Goal: Task Accomplishment & Management: Use online tool/utility

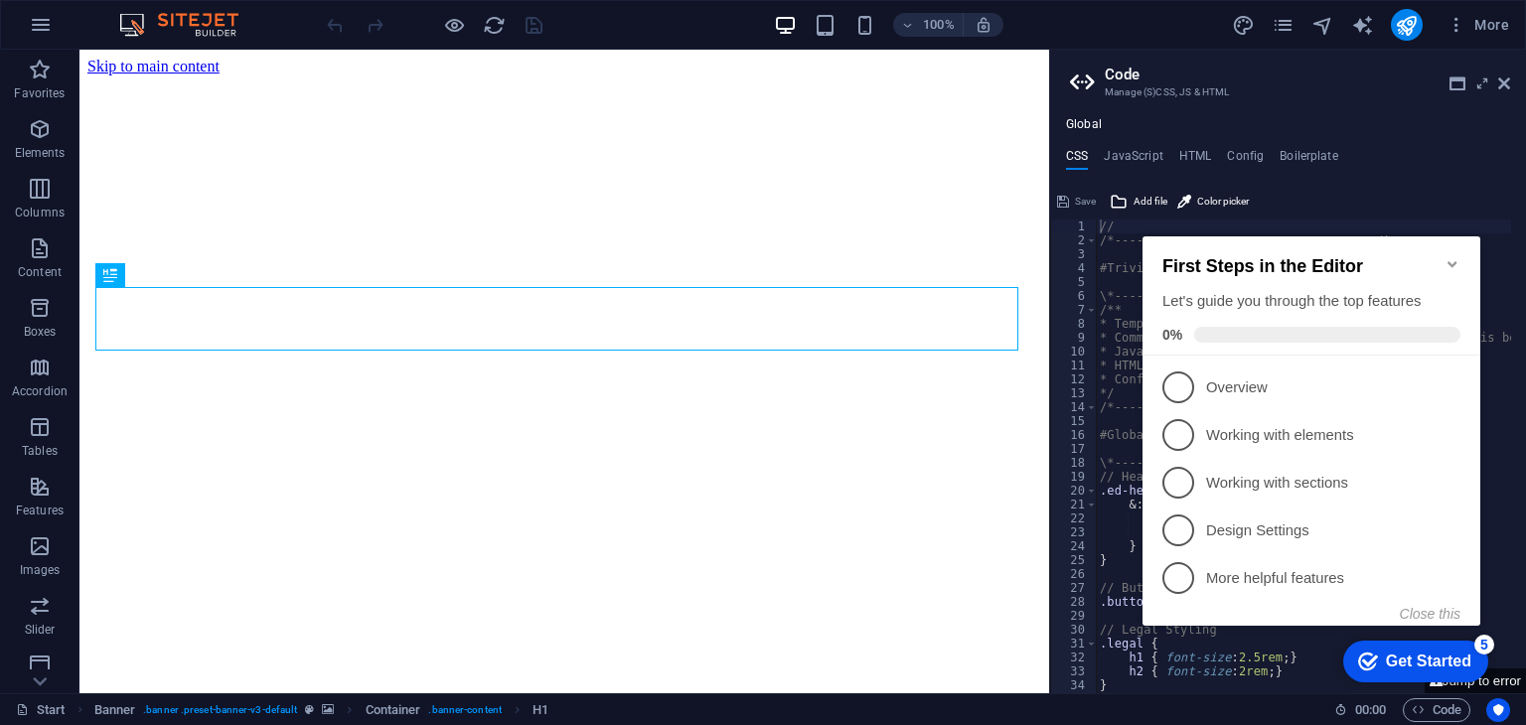
click at [1454, 261] on icon "Minimize checklist" at bounding box center [1452, 264] width 9 height 6
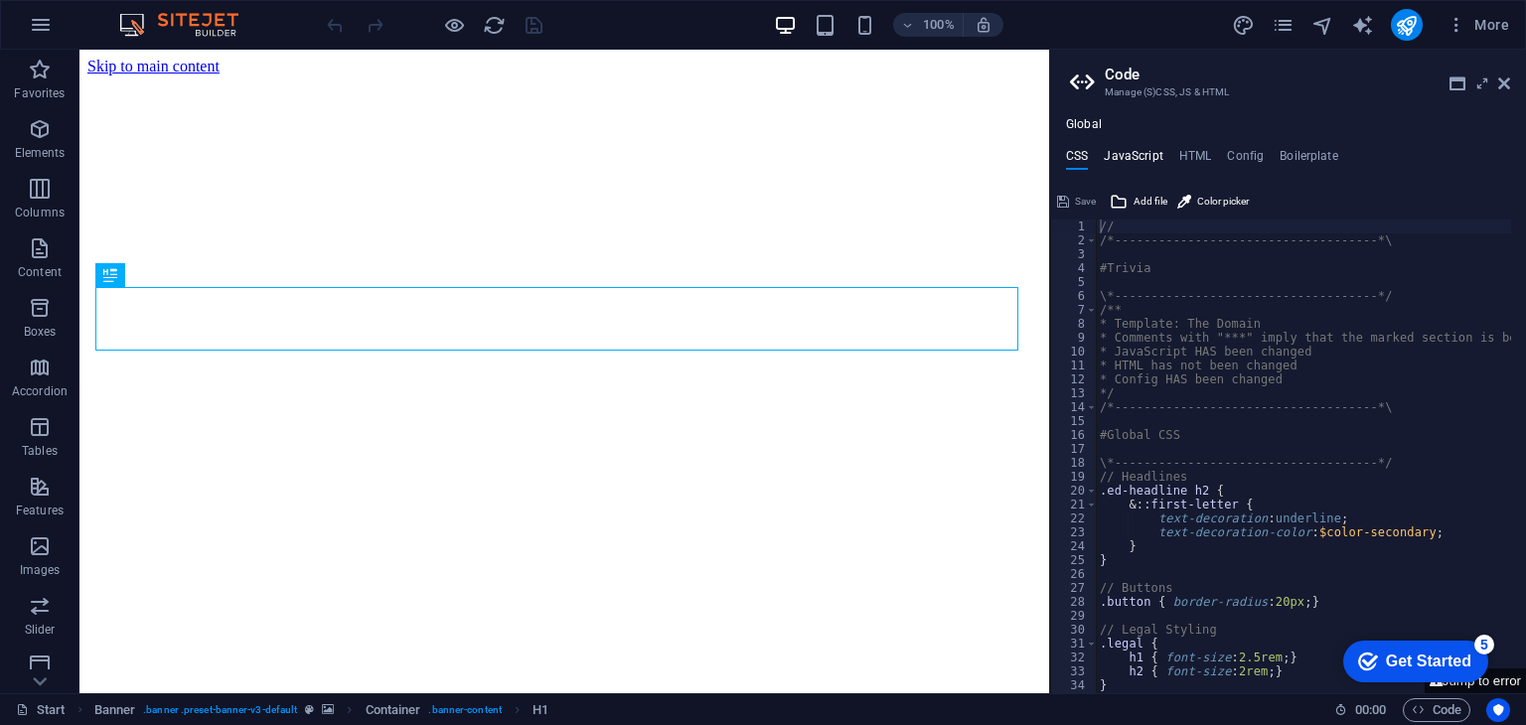
click at [1149, 153] on h4 "JavaScript" at bounding box center [1133, 160] width 59 height 22
type textarea "/* JS for preset "Menu V2" */"
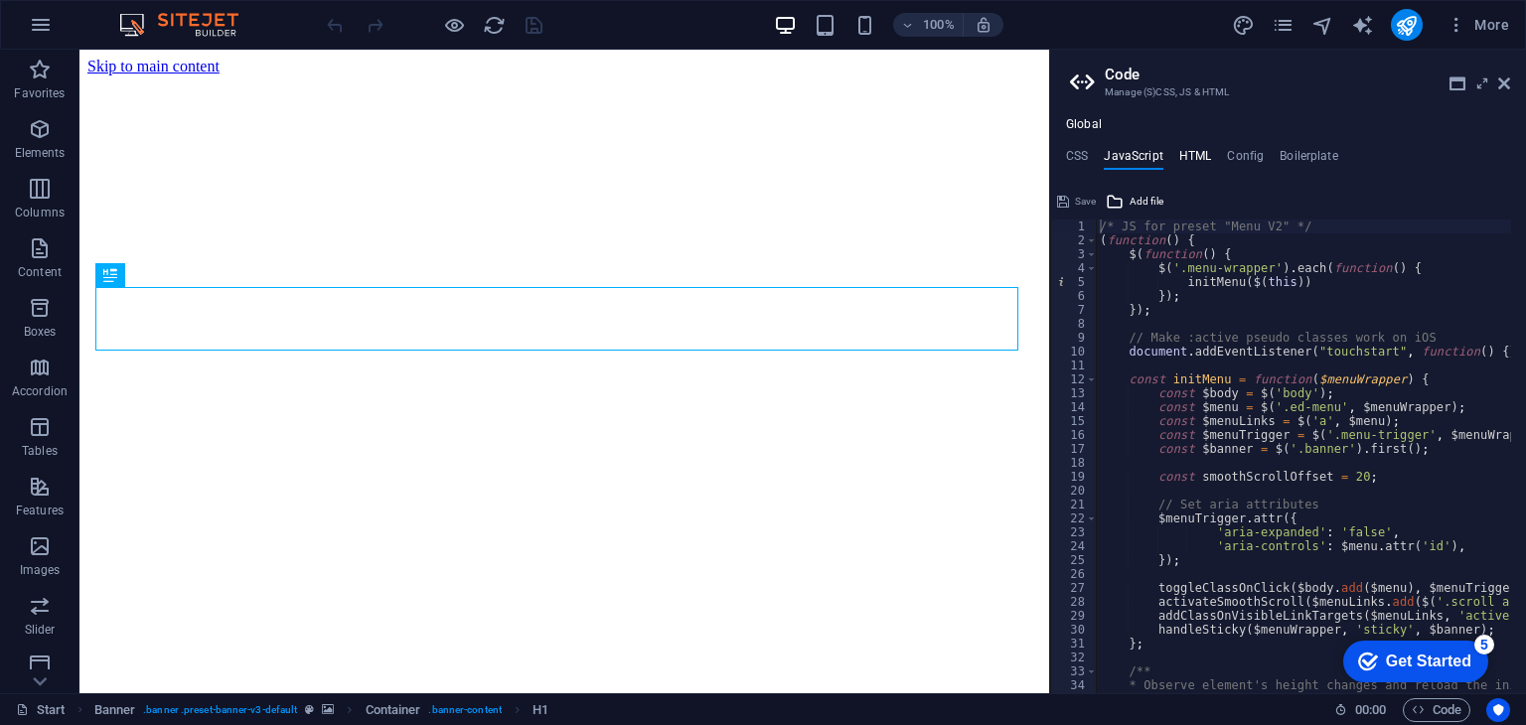
click at [1179, 153] on h4 "HTML" at bounding box center [1195, 160] width 33 height 22
type textarea "<a href="#main-content" class="wv-link-content button">Skip to main content</a>"
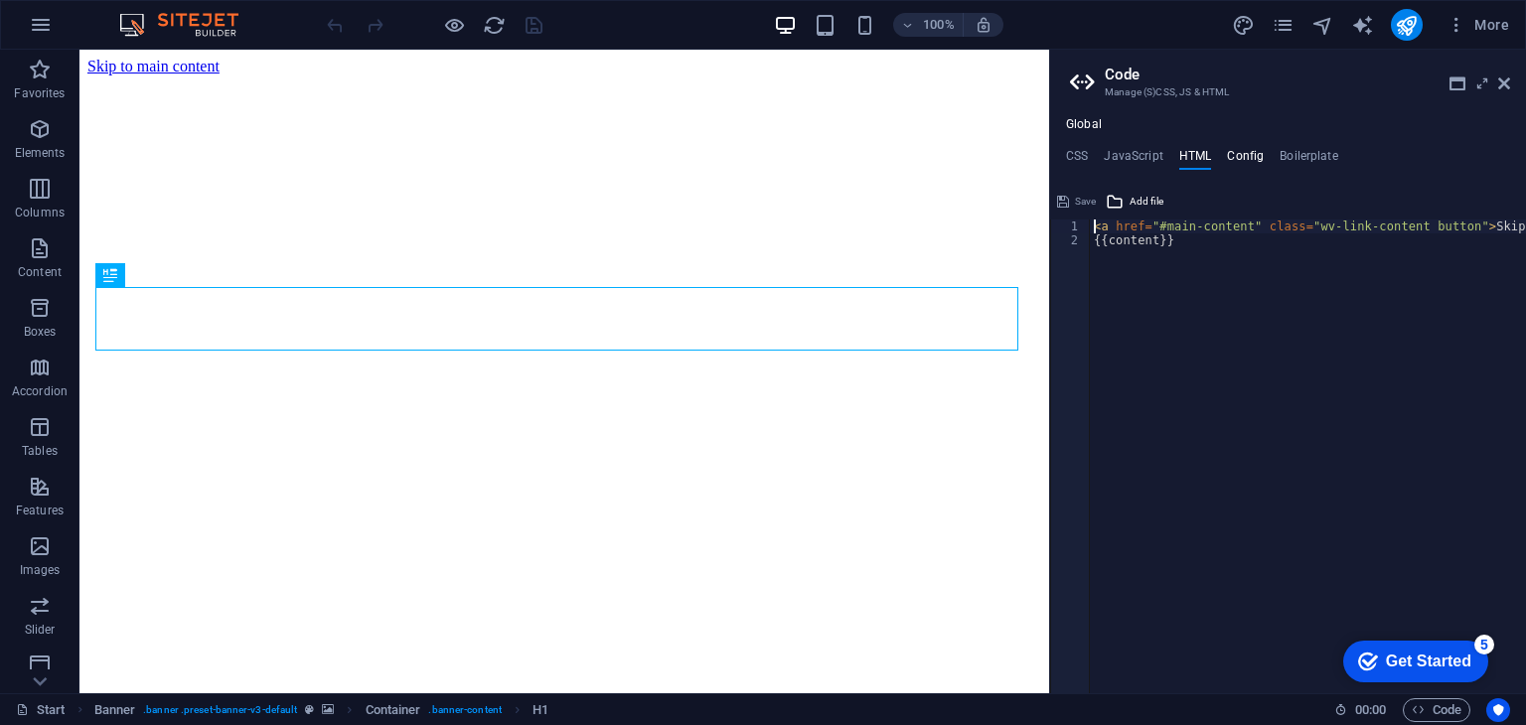
click at [1254, 150] on h4 "Config" at bounding box center [1245, 160] width 37 height 22
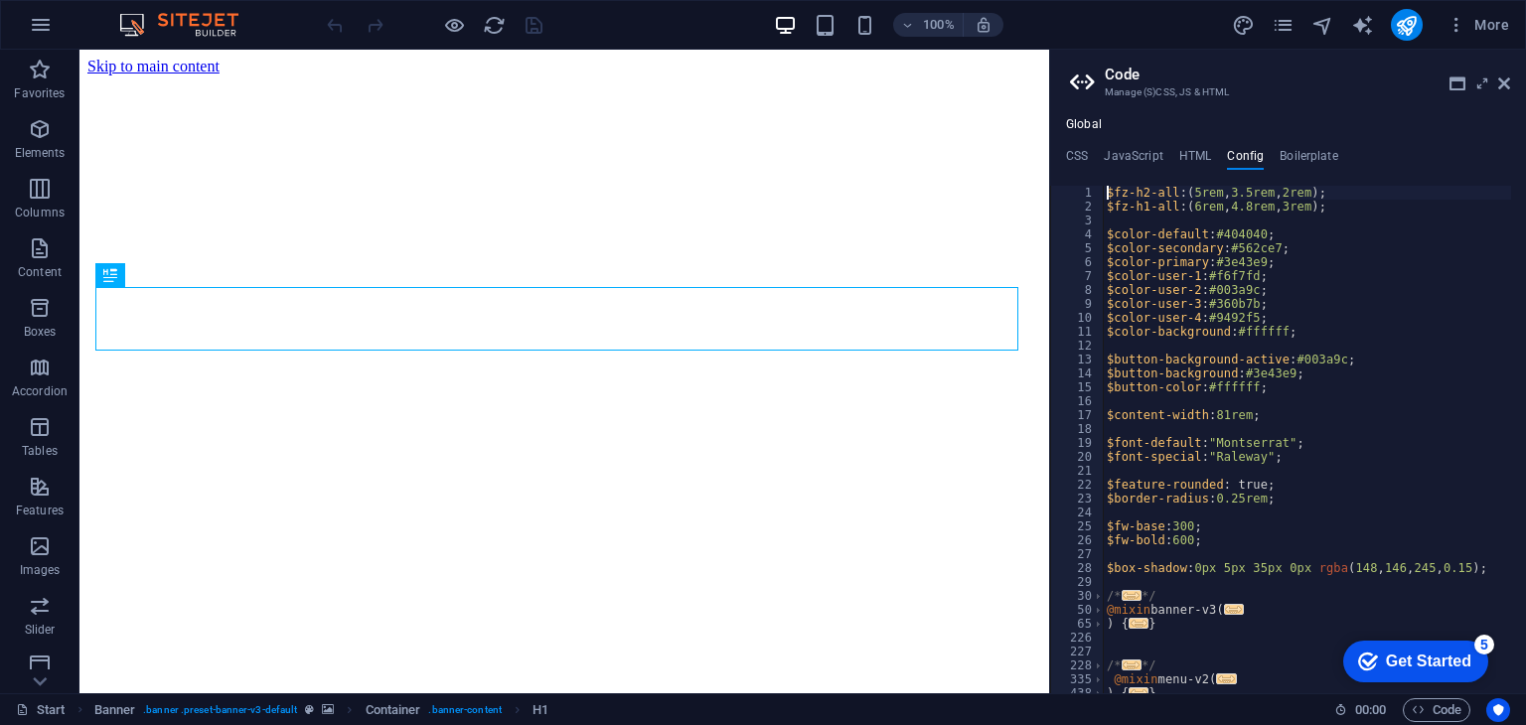
type textarea "$fz-h2-all: (5rem, 3.5rem, 2rem);"
click at [1298, 152] on h4 "Boilerplate" at bounding box center [1309, 160] width 59 height 22
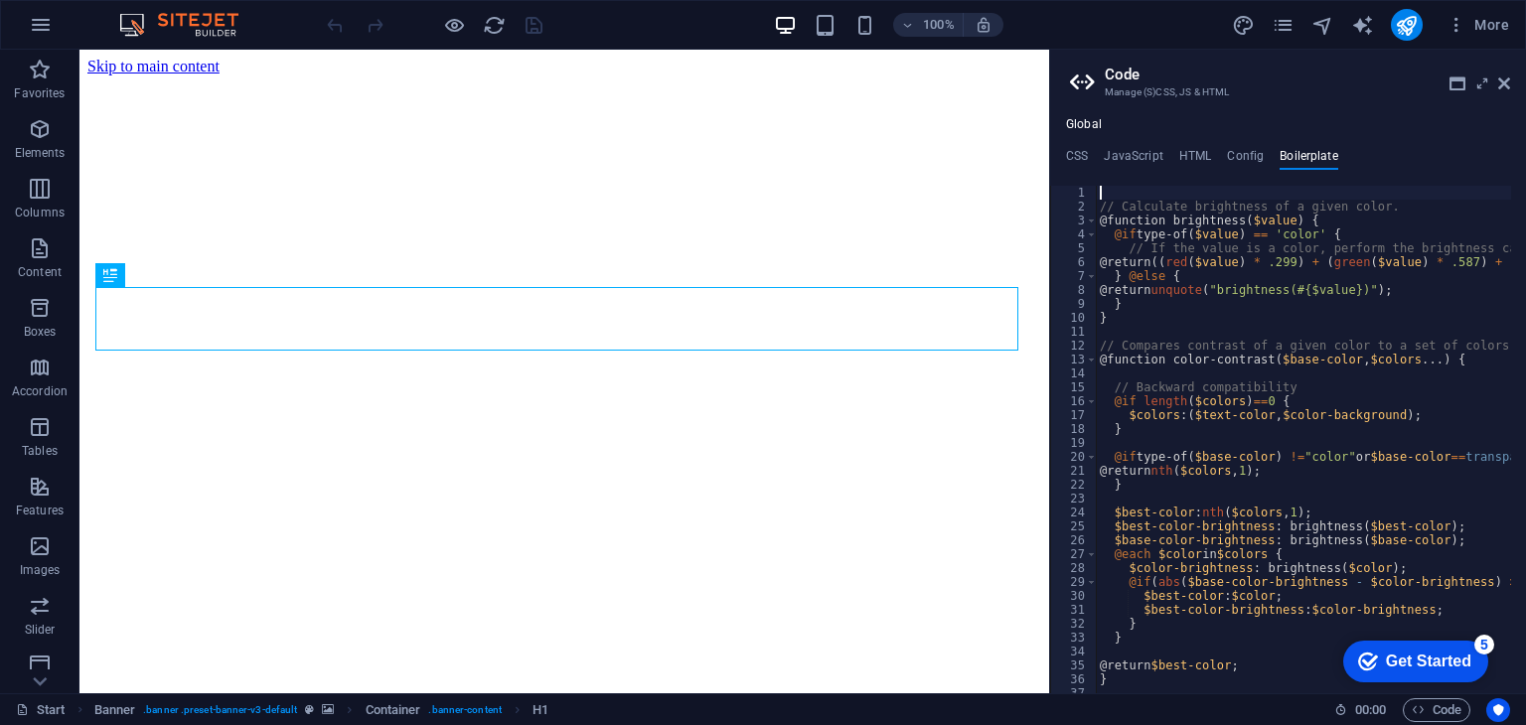
click at [1263, 152] on ul "CSS JavaScript HTML Config Boilerplate" at bounding box center [1288, 160] width 476 height 22
click at [1249, 150] on h4 "Config" at bounding box center [1245, 160] width 37 height 22
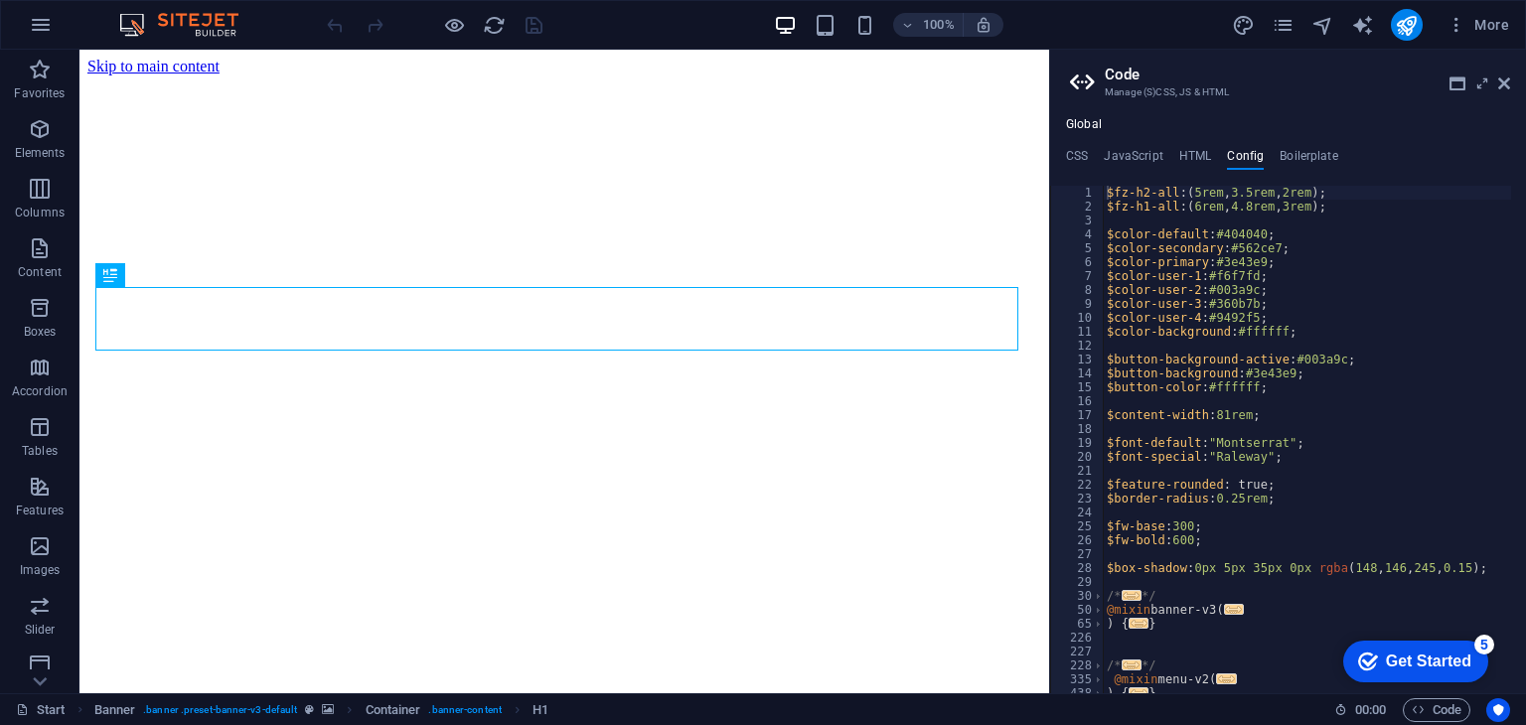
click at [1095, 151] on ul "CSS JavaScript HTML Config Boilerplate" at bounding box center [1288, 160] width 476 height 22
click at [1083, 150] on h4 "CSS" at bounding box center [1077, 160] width 22 height 22
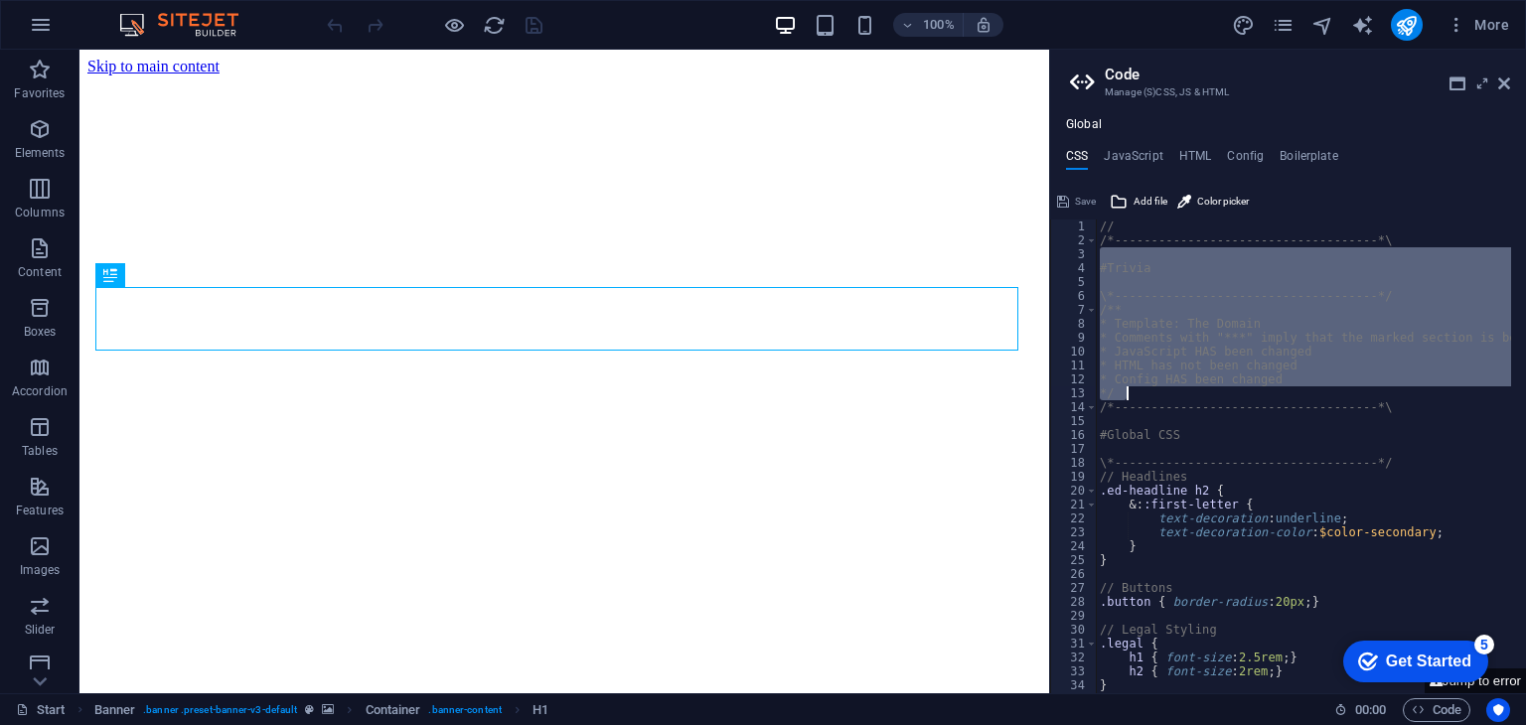
click at [1260, 398] on div "// /*------------------------------------*\ #Trivia \*-------------------------…" at bounding box center [1485, 463] width 778 height 487
click at [1260, 398] on div "// /*------------------------------------*\ #Trivia \*-------------------------…" at bounding box center [1303, 457] width 415 height 474
type textarea "*/"
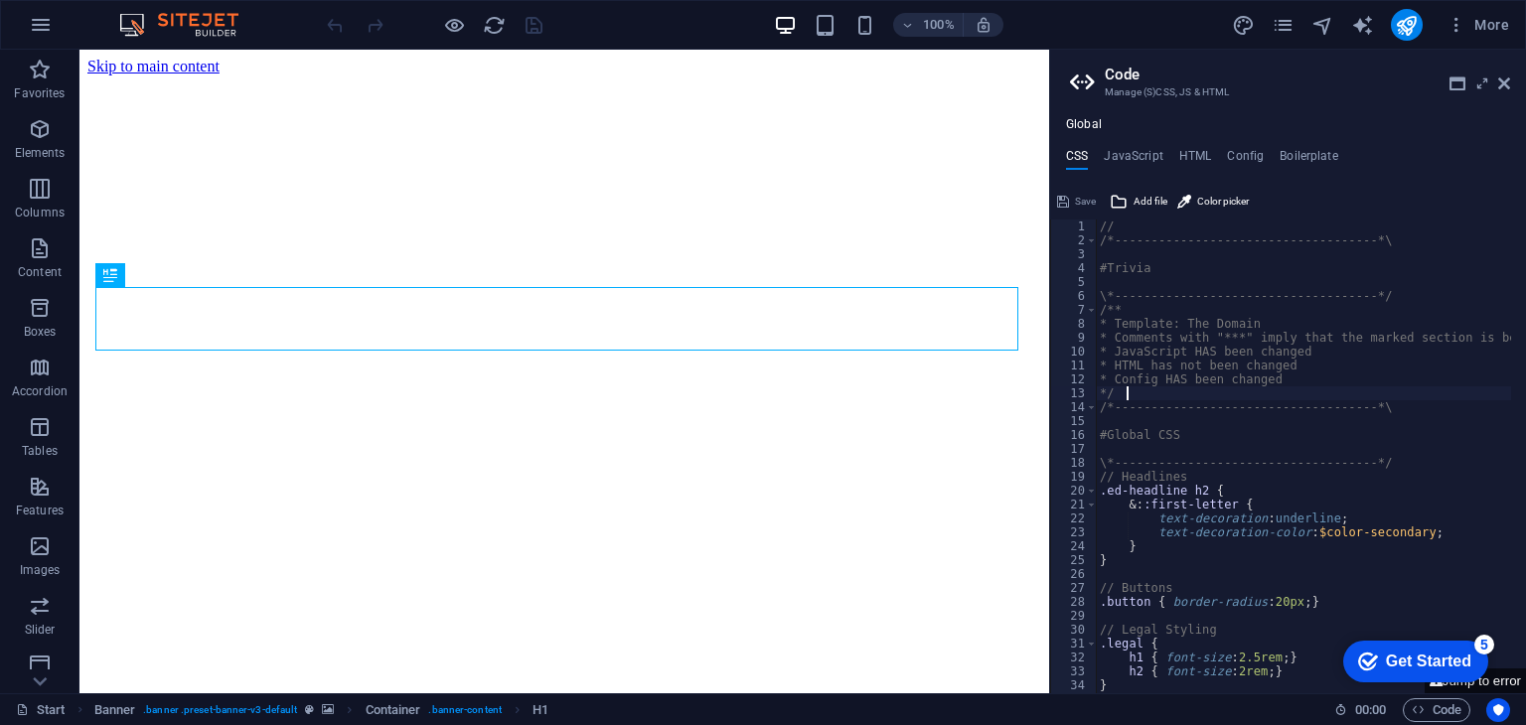
click at [1149, 251] on div "// /*------------------------------------*\ #Trivia \*-------------------------…" at bounding box center [1485, 463] width 778 height 487
click at [1161, 287] on div "// /*------------------------------------*\ #Trivia \*-------------------------…" at bounding box center [1485, 463] width 778 height 487
type textarea "#Trivia"
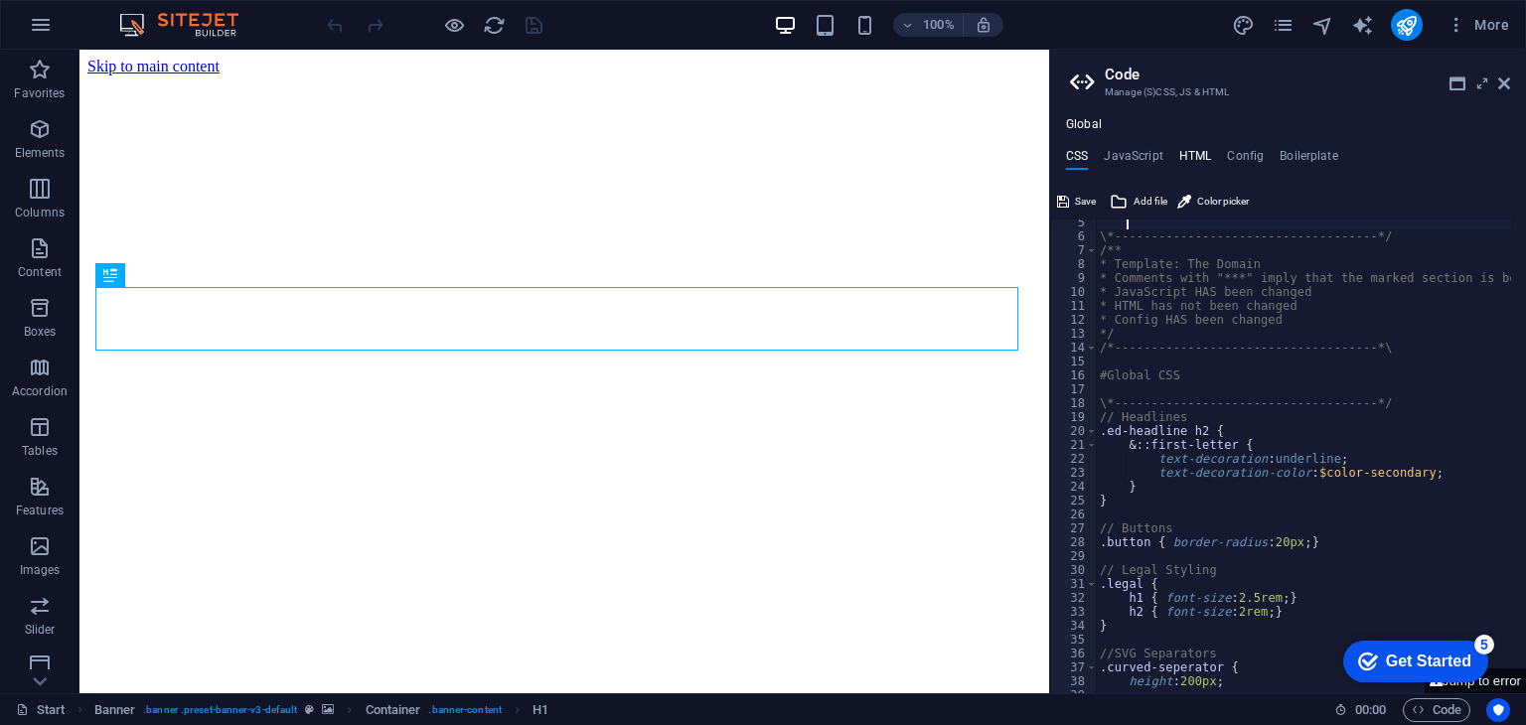
click at [1179, 167] on h4 "HTML" at bounding box center [1195, 160] width 33 height 22
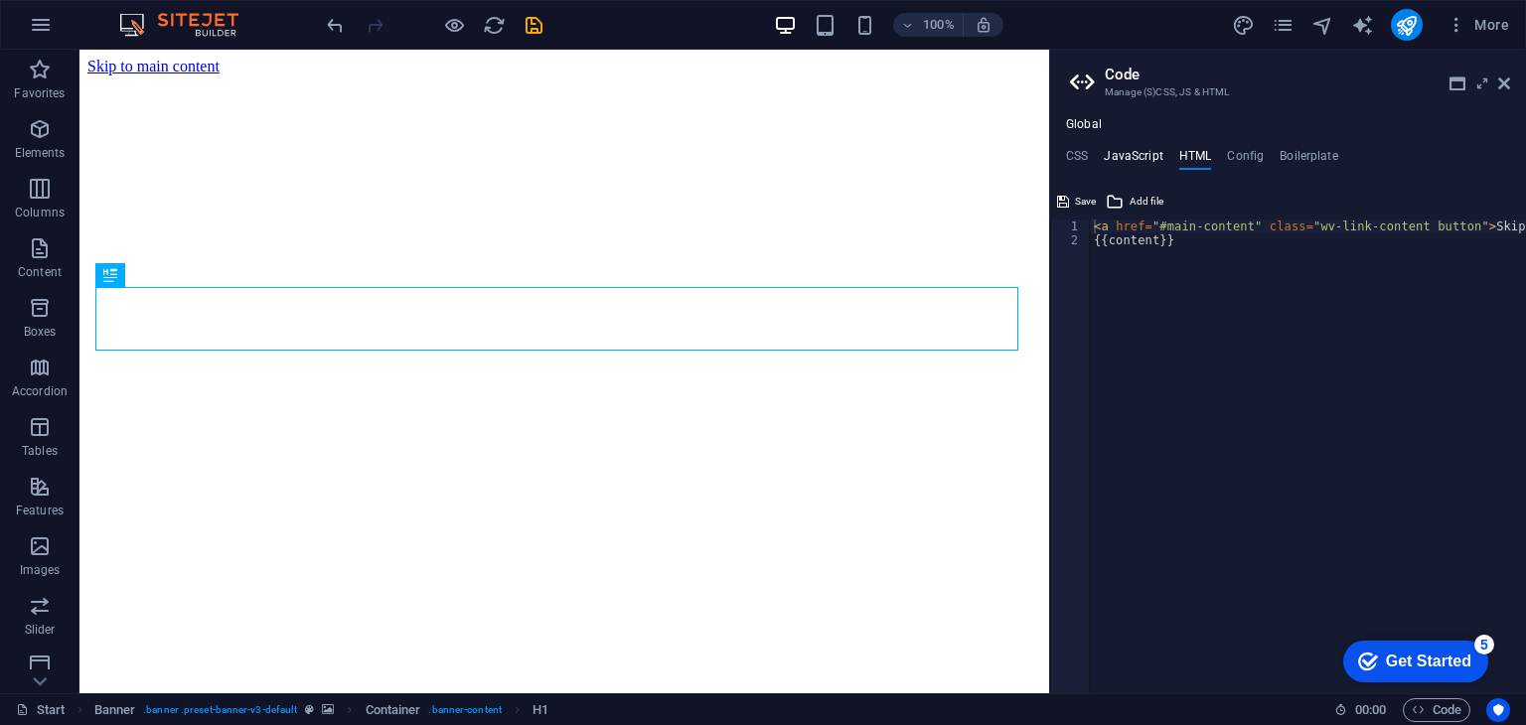
click at [1153, 160] on h4 "JavaScript" at bounding box center [1133, 160] width 59 height 22
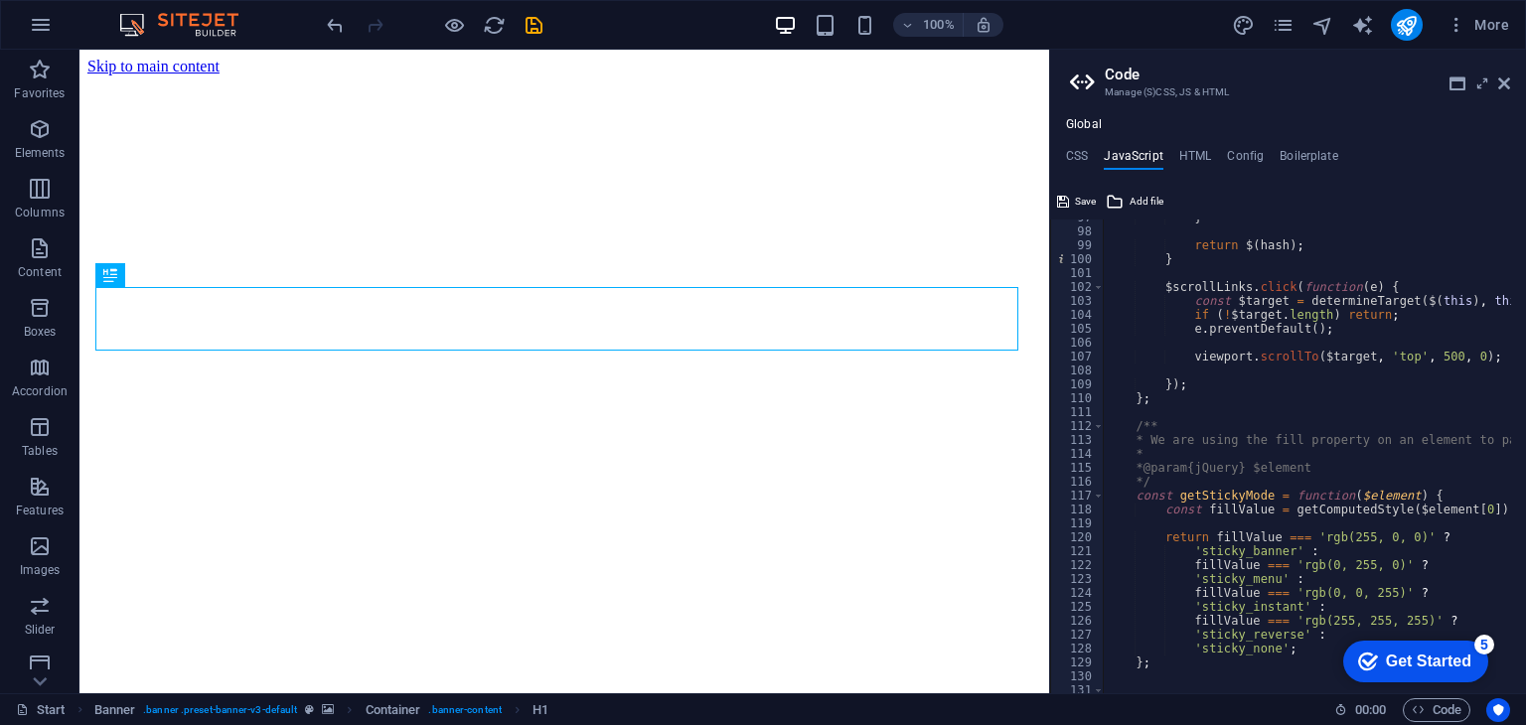
scroll to position [0, 0]
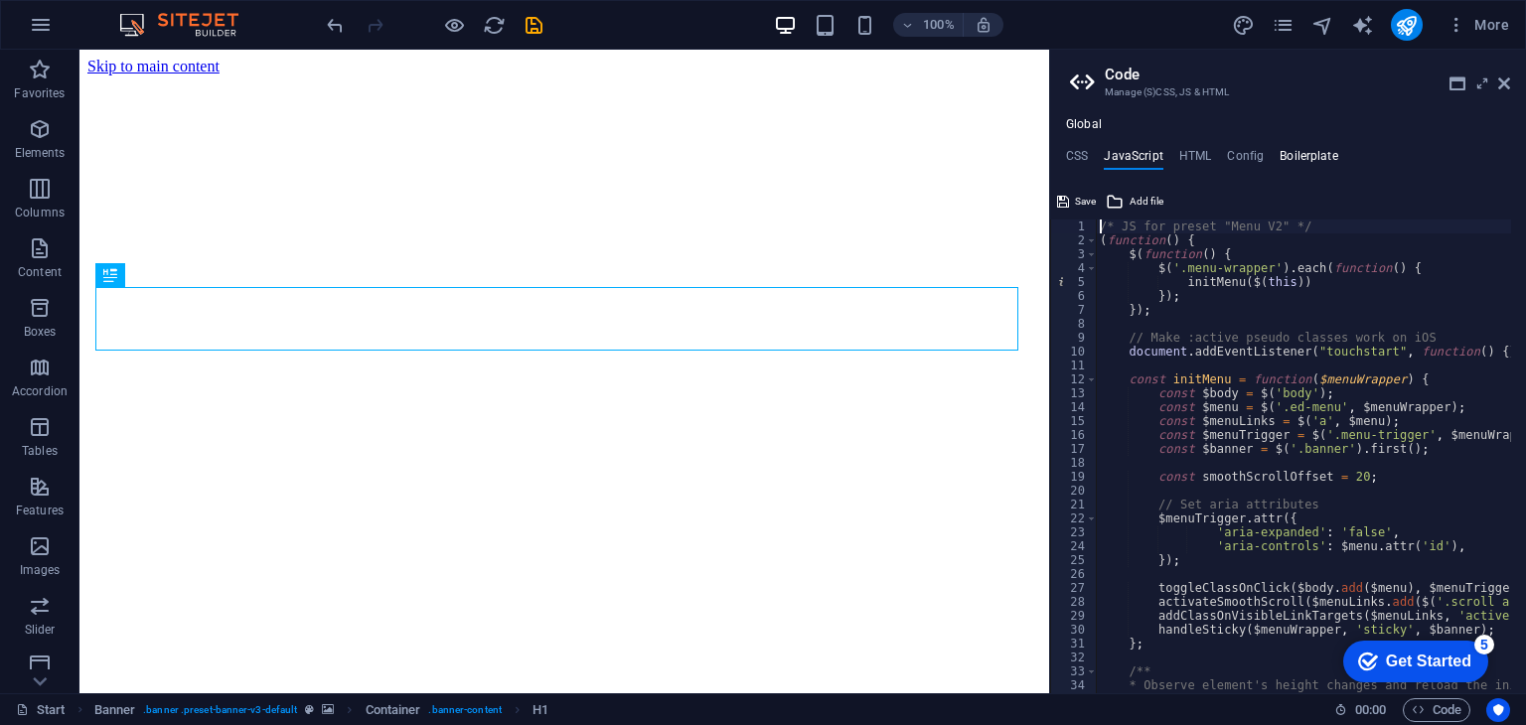
click at [1284, 149] on h4 "Boilerplate" at bounding box center [1309, 160] width 59 height 22
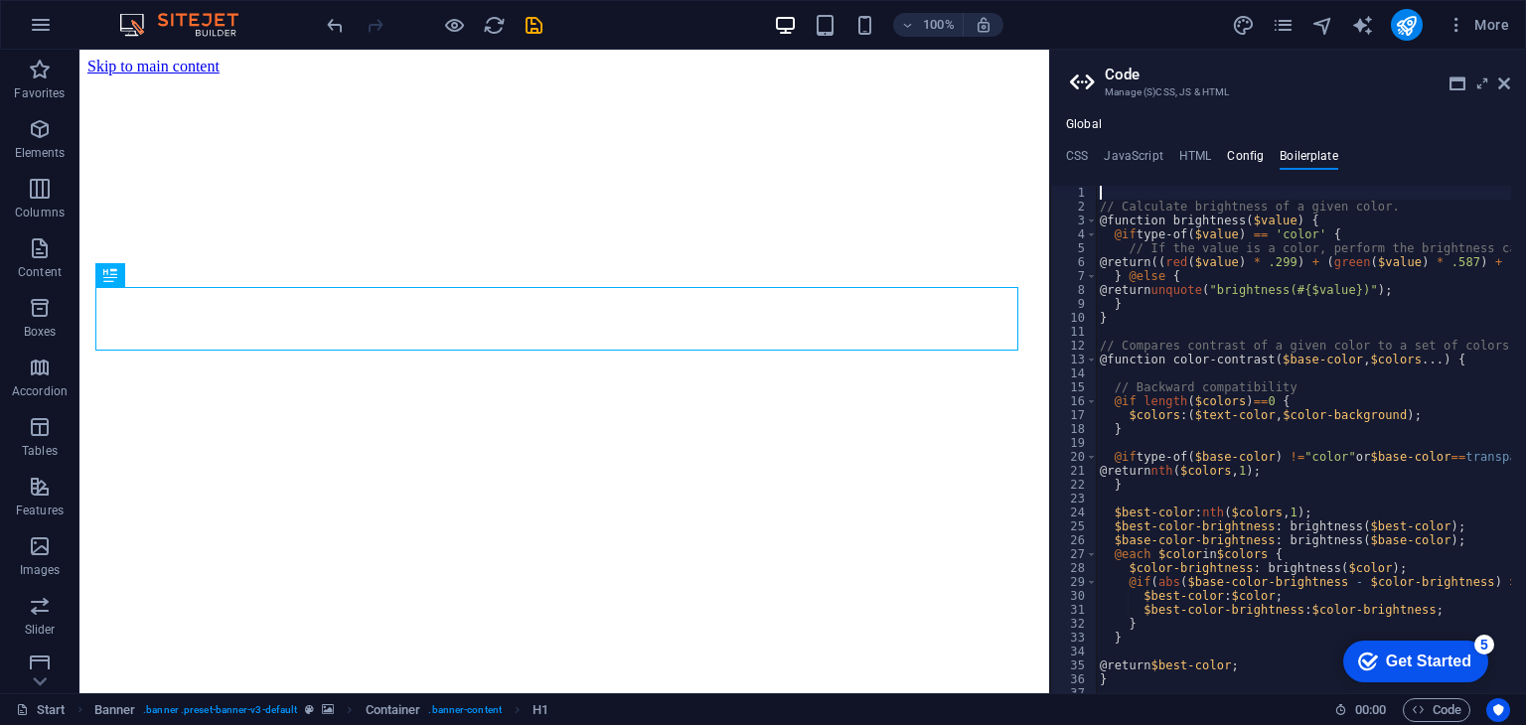
click at [1261, 158] on h4 "Config" at bounding box center [1245, 160] width 37 height 22
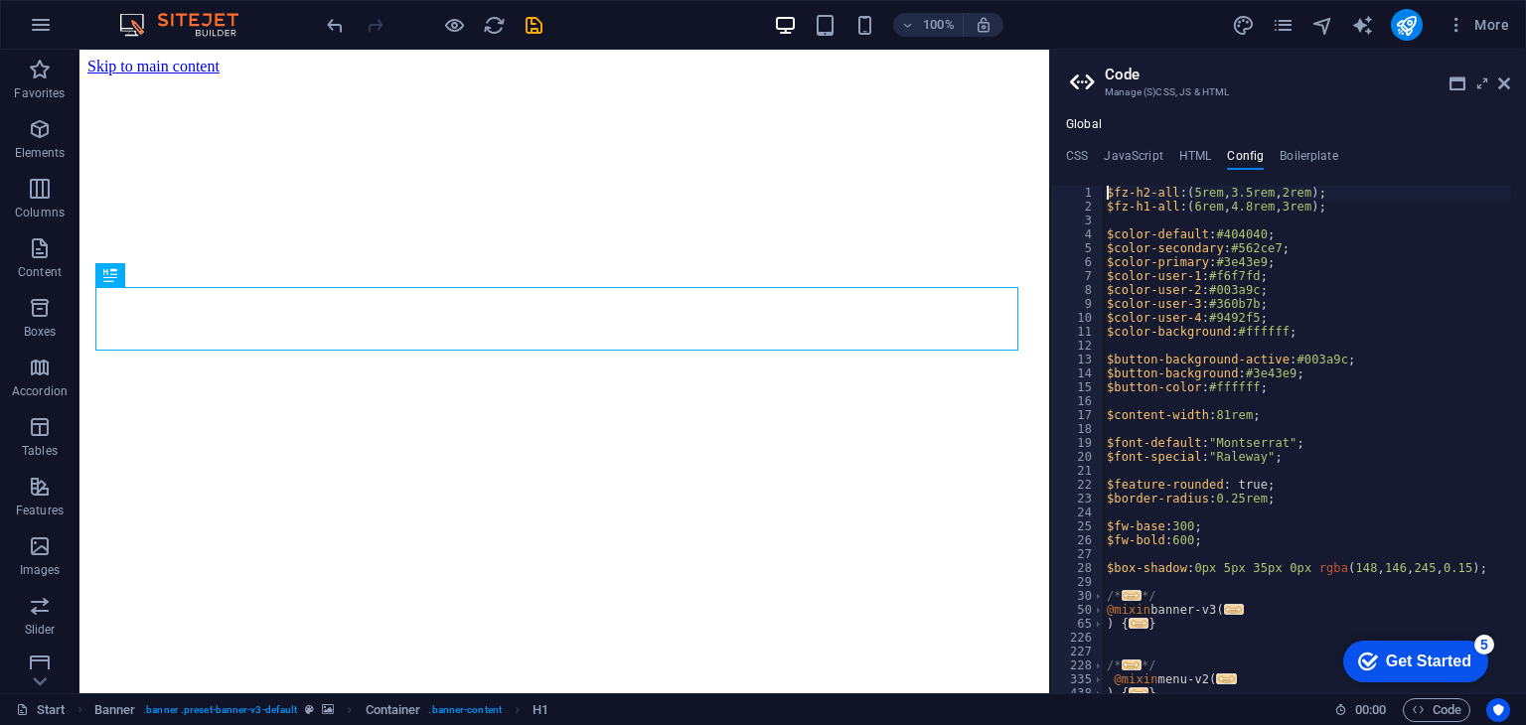
click at [1092, 166] on ul "CSS JavaScript HTML Config Boilerplate" at bounding box center [1288, 160] width 476 height 22
drag, startPoint x: 1073, startPoint y: 141, endPoint x: 1085, endPoint y: 164, distance: 25.8
click at [1073, 142] on div "Global CSS JavaScript HTML Config Boilerplate 5 6 7 8 9 10 11 12 13 14 15 16 17…" at bounding box center [1288, 405] width 476 height 576
click at [1085, 164] on h4 "CSS" at bounding box center [1077, 160] width 22 height 22
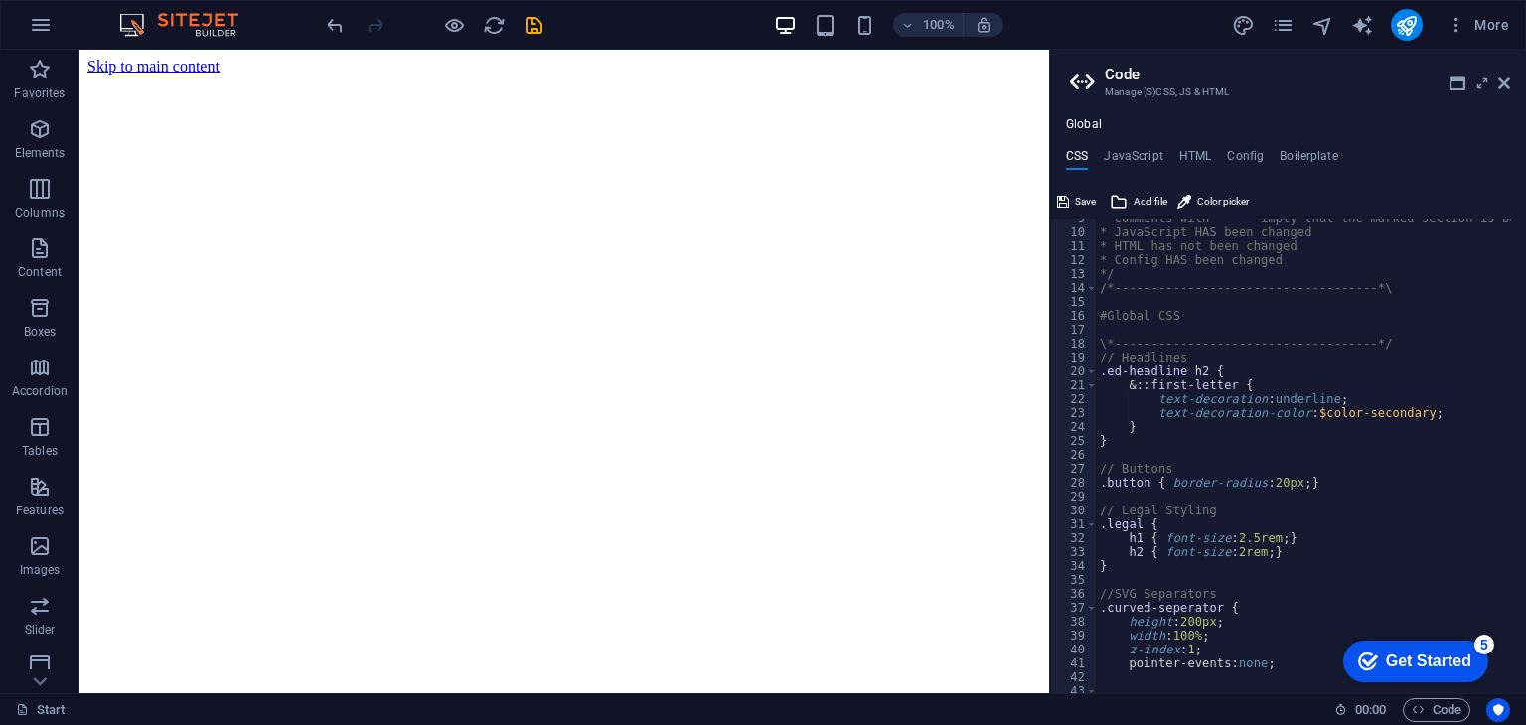
scroll to position [179, 0]
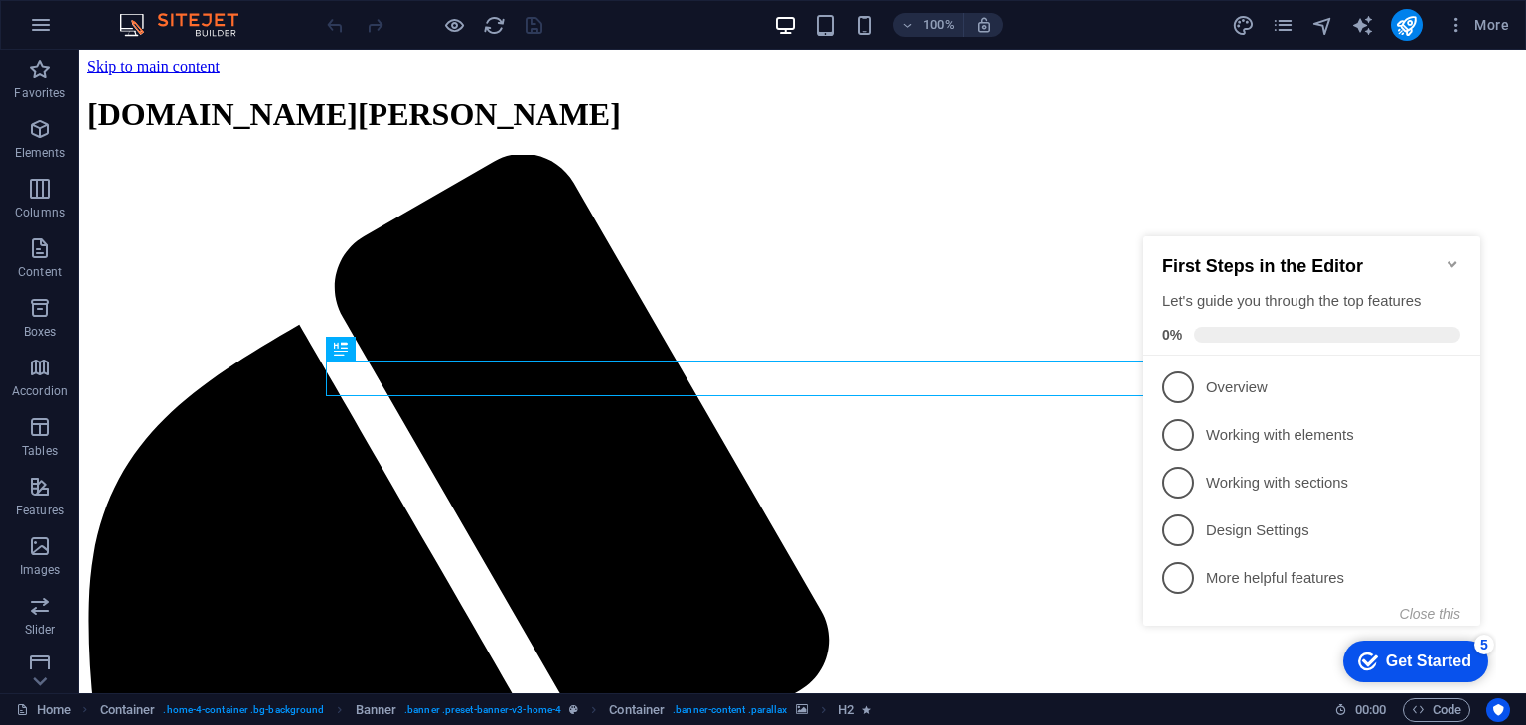
click at [1455, 257] on icon "Minimize checklist" at bounding box center [1453, 264] width 16 height 16
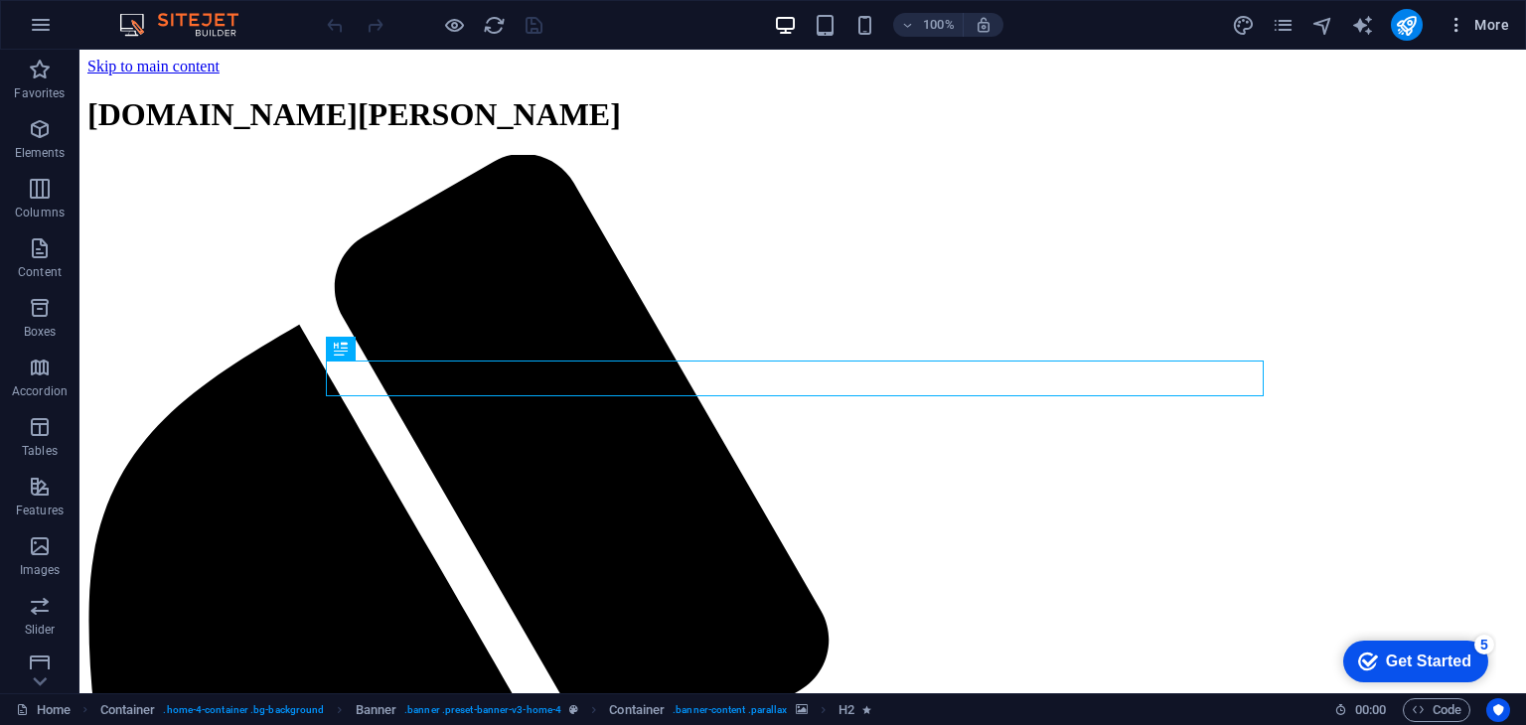
click at [1458, 19] on icon "button" at bounding box center [1457, 25] width 20 height 20
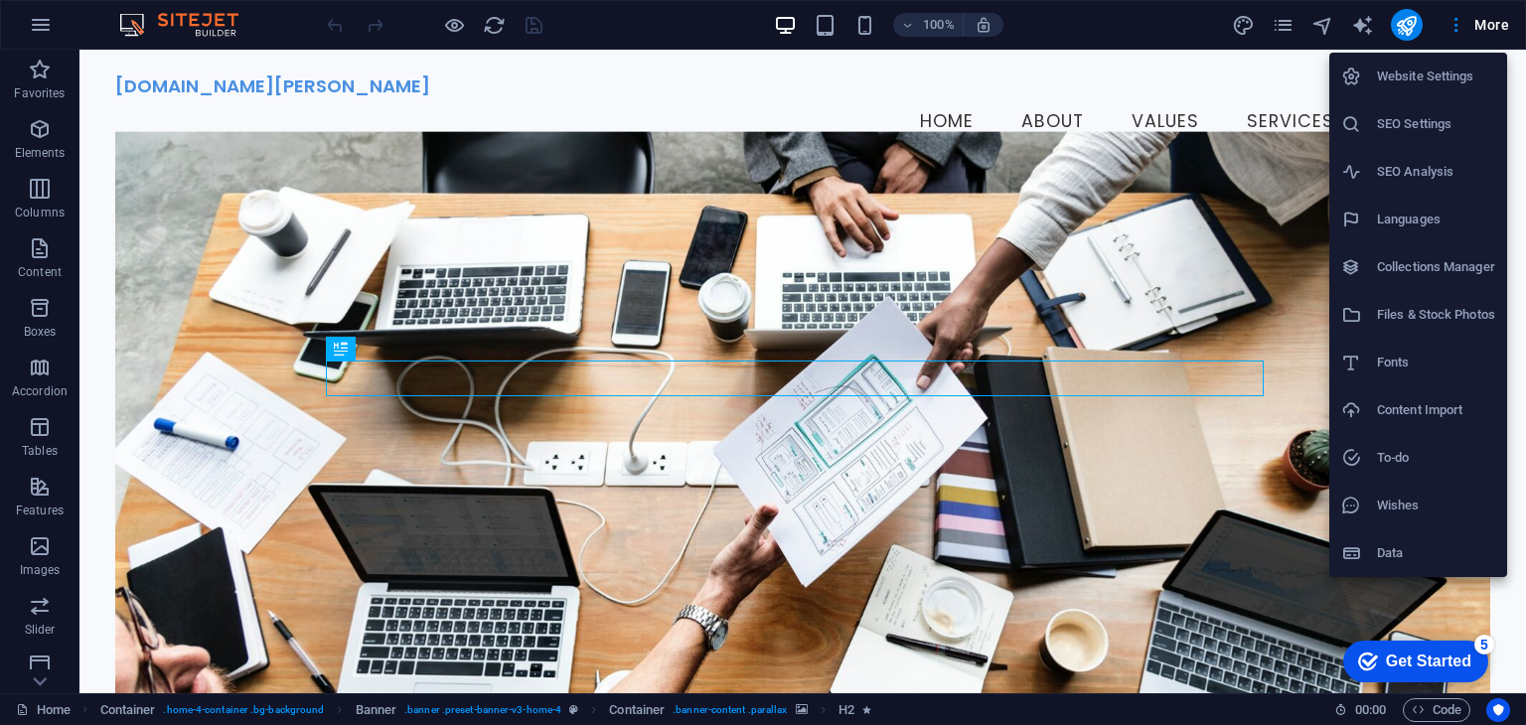
click at [1451, 419] on h6 "Content Import" at bounding box center [1436, 410] width 118 height 24
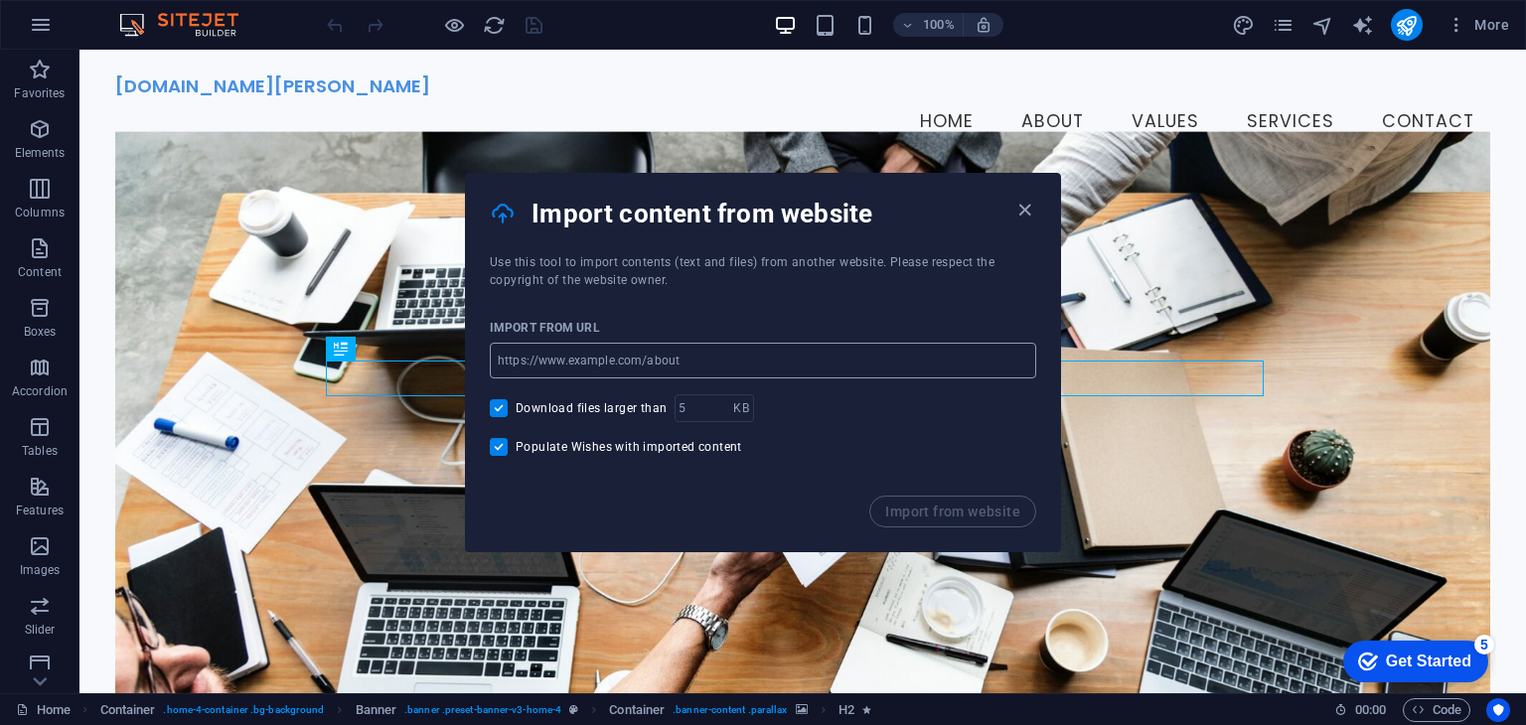
click at [555, 350] on input "url" at bounding box center [763, 361] width 546 height 36
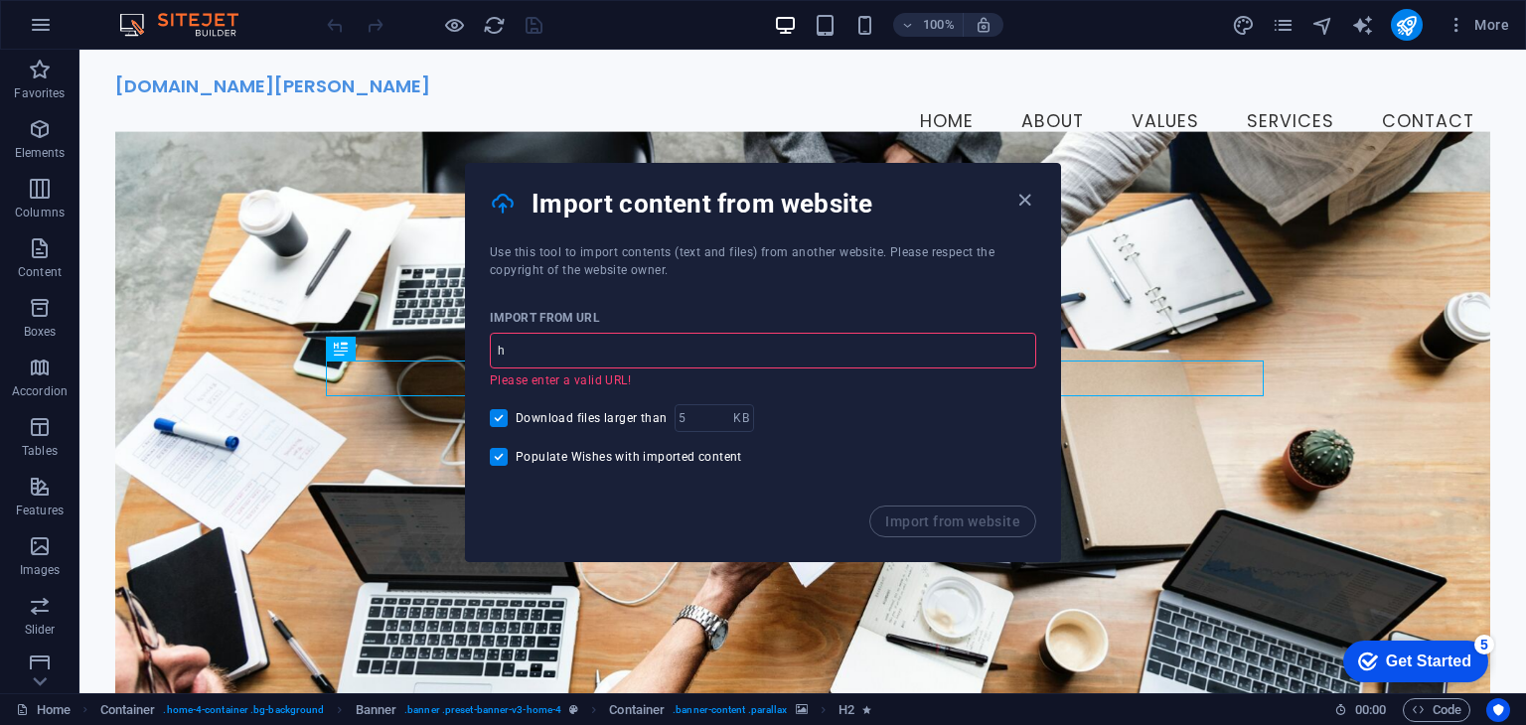
paste input "[URL][DOMAIN_NAME]"
drag, startPoint x: 826, startPoint y: 408, endPoint x: 315, endPoint y: 295, distance: 523.1
click at [639, 330] on div "Import from URL" at bounding box center [763, 318] width 546 height 30
drag, startPoint x: 639, startPoint y: 330, endPoint x: 647, endPoint y: 355, distance: 26.1
click at [642, 347] on div "Import from URL hhttps://www.expand.com.uy/ ​ Please enter a valid URL!" at bounding box center [763, 345] width 546 height 85
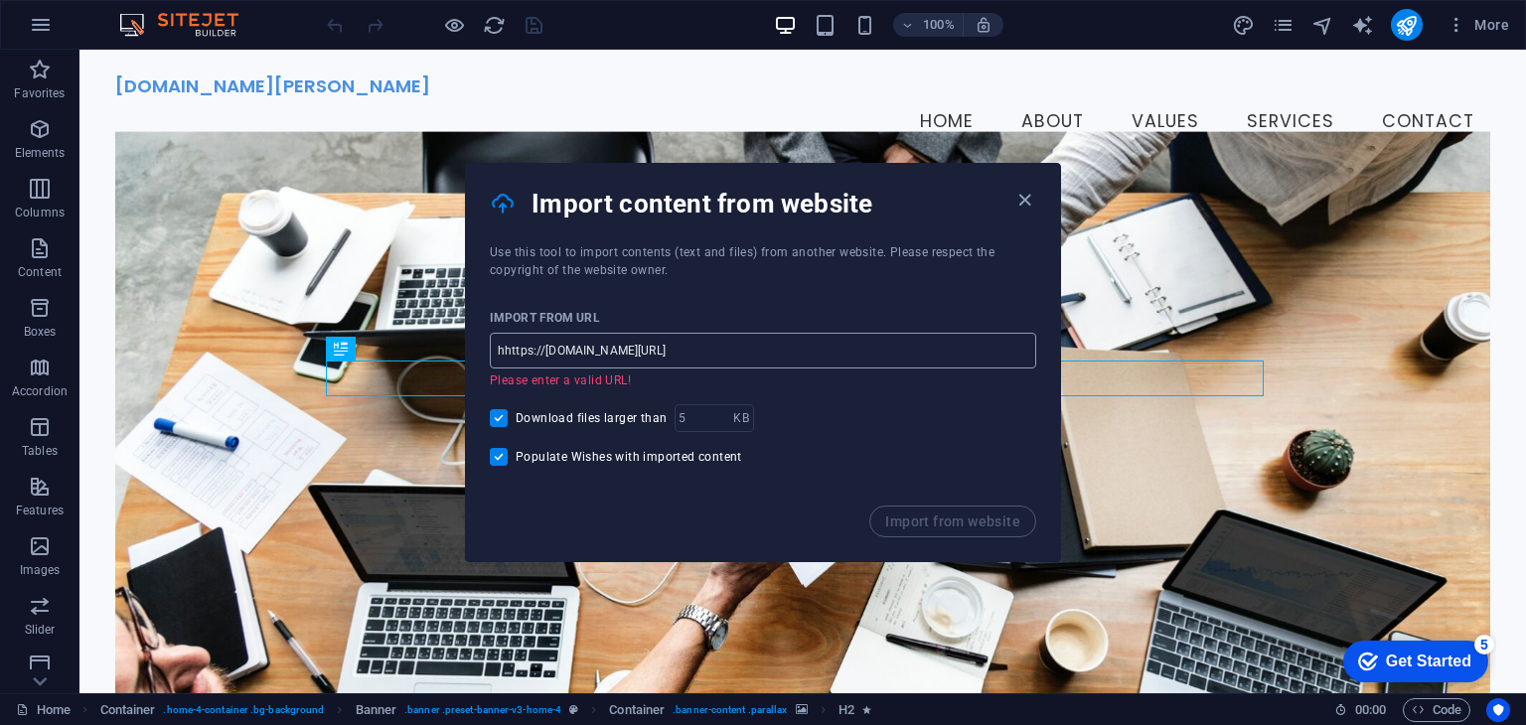
click at [647, 355] on input "hhttps://www.expand.com.uy/" at bounding box center [763, 351] width 546 height 36
paste input "url"
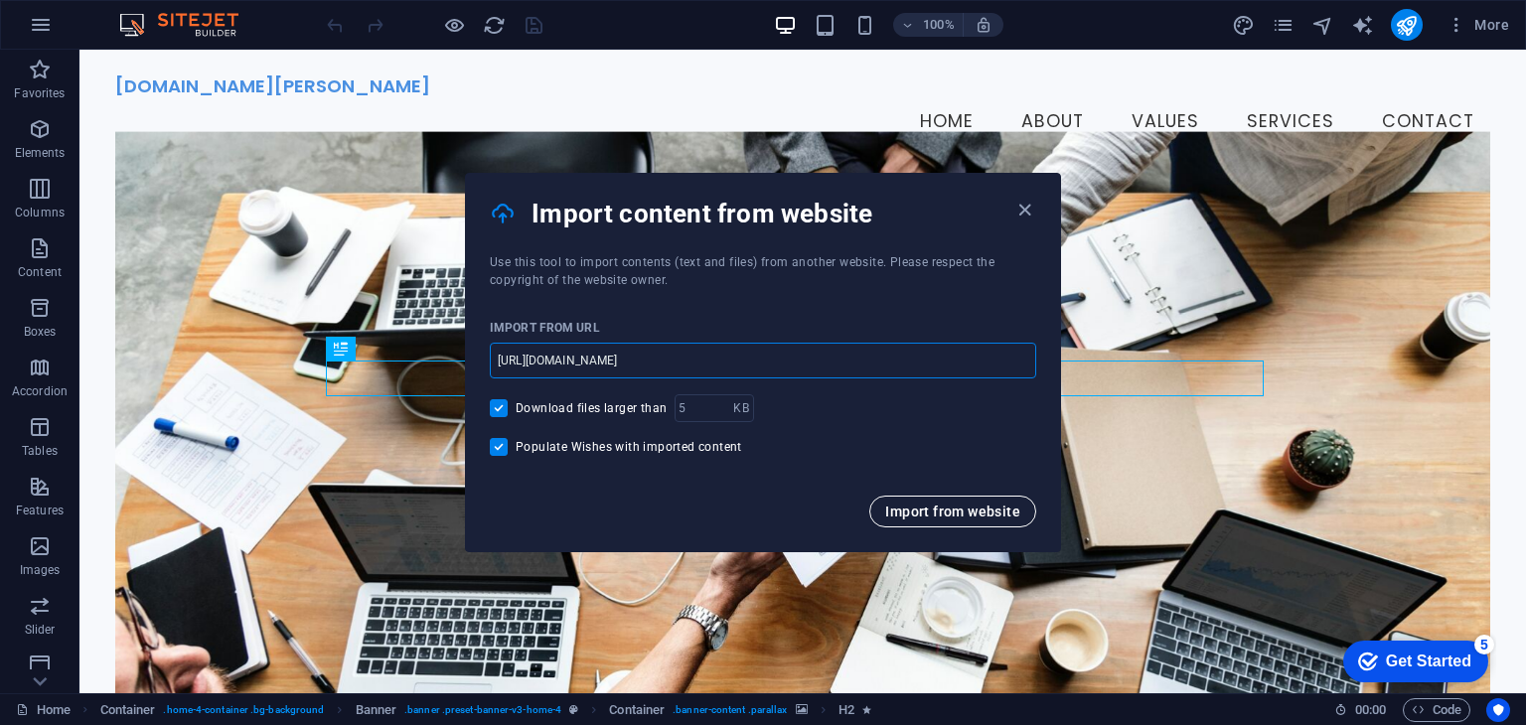
type input "[URL][DOMAIN_NAME]"
click at [926, 500] on button "Import from website" at bounding box center [952, 512] width 167 height 32
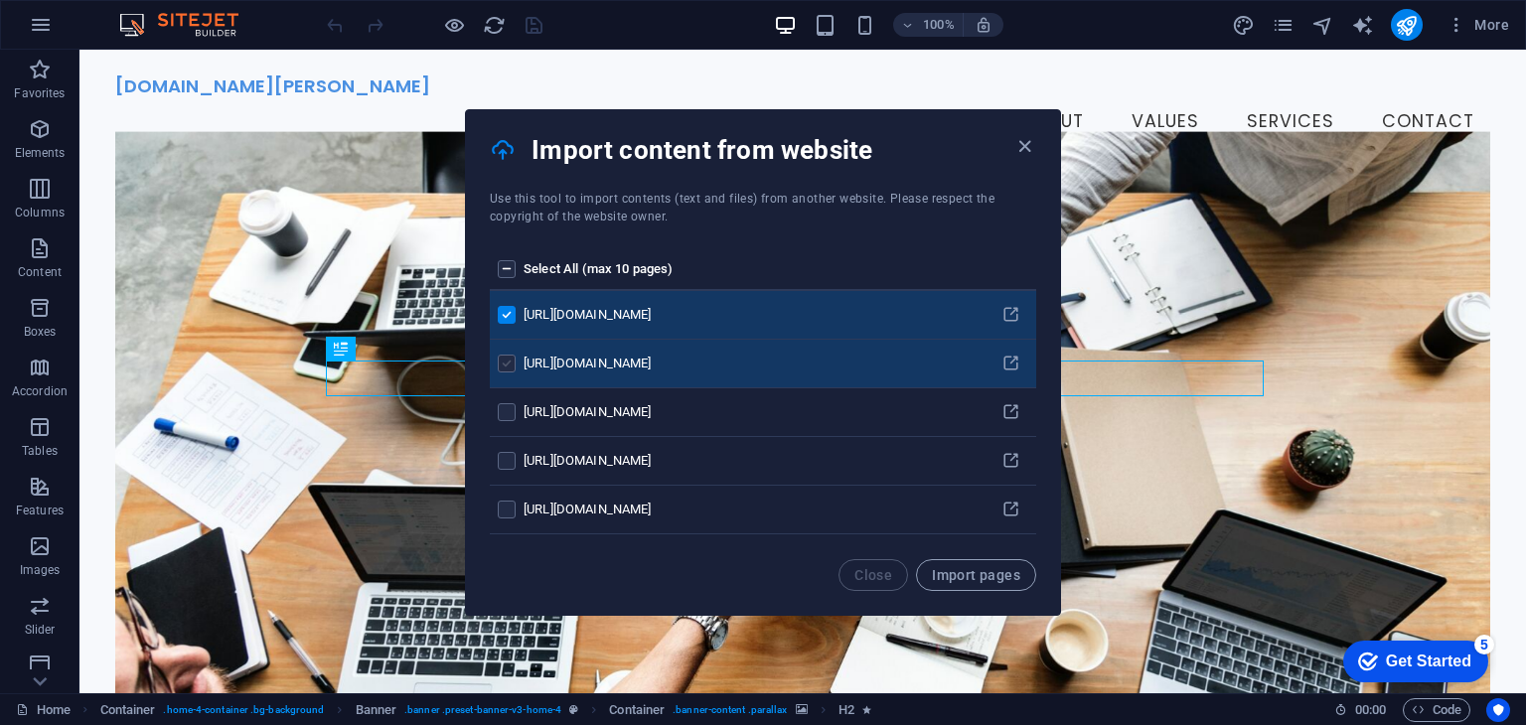
click at [513, 365] on label "pages list" at bounding box center [507, 364] width 18 height 18
click at [0, 0] on input "pages list" at bounding box center [0, 0] width 0 height 0
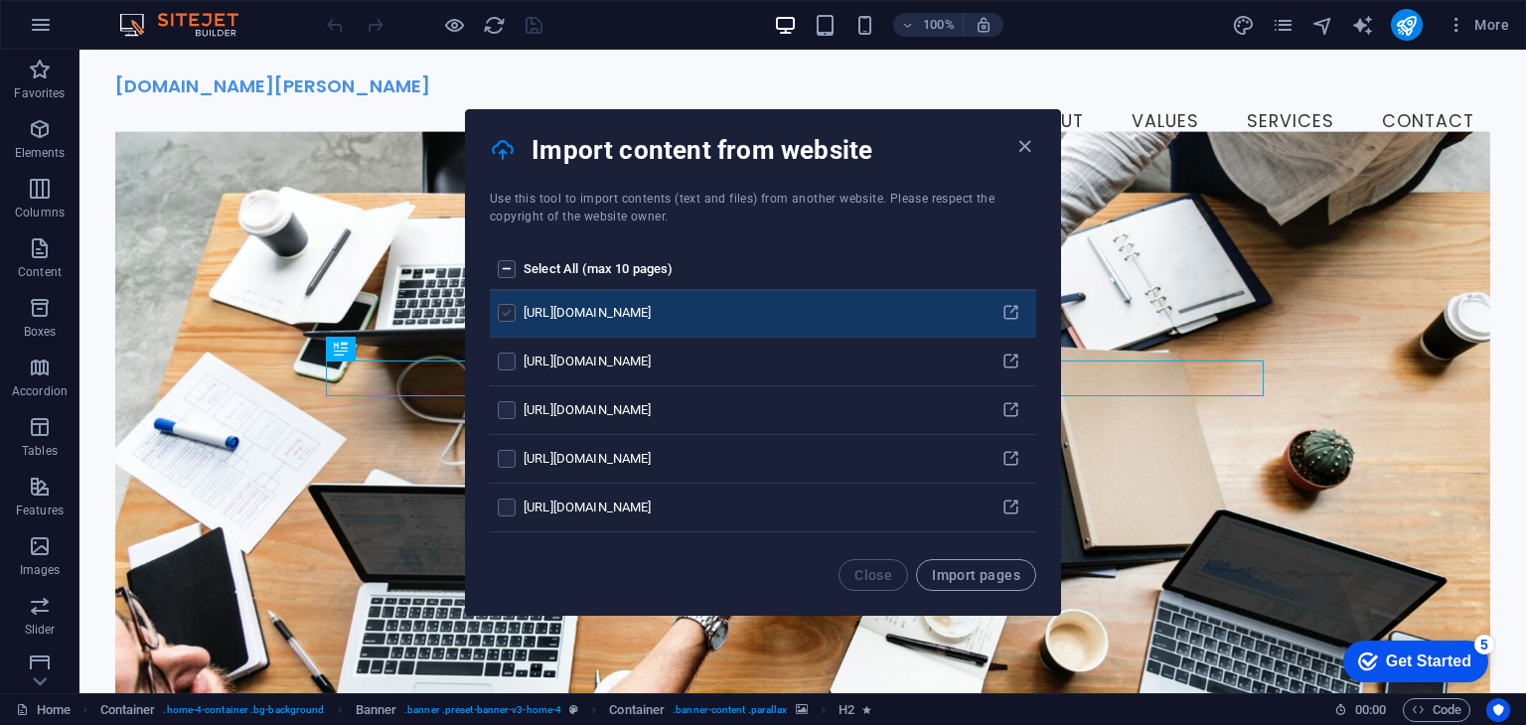
click at [501, 304] on label "pages list" at bounding box center [507, 313] width 18 height 18
click at [0, 0] on input "pages list" at bounding box center [0, 0] width 0 height 0
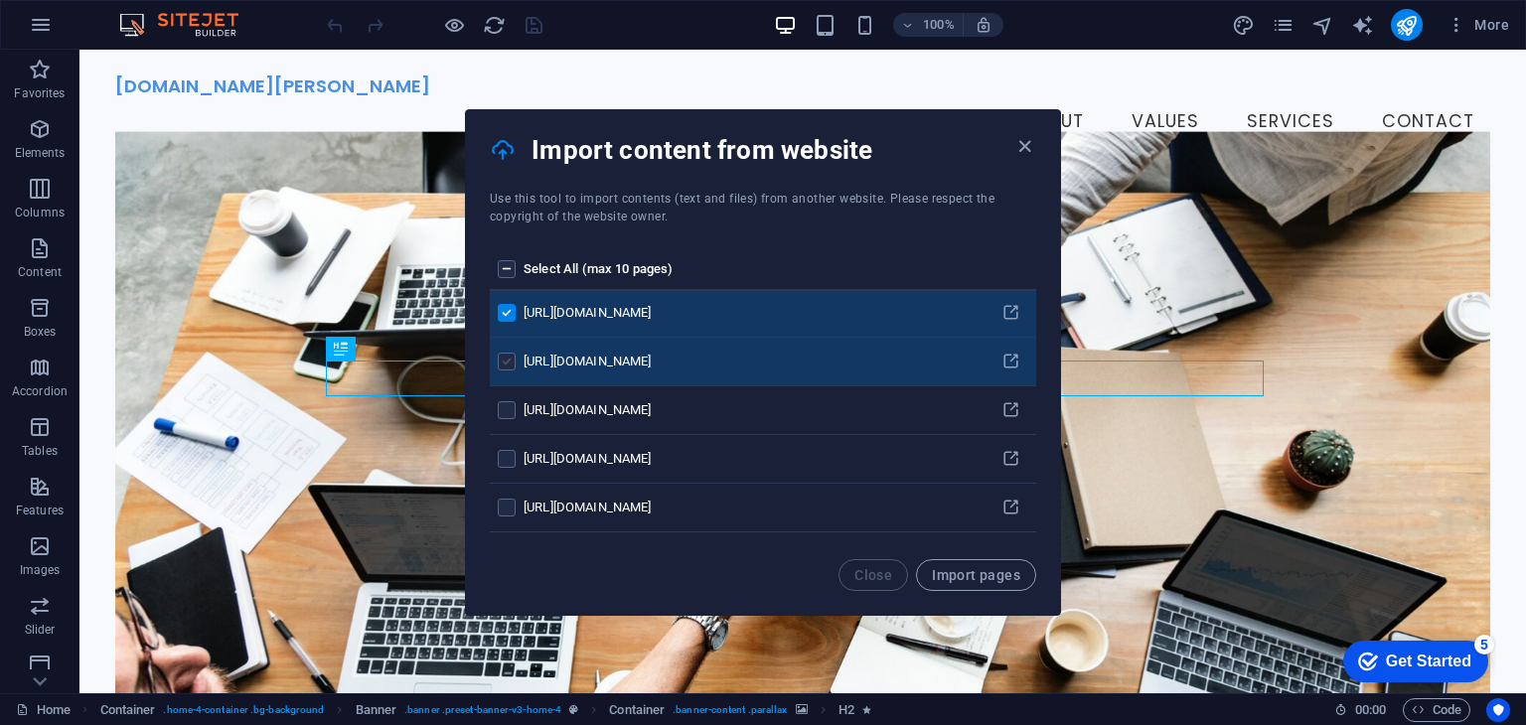
click at [501, 359] on label "pages list" at bounding box center [507, 362] width 18 height 18
click at [0, 0] on input "pages list" at bounding box center [0, 0] width 0 height 0
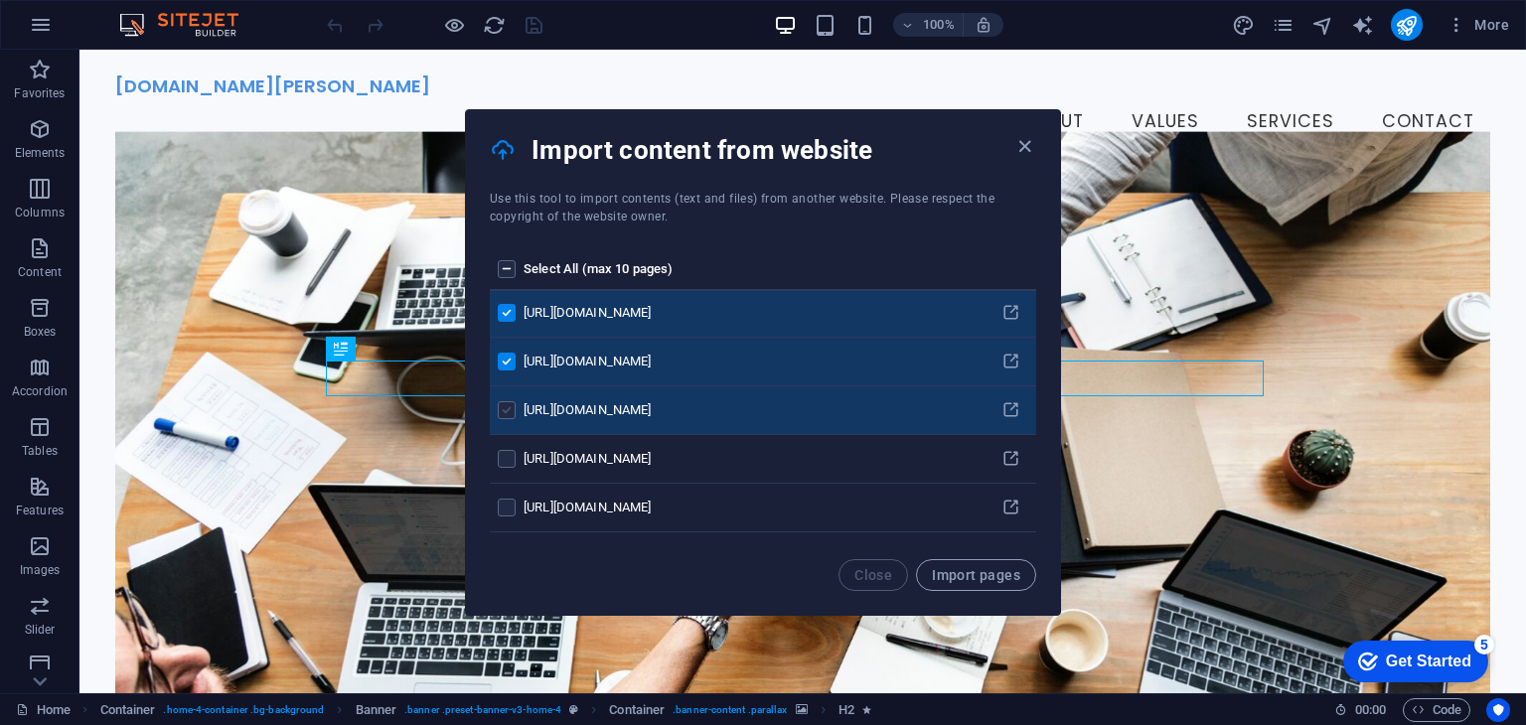
click at [501, 405] on label "pages list" at bounding box center [507, 410] width 18 height 18
click at [0, 0] on input "pages list" at bounding box center [0, 0] width 0 height 0
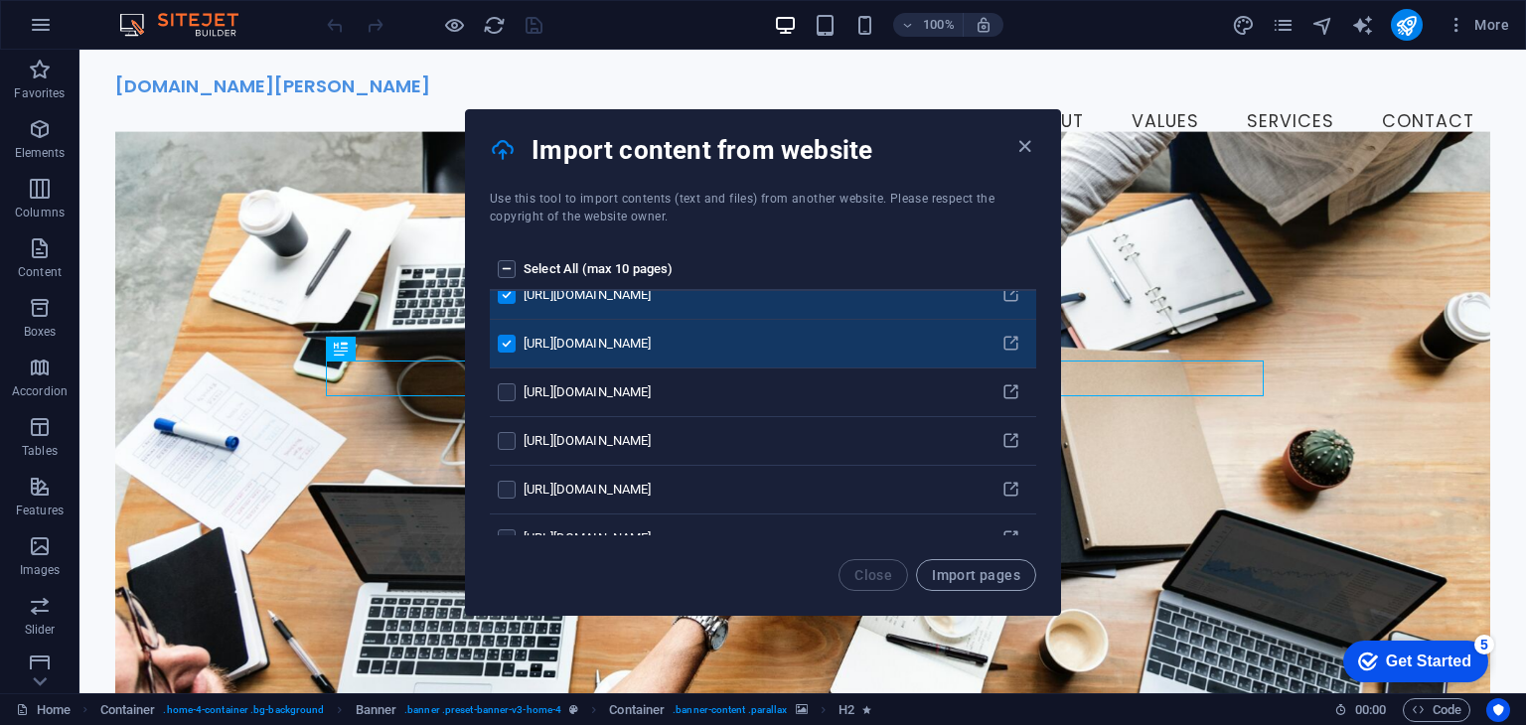
scroll to position [199, 0]
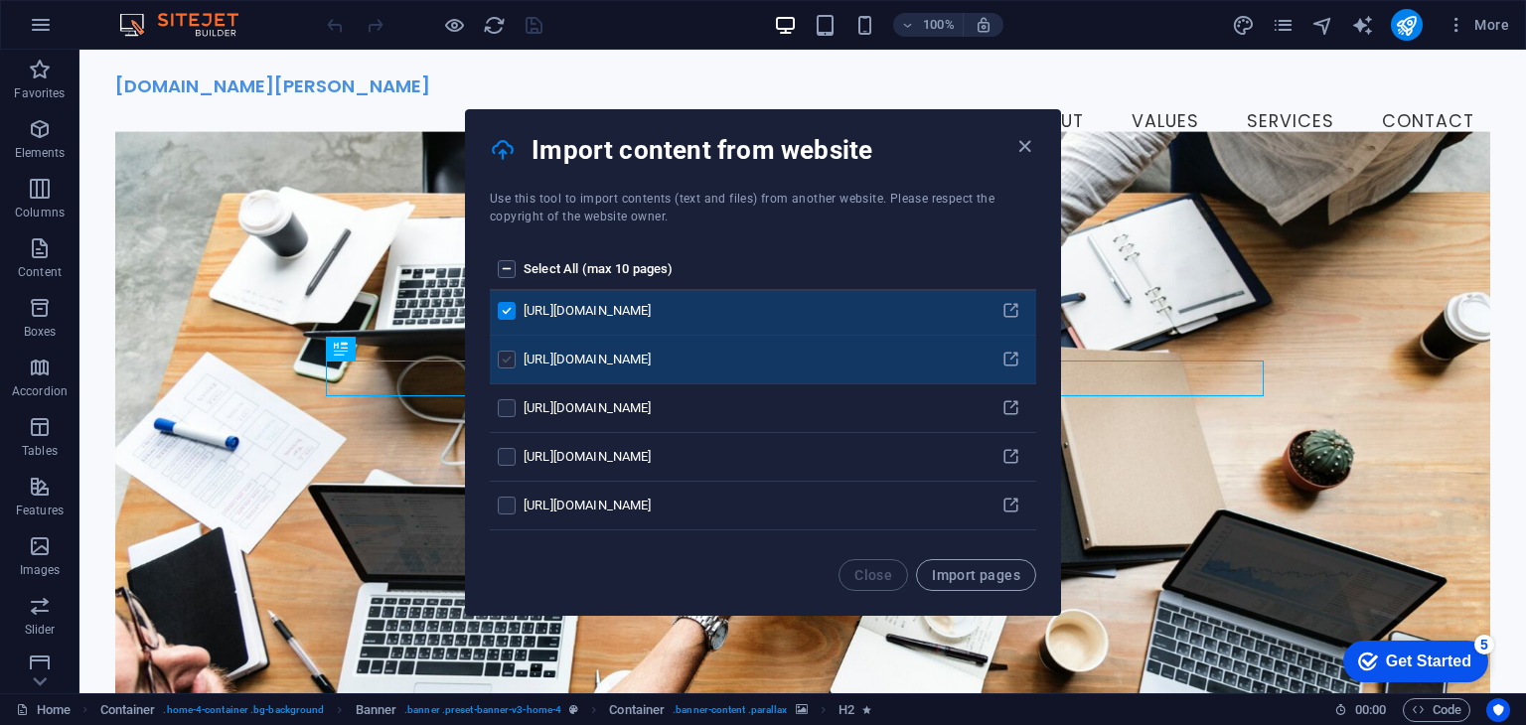
click at [510, 359] on label "pages list" at bounding box center [507, 360] width 18 height 18
click at [0, 0] on input "pages list" at bounding box center [0, 0] width 0 height 0
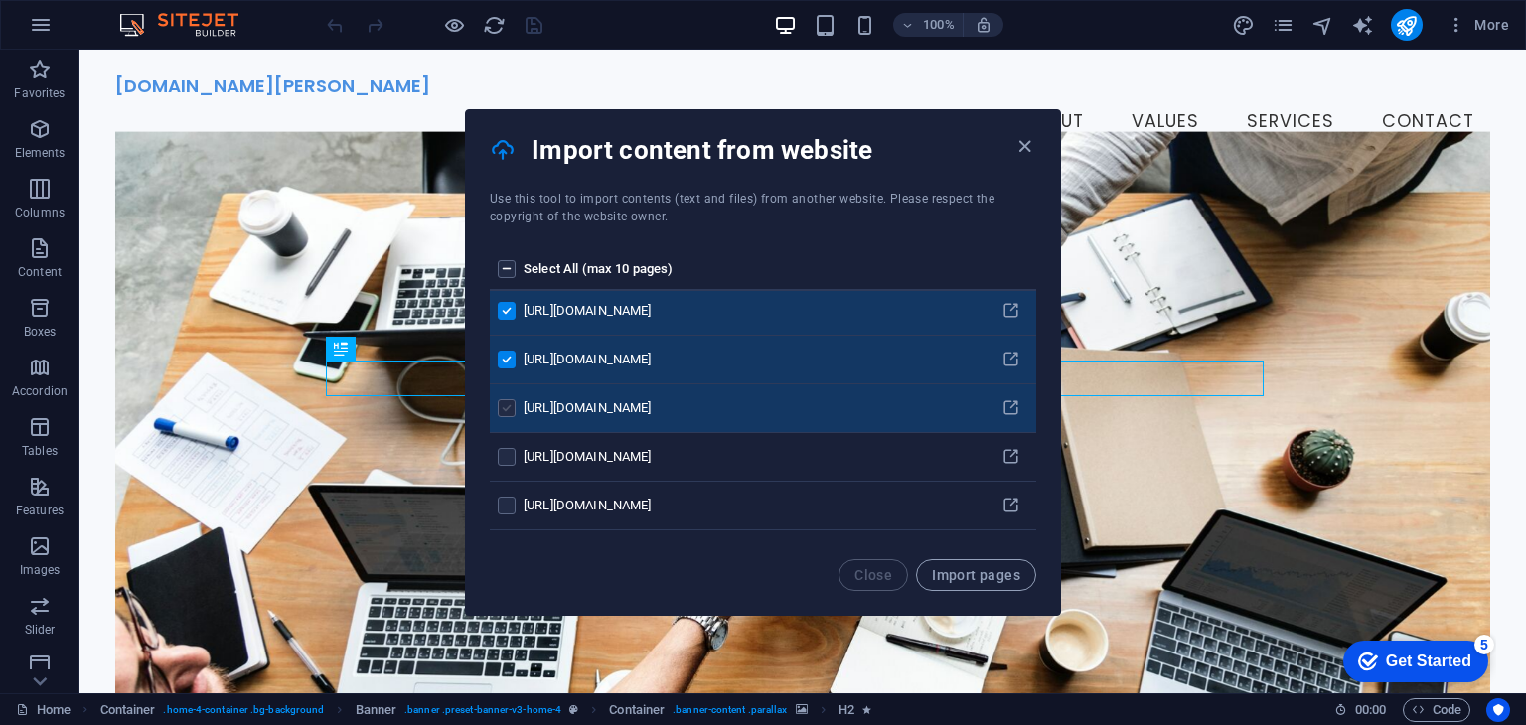
click at [503, 403] on label "pages list" at bounding box center [507, 408] width 18 height 18
click at [0, 0] on input "pages list" at bounding box center [0, 0] width 0 height 0
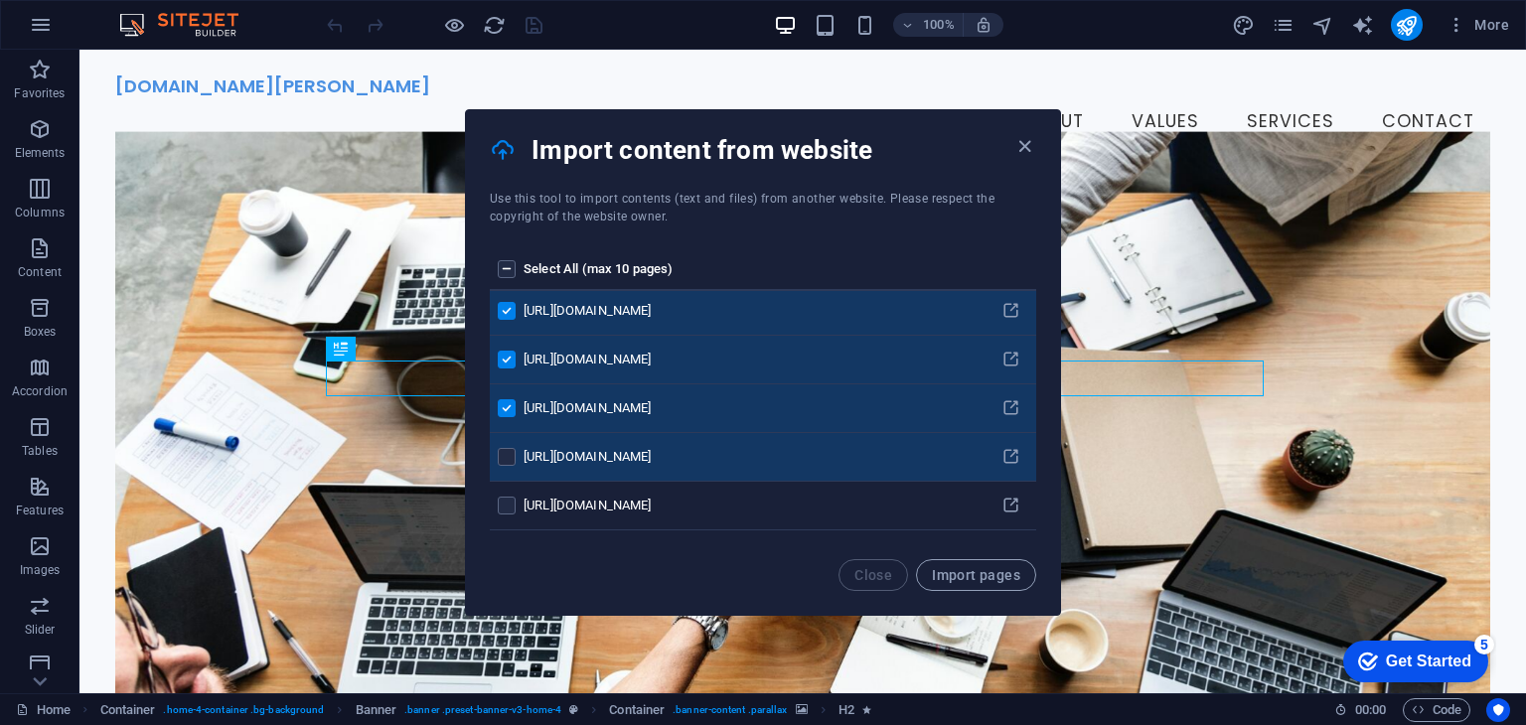
click at [505, 445] on td "pages list" at bounding box center [507, 457] width 34 height 49
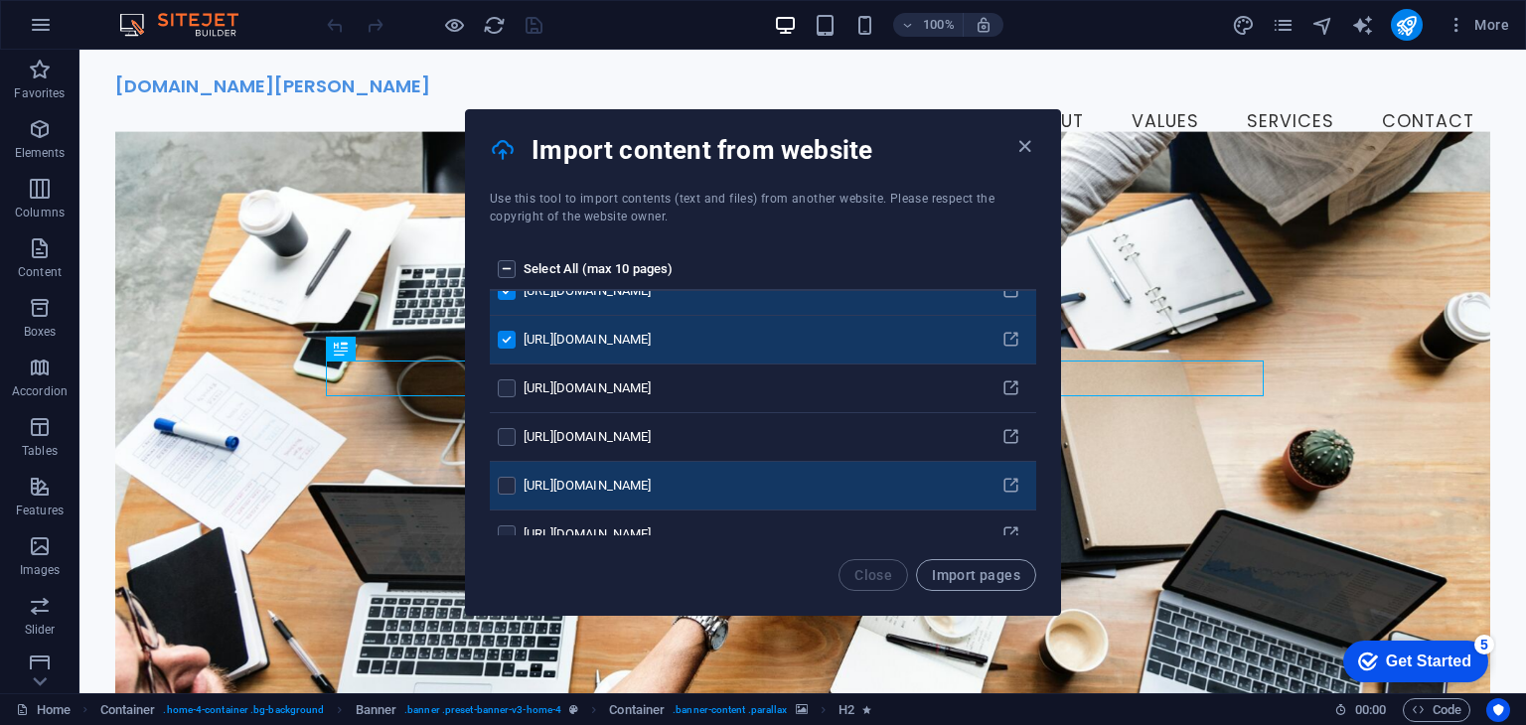
scroll to position [298, 0]
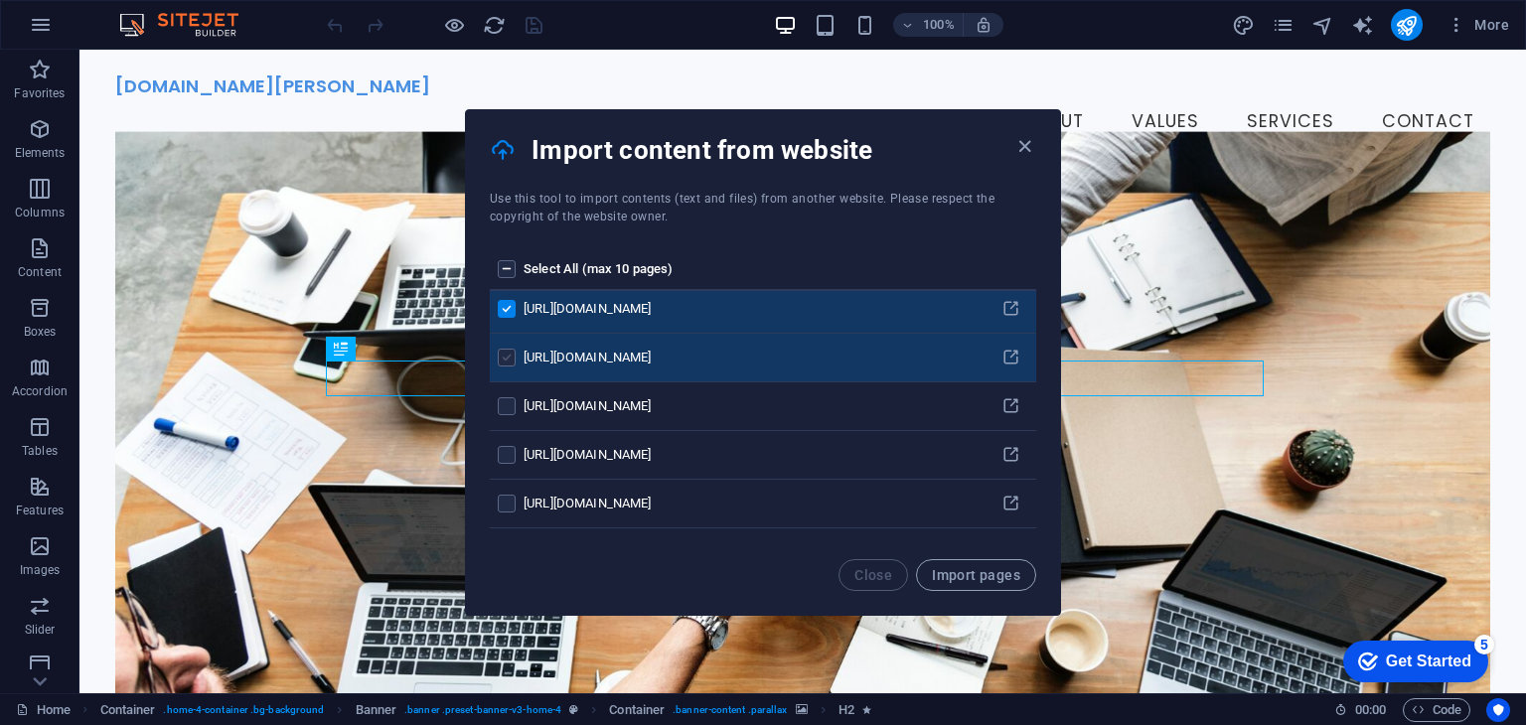
click at [505, 364] on label "pages list" at bounding box center [507, 358] width 18 height 18
click at [0, 0] on input "pages list" at bounding box center [0, 0] width 0 height 0
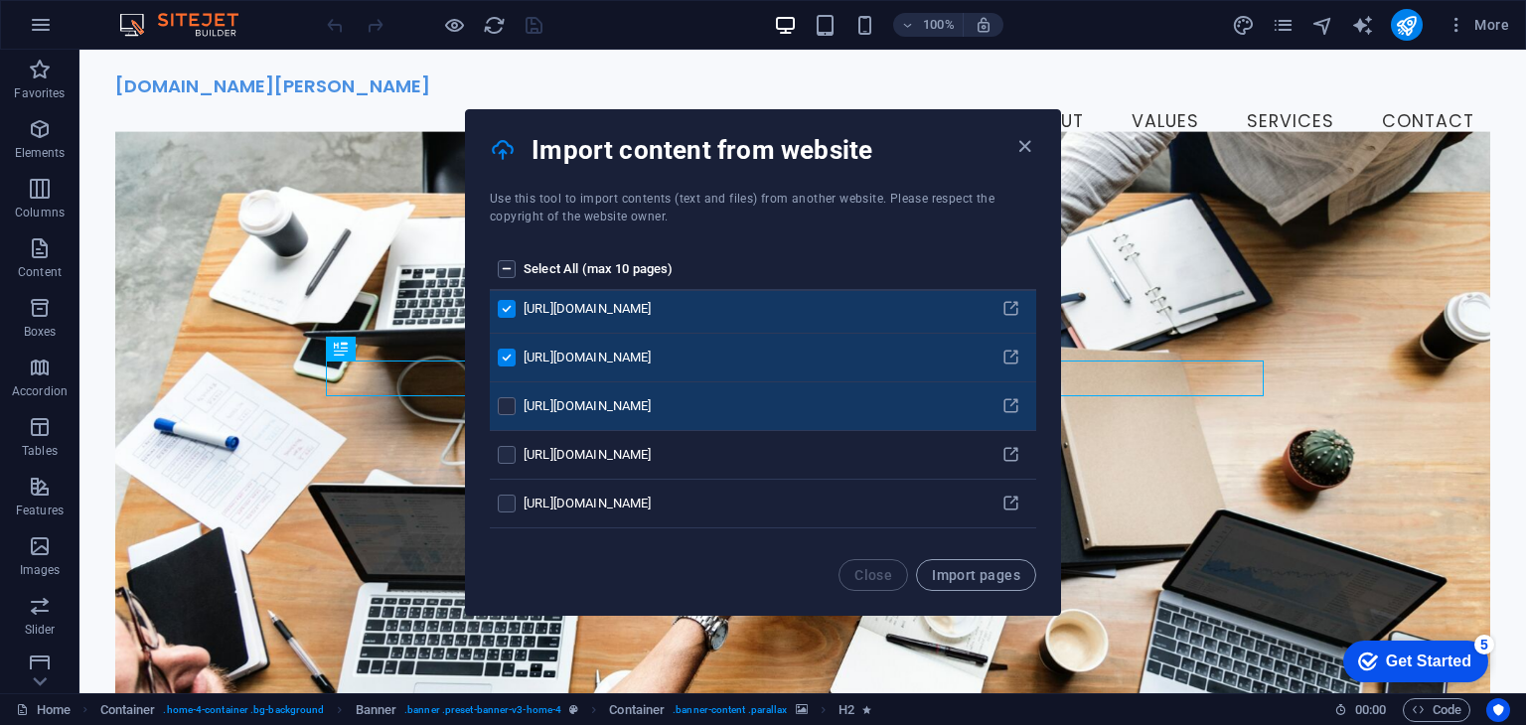
click at [505, 413] on td "pages list" at bounding box center [507, 407] width 34 height 49
click at [502, 406] on label "pages list" at bounding box center [507, 406] width 18 height 18
click at [0, 0] on input "pages list" at bounding box center [0, 0] width 0 height 0
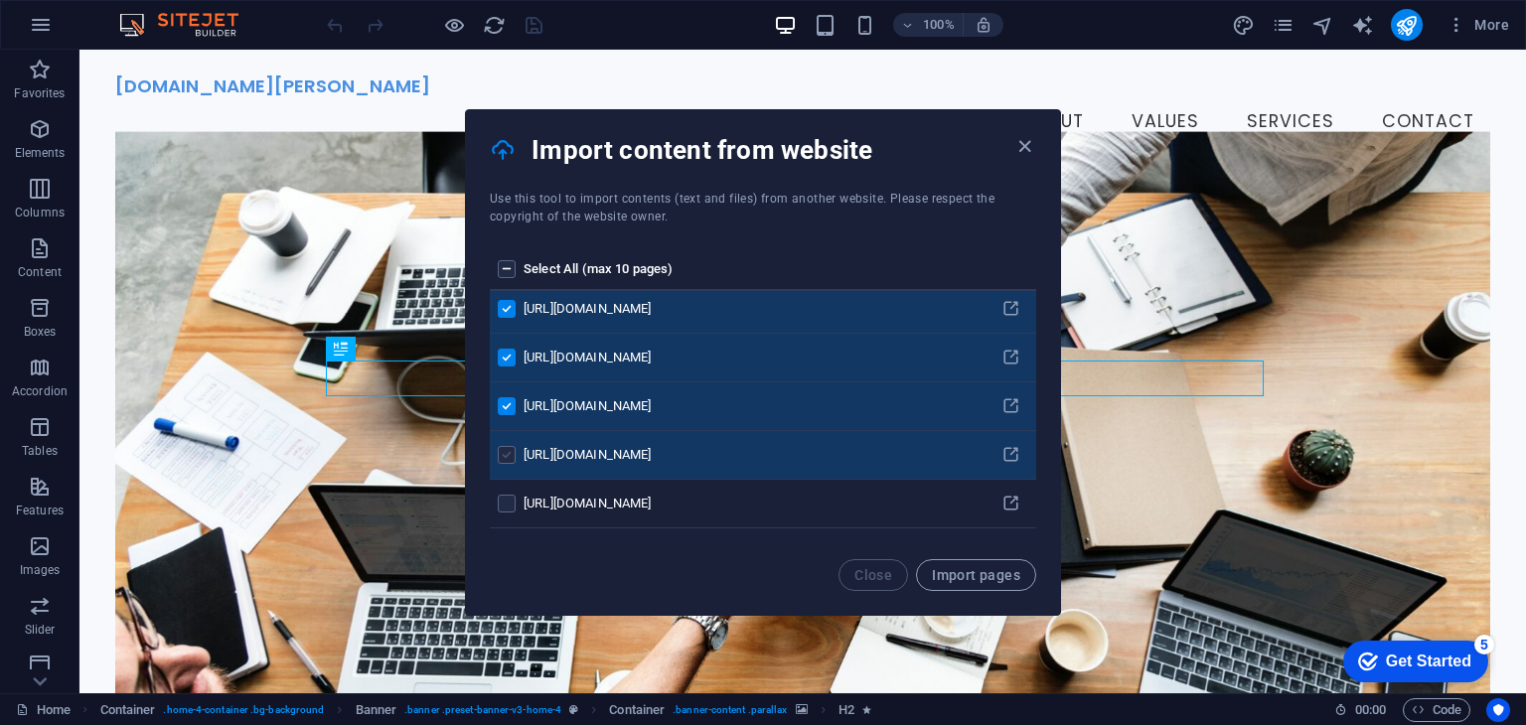
click at [505, 448] on label "pages list" at bounding box center [507, 455] width 18 height 18
click at [0, 0] on input "pages list" at bounding box center [0, 0] width 0 height 0
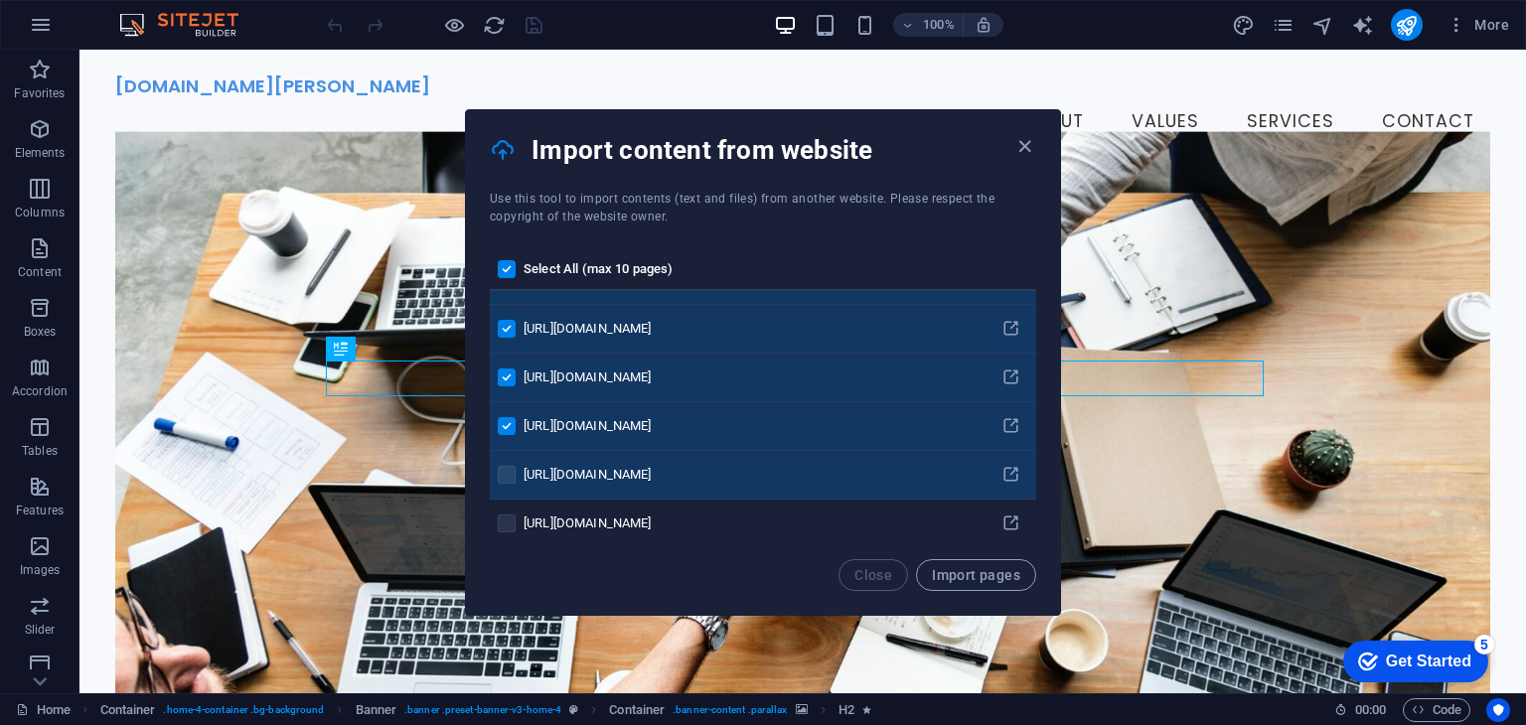
scroll to position [338, 0]
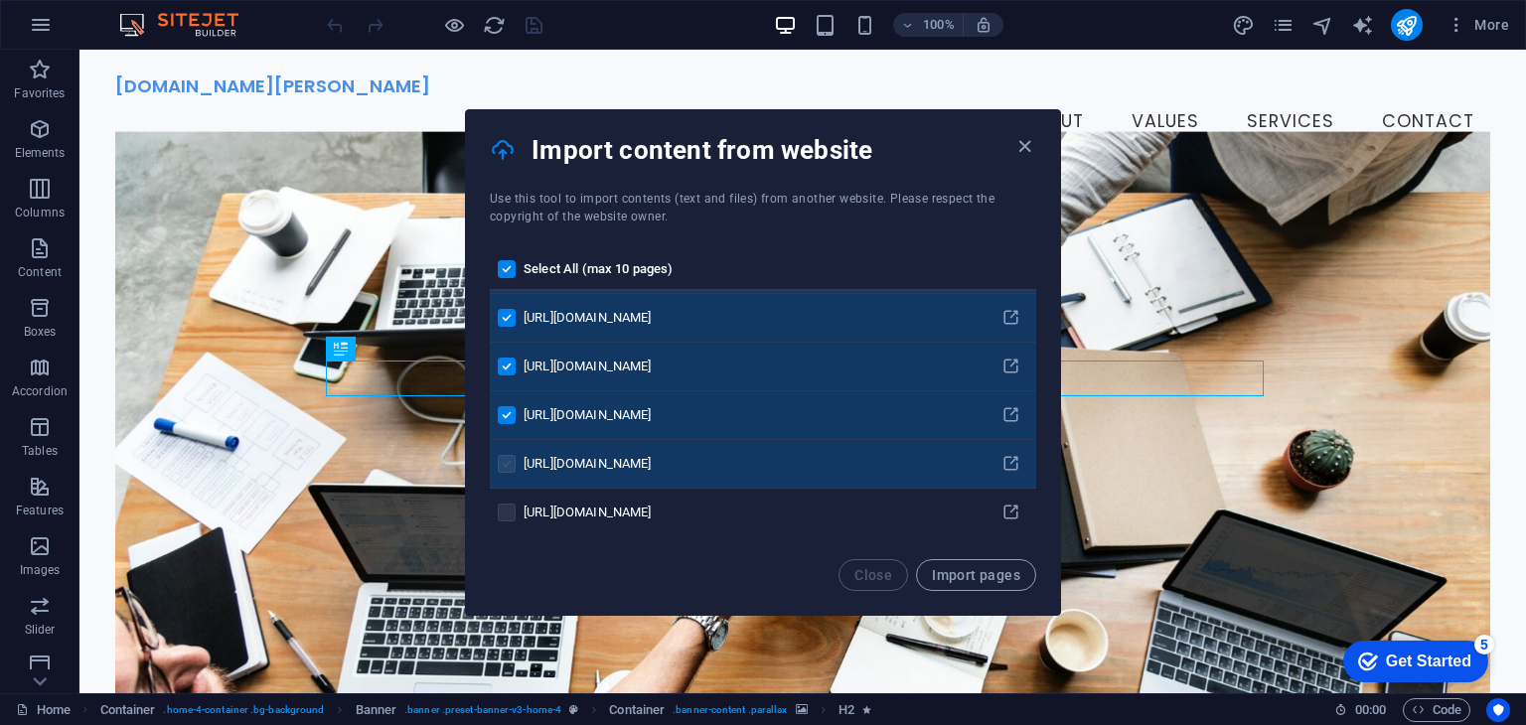
click at [513, 455] on label "pages list" at bounding box center [507, 464] width 18 height 18
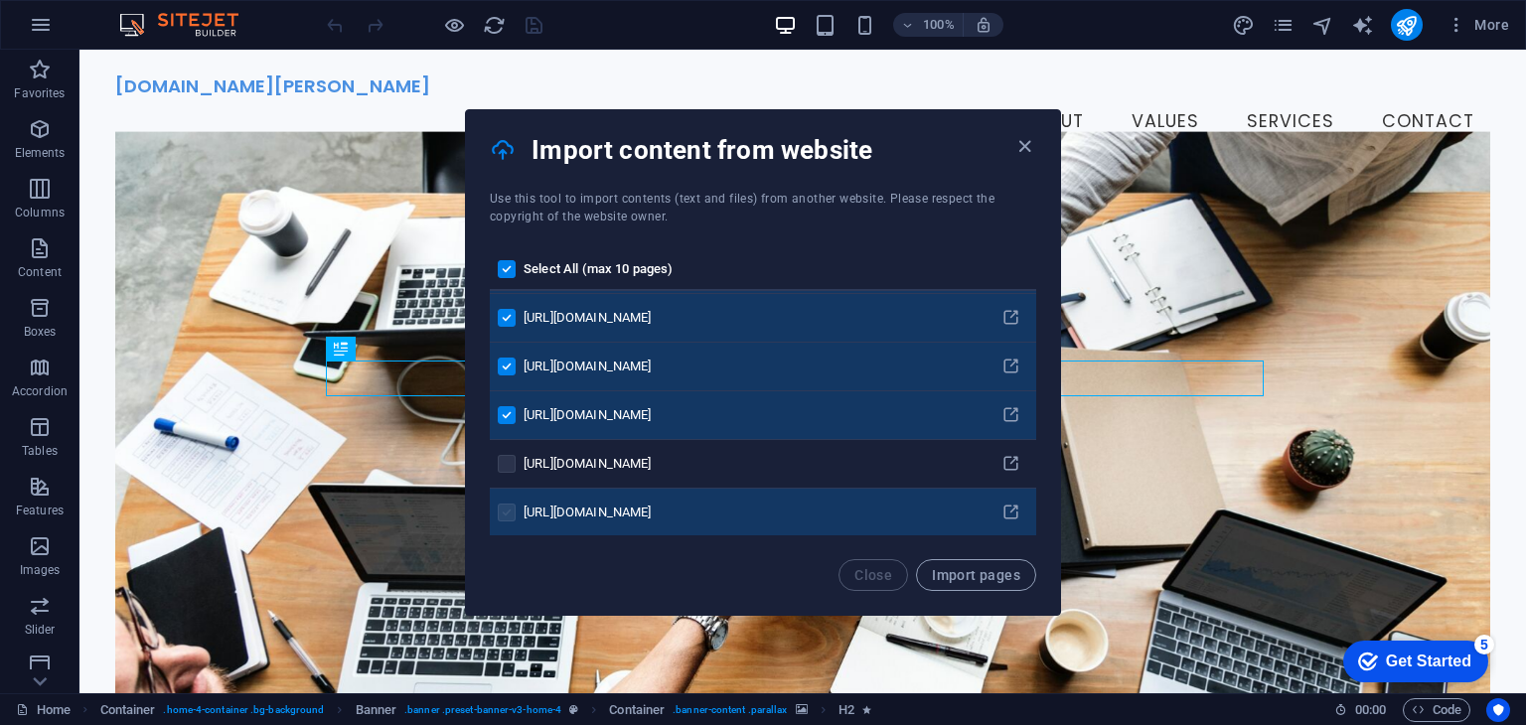
drag, startPoint x: 512, startPoint y: 494, endPoint x: 513, endPoint y: 505, distance: 11.0
click at [513, 496] on td "pages list" at bounding box center [507, 513] width 34 height 49
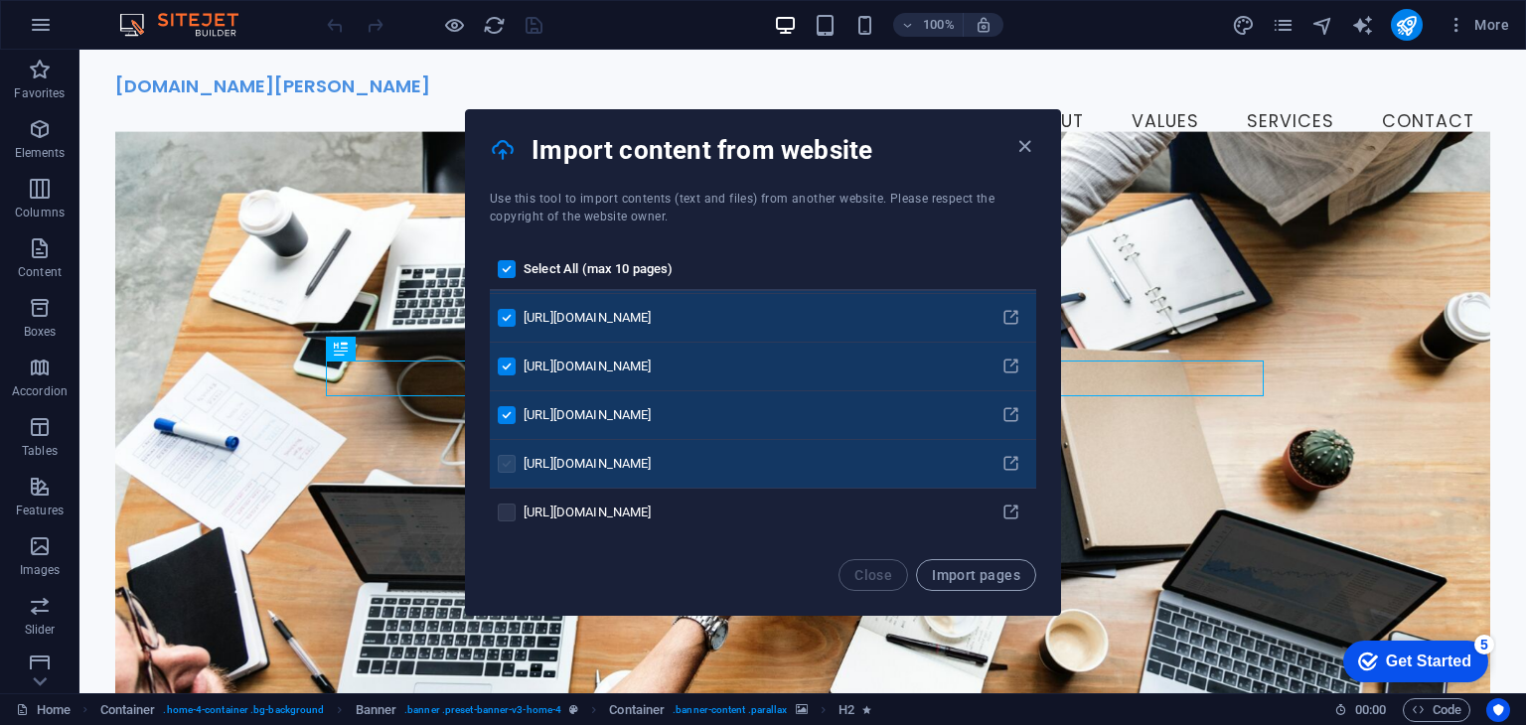
drag, startPoint x: 513, startPoint y: 505, endPoint x: 506, endPoint y: 467, distance: 38.4
click at [512, 504] on label "pages list" at bounding box center [507, 513] width 18 height 18
click at [506, 467] on label "pages list" at bounding box center [507, 464] width 18 height 18
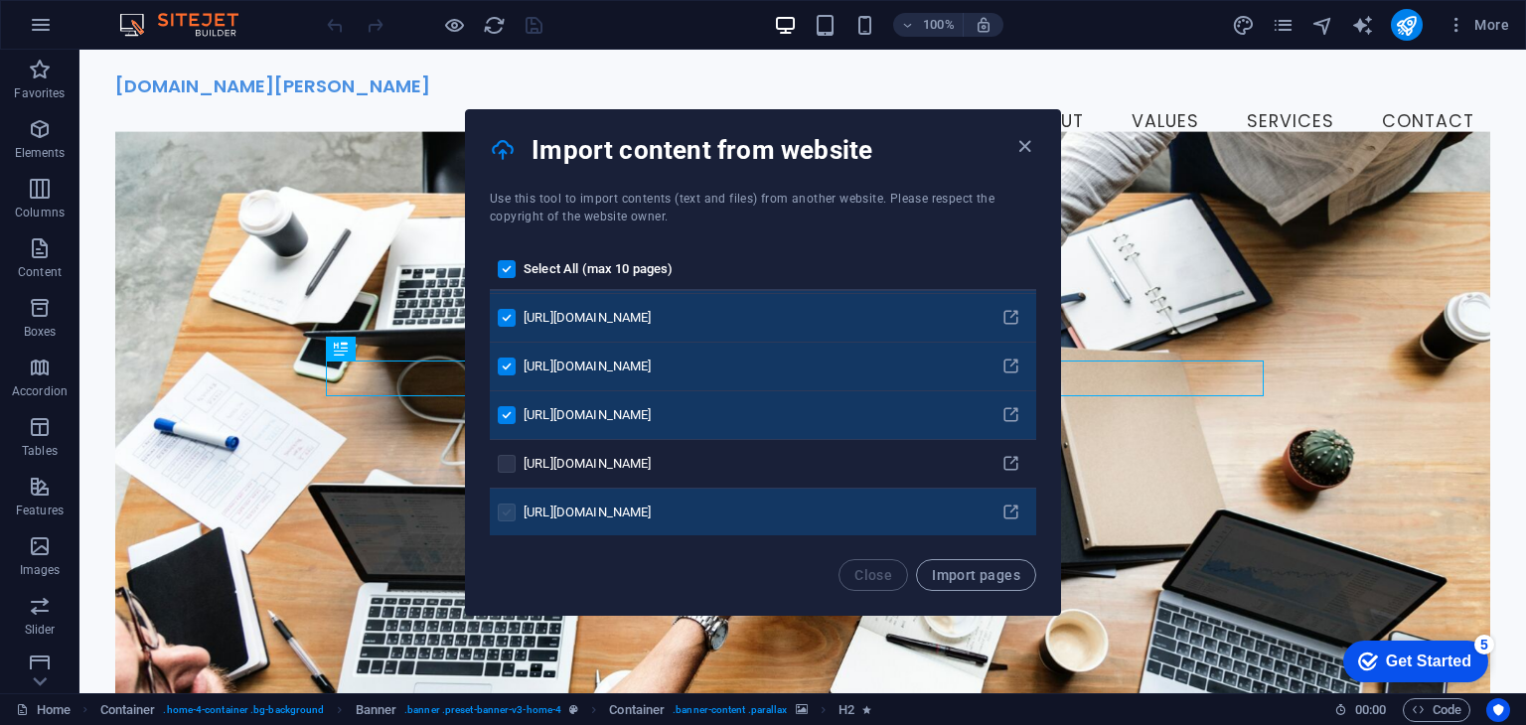
click at [511, 504] on label "pages list" at bounding box center [507, 513] width 18 height 18
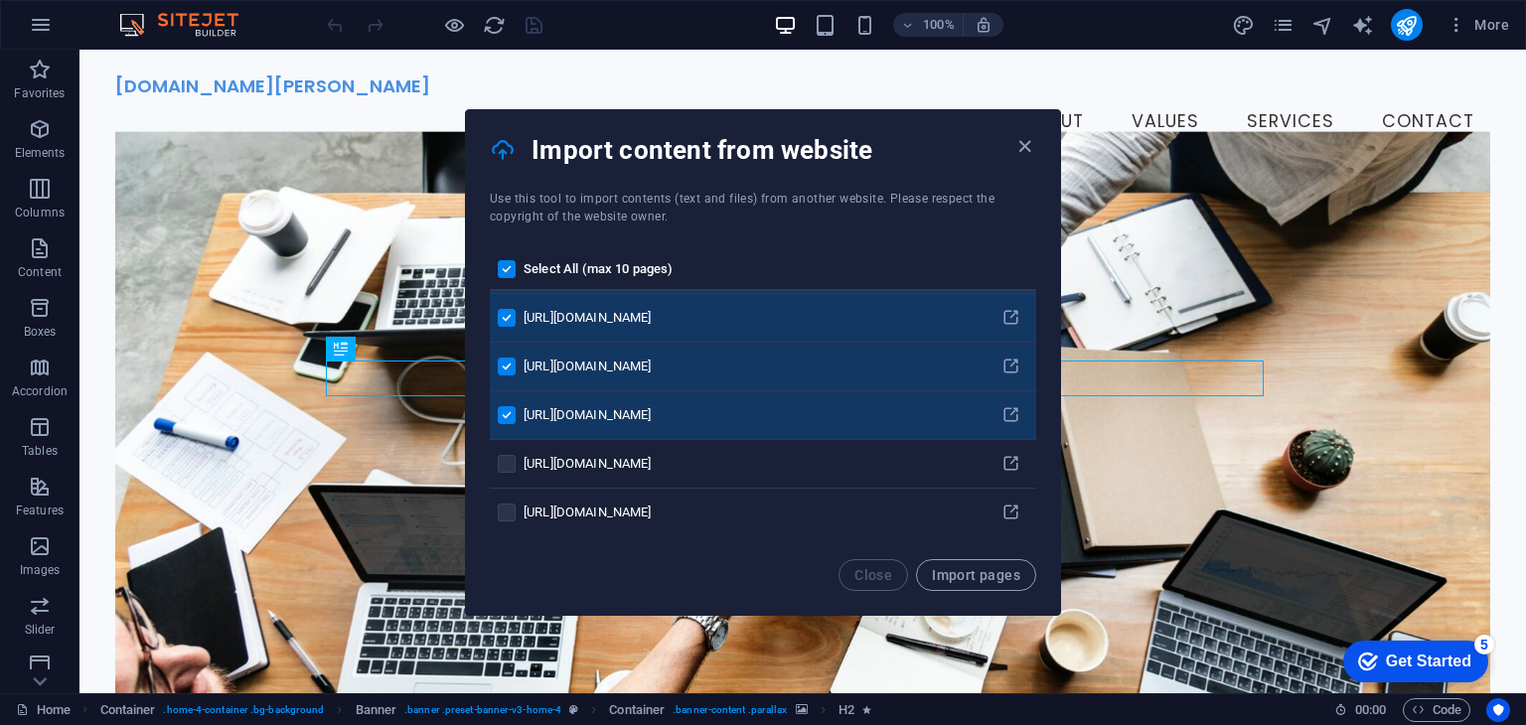
click at [510, 416] on label "pages list" at bounding box center [507, 415] width 18 height 18
click at [0, 0] on input "pages list" at bounding box center [0, 0] width 0 height 0
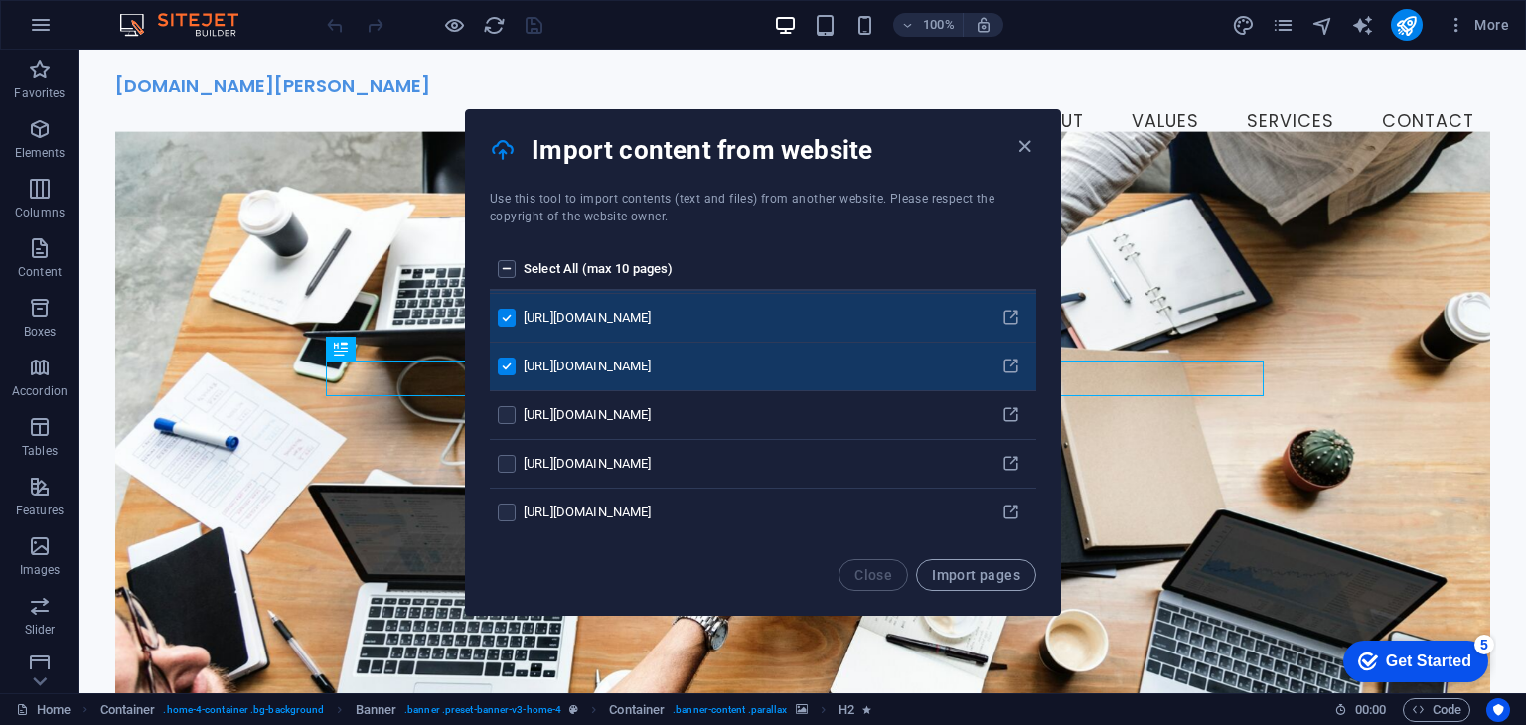
click at [505, 361] on label "pages list" at bounding box center [507, 367] width 18 height 18
click at [0, 0] on input "pages list" at bounding box center [0, 0] width 0 height 0
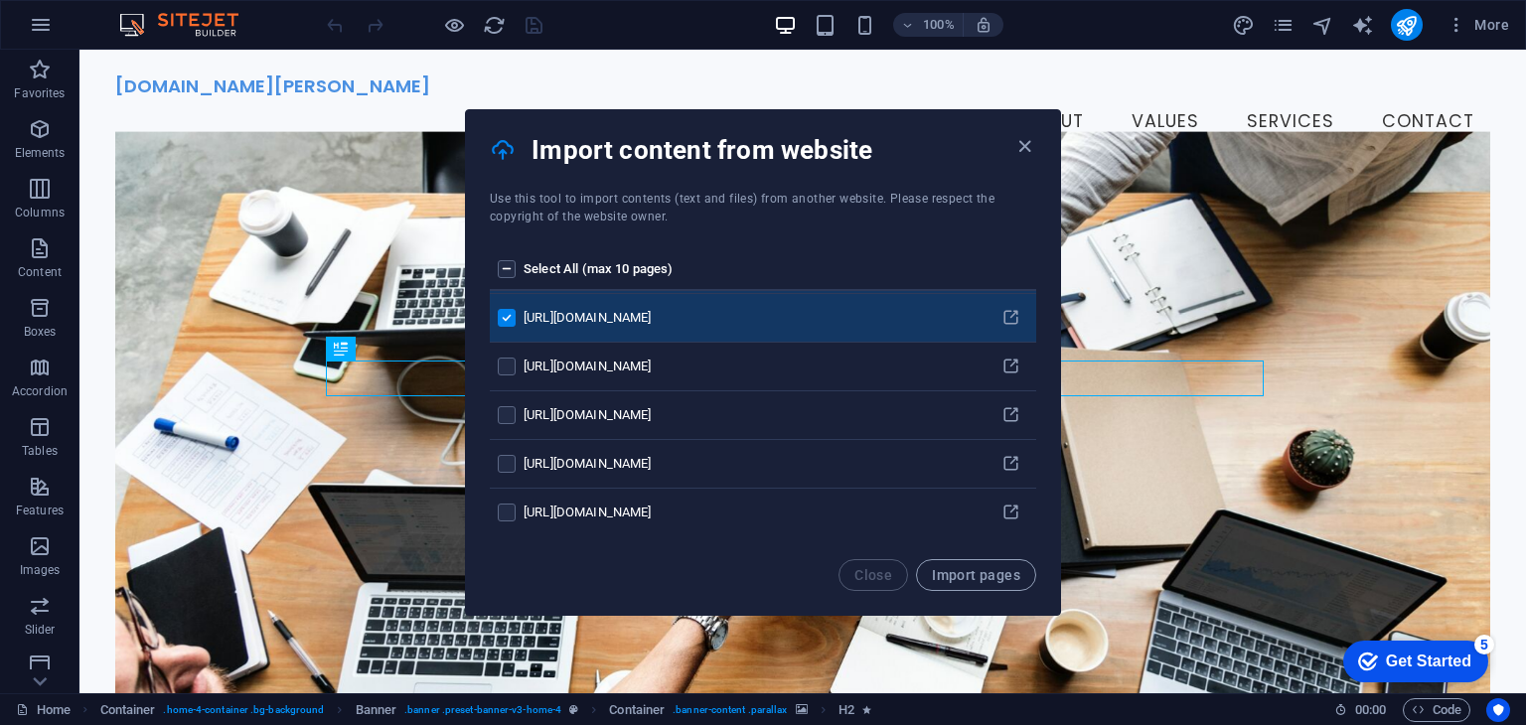
click at [510, 319] on label "pages list" at bounding box center [507, 318] width 18 height 18
click at [0, 0] on input "pages list" at bounding box center [0, 0] width 0 height 0
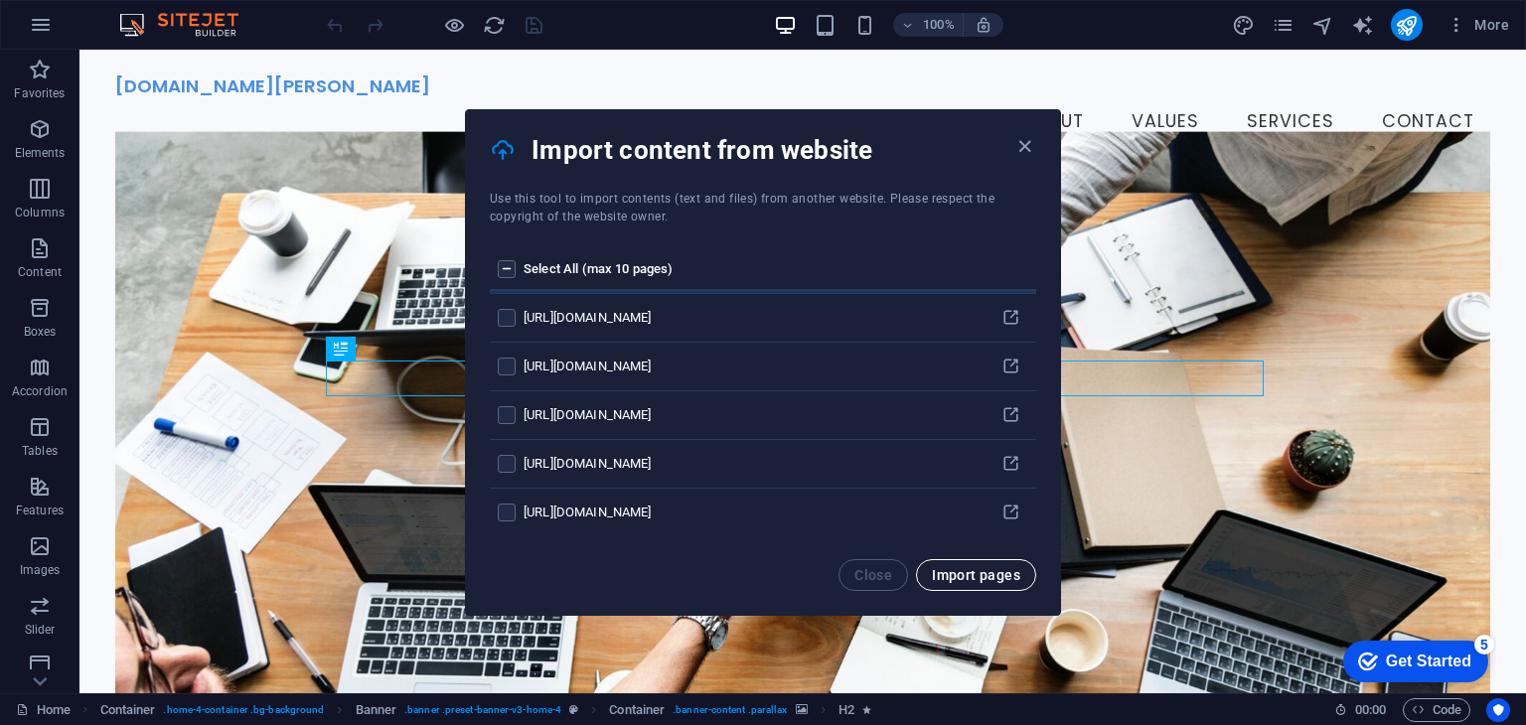
click at [953, 567] on span "Import pages" at bounding box center [976, 575] width 88 height 16
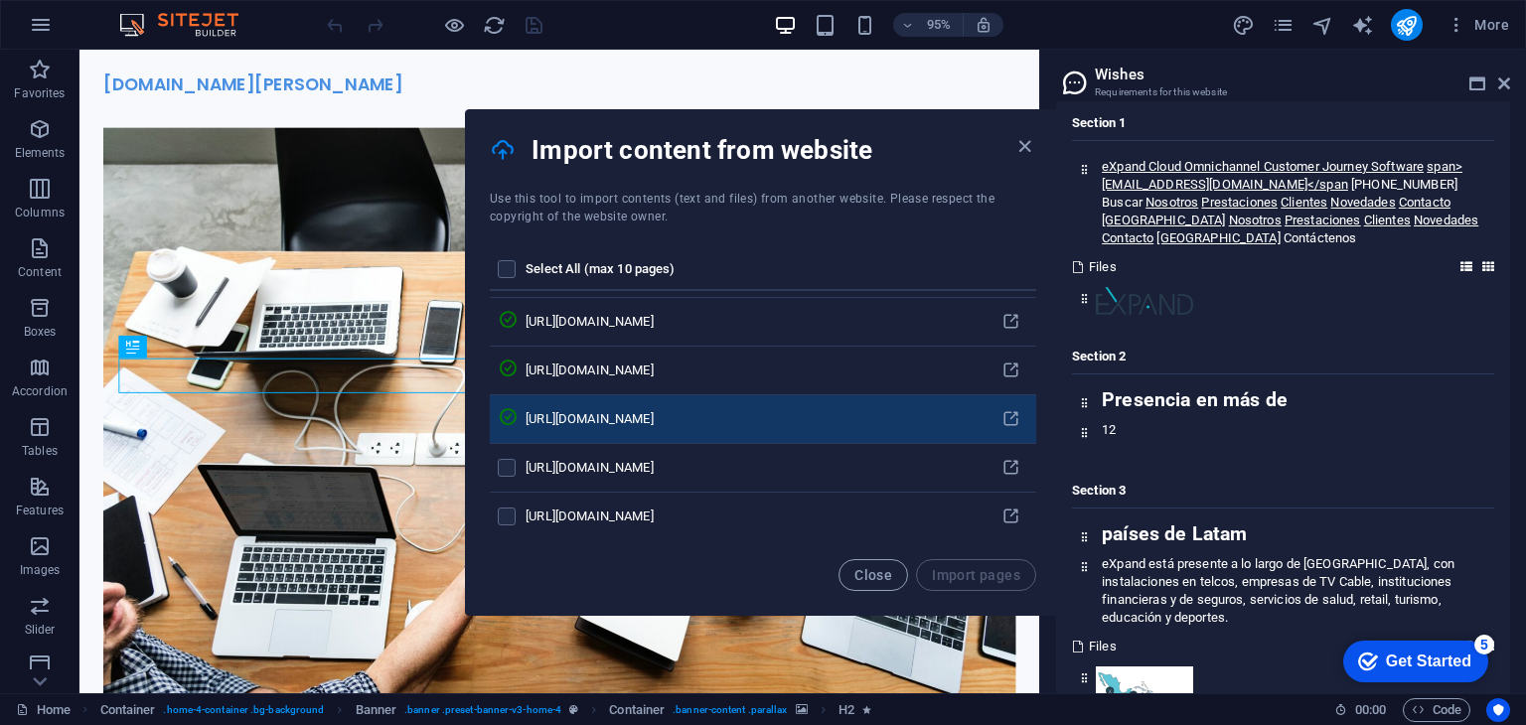
scroll to position [199, 0]
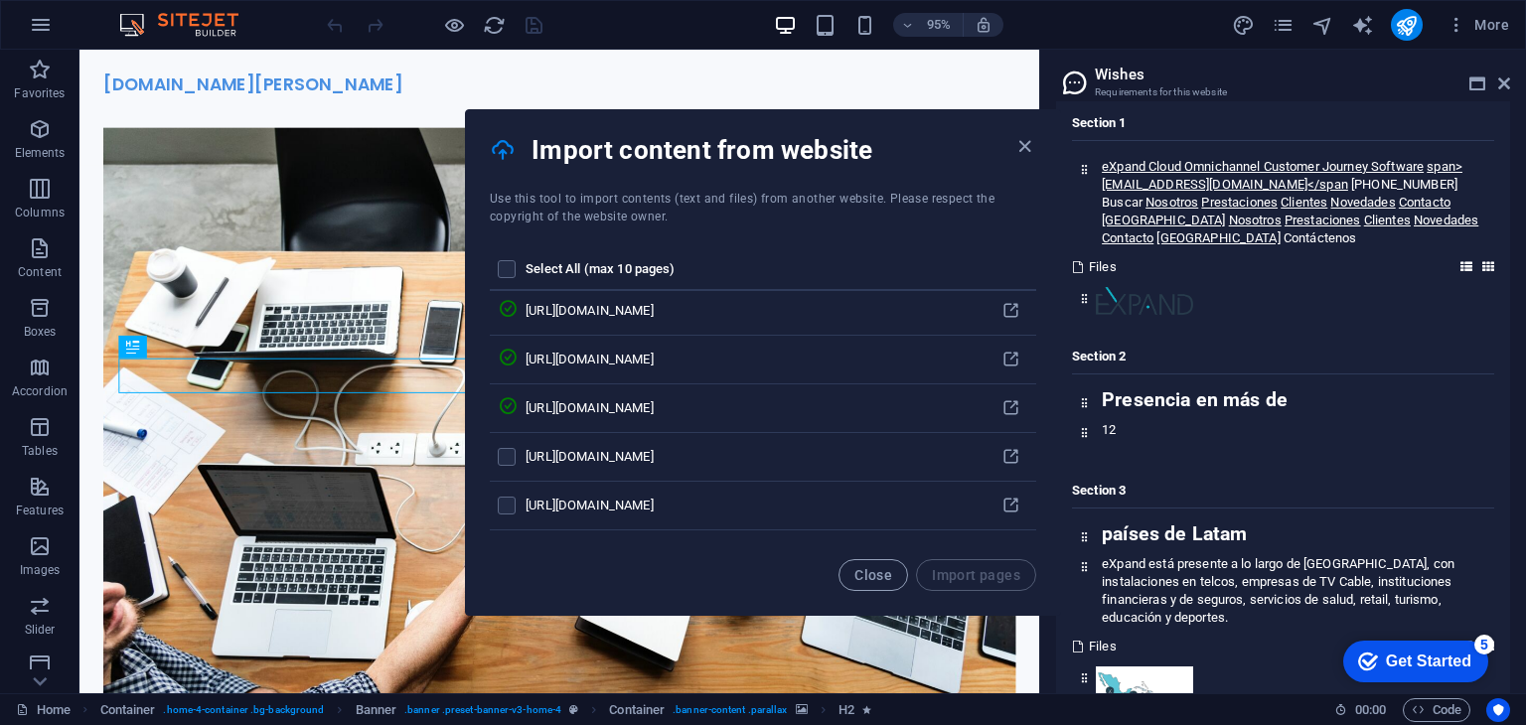
click at [505, 278] on th "pages list" at bounding box center [508, 270] width 36 height 42
click at [505, 275] on label "pages list" at bounding box center [507, 269] width 18 height 18
click at [0, 0] on input "pages list" at bounding box center [0, 0] width 0 height 0
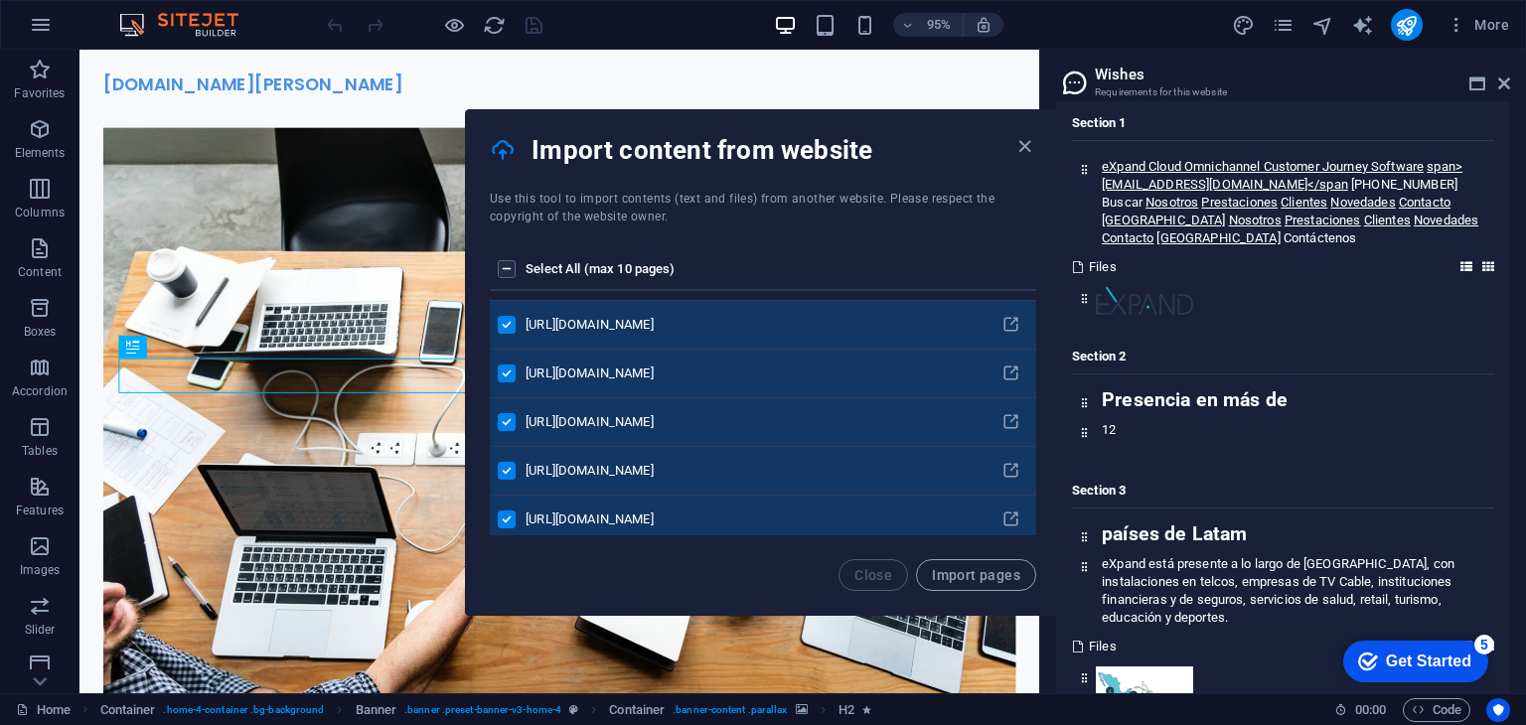
scroll to position [338, 0]
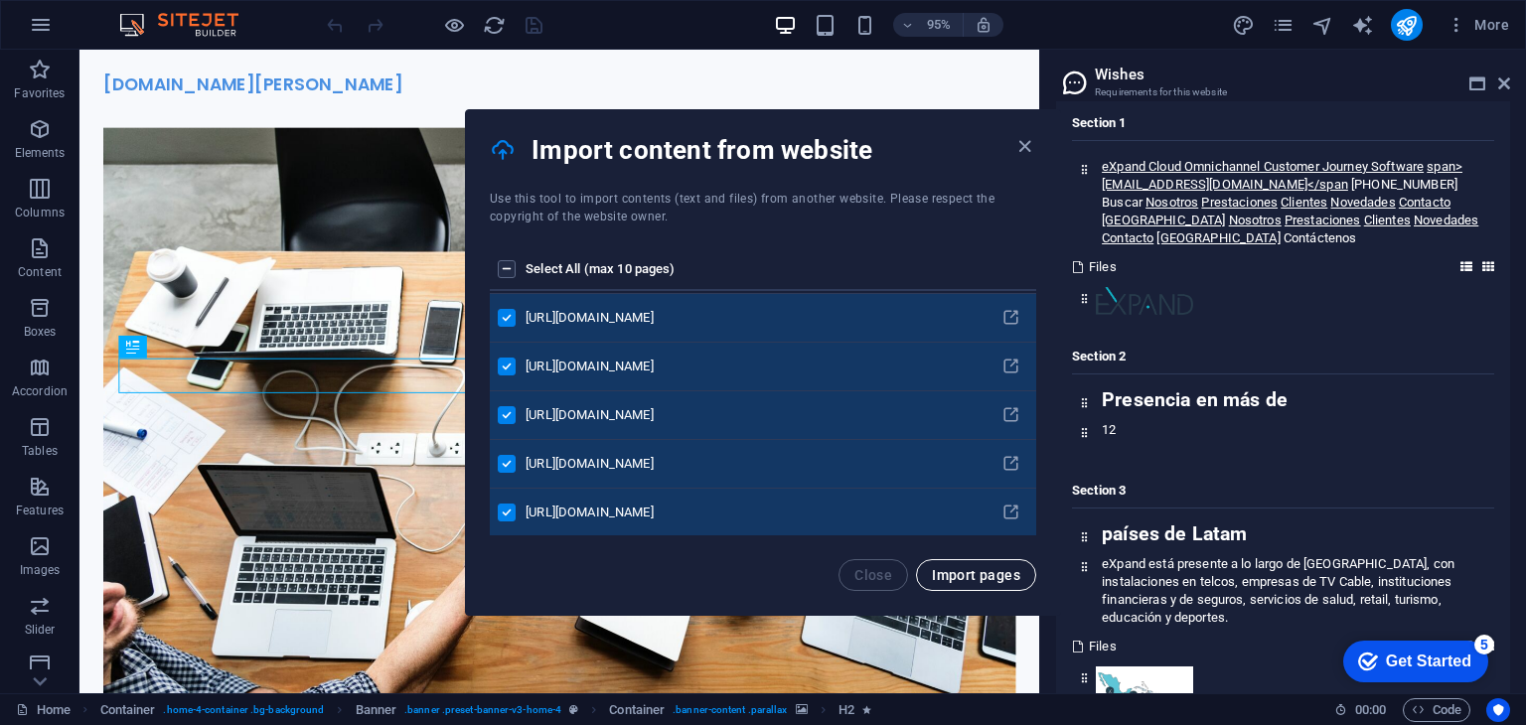
click at [954, 577] on span "Import pages" at bounding box center [976, 575] width 88 height 16
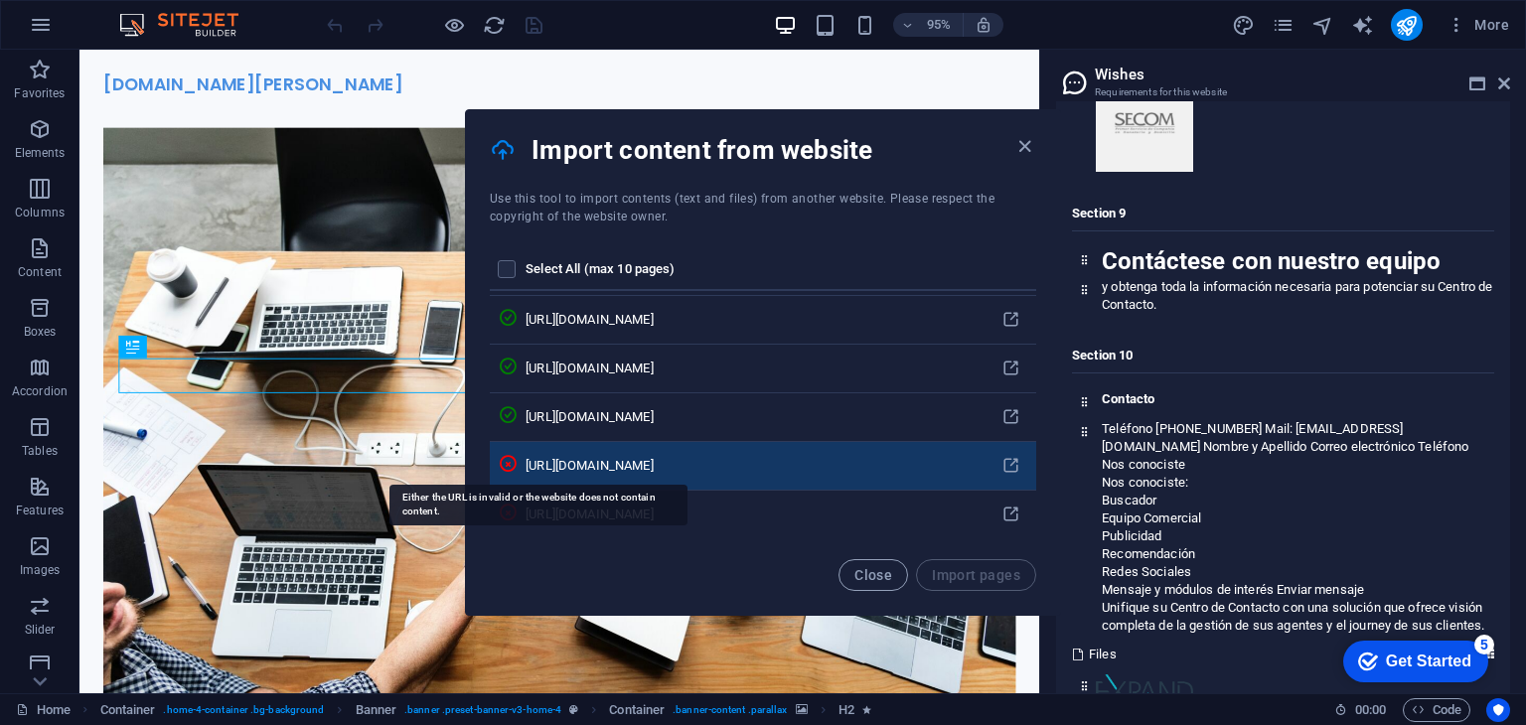
scroll to position [21282, 0]
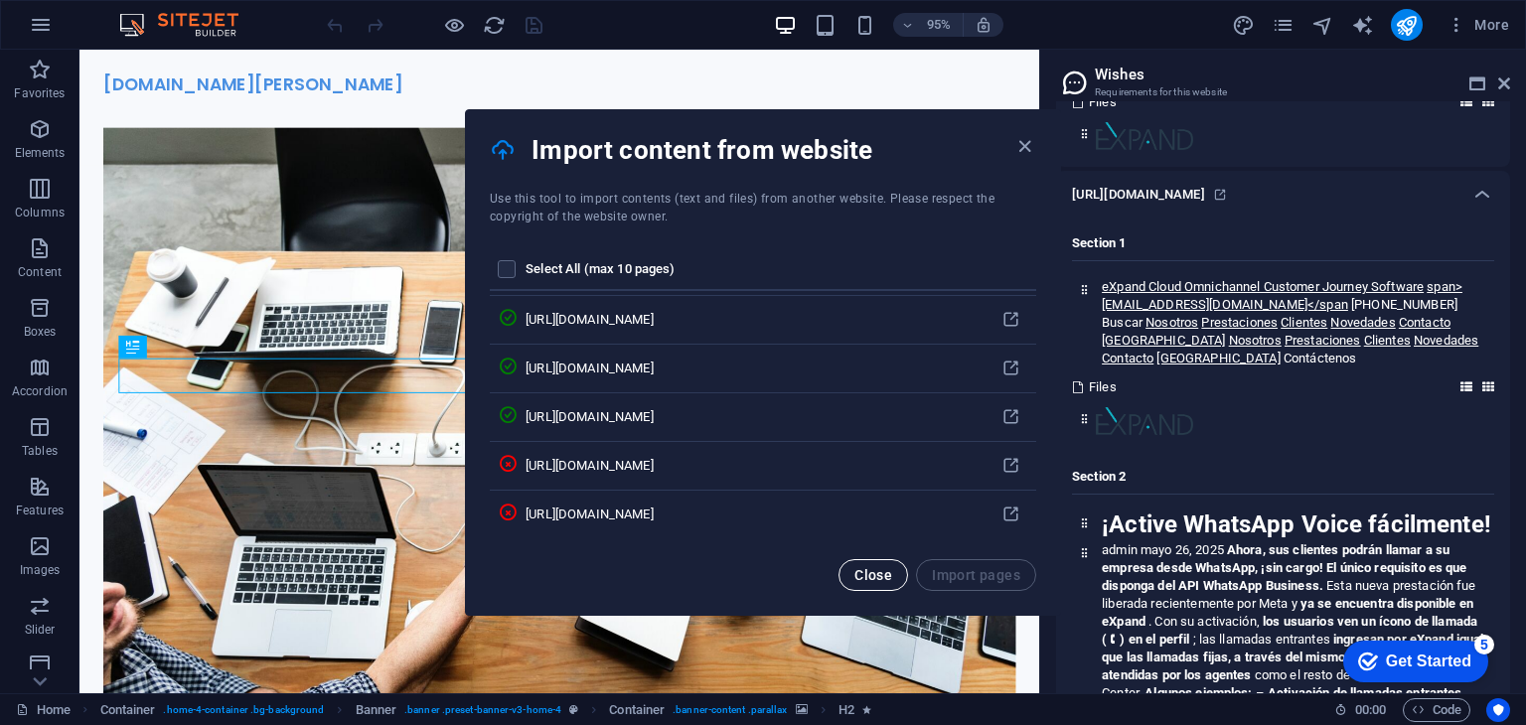
drag, startPoint x: 857, startPoint y: 575, endPoint x: 820, endPoint y: 542, distance: 50.0
click at [857, 575] on span "Close" at bounding box center [873, 575] width 38 height 16
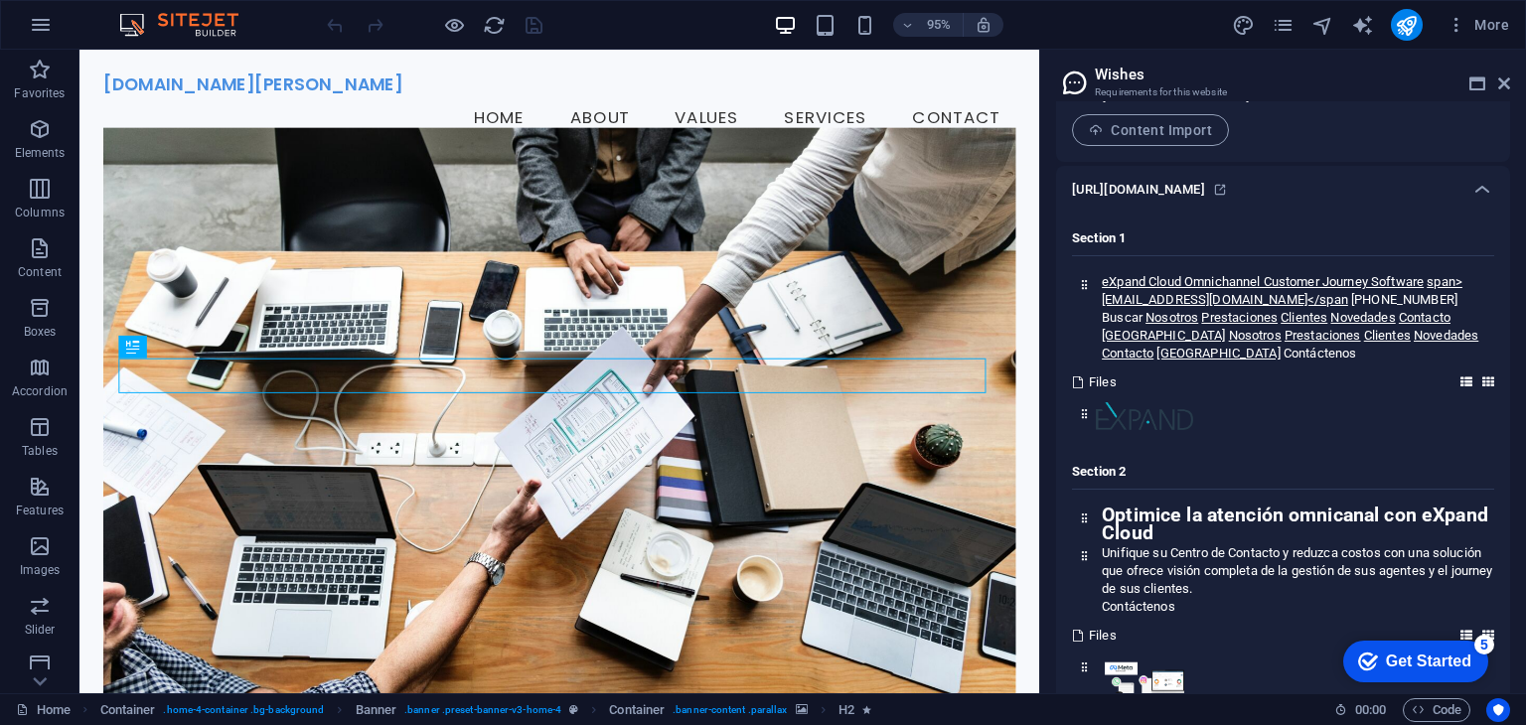
scroll to position [0, 0]
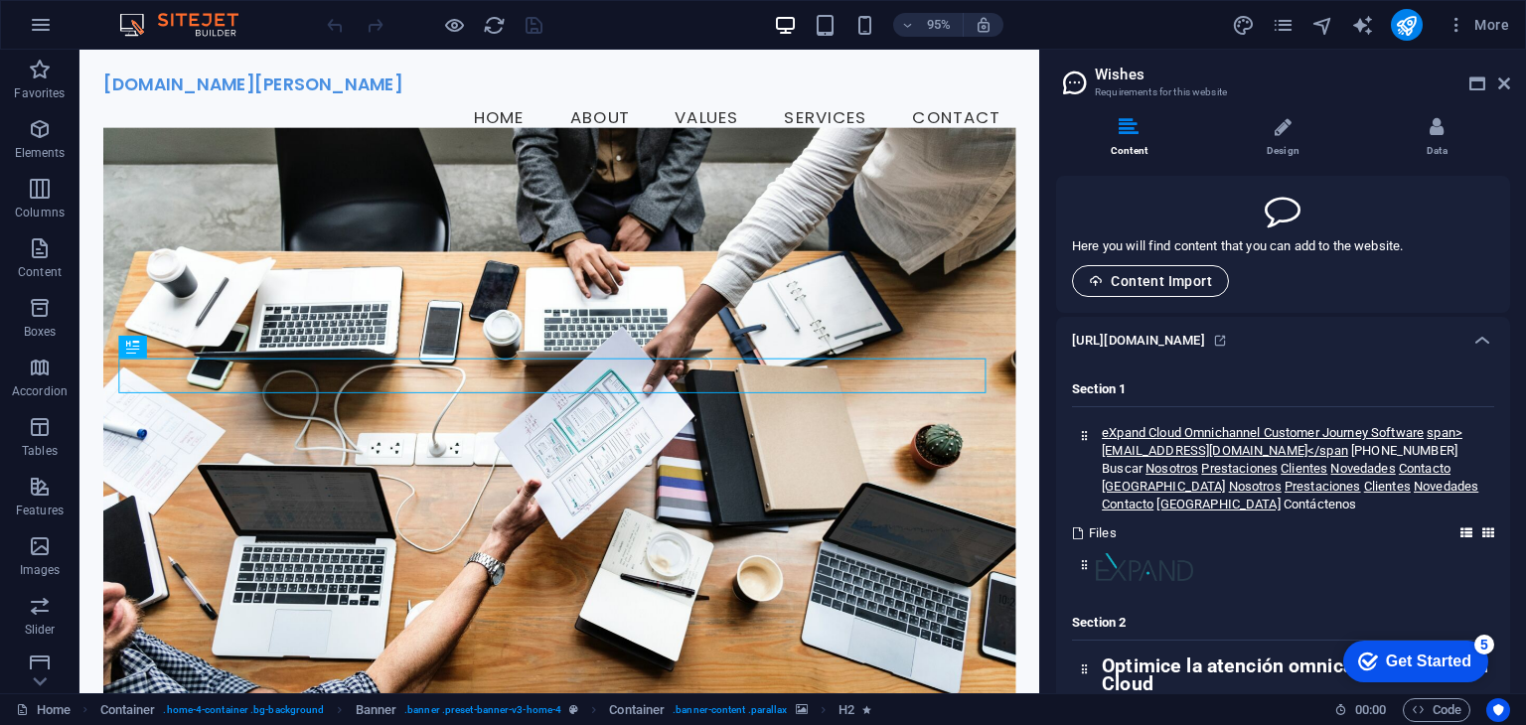
click at [1135, 288] on span "Content Import" at bounding box center [1150, 281] width 123 height 16
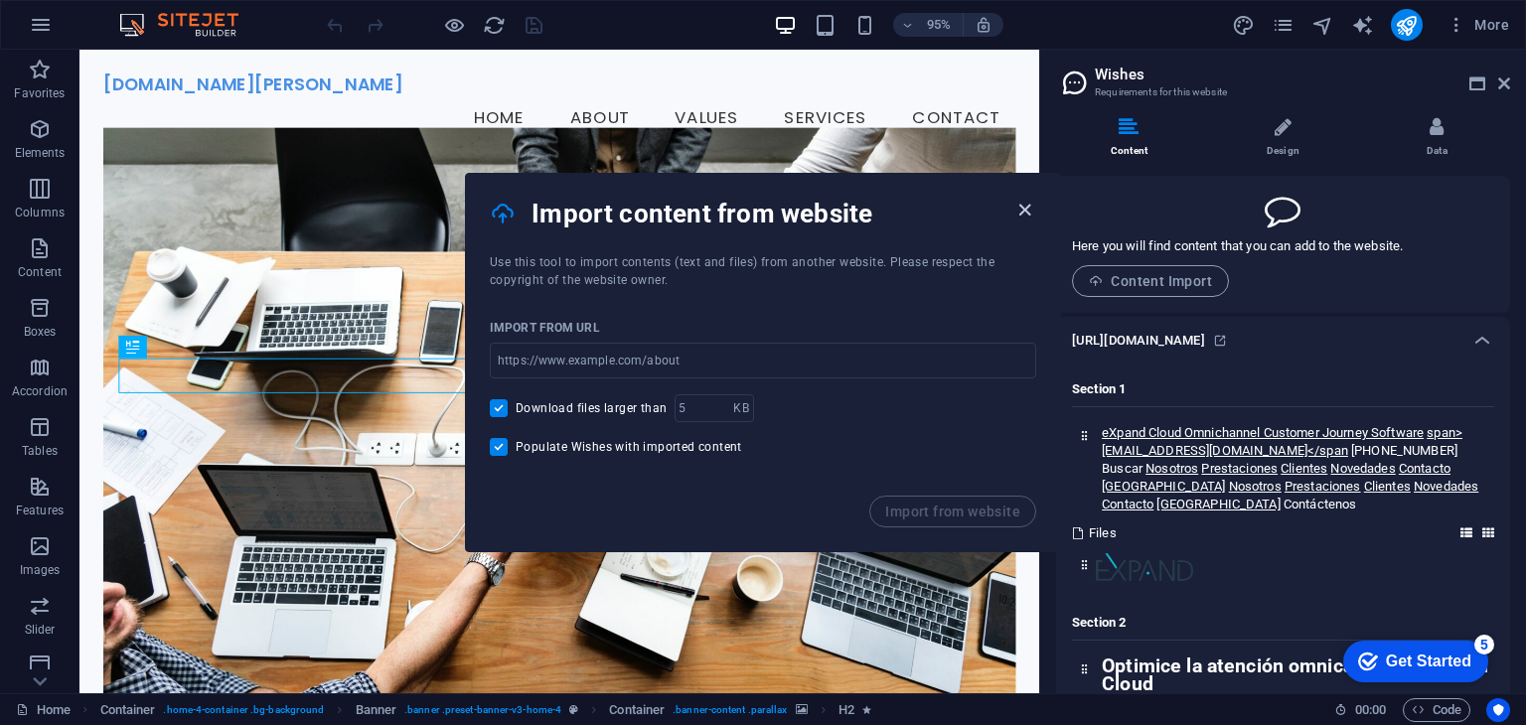
click at [1019, 210] on icon "button" at bounding box center [1024, 210] width 23 height 23
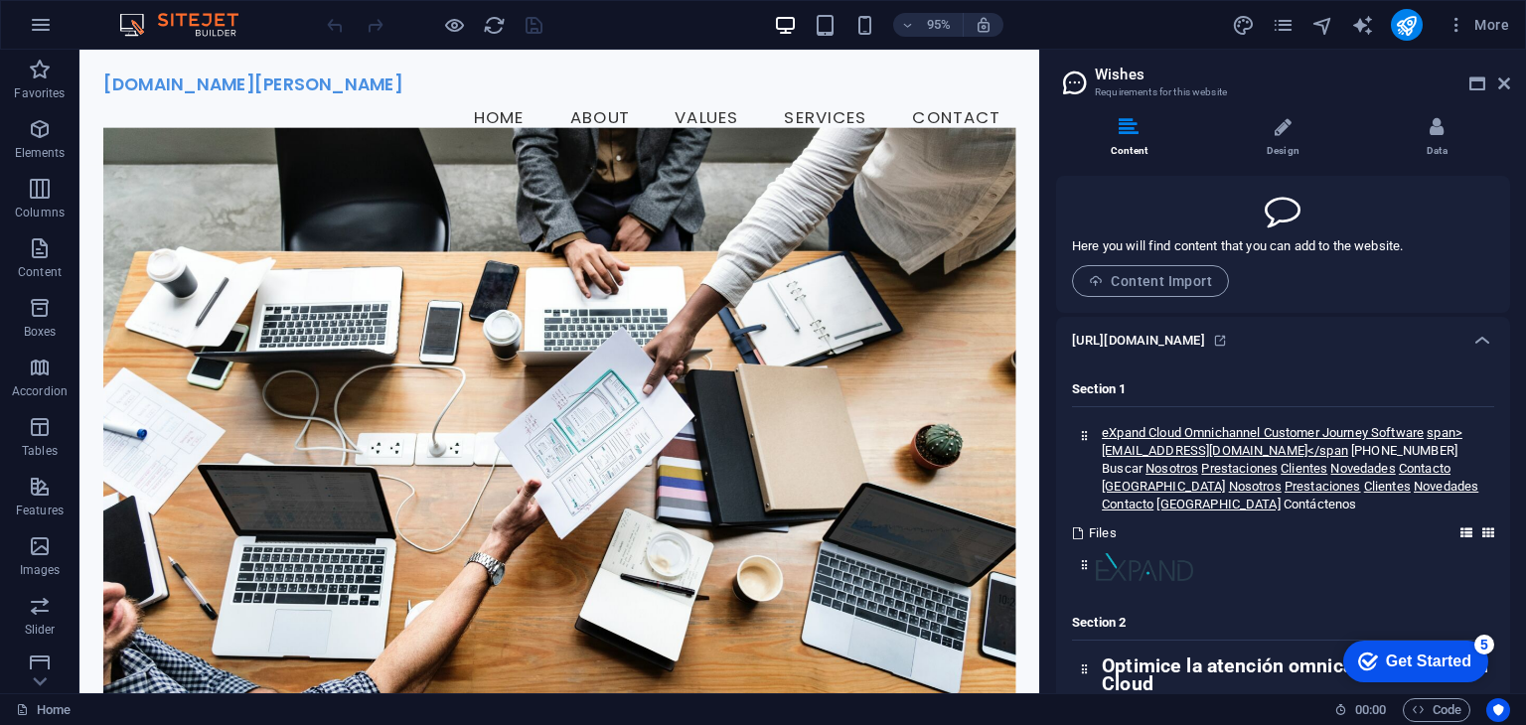
click at [1386, 664] on div "Get Started" at bounding box center [1428, 662] width 85 height 18
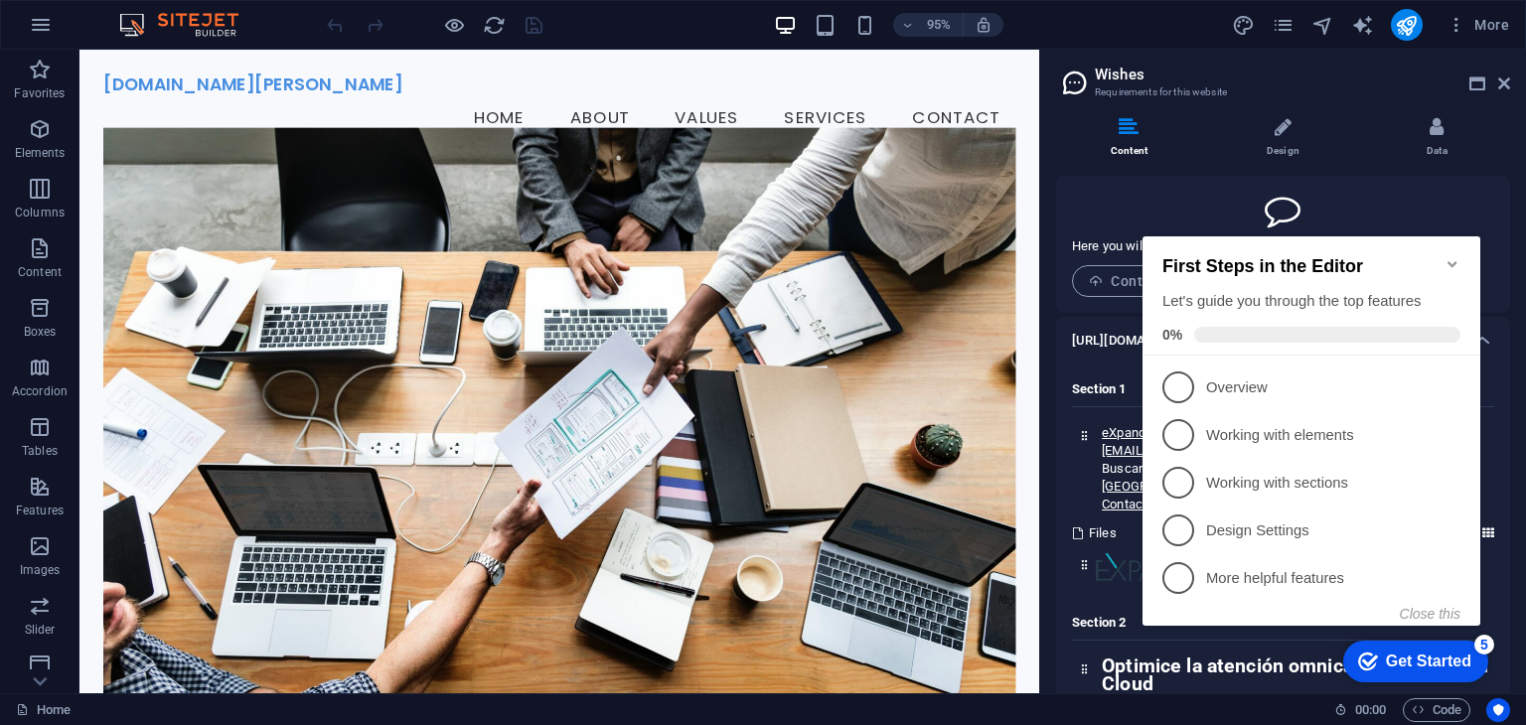
click at [1386, 664] on div "Get Started" at bounding box center [1428, 662] width 85 height 18
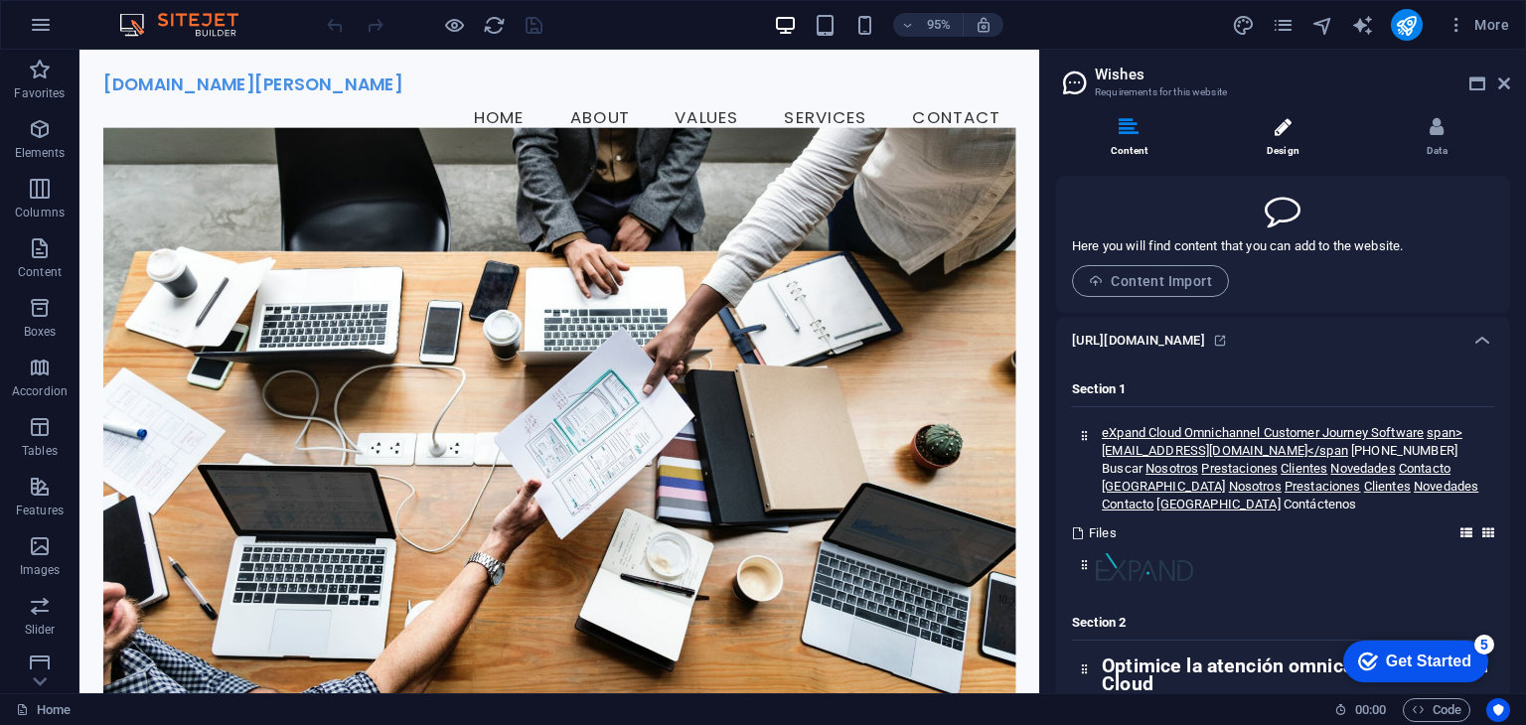
click at [1272, 151] on li "Design" at bounding box center [1287, 138] width 154 height 43
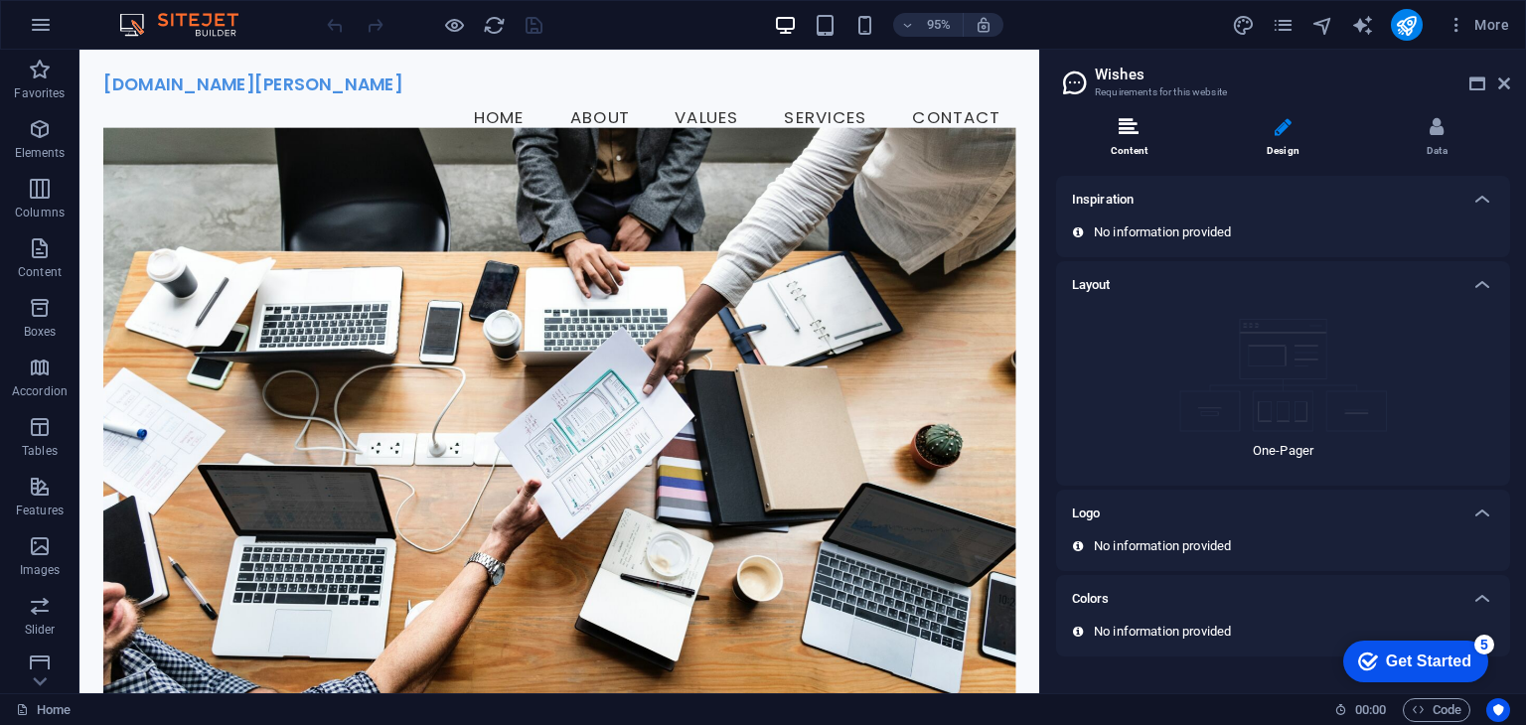
click at [1156, 131] on li "Content" at bounding box center [1133, 138] width 154 height 43
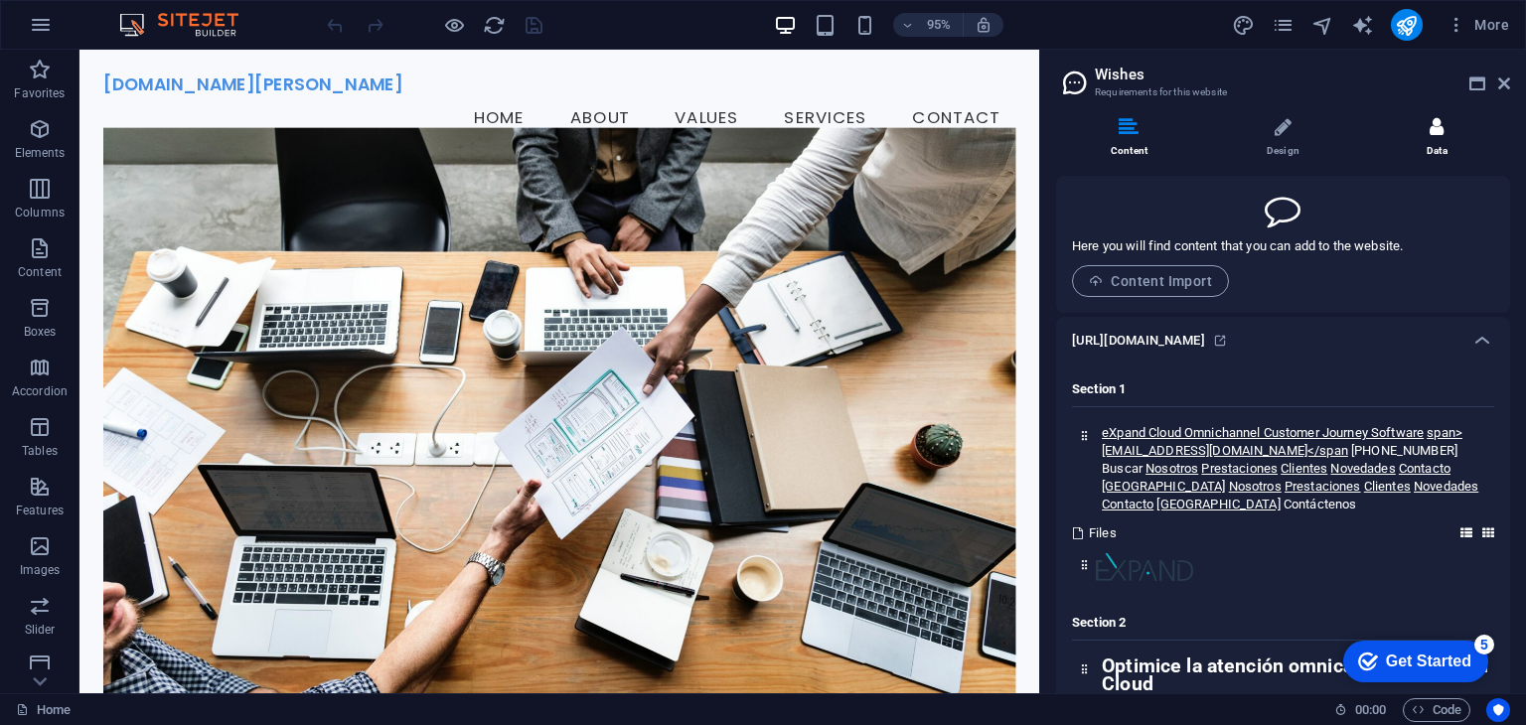
click at [1430, 118] on icon at bounding box center [1437, 127] width 14 height 20
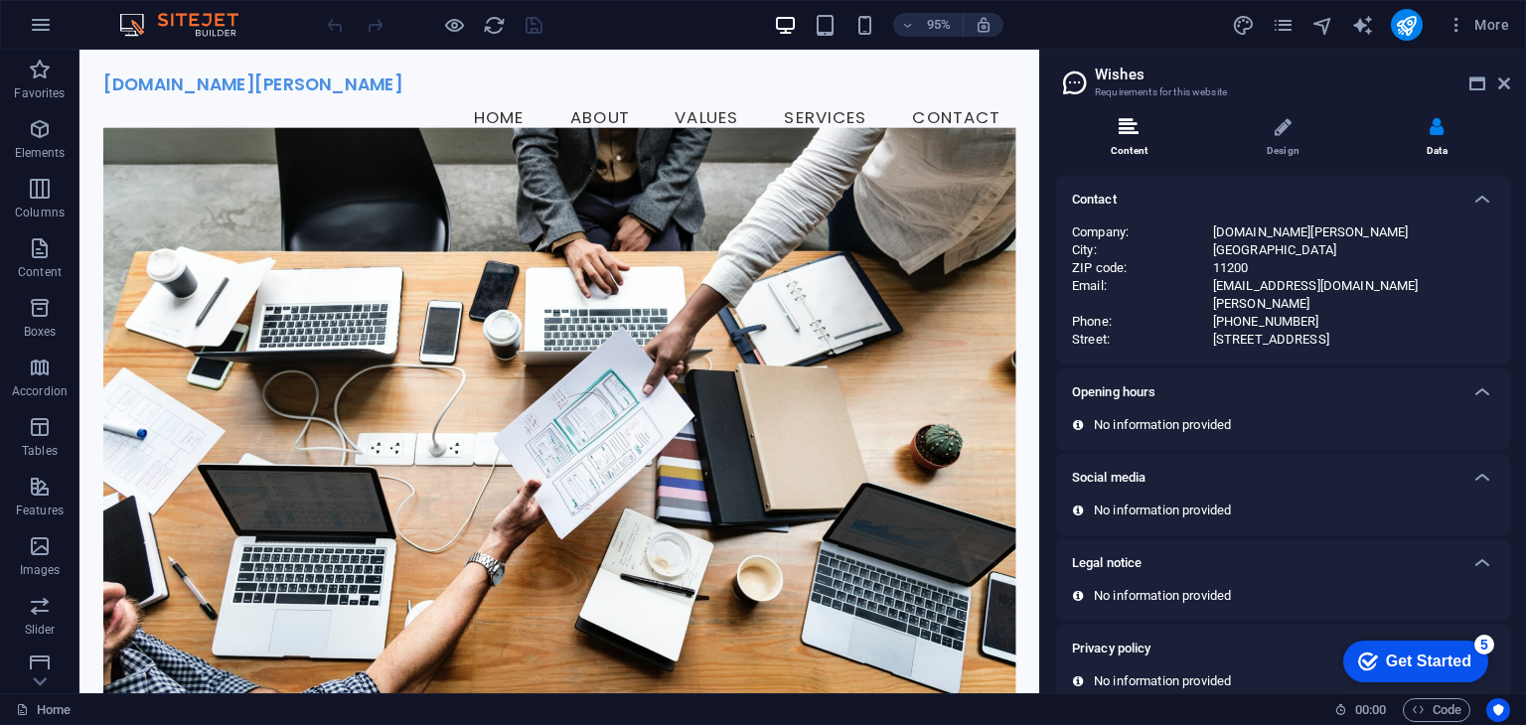
click at [1106, 132] on li "Content" at bounding box center [1133, 138] width 154 height 43
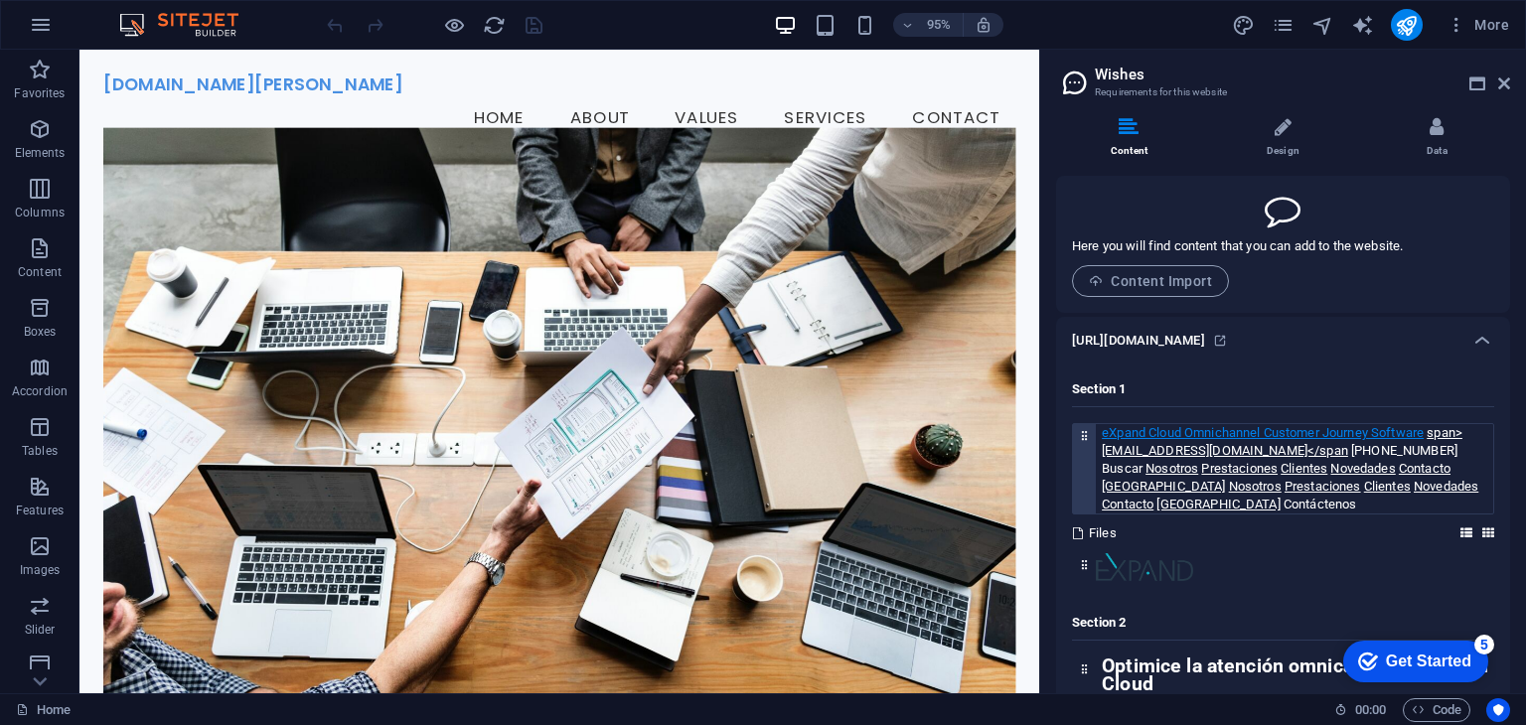
click at [1161, 438] on link "eXpand Cloud Omnichannel Customer Journey Software" at bounding box center [1263, 432] width 322 height 15
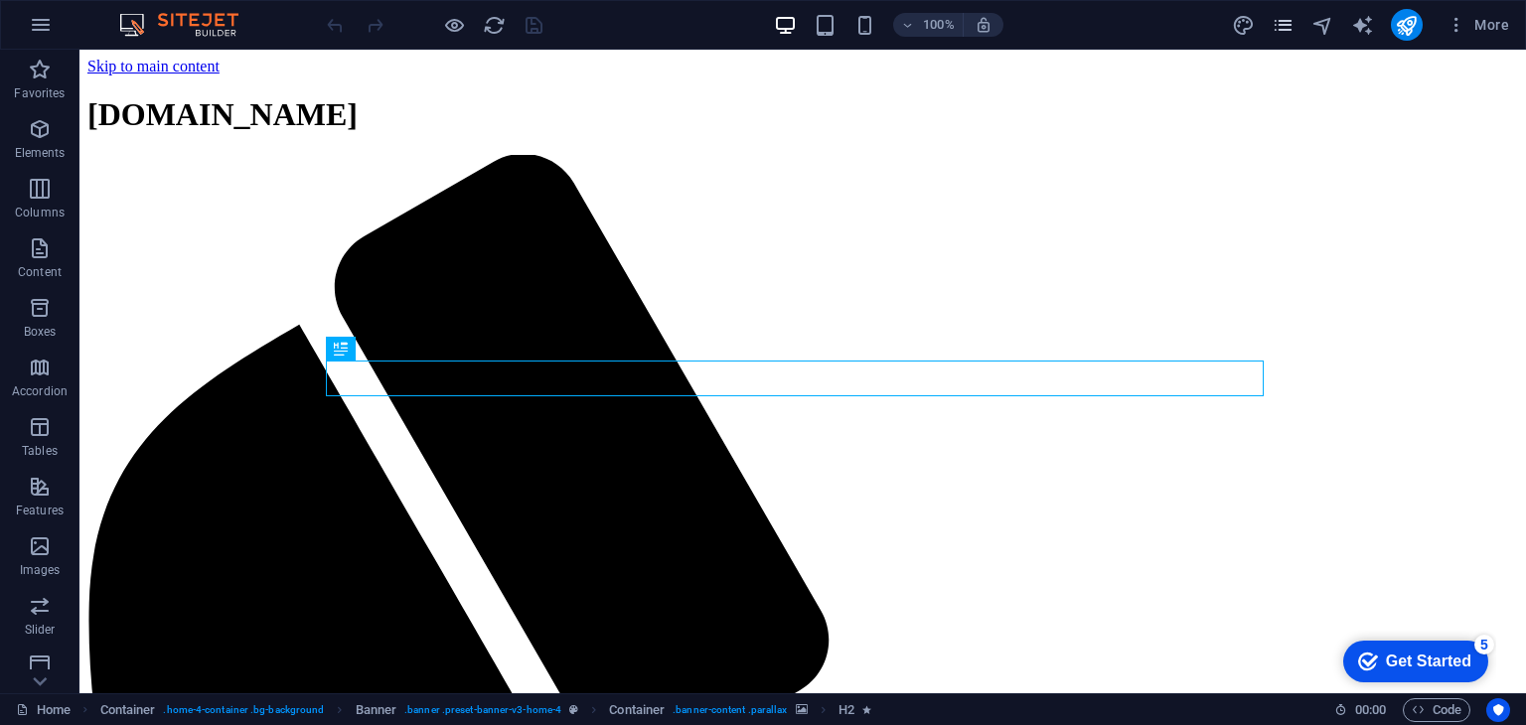
click at [1280, 23] on icon "pages" at bounding box center [1283, 25] width 23 height 23
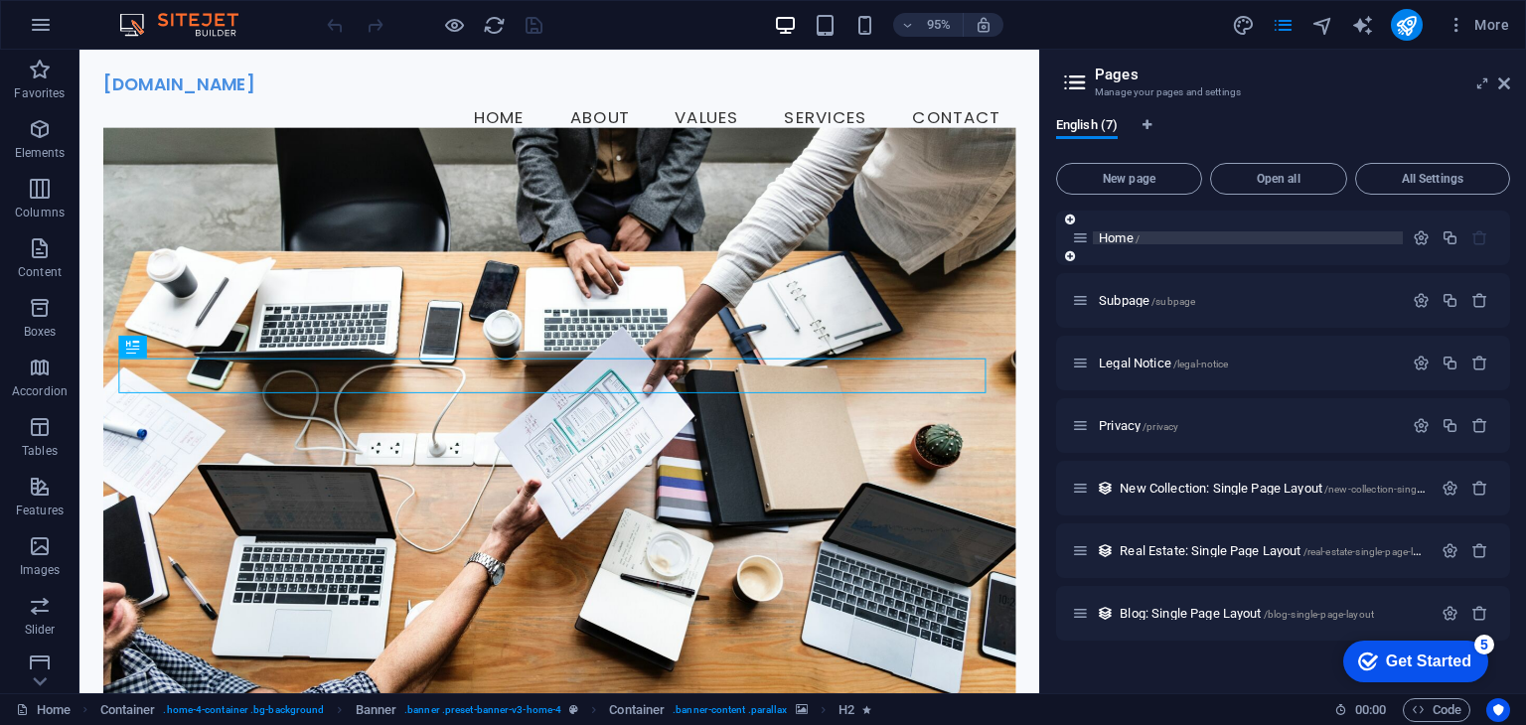
click at [1152, 240] on p "Home /" at bounding box center [1248, 237] width 298 height 13
click at [1122, 234] on span "Home /" at bounding box center [1119, 238] width 41 height 15
click at [1277, 37] on div "More" at bounding box center [1374, 25] width 285 height 32
click at [1280, 36] on icon "pages" at bounding box center [1283, 25] width 23 height 23
click at [1451, 24] on icon "button" at bounding box center [1457, 25] width 20 height 20
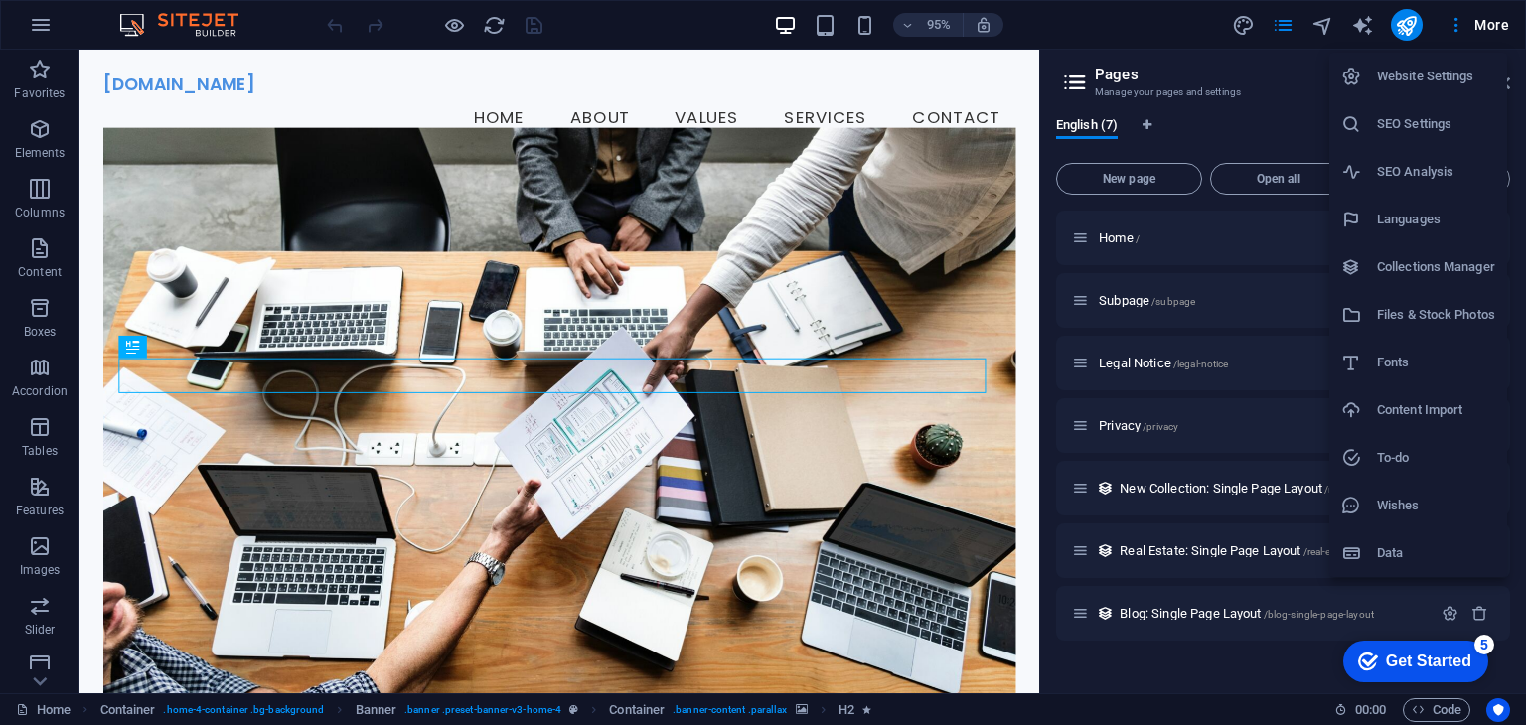
click at [1380, 405] on h6 "Content Import" at bounding box center [1436, 410] width 118 height 24
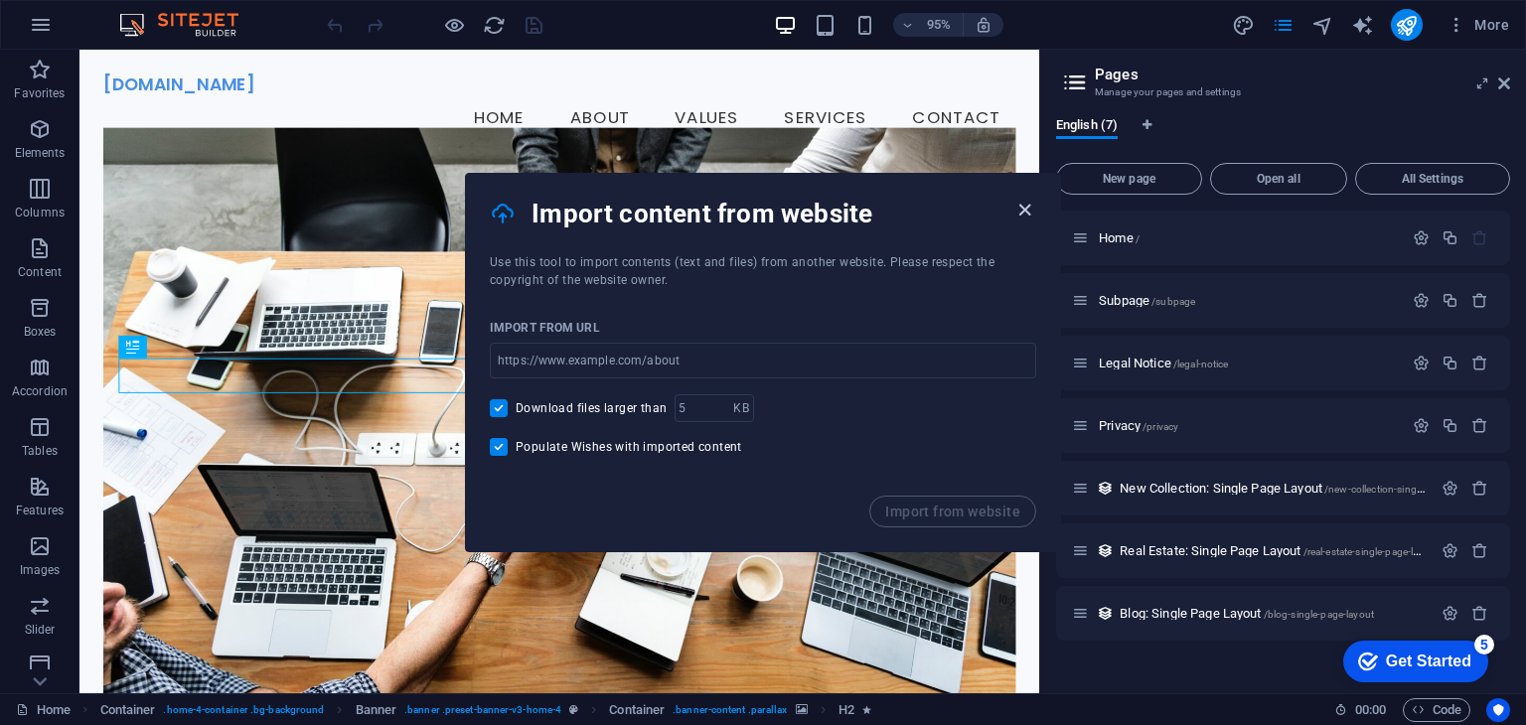
click at [1025, 204] on icon "button" at bounding box center [1024, 210] width 23 height 23
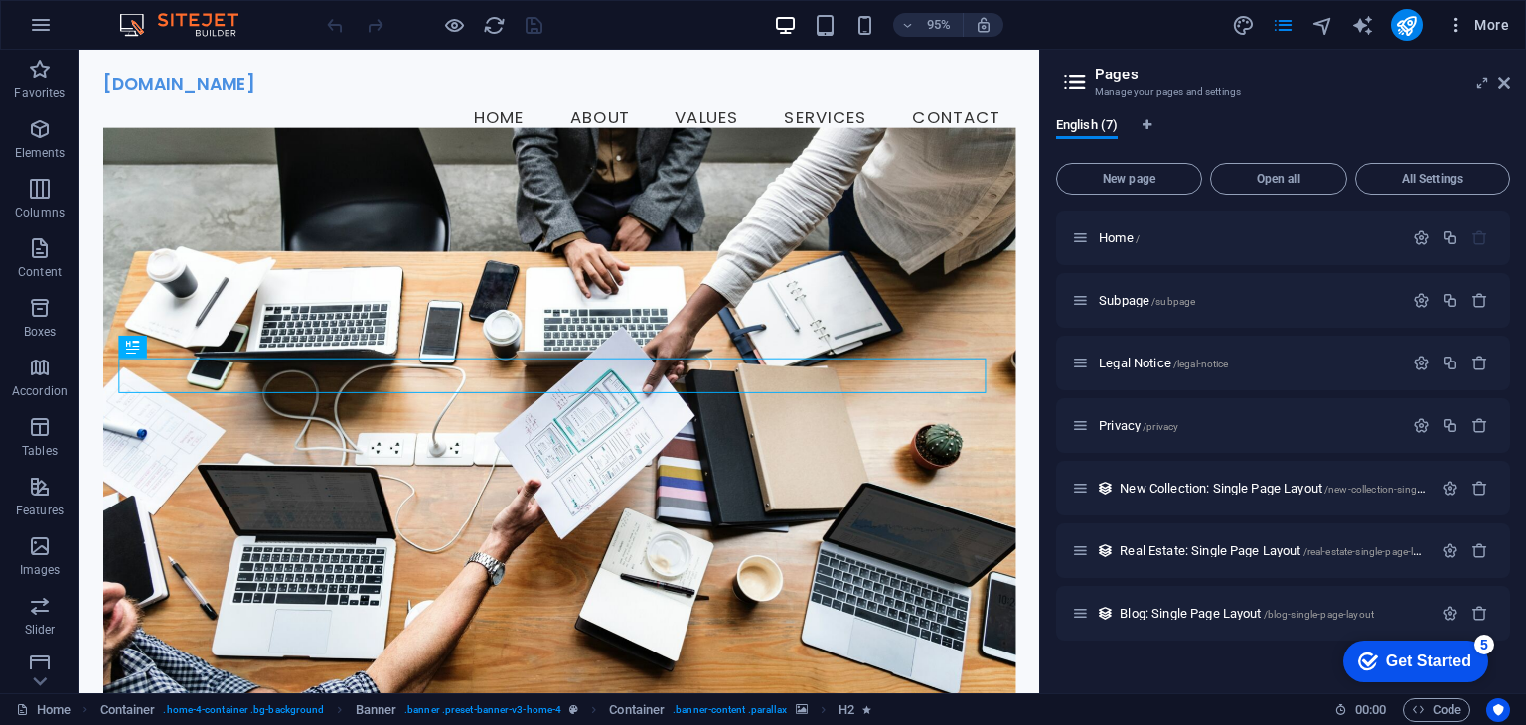
click at [1495, 28] on span "More" at bounding box center [1478, 25] width 63 height 20
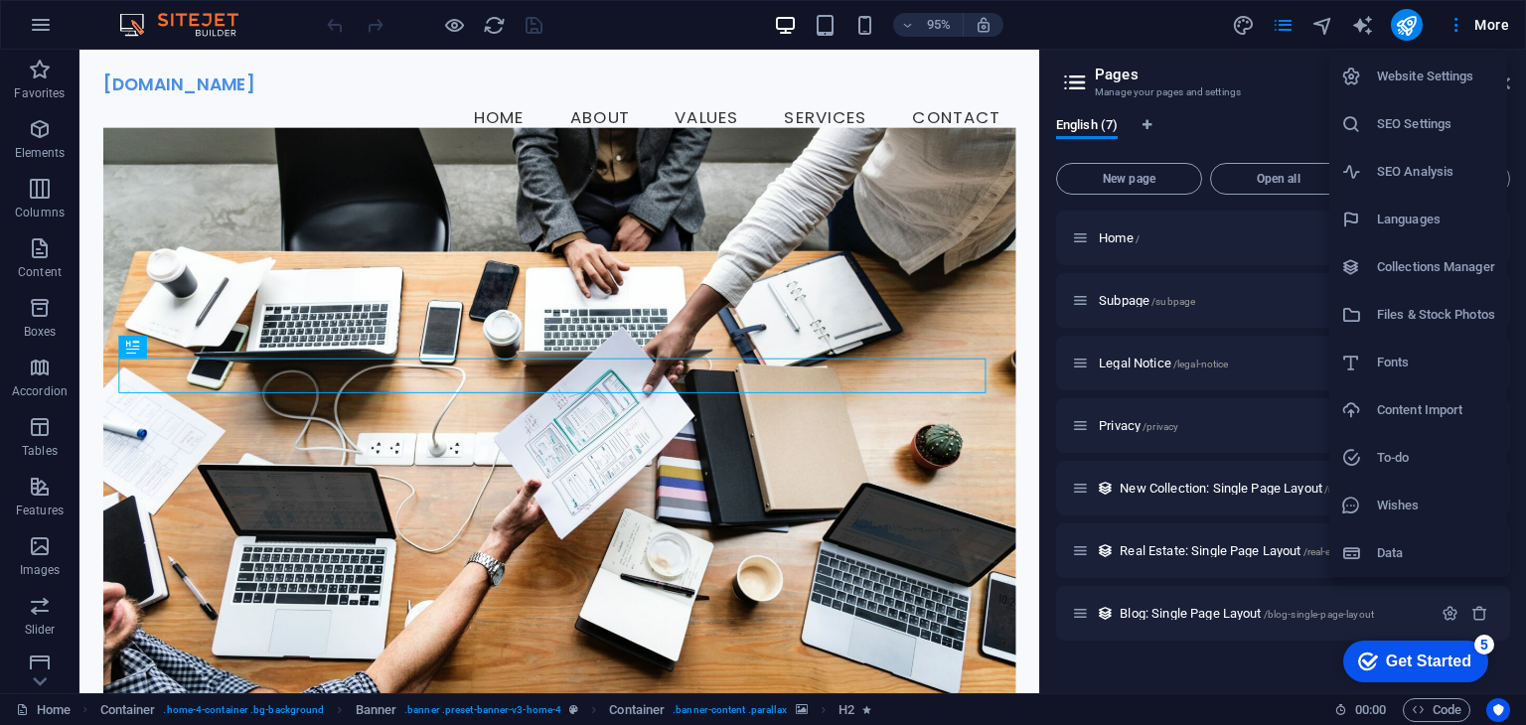
click at [1435, 448] on h6 "To-do" at bounding box center [1436, 458] width 118 height 24
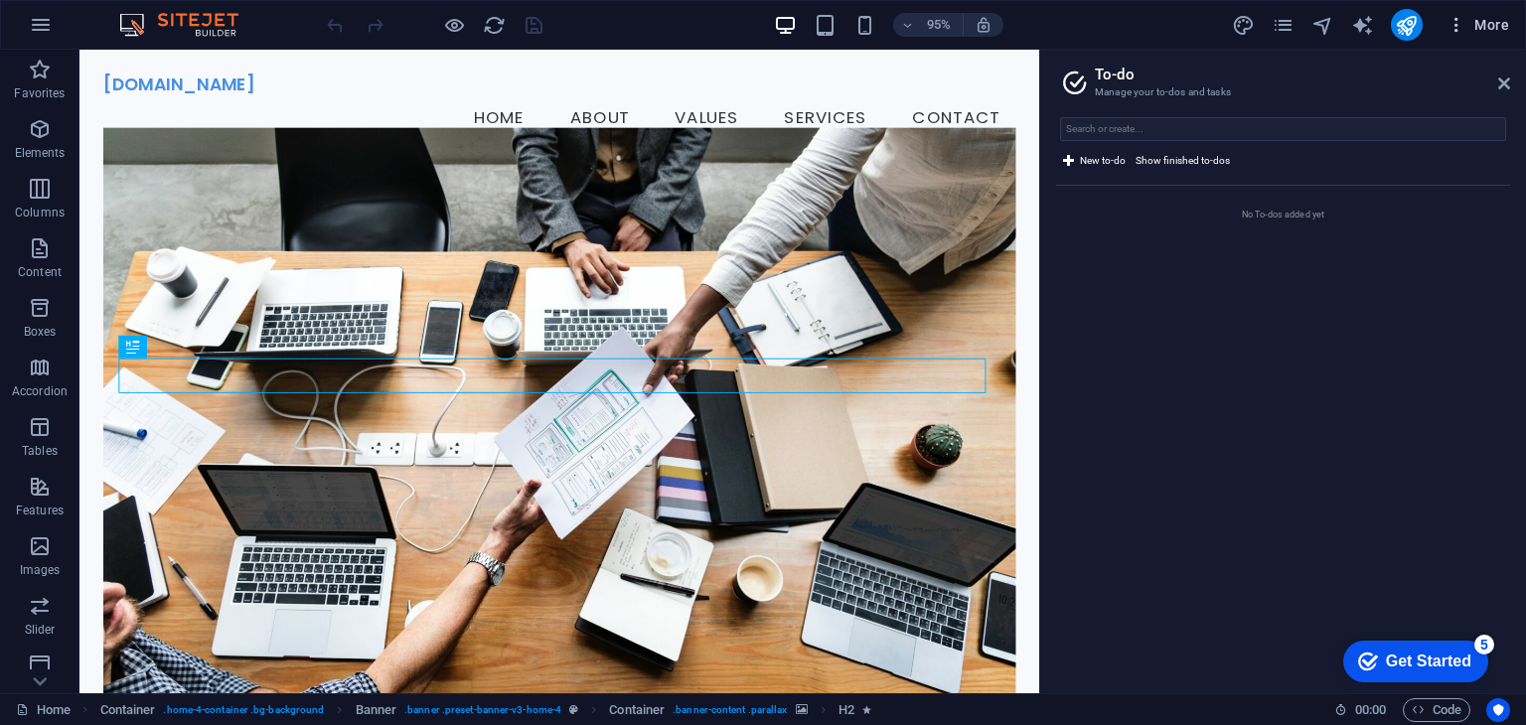
click at [1479, 27] on span "More" at bounding box center [1478, 25] width 63 height 20
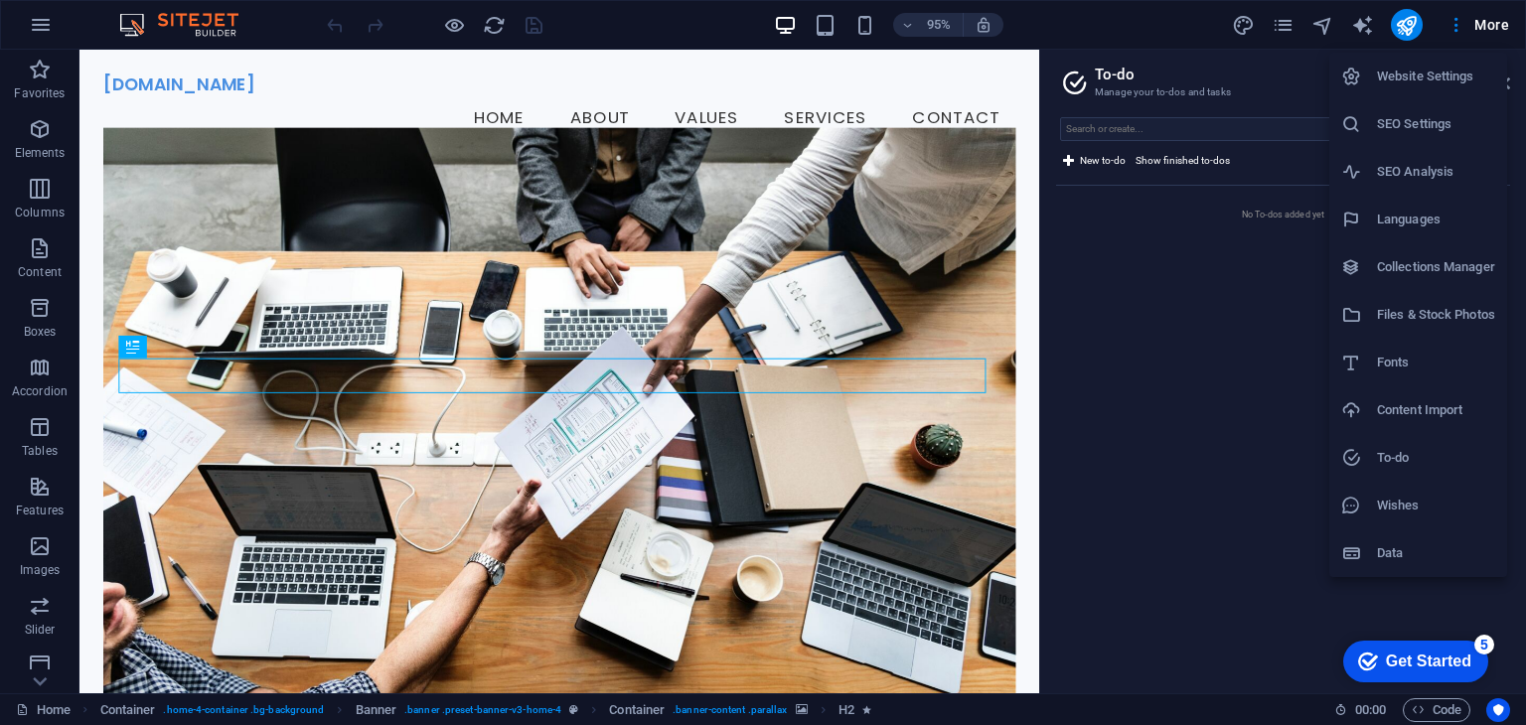
click at [1412, 490] on li "Wishes" at bounding box center [1418, 506] width 178 height 48
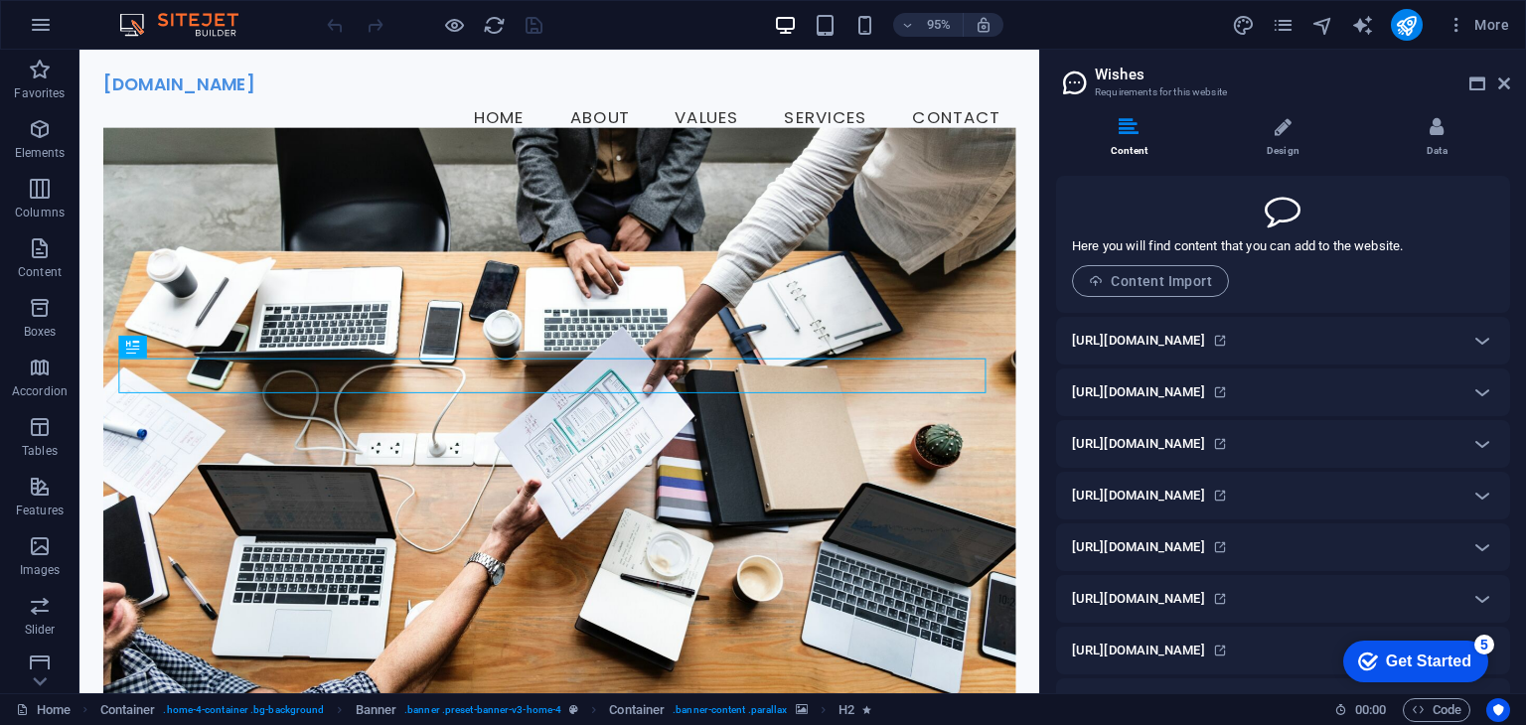
click at [1183, 88] on h3 "Requirements for this website" at bounding box center [1283, 92] width 376 height 18
click at [1296, 132] on li "Design" at bounding box center [1287, 138] width 154 height 43
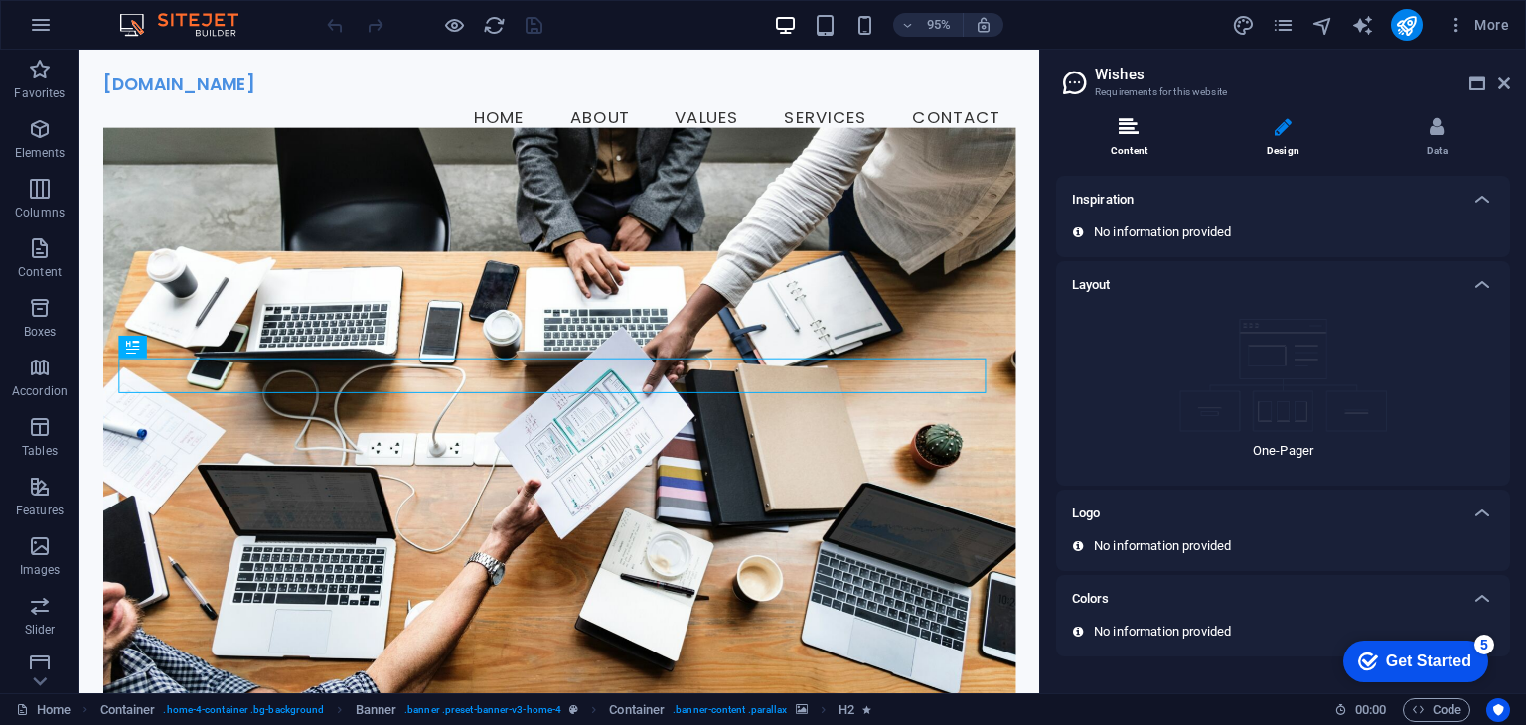
drag, startPoint x: 1210, startPoint y: 136, endPoint x: 1180, endPoint y: 129, distance: 30.6
click at [1207, 136] on ul "Content Design Data" at bounding box center [1283, 138] width 454 height 43
click at [1172, 128] on li "Content" at bounding box center [1133, 138] width 154 height 43
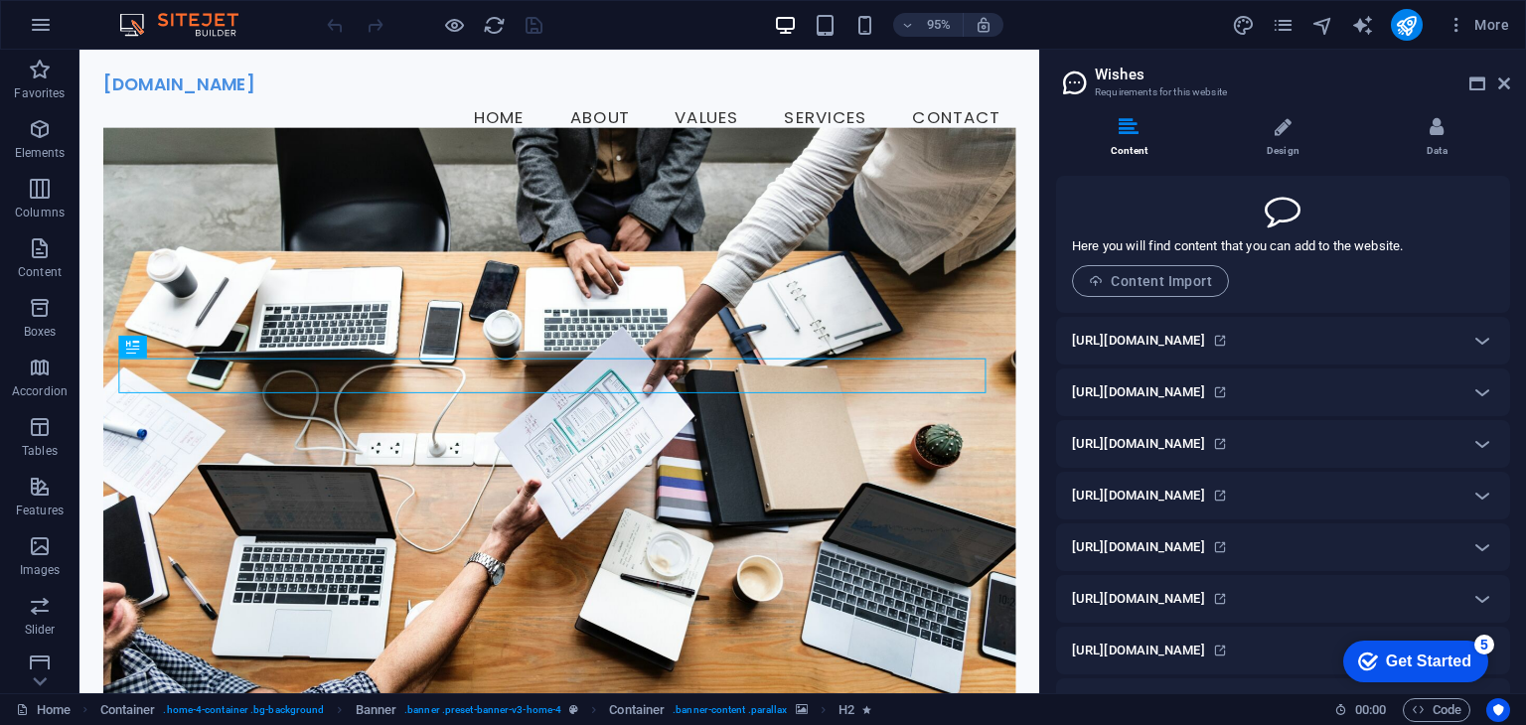
click at [1282, 248] on p "Here you will find content that you can add to the website." at bounding box center [1237, 246] width 331 height 18
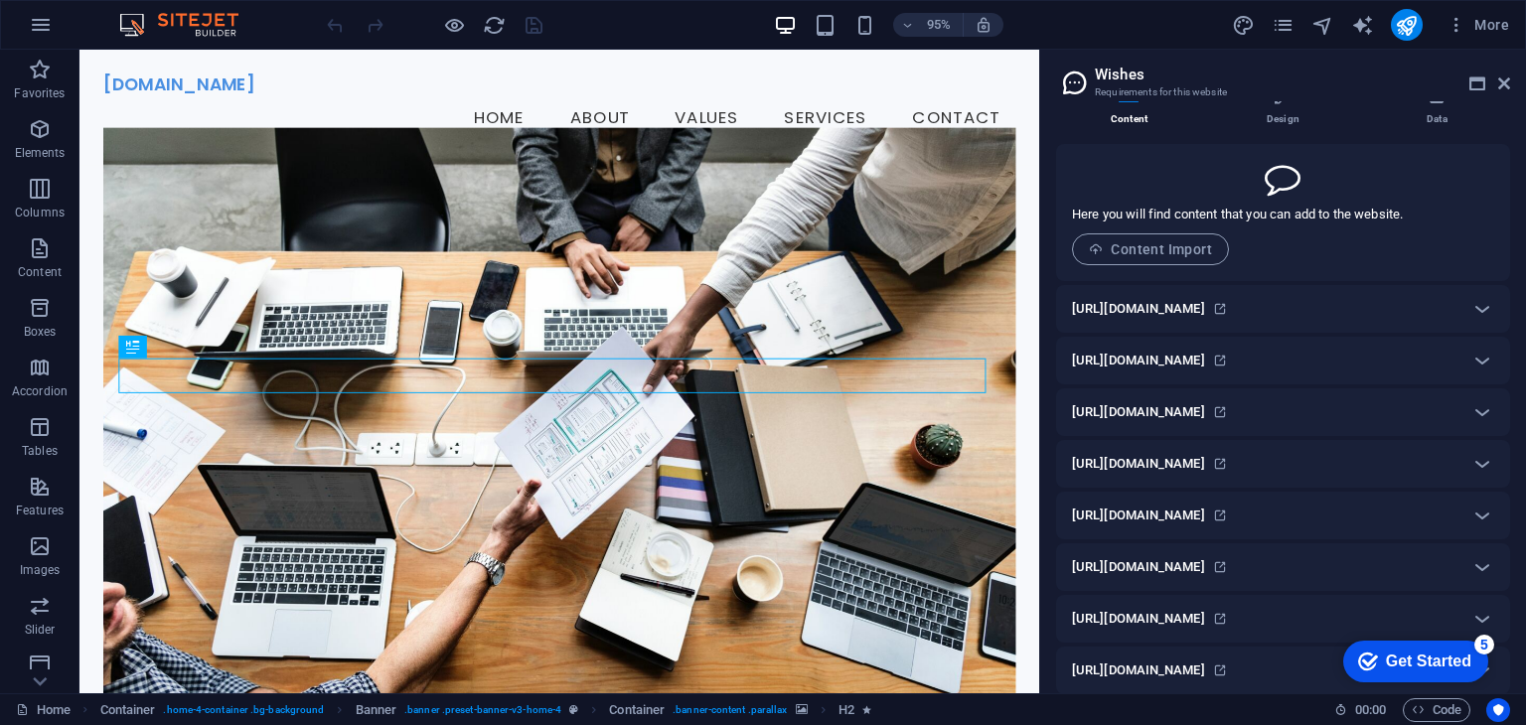
scroll to position [49, 0]
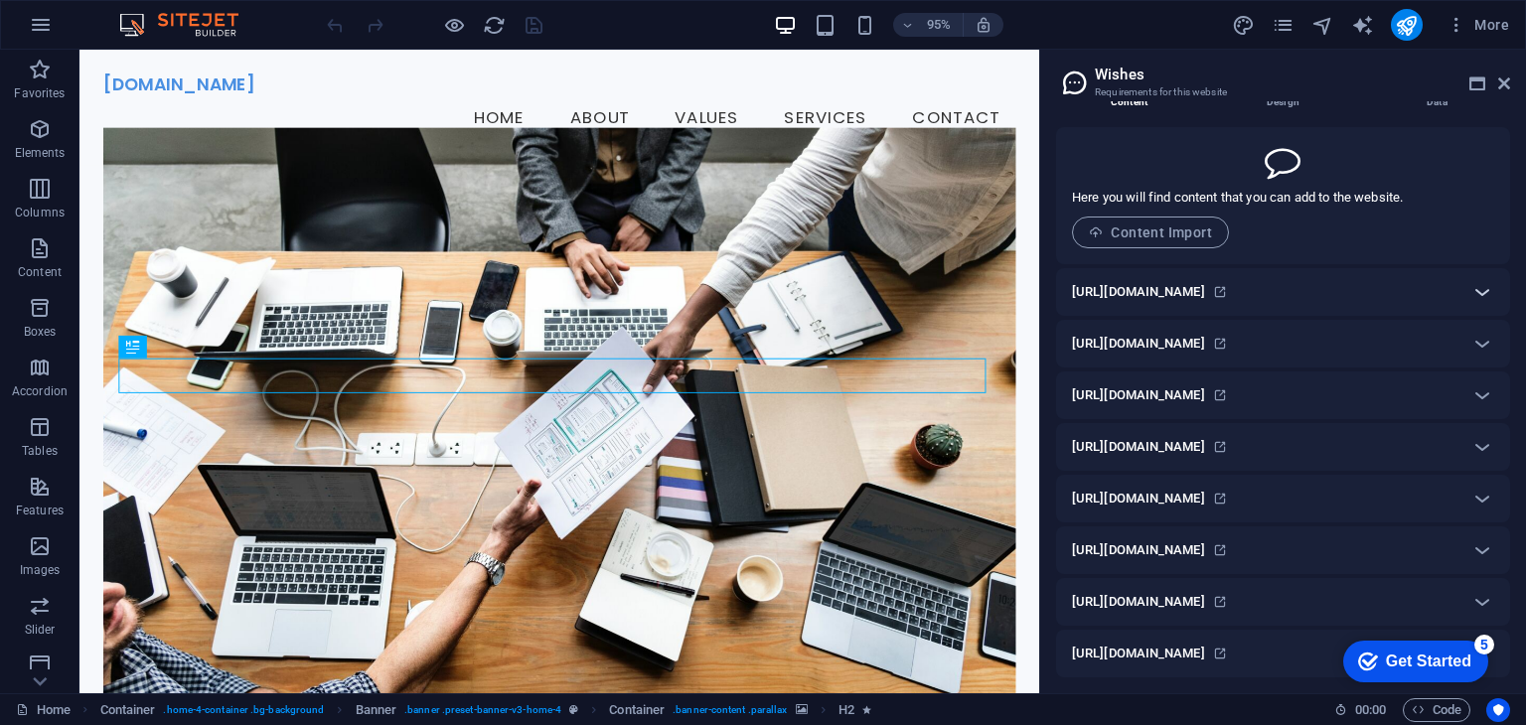
click at [1471, 285] on icon at bounding box center [1482, 292] width 24 height 24
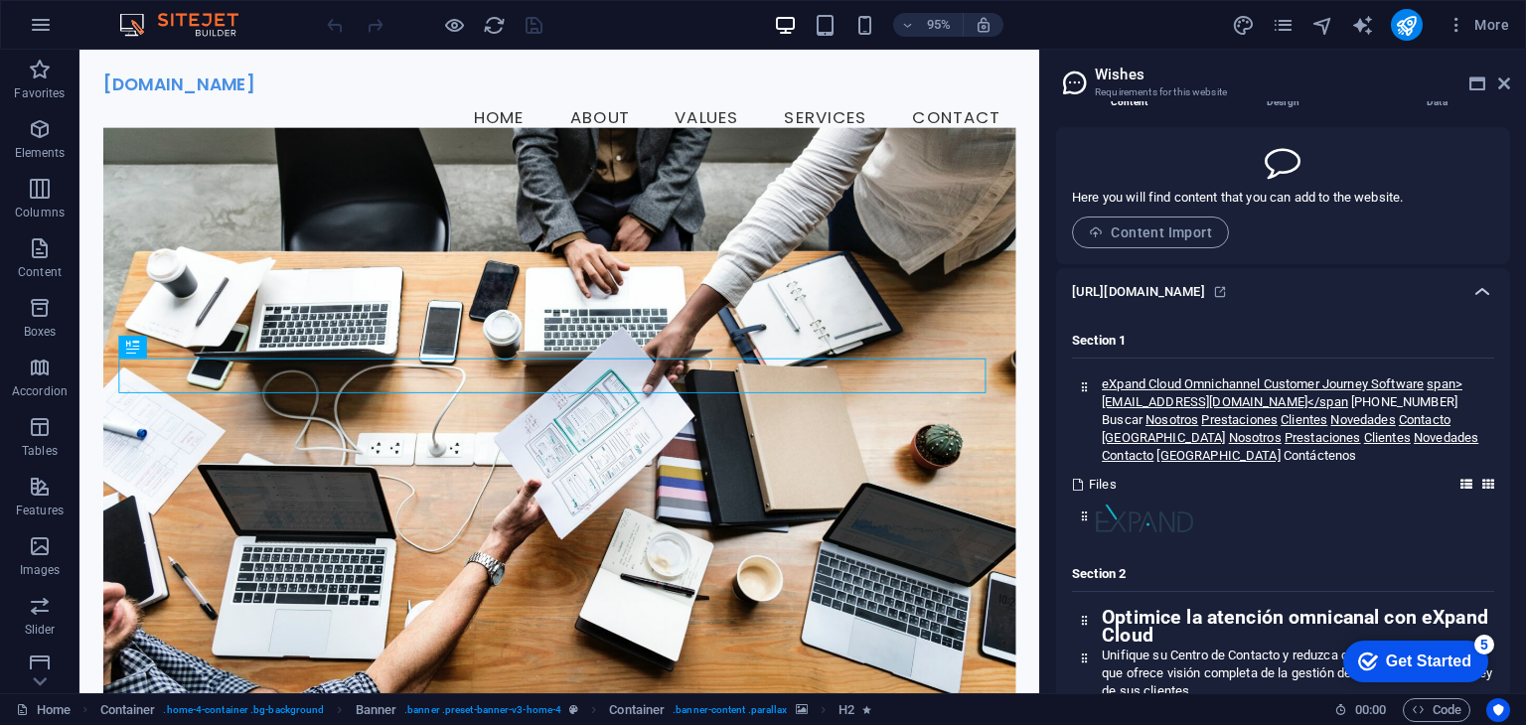
click at [1479, 291] on icon at bounding box center [1482, 292] width 24 height 24
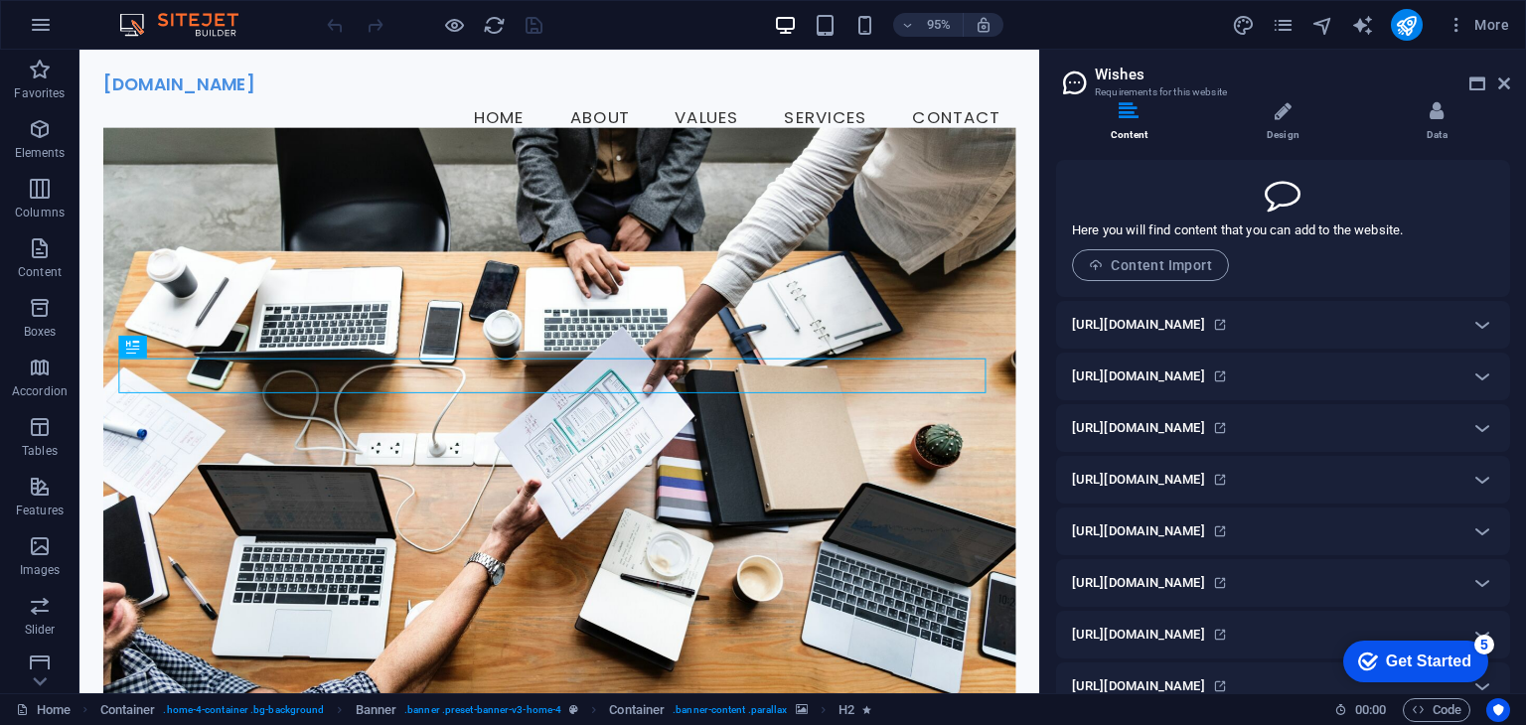
scroll to position [0, 0]
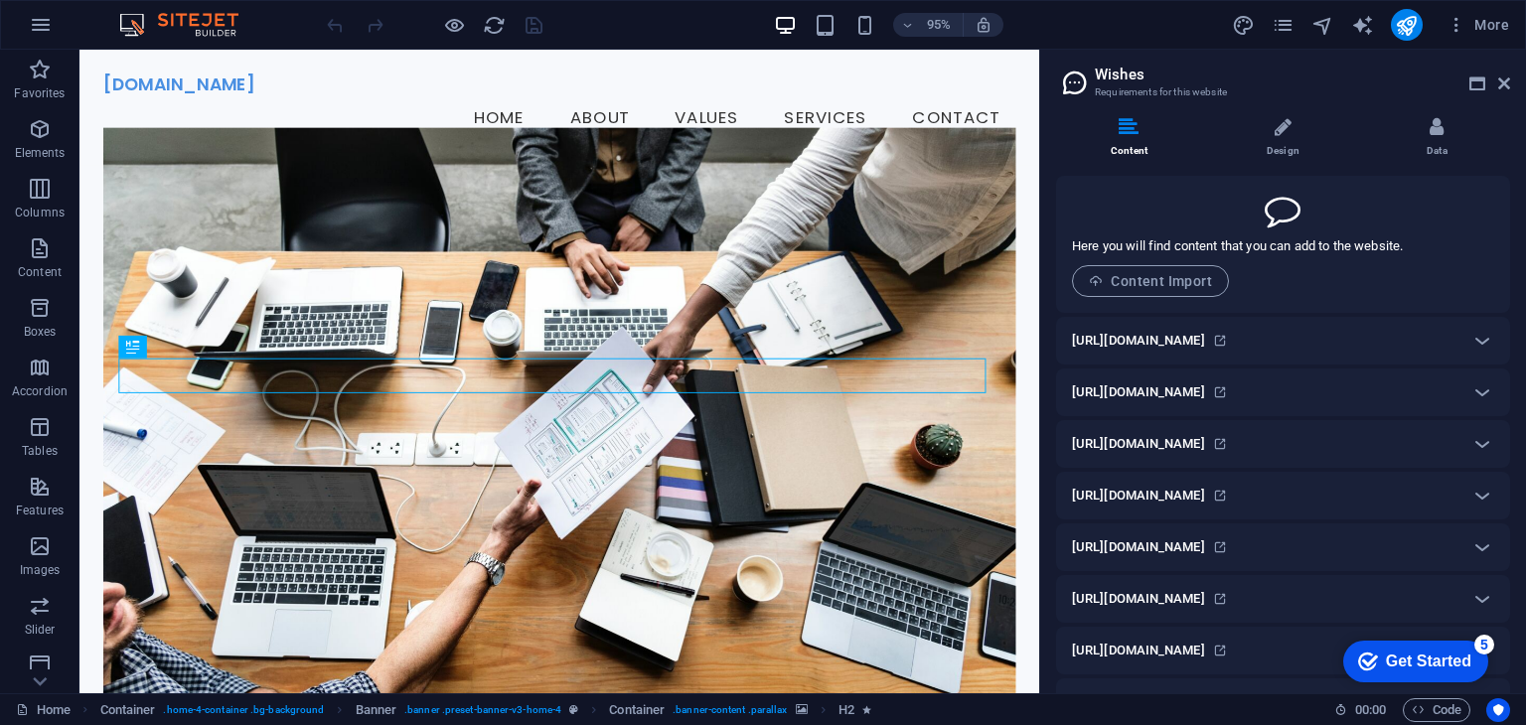
drag, startPoint x: 1310, startPoint y: 239, endPoint x: 1403, endPoint y: 248, distance: 92.8
click at [1395, 247] on p "Here you will find content that you can add to the website." at bounding box center [1237, 246] width 331 height 18
click at [1403, 248] on p "Here you will find content that you can add to the website." at bounding box center [1237, 246] width 331 height 18
click at [1484, 339] on icon at bounding box center [1482, 341] width 24 height 24
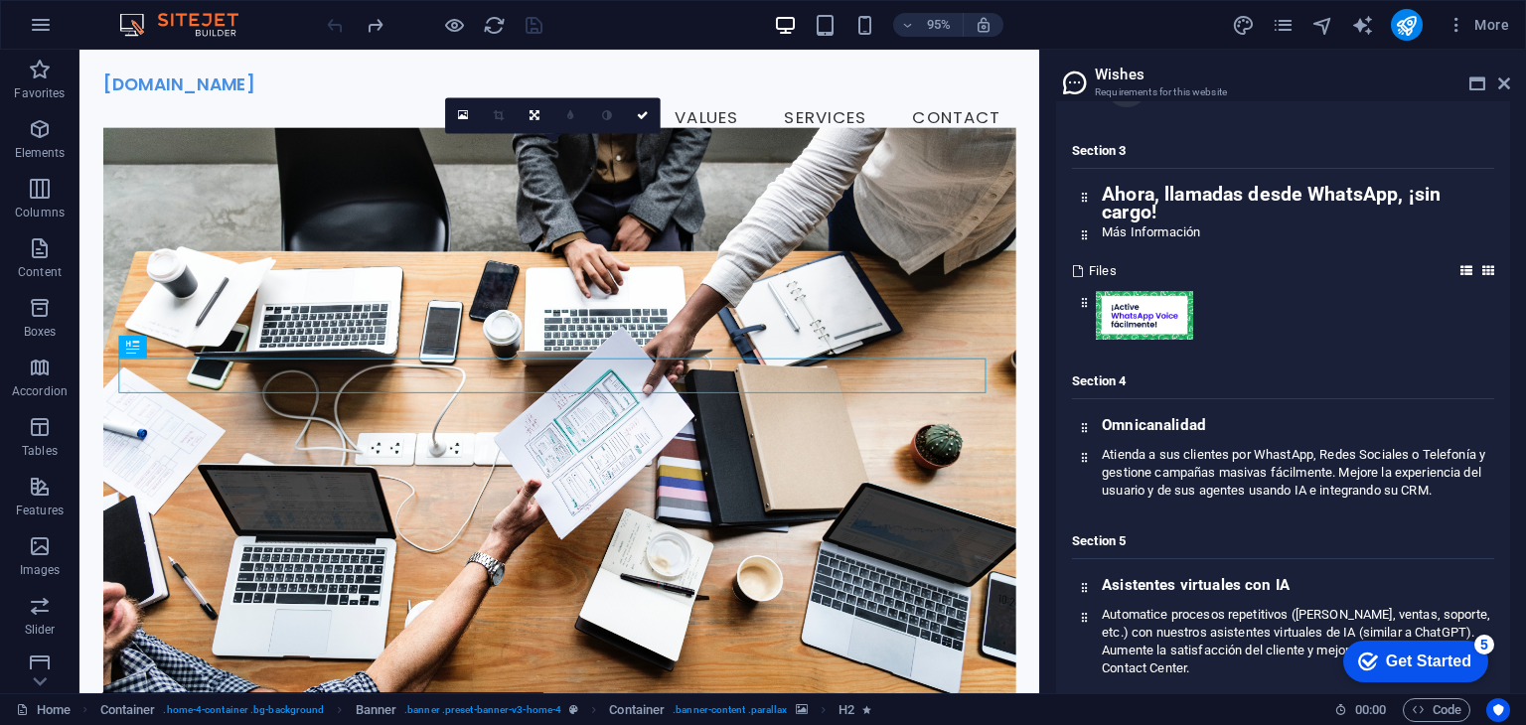
scroll to position [695, 0]
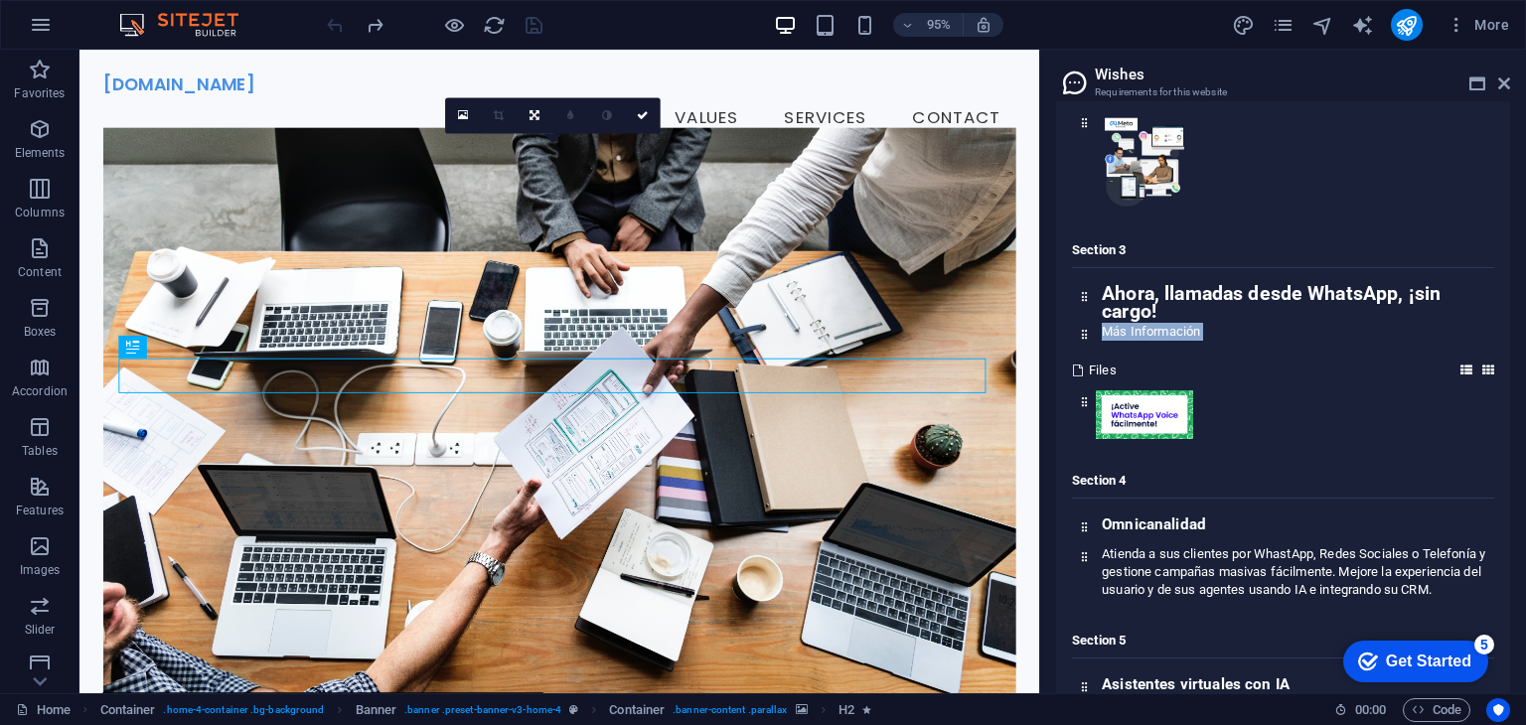
drag, startPoint x: 1244, startPoint y: 308, endPoint x: 1273, endPoint y: 353, distance: 53.2
click at [1273, 353] on div "Section 3 Ahora, llamadas desde WhatsApp, ¡sin cargo! ​ Más Información Files" at bounding box center [1283, 333] width 422 height 215
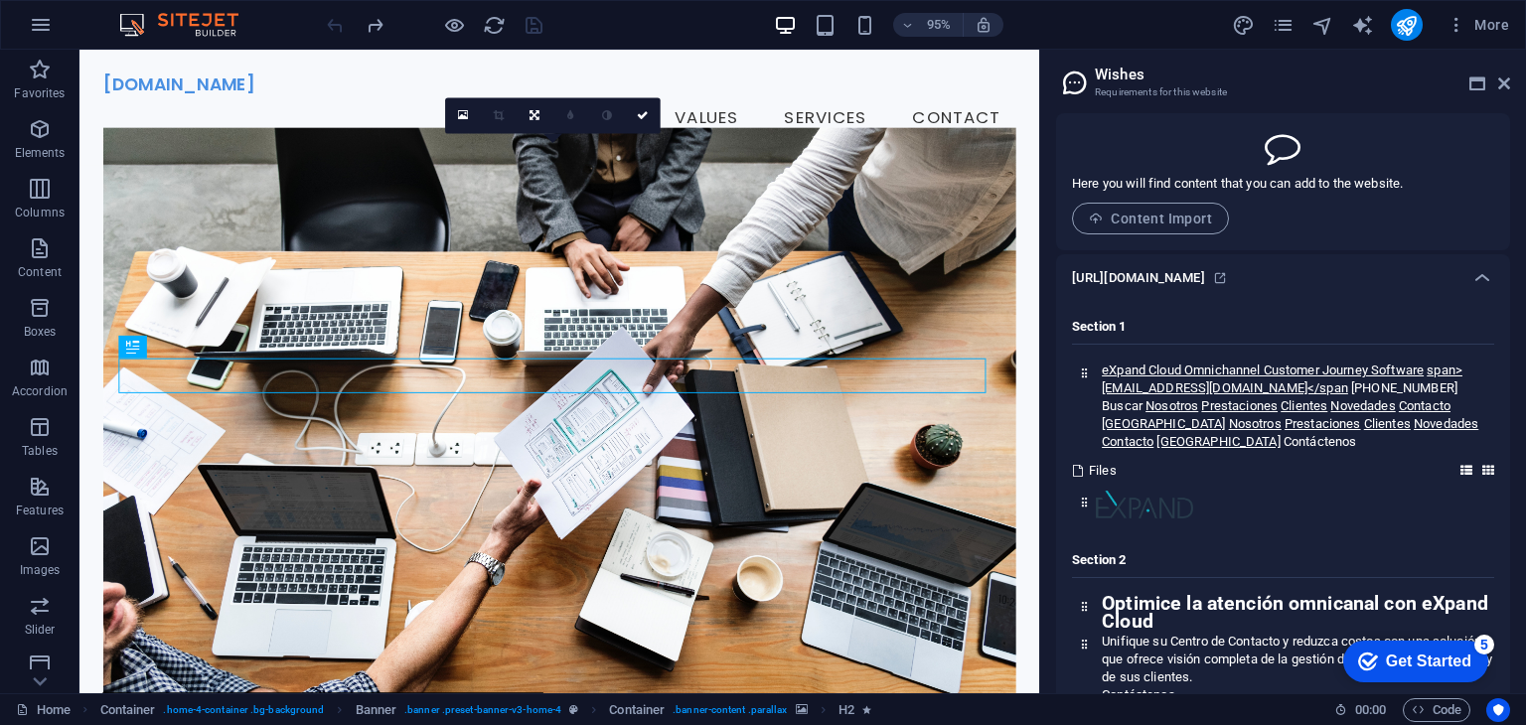
scroll to position [0, 0]
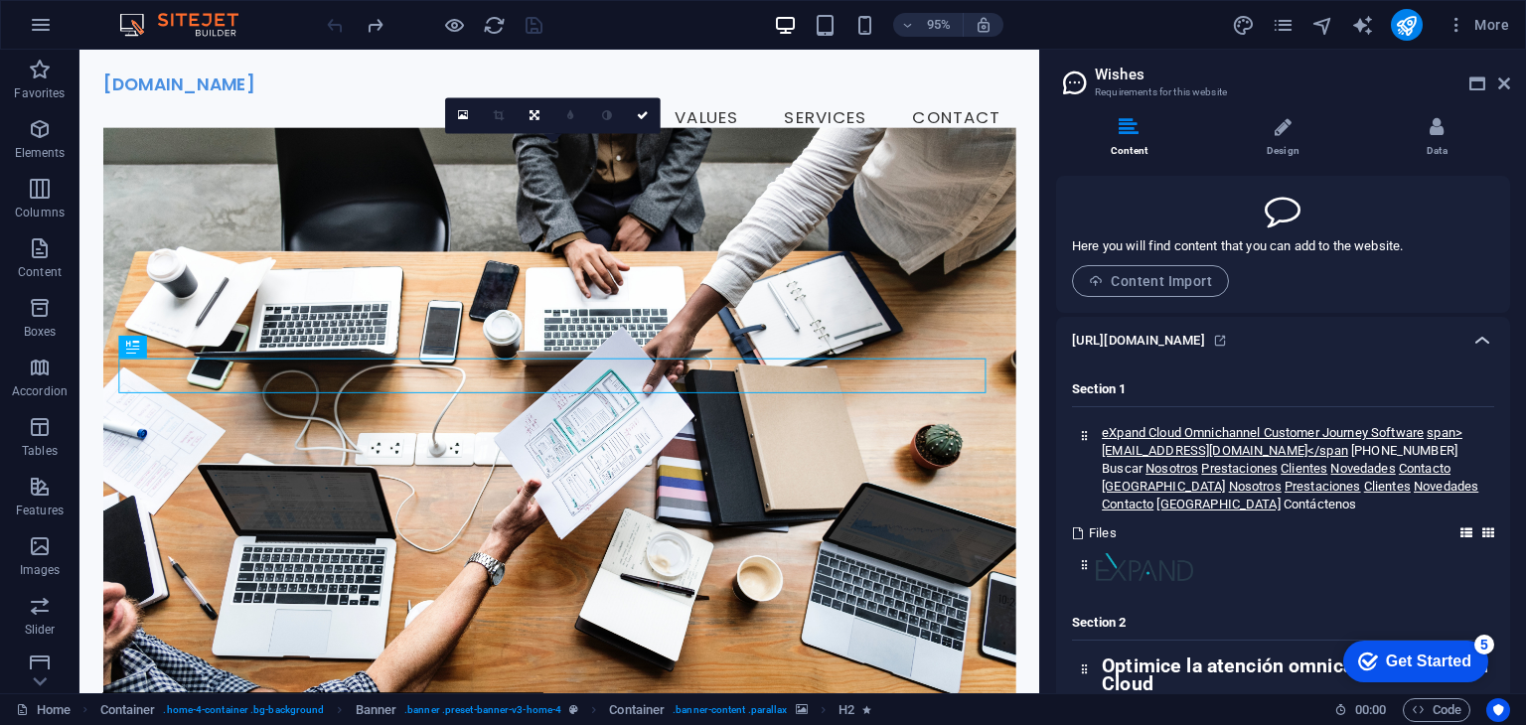
click at [1482, 340] on icon at bounding box center [1482, 341] width 24 height 24
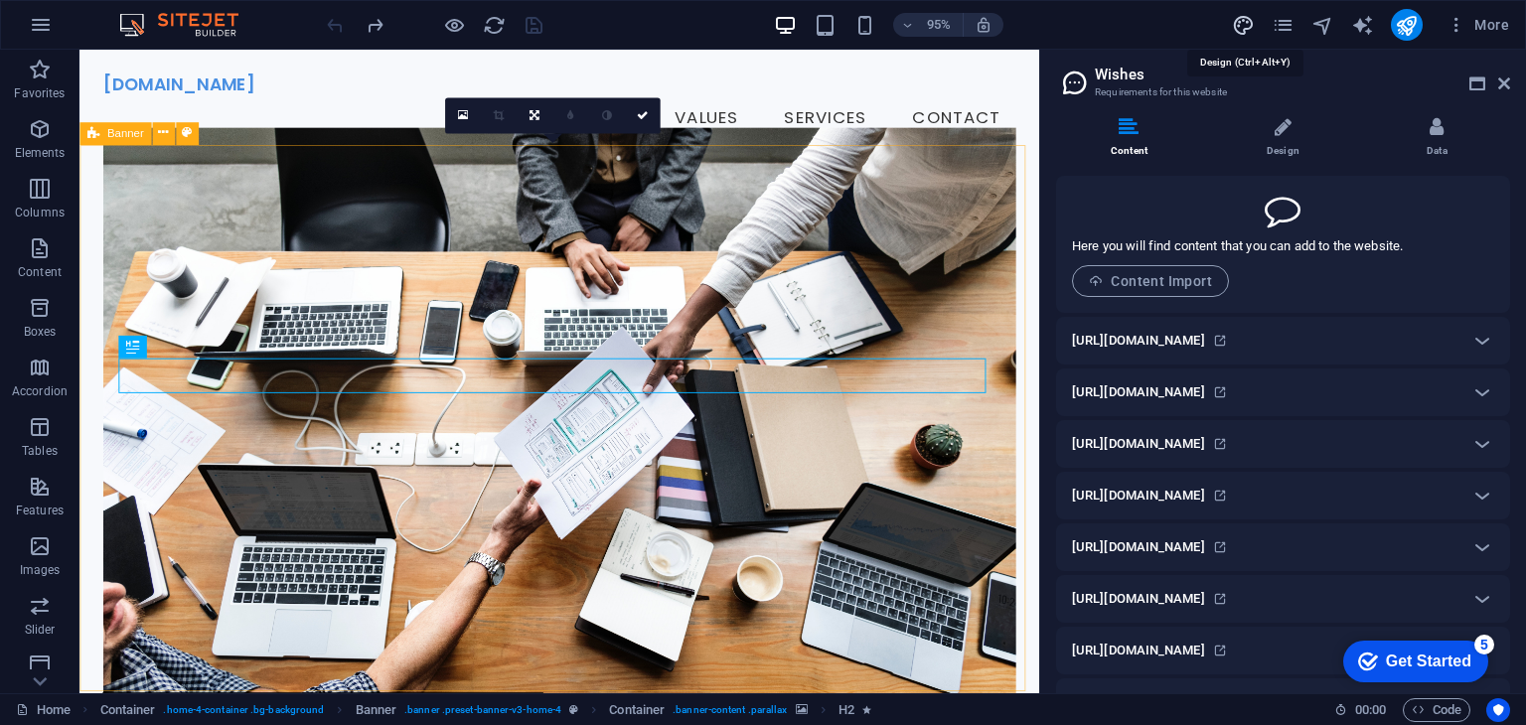
click at [1243, 25] on icon "design" at bounding box center [1243, 25] width 23 height 23
select select "px"
select select "200"
select select "px"
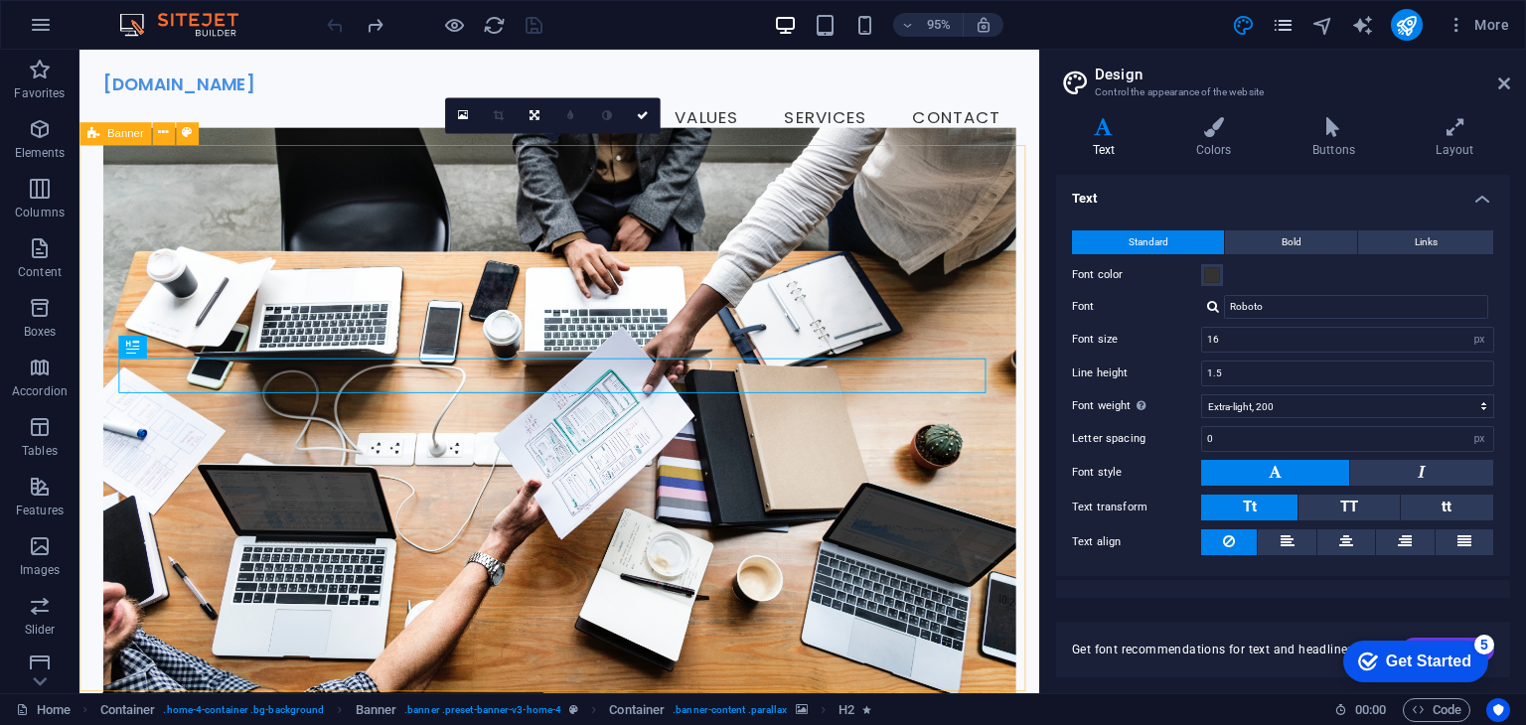
click at [1276, 21] on icon "pages" at bounding box center [1283, 25] width 23 height 23
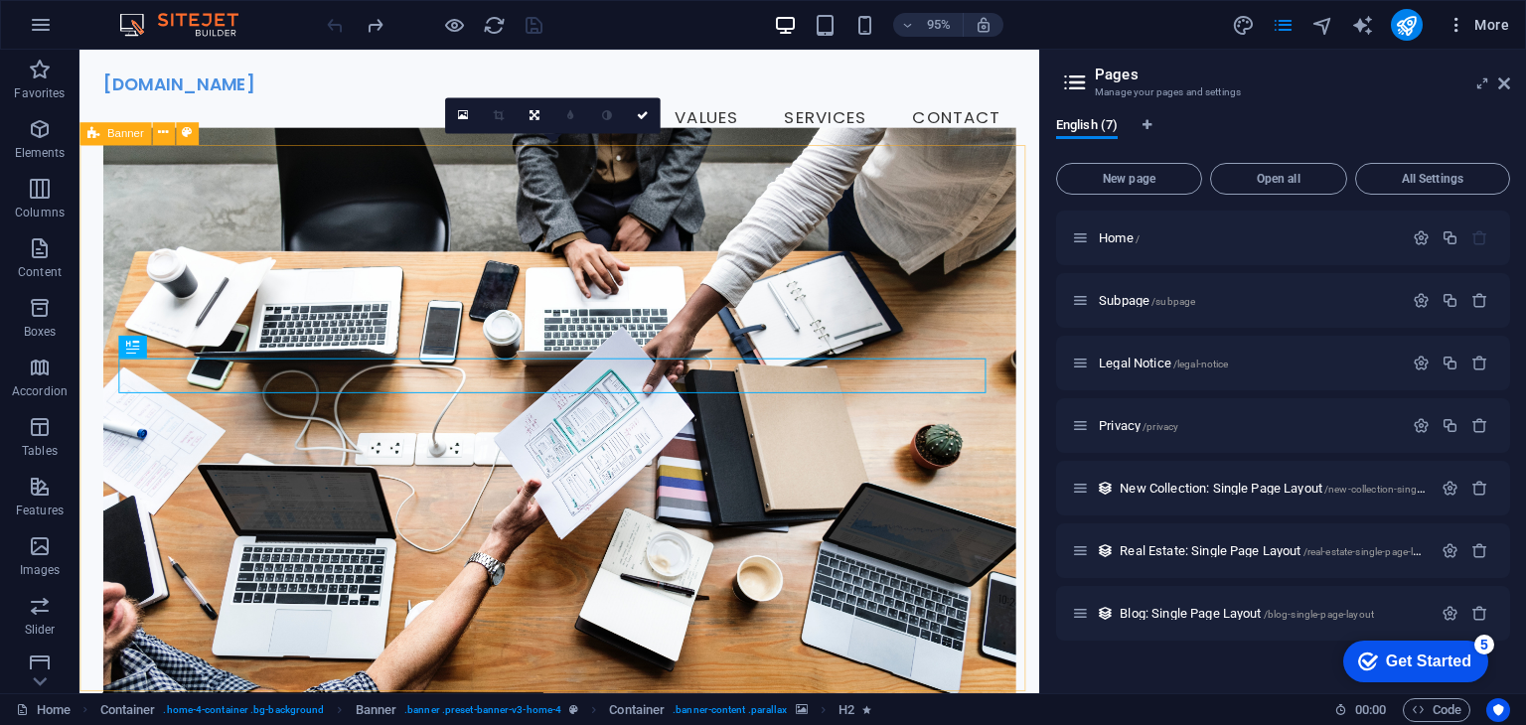
click at [1463, 26] on icon "button" at bounding box center [1457, 25] width 20 height 20
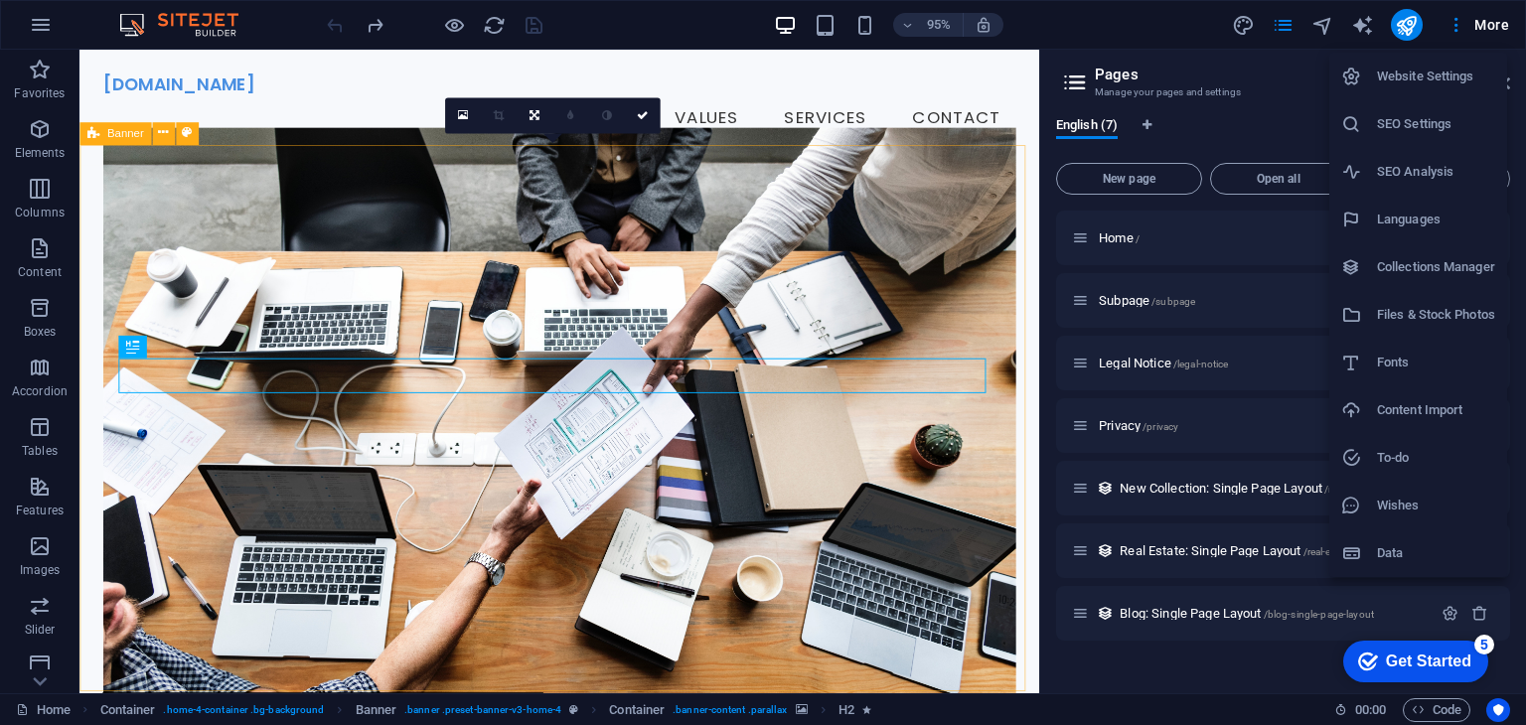
click at [1435, 77] on h6 "Website Settings" at bounding box center [1436, 77] width 118 height 24
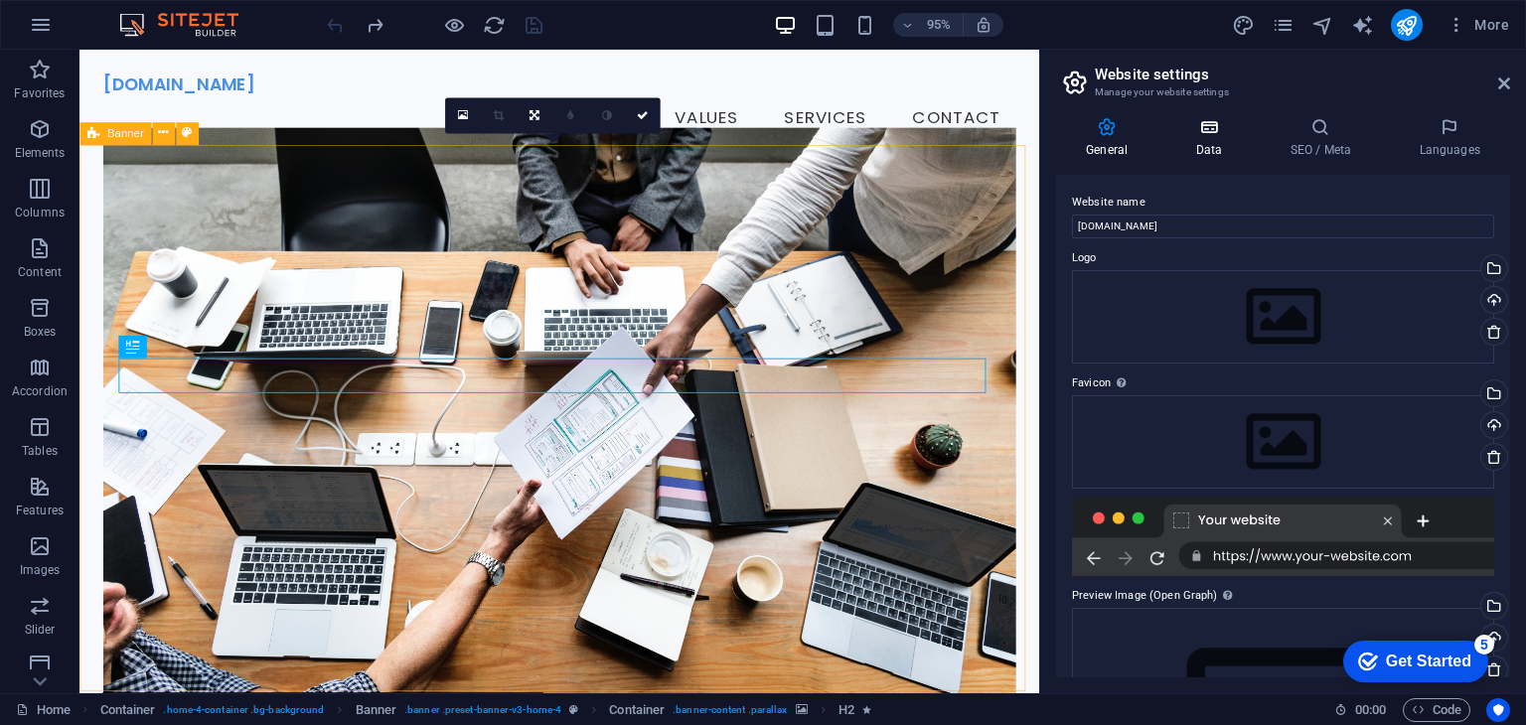
click at [1238, 140] on h4 "Data" at bounding box center [1212, 138] width 94 height 42
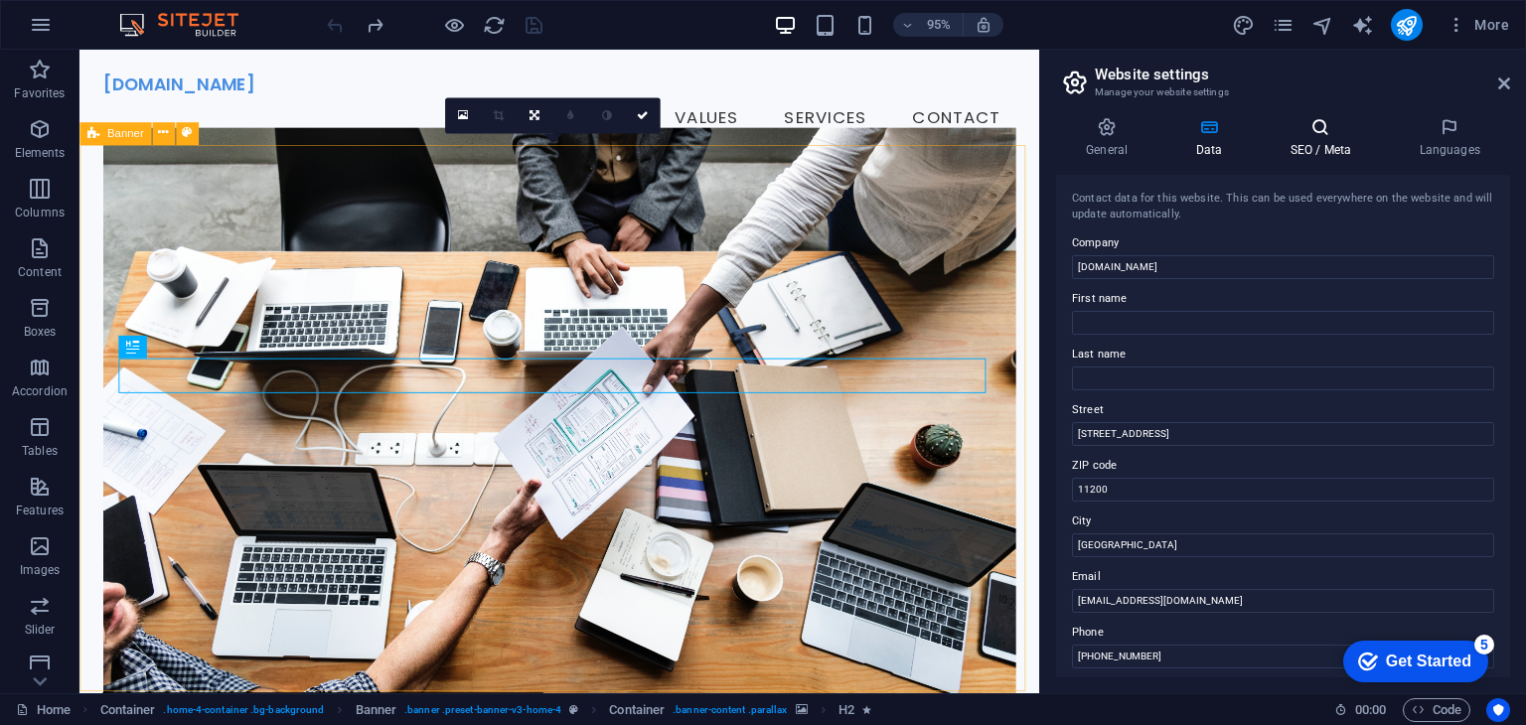
drag, startPoint x: 1294, startPoint y: 140, endPoint x: 1315, endPoint y: 146, distance: 22.7
click at [1300, 142] on h4 "SEO / Meta" at bounding box center [1324, 138] width 129 height 42
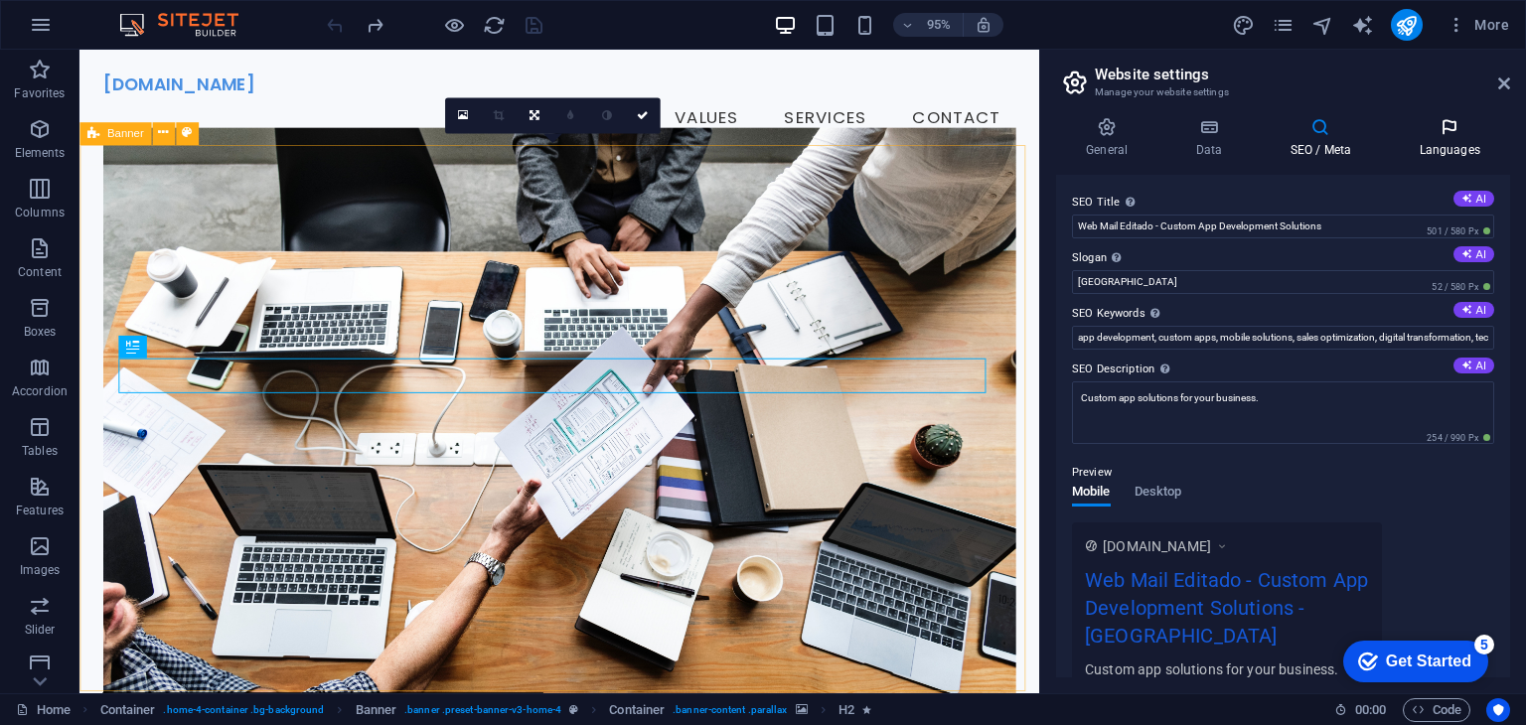
click at [1427, 156] on h4 "Languages" at bounding box center [1449, 138] width 121 height 42
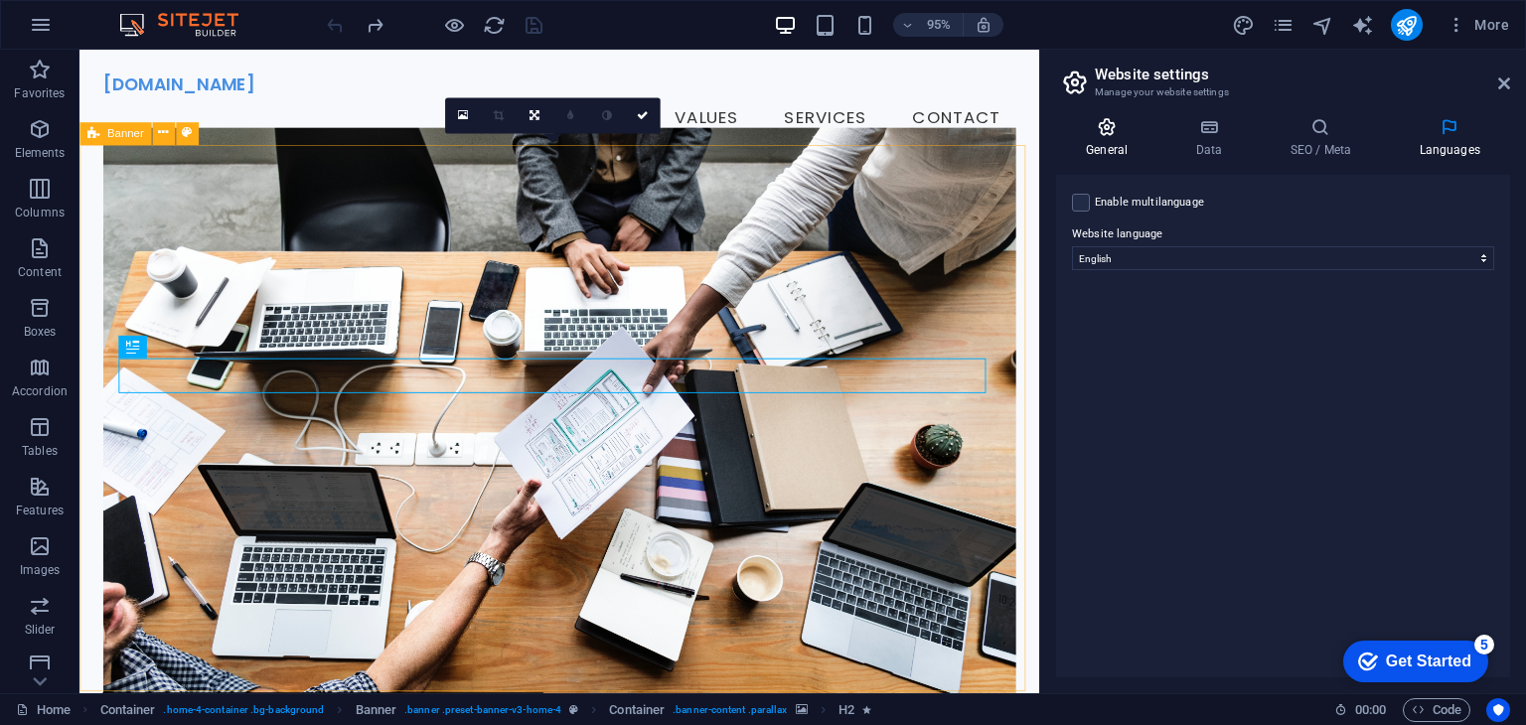
click at [1112, 139] on h4 "General" at bounding box center [1110, 138] width 109 height 42
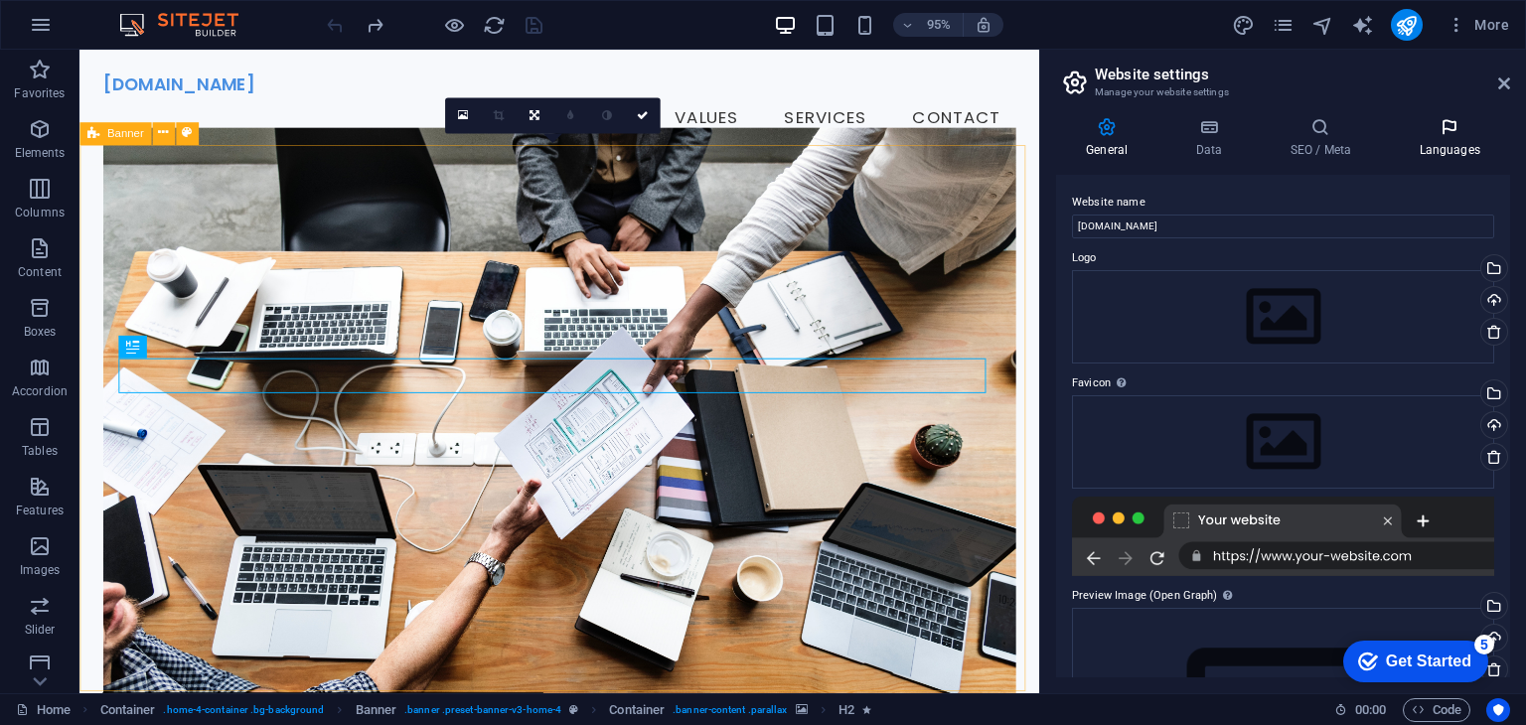
click at [1420, 156] on h4 "Languages" at bounding box center [1449, 138] width 121 height 42
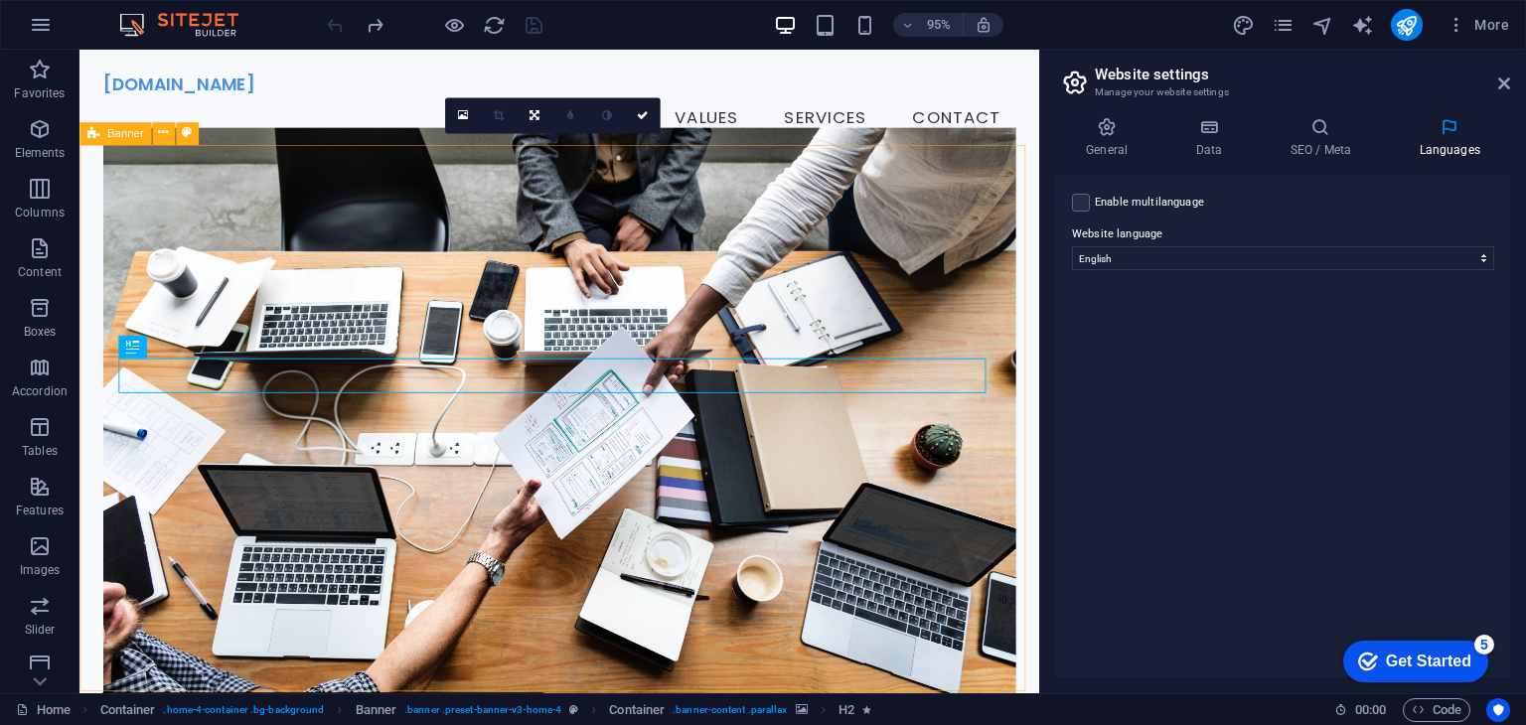
click at [1429, 243] on label "Website language" at bounding box center [1283, 235] width 422 height 24
click at [1429, 246] on select "Abkhazian Afar Afrikaans Akan Albanian Amharic Arabic Aragonese Armenian Assame…" at bounding box center [1283, 258] width 422 height 24
click at [1430, 251] on select "Abkhazian Afar Afrikaans Akan Albanian Amharic Arabic Aragonese Armenian Assame…" at bounding box center [1283, 258] width 422 height 24
select select "148"
click at [1072, 246] on select "Abkhazian Afar Afrikaans Akan Albanian Amharic Arabic Aragonese Armenian Assame…" at bounding box center [1283, 258] width 422 height 24
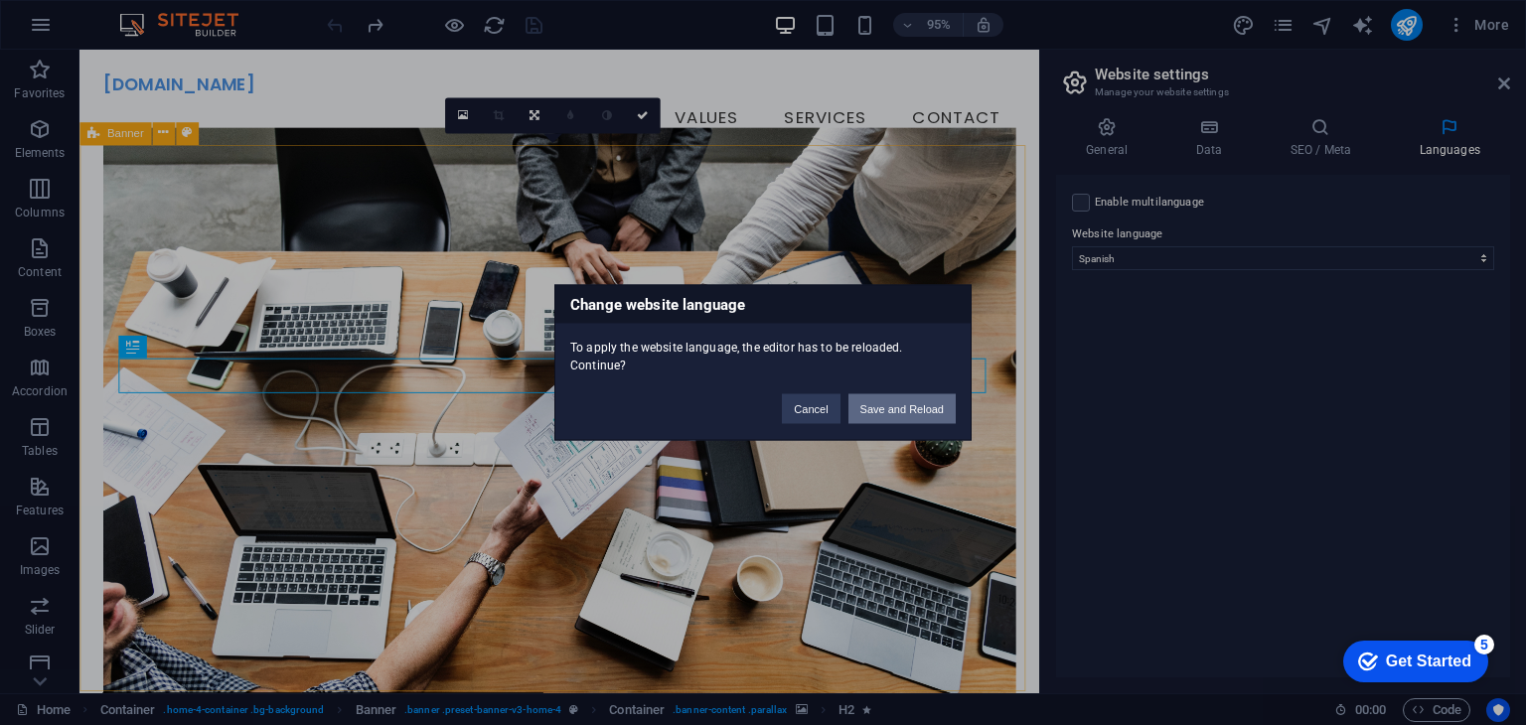
drag, startPoint x: 918, startPoint y: 408, endPoint x: 974, endPoint y: 370, distance: 67.8
click at [918, 408] on button "Save and Reload" at bounding box center [901, 409] width 107 height 30
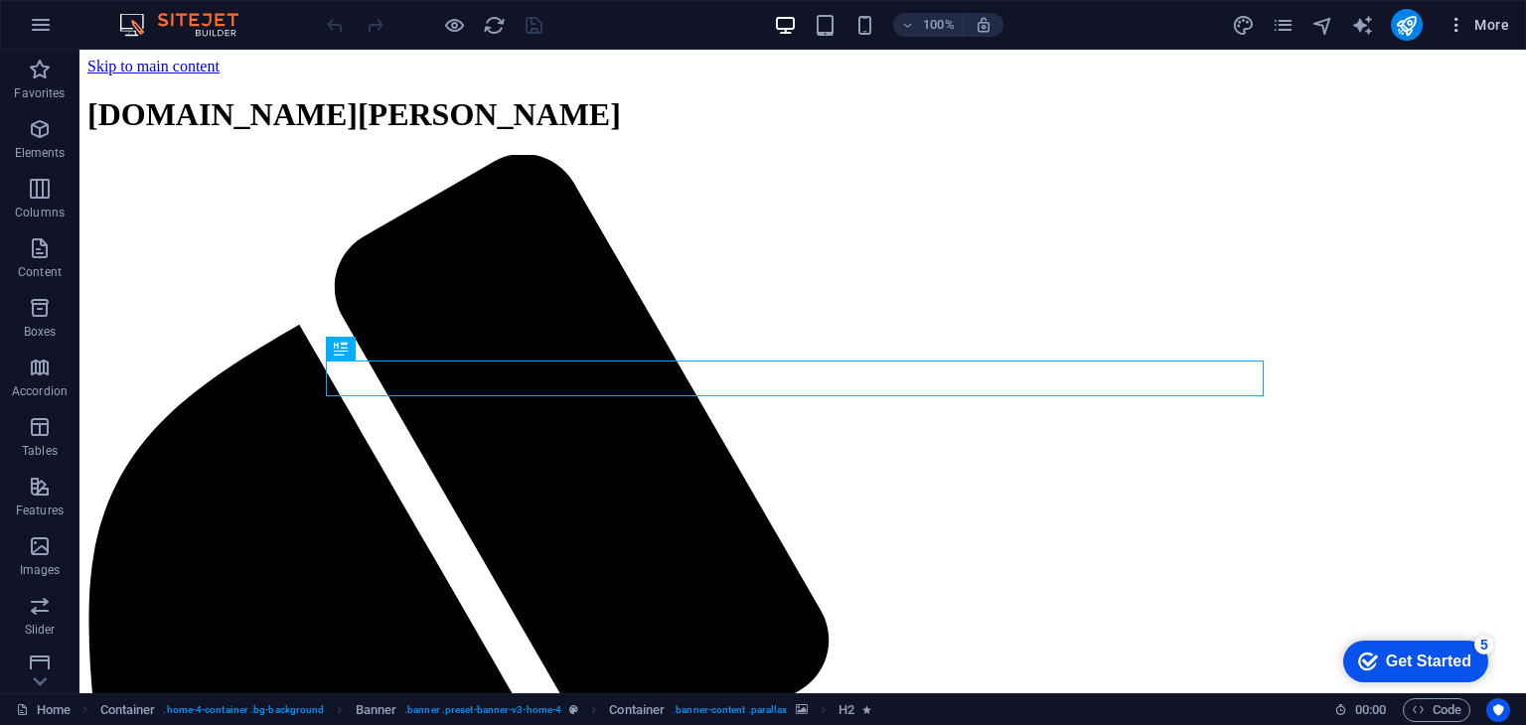
click at [1451, 33] on icon "button" at bounding box center [1457, 25] width 20 height 20
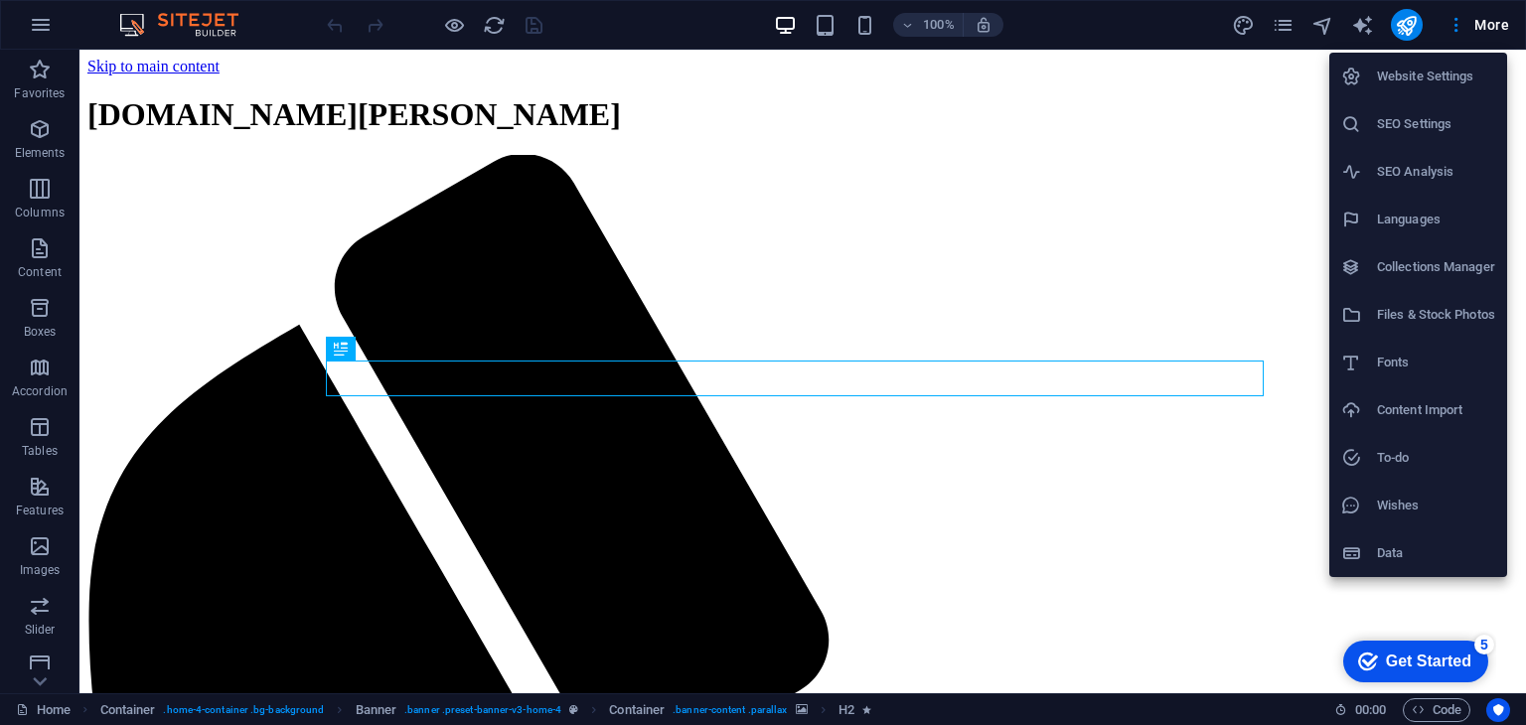
click at [1285, 24] on div at bounding box center [763, 362] width 1526 height 725
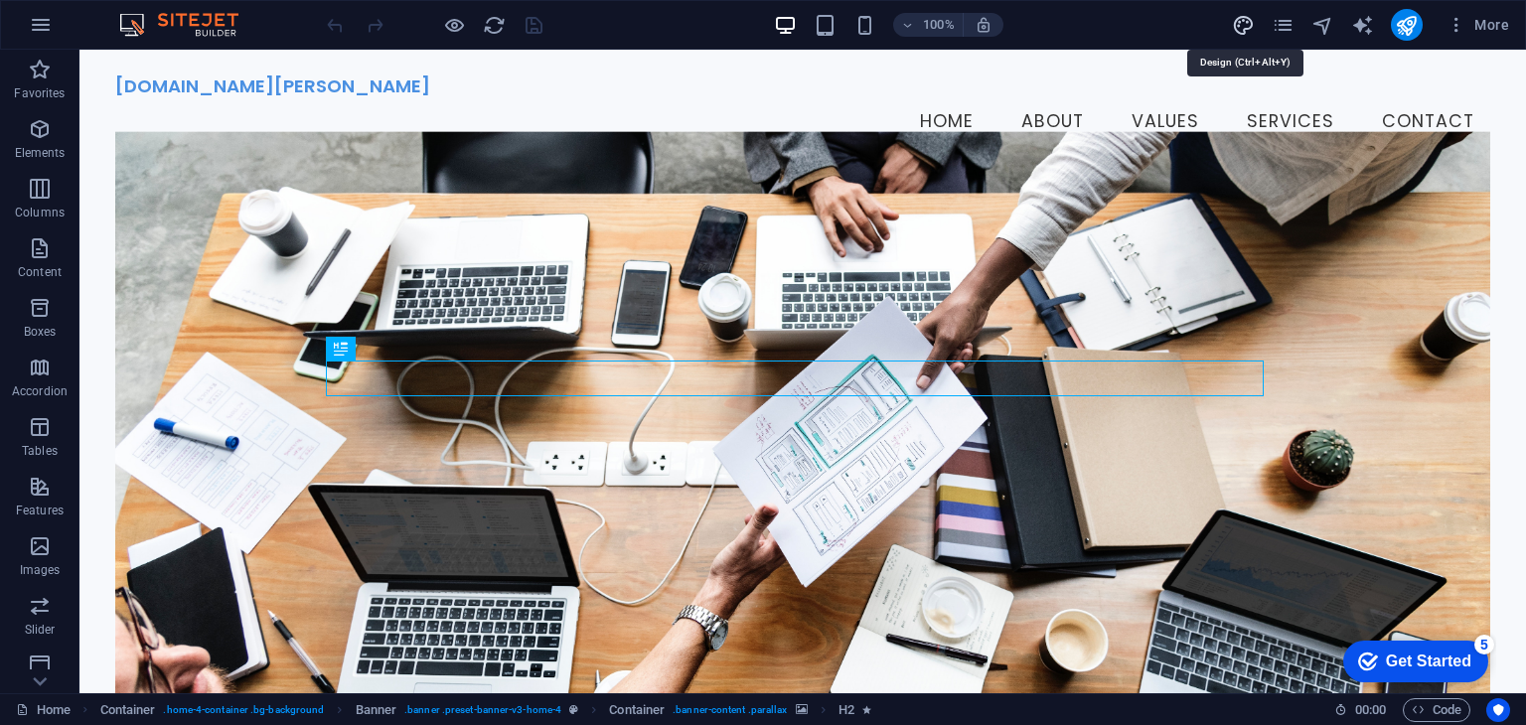
click at [1243, 29] on icon "design" at bounding box center [1243, 25] width 23 height 23
select select "px"
select select "200"
select select "px"
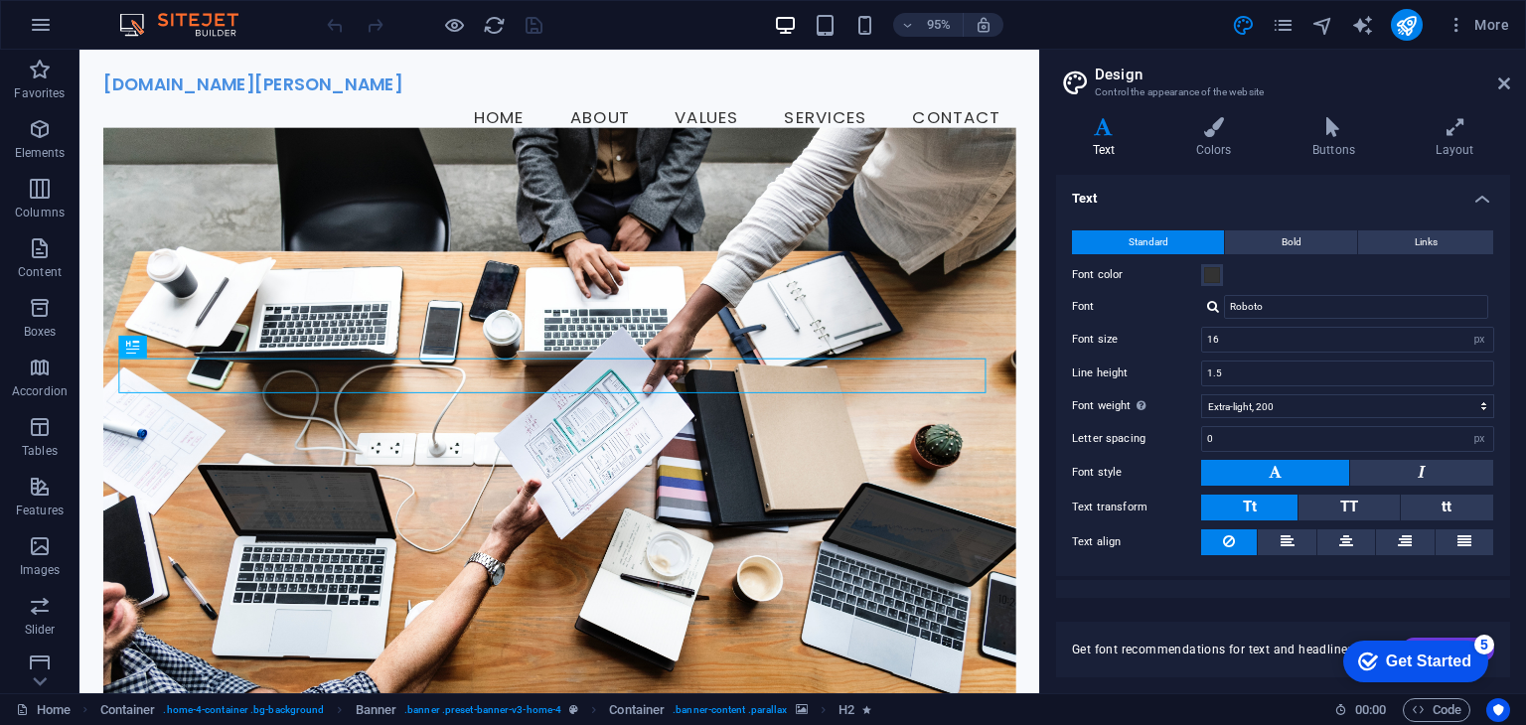
click at [1284, 40] on div "More" at bounding box center [1374, 25] width 285 height 32
click at [1286, 30] on icon "pages" at bounding box center [1283, 25] width 23 height 23
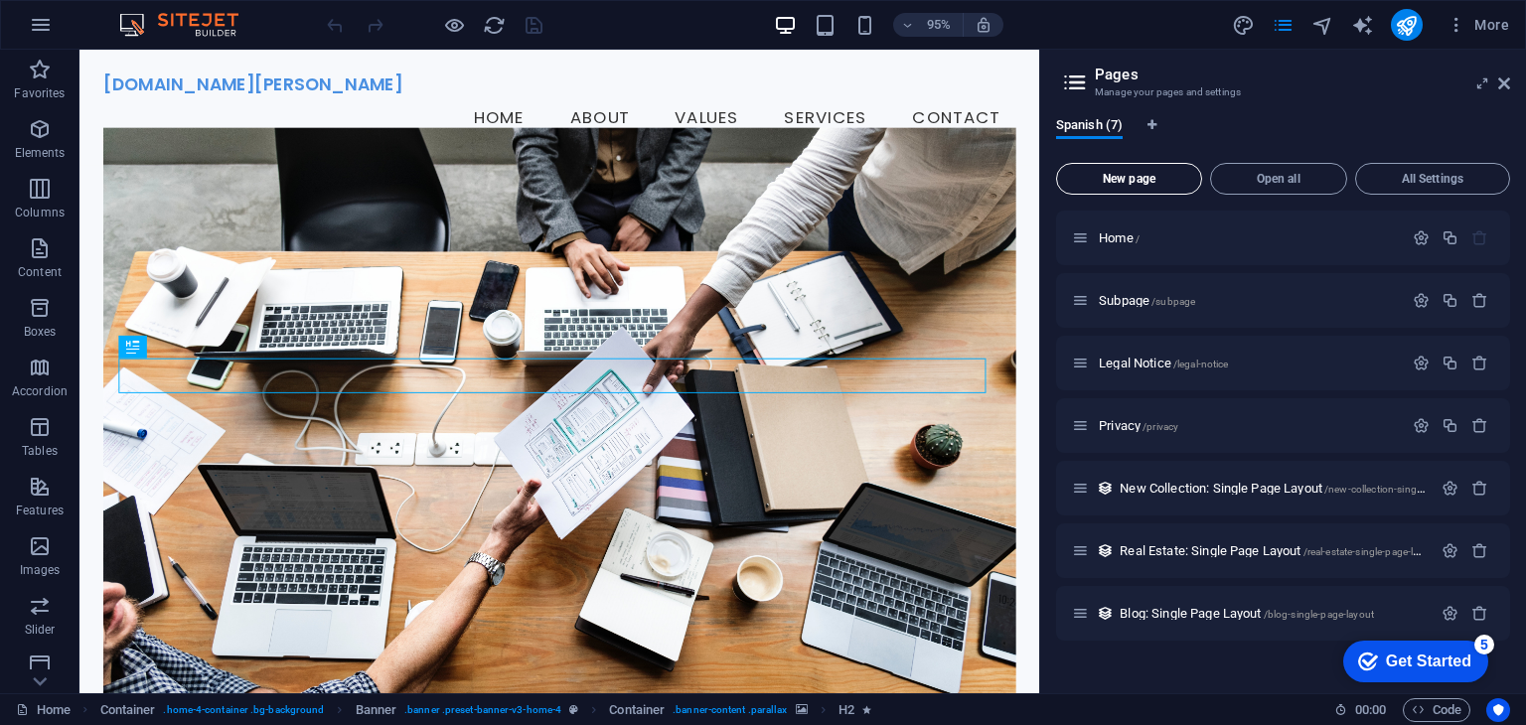
click at [1173, 177] on span "New page" at bounding box center [1129, 179] width 128 height 12
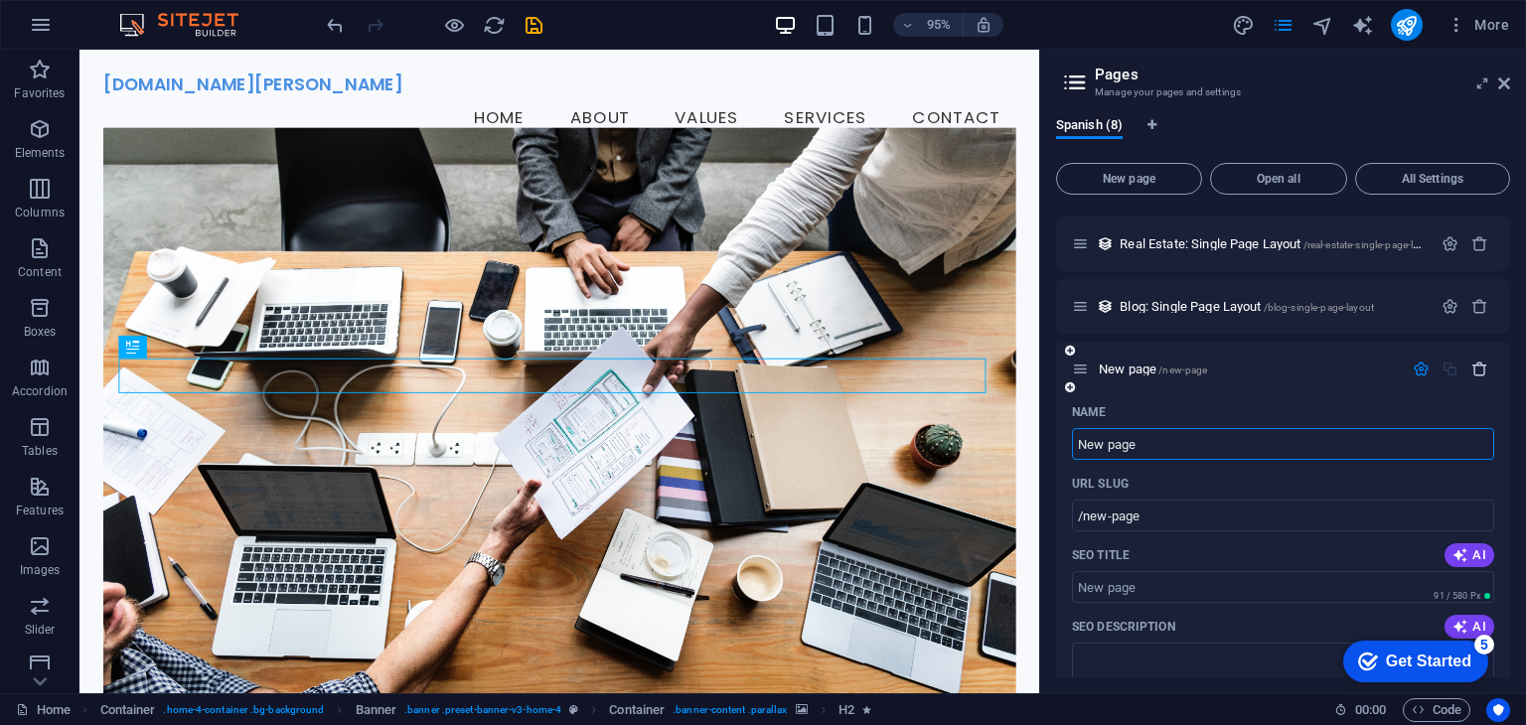
click at [1471, 375] on icon "button" at bounding box center [1479, 369] width 17 height 17
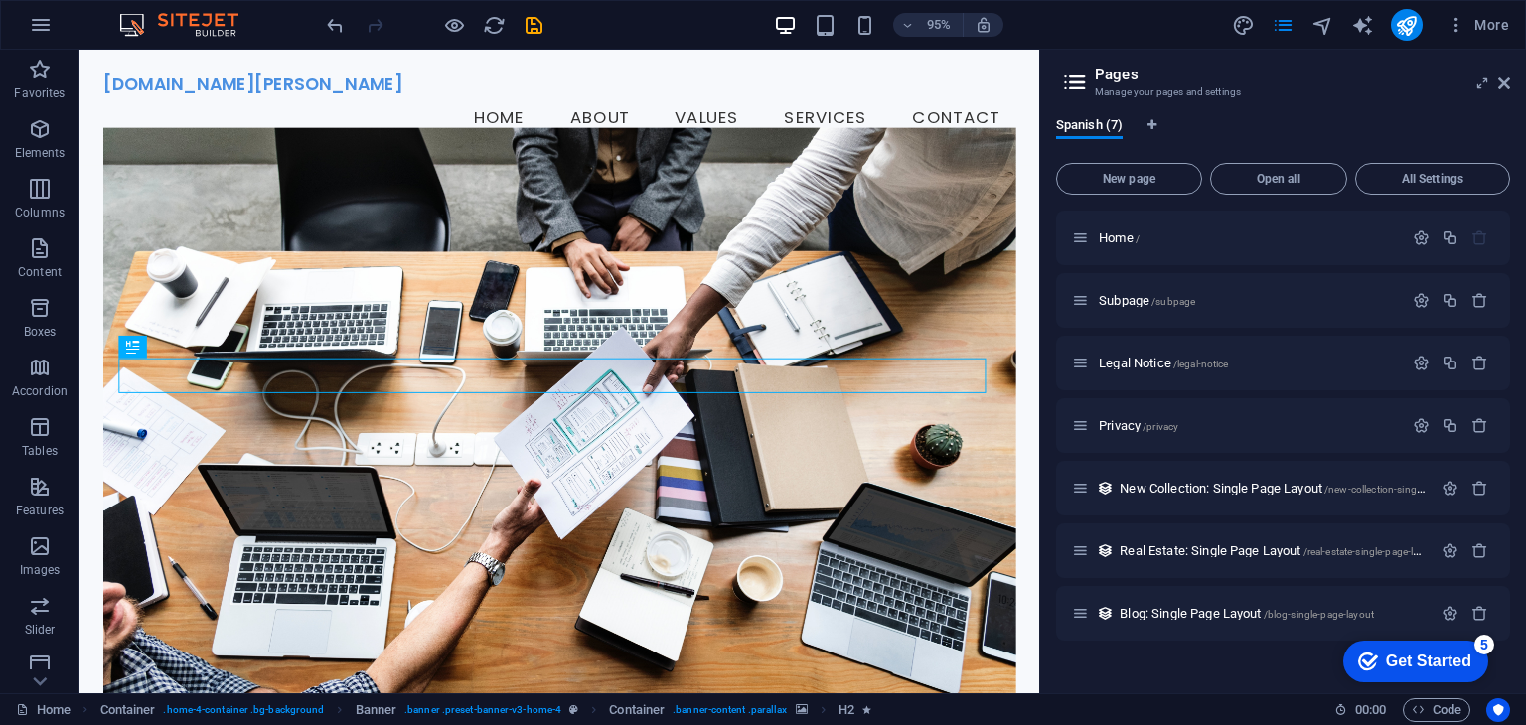
scroll to position [0, 0]
click at [1327, 37] on div "More" at bounding box center [1374, 25] width 285 height 32
click at [1332, 36] on icon "navigator" at bounding box center [1322, 25] width 23 height 23
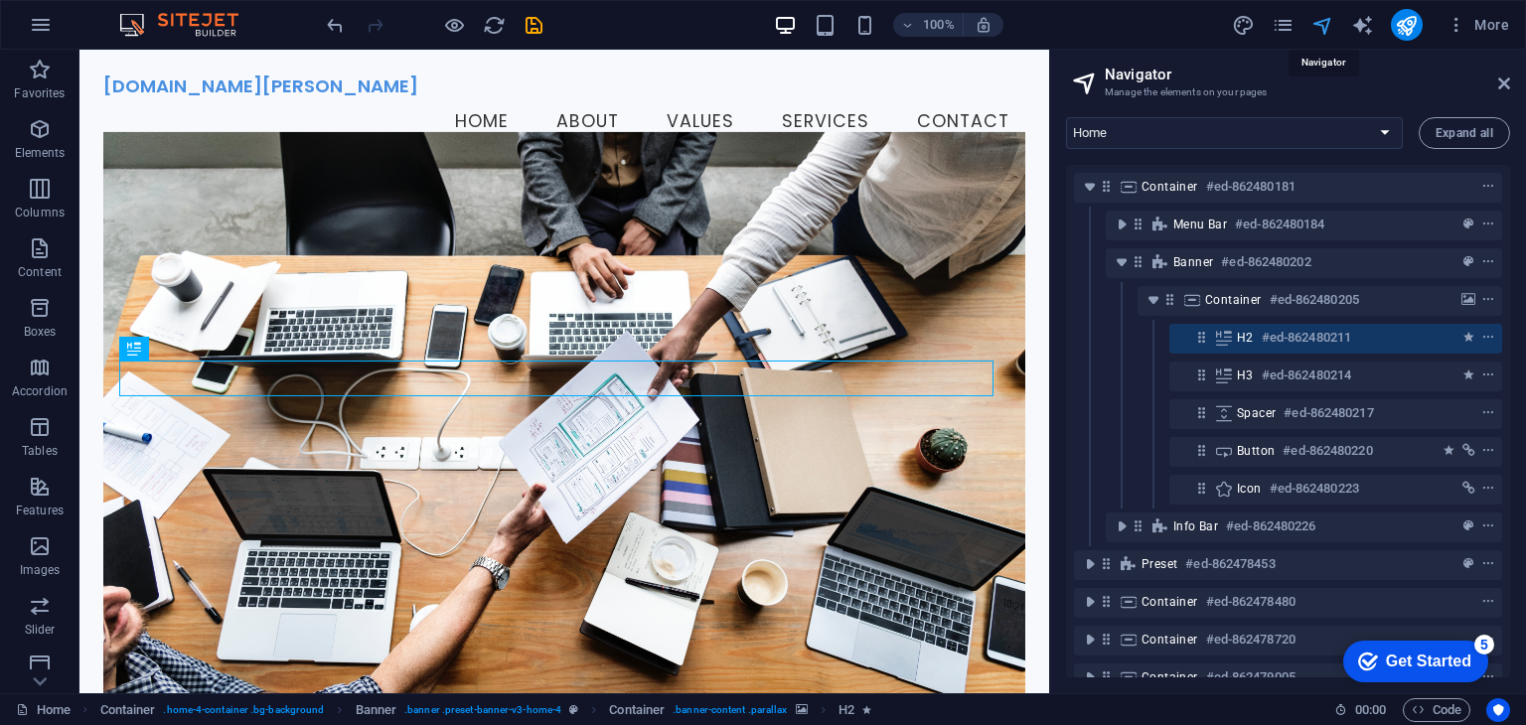
click at [1332, 28] on icon "navigator" at bounding box center [1322, 25] width 23 height 23
click at [1361, 29] on icon "text_generator" at bounding box center [1362, 25] width 23 height 23
select select "English"
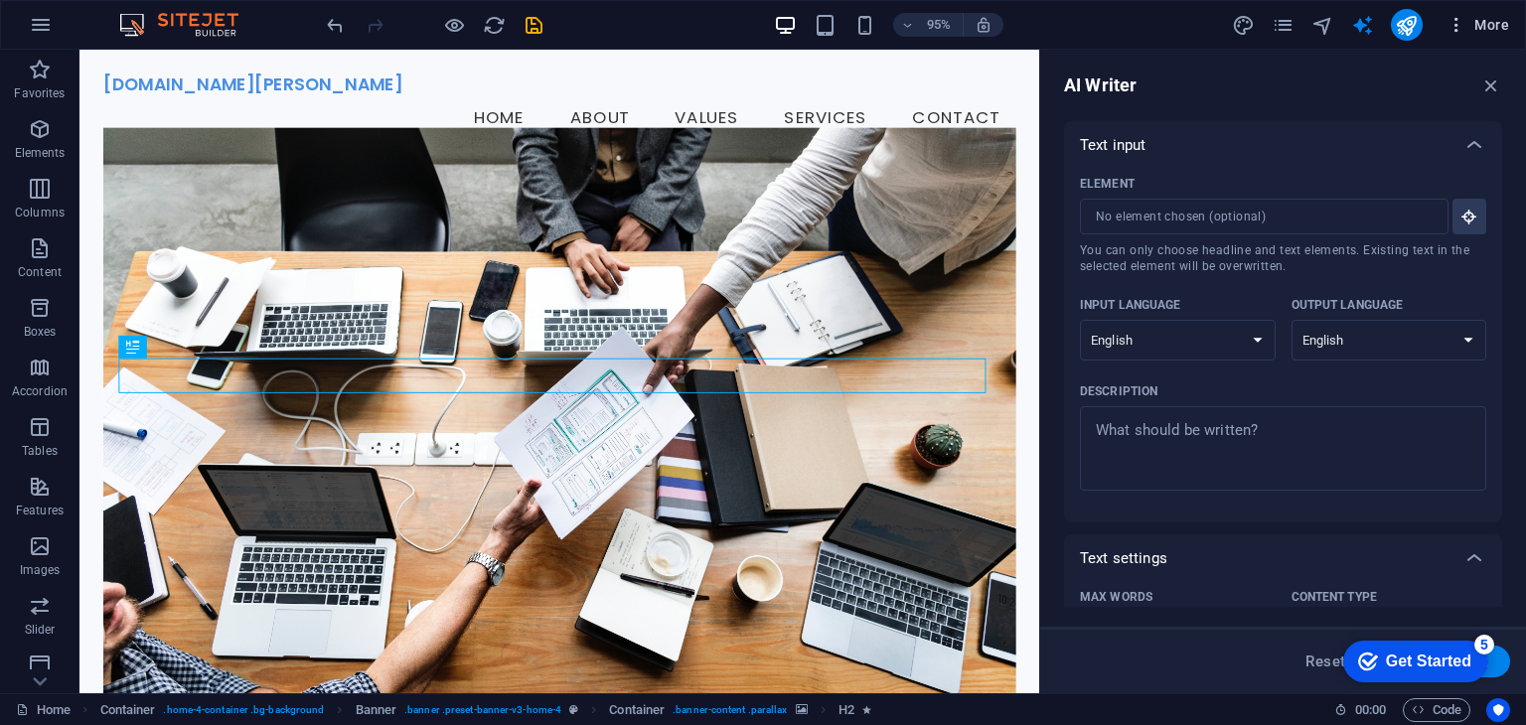
click at [1451, 33] on icon "button" at bounding box center [1457, 25] width 20 height 20
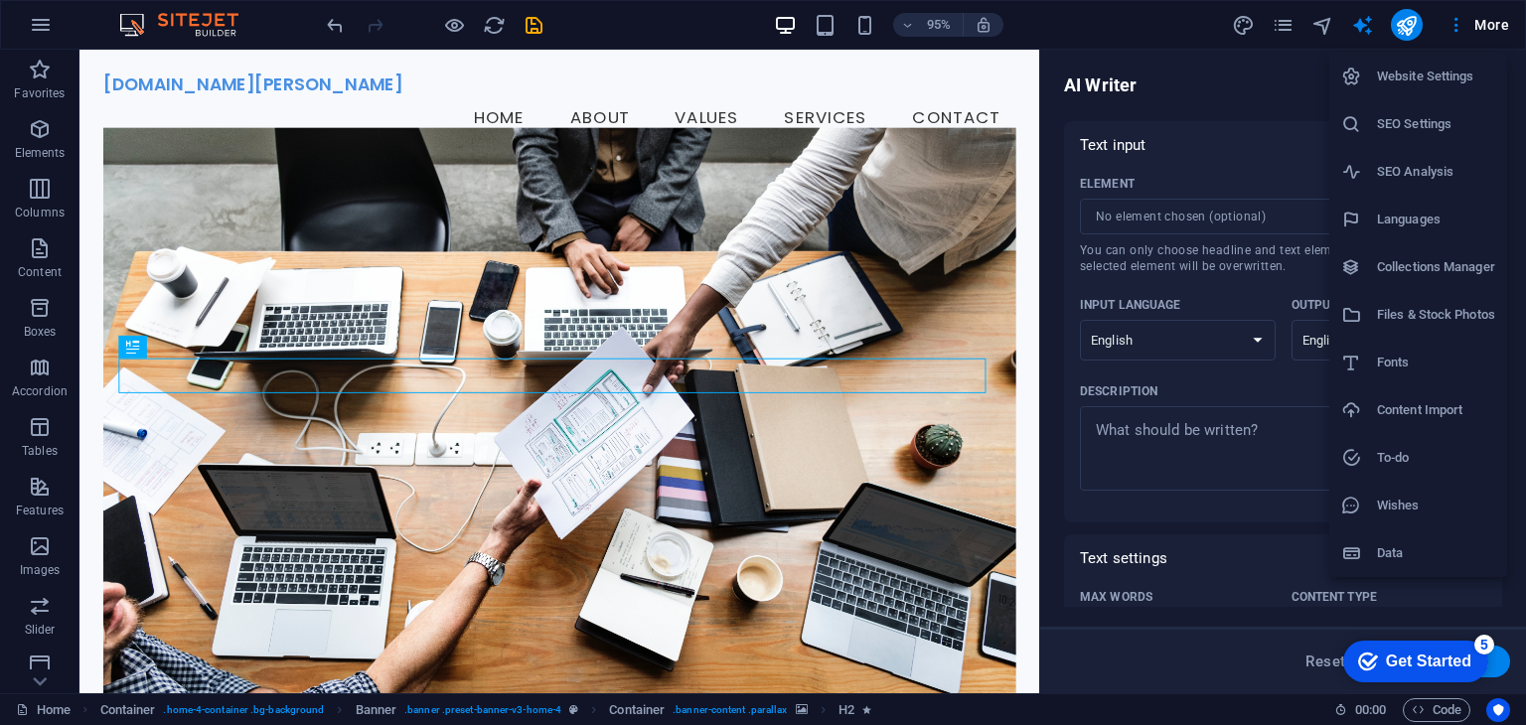
click at [1441, 257] on h6 "Collections Manager" at bounding box center [1436, 267] width 118 height 24
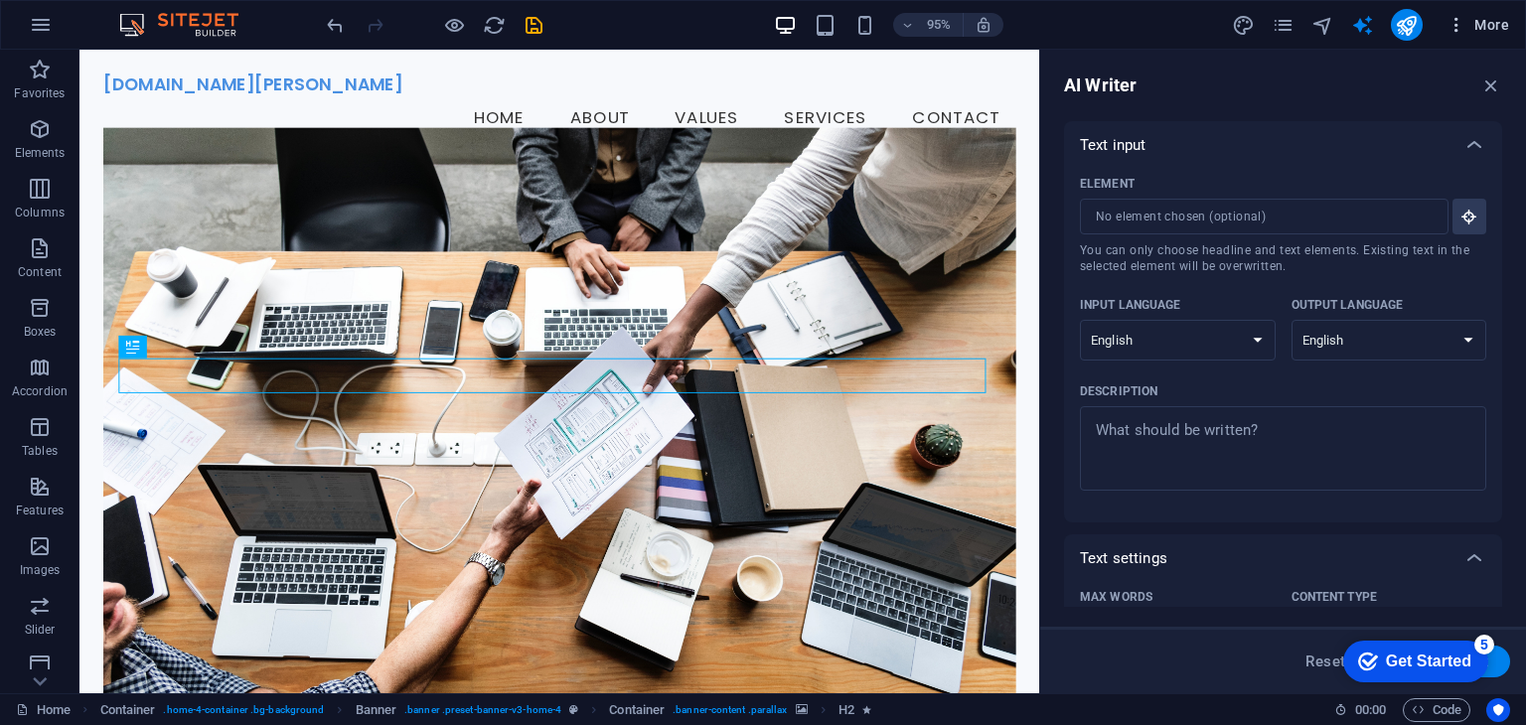
click at [1497, 34] on span "More" at bounding box center [1478, 25] width 63 height 20
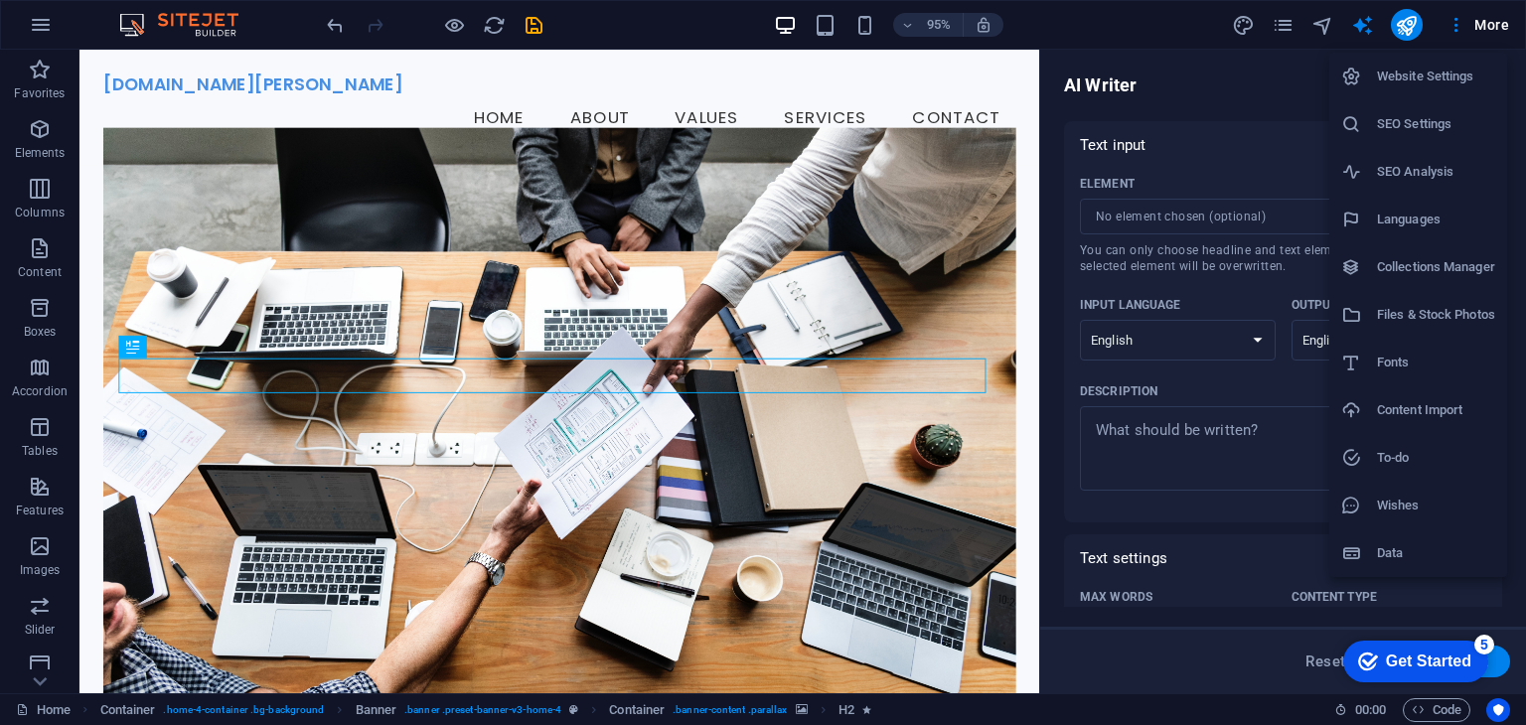
click at [1455, 311] on h6 "Files & Stock Photos" at bounding box center [1436, 315] width 118 height 24
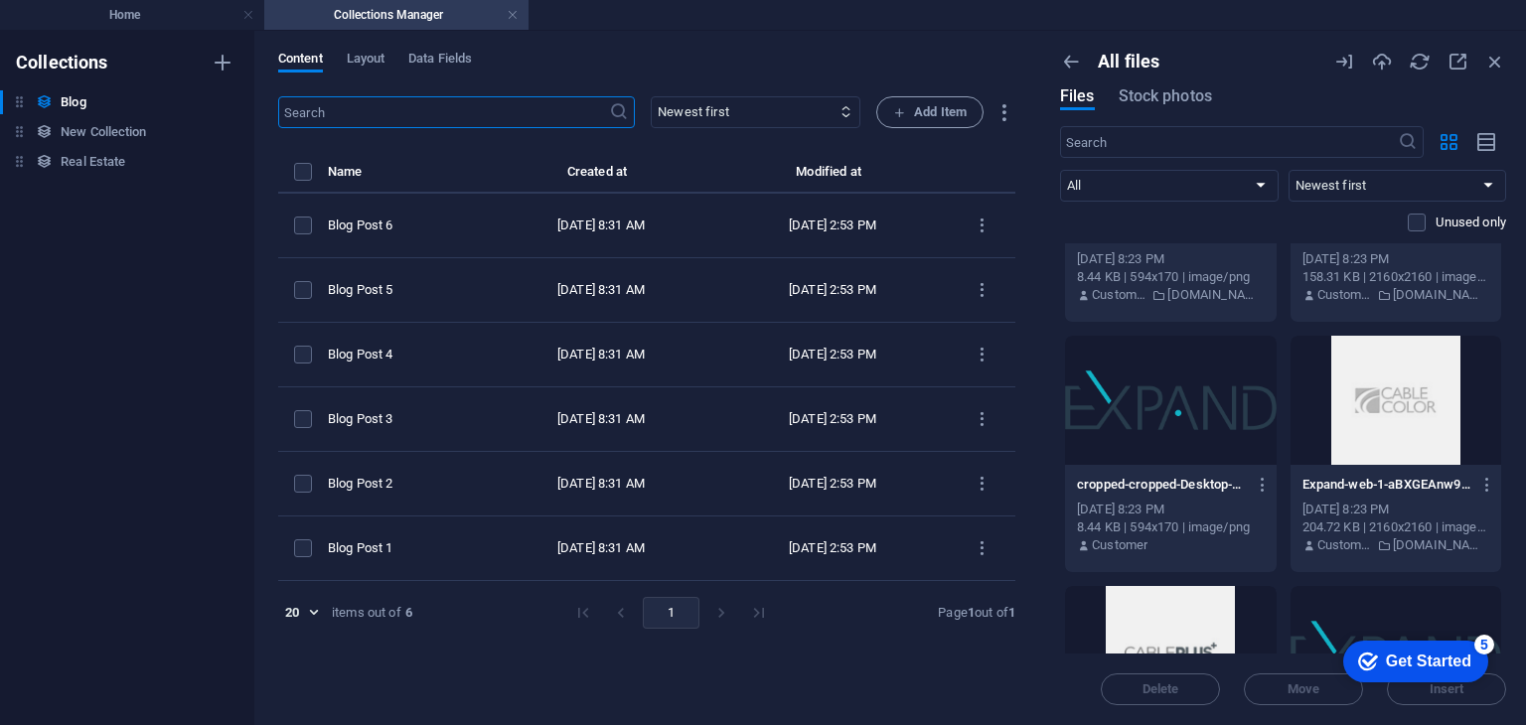
scroll to position [2583, 0]
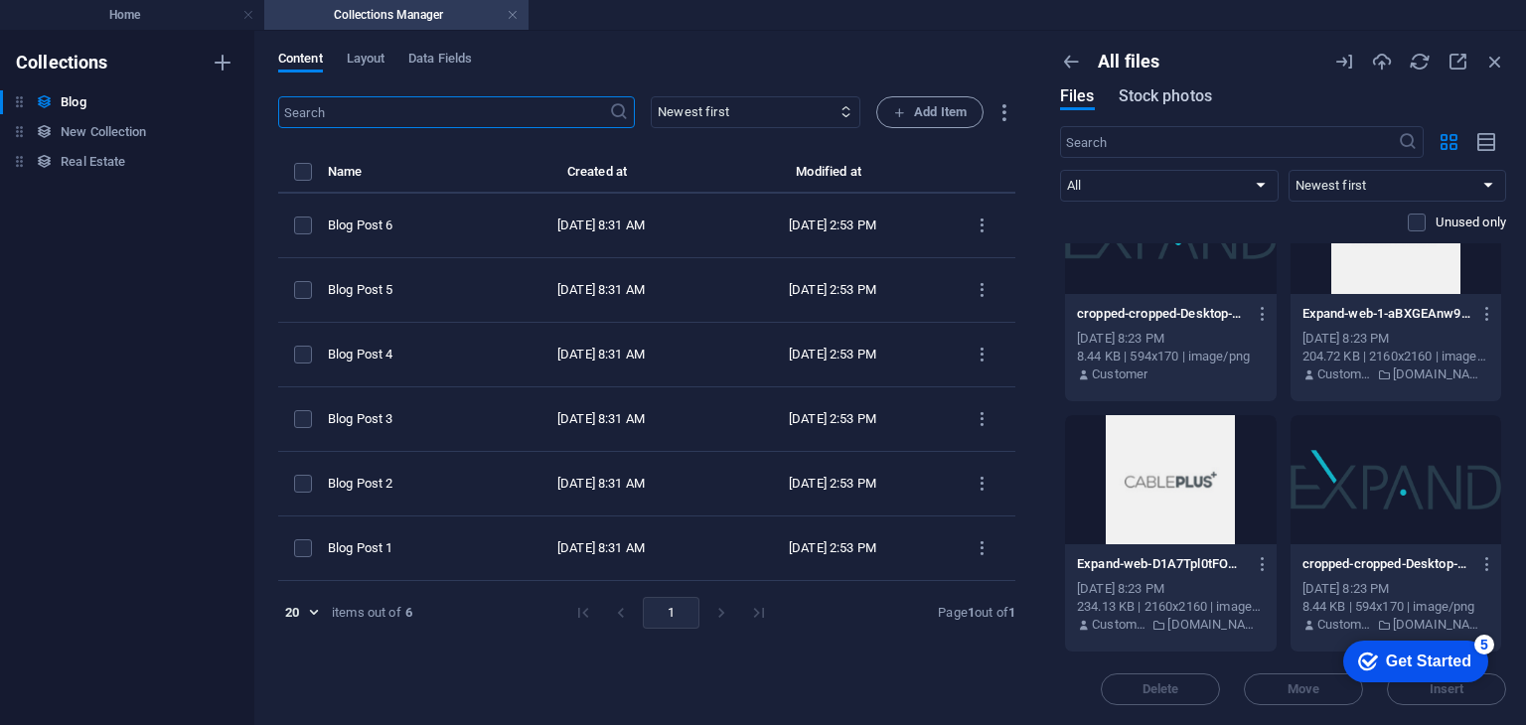
click at [1188, 95] on span "Stock photos" at bounding box center [1165, 96] width 93 height 24
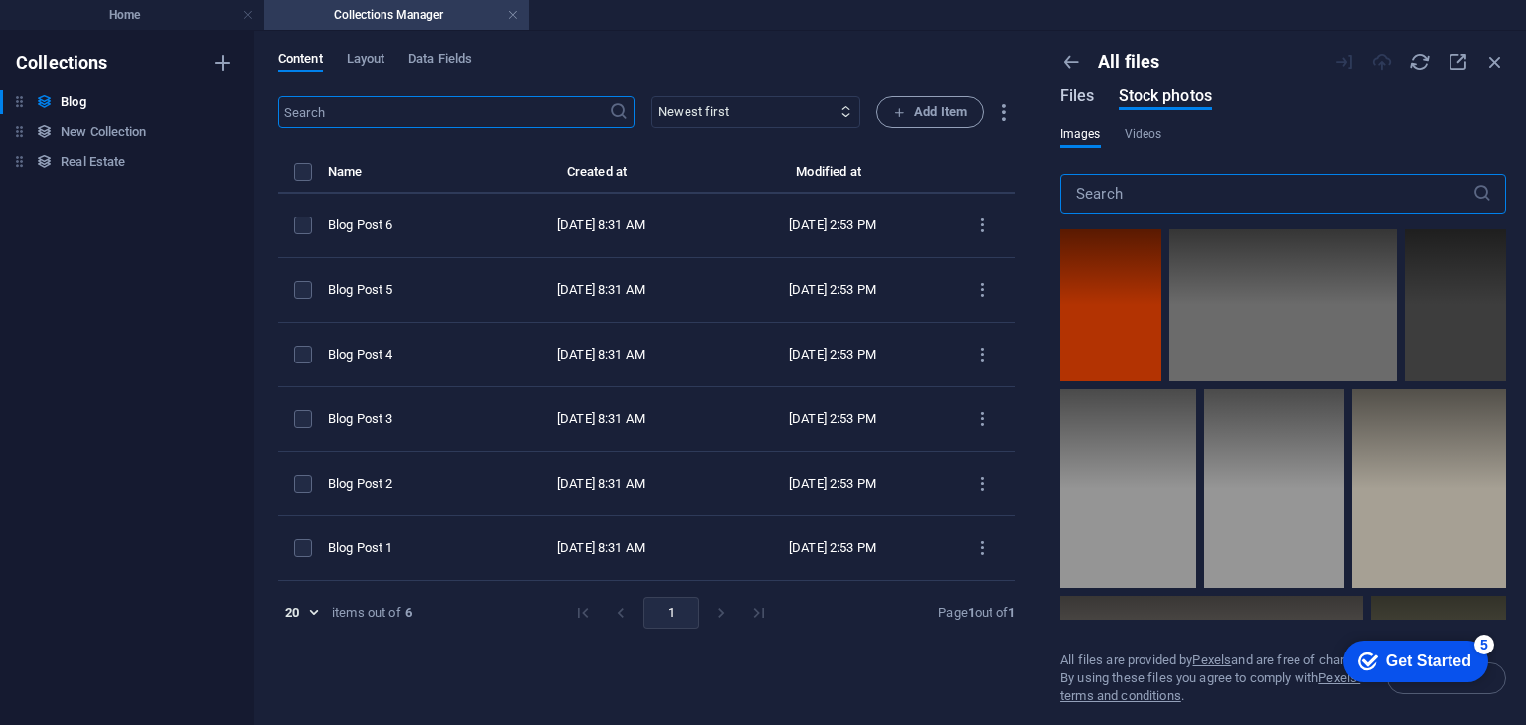
click at [1080, 100] on span "Files" at bounding box center [1077, 96] width 35 height 24
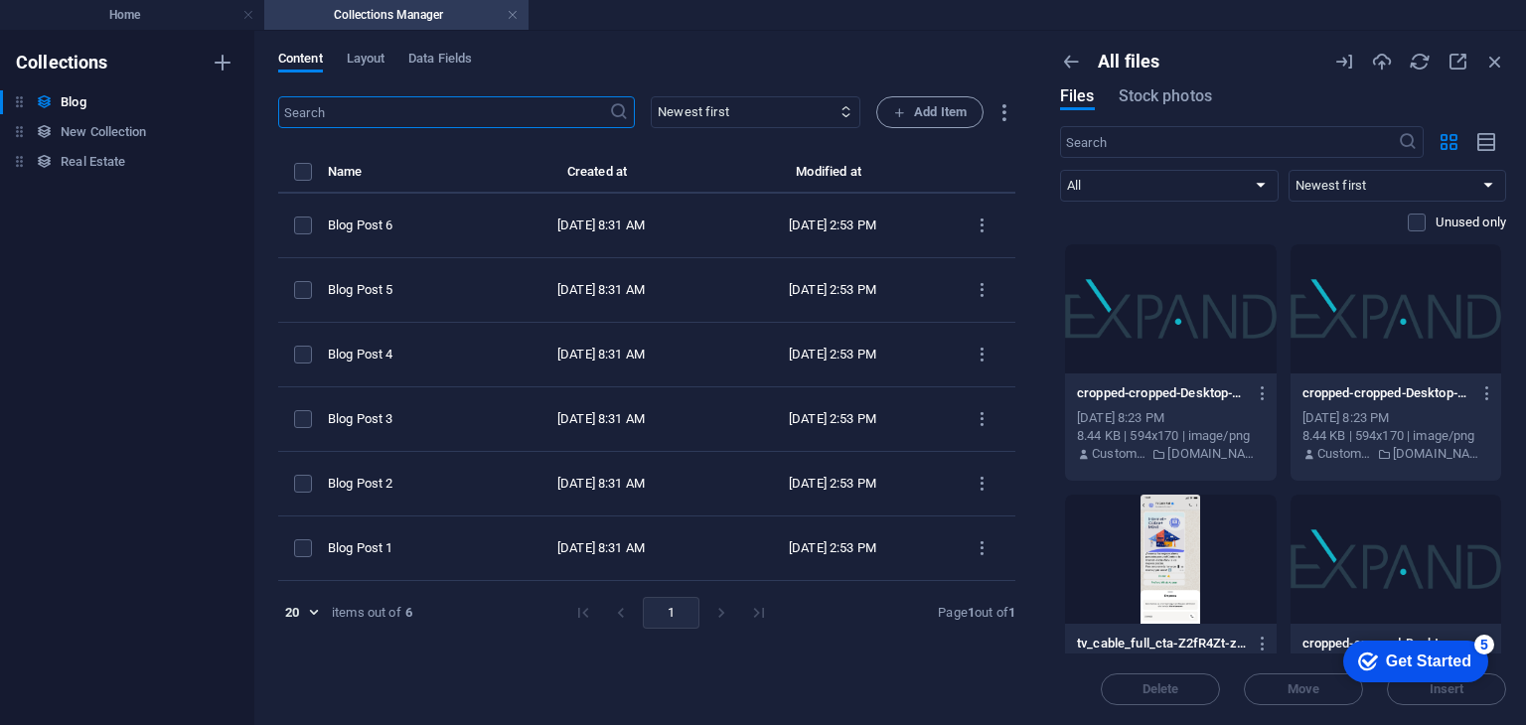
click at [1070, 73] on div "All files Files Stock photos" at bounding box center [1283, 89] width 446 height 76
click at [1070, 66] on icon "button" at bounding box center [1071, 62] width 22 height 22
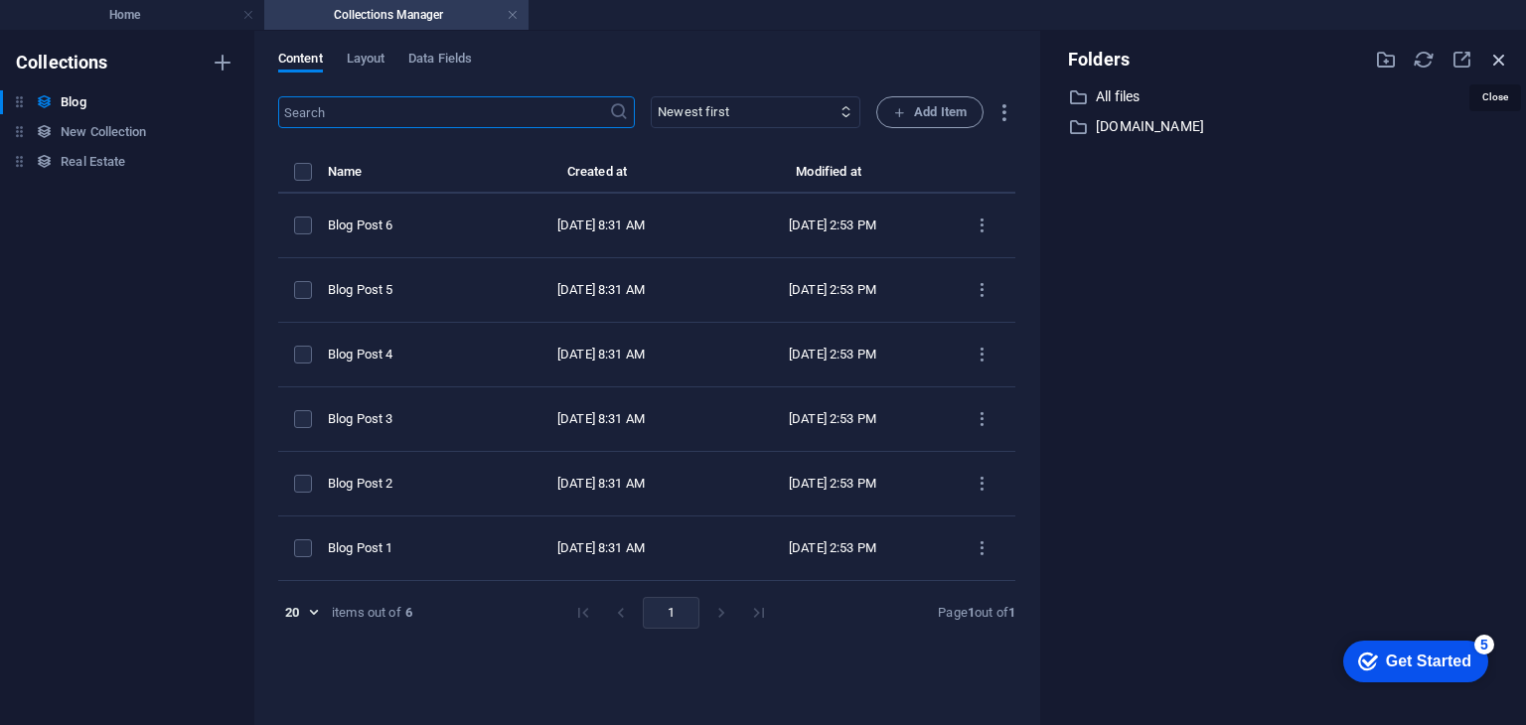
click at [1490, 54] on icon "button" at bounding box center [1499, 60] width 22 height 22
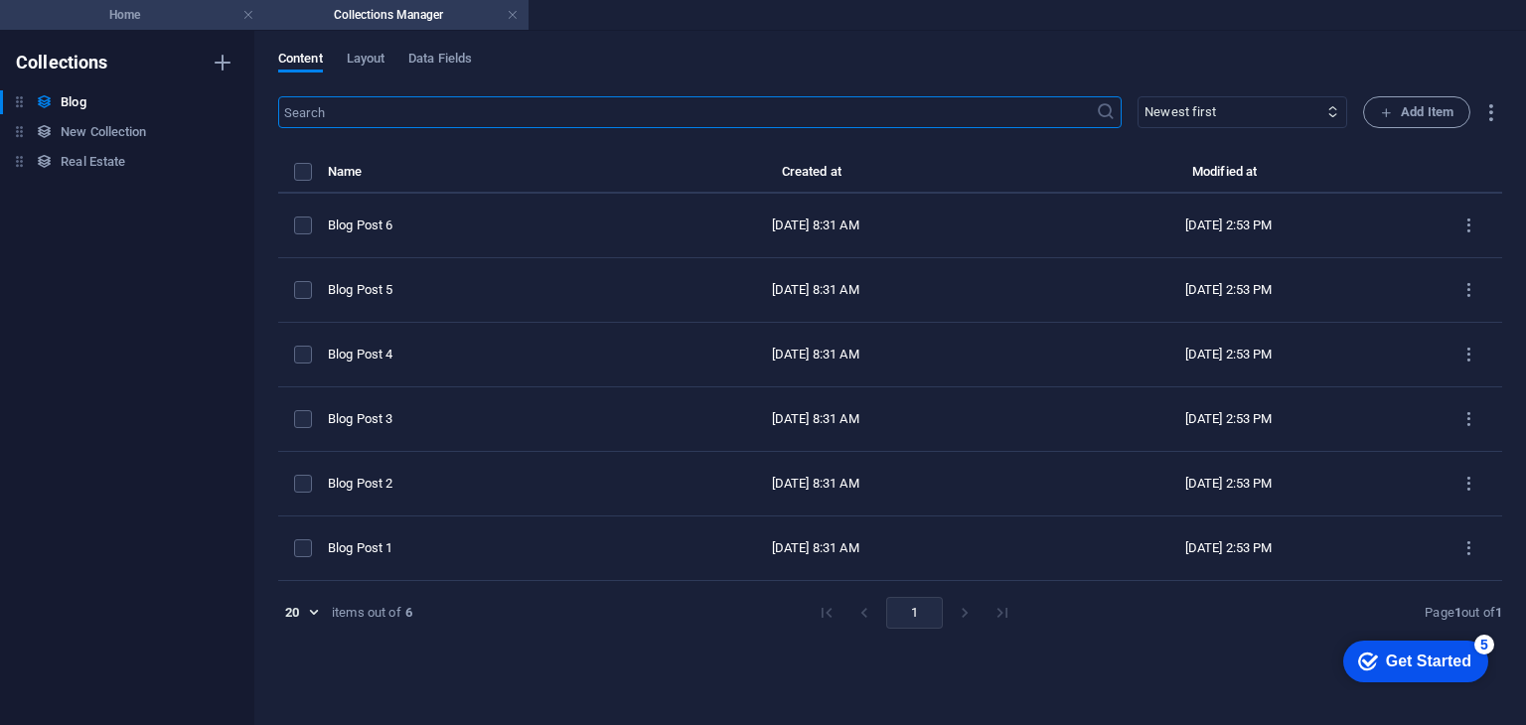
click at [170, 24] on h4 "Home" at bounding box center [132, 15] width 264 height 22
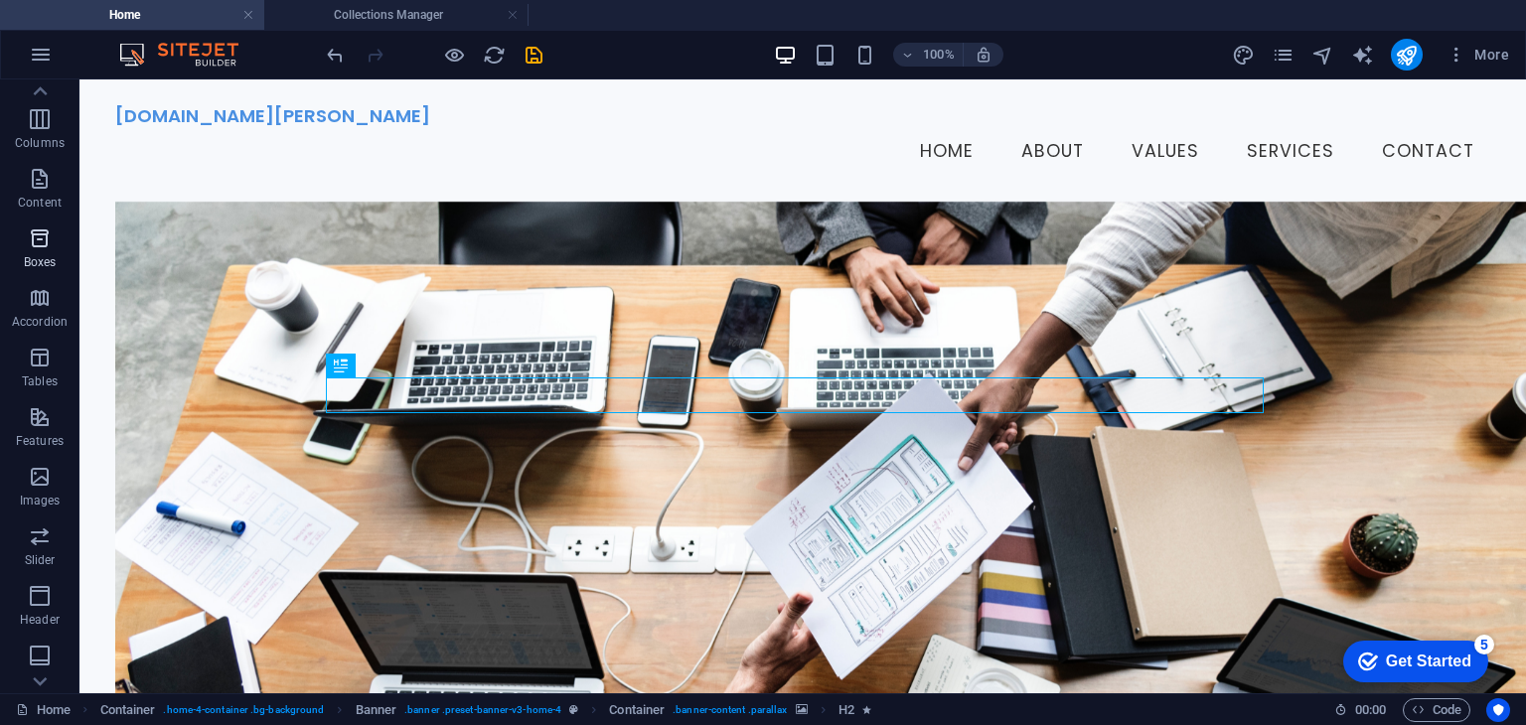
scroll to position [0, 0]
click at [44, 184] on p "Elements" at bounding box center [40, 183] width 51 height 16
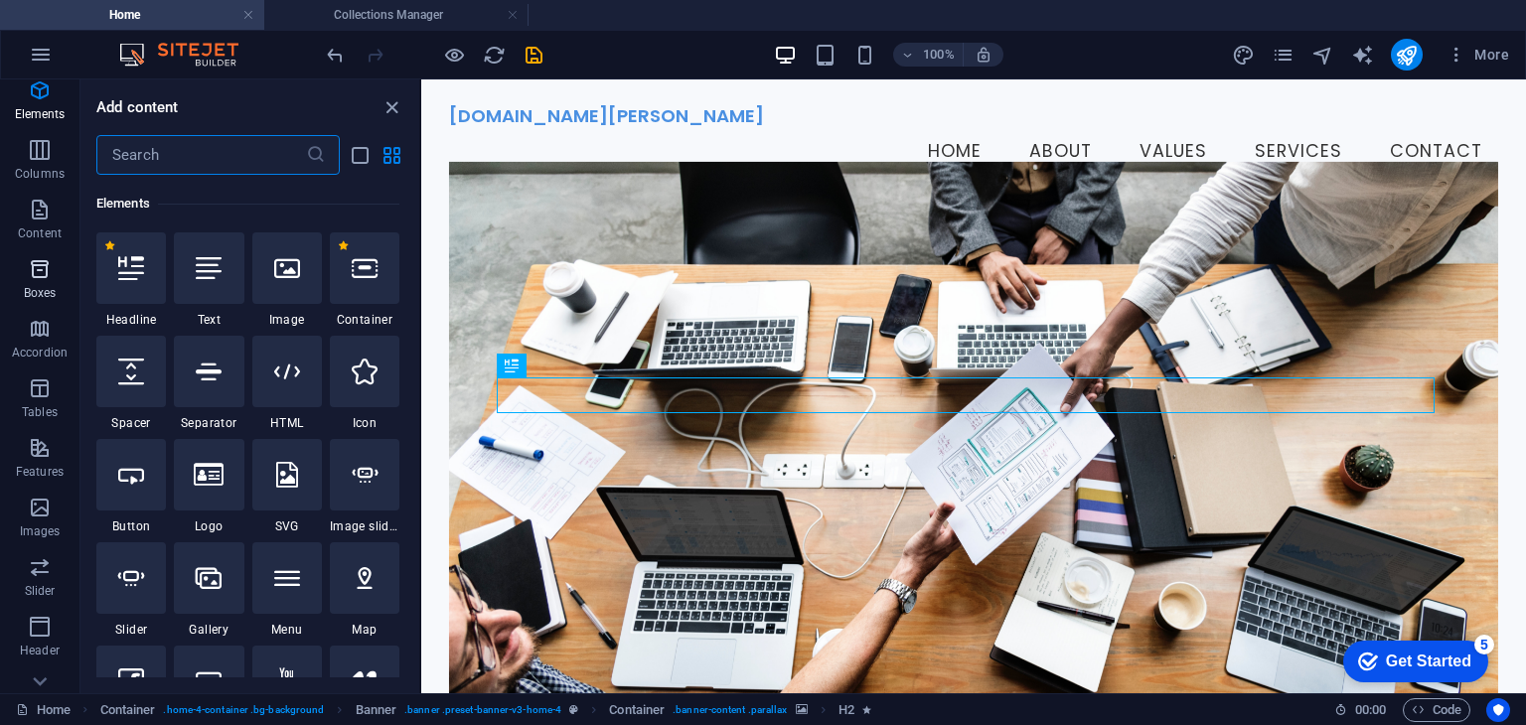
scroll to position [99, 0]
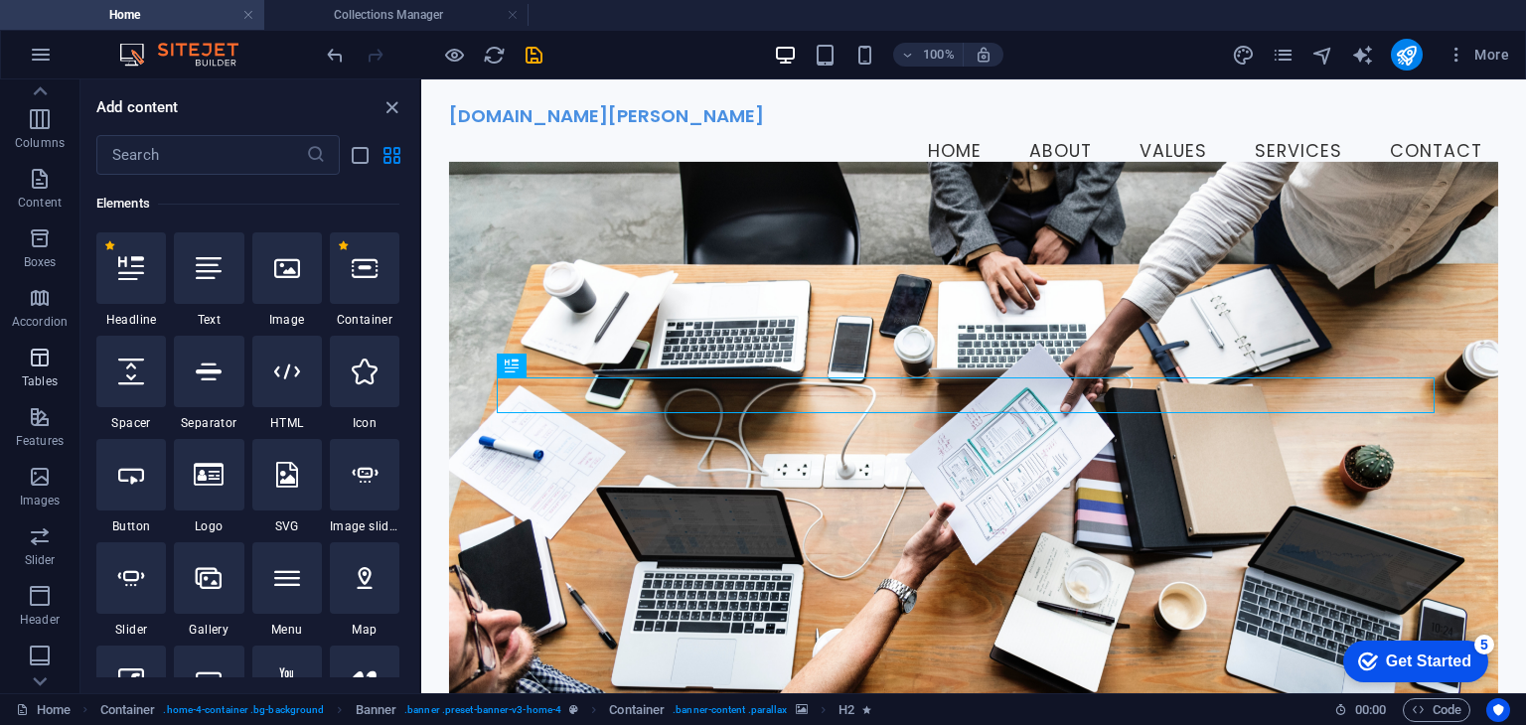
click at [47, 366] on icon "button" at bounding box center [40, 358] width 24 height 24
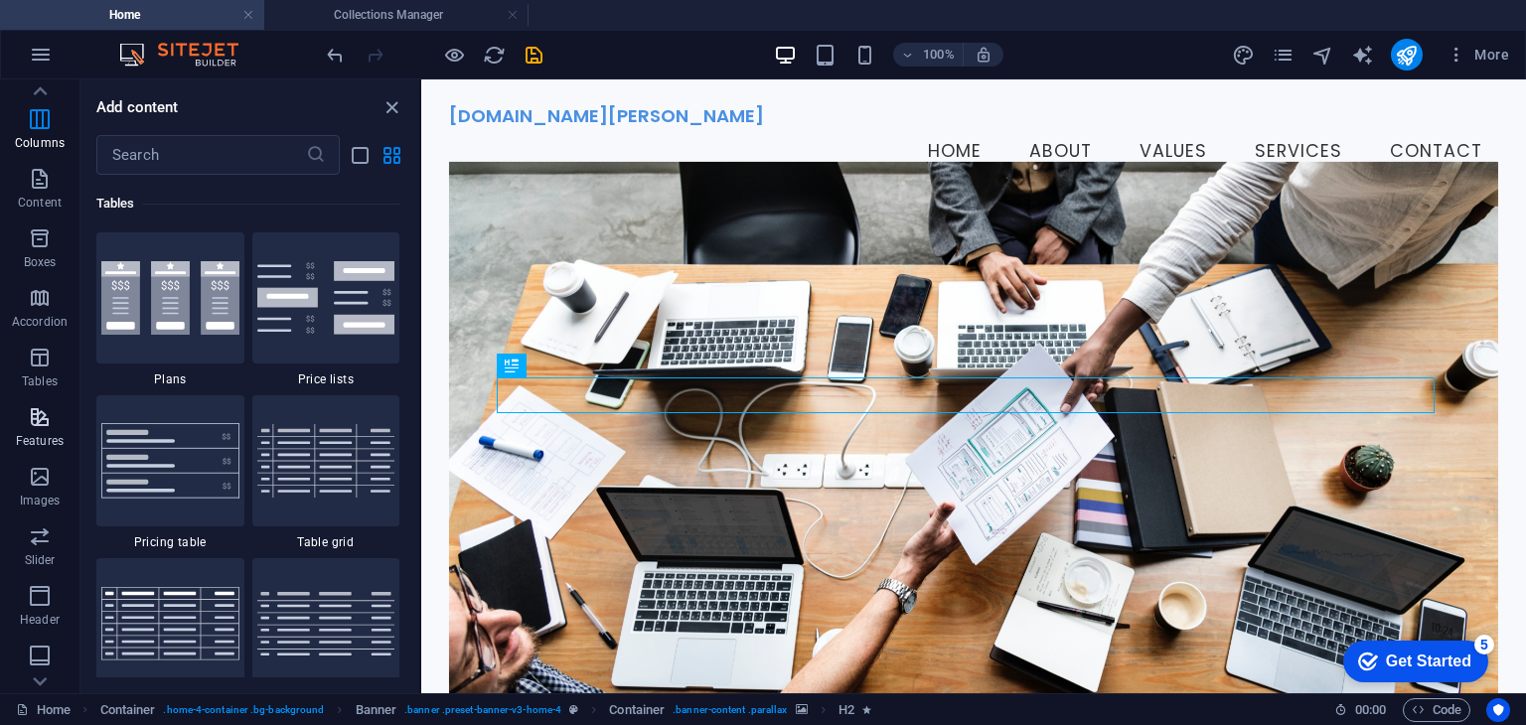
click at [38, 436] on p "Features" at bounding box center [40, 441] width 48 height 16
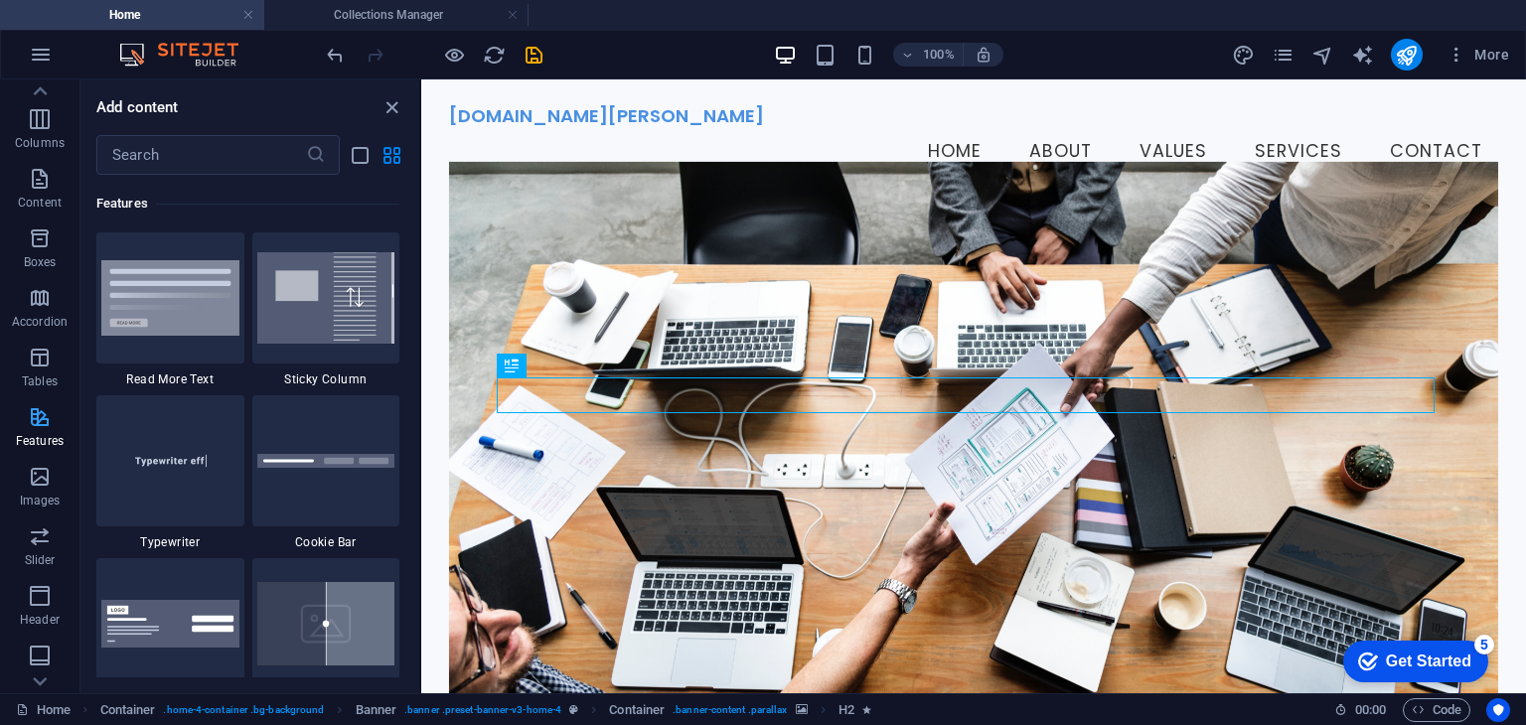
scroll to position [199, 0]
click at [25, 394] on p "Images" at bounding box center [40, 401] width 41 height 16
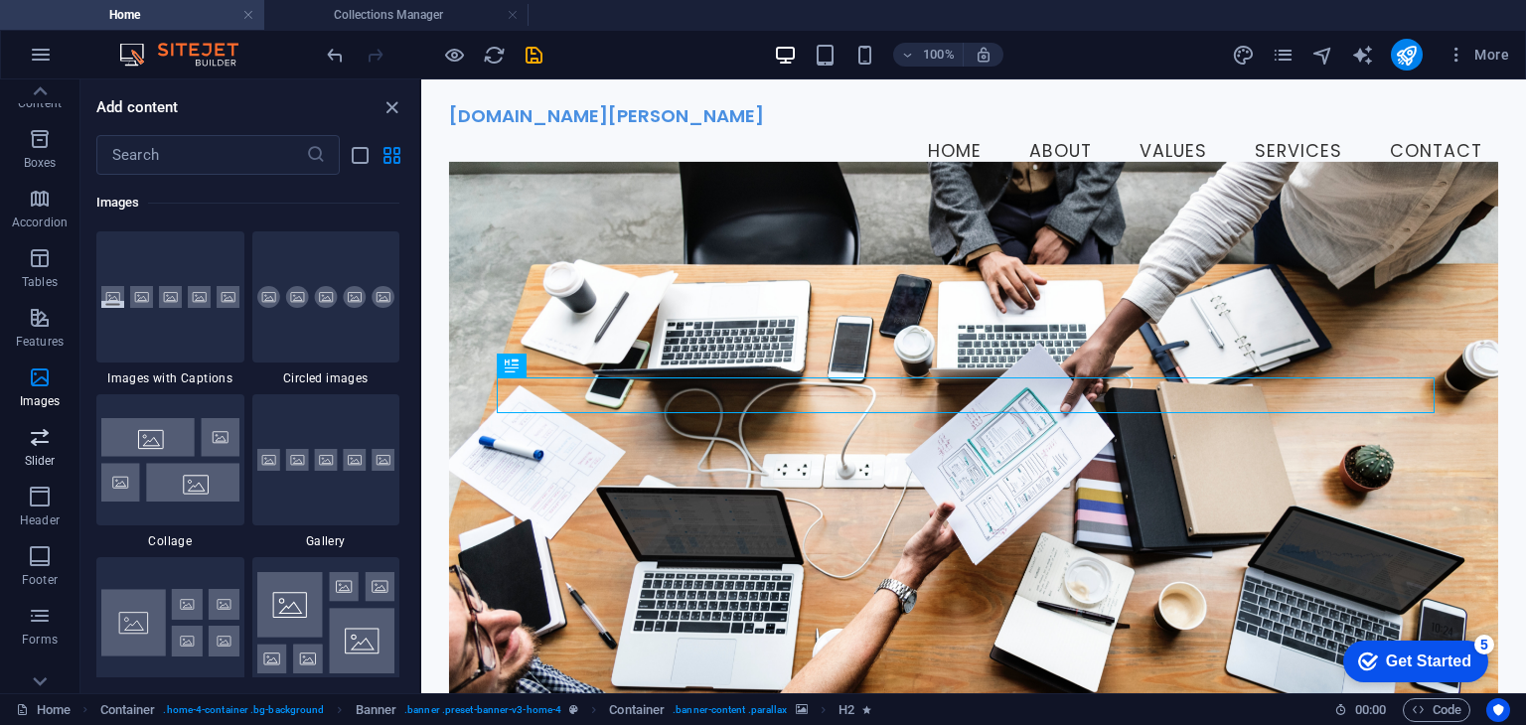
scroll to position [280, 0]
click at [36, 431] on p "Header" at bounding box center [40, 439] width 40 height 16
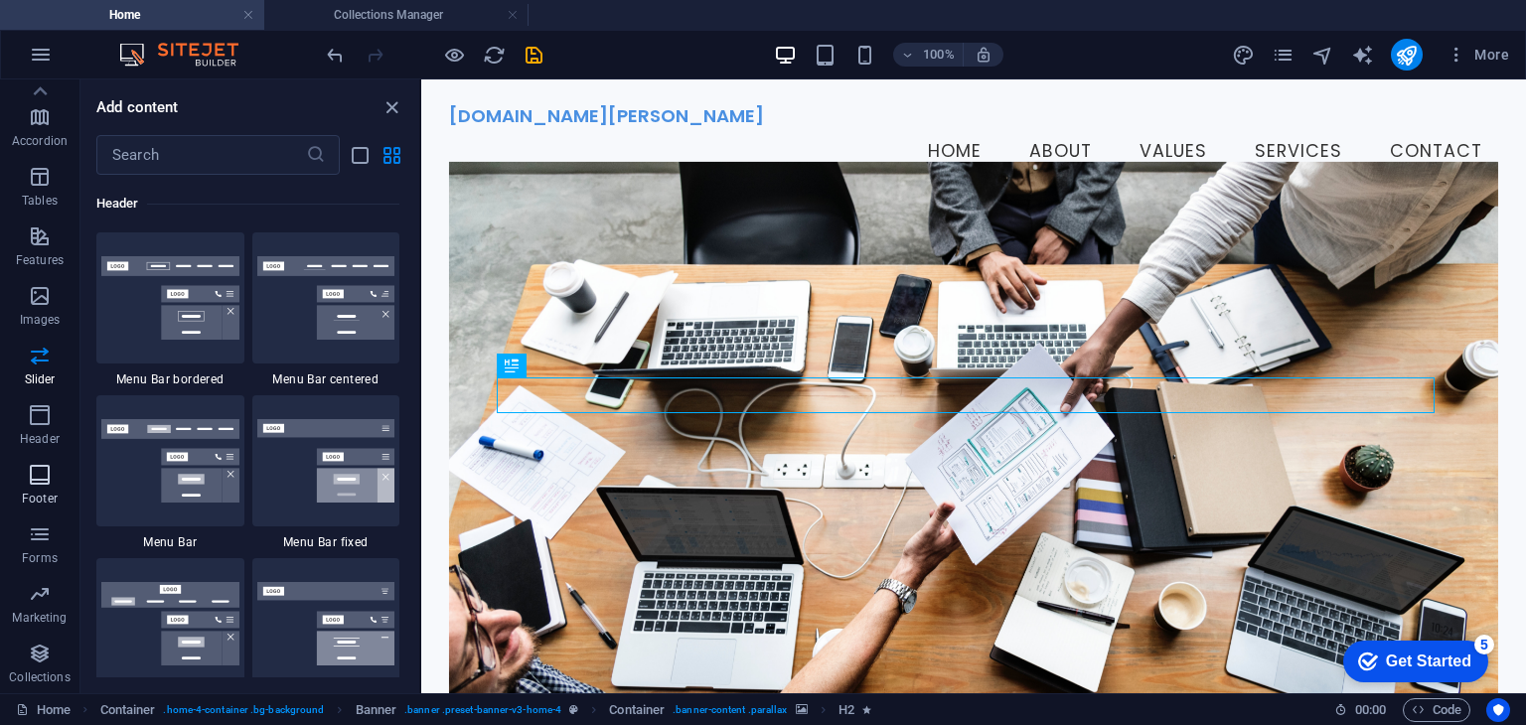
click at [48, 468] on icon "button" at bounding box center [40, 475] width 24 height 24
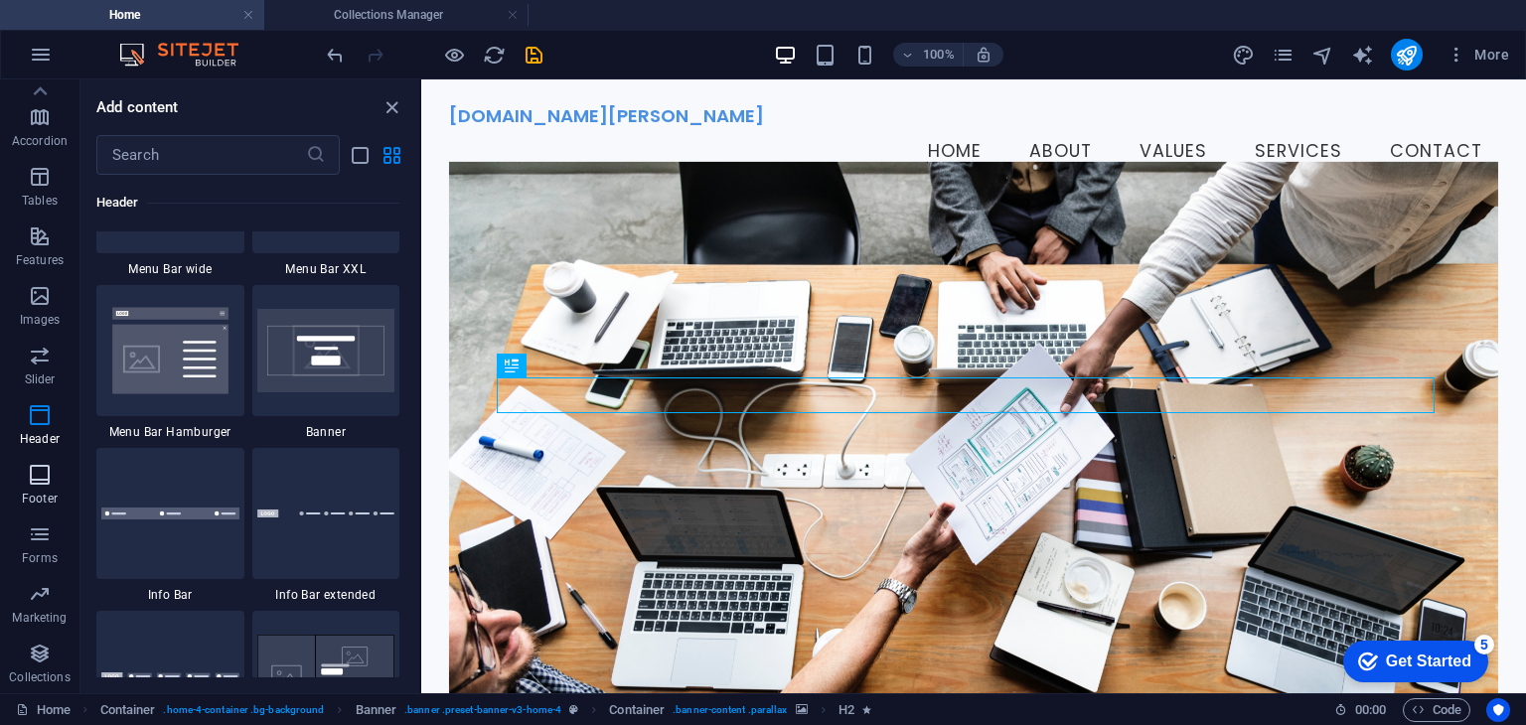
scroll to position [13153, 0]
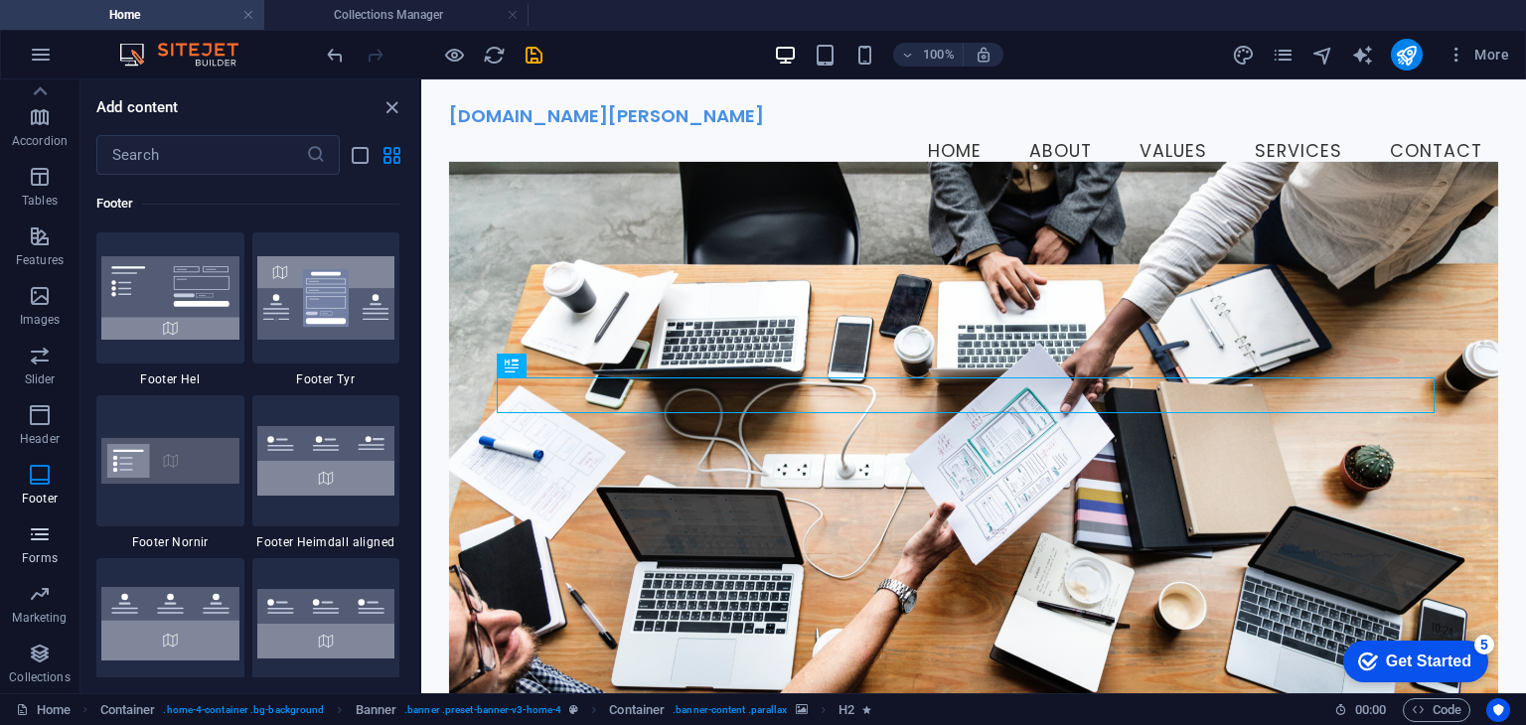
click at [51, 523] on icon "button" at bounding box center [40, 535] width 24 height 24
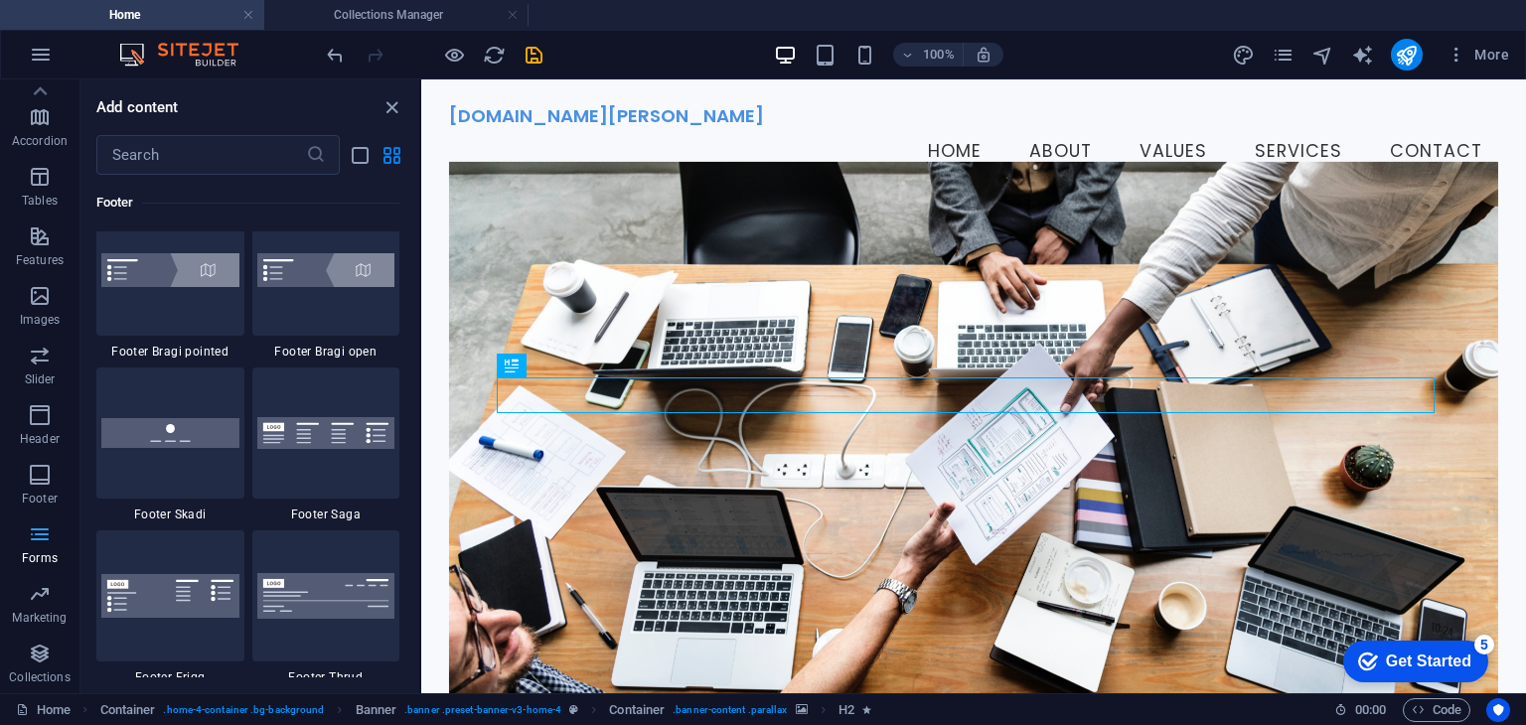
scroll to position [14506, 0]
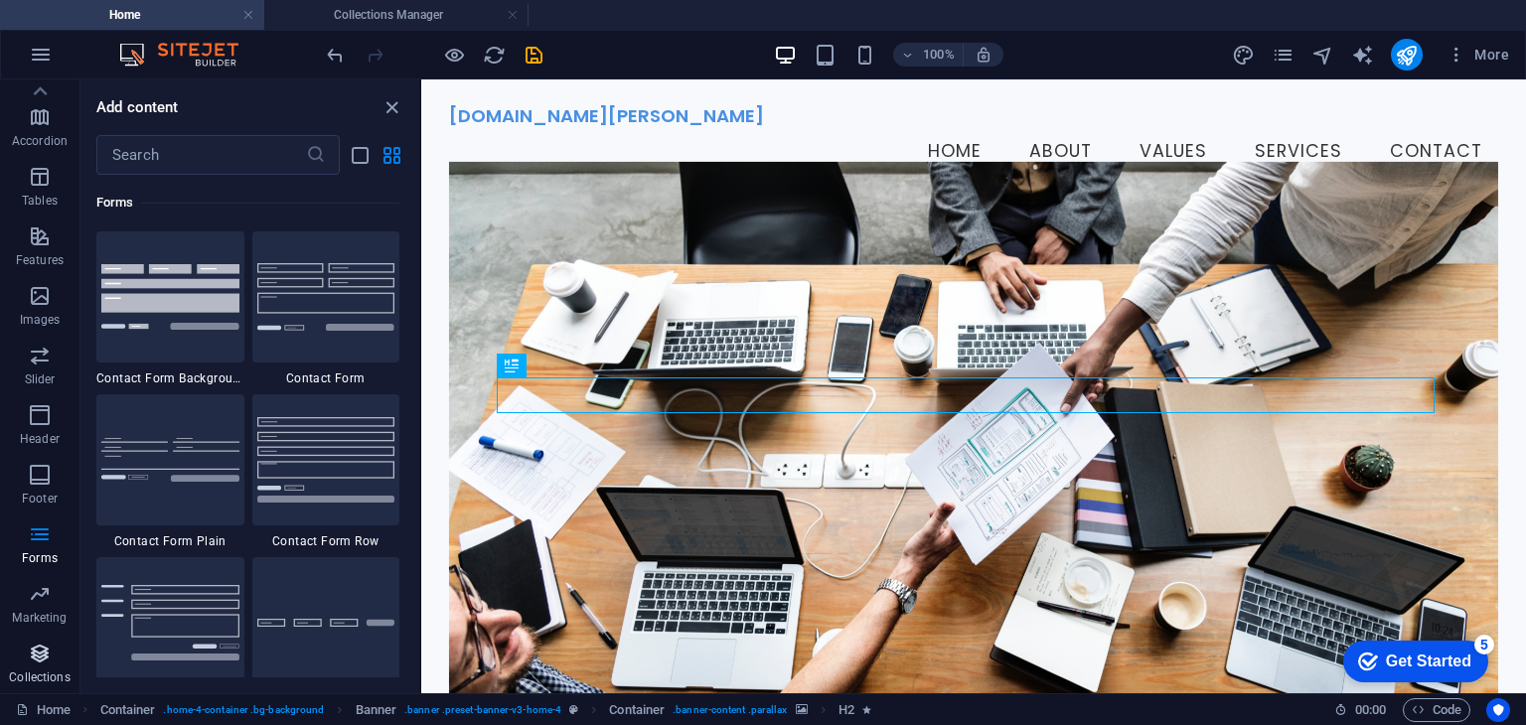
click at [44, 653] on icon "button" at bounding box center [40, 654] width 24 height 24
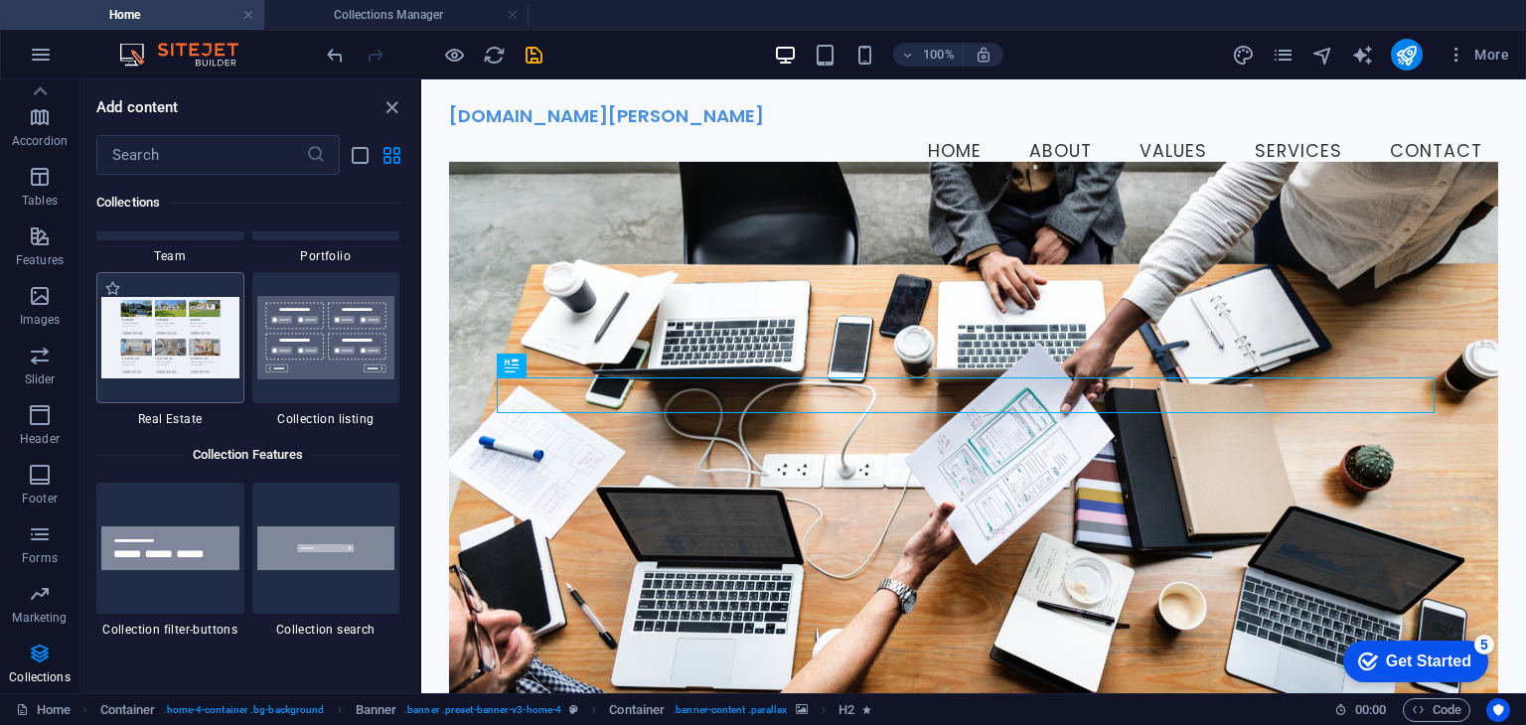
scroll to position [18584, 0]
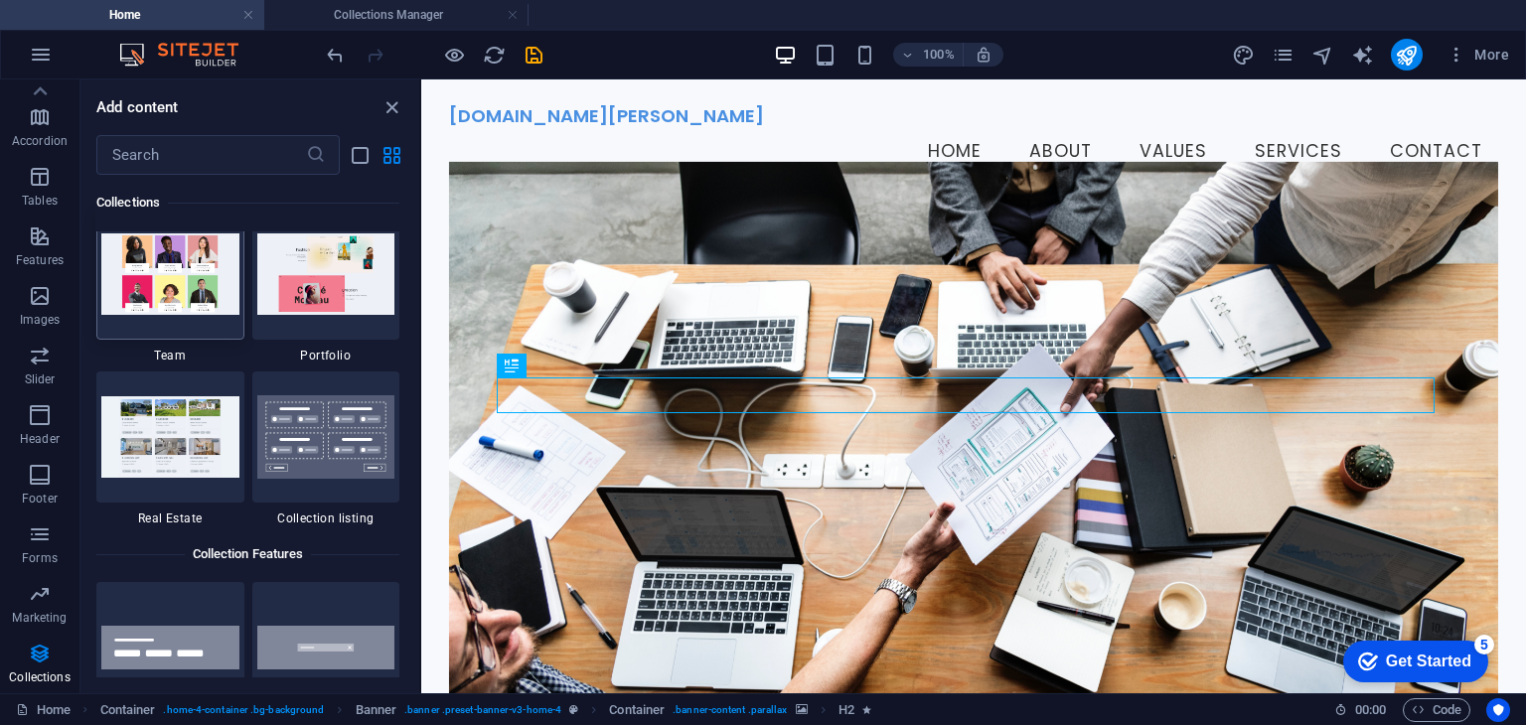
click at [180, 310] on img at bounding box center [170, 273] width 138 height 80
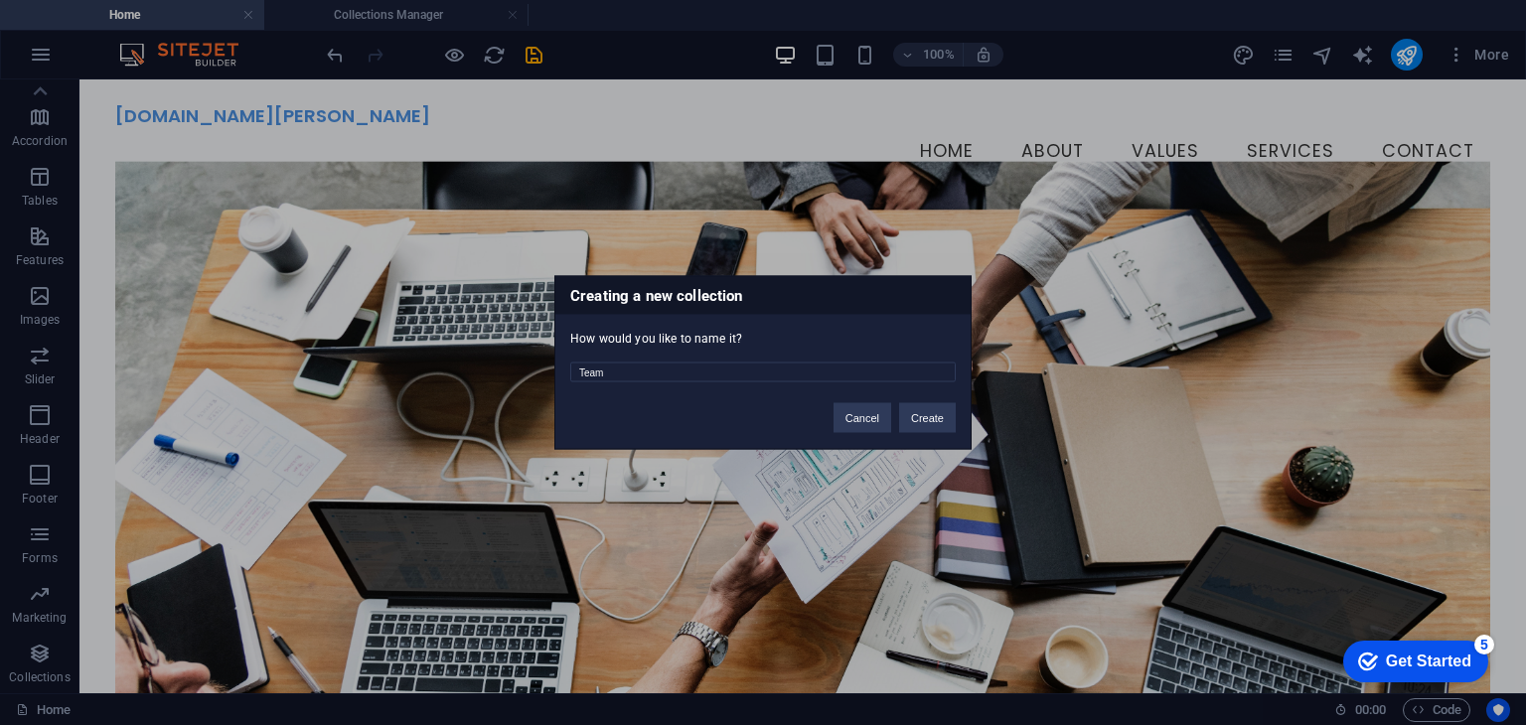
click at [815, 416] on div "Creating a new collection How would you like to name it? Team Cancel Create" at bounding box center [762, 363] width 417 height 174
drag, startPoint x: 847, startPoint y: 415, endPoint x: 547, endPoint y: 345, distance: 307.3
click at [847, 415] on button "Cancel" at bounding box center [863, 418] width 58 height 30
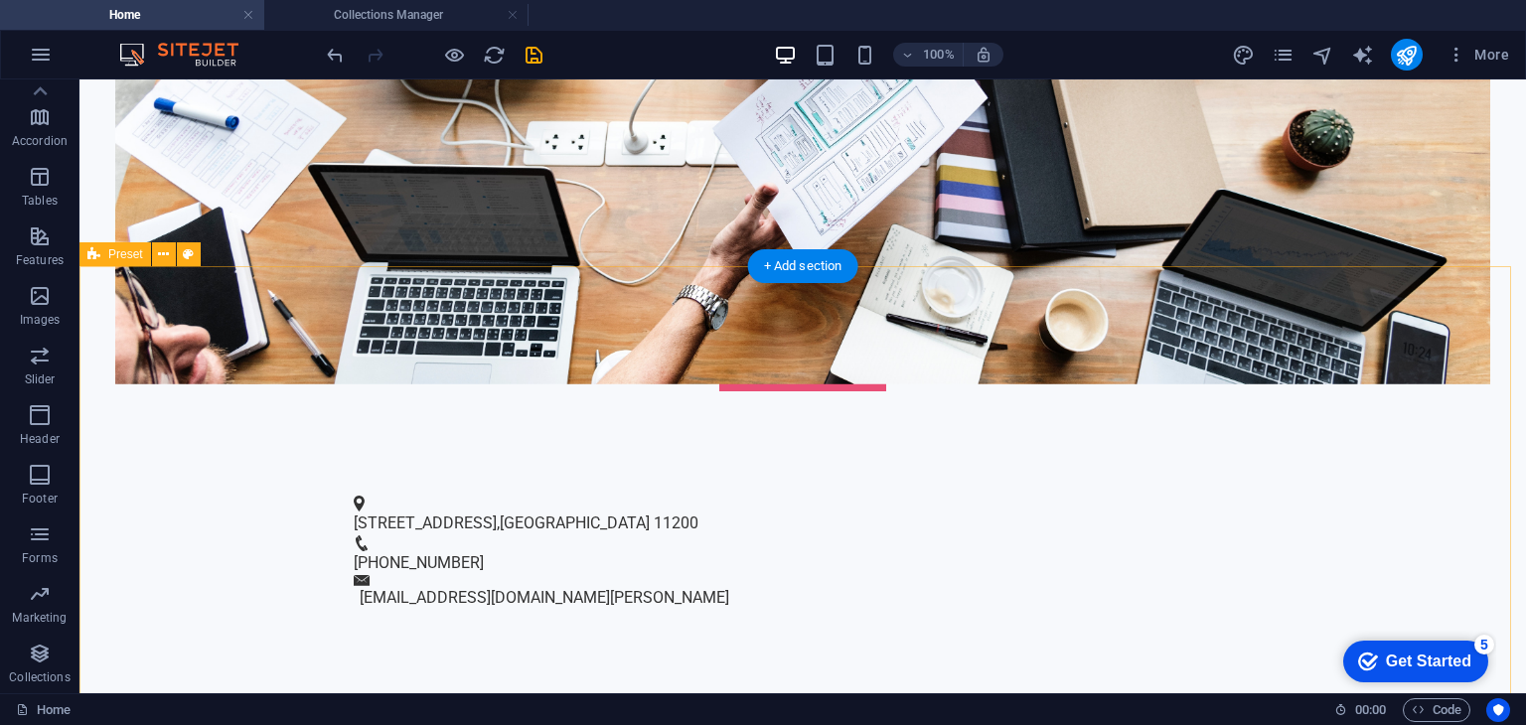
scroll to position [596, 0]
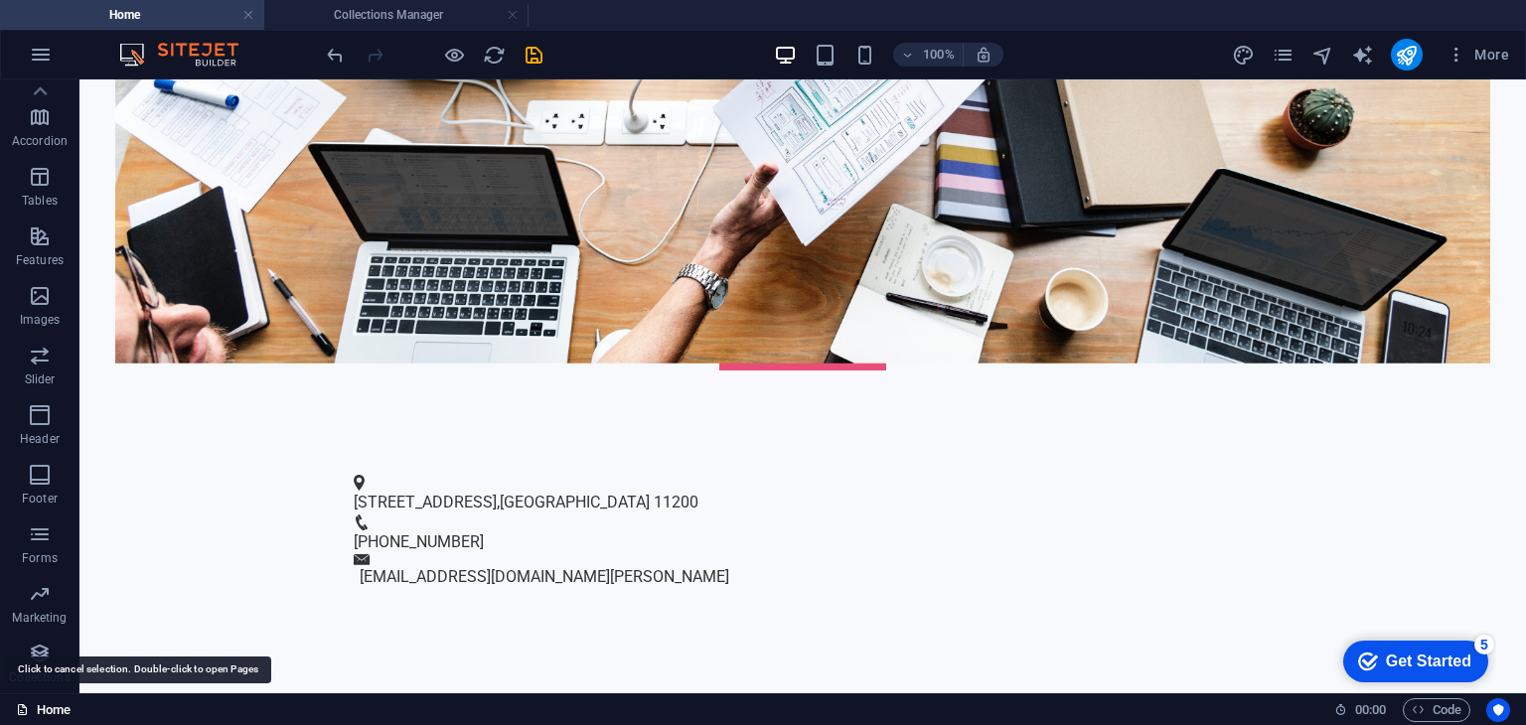
click at [40, 700] on link "Home" at bounding box center [43, 710] width 55 height 24
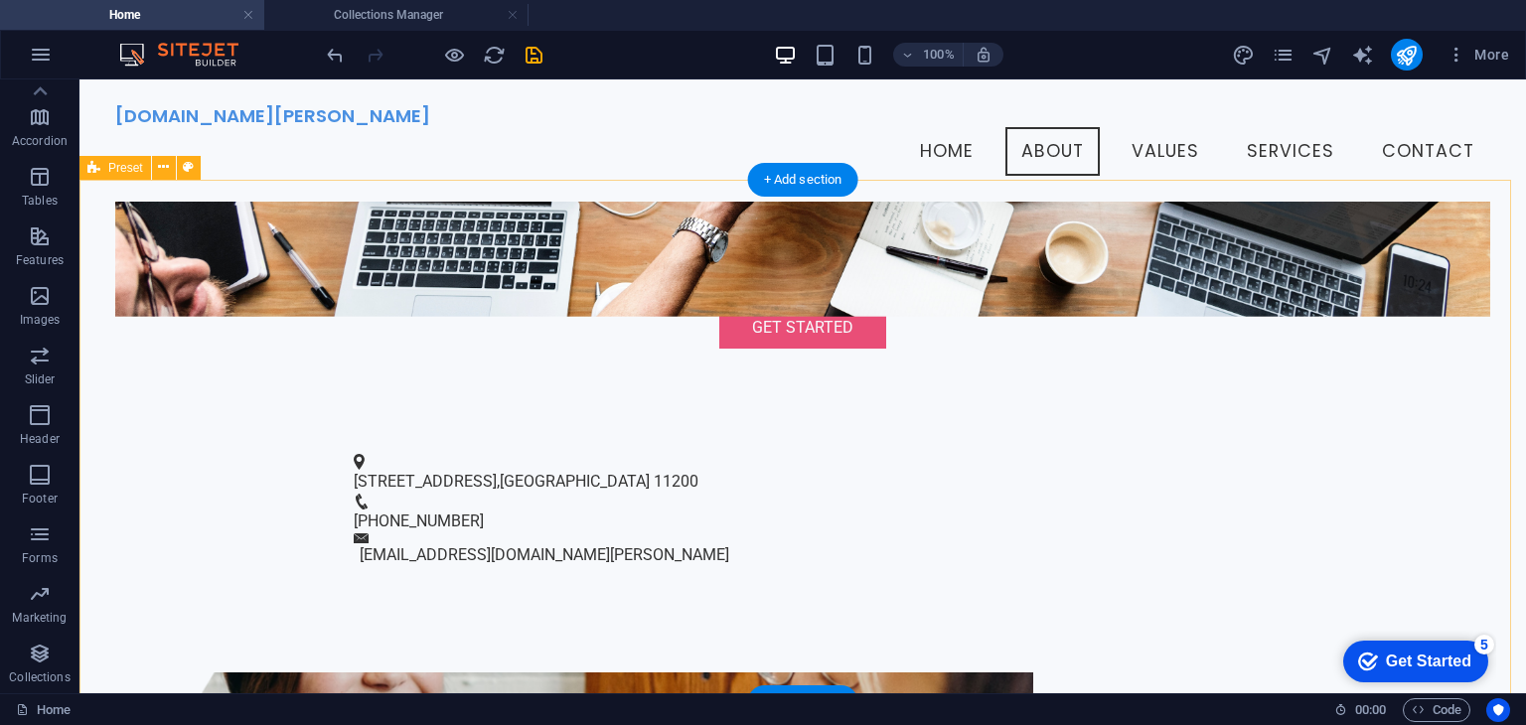
scroll to position [0, 0]
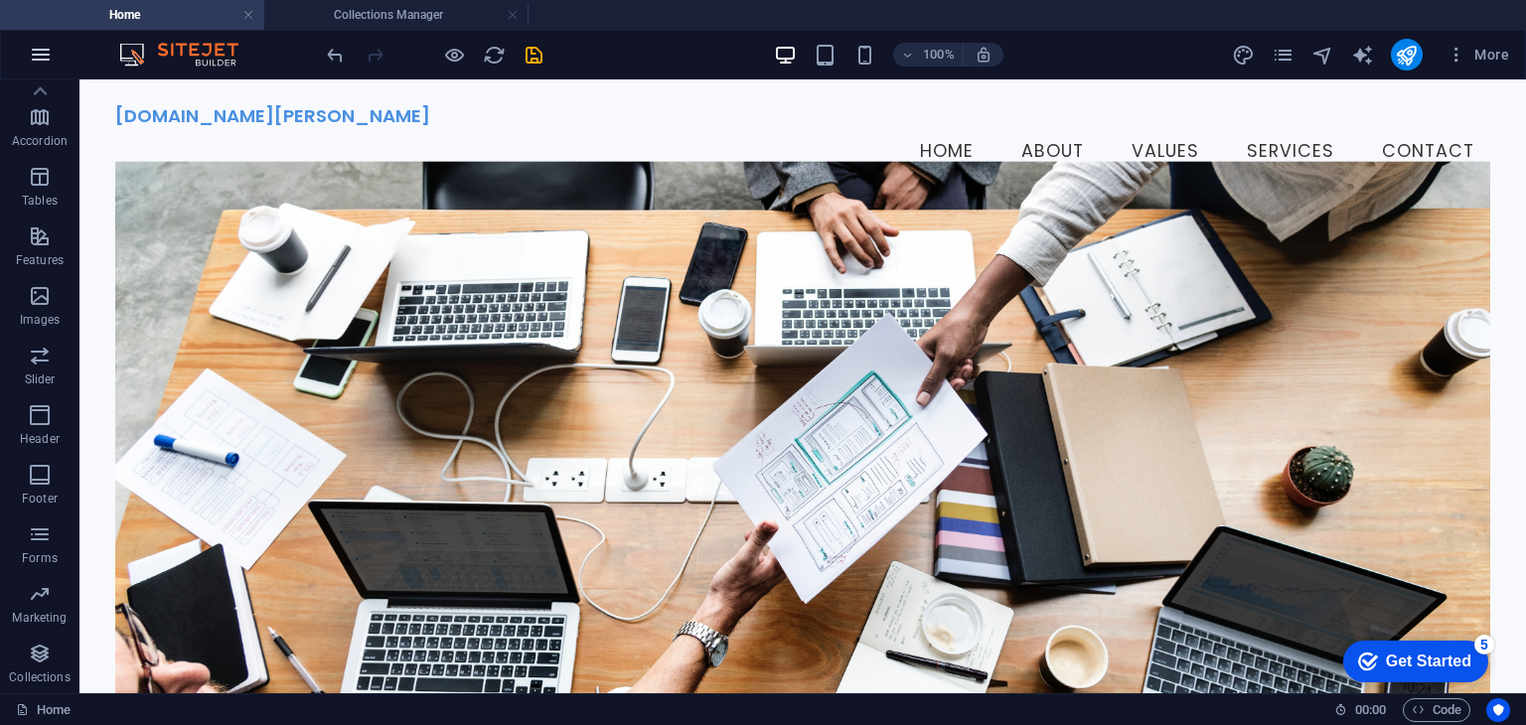
click at [36, 63] on icon "button" at bounding box center [41, 55] width 24 height 24
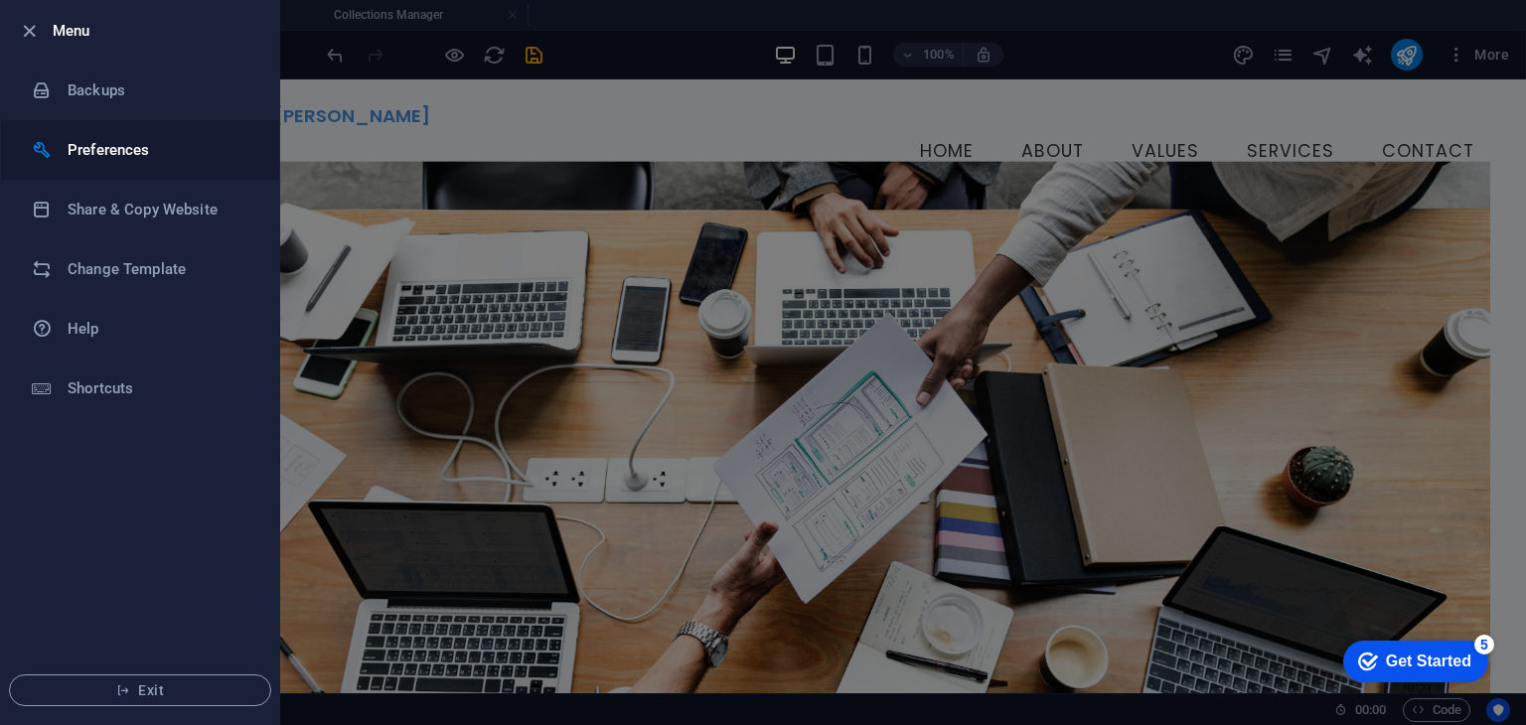
click at [90, 140] on h6 "Preferences" at bounding box center [160, 150] width 184 height 24
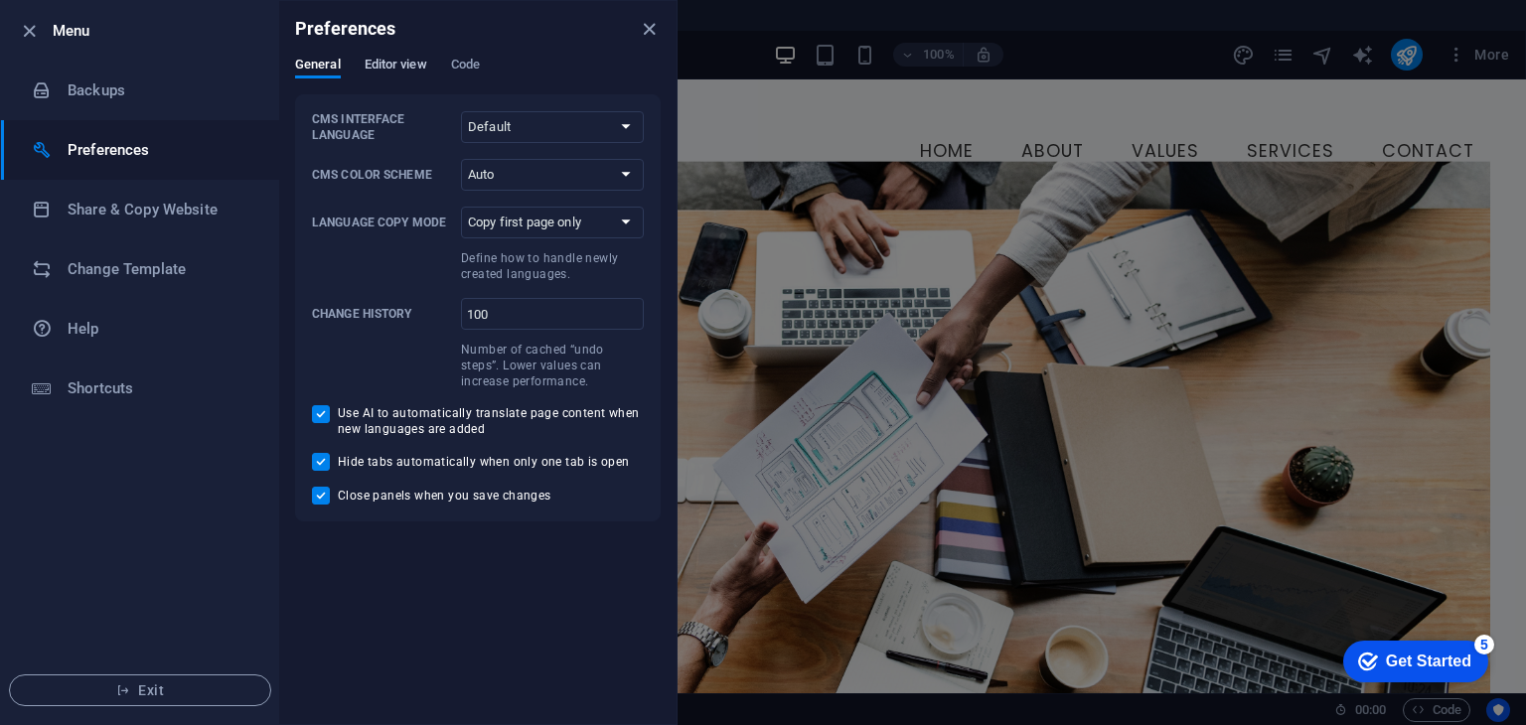
click at [396, 66] on span "Editor view" at bounding box center [396, 67] width 63 height 28
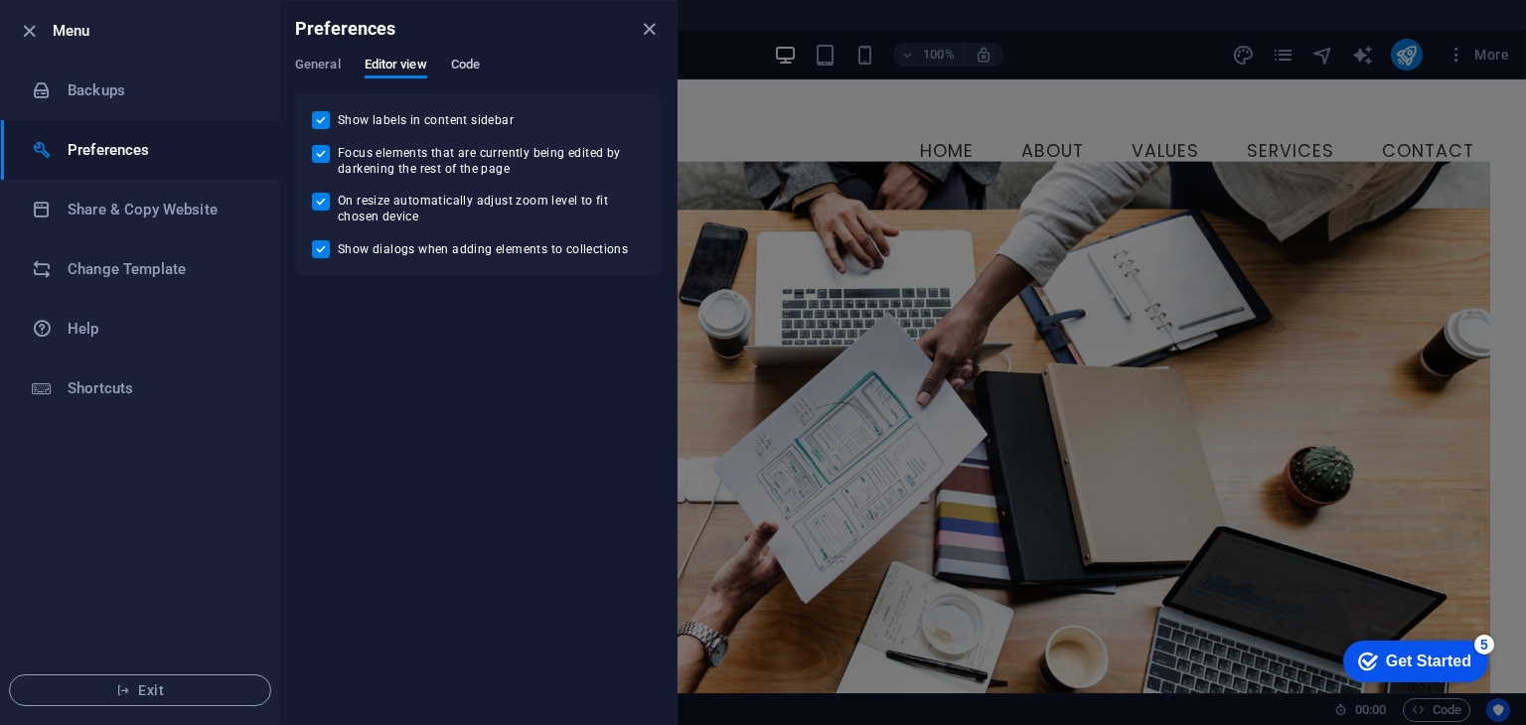
click at [468, 62] on span "Code" at bounding box center [465, 67] width 29 height 28
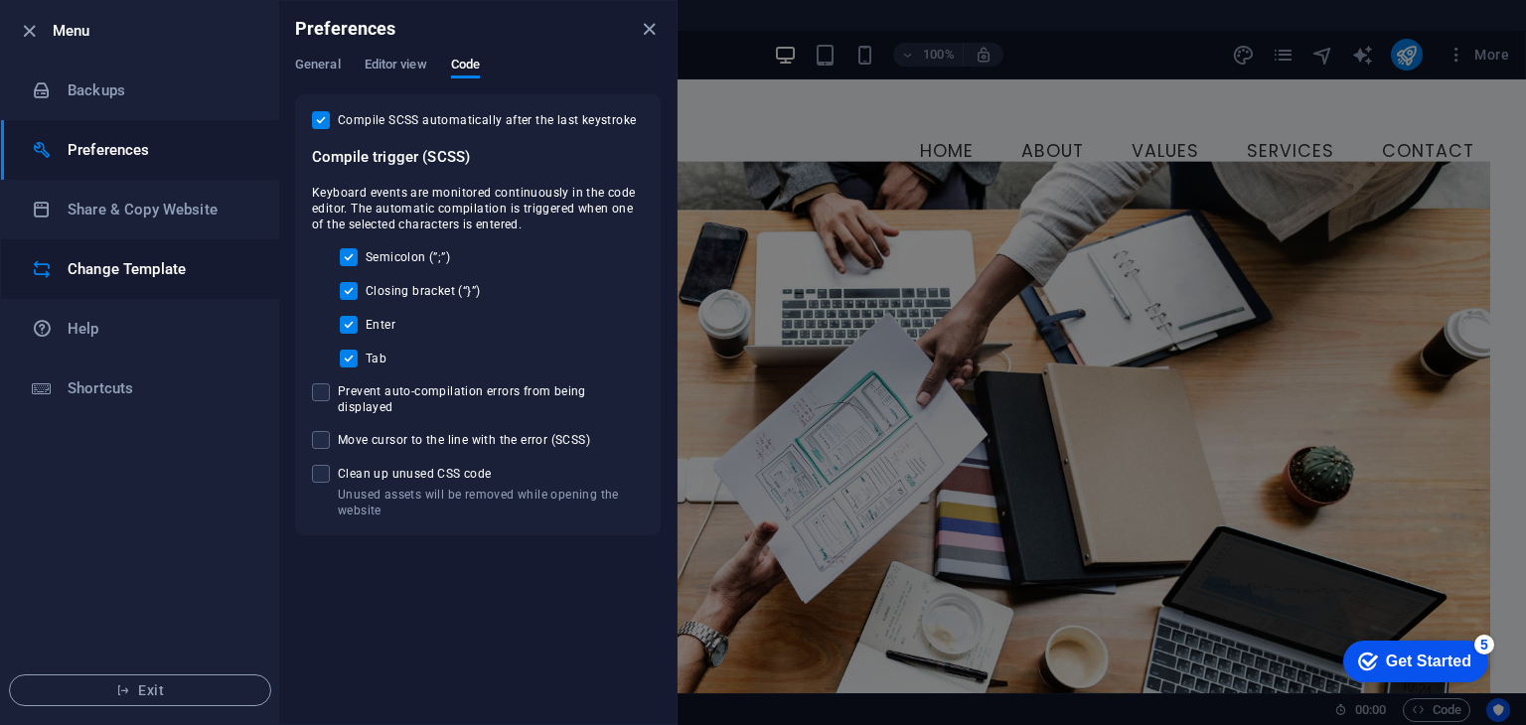
click at [120, 279] on h6 "Change Template" at bounding box center [160, 269] width 184 height 24
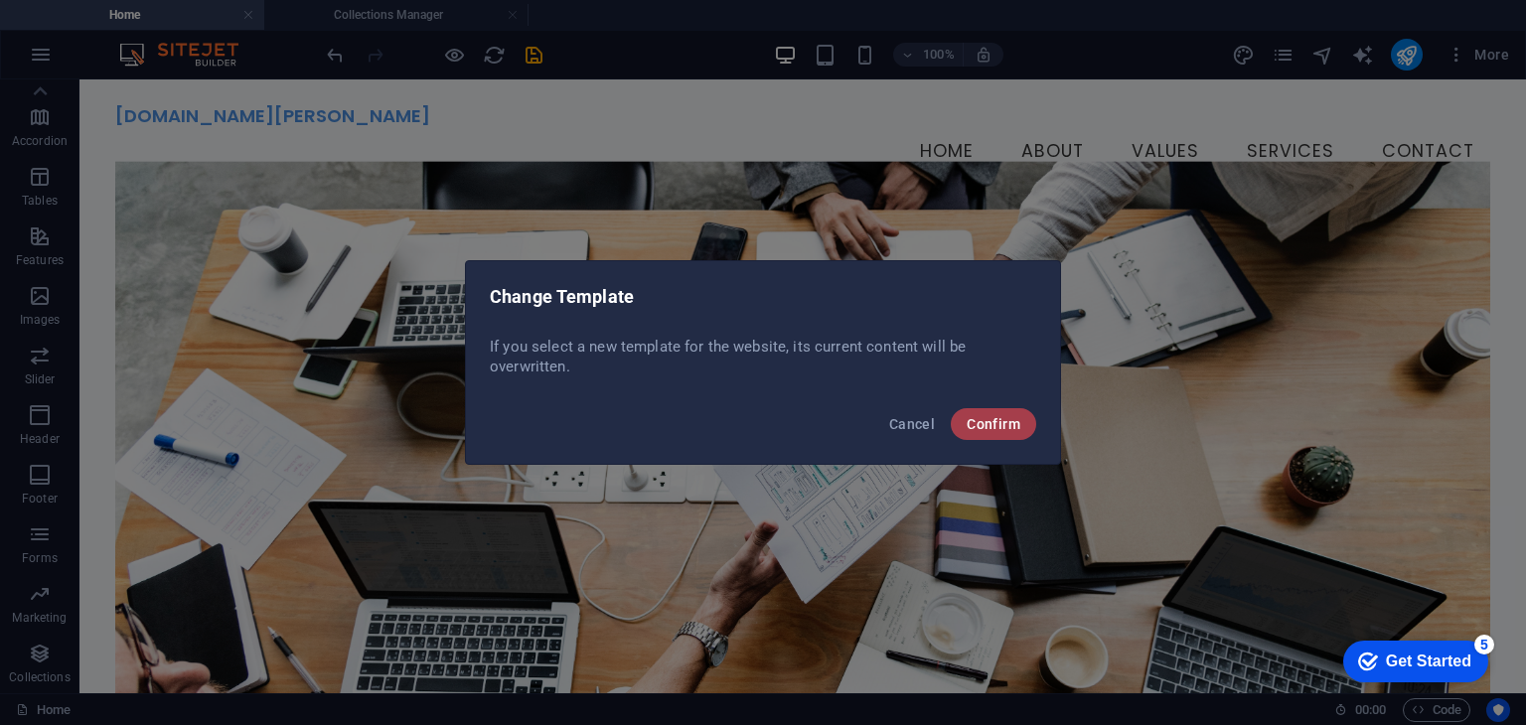
click at [976, 413] on button "Confirm" at bounding box center [993, 424] width 85 height 32
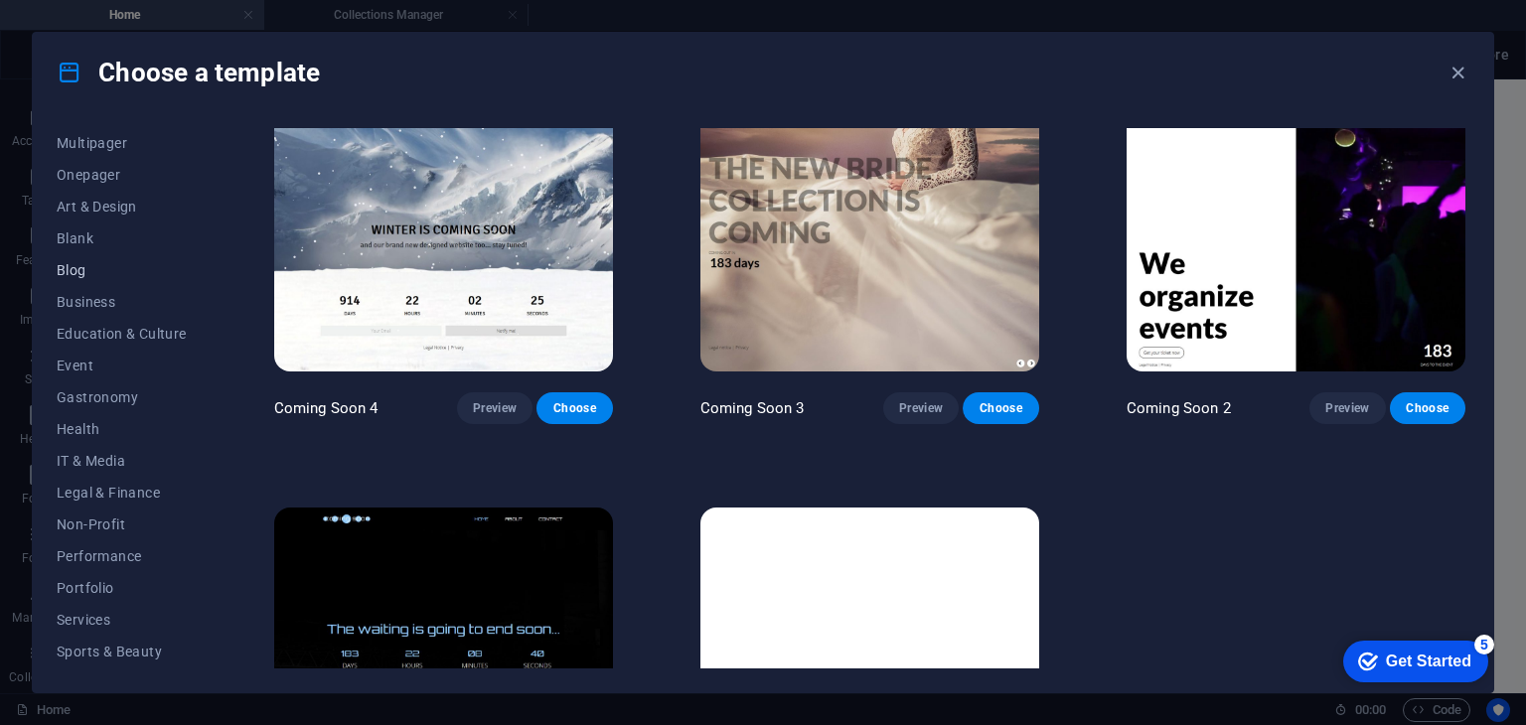
scroll to position [254, 0]
click at [139, 363] on span "IT & Media" at bounding box center [122, 367] width 130 height 16
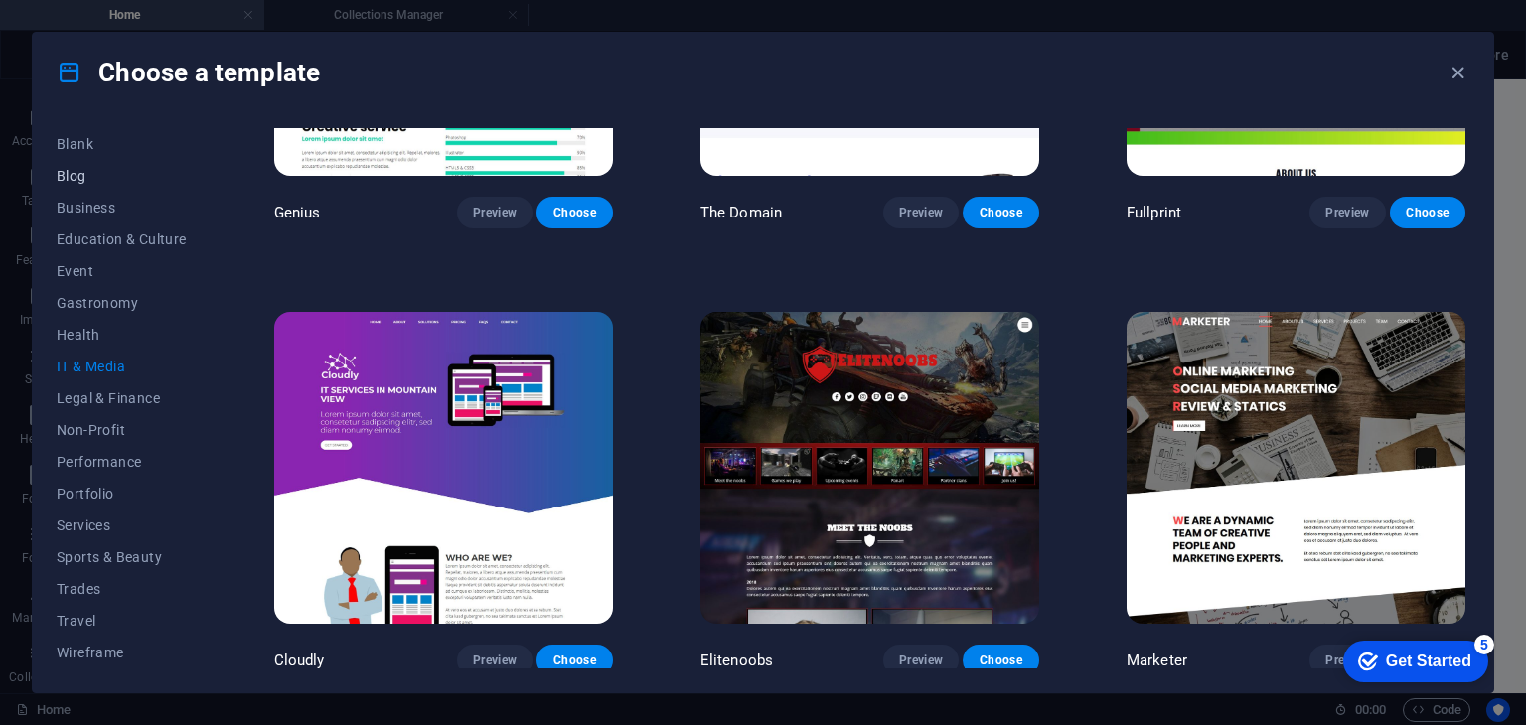
click at [103, 161] on button "Blog" at bounding box center [122, 176] width 130 height 32
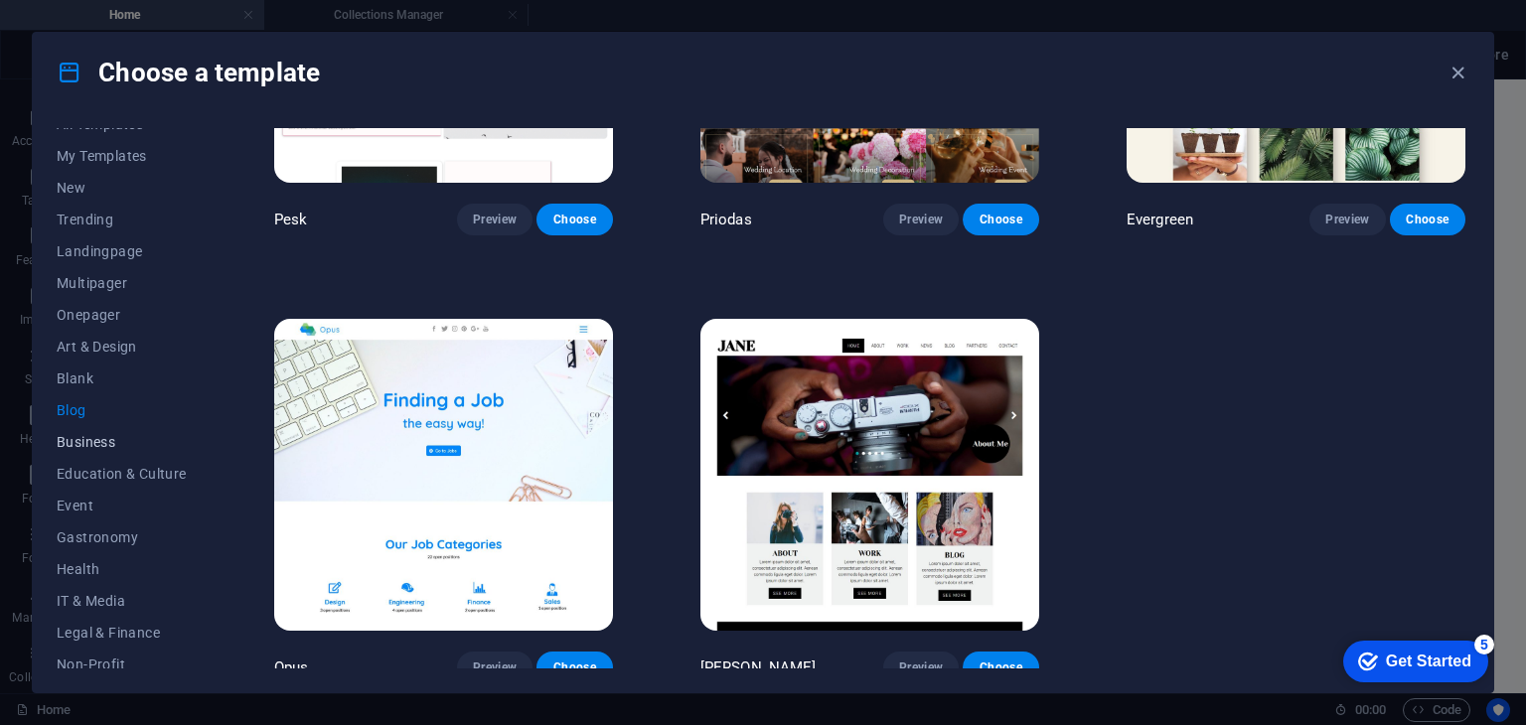
scroll to position [0, 0]
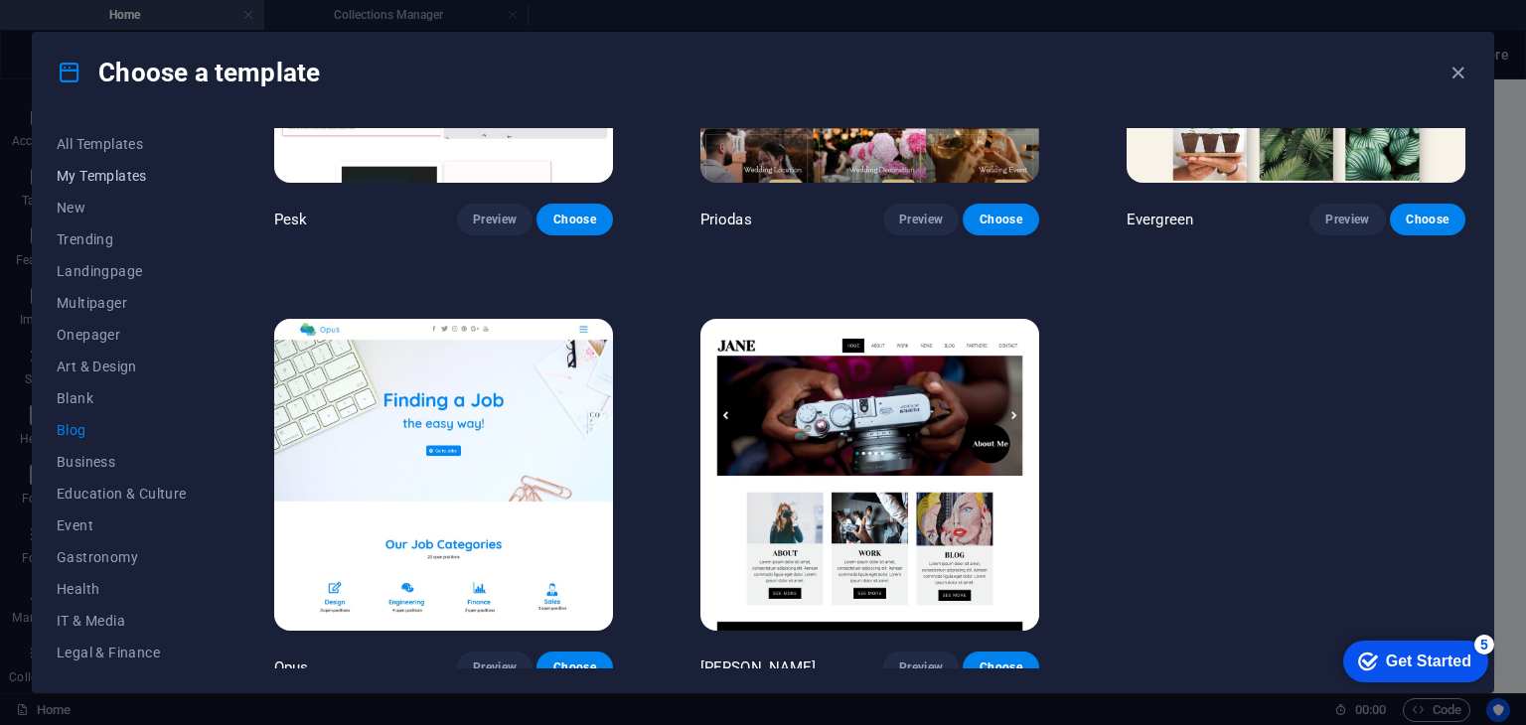
click at [120, 171] on span "My Templates" at bounding box center [122, 176] width 130 height 16
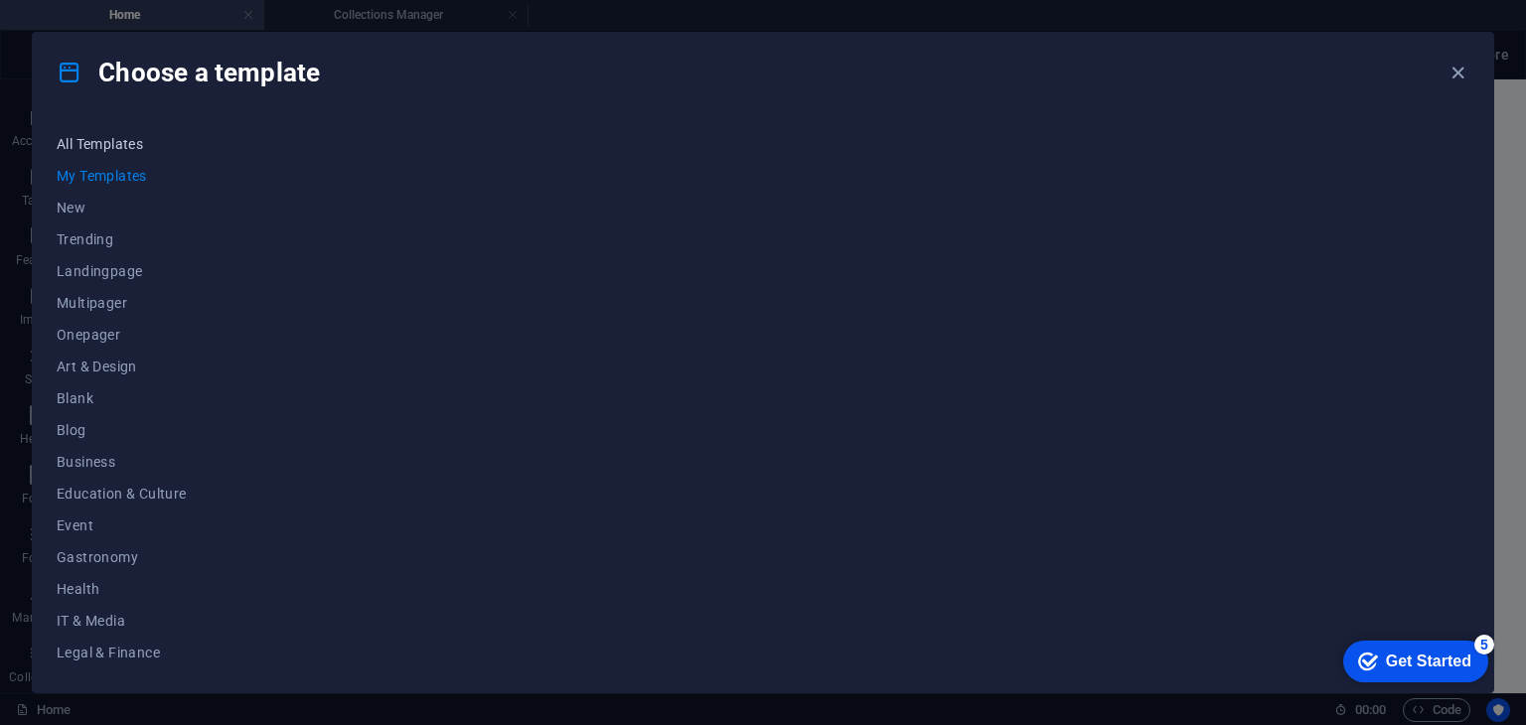
click at [131, 146] on span "All Templates" at bounding box center [122, 144] width 130 height 16
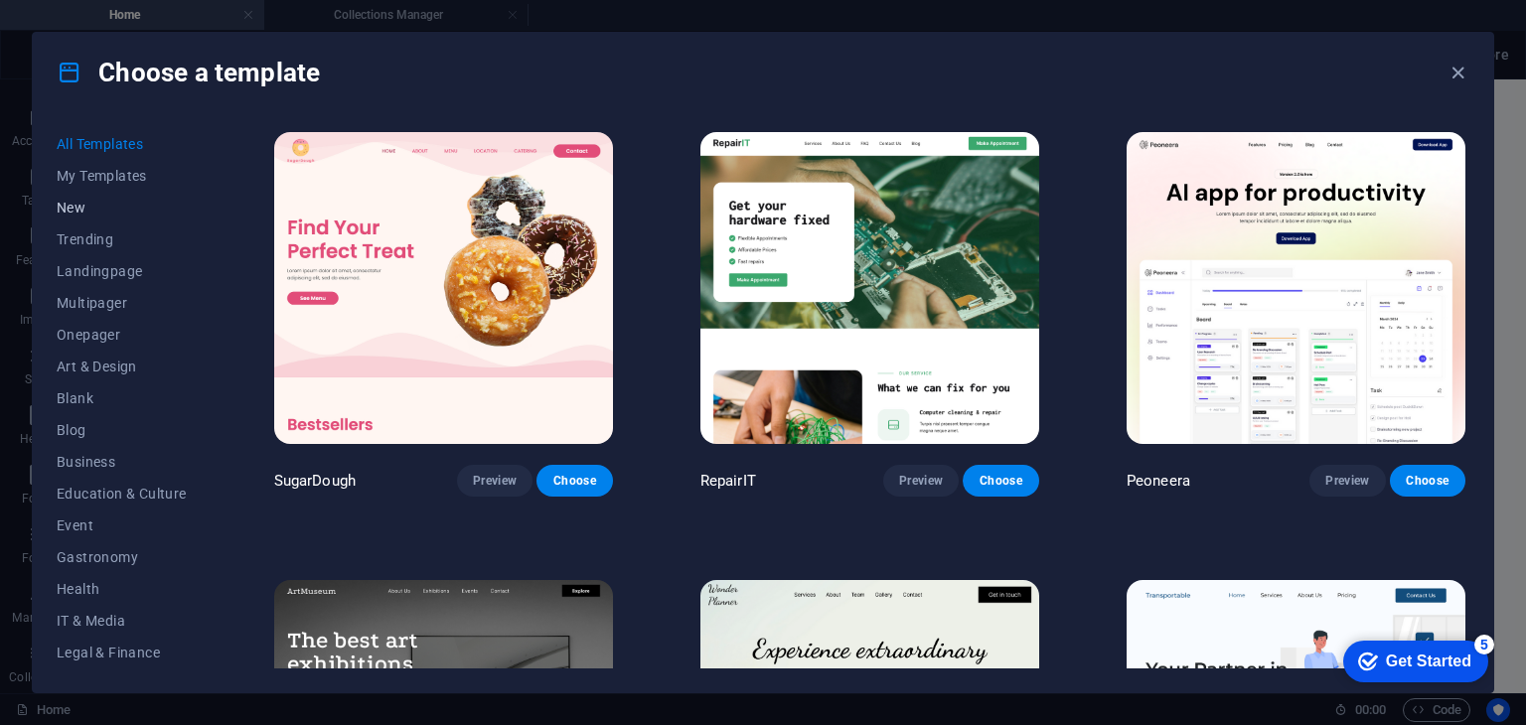
click at [111, 208] on span "New" at bounding box center [122, 208] width 130 height 16
click at [127, 232] on span "Trending" at bounding box center [122, 239] width 130 height 16
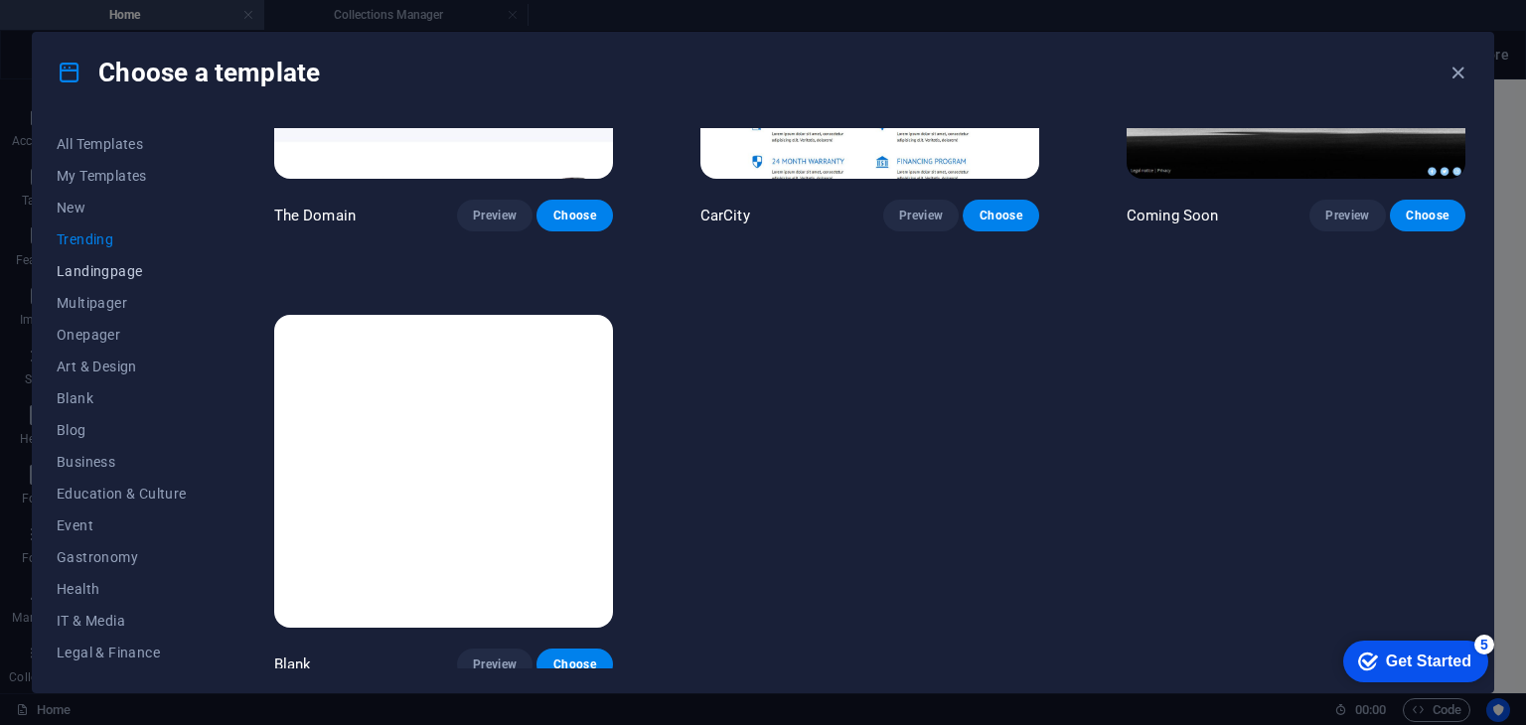
click at [109, 276] on span "Landingpage" at bounding box center [122, 271] width 130 height 16
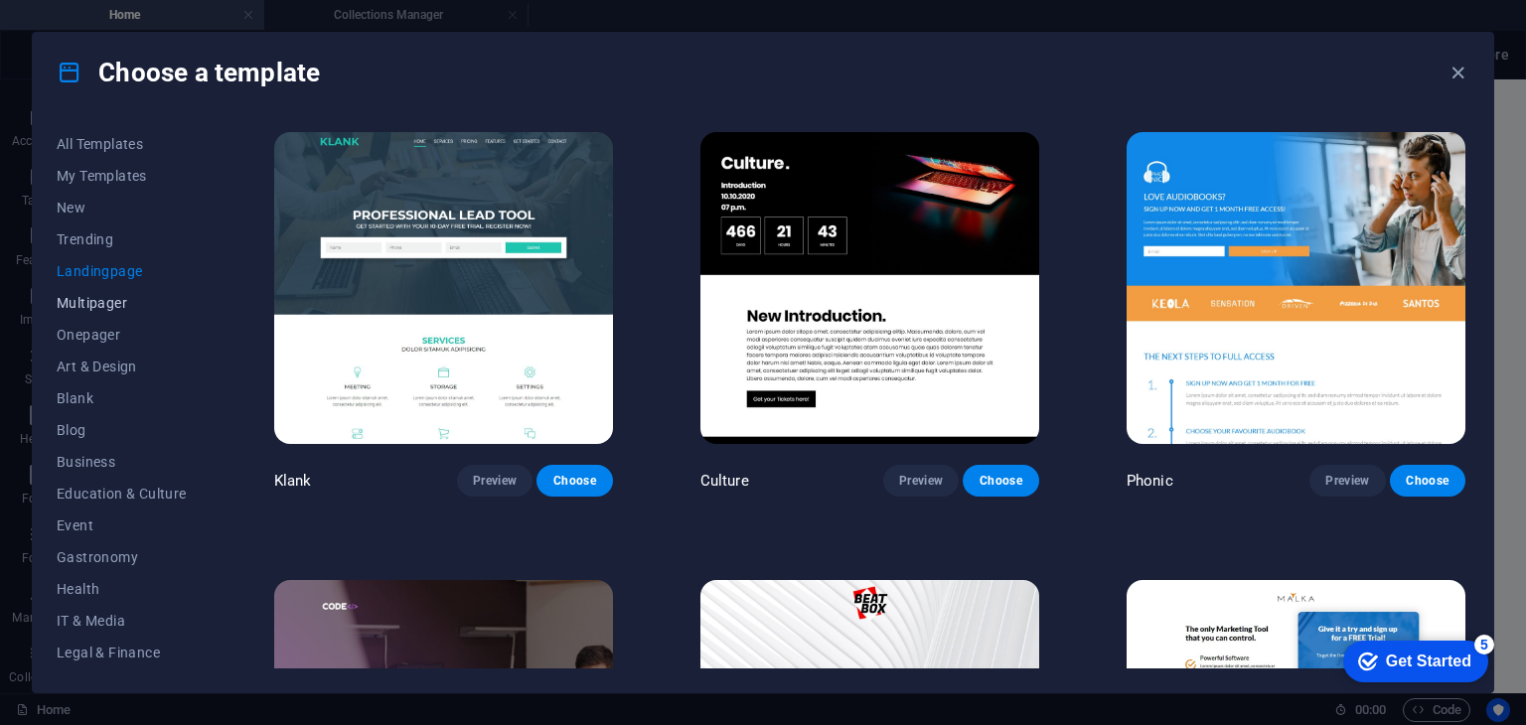
click at [70, 291] on button "Multipager" at bounding box center [122, 303] width 130 height 32
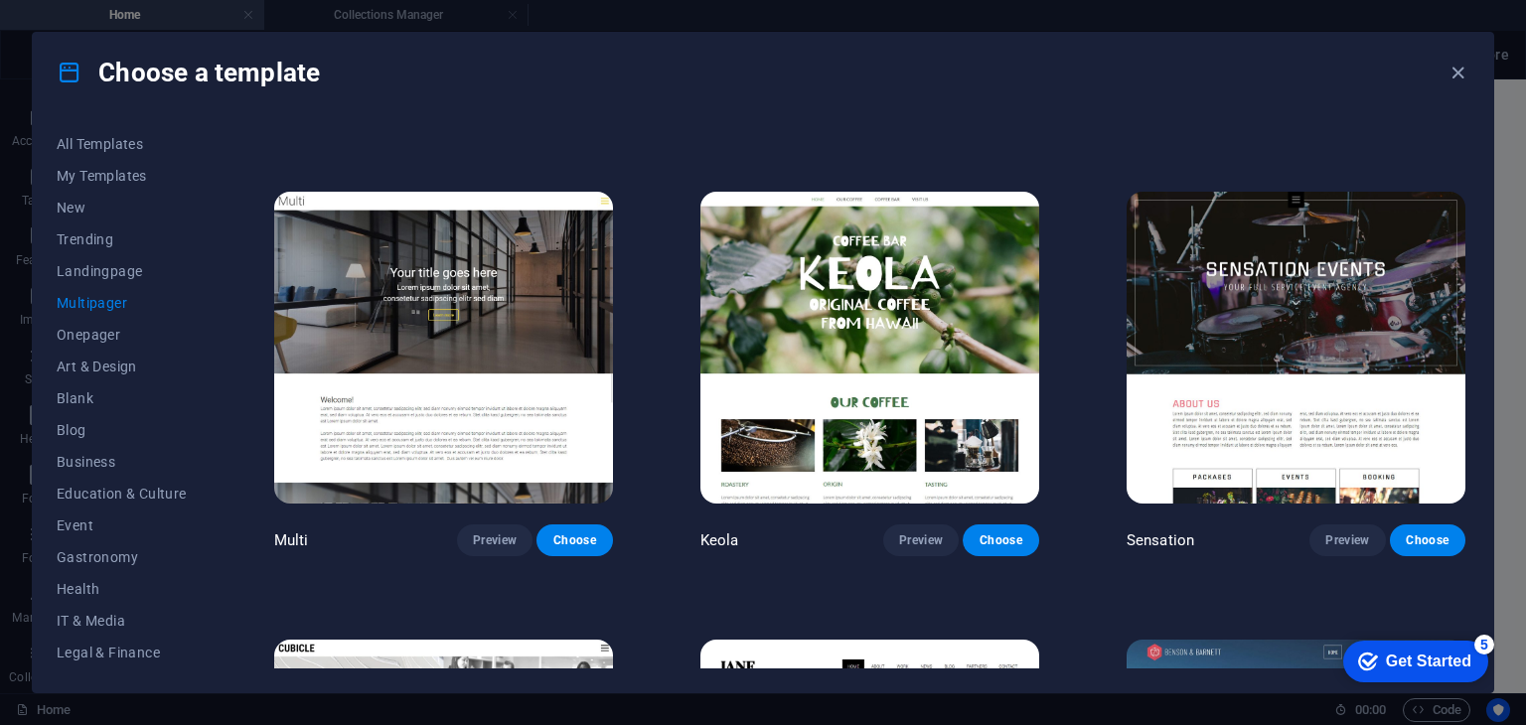
scroll to position [8904, 0]
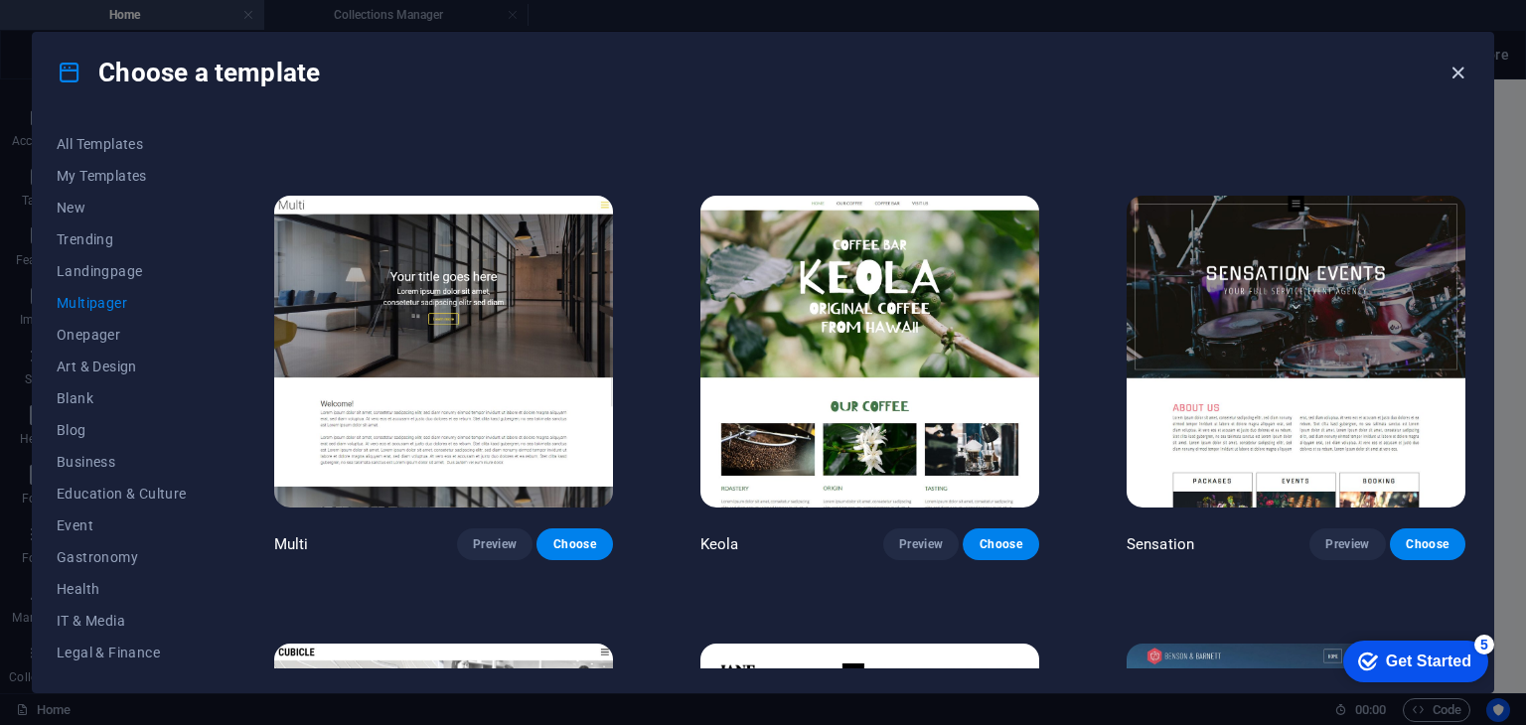
click at [1460, 73] on icon "button" at bounding box center [1458, 73] width 23 height 23
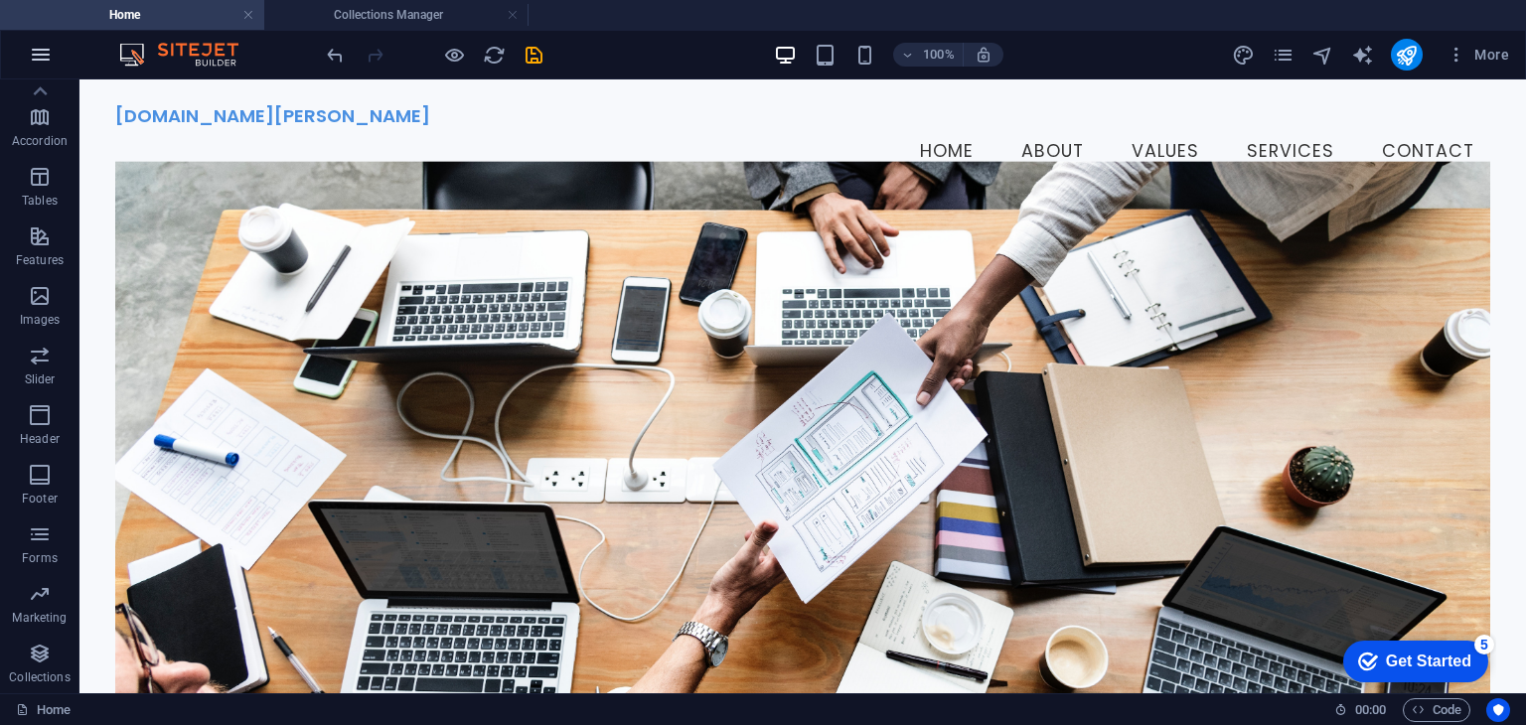
click at [43, 33] on button "button" at bounding box center [41, 55] width 48 height 48
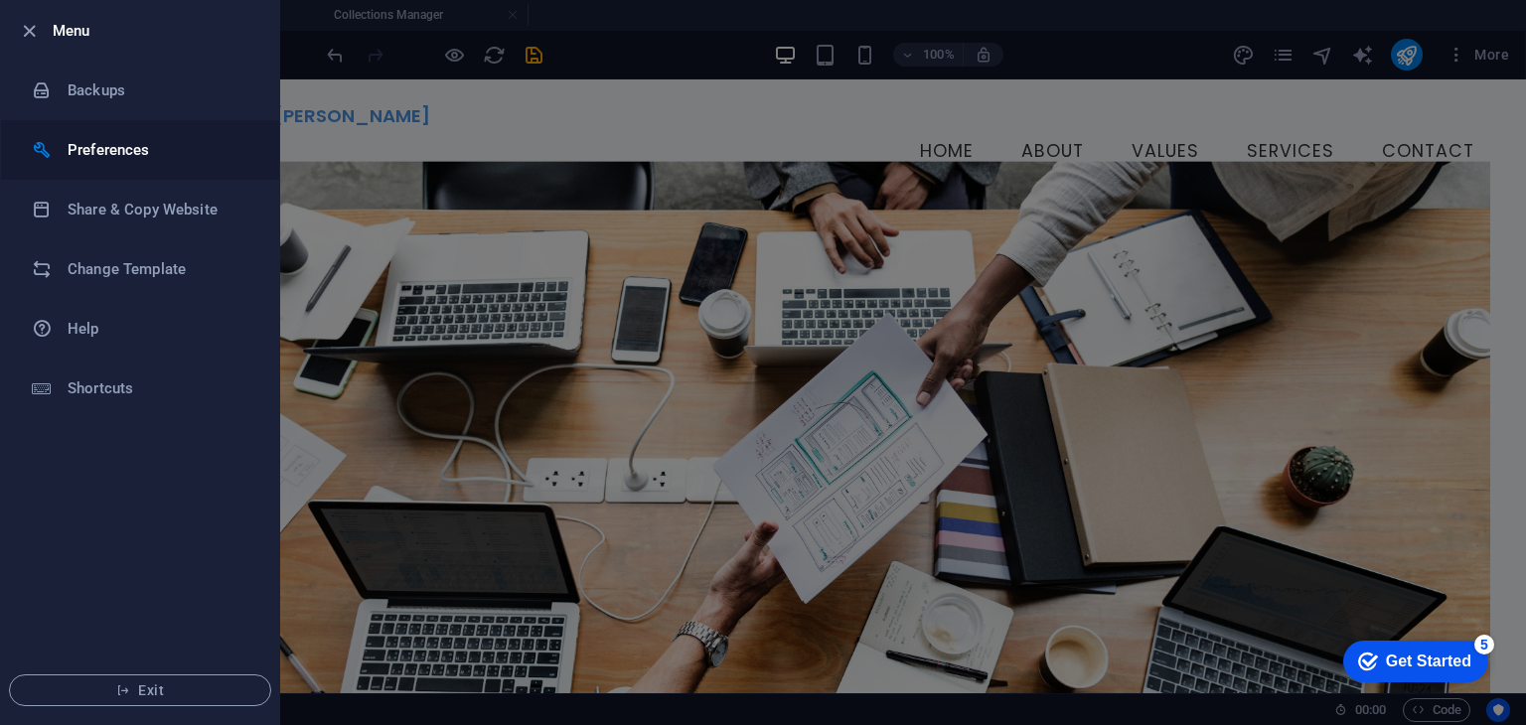
click at [119, 172] on li "Preferences" at bounding box center [140, 150] width 278 height 60
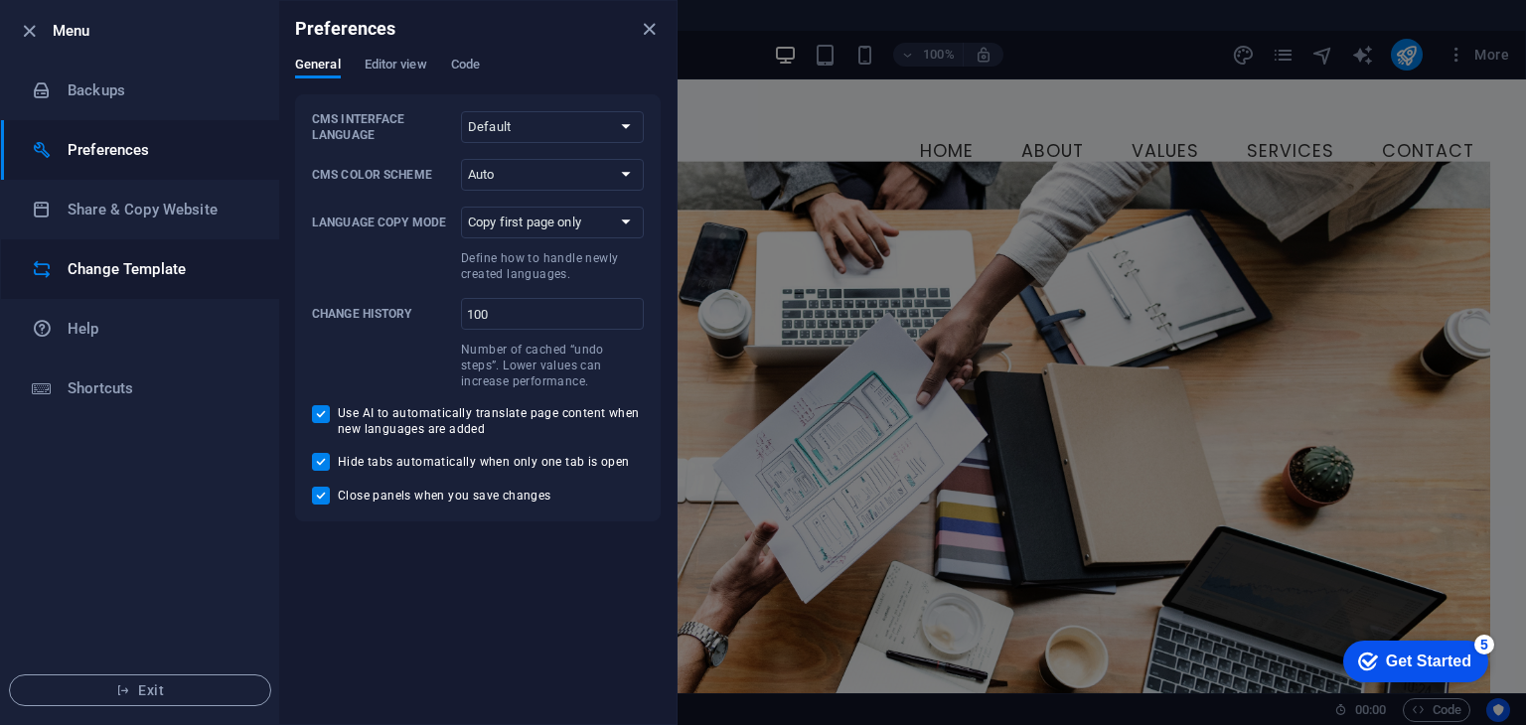
click at [161, 245] on li "Change Template" at bounding box center [140, 269] width 278 height 60
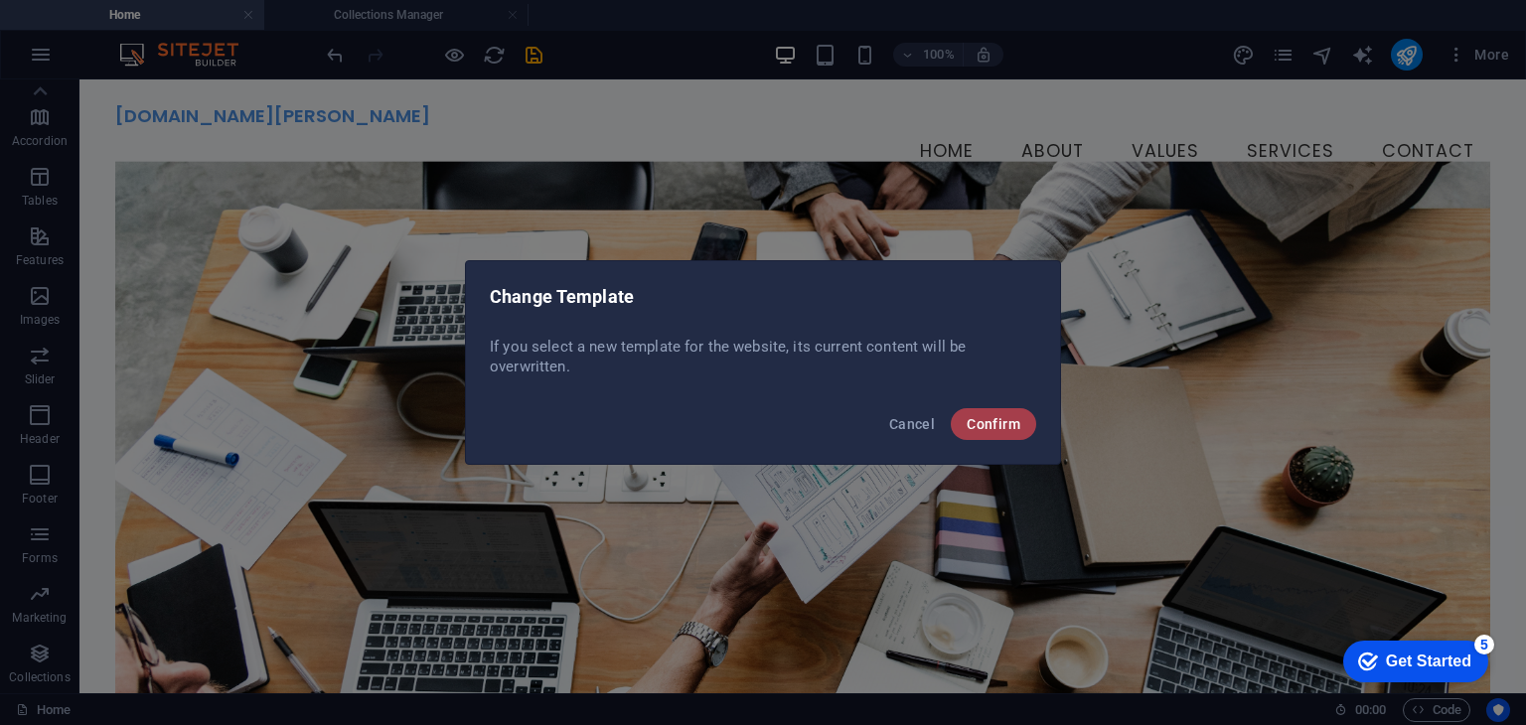
click at [1025, 419] on button "Confirm" at bounding box center [993, 424] width 85 height 32
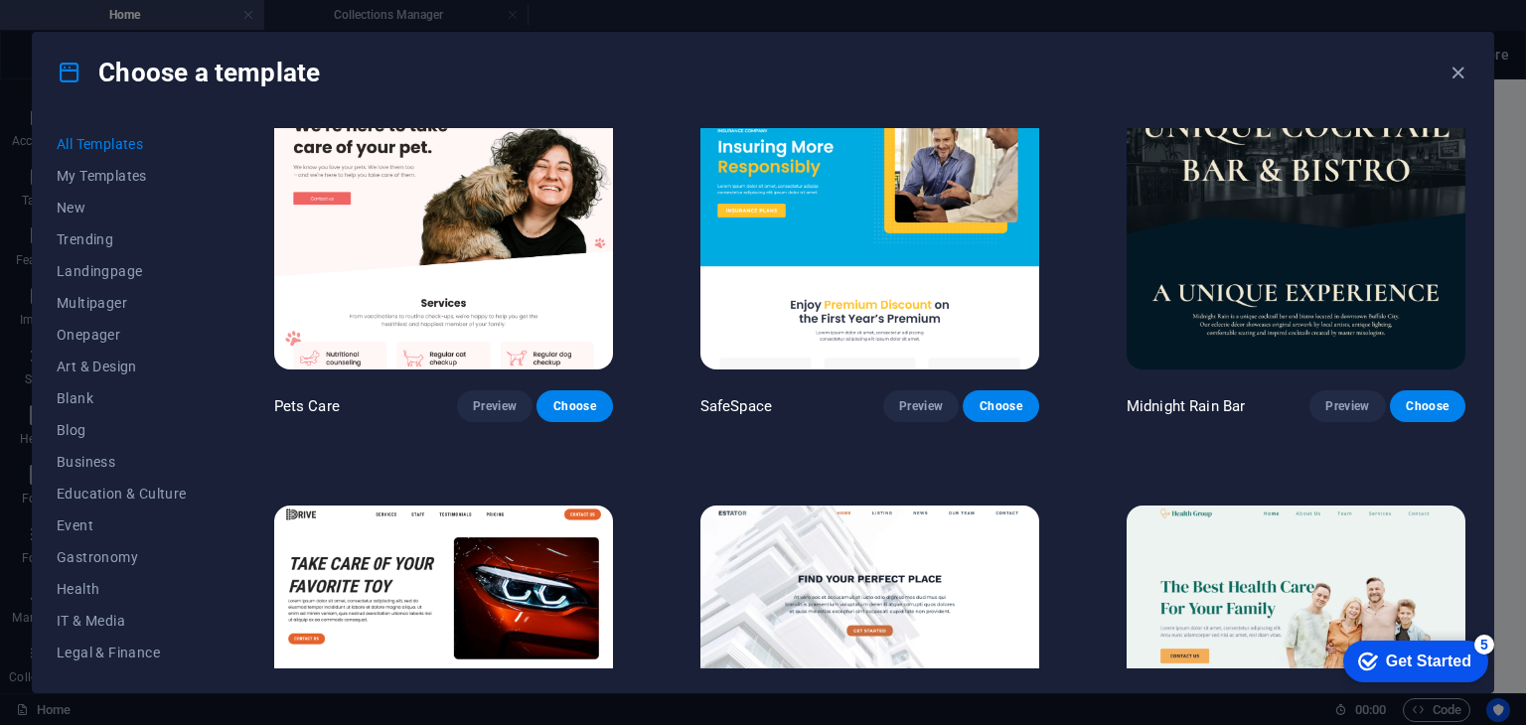
scroll to position [3676, 0]
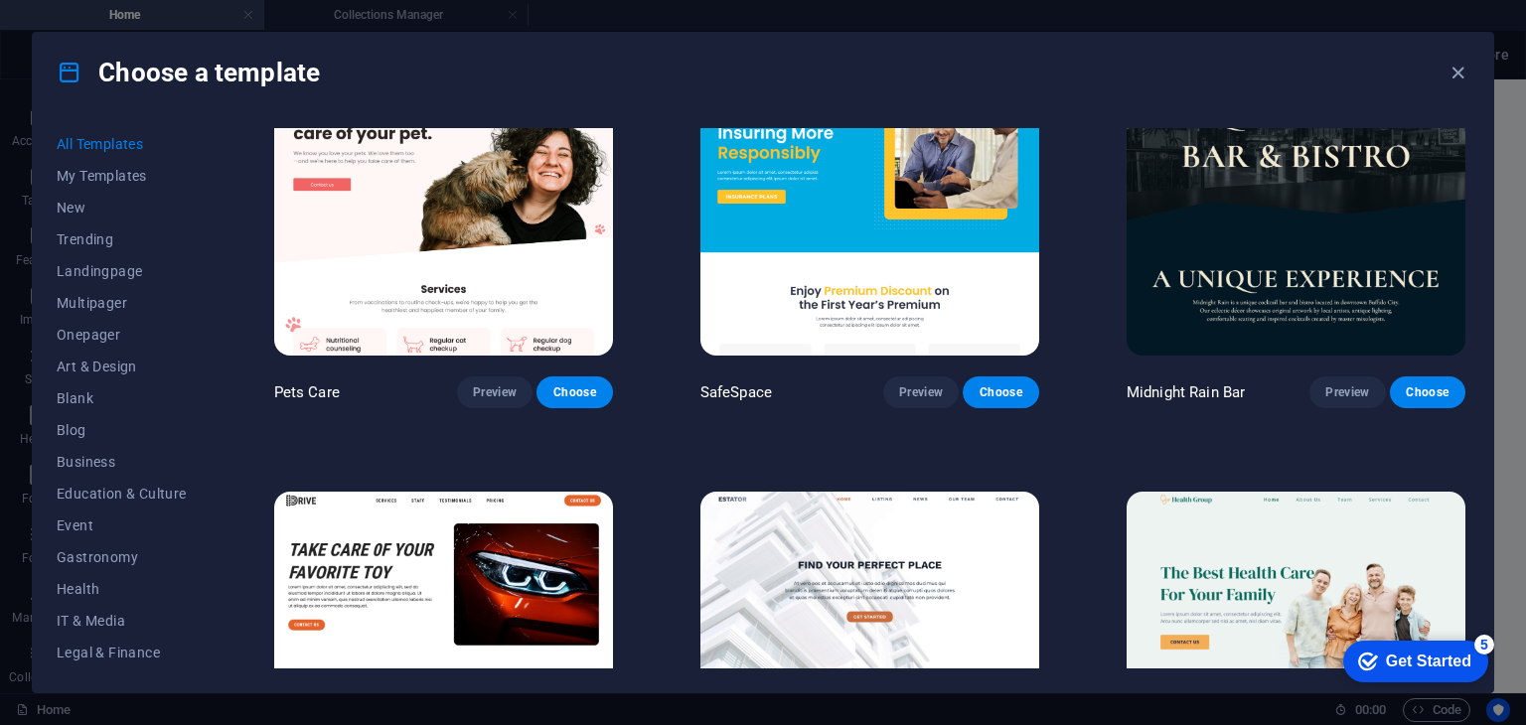
click at [1464, 238] on div "Midnight Rain Bar Preview Choose" at bounding box center [1296, 223] width 347 height 369
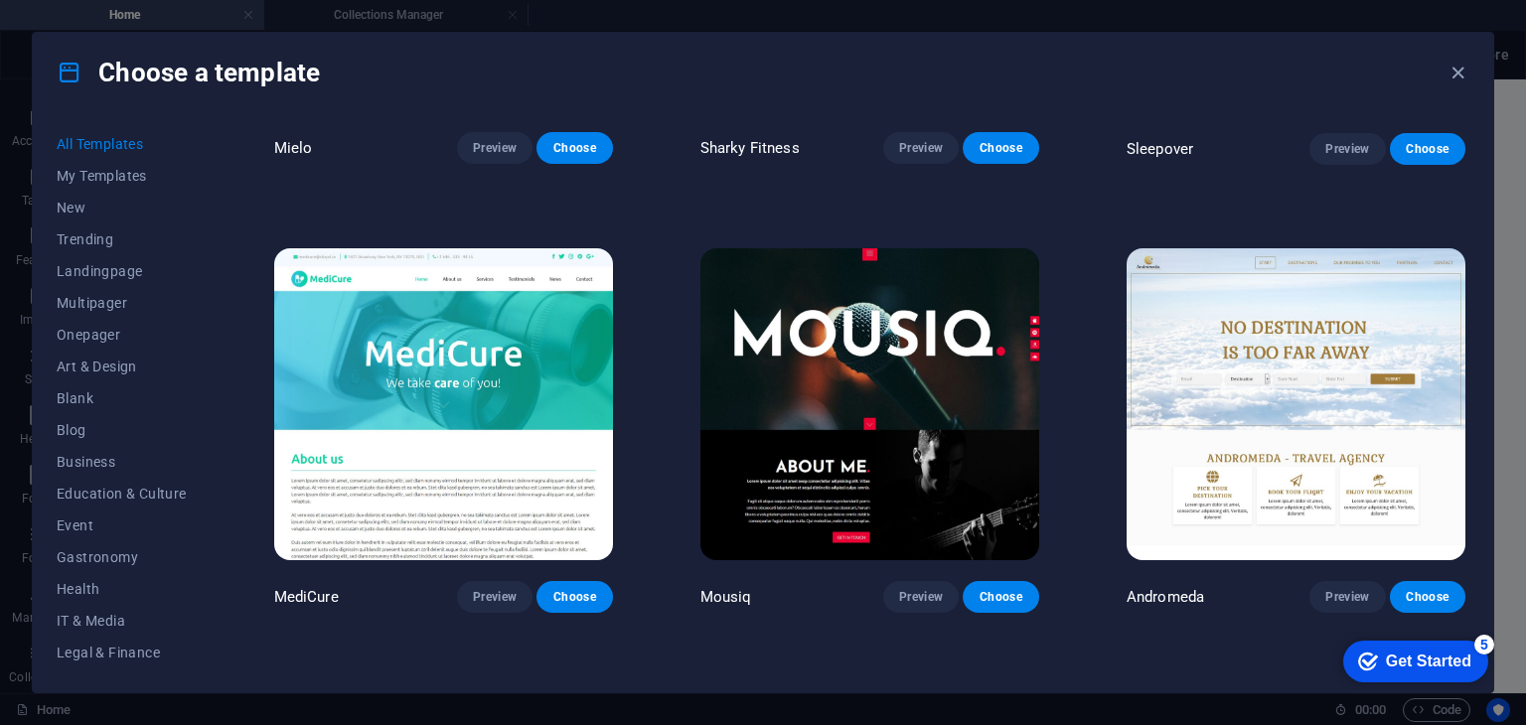
scroll to position [14236, 0]
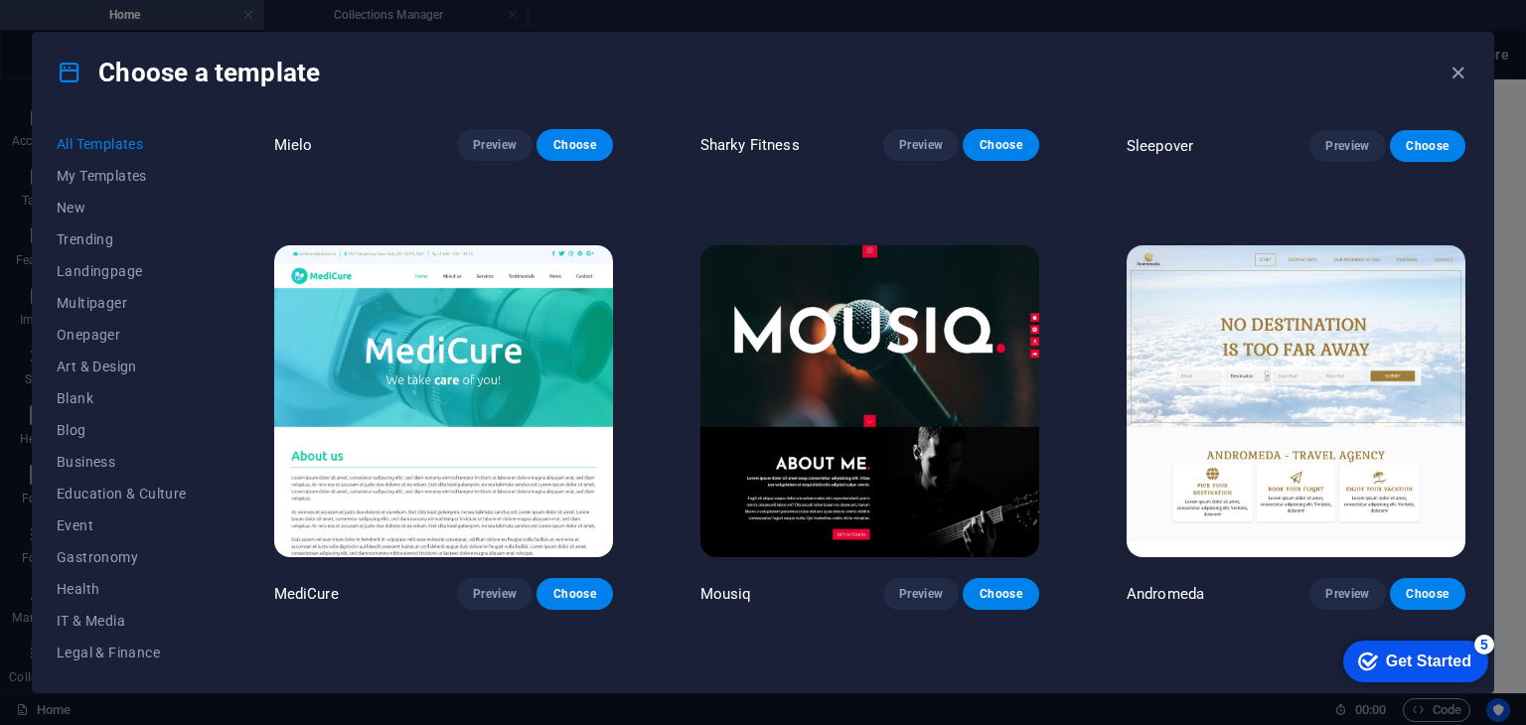
click at [1045, 121] on div "All Templates My Templates New Trending Landingpage Multipager Onepager Art & D…" at bounding box center [763, 402] width 1461 height 580
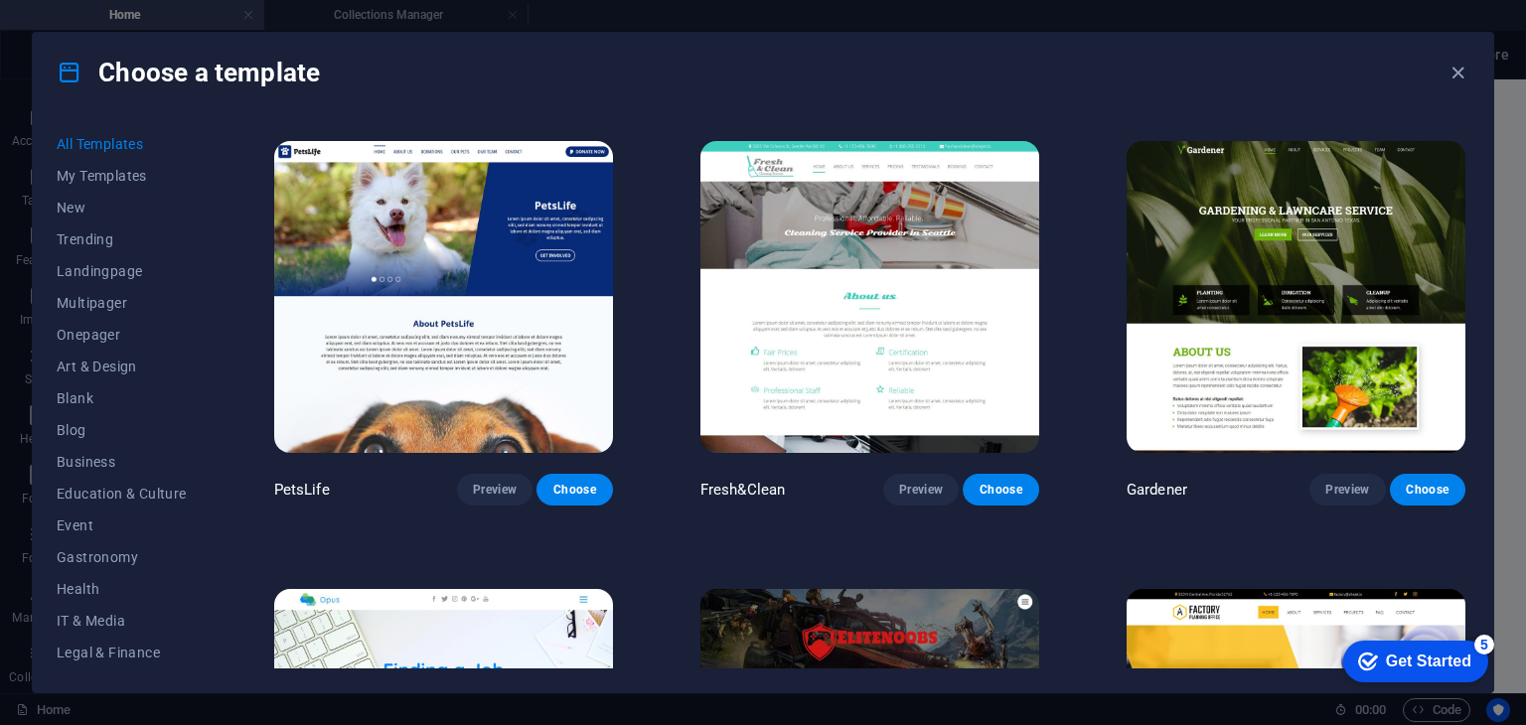
scroll to position [15229, 0]
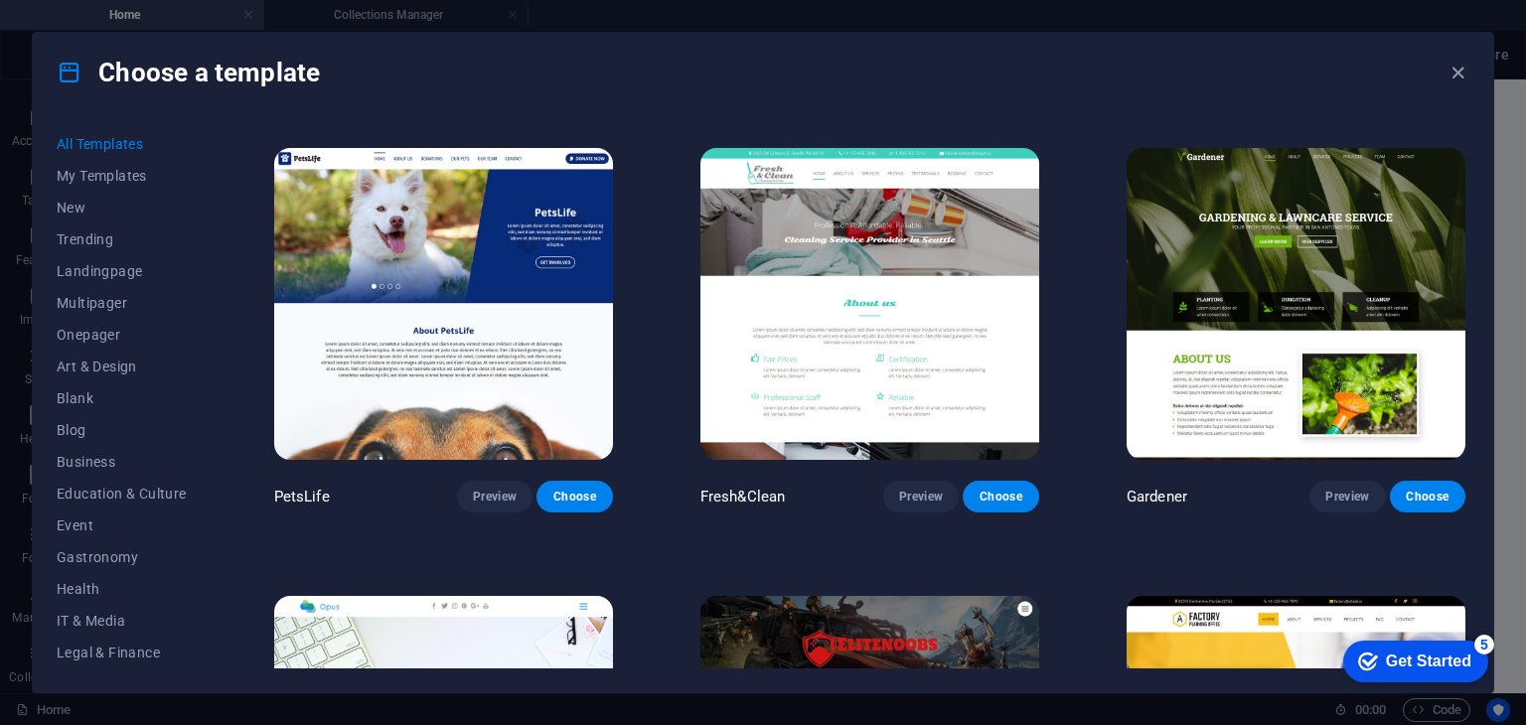
click at [501, 243] on img at bounding box center [443, 304] width 339 height 312
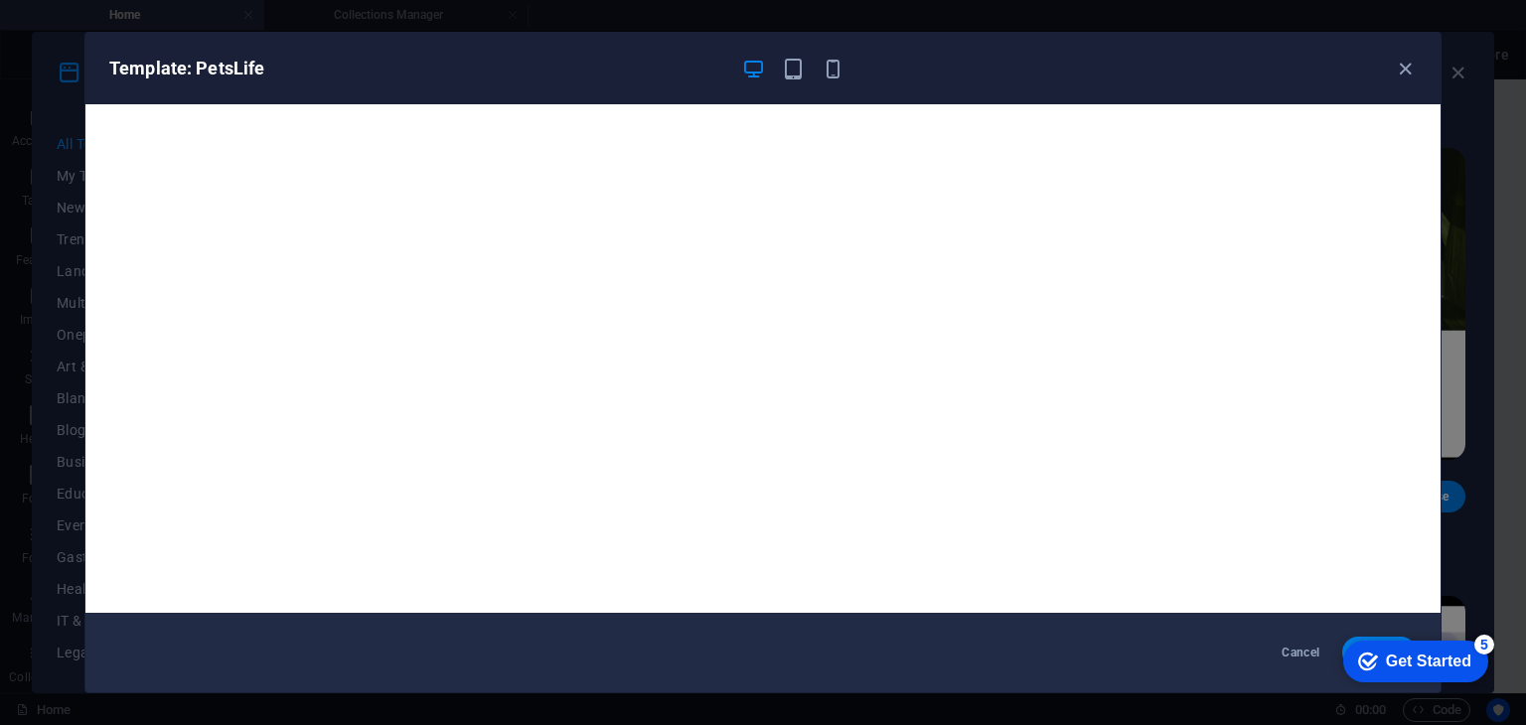
drag, startPoint x: 1392, startPoint y: 688, endPoint x: 1387, endPoint y: 731, distance: 44.0
click html "checkmark Get Started 5 First Steps in the Editor Let's guide you through the t…"
click at [1402, 641] on div "checkmark Get Started 5" at bounding box center [1415, 662] width 145 height 42
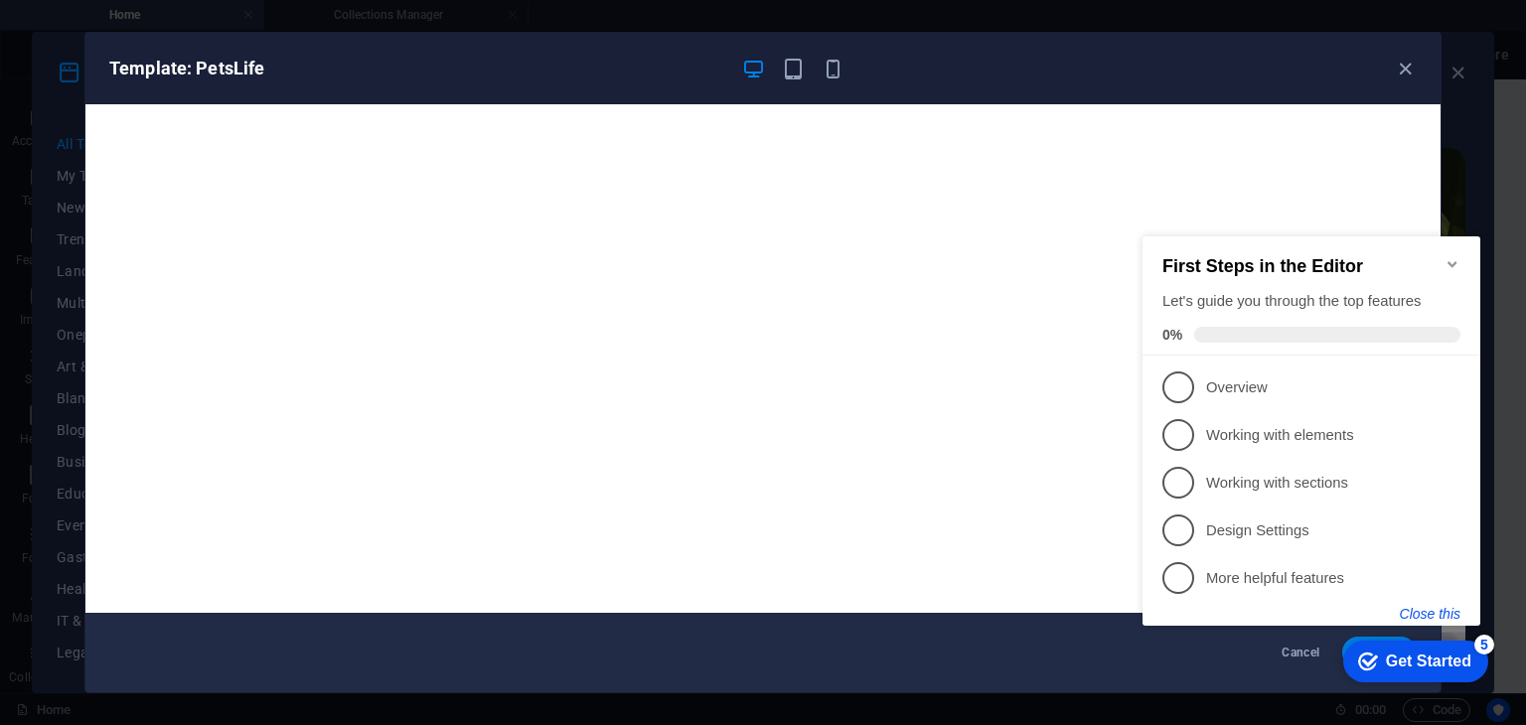
click at [1419, 611] on button "Close this" at bounding box center [1430, 614] width 61 height 16
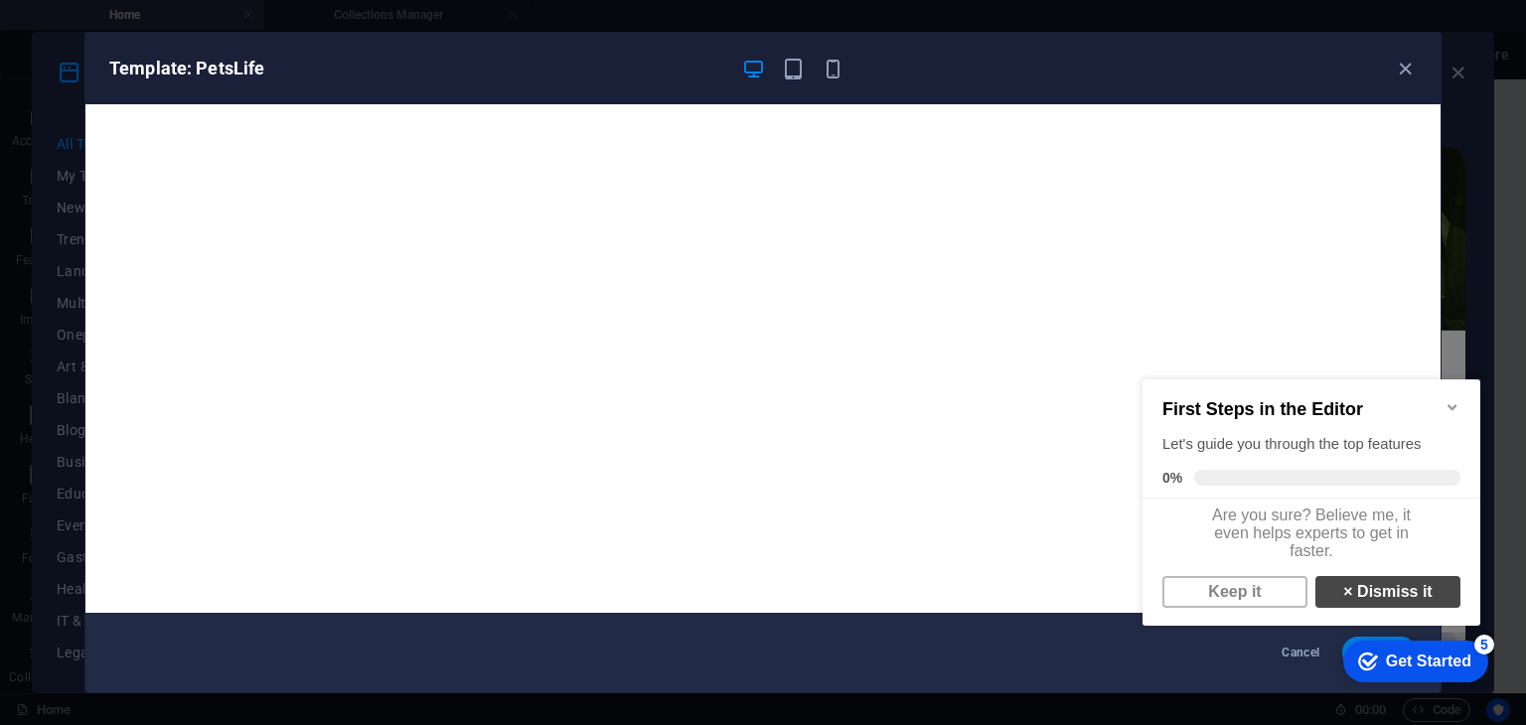
click at [1359, 608] on link "× Dismiss it" at bounding box center [1387, 592] width 145 height 32
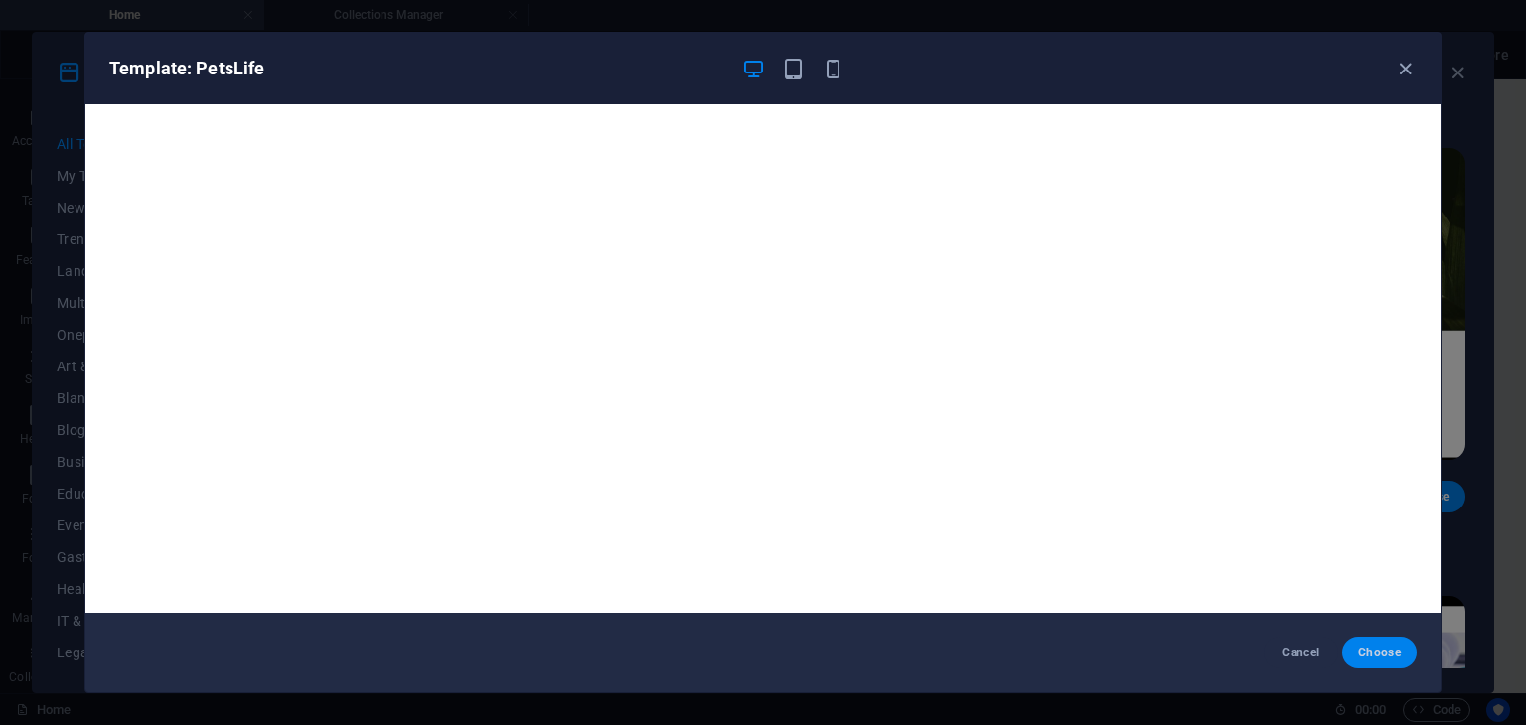
click at [1377, 641] on button "Choose" at bounding box center [1379, 653] width 75 height 32
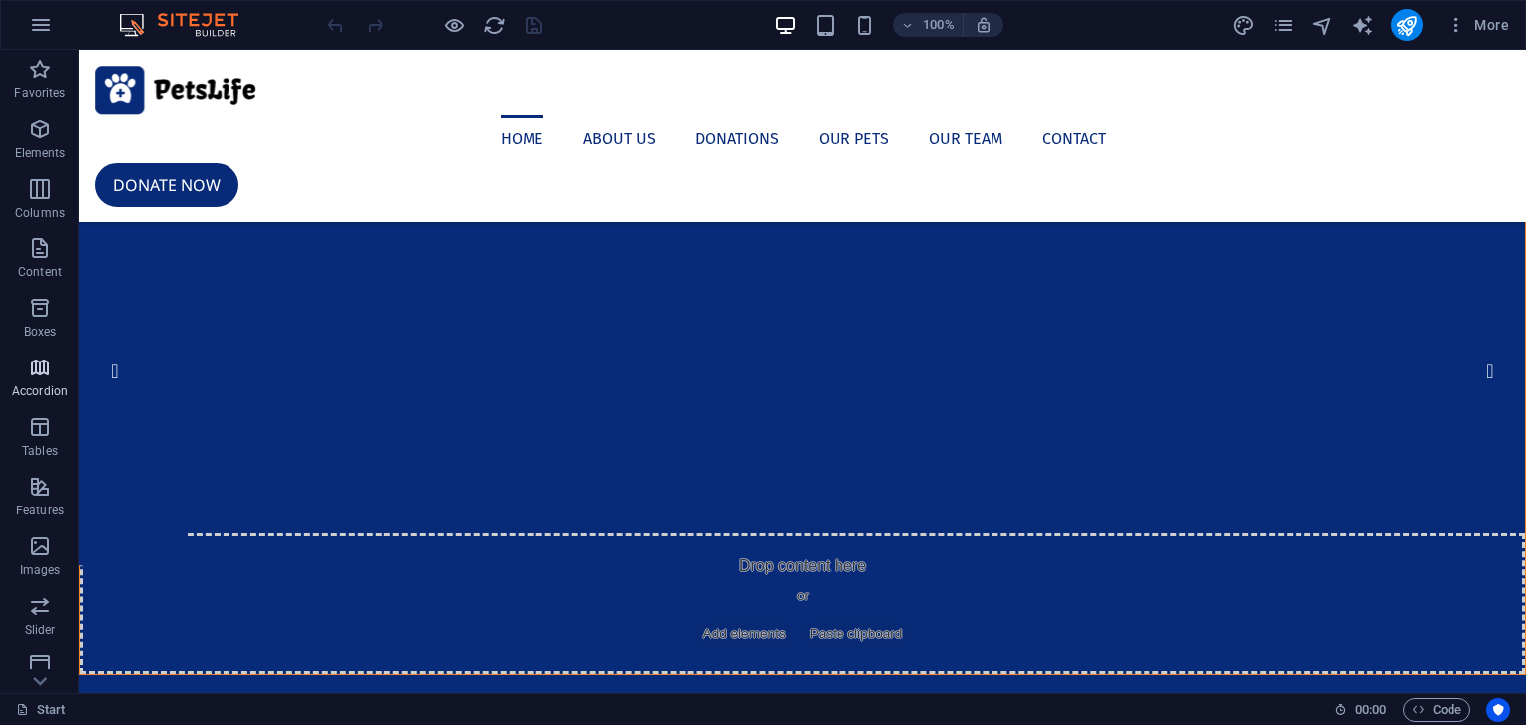
click at [18, 376] on span "Accordion" at bounding box center [39, 380] width 79 height 48
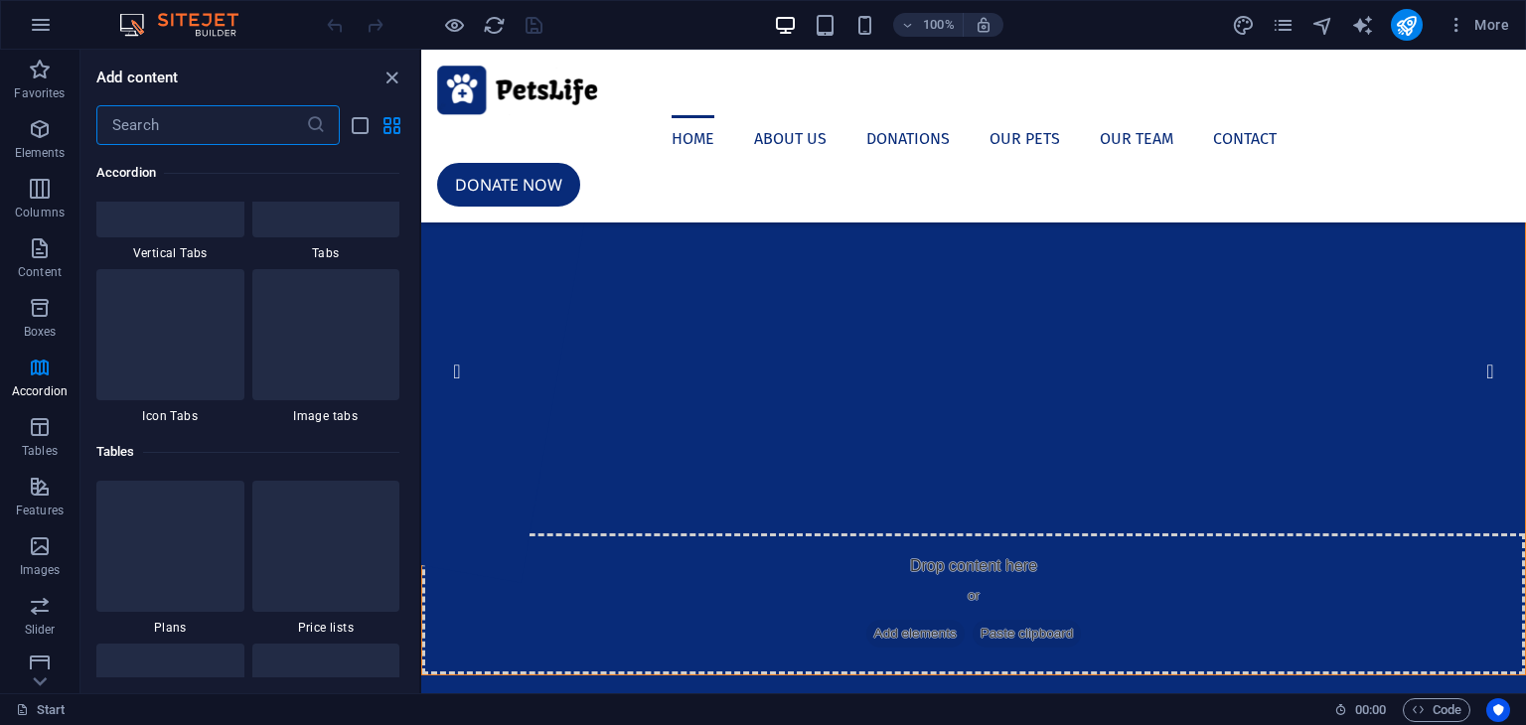
scroll to position [6740, 0]
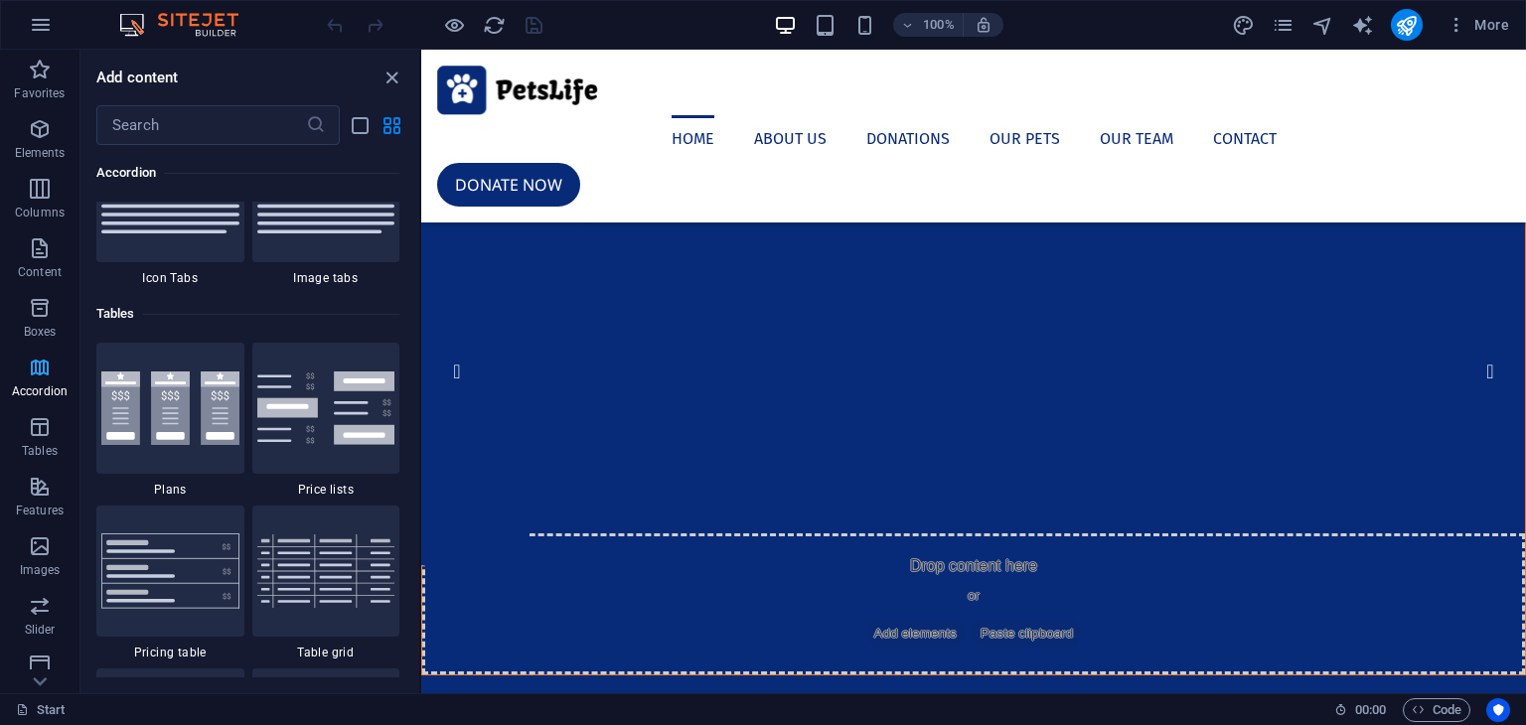
click at [28, 396] on p "Accordion" at bounding box center [40, 392] width 56 height 16
click at [32, 375] on icon "button" at bounding box center [40, 368] width 24 height 24
click at [385, 76] on icon "close panel" at bounding box center [392, 78] width 23 height 23
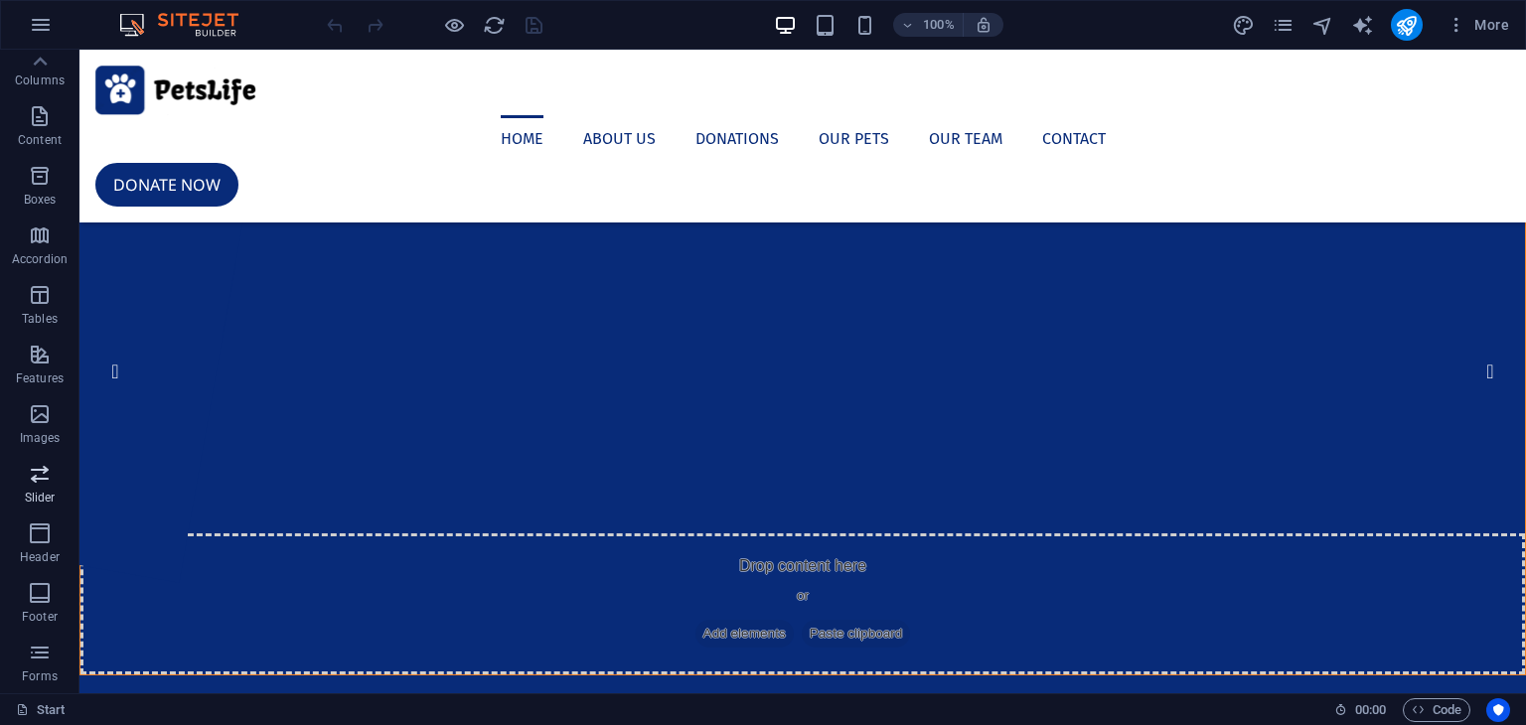
scroll to position [0, 0]
click at [52, 136] on icon "button" at bounding box center [40, 129] width 24 height 24
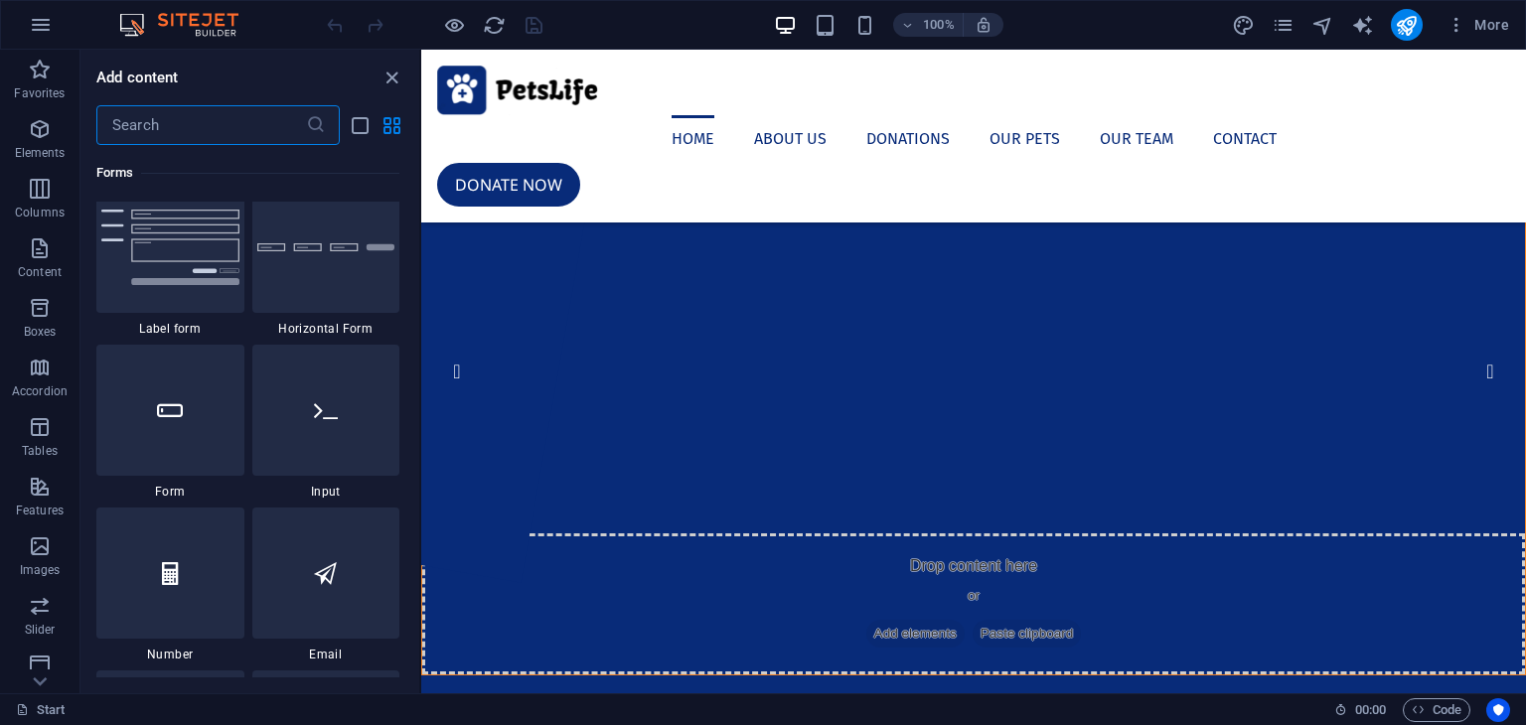
scroll to position [14969, 0]
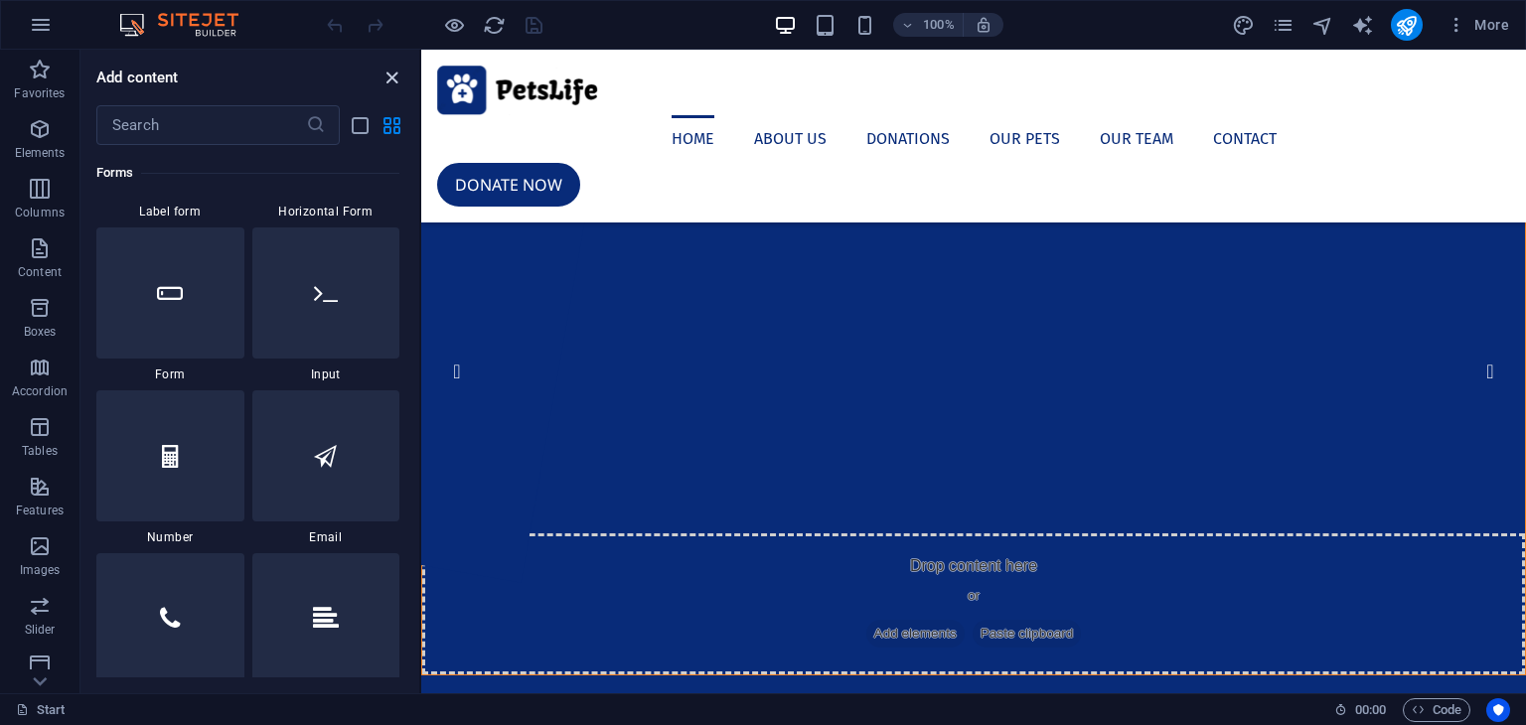
drag, startPoint x: 399, startPoint y: 81, endPoint x: 304, endPoint y: 53, distance: 99.6
click at [399, 81] on icon "close panel" at bounding box center [392, 78] width 23 height 23
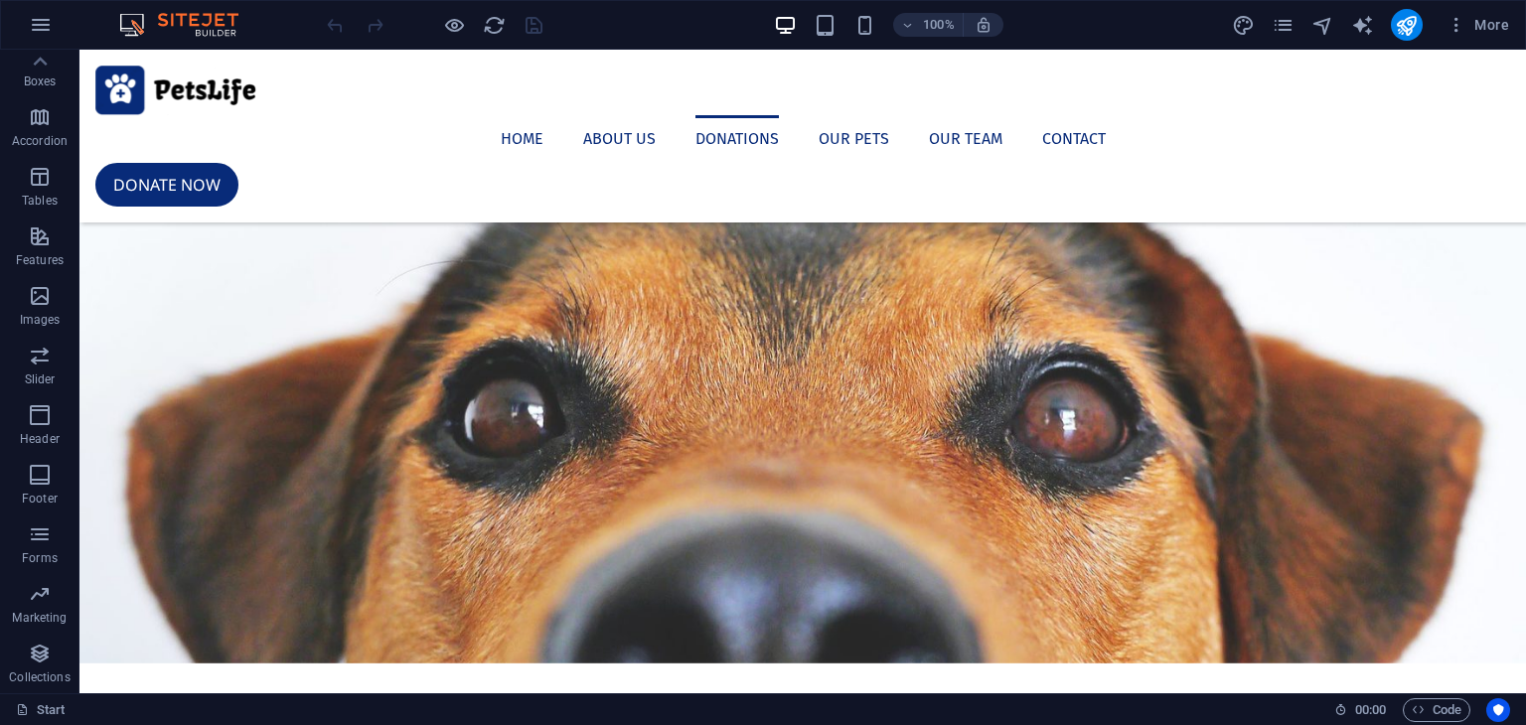
scroll to position [0, 0]
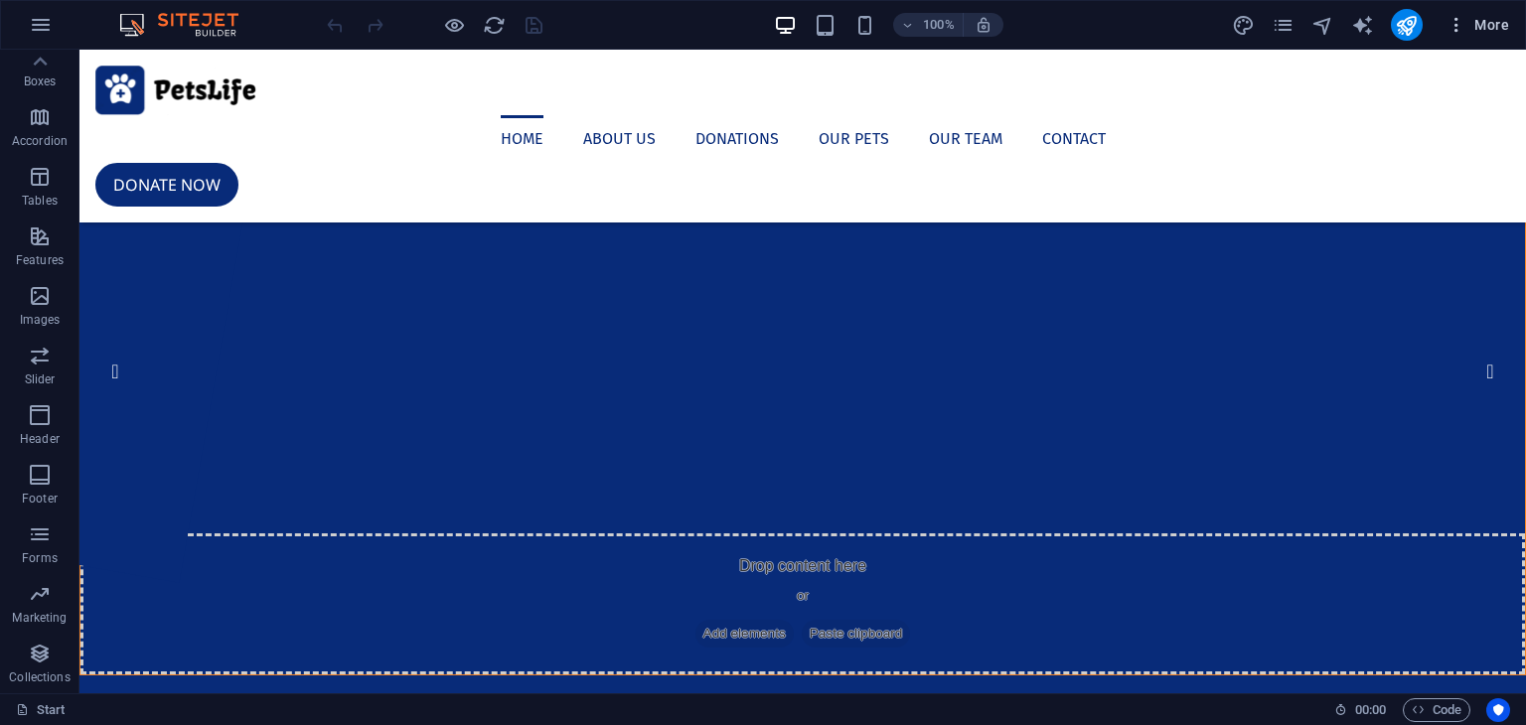
click at [1464, 29] on icon "button" at bounding box center [1457, 25] width 20 height 20
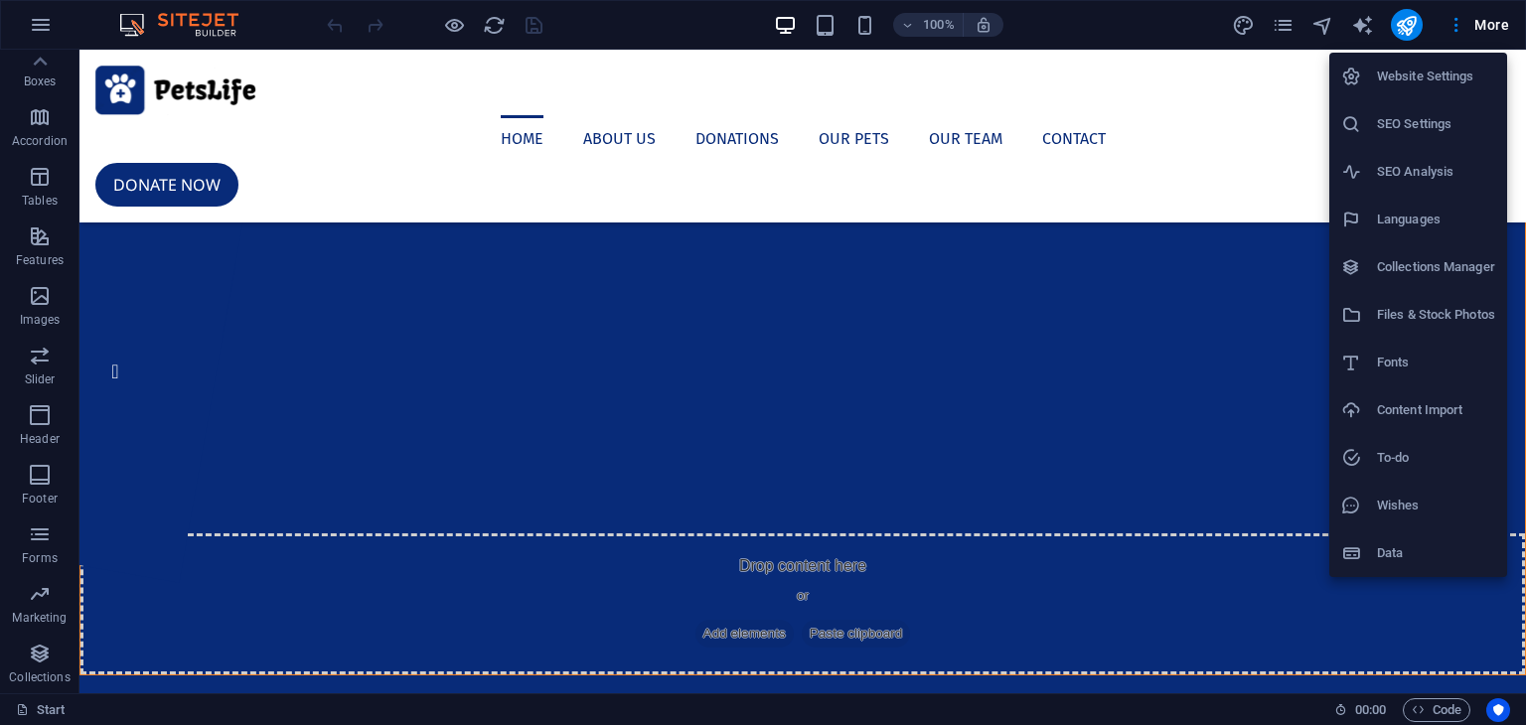
click at [1434, 77] on h6 "Website Settings" at bounding box center [1436, 77] width 118 height 24
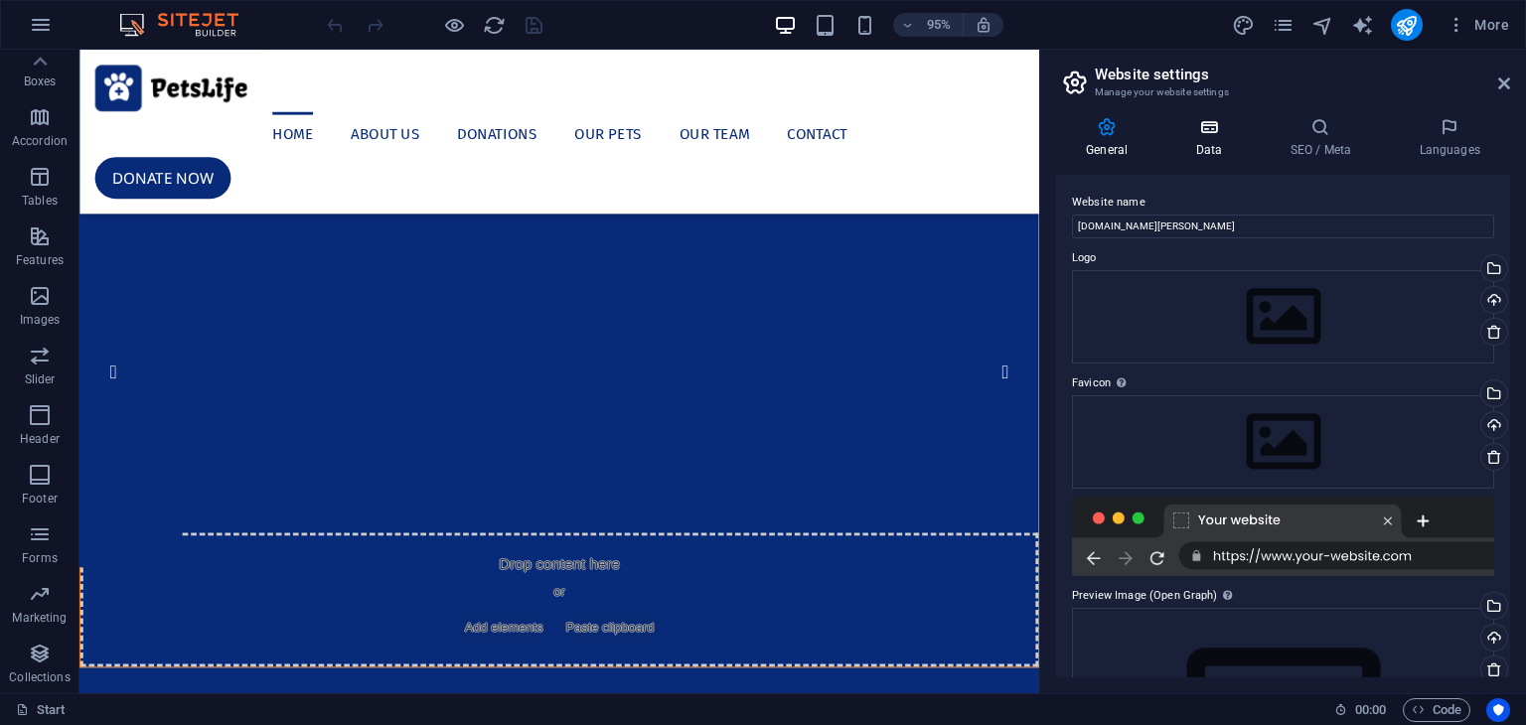
click at [1218, 139] on h4 "Data" at bounding box center [1212, 138] width 94 height 42
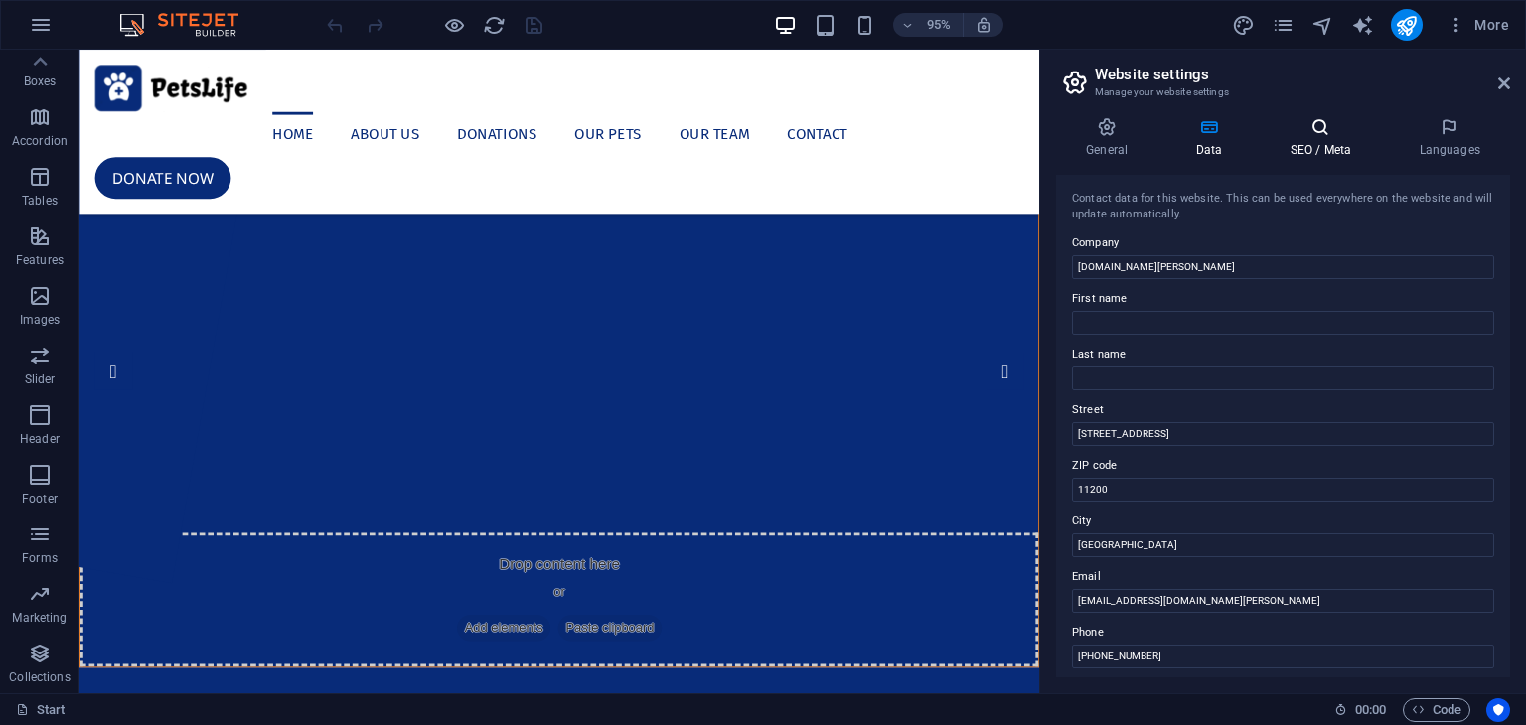
click at [1323, 131] on icon at bounding box center [1320, 127] width 121 height 20
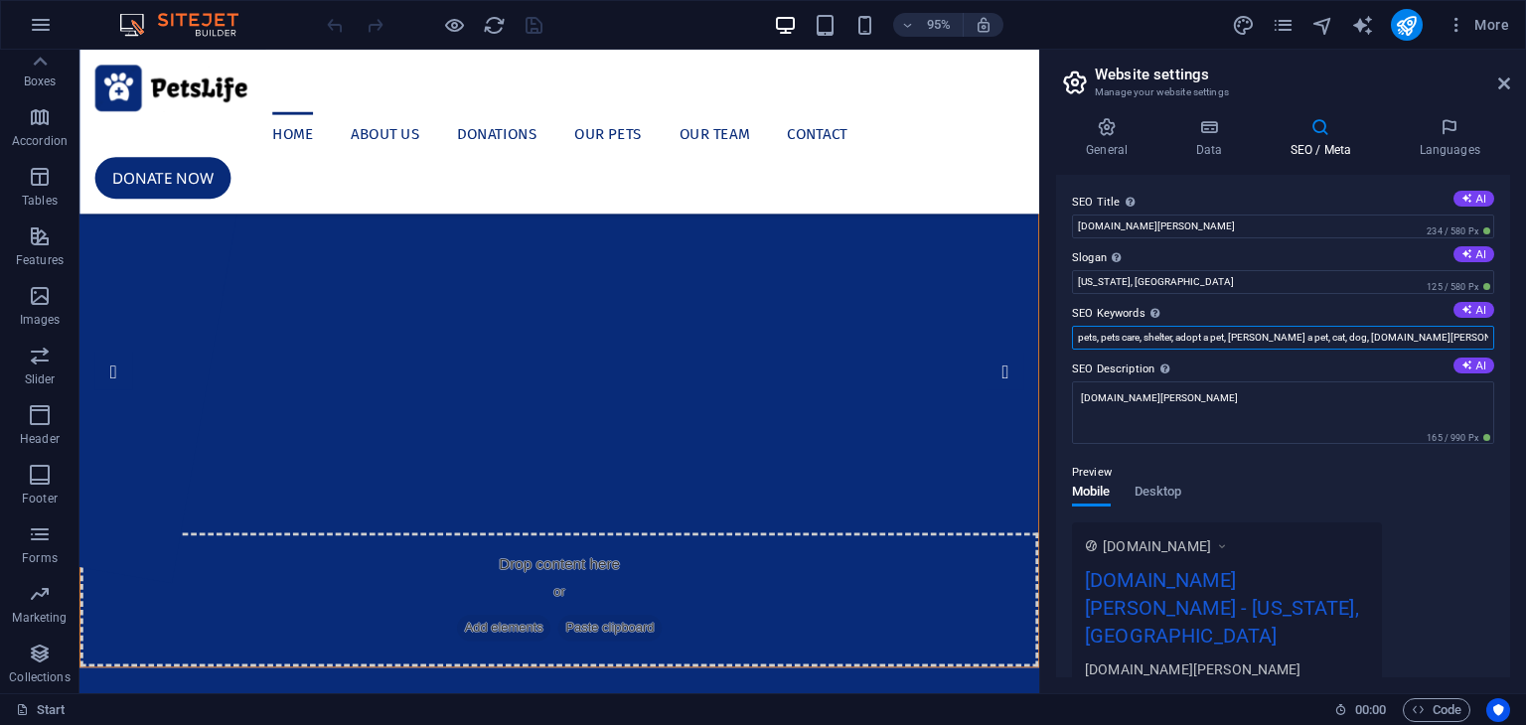
click at [1351, 335] on input "pets, pets care, shelter, adopt a pet, foster a pet, cat, dog, webmaileditado.m…" at bounding box center [1283, 338] width 422 height 24
click at [1441, 331] on input "pets, pets care, shelter, adopt a pet, foster a pet, cat, dog, webmaileditado.m…" at bounding box center [1283, 338] width 422 height 24
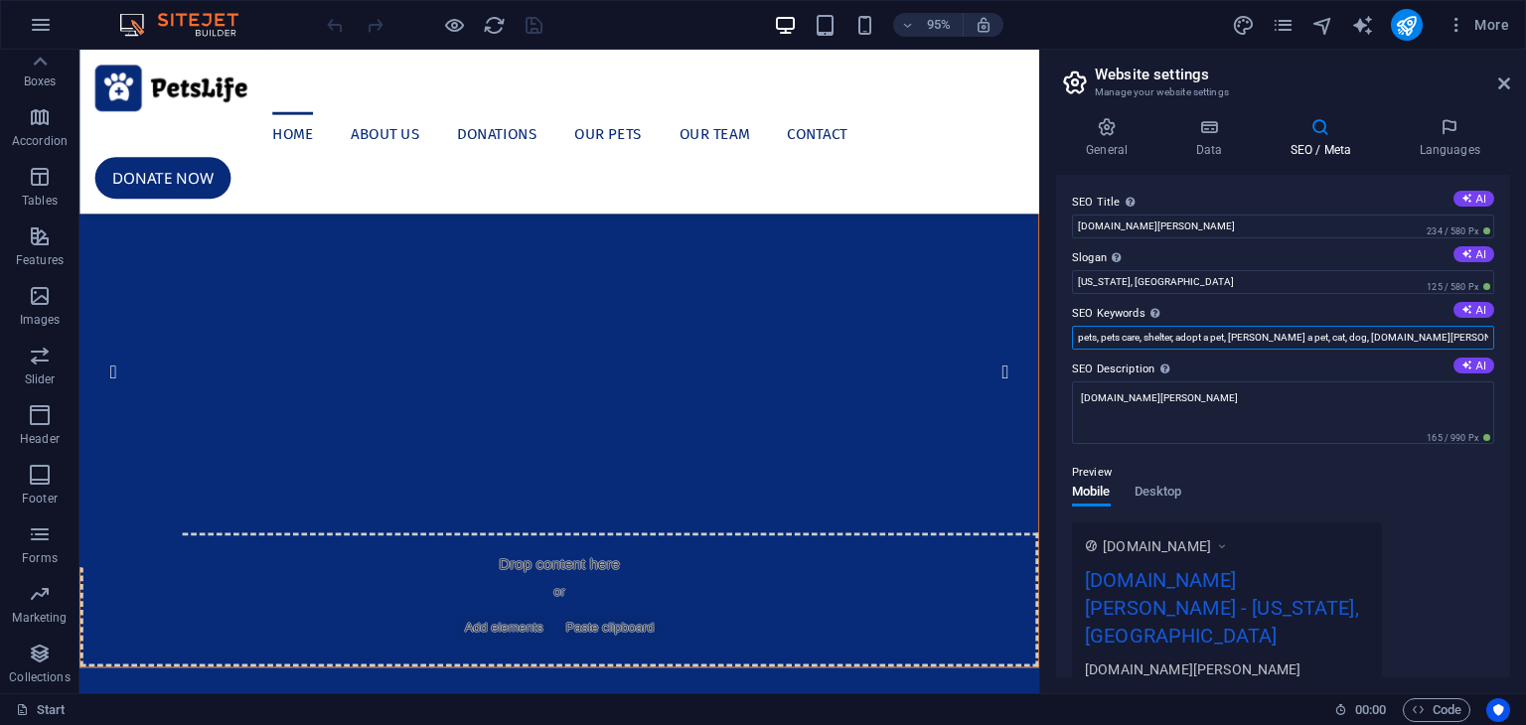
click at [1445, 339] on input "pets, pets care, shelter, adopt a pet, foster a pet, cat, dog, webmaileditado.m…" at bounding box center [1283, 338] width 422 height 24
click at [1191, 225] on input "[DOMAIN_NAME][PERSON_NAME]" at bounding box center [1283, 227] width 422 height 24
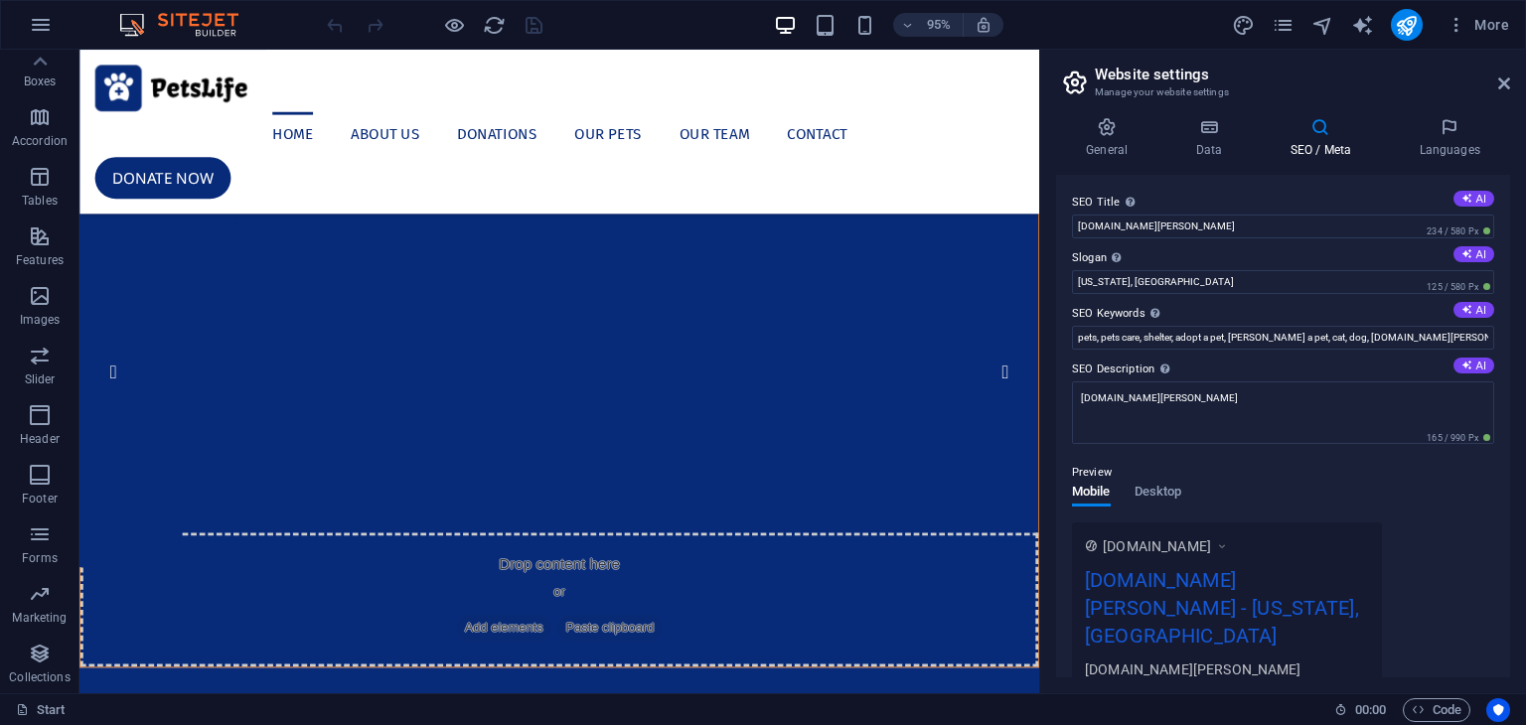
click at [1321, 140] on h4 "SEO / Meta" at bounding box center [1324, 138] width 129 height 42
click at [1228, 145] on h4 "Data" at bounding box center [1212, 138] width 94 height 42
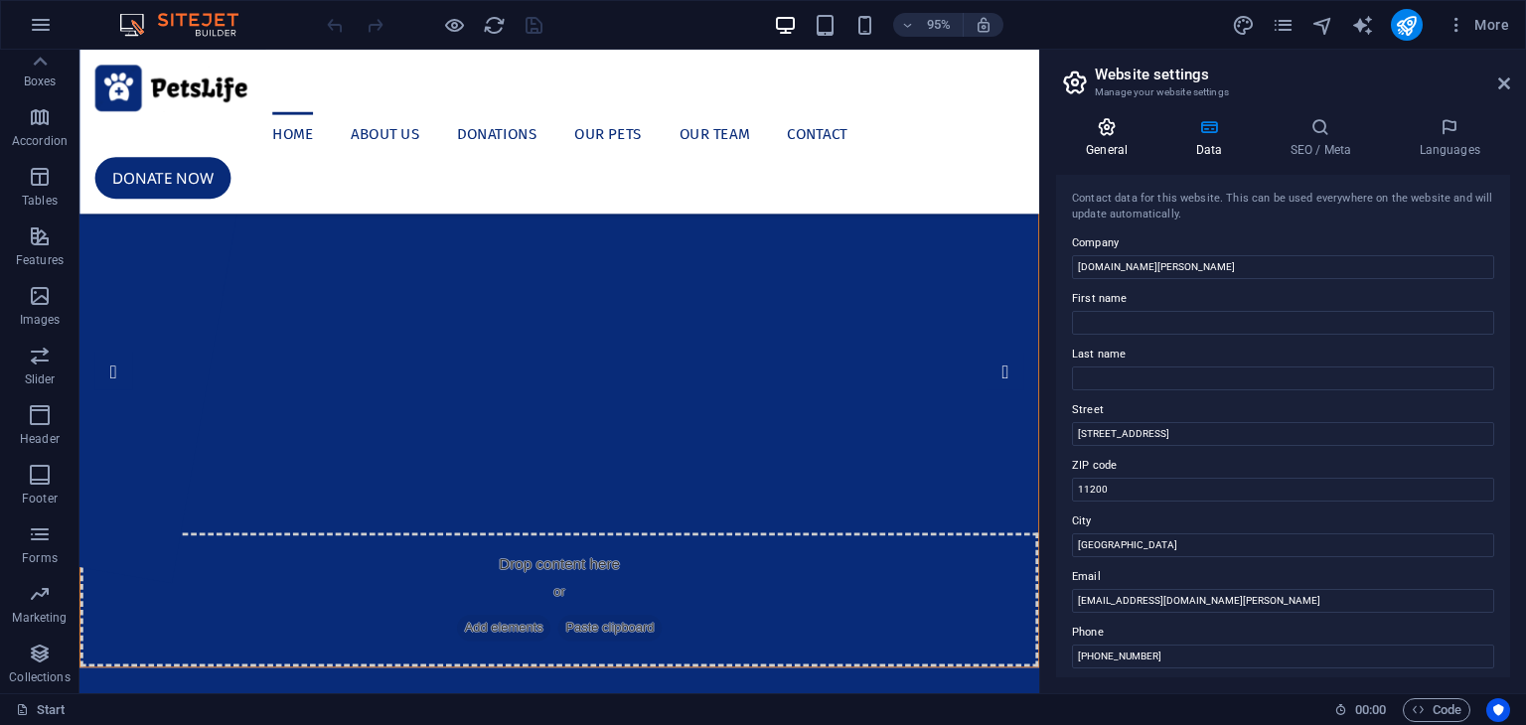
click at [1137, 143] on h4 "General" at bounding box center [1110, 138] width 109 height 42
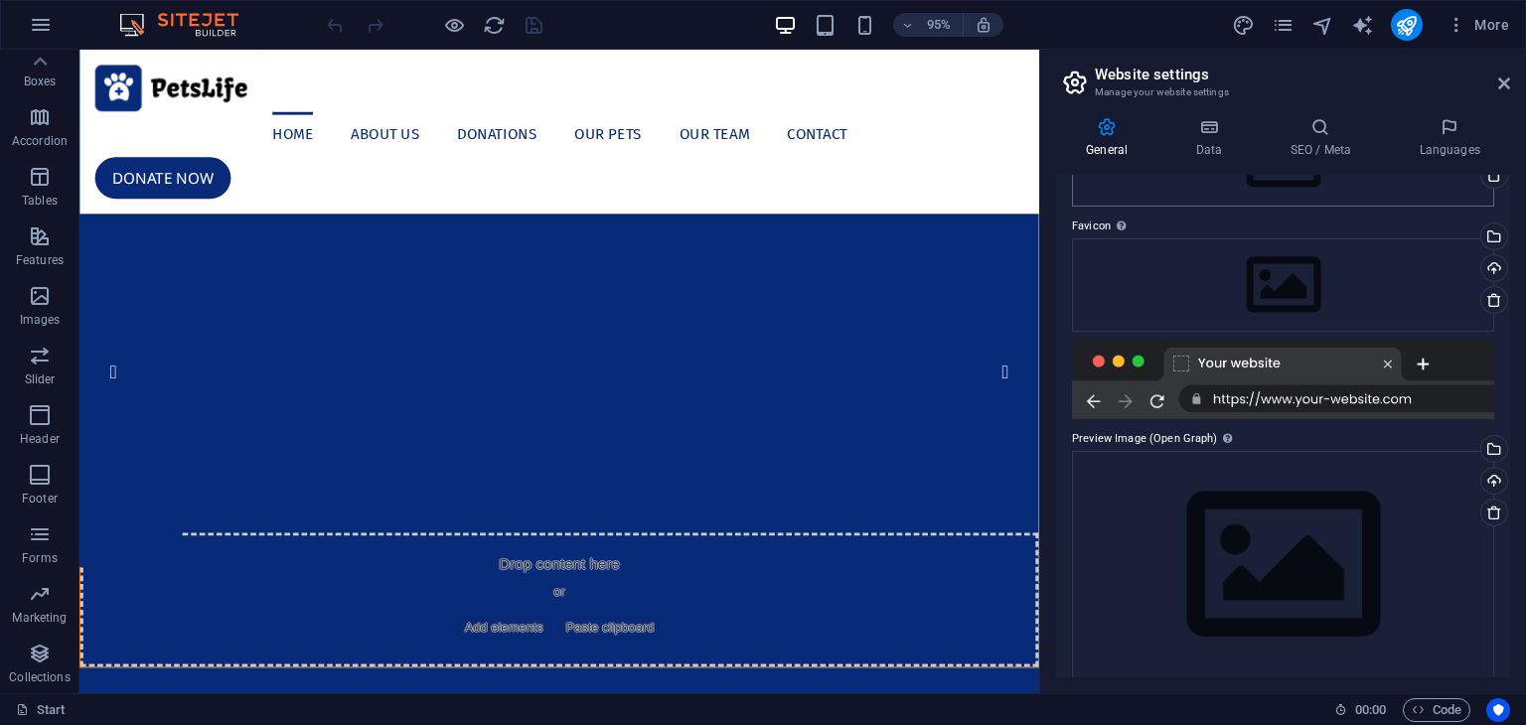
scroll to position [175, 0]
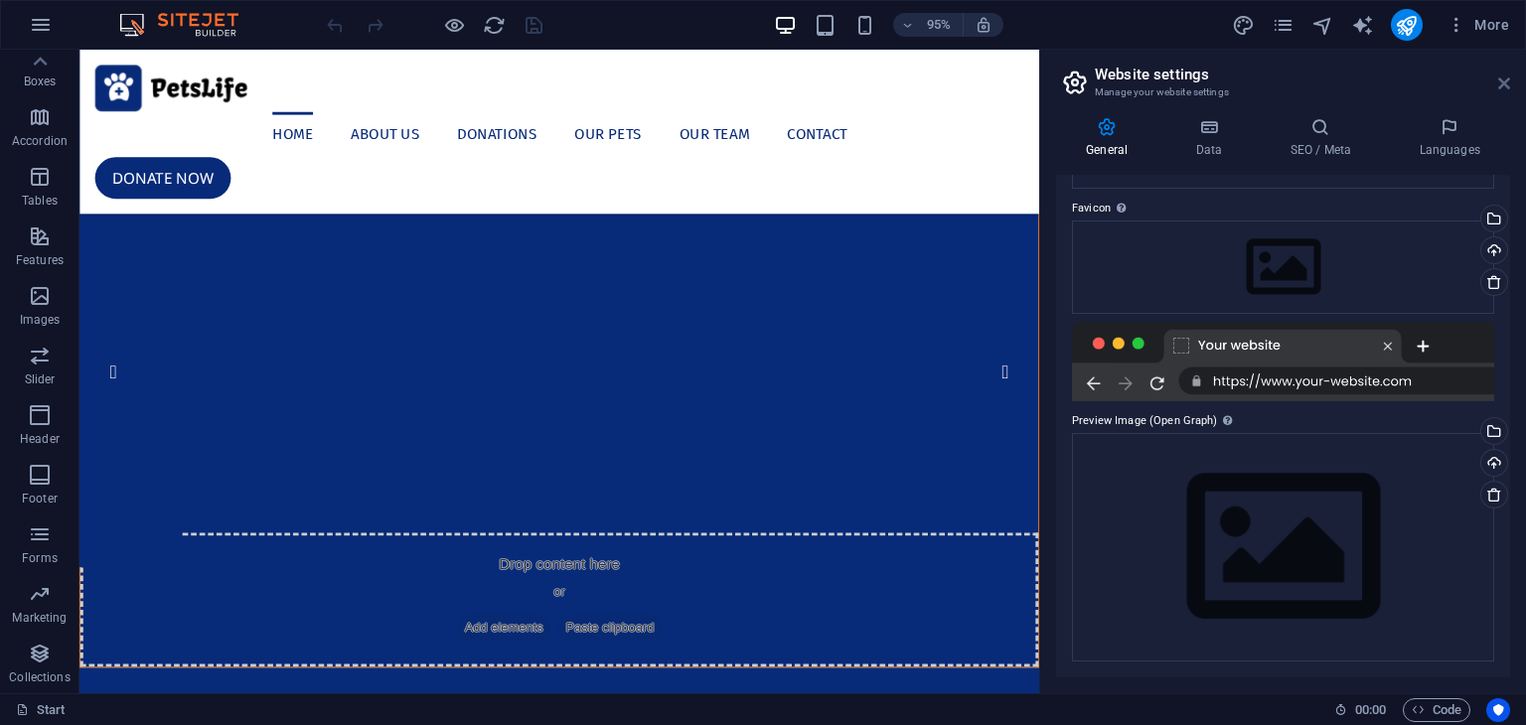
click at [1502, 88] on icon at bounding box center [1504, 84] width 12 height 16
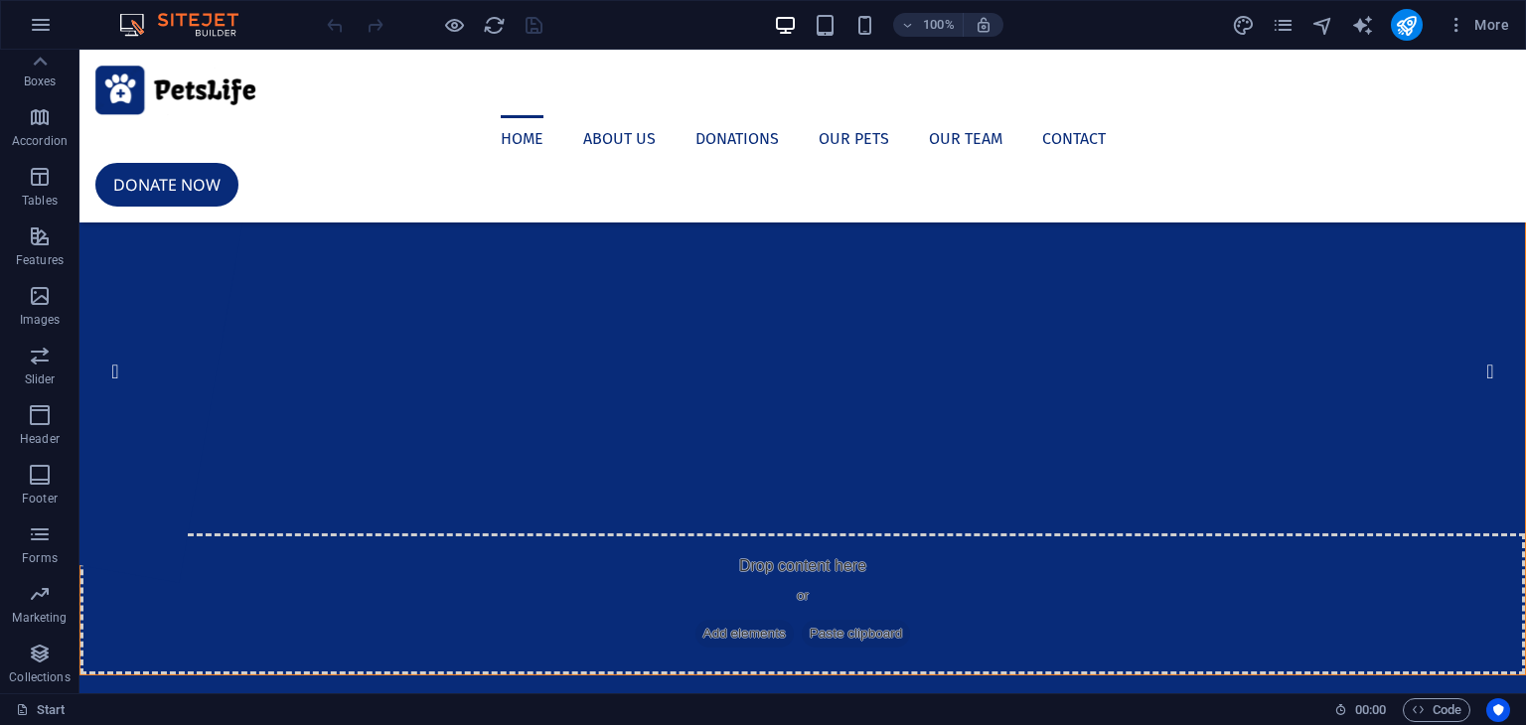
click at [1465, 41] on div "100% More" at bounding box center [763, 25] width 1524 height 48
click at [1465, 29] on icon "button" at bounding box center [1457, 25] width 20 height 20
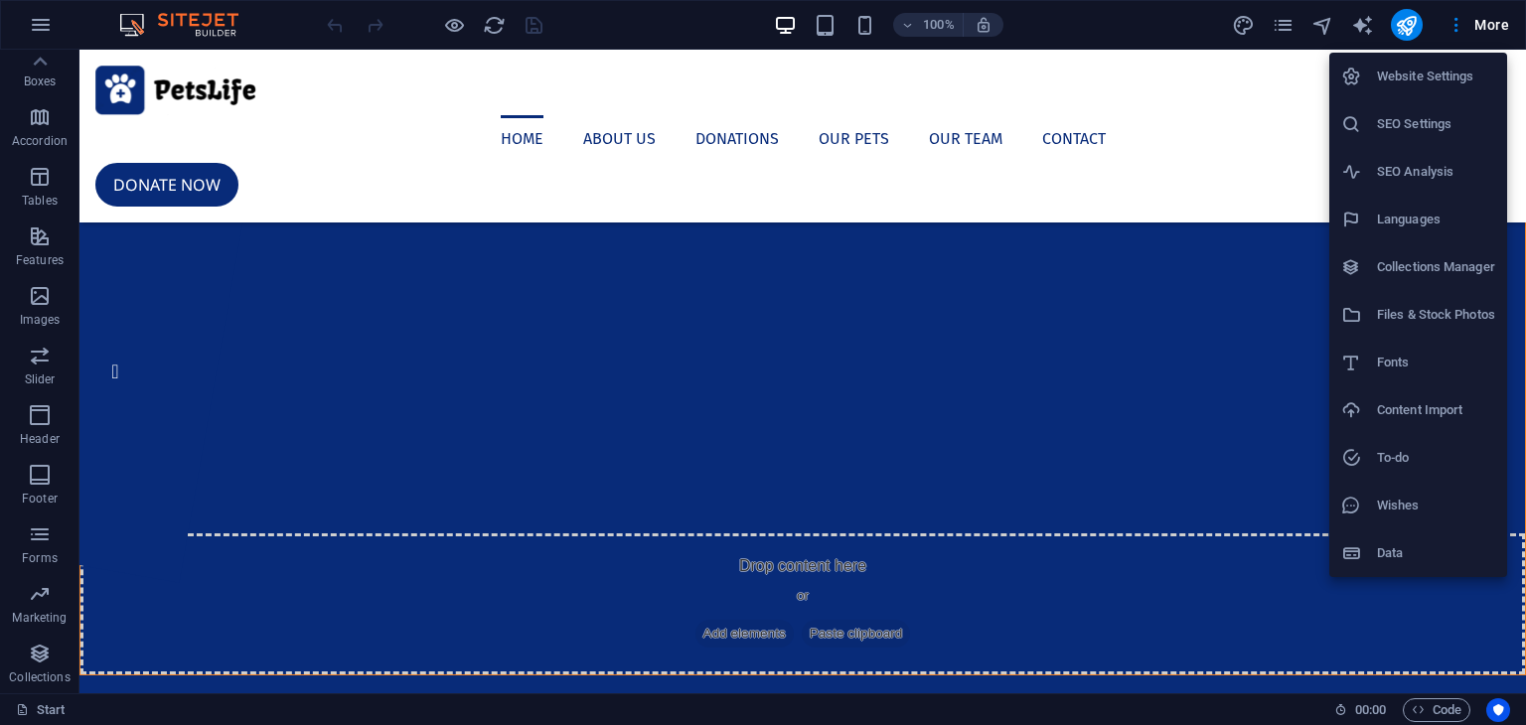
click at [1462, 379] on li "Fonts" at bounding box center [1418, 363] width 178 height 48
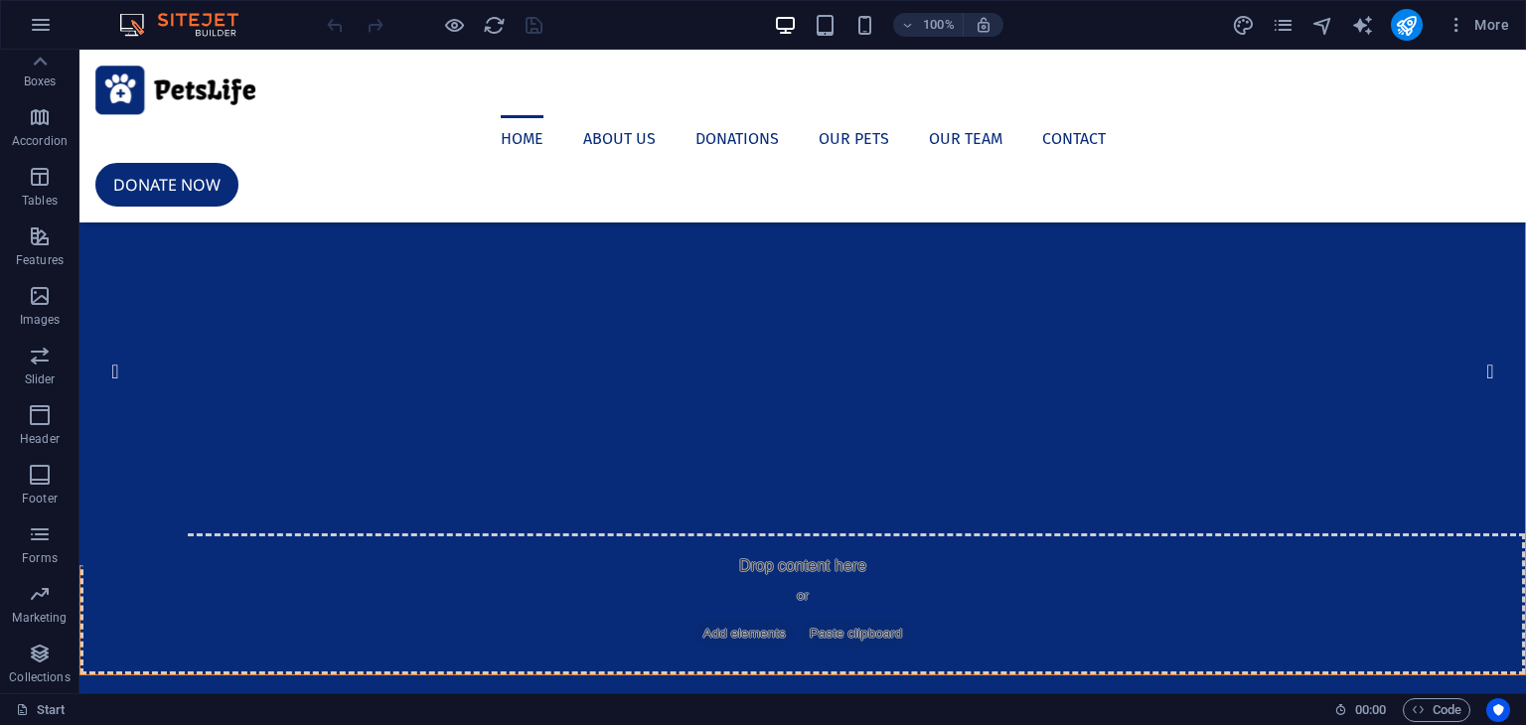
select select "popularity"
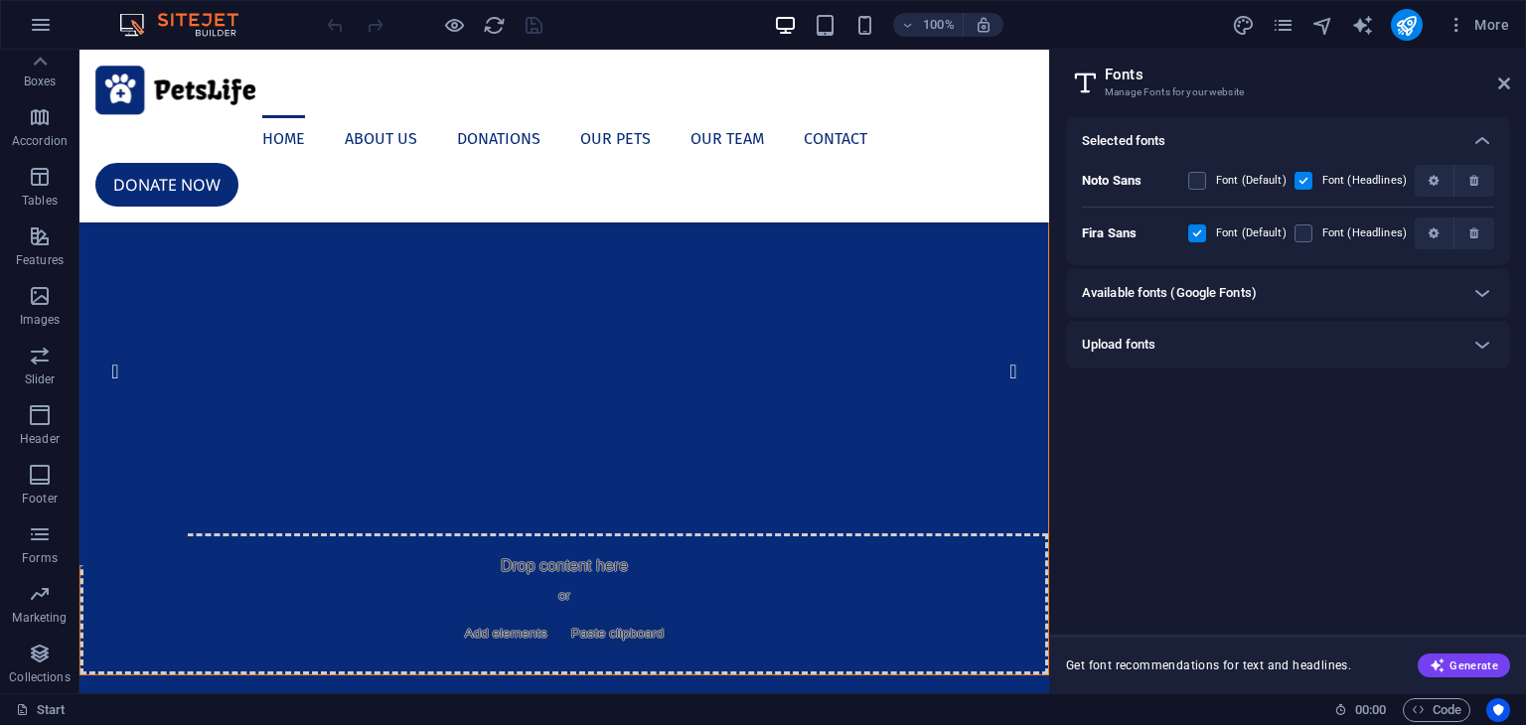
click at [1495, 79] on h2 "Fonts" at bounding box center [1307, 75] width 405 height 18
click at [1500, 80] on icon at bounding box center [1504, 84] width 12 height 16
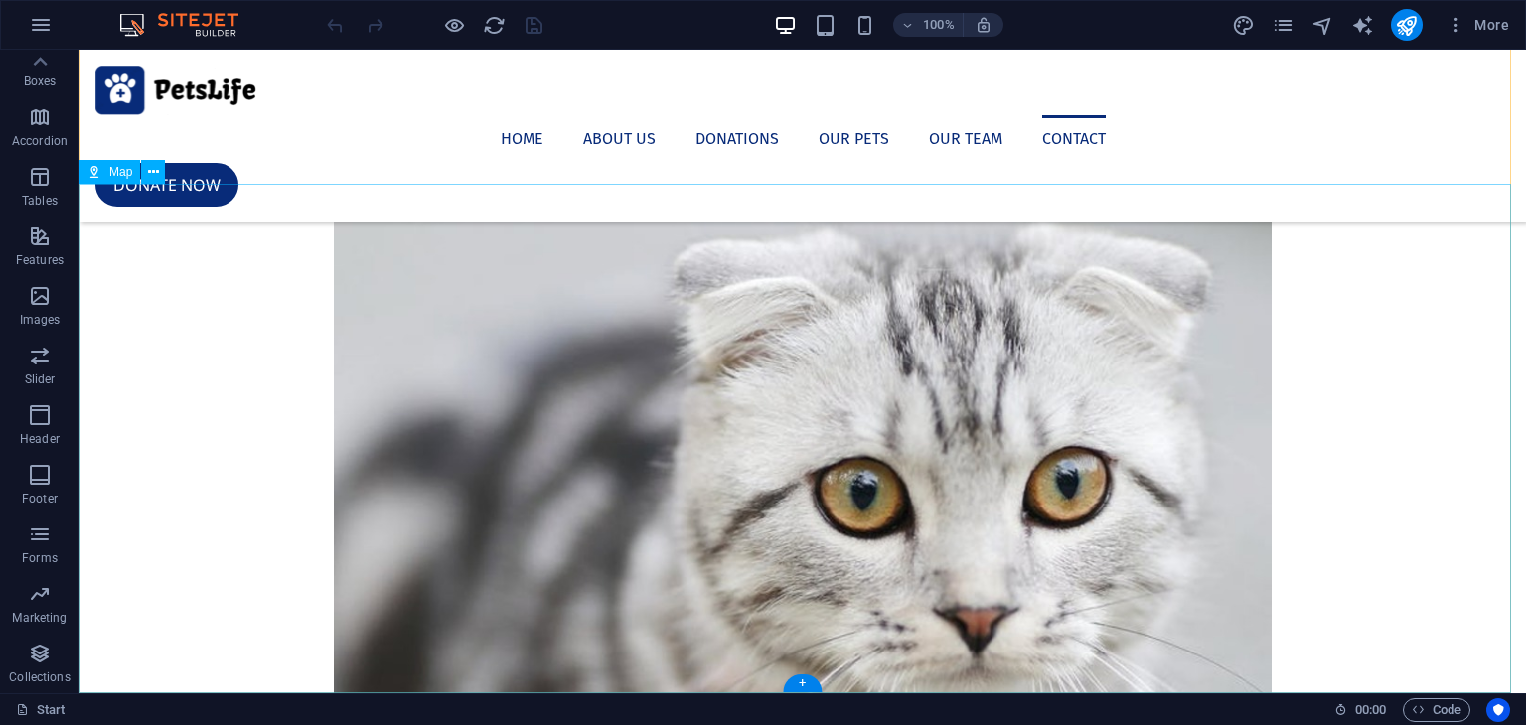
scroll to position [7797, 0]
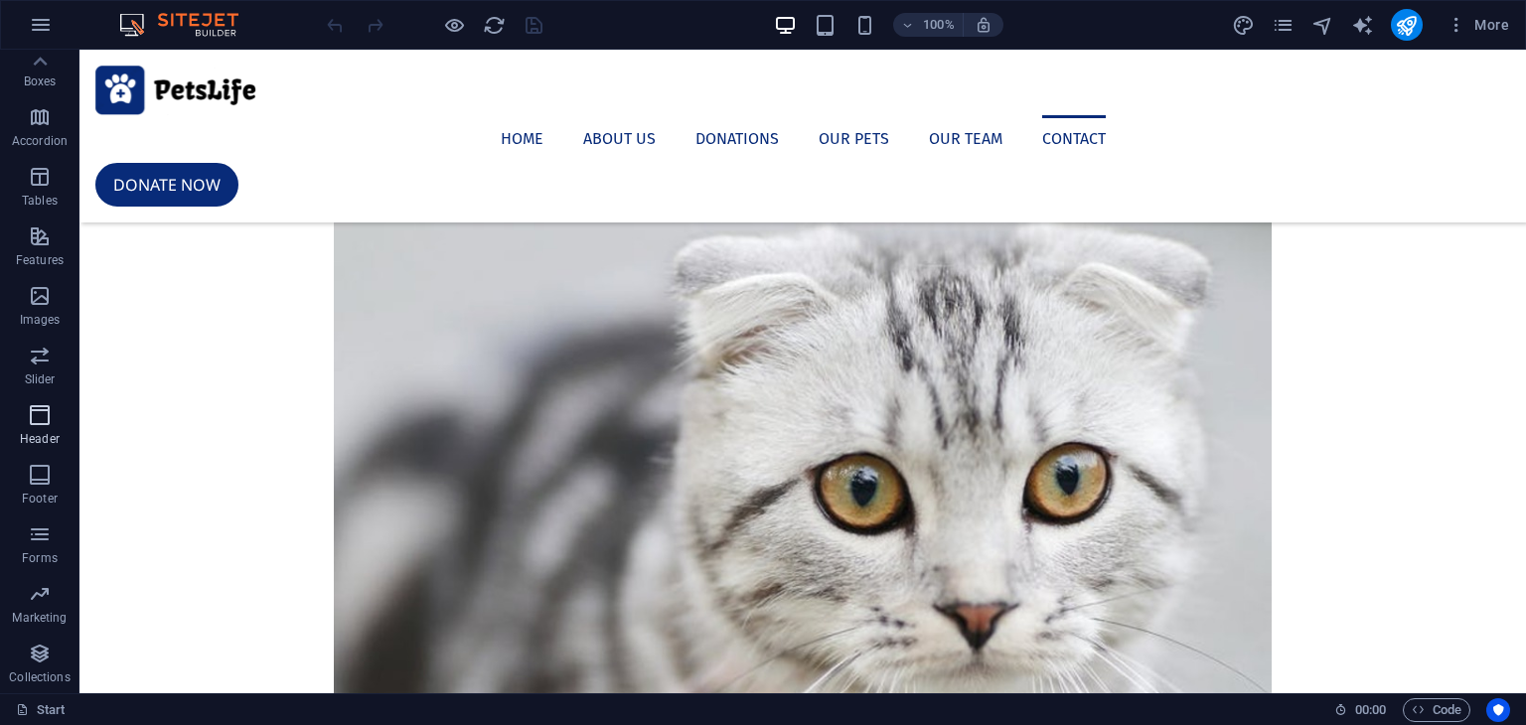
click at [39, 407] on icon "button" at bounding box center [40, 415] width 24 height 24
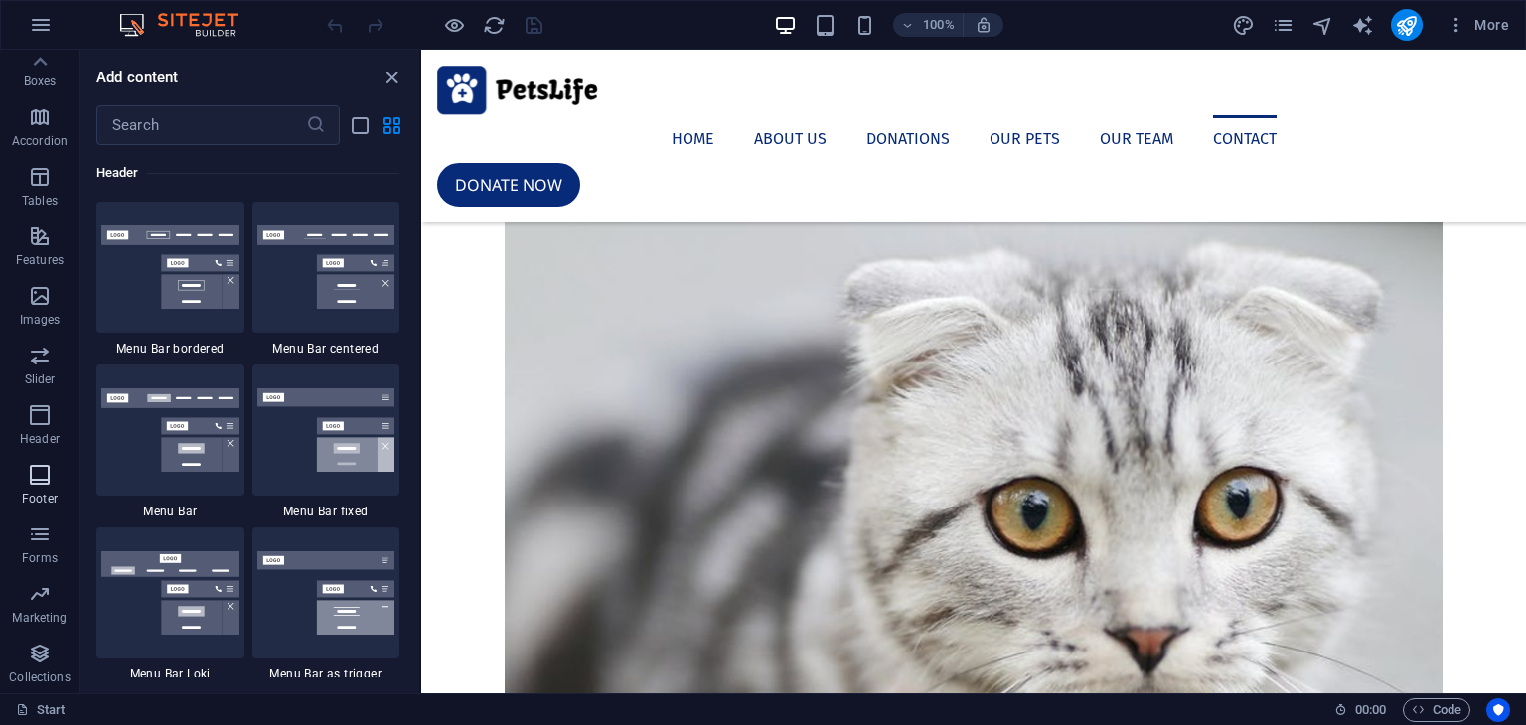
click at [30, 477] on icon "button" at bounding box center [40, 475] width 24 height 24
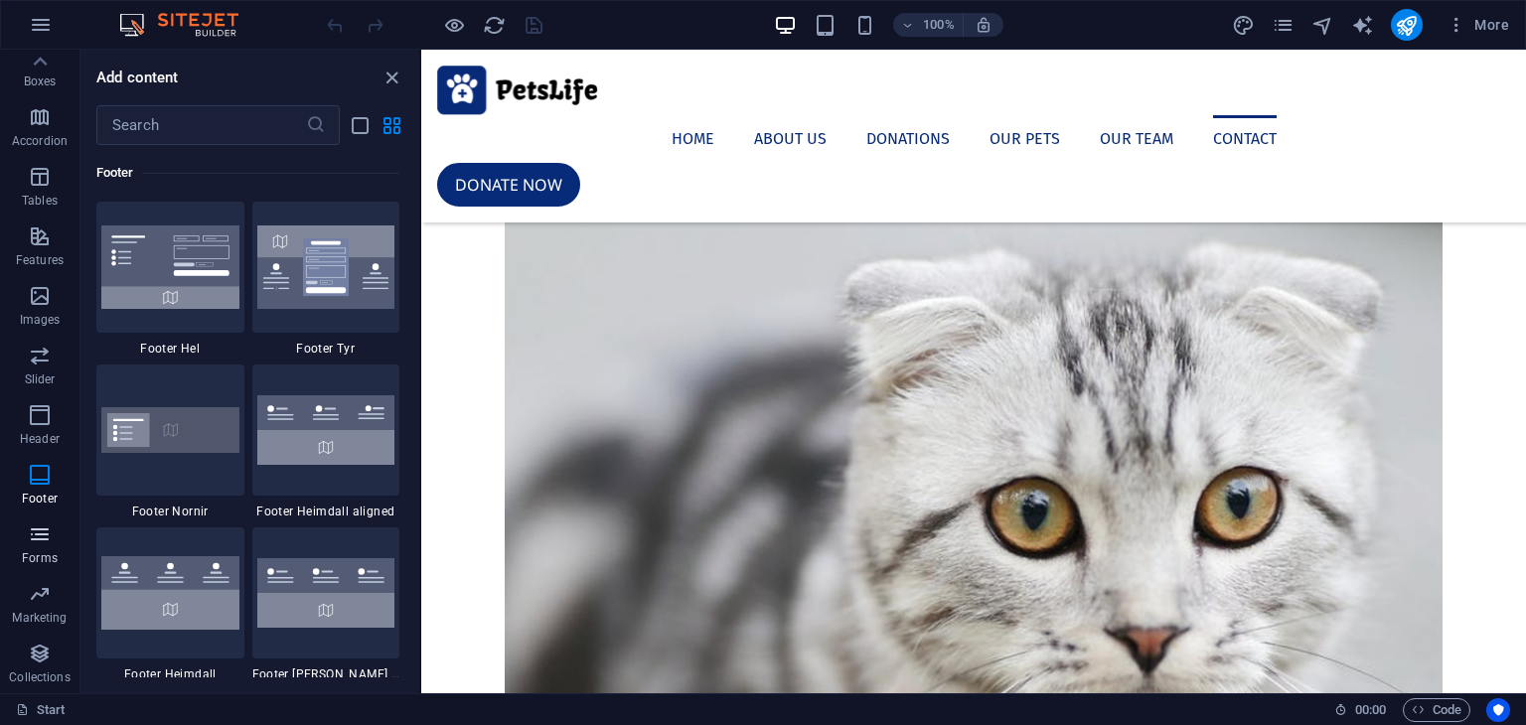
drag, startPoint x: 39, startPoint y: 526, endPoint x: 63, endPoint y: 563, distance: 44.7
click at [47, 533] on icon "button" at bounding box center [40, 535] width 24 height 24
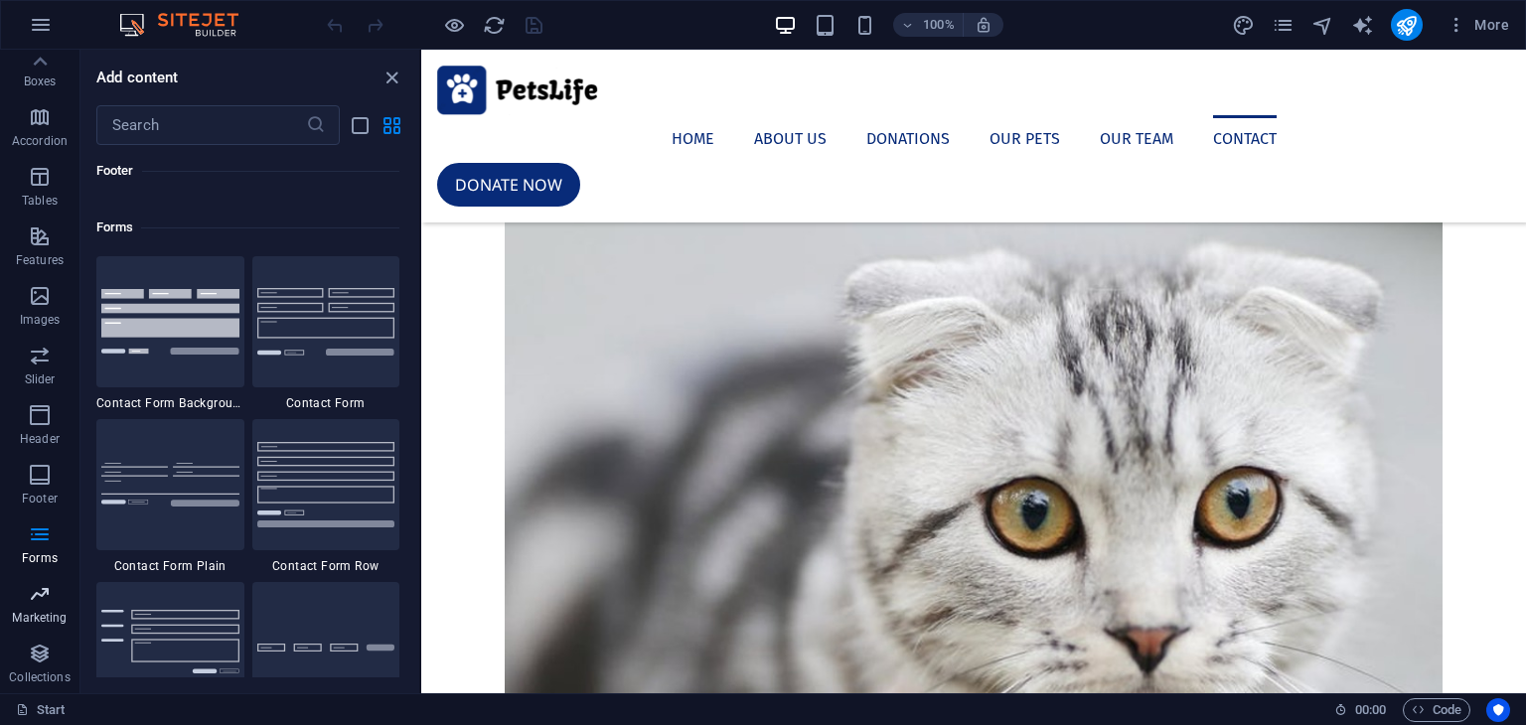
scroll to position [14506, 0]
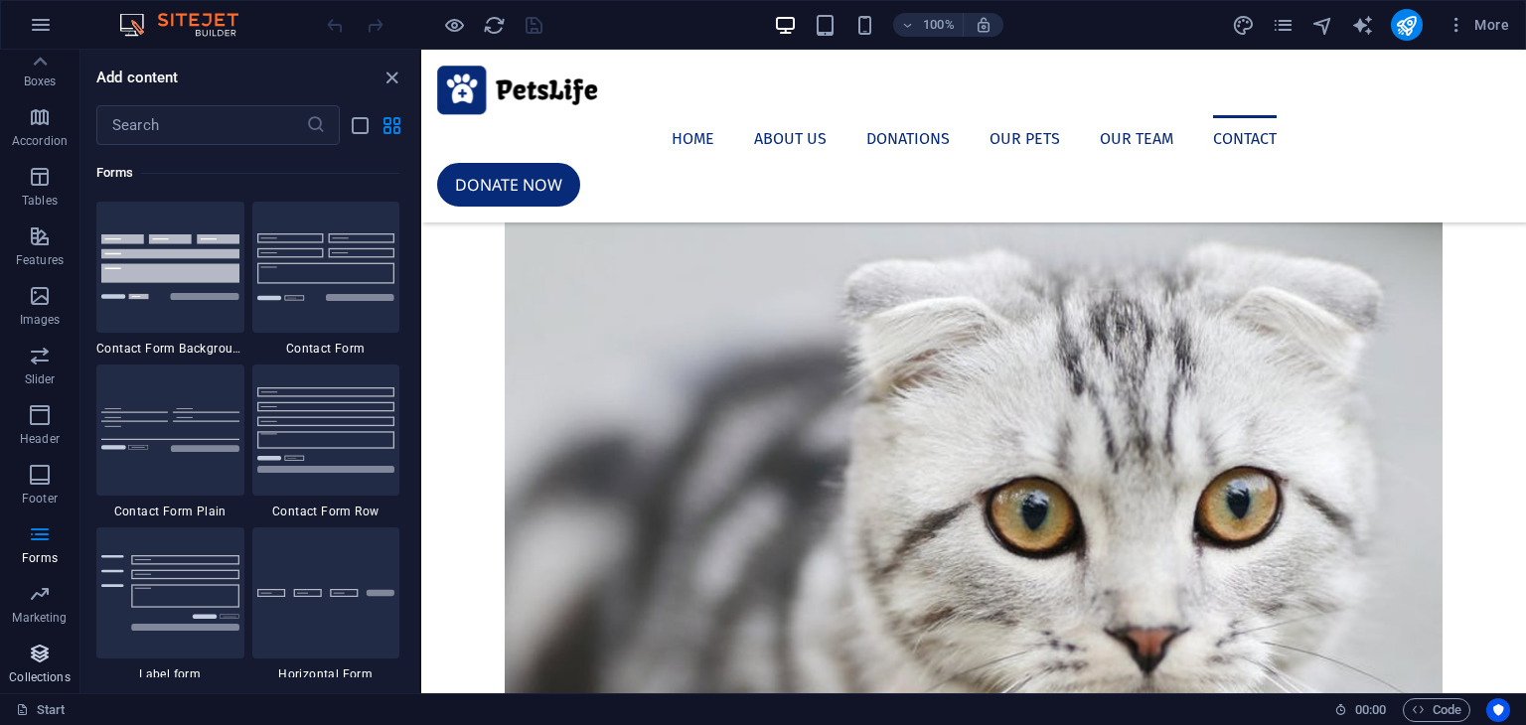
click at [46, 639] on button "Collections" at bounding box center [39, 664] width 79 height 60
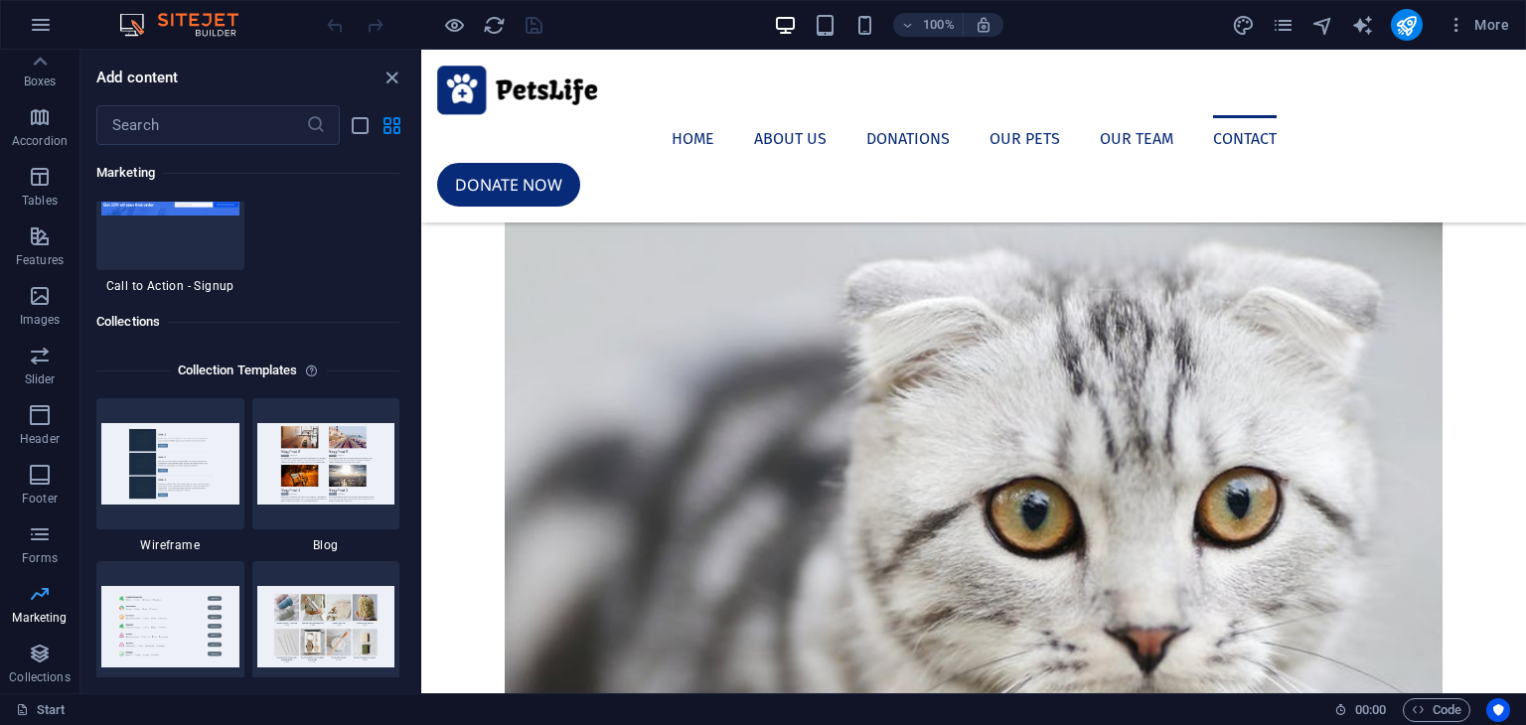
scroll to position [18188, 0]
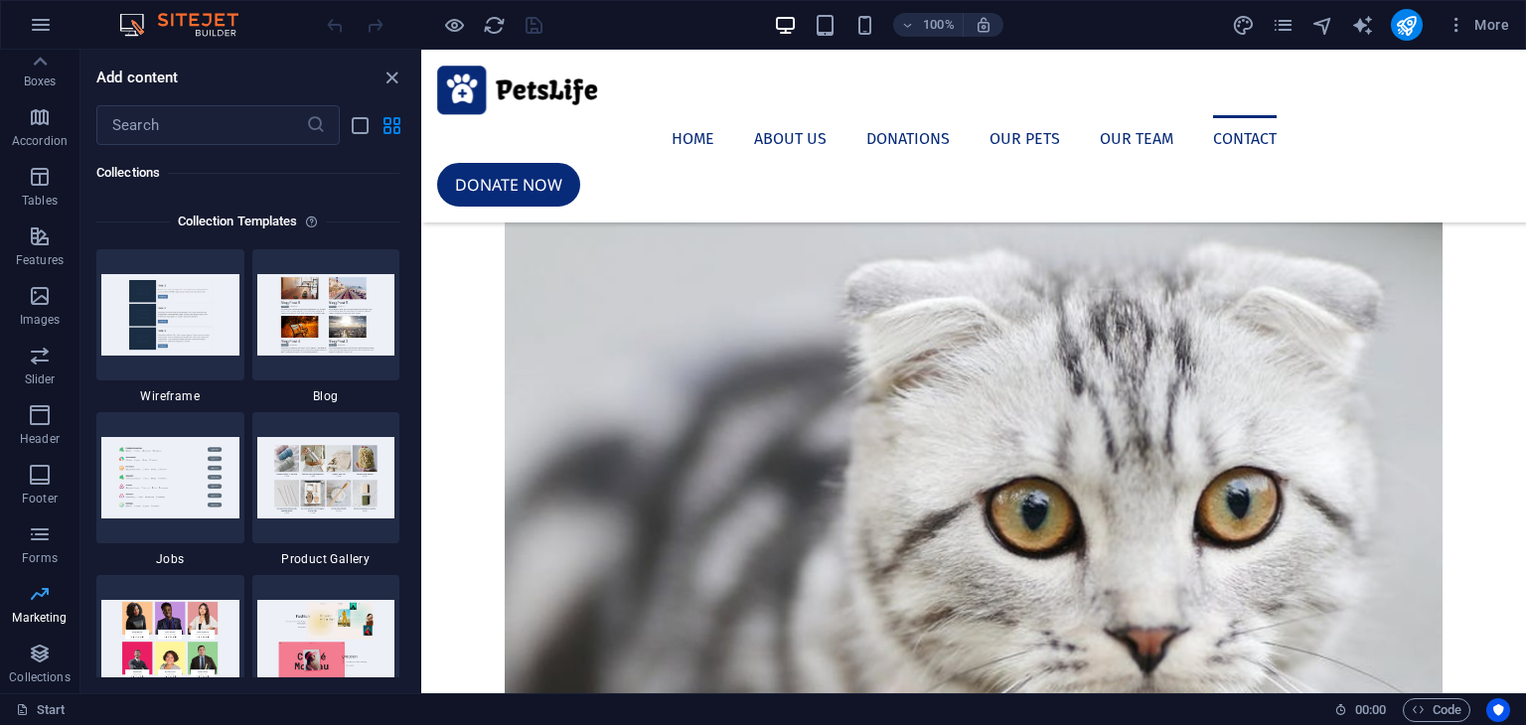
click at [39, 607] on span "Marketing" at bounding box center [39, 606] width 79 height 48
click at [47, 616] on p "Marketing" at bounding box center [39, 618] width 55 height 16
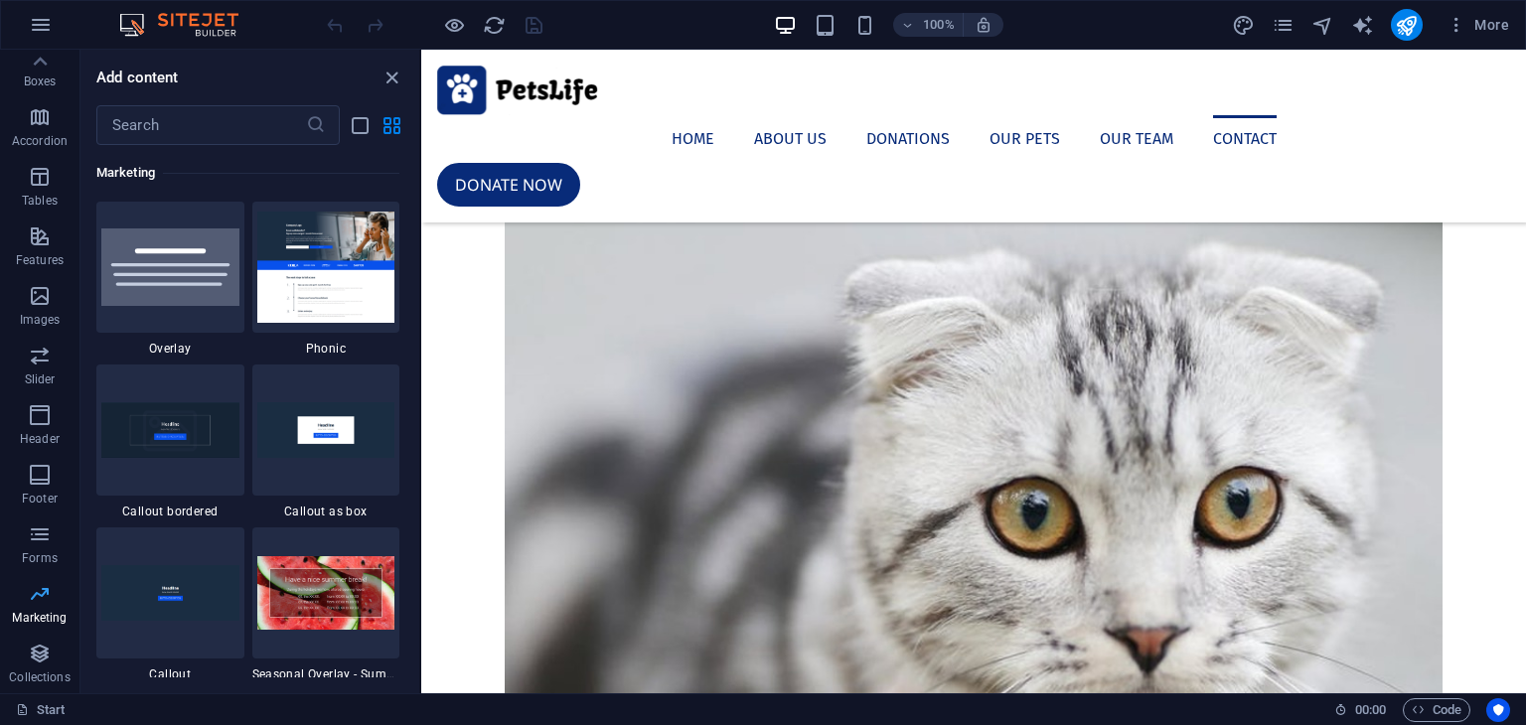
scroll to position [16184, 0]
click at [50, 196] on p "Tables" at bounding box center [40, 201] width 36 height 16
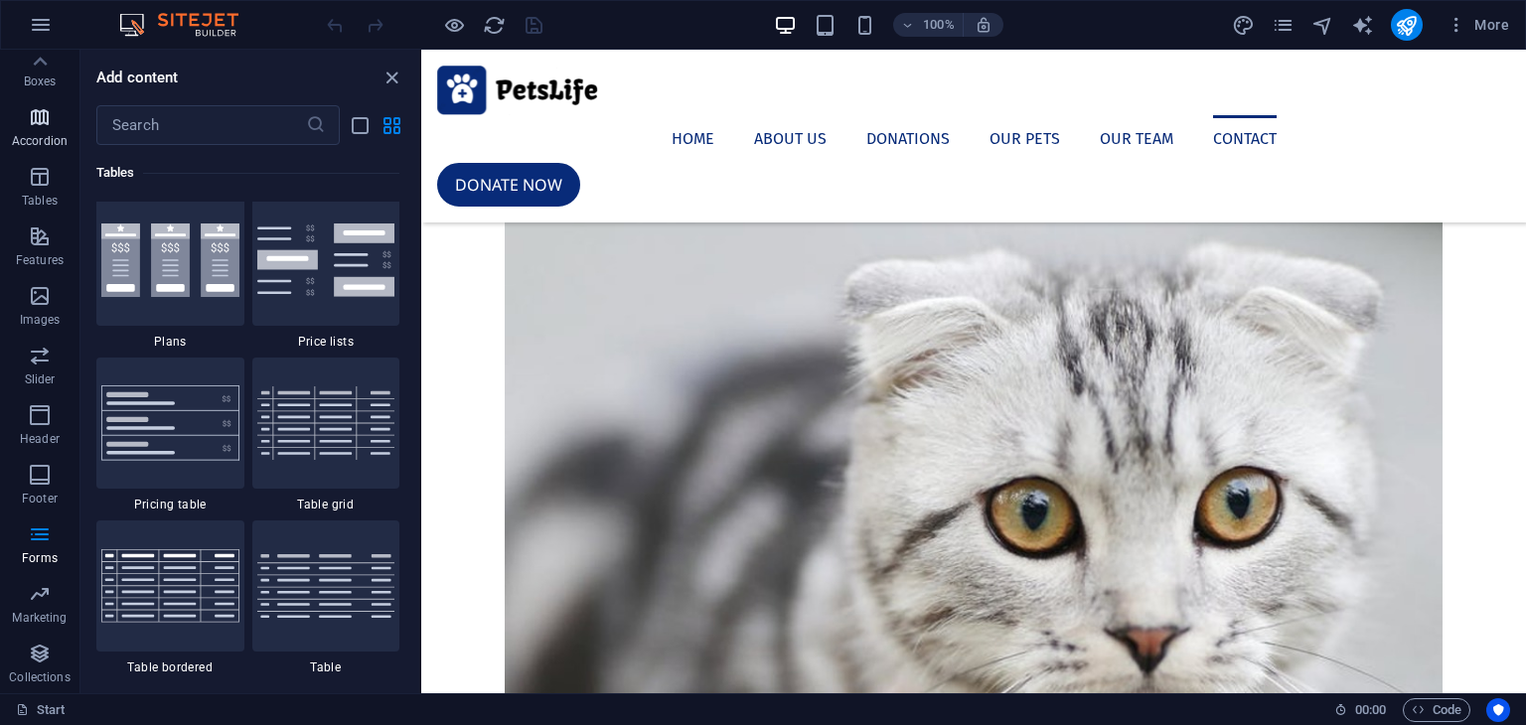
click at [49, 133] on p "Accordion" at bounding box center [40, 141] width 56 height 16
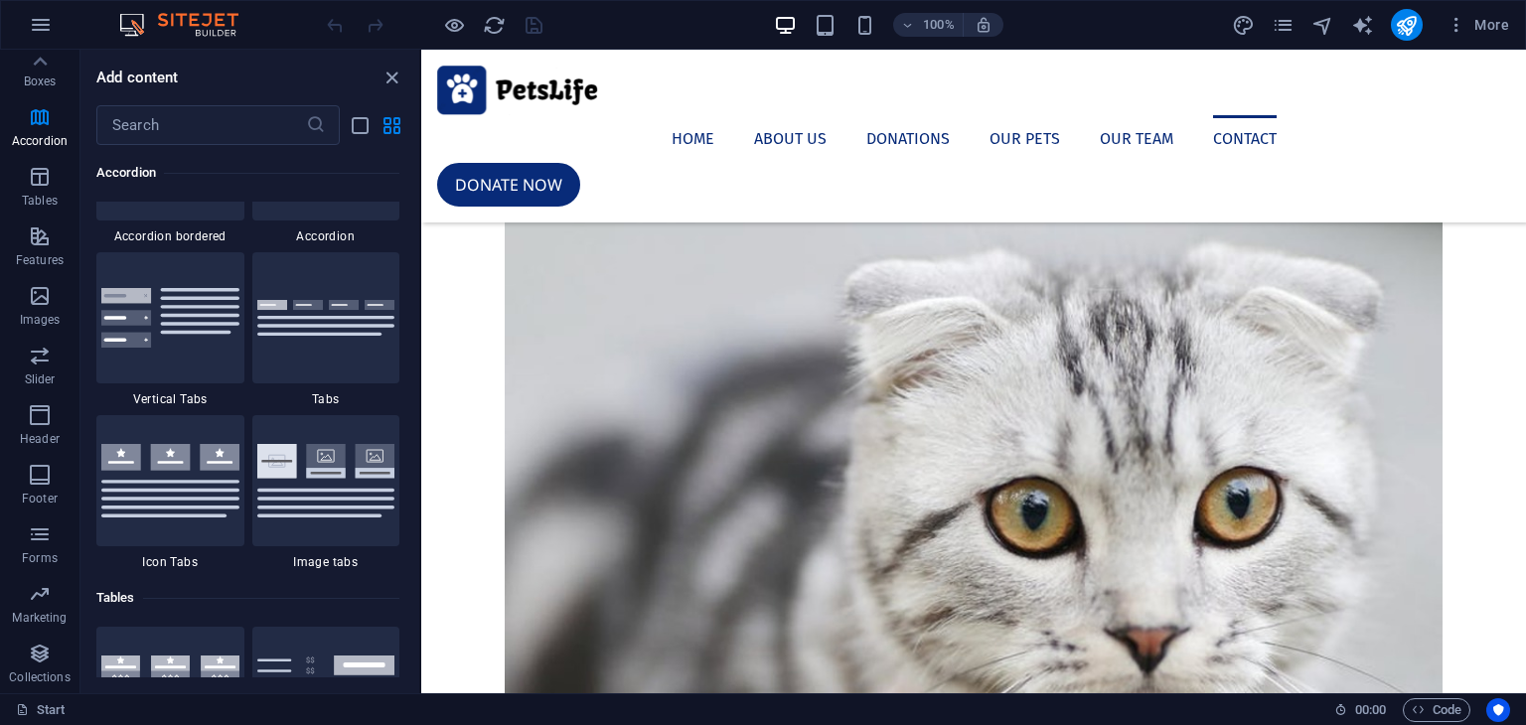
scroll to position [6343, 0]
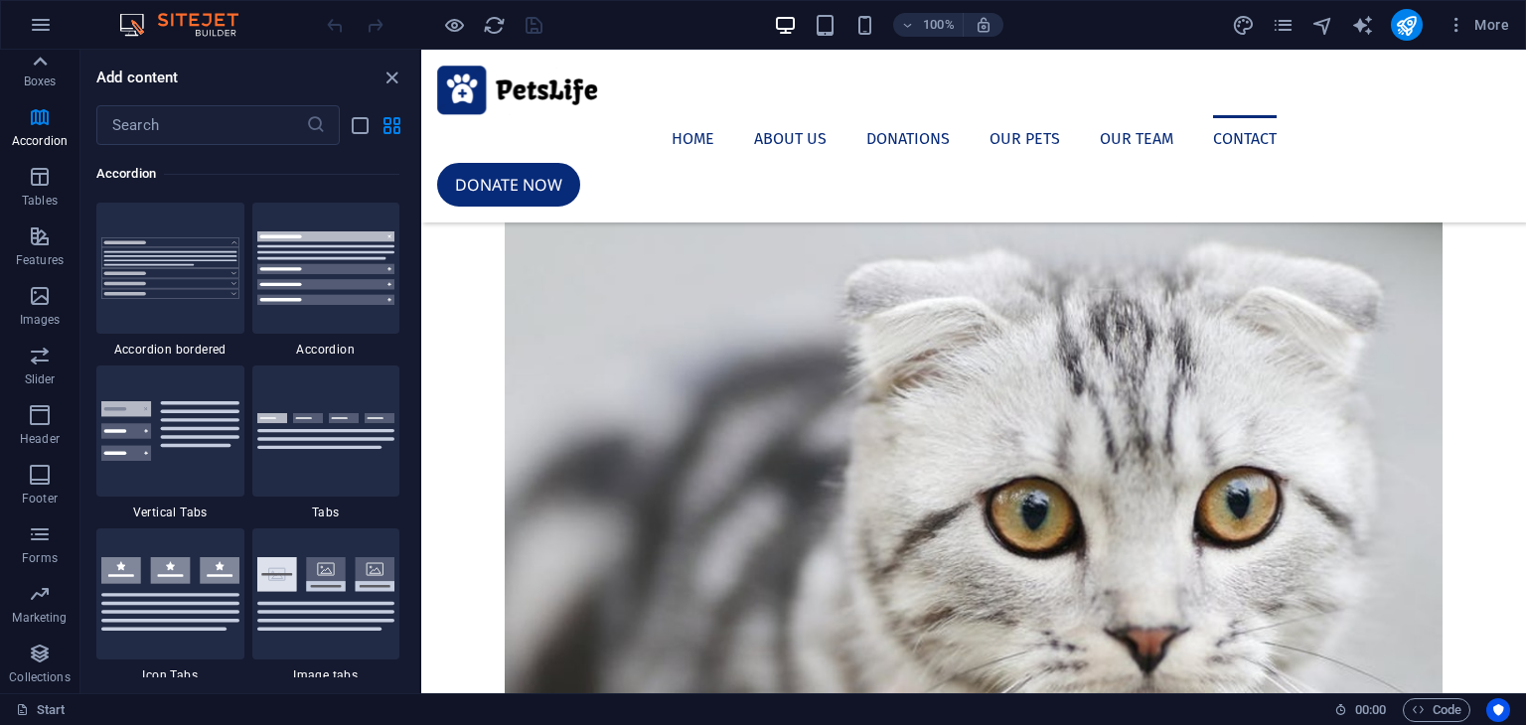
click at [42, 65] on icon at bounding box center [40, 62] width 28 height 28
click at [27, 152] on p "Elements" at bounding box center [40, 153] width 51 height 16
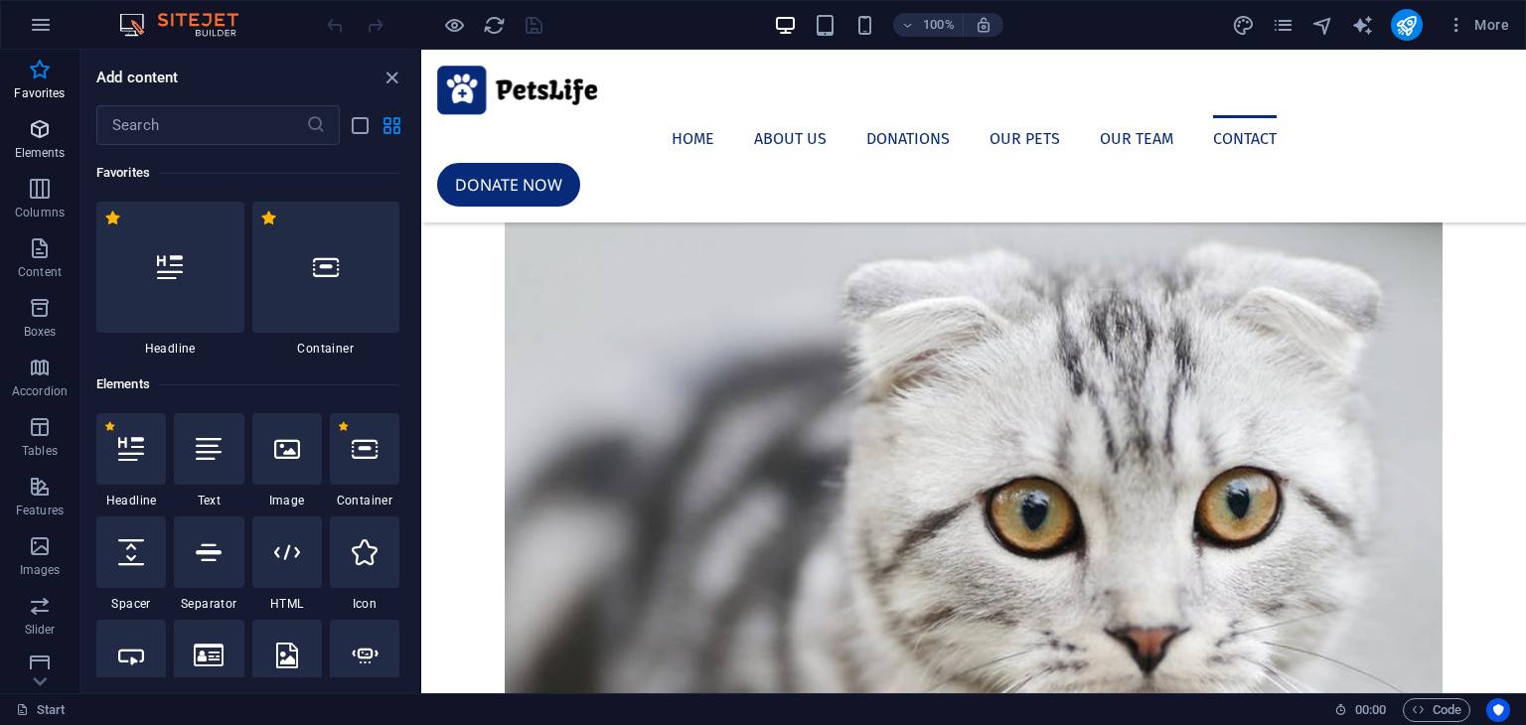
click at [55, 132] on span "Elements" at bounding box center [39, 141] width 79 height 48
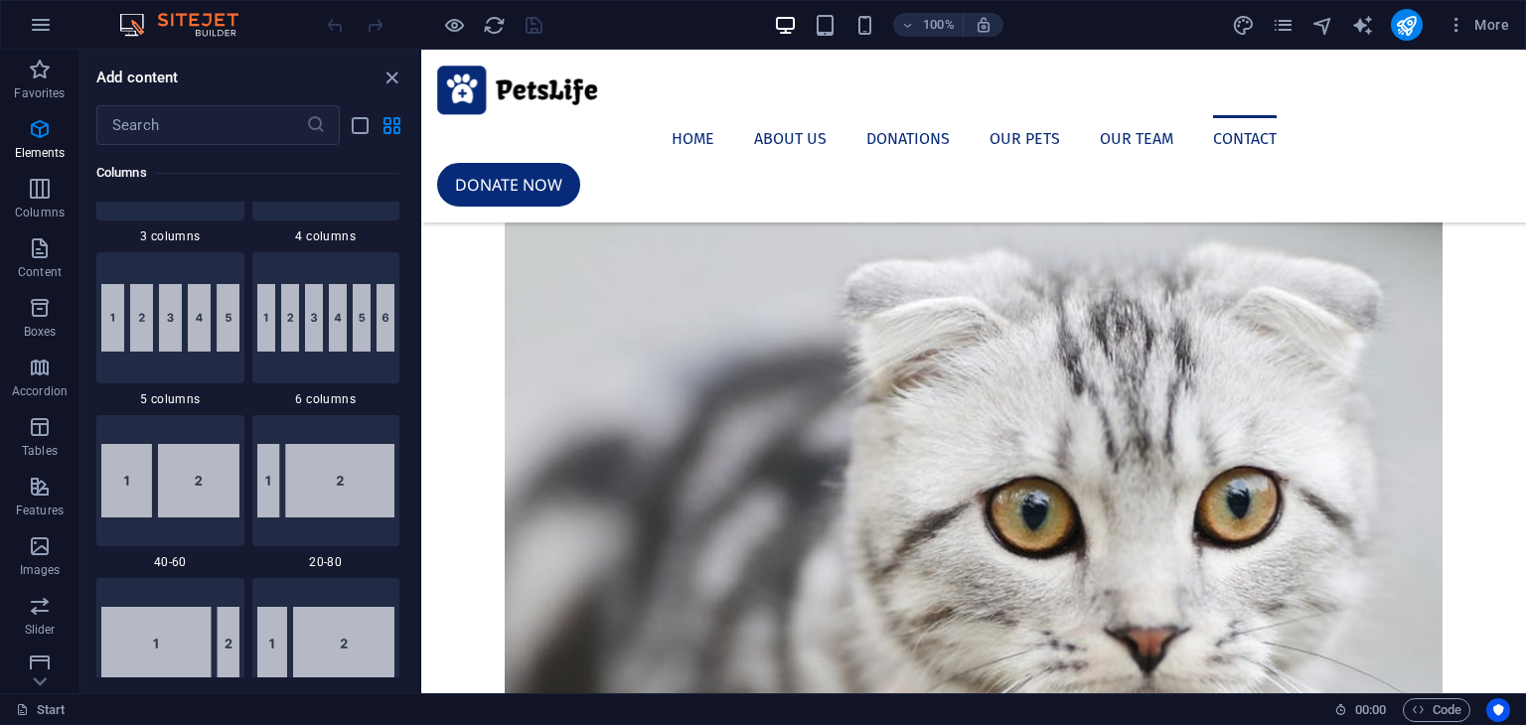
scroll to position [233, 0]
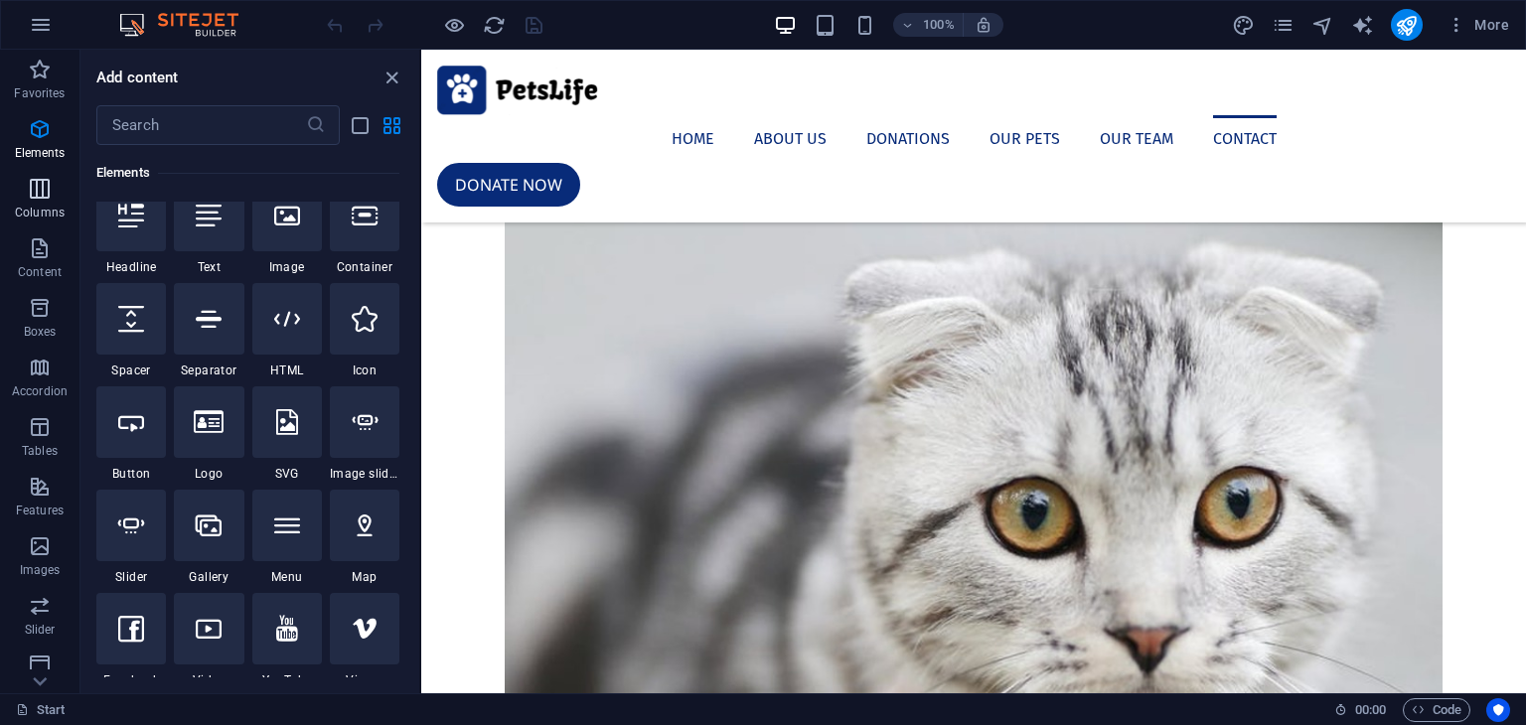
click at [36, 189] on icon "button" at bounding box center [40, 189] width 24 height 24
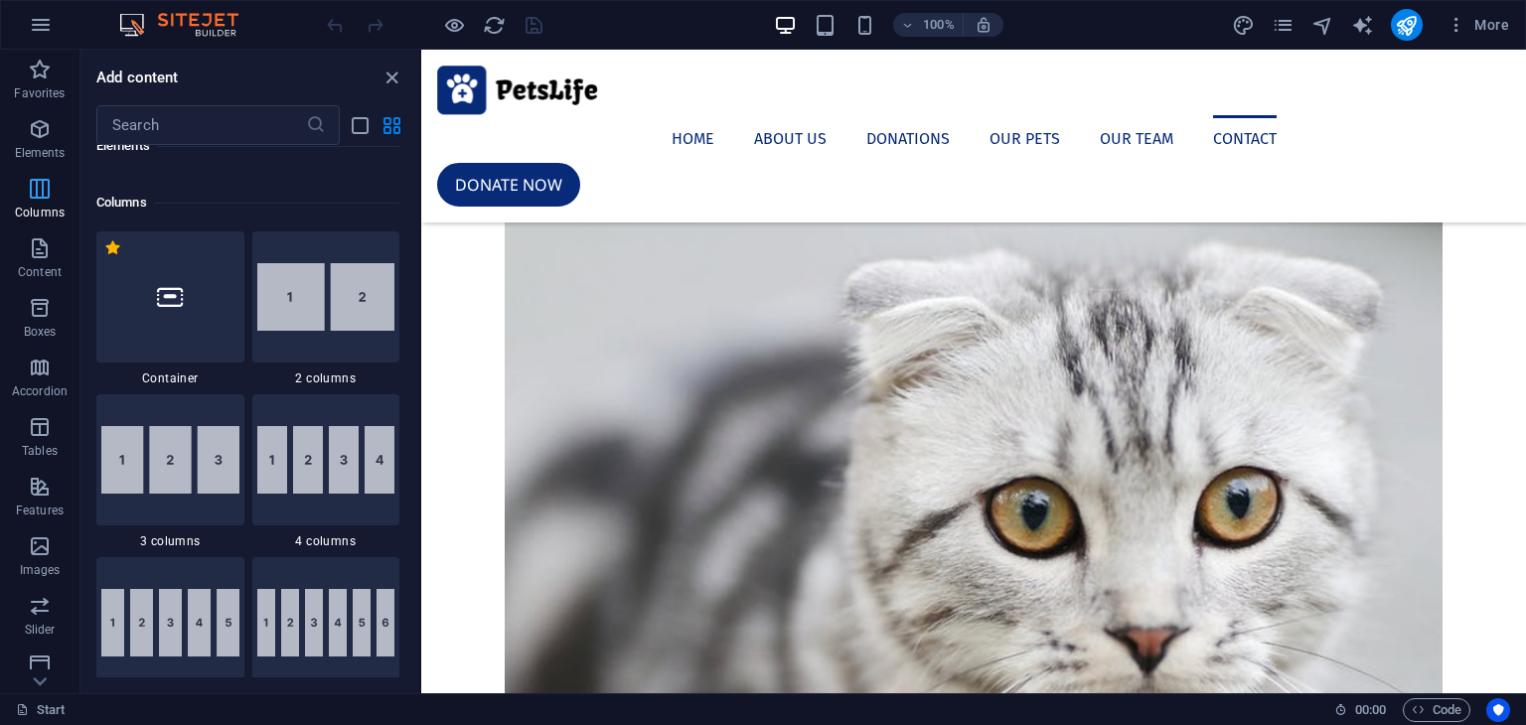
scroll to position [984, 0]
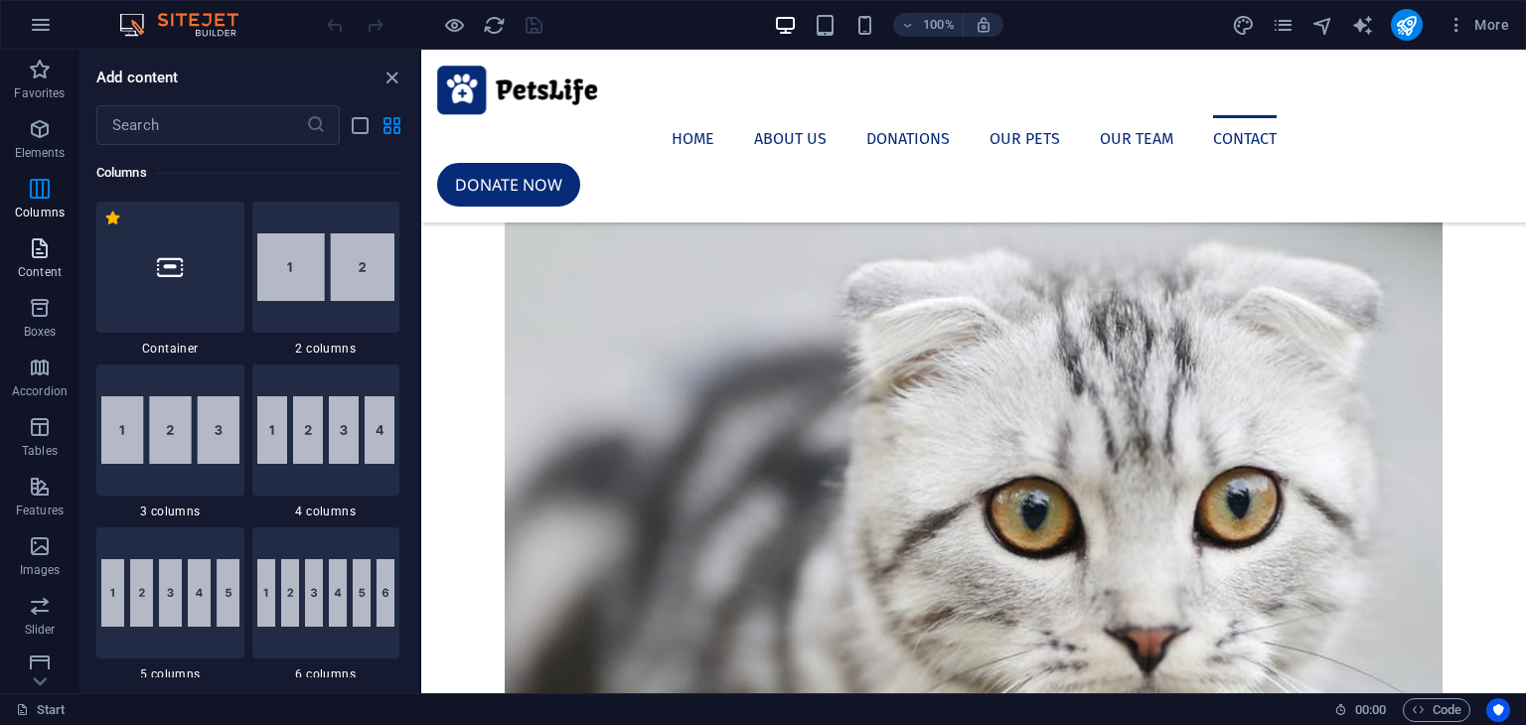
click at [56, 239] on span "Content" at bounding box center [39, 260] width 79 height 48
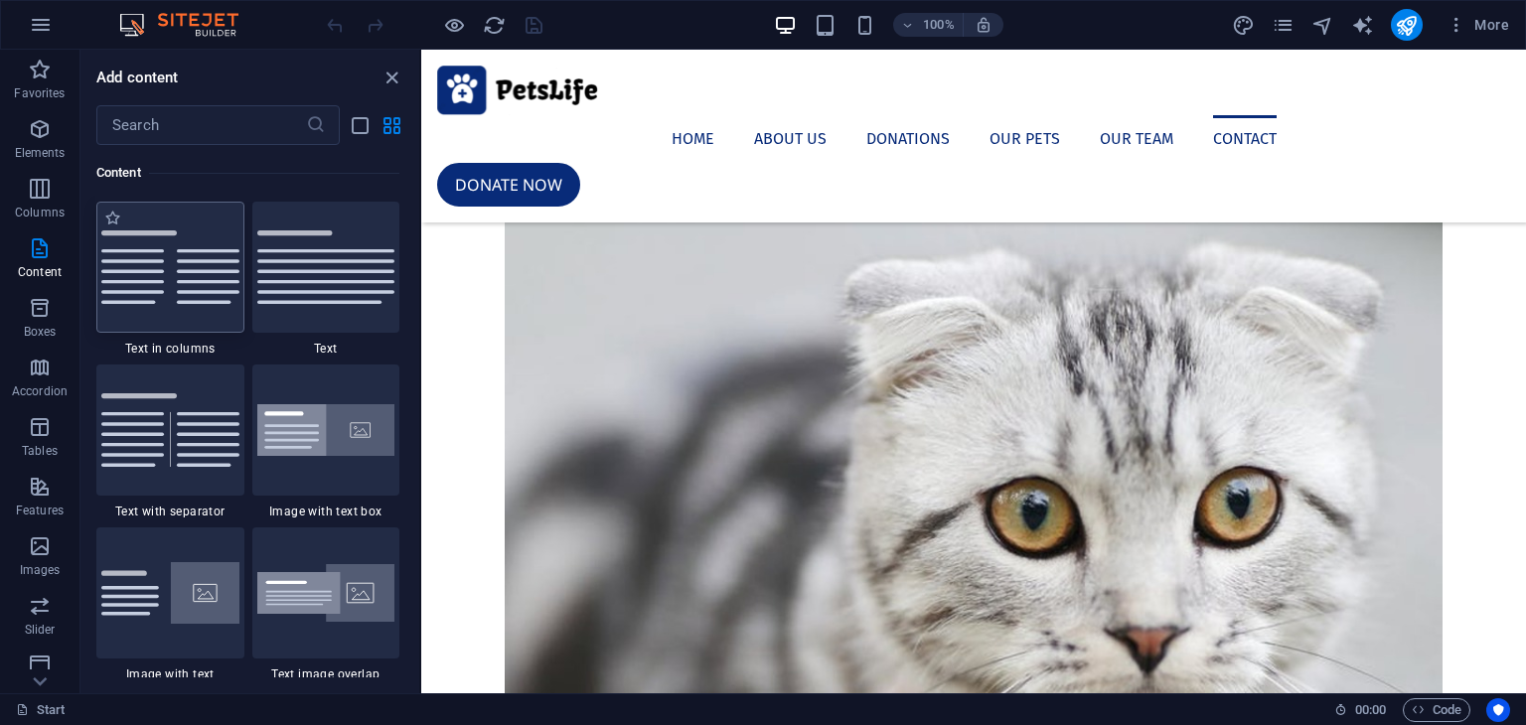
scroll to position [3476, 0]
click at [35, 302] on icon "button" at bounding box center [40, 308] width 24 height 24
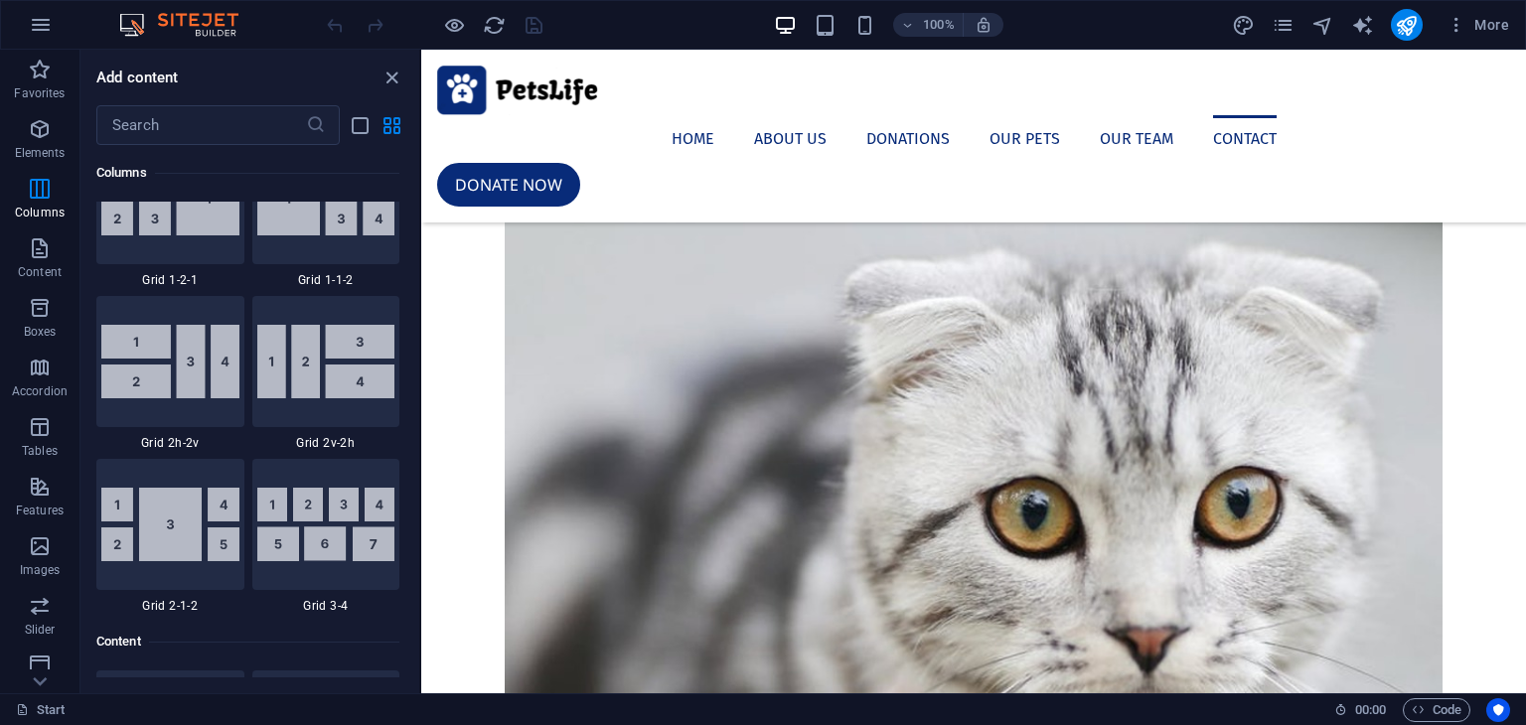
scroll to position [2997, 0]
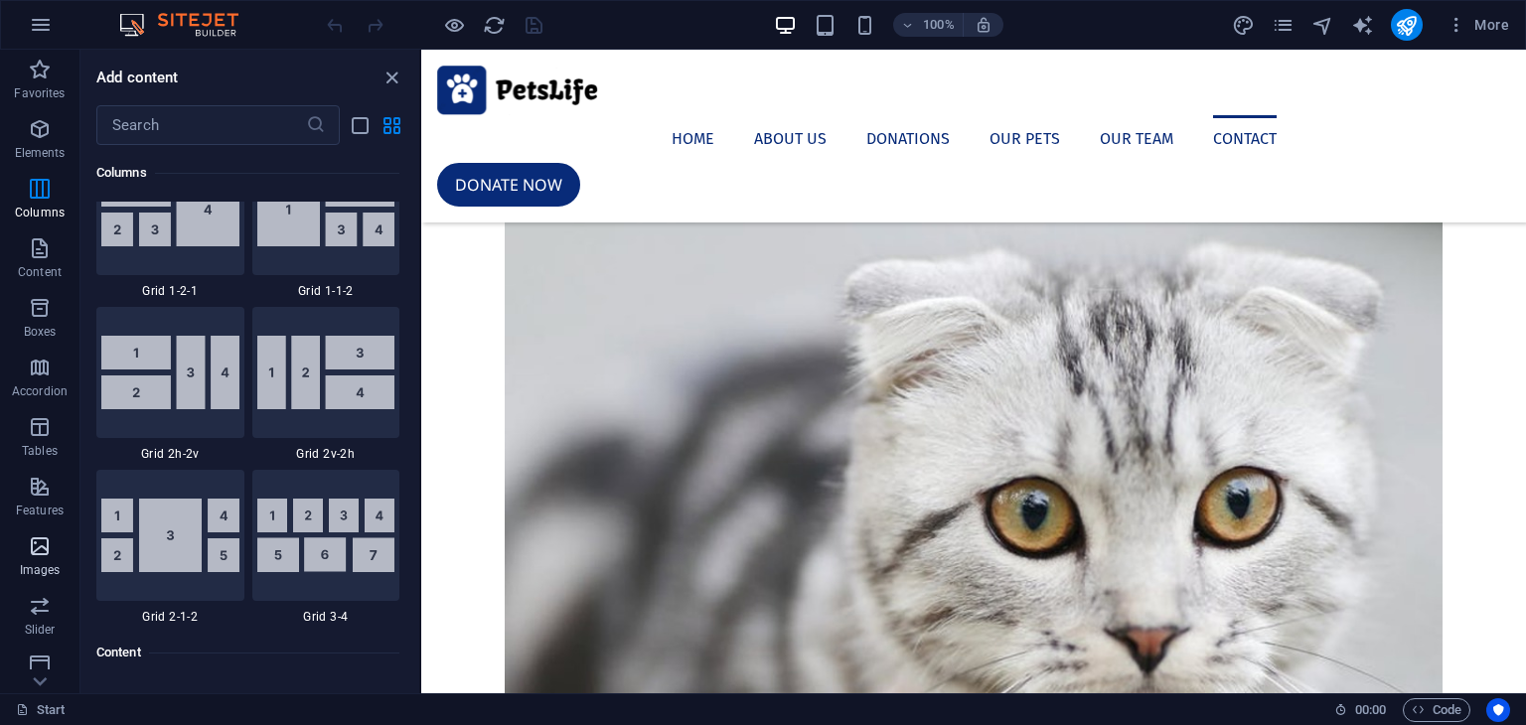
click at [48, 542] on icon "button" at bounding box center [40, 547] width 24 height 24
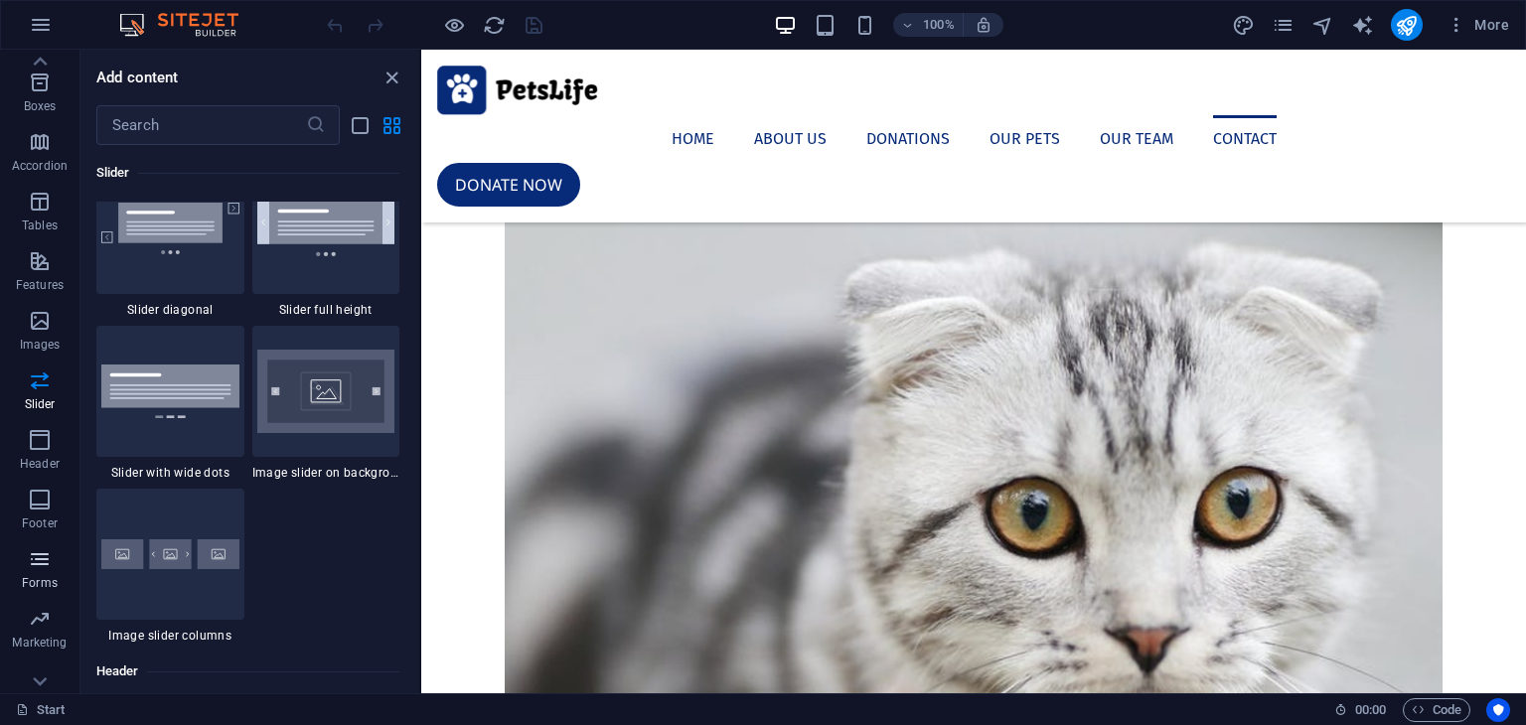
scroll to position [250, 0]
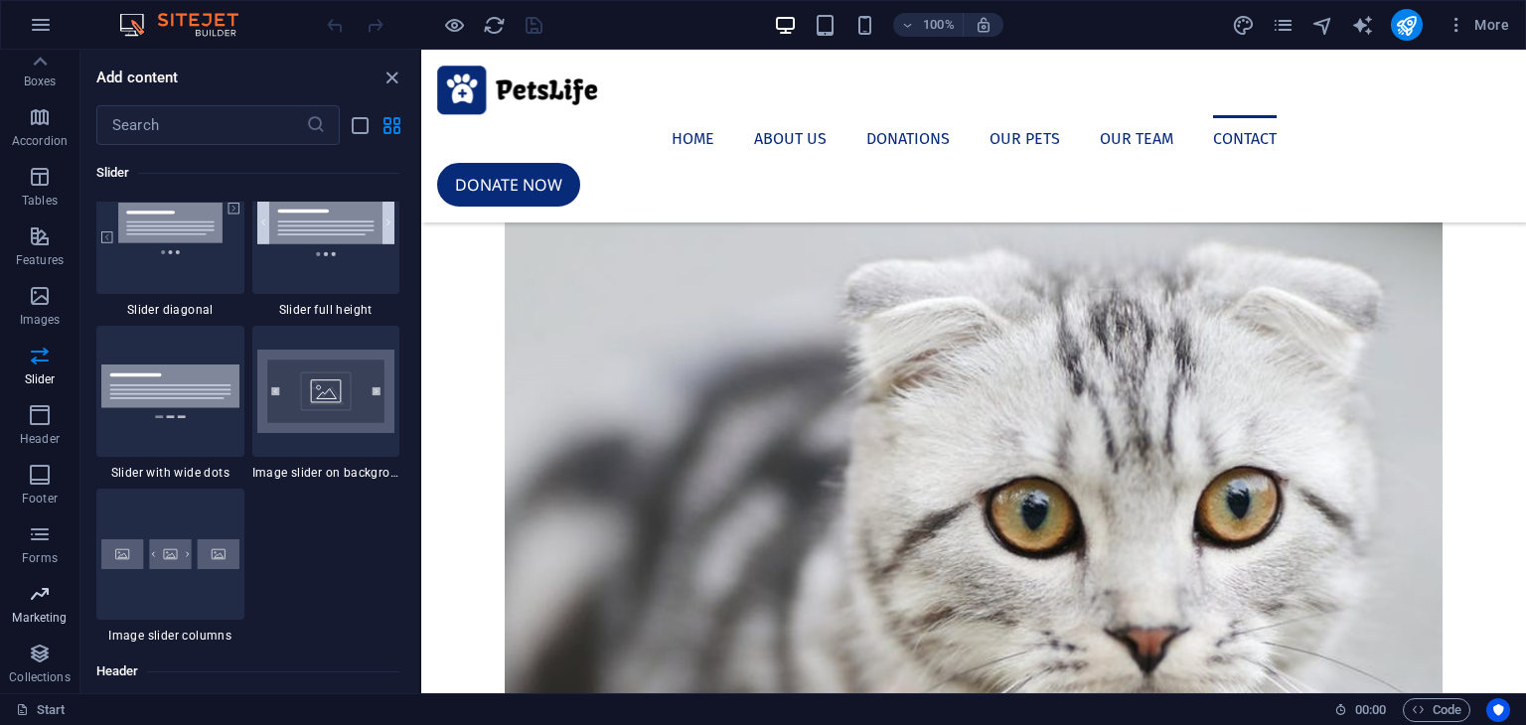
click at [38, 597] on icon "button" at bounding box center [40, 594] width 24 height 24
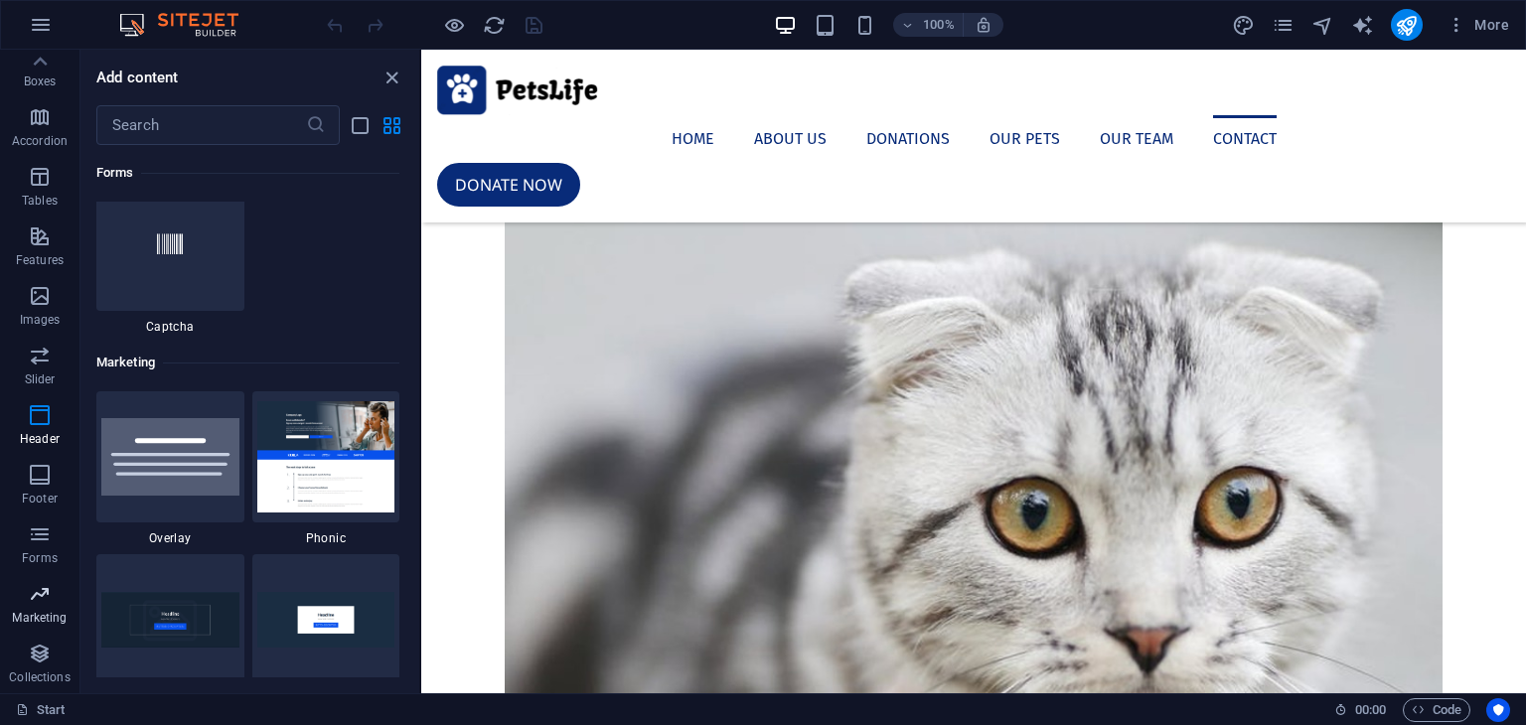
scroll to position [16183, 0]
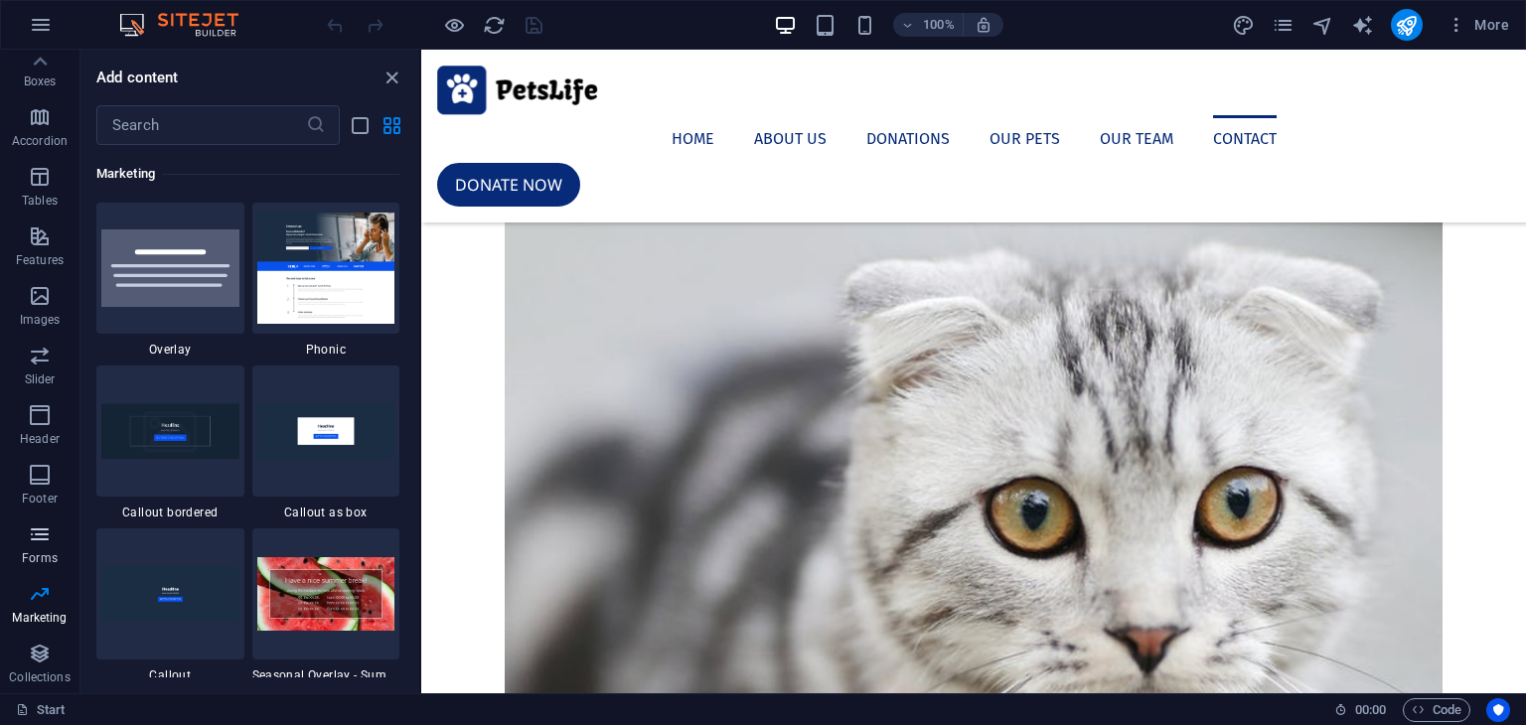
click at [32, 540] on icon "button" at bounding box center [40, 535] width 24 height 24
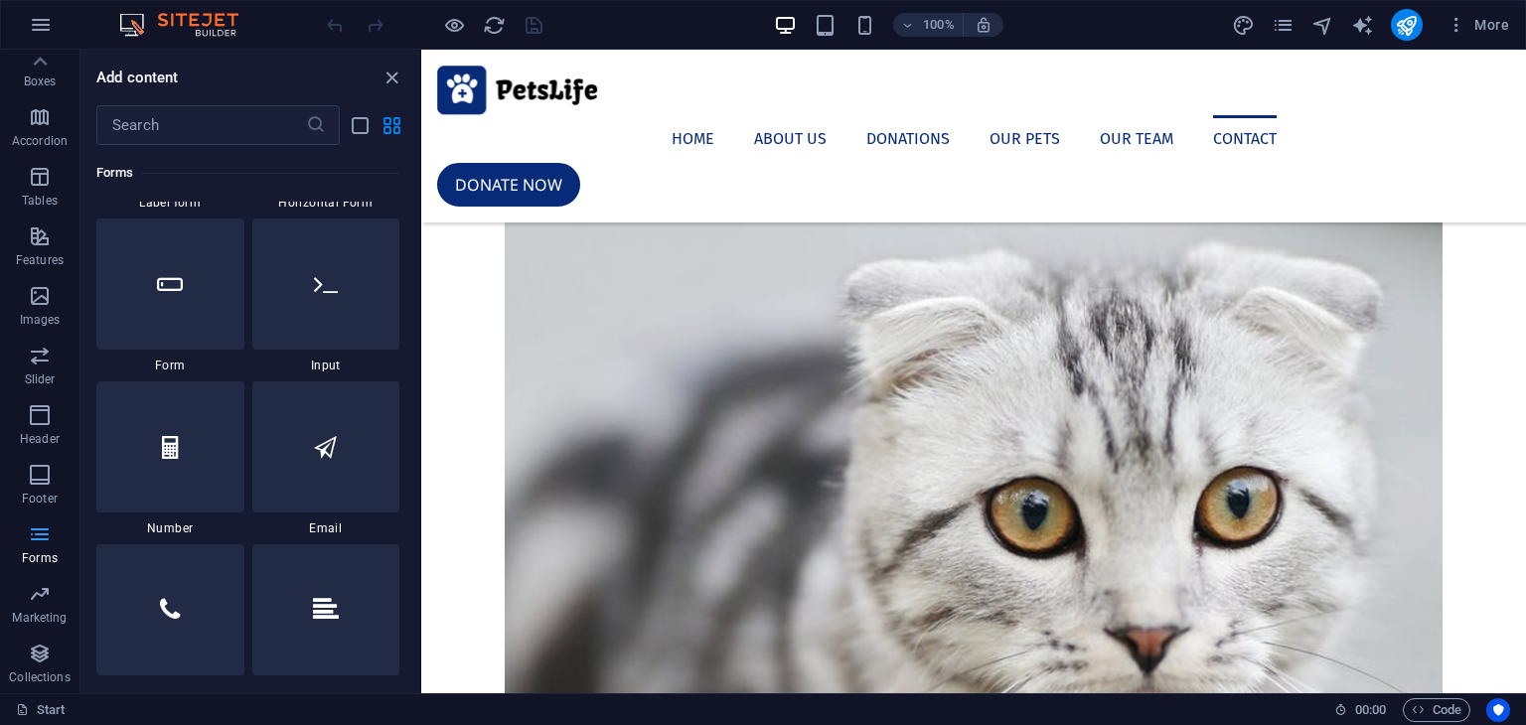
scroll to position [14506, 0]
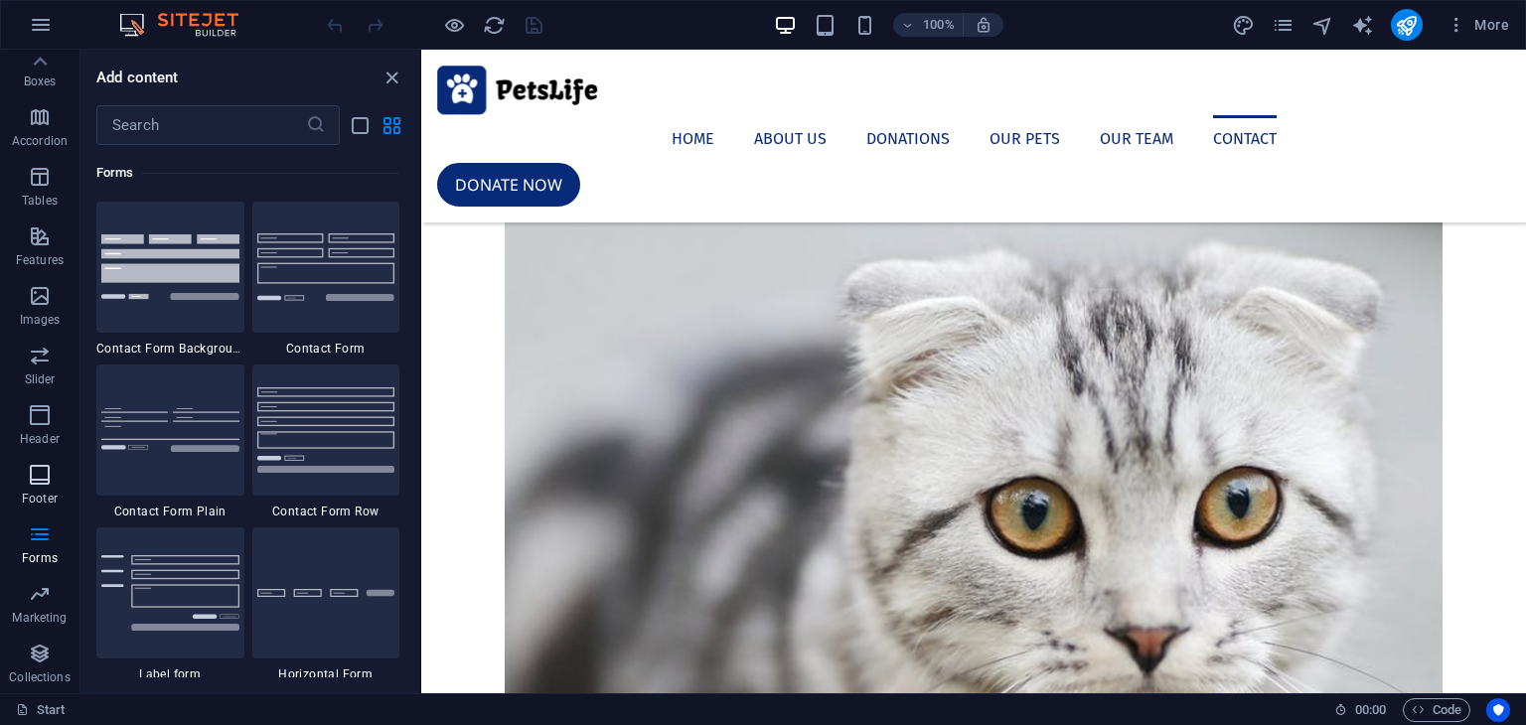
click at [36, 470] on icon "button" at bounding box center [40, 475] width 24 height 24
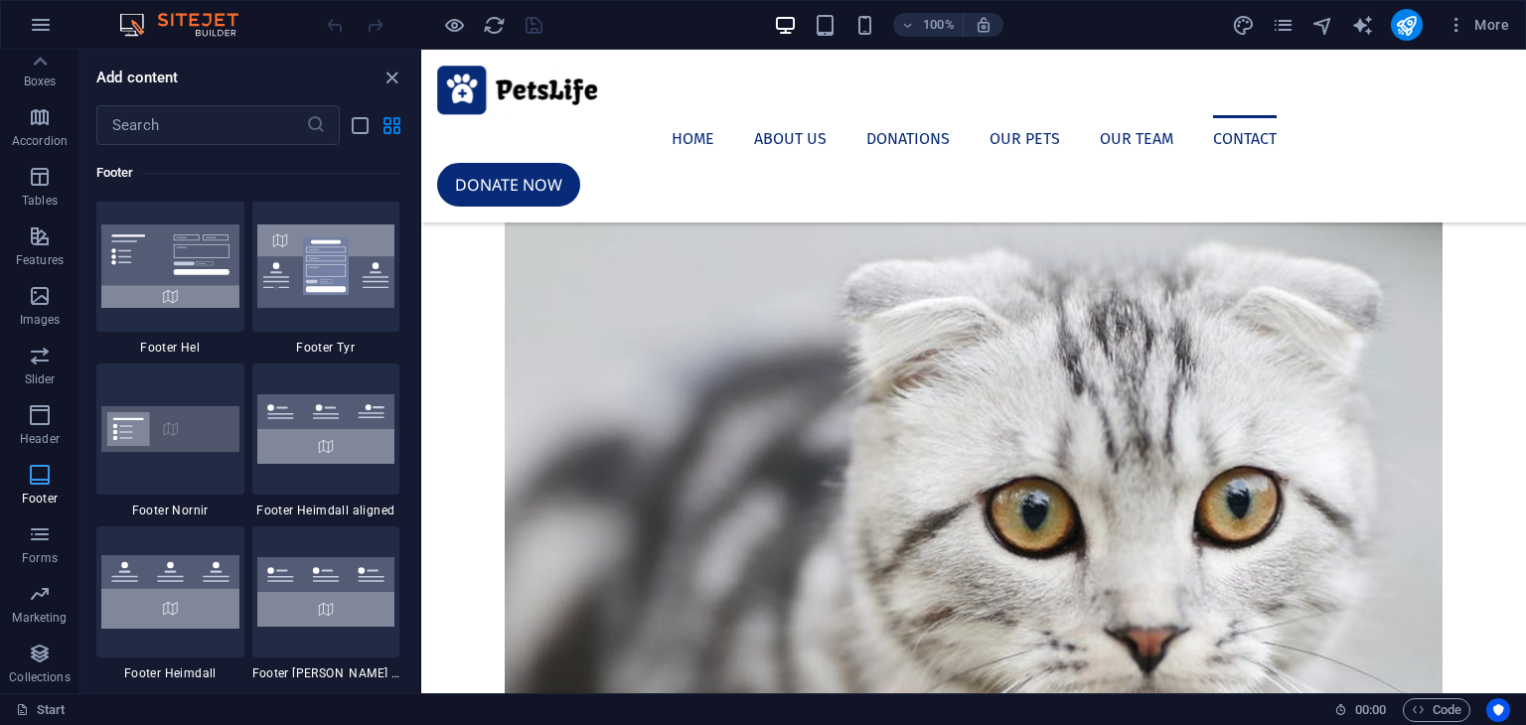
scroll to position [13154, 0]
click at [40, 437] on p "Header" at bounding box center [40, 439] width 40 height 16
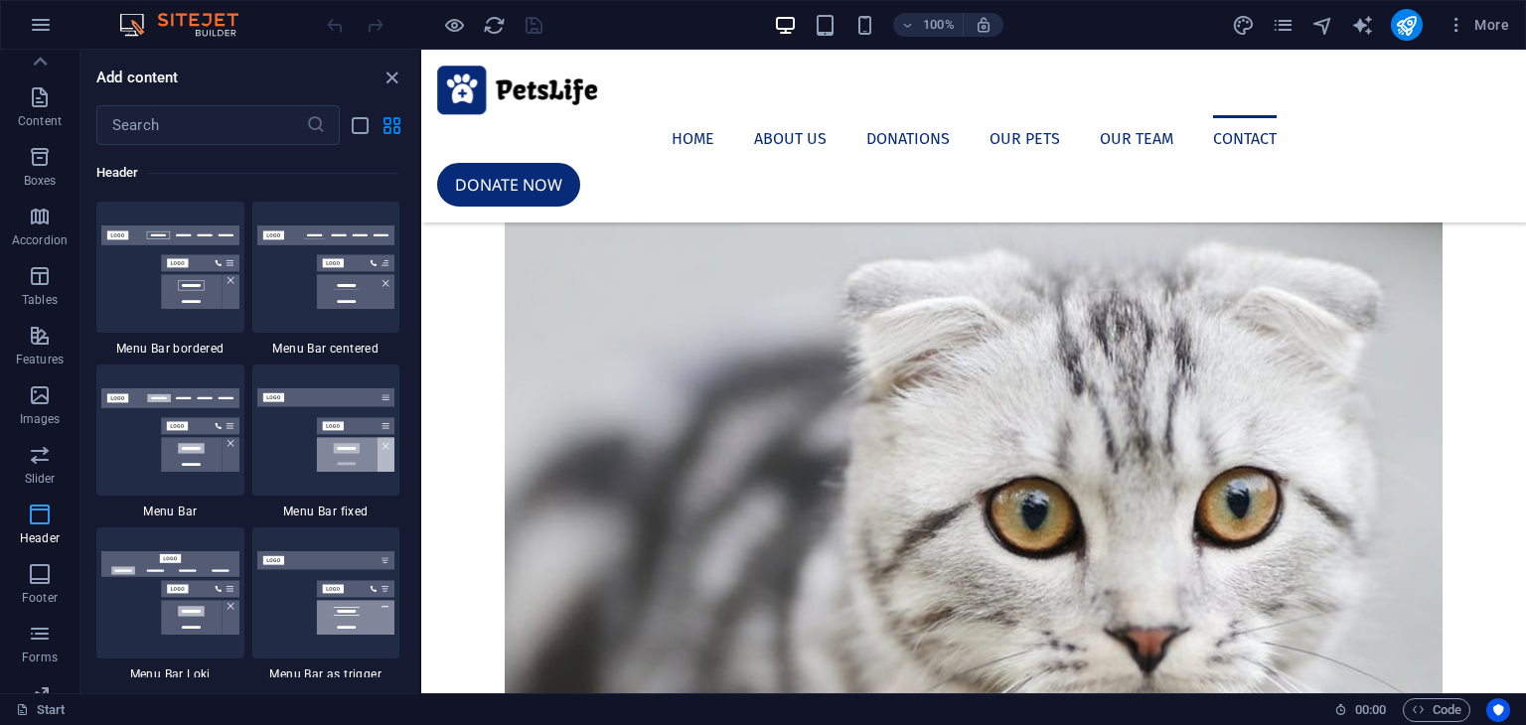
scroll to position [0, 0]
click at [59, 126] on span "Elements" at bounding box center [39, 141] width 79 height 48
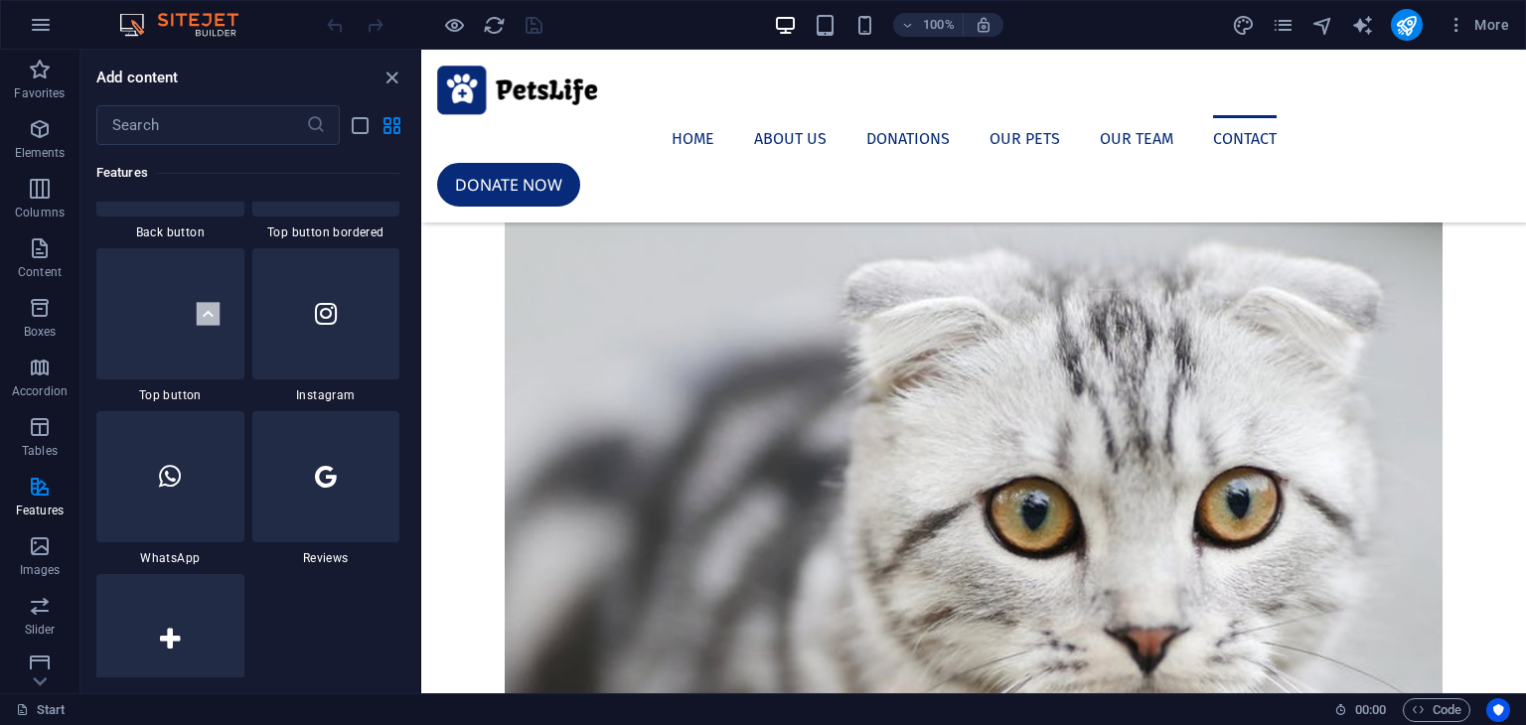
scroll to position [10019, 0]
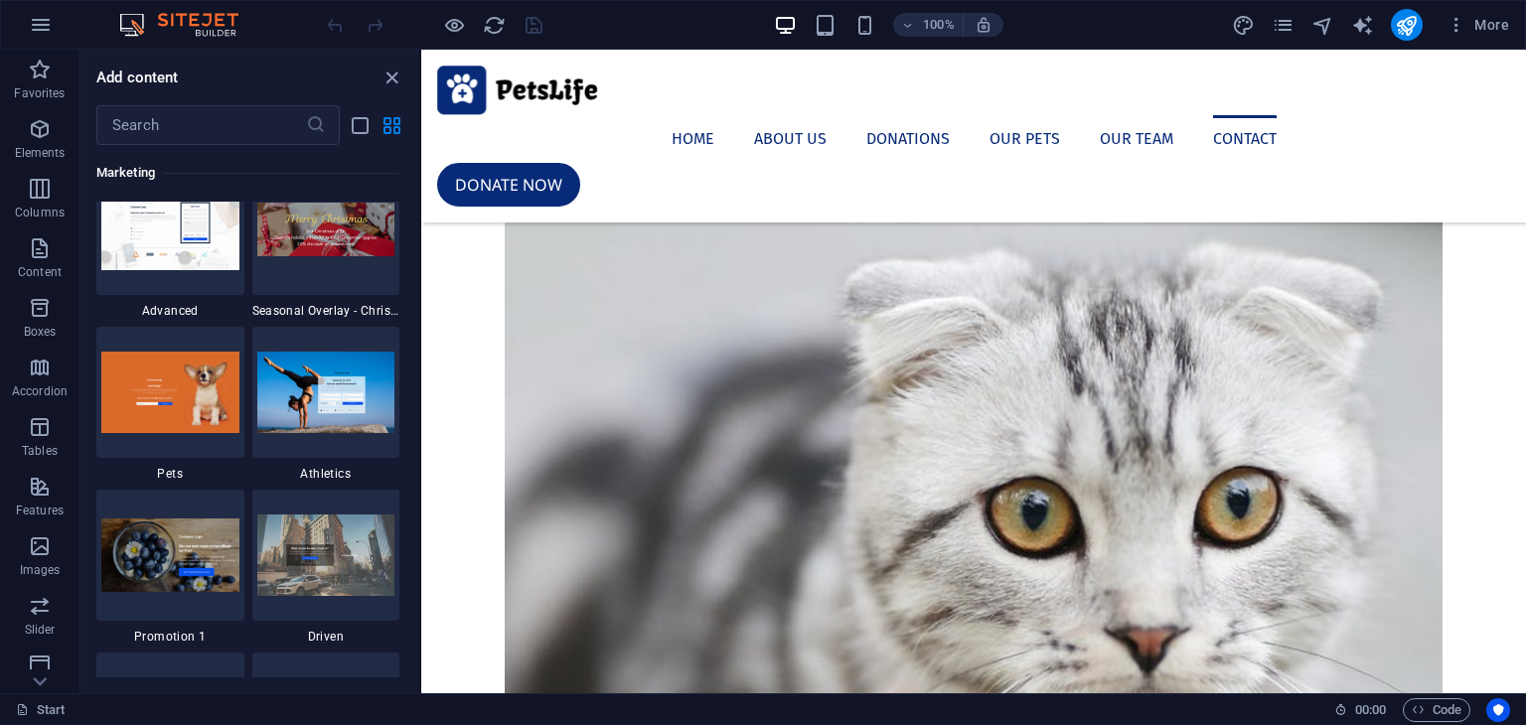
drag, startPoint x: 417, startPoint y: 303, endPoint x: 8, endPoint y: 555, distance: 480.9
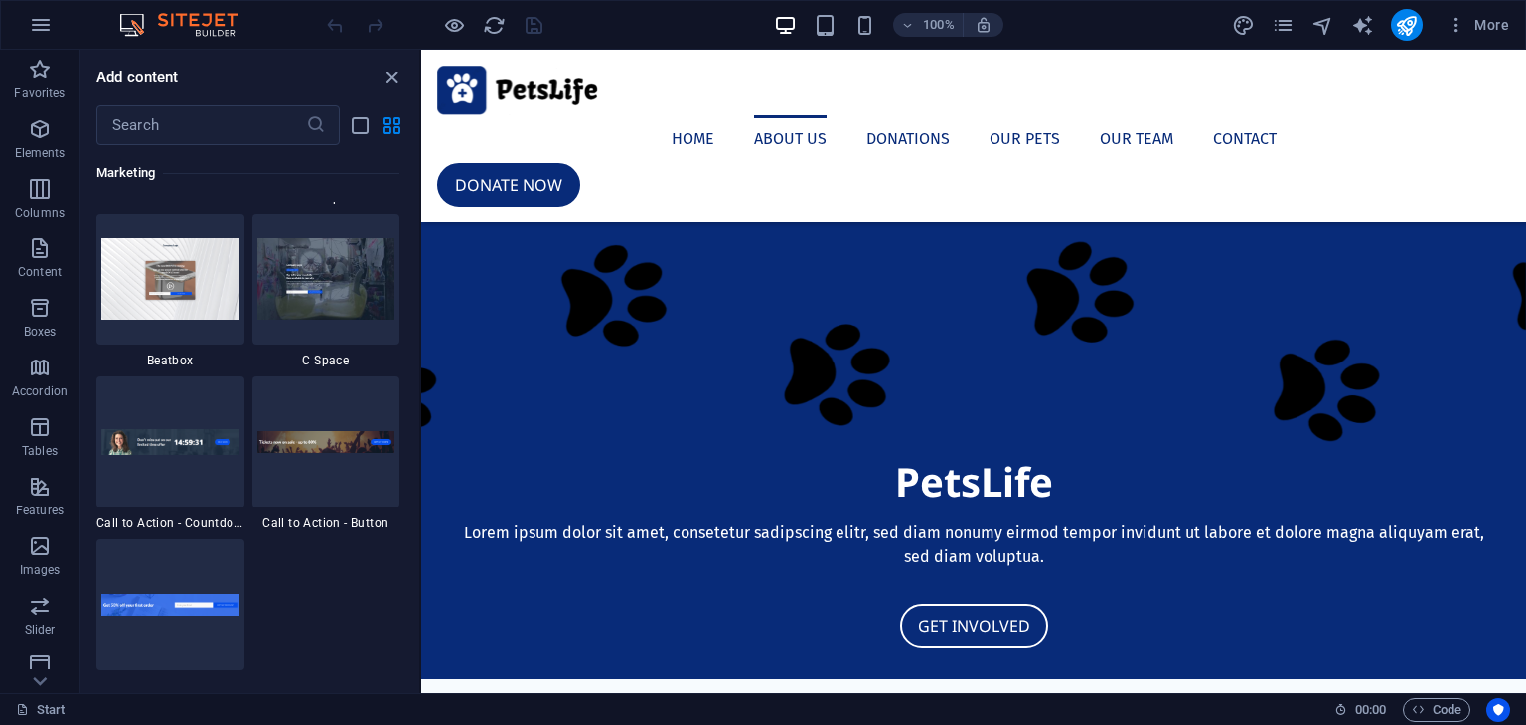
scroll to position [644, 0]
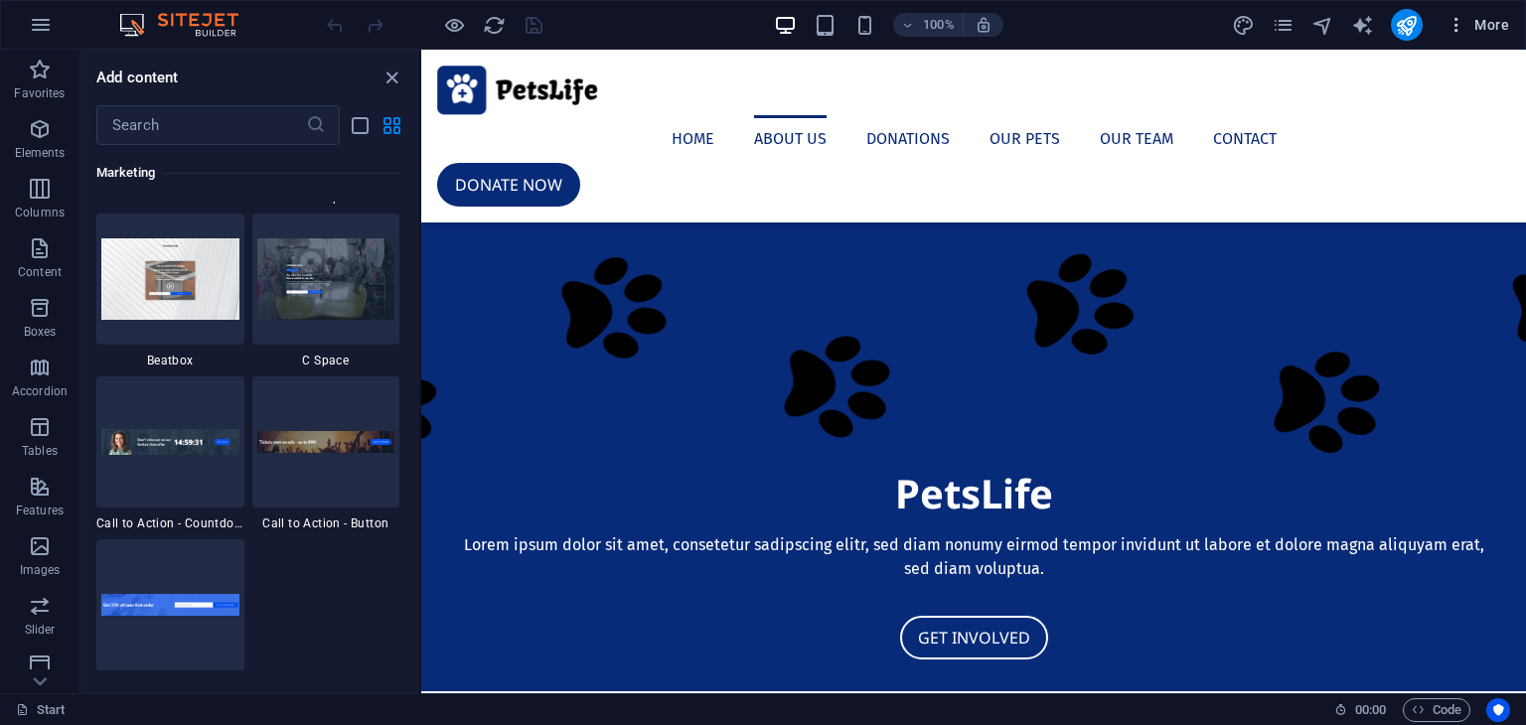
click at [1451, 27] on icon "button" at bounding box center [1457, 25] width 20 height 20
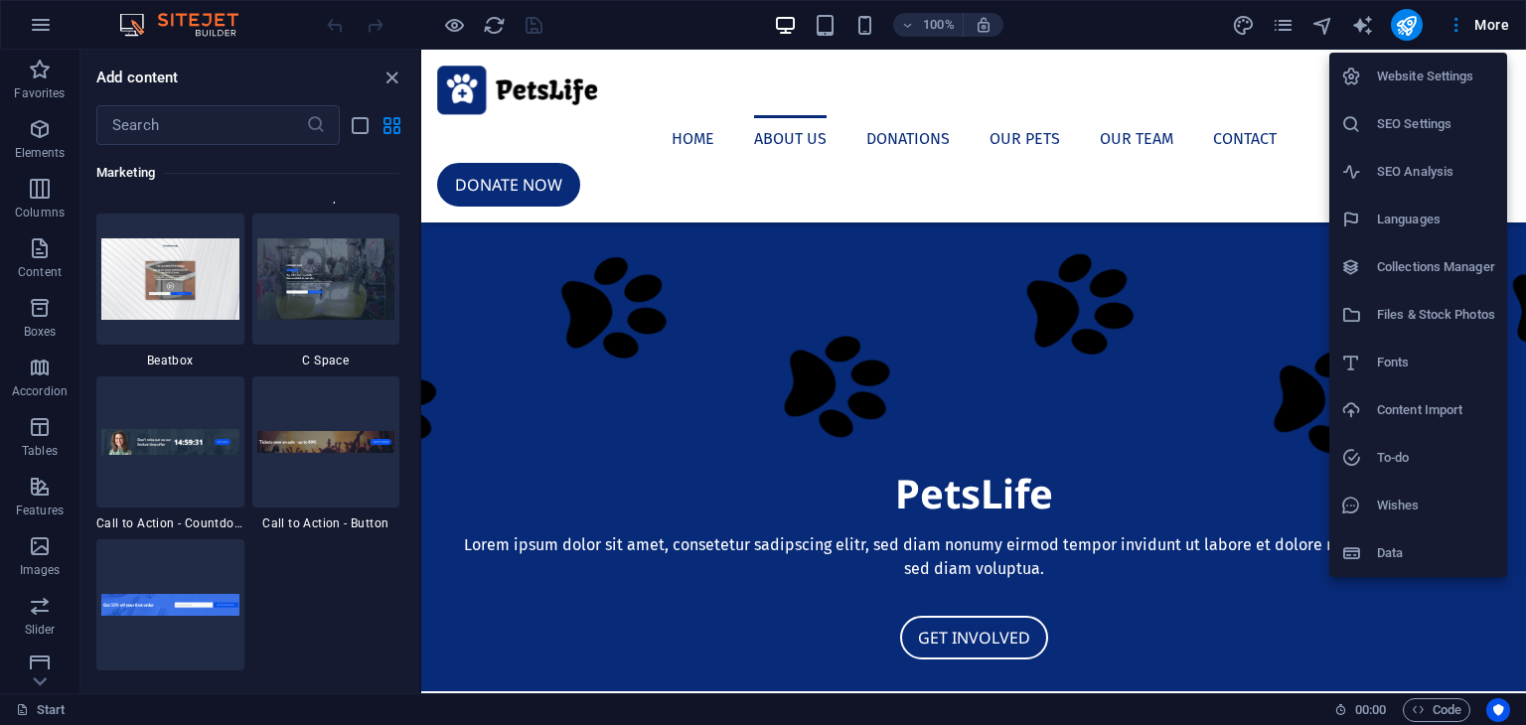
click at [1394, 355] on h6 "Fonts" at bounding box center [1436, 363] width 118 height 24
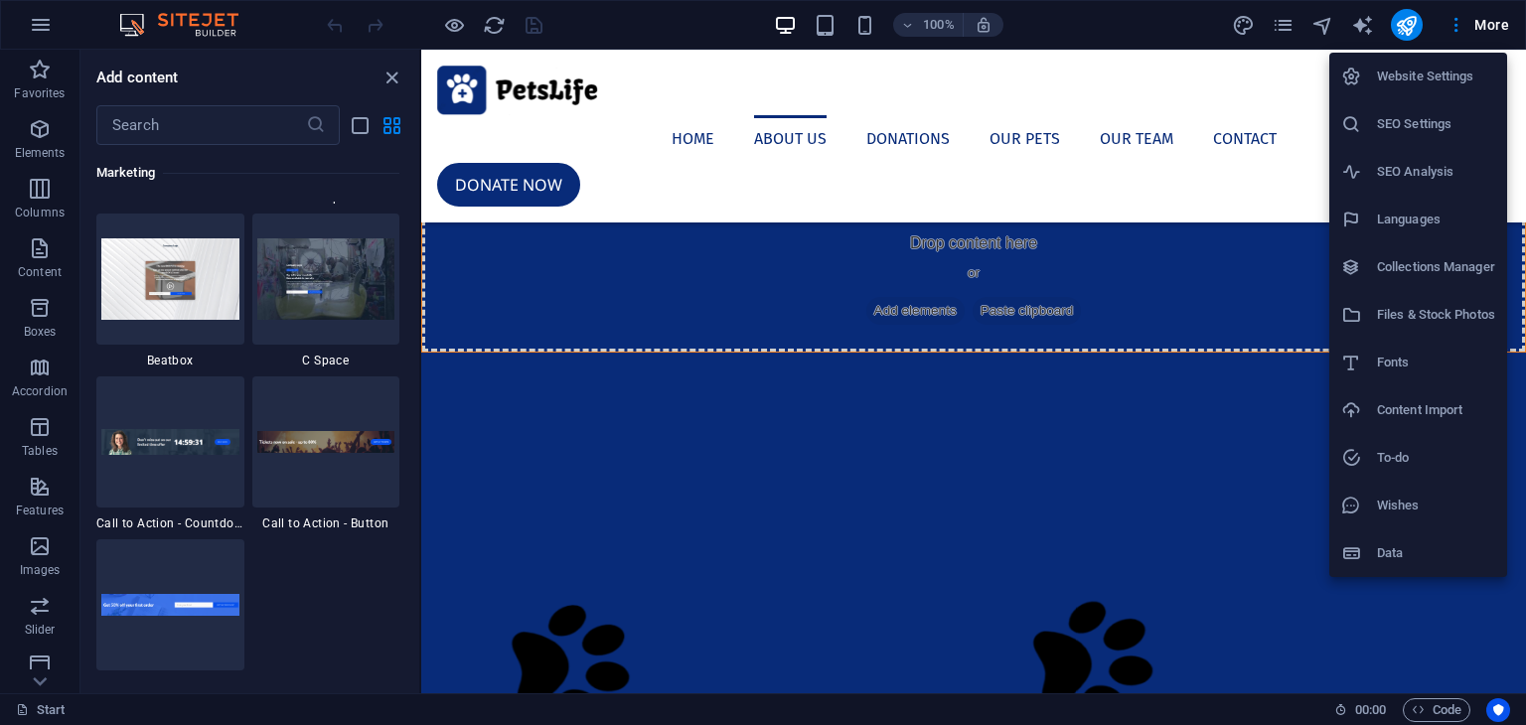
select select "popularity"
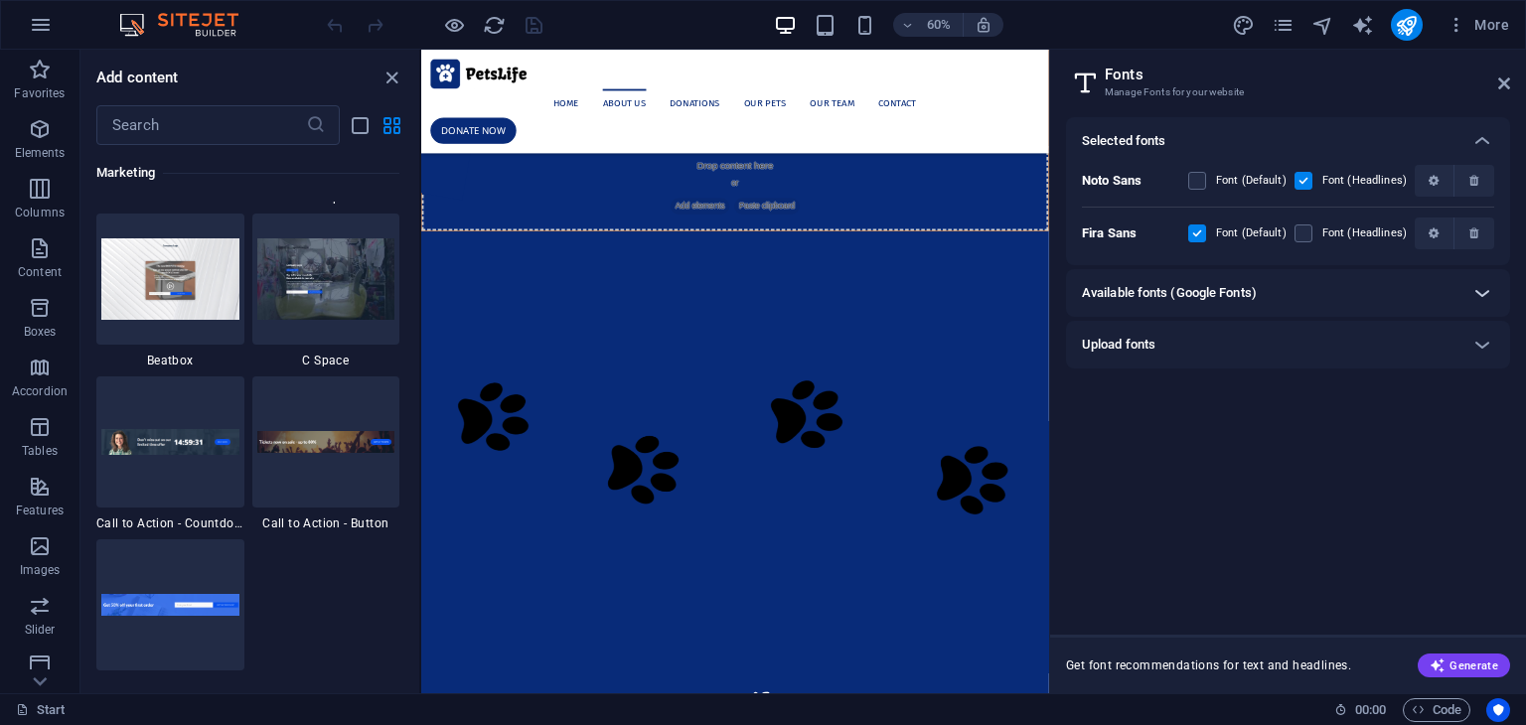
click at [1470, 293] on icon at bounding box center [1482, 293] width 24 height 24
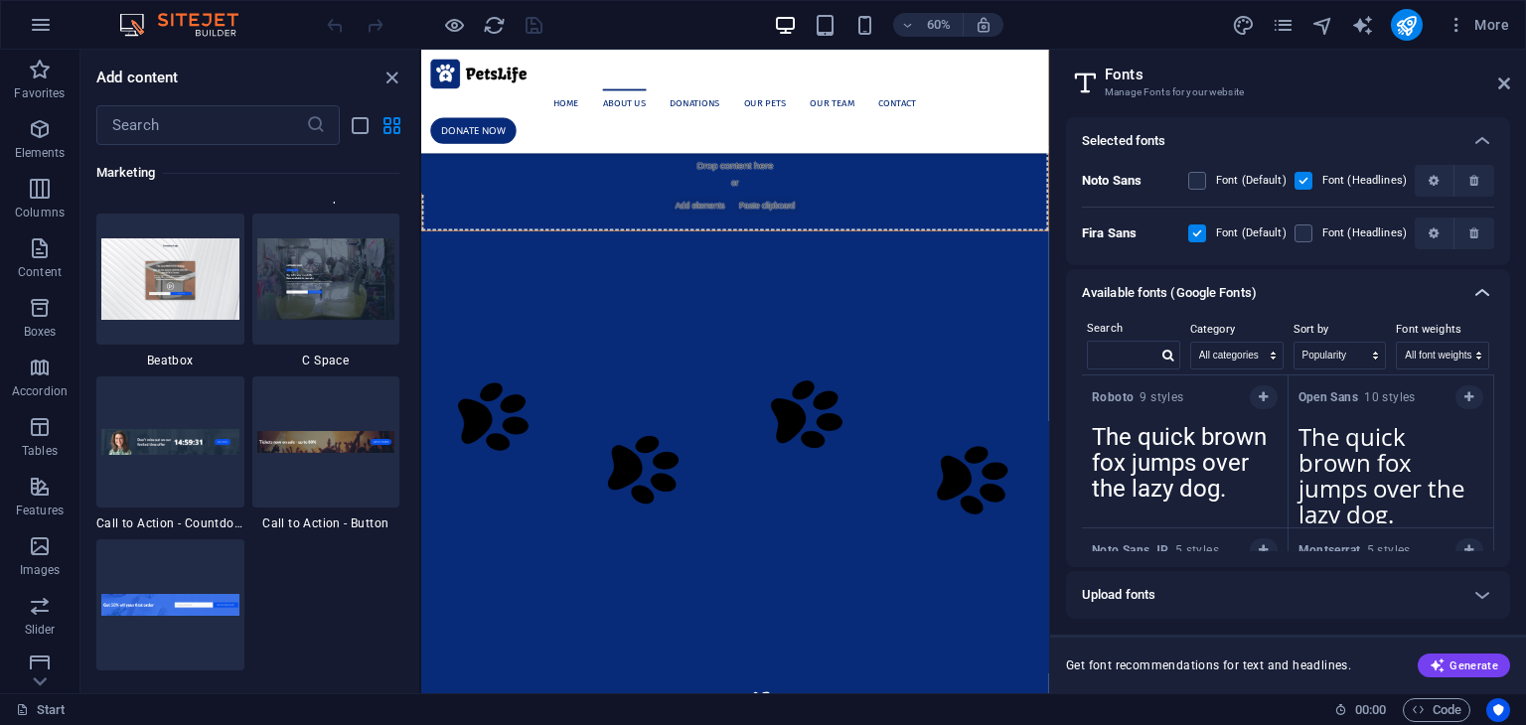
click at [1470, 293] on icon at bounding box center [1482, 293] width 24 height 24
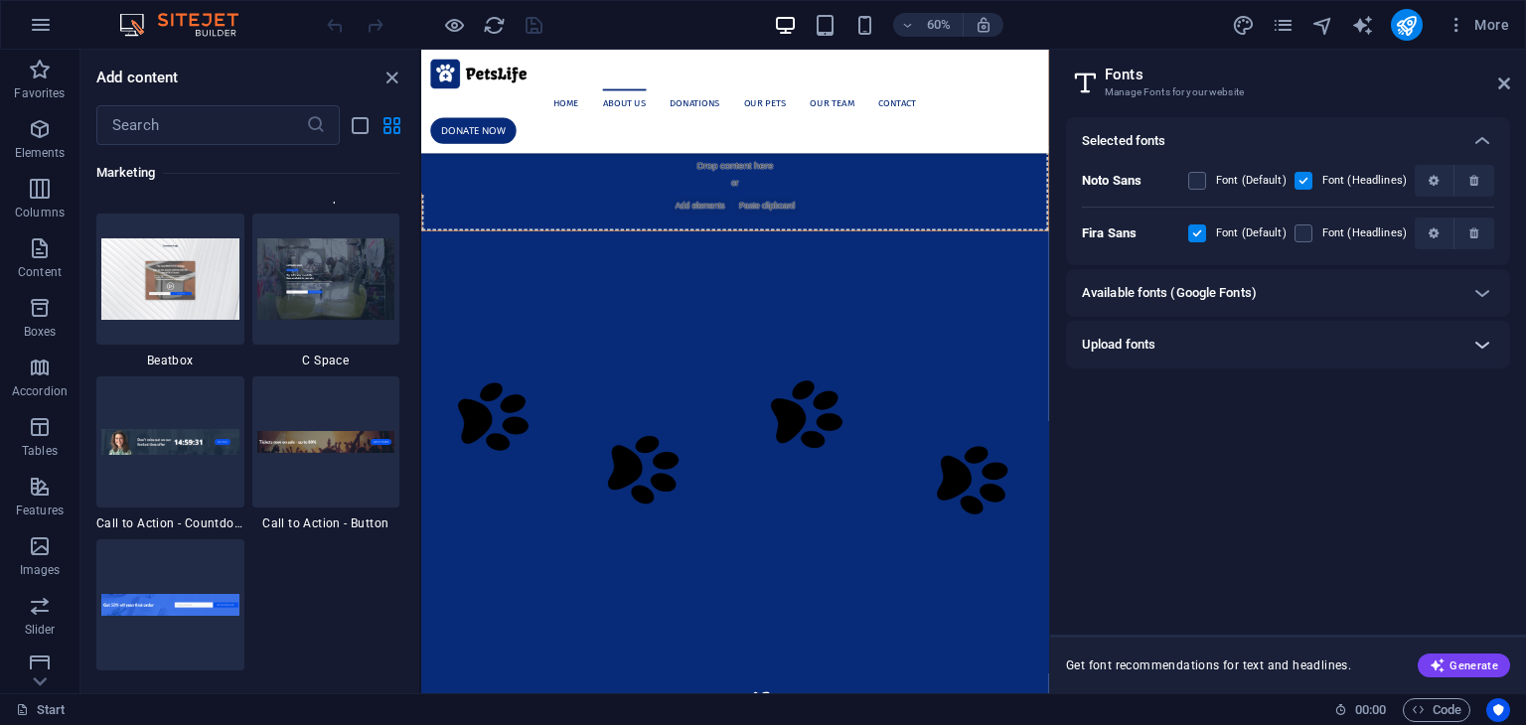
click at [1486, 353] on icon at bounding box center [1482, 345] width 24 height 24
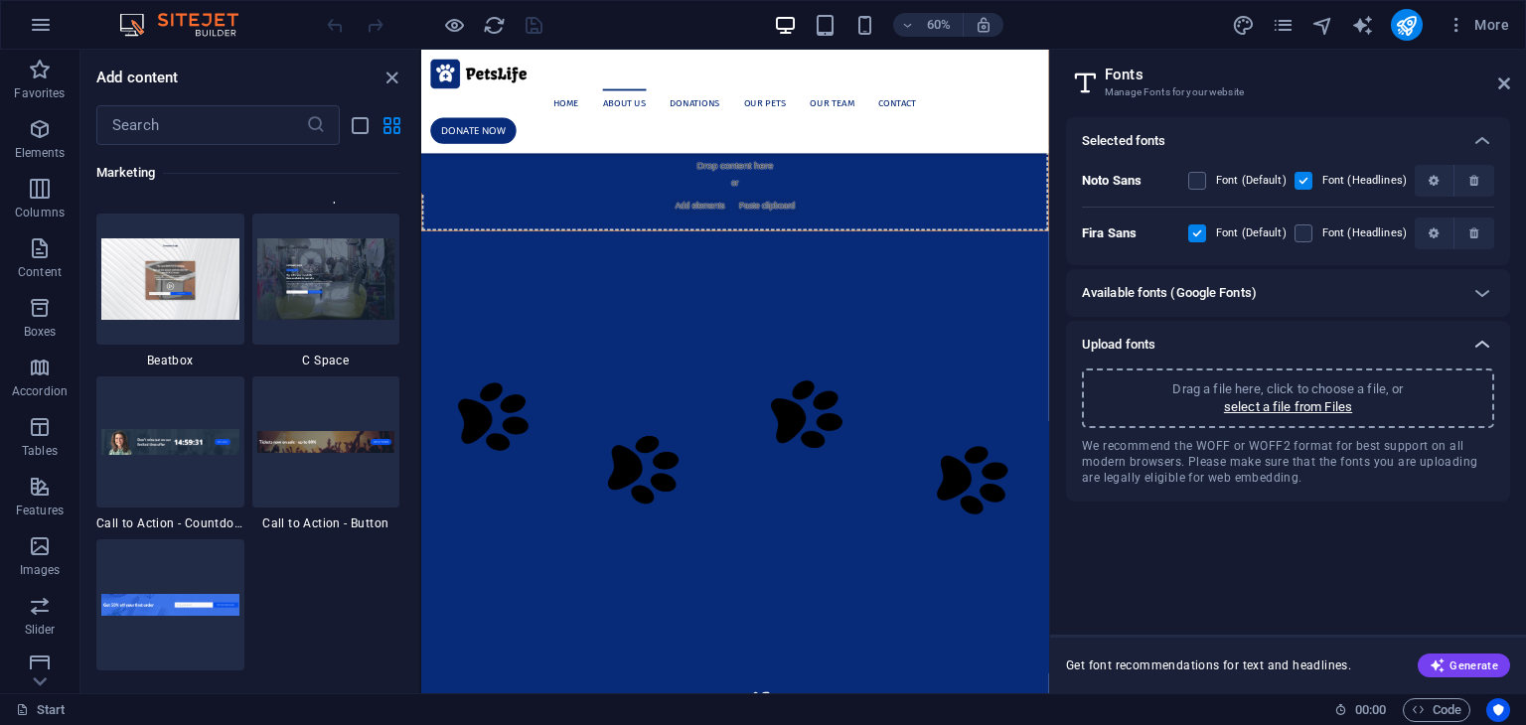
click at [1486, 347] on icon at bounding box center [1482, 345] width 24 height 24
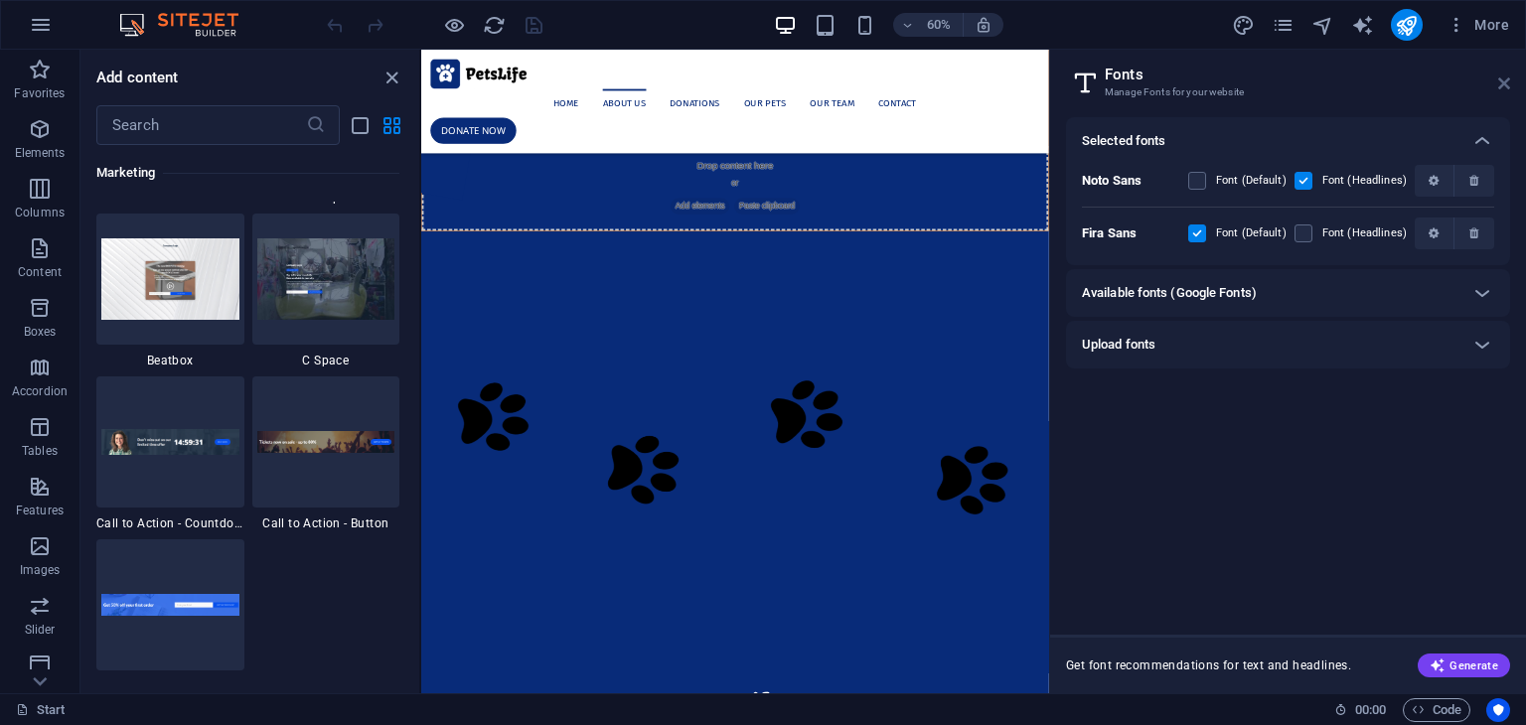
drag, startPoint x: 986, startPoint y: 66, endPoint x: 1504, endPoint y: 84, distance: 519.0
click at [1504, 84] on icon at bounding box center [1504, 84] width 12 height 16
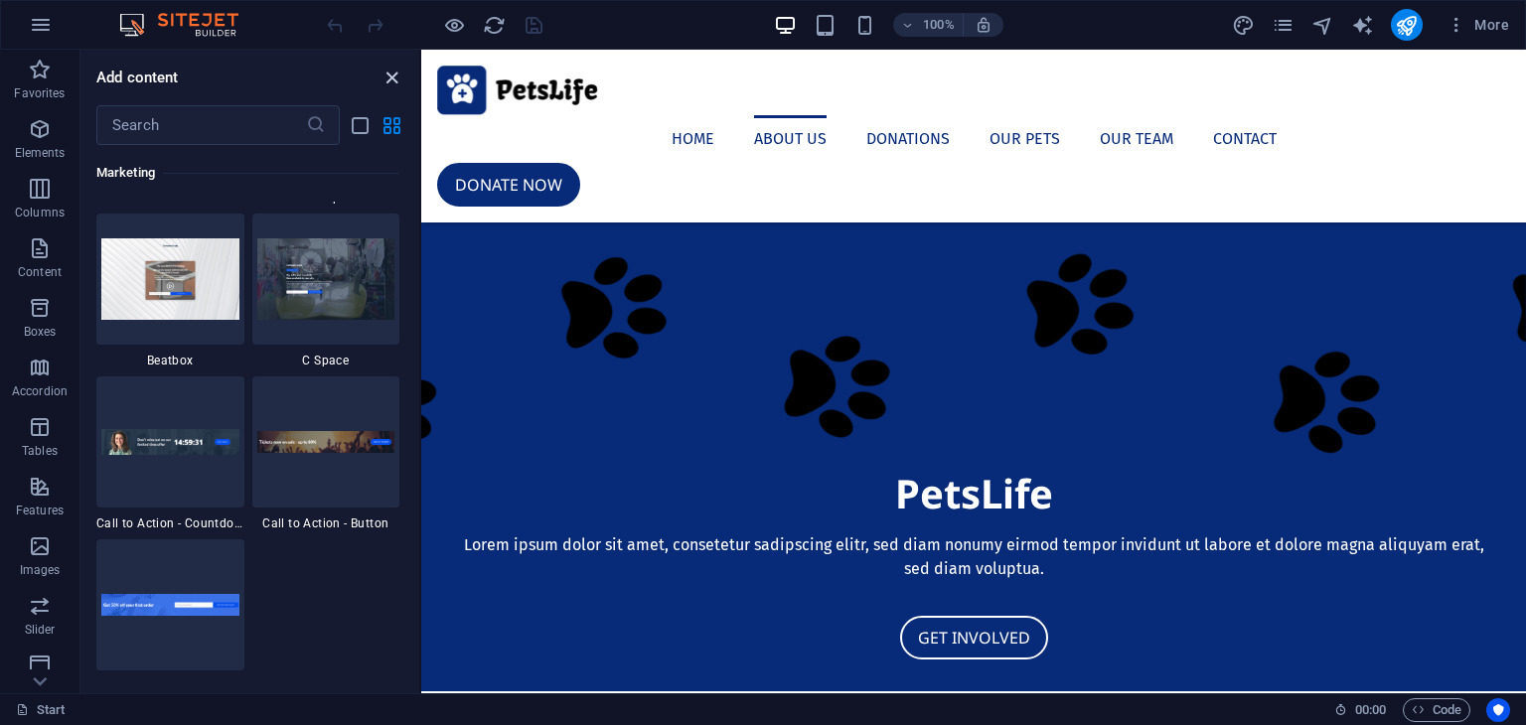
click at [386, 71] on icon "close panel" at bounding box center [392, 78] width 23 height 23
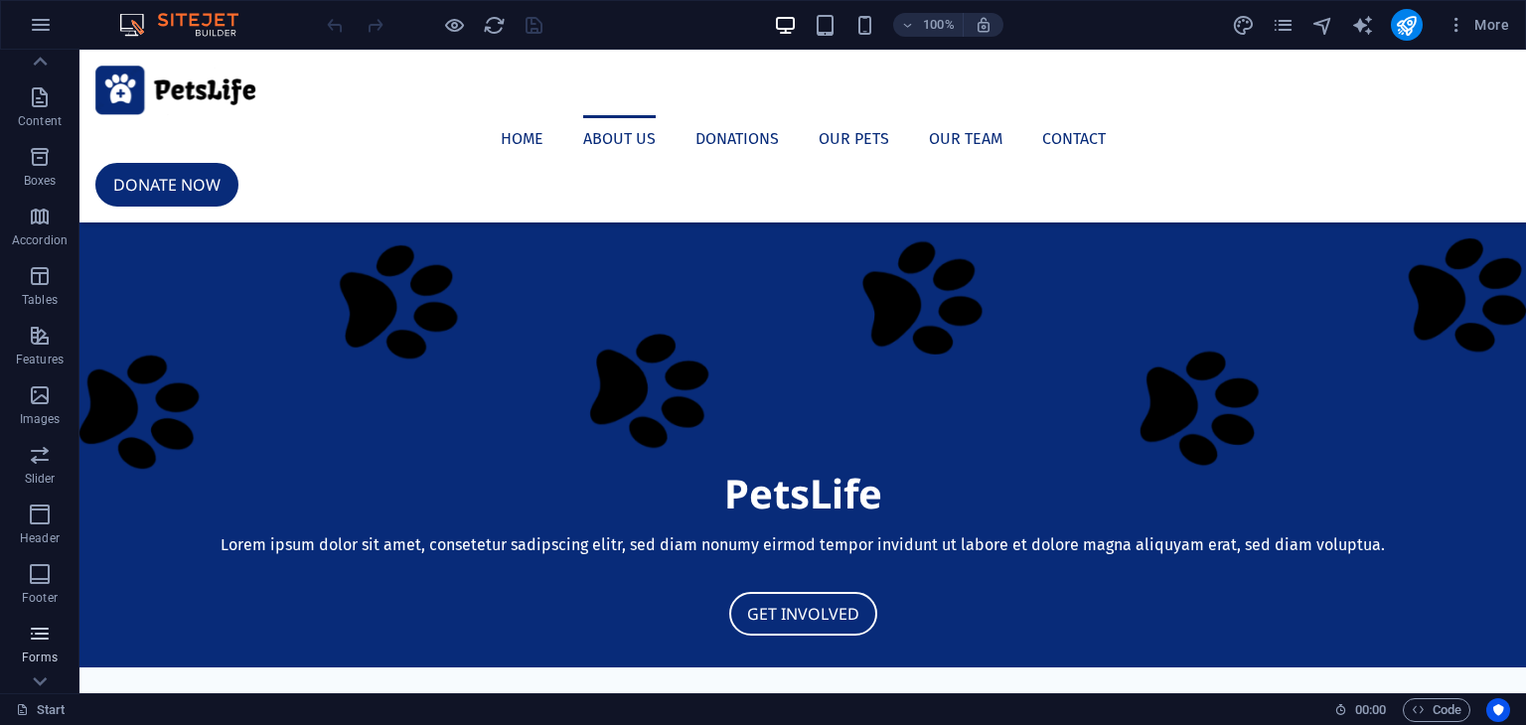
scroll to position [250, 0]
click at [64, 24] on div "100% More" at bounding box center [763, 25] width 1524 height 48
click at [56, 21] on button "button" at bounding box center [41, 25] width 48 height 48
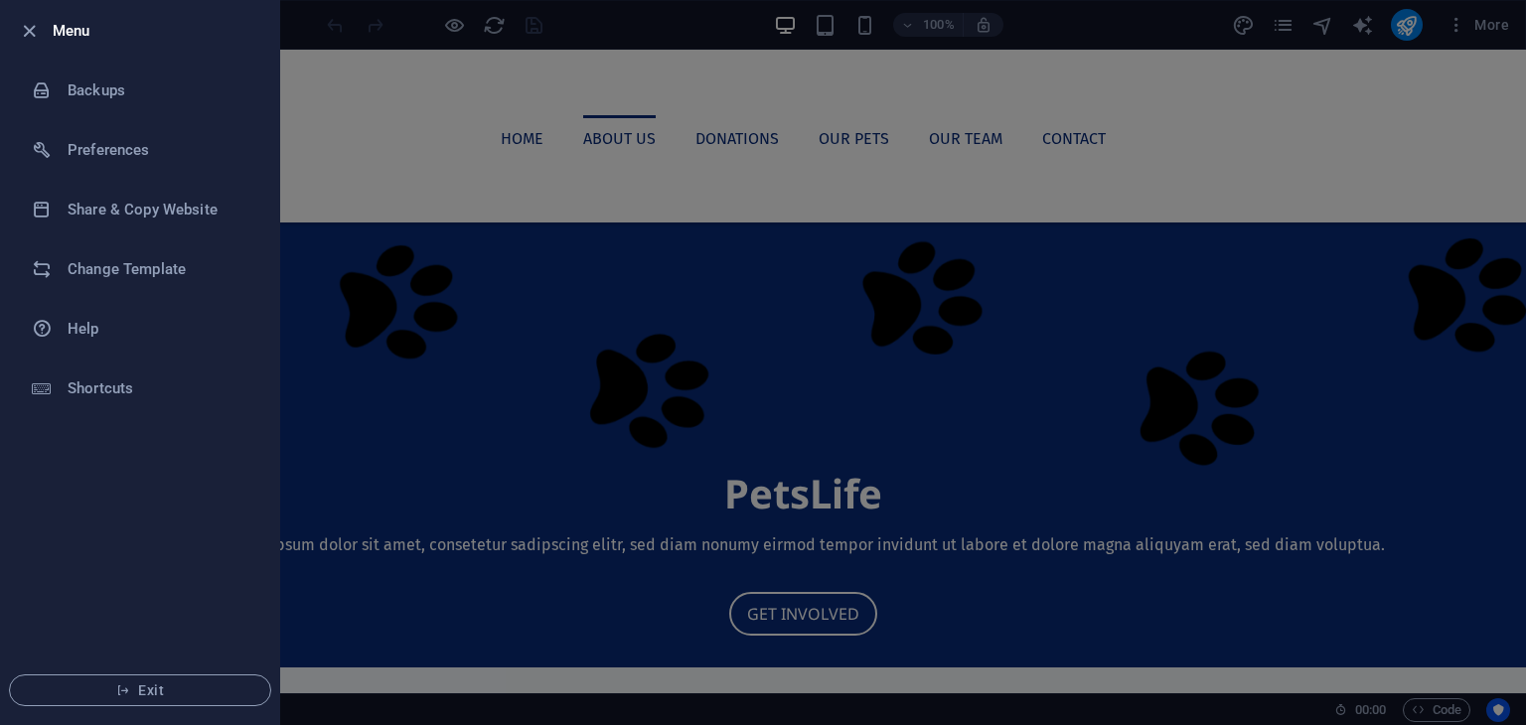
click at [554, 163] on div at bounding box center [763, 362] width 1526 height 725
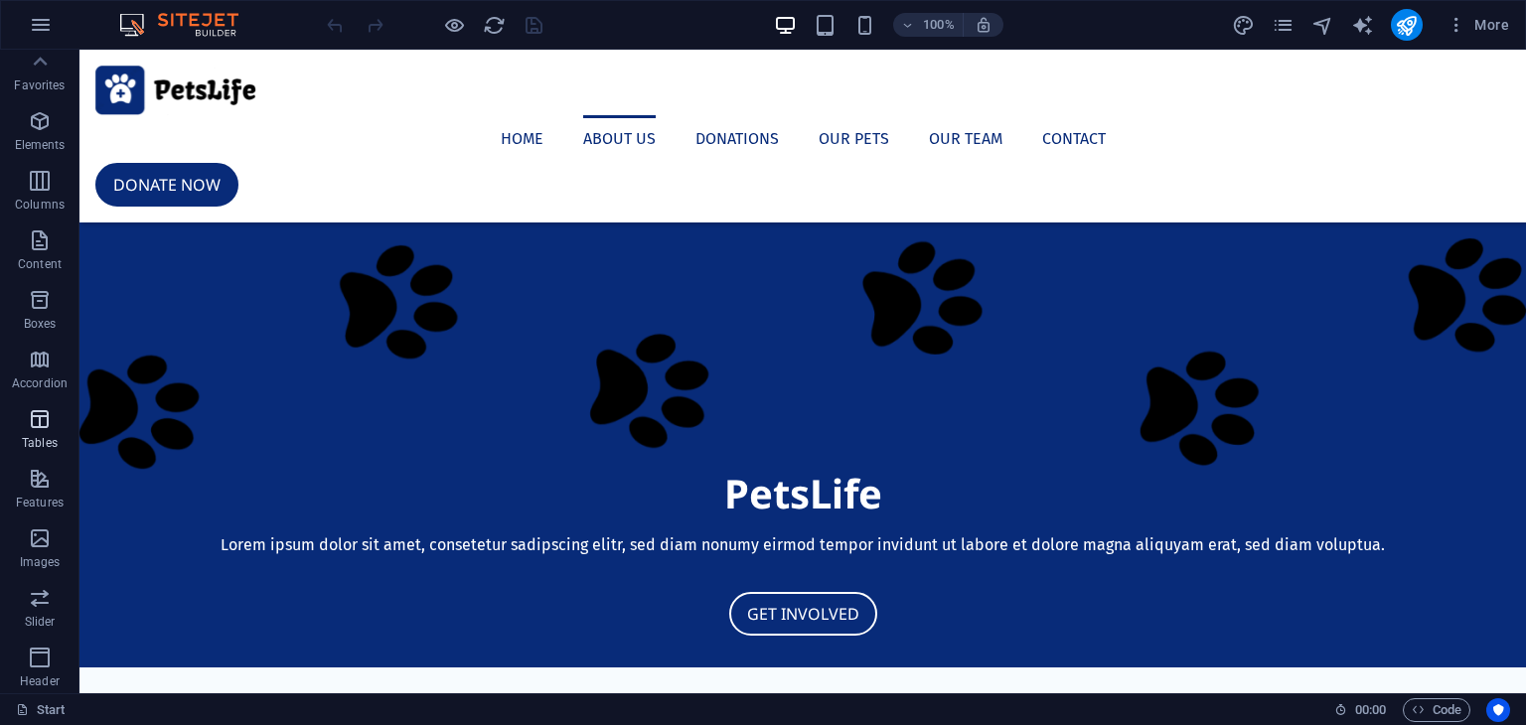
scroll to position [0, 0]
click at [55, 159] on p "Elements" at bounding box center [40, 153] width 51 height 16
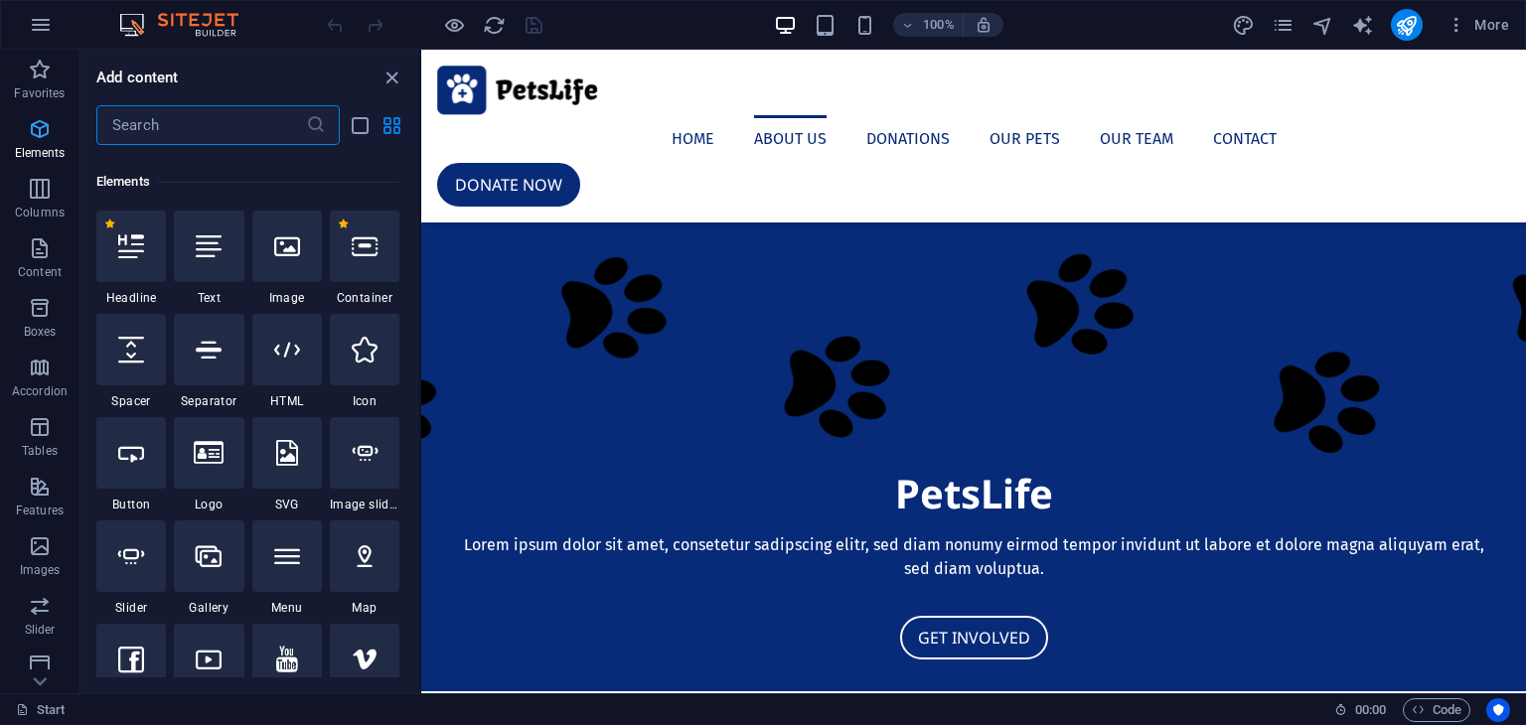
scroll to position [211, 0]
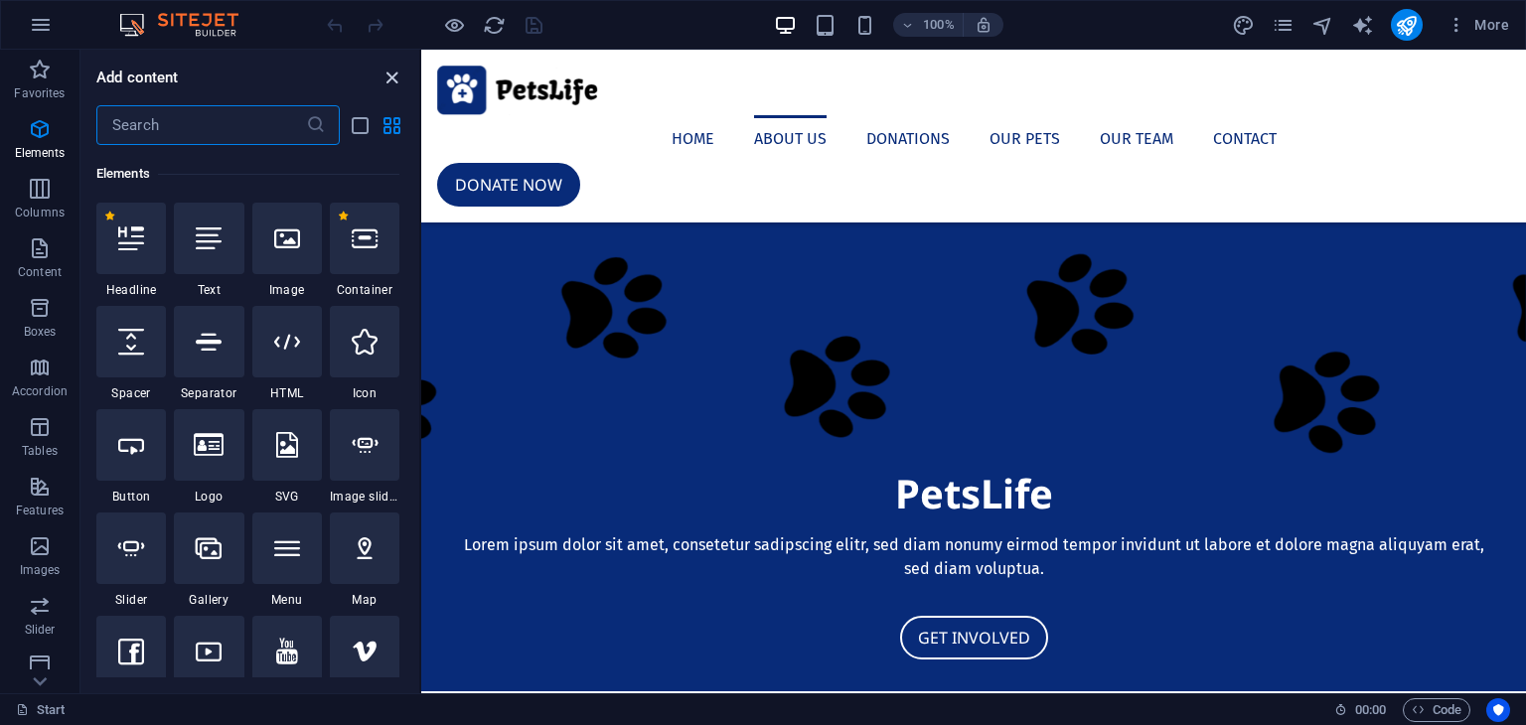
click at [389, 79] on icon "close panel" at bounding box center [392, 78] width 23 height 23
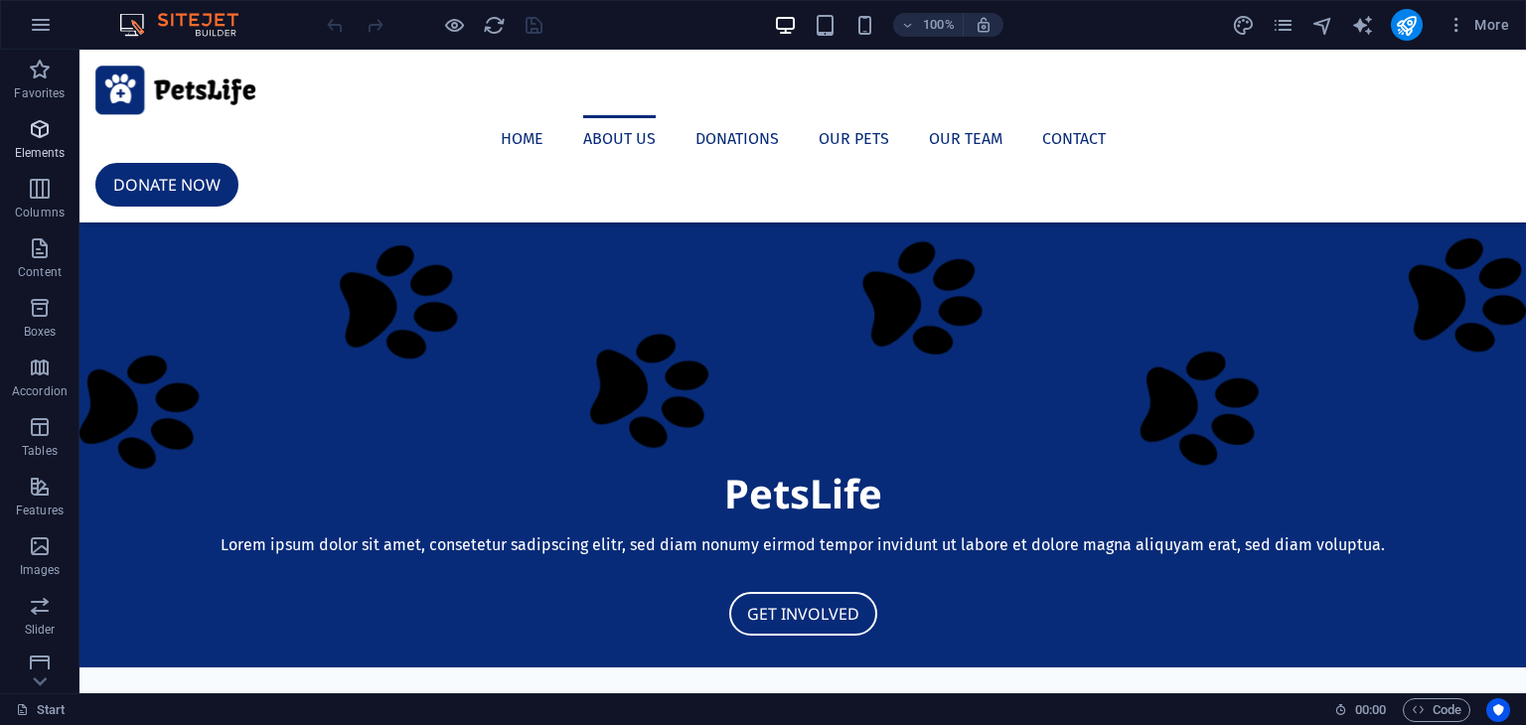
click at [48, 148] on p "Elements" at bounding box center [40, 153] width 51 height 16
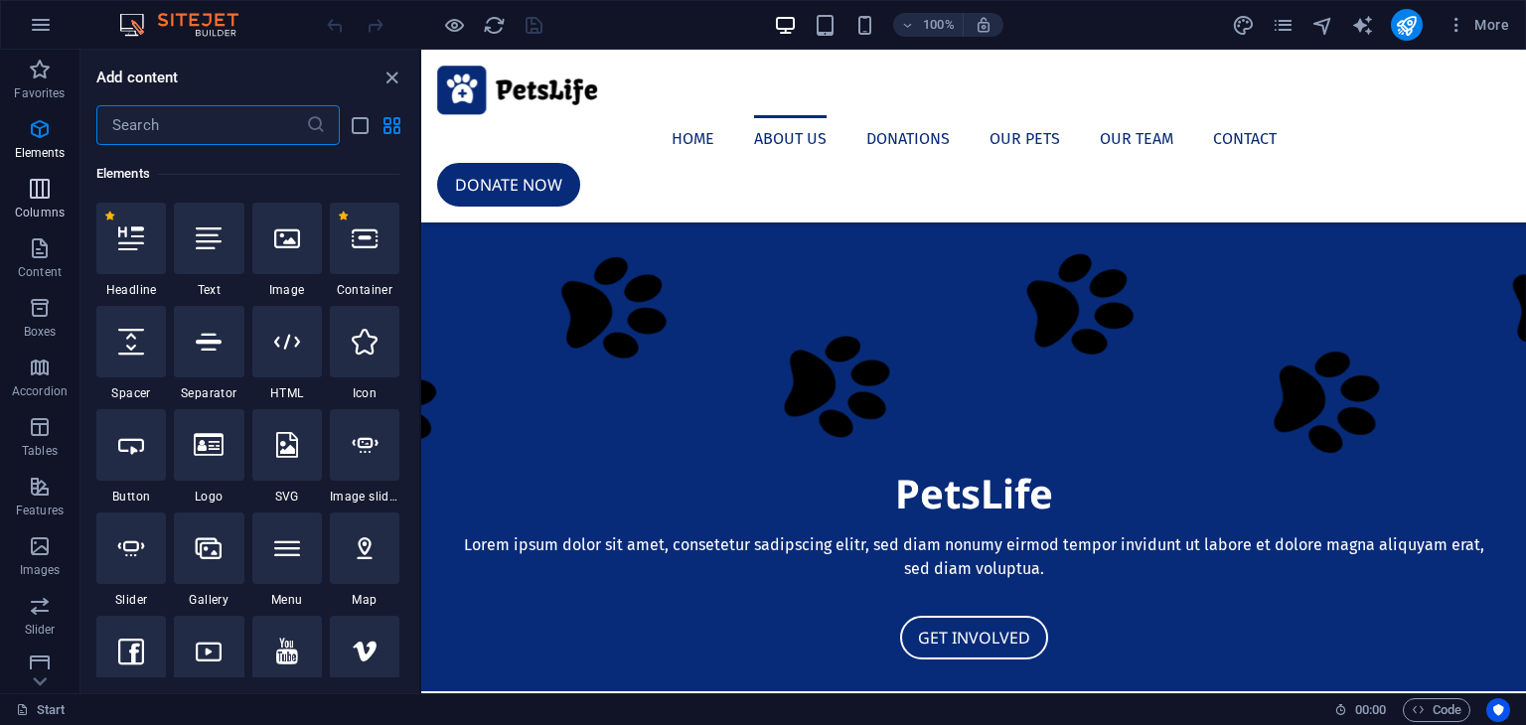
click at [46, 204] on span "Columns" at bounding box center [39, 201] width 79 height 48
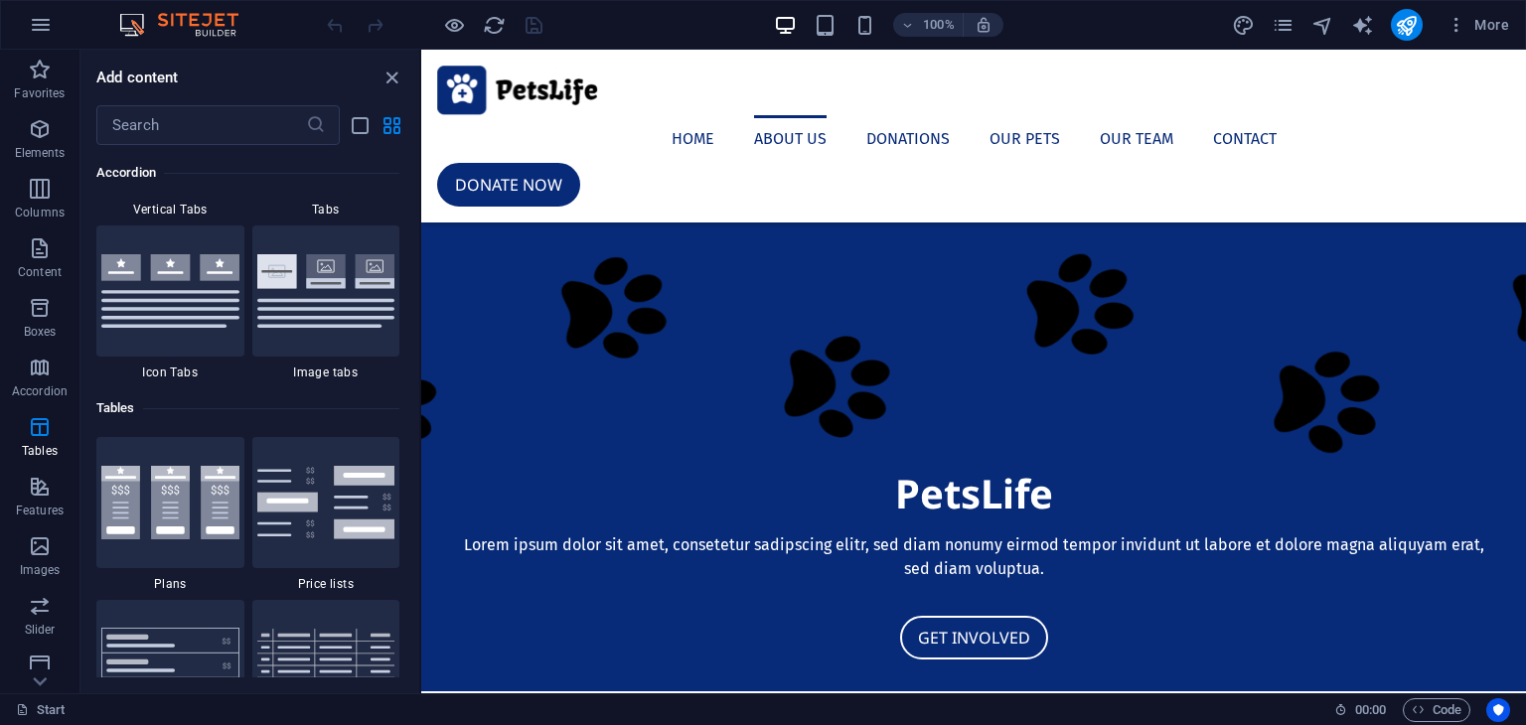
scroll to position [7111, 0]
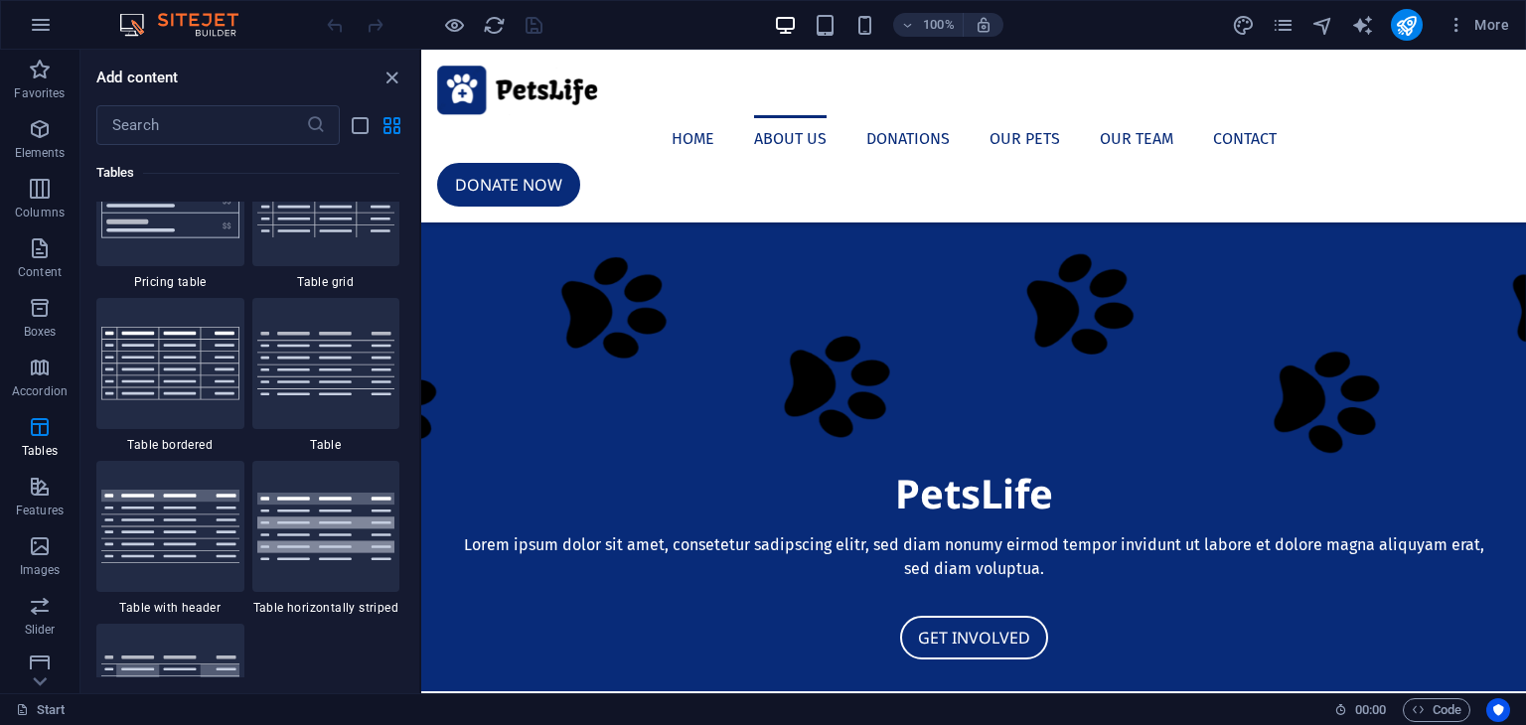
click at [410, 386] on div "Favorites 1 Star Headline 1 Star Container Elements 1 Star Headline 1 Star Text…" at bounding box center [249, 411] width 339 height 533
click at [412, 391] on div "Favorites 1 Star Headline 1 Star Container Elements 1 Star Headline 1 Star Text…" at bounding box center [249, 411] width 339 height 533
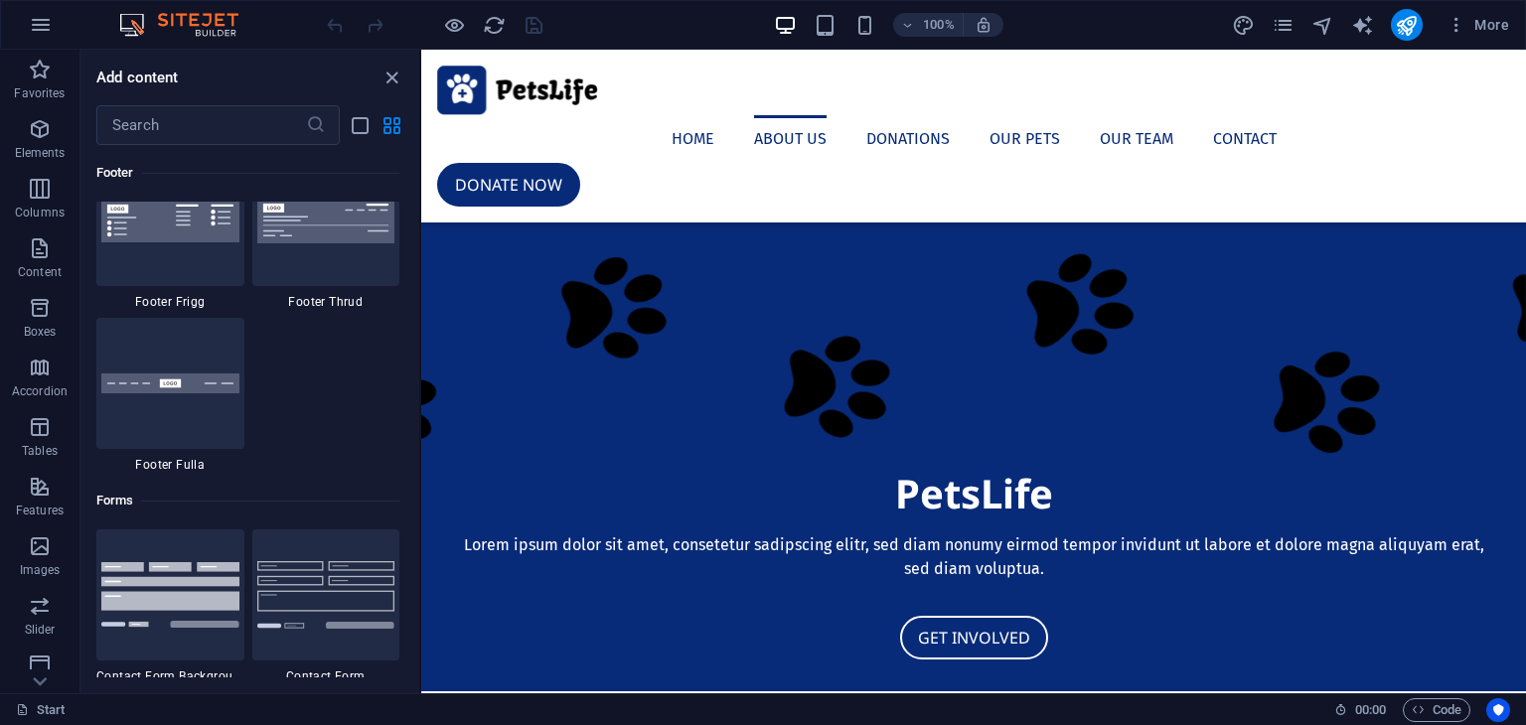
drag, startPoint x: 417, startPoint y: 375, endPoint x: 7, endPoint y: 478, distance: 423.1
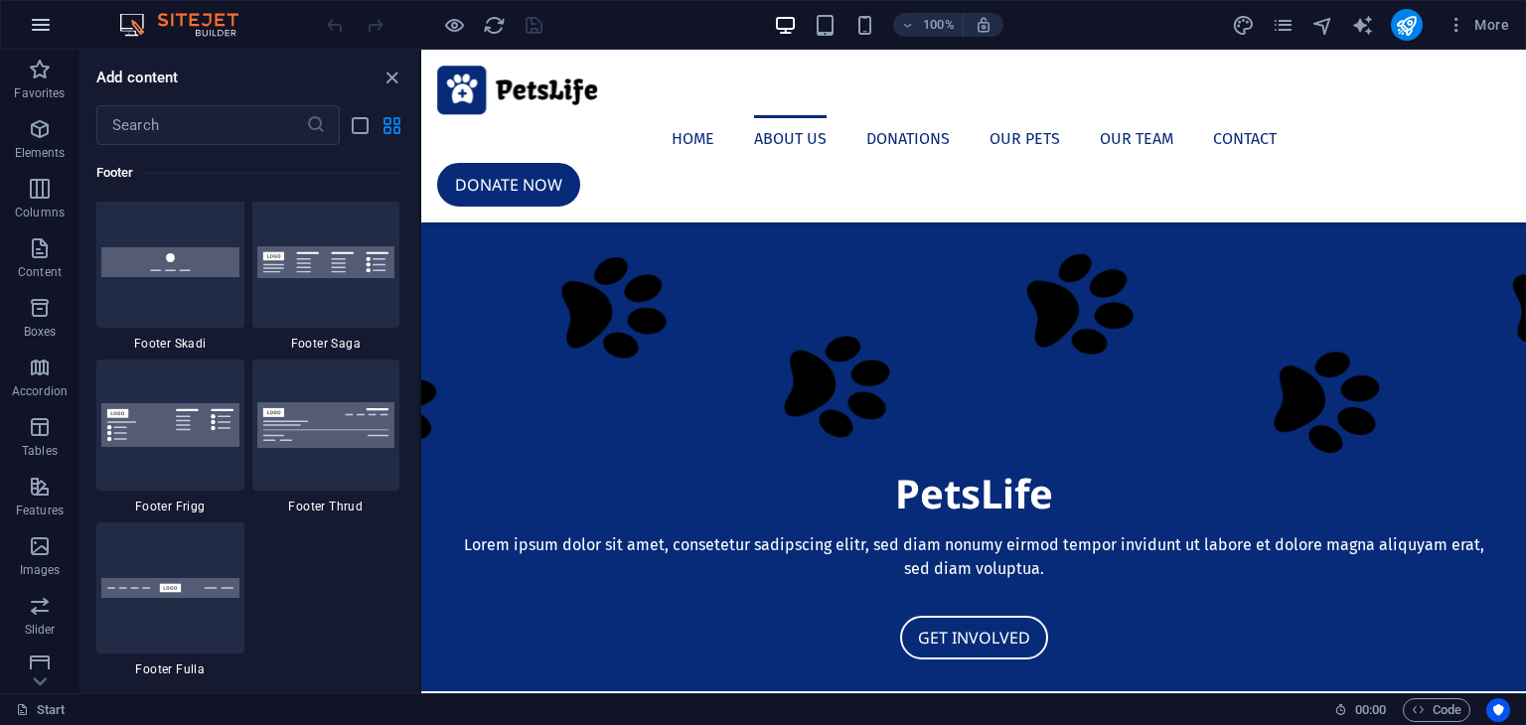
click at [41, 34] on icon "button" at bounding box center [41, 25] width 24 height 24
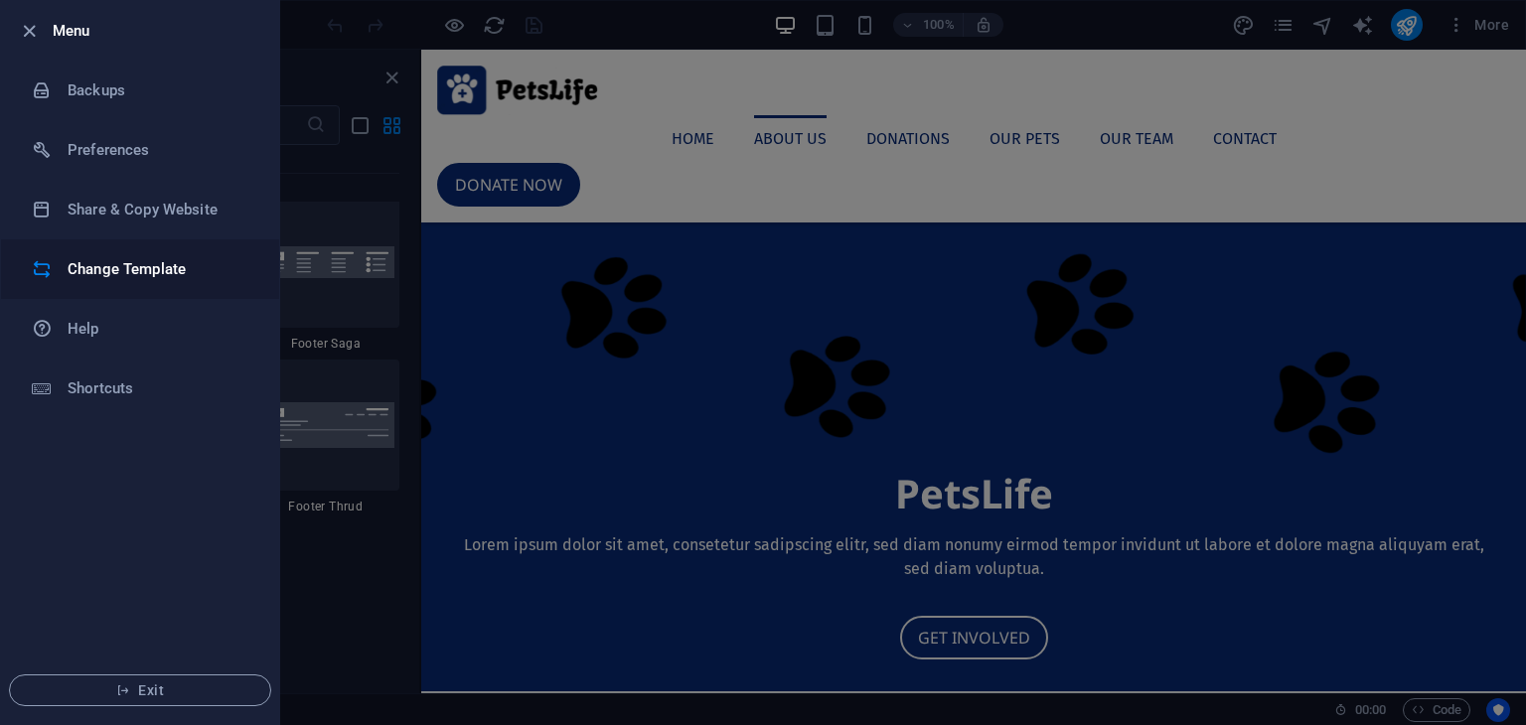
click at [140, 272] on h6 "Change Template" at bounding box center [160, 269] width 184 height 24
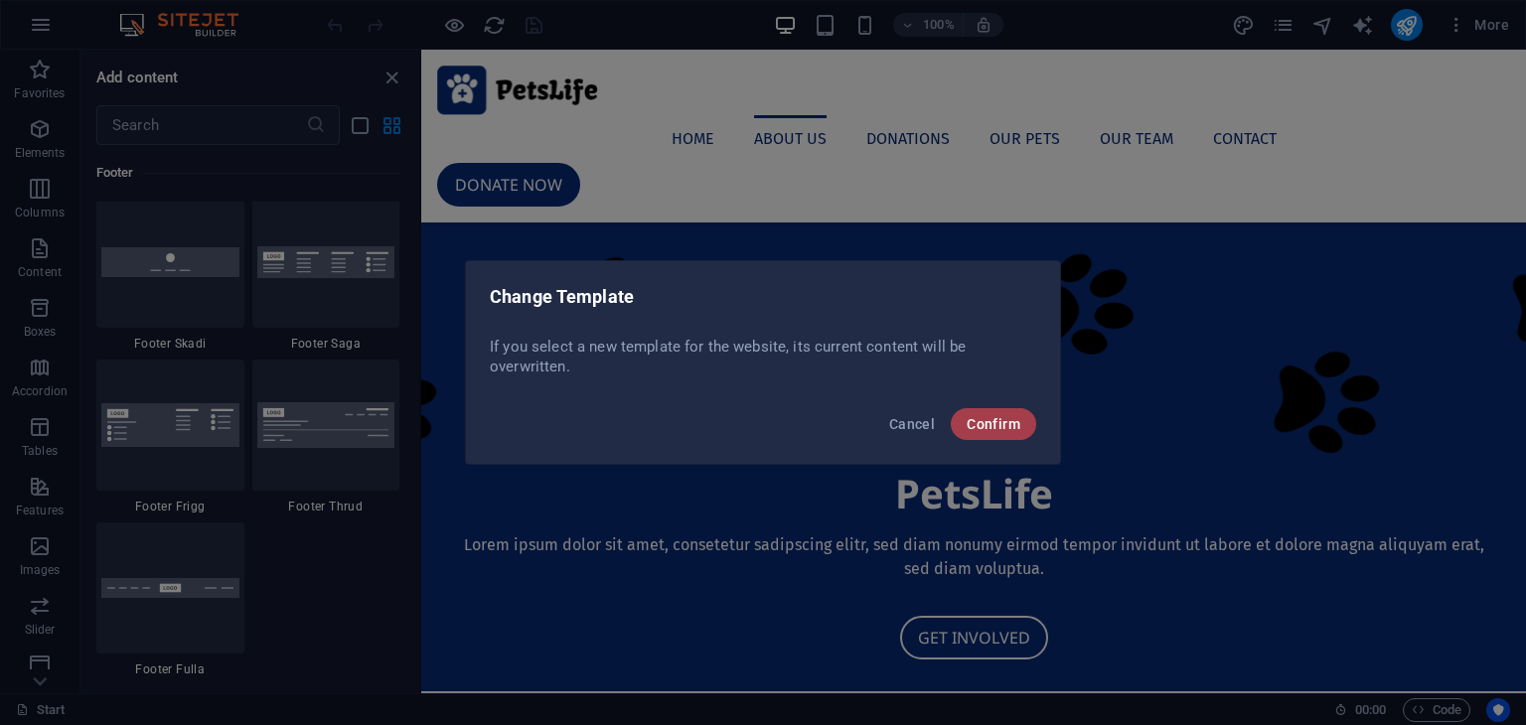
click at [982, 431] on span "Confirm" at bounding box center [994, 424] width 54 height 16
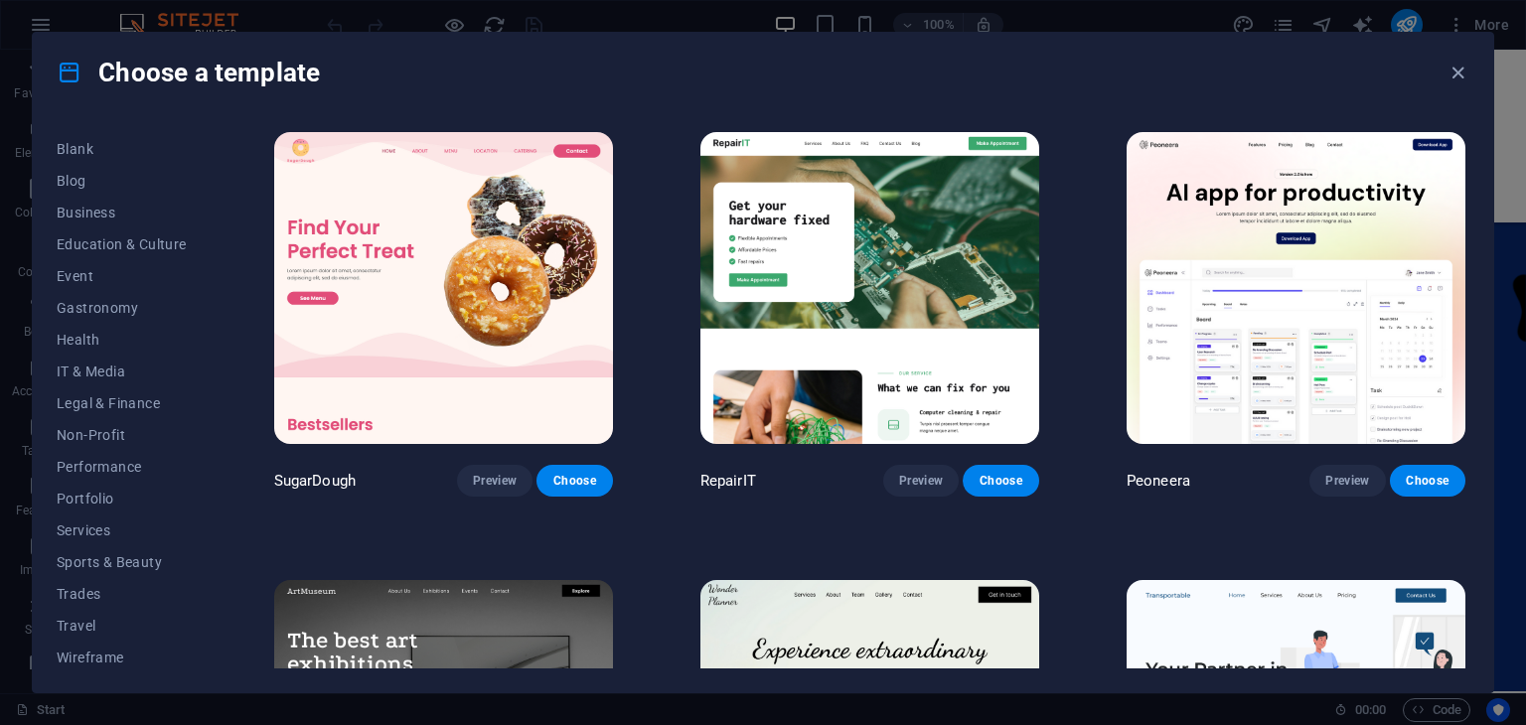
scroll to position [254, 0]
click at [111, 360] on span "IT & Media" at bounding box center [122, 367] width 130 height 16
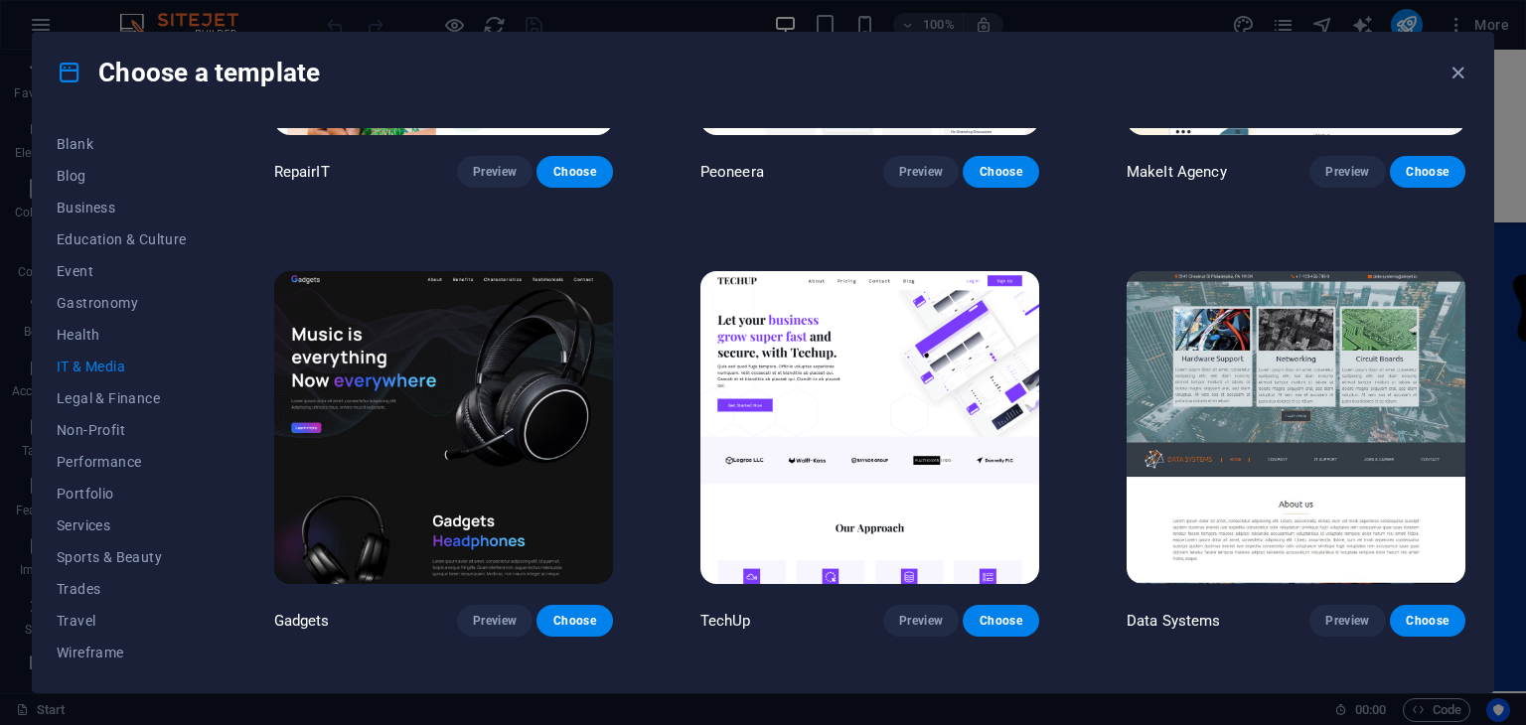
scroll to position [695, 0]
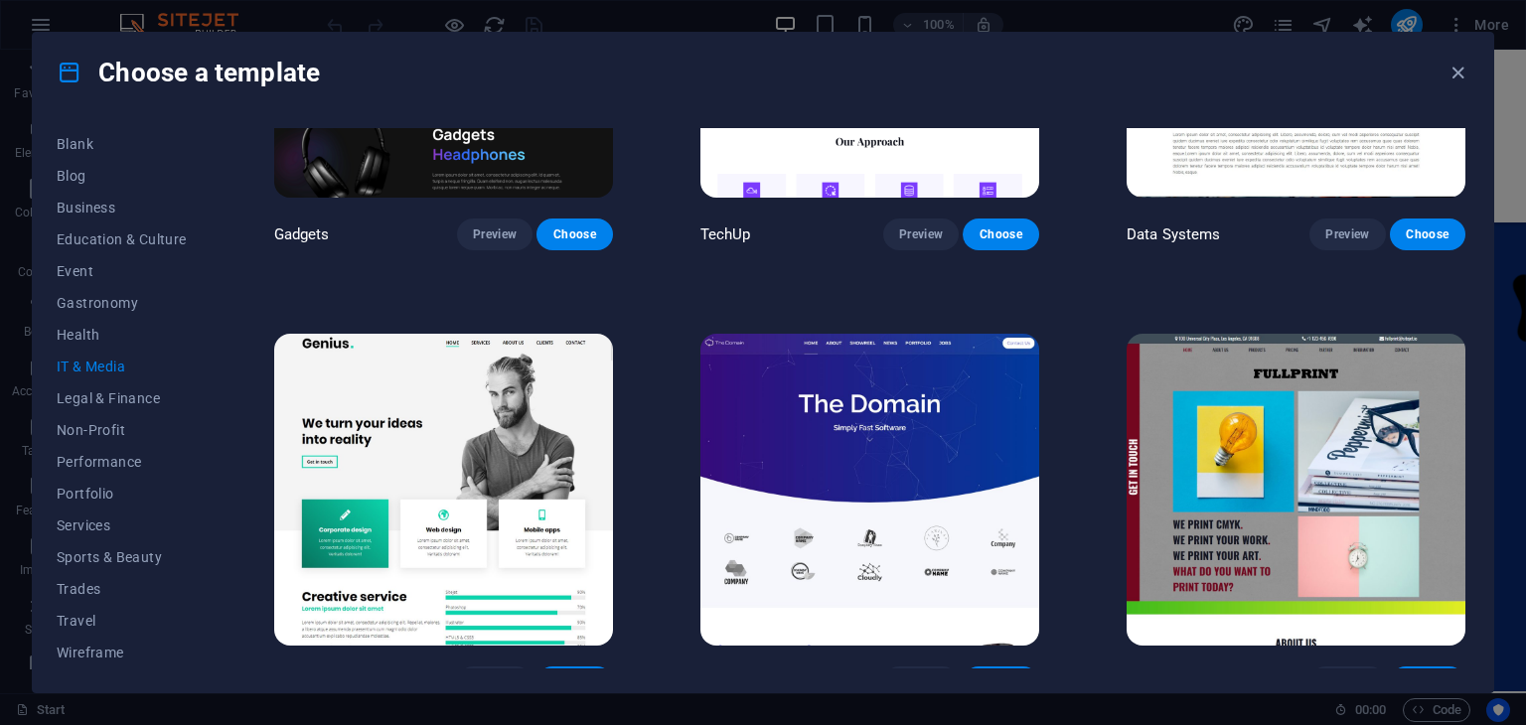
click at [872, 463] on img at bounding box center [869, 490] width 339 height 312
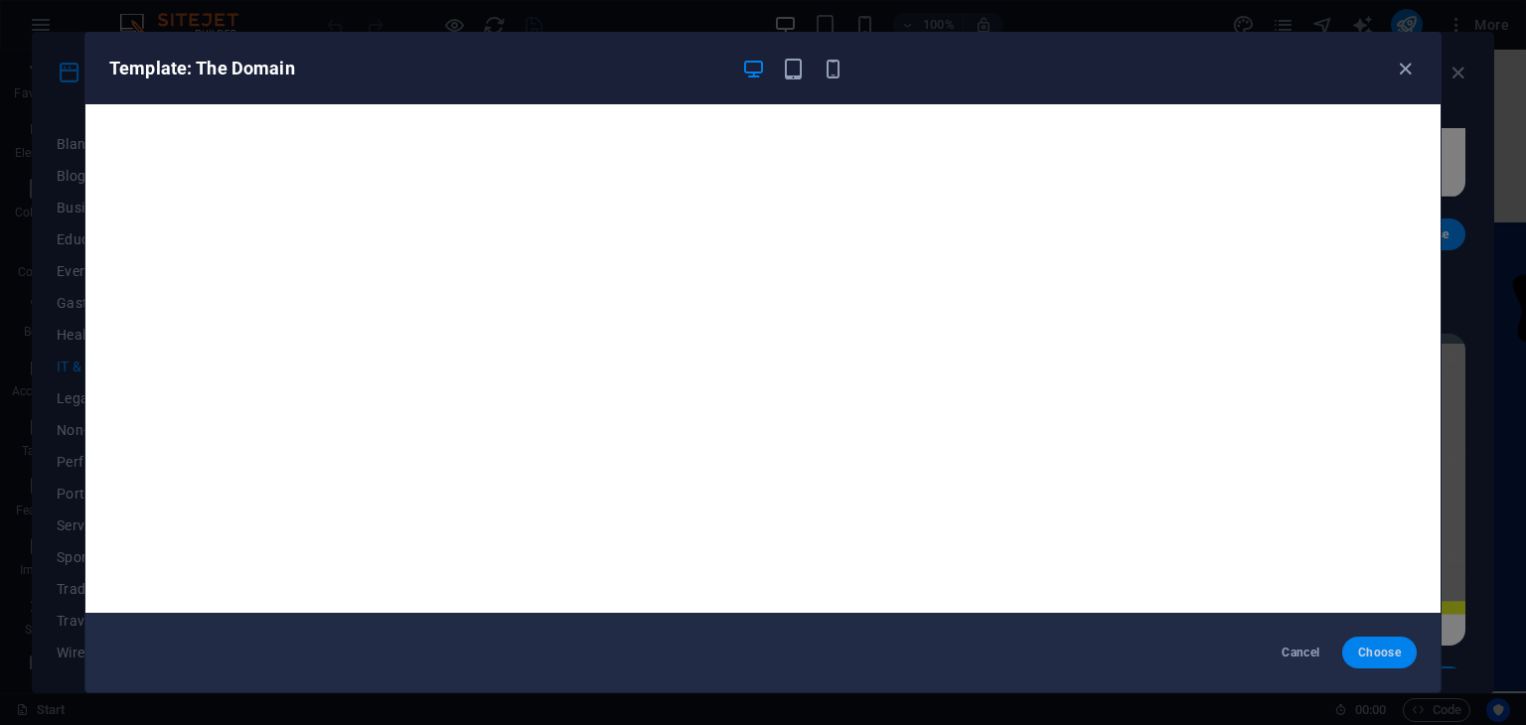
click at [1355, 660] on button "Choose" at bounding box center [1379, 653] width 75 height 32
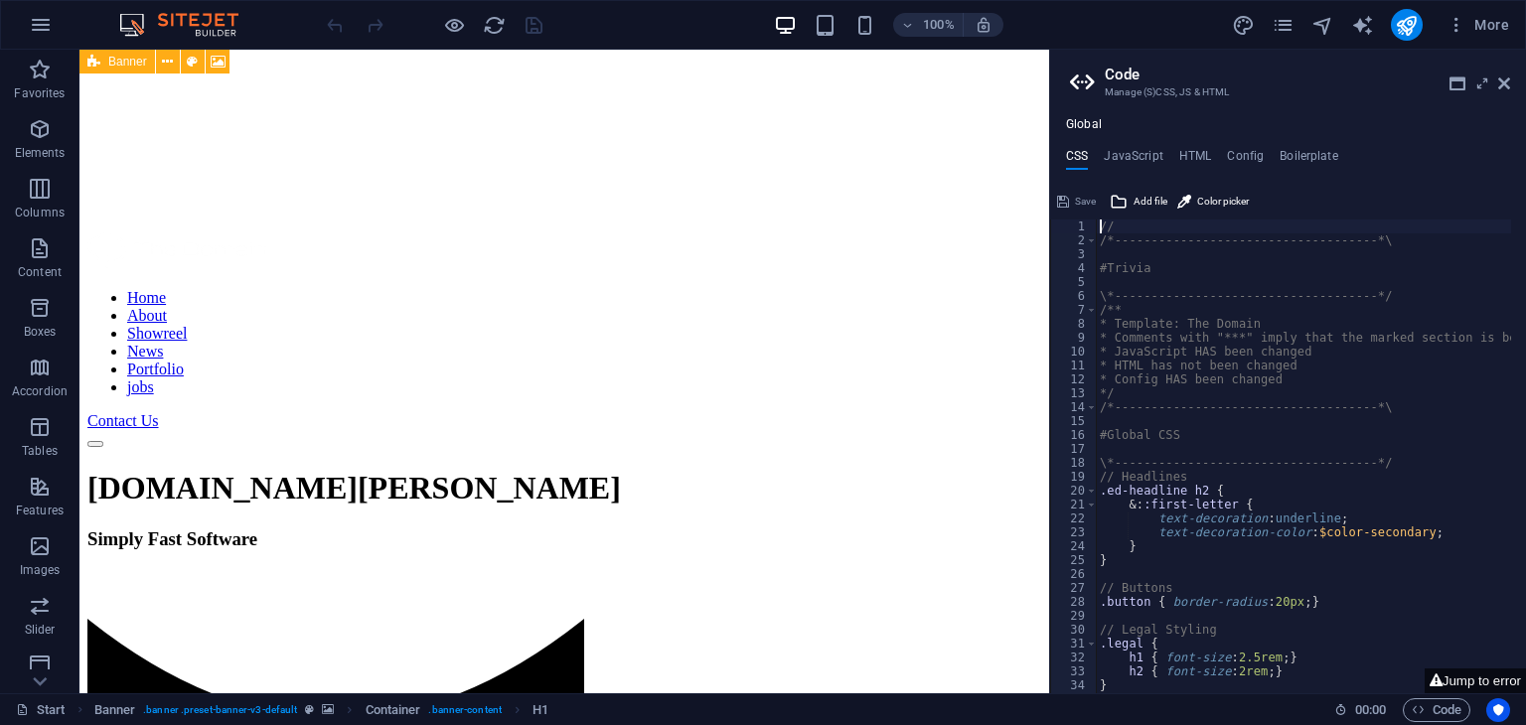
scroll to position [485, 0]
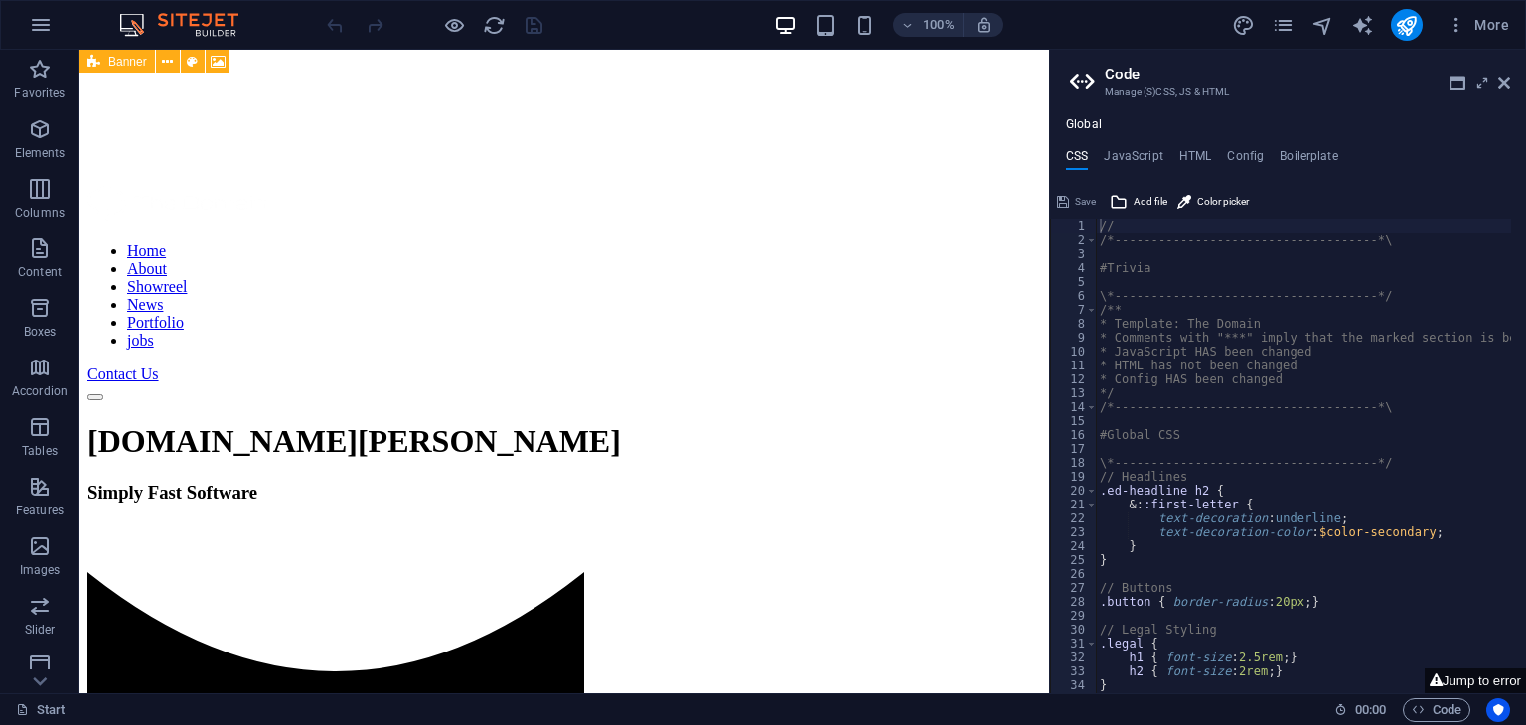
drag, startPoint x: 1208, startPoint y: 216, endPoint x: 1280, endPoint y: 363, distance: 163.5
click at [1280, 363] on div "// 1 2 3 4 5 6 7 8 9 10 11 12 13 14 15 16 17 18 19 20 21 22 23 24 25 26 27 28 2…" at bounding box center [1288, 440] width 476 height 508
click at [1280, 363] on div "// /*------------------------------------*\ #Trivia \*-------------------------…" at bounding box center [1485, 463] width 778 height 487
click at [1242, 355] on div "// /*------------------------------------*\ #Trivia \*-------------------------…" at bounding box center [1485, 463] width 778 height 487
type textarea "* JavaScript [PERSON_NAME] changed"
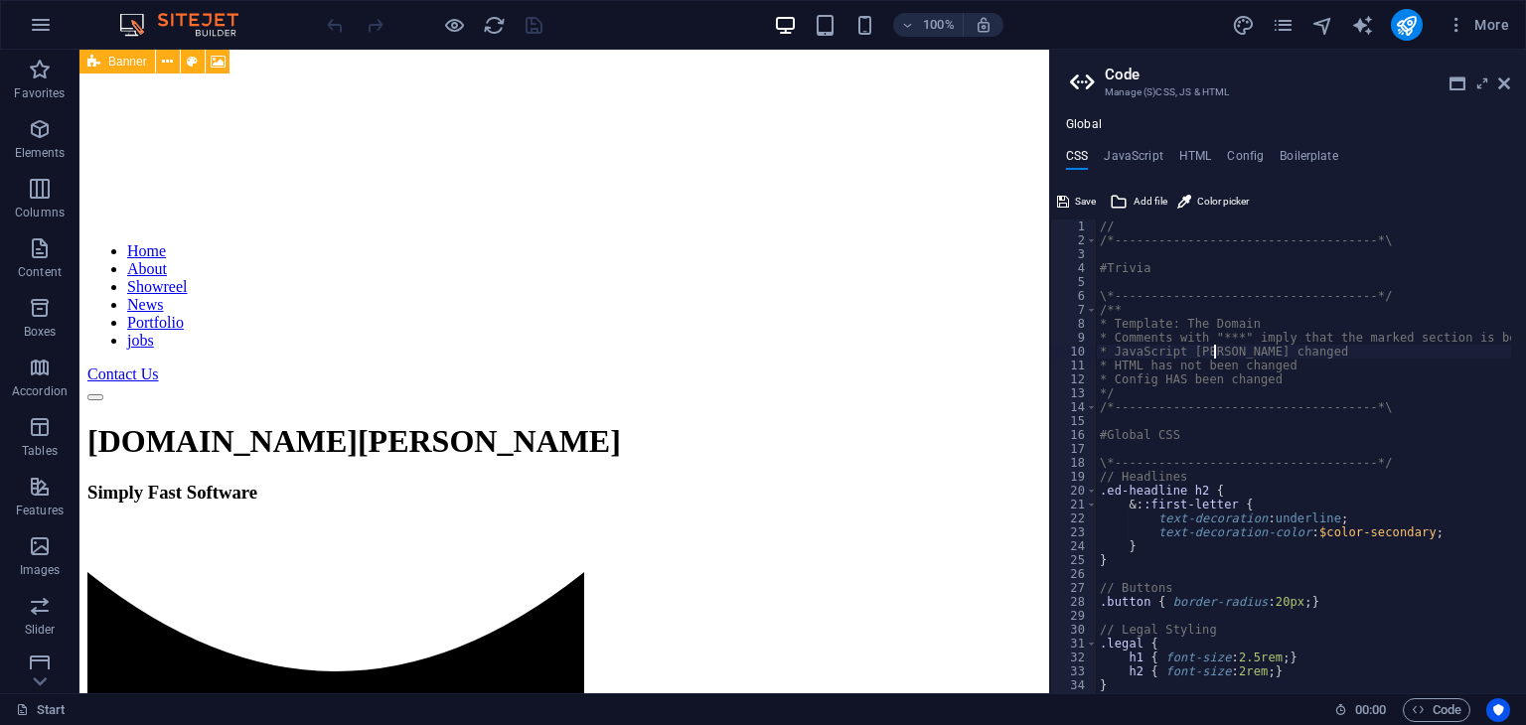
click at [1491, 82] on h2 "Code" at bounding box center [1307, 75] width 405 height 18
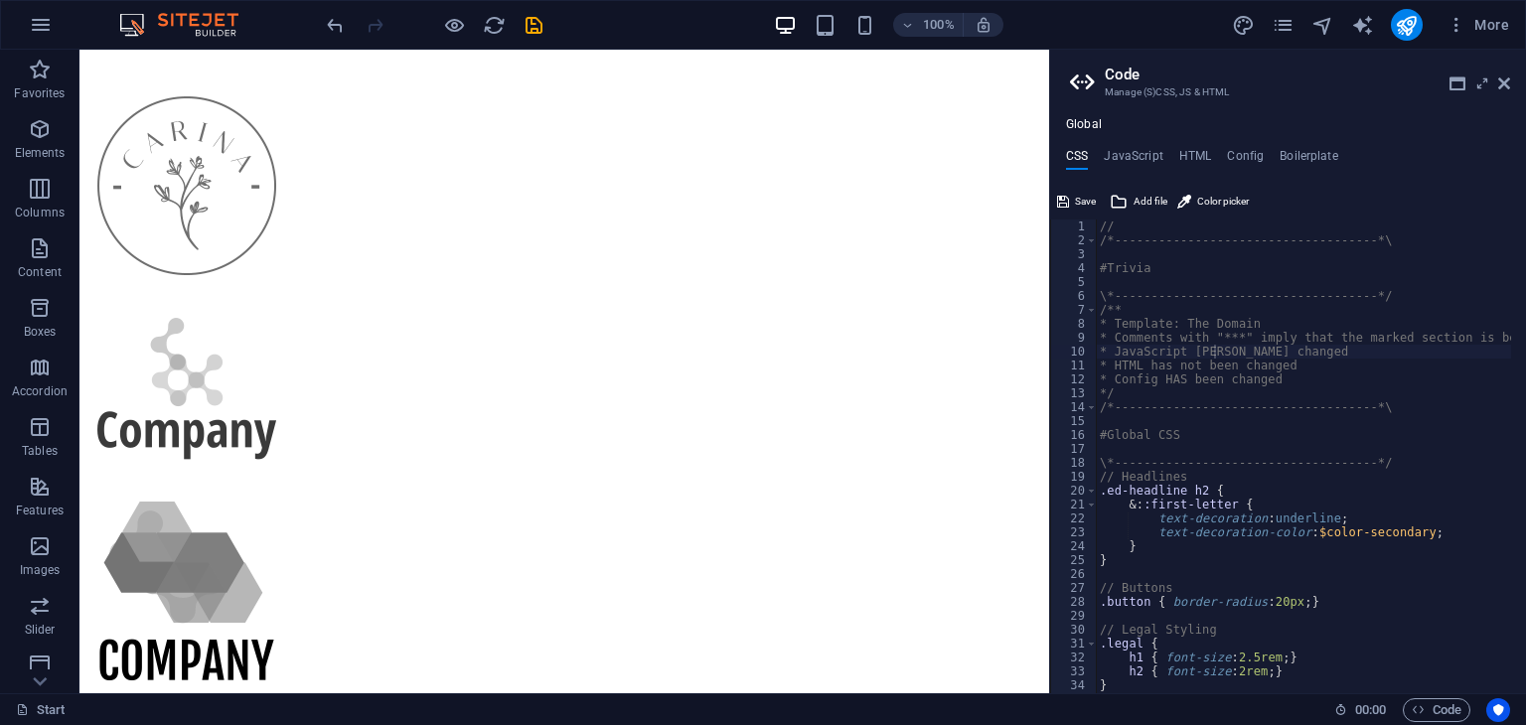
scroll to position [0, 0]
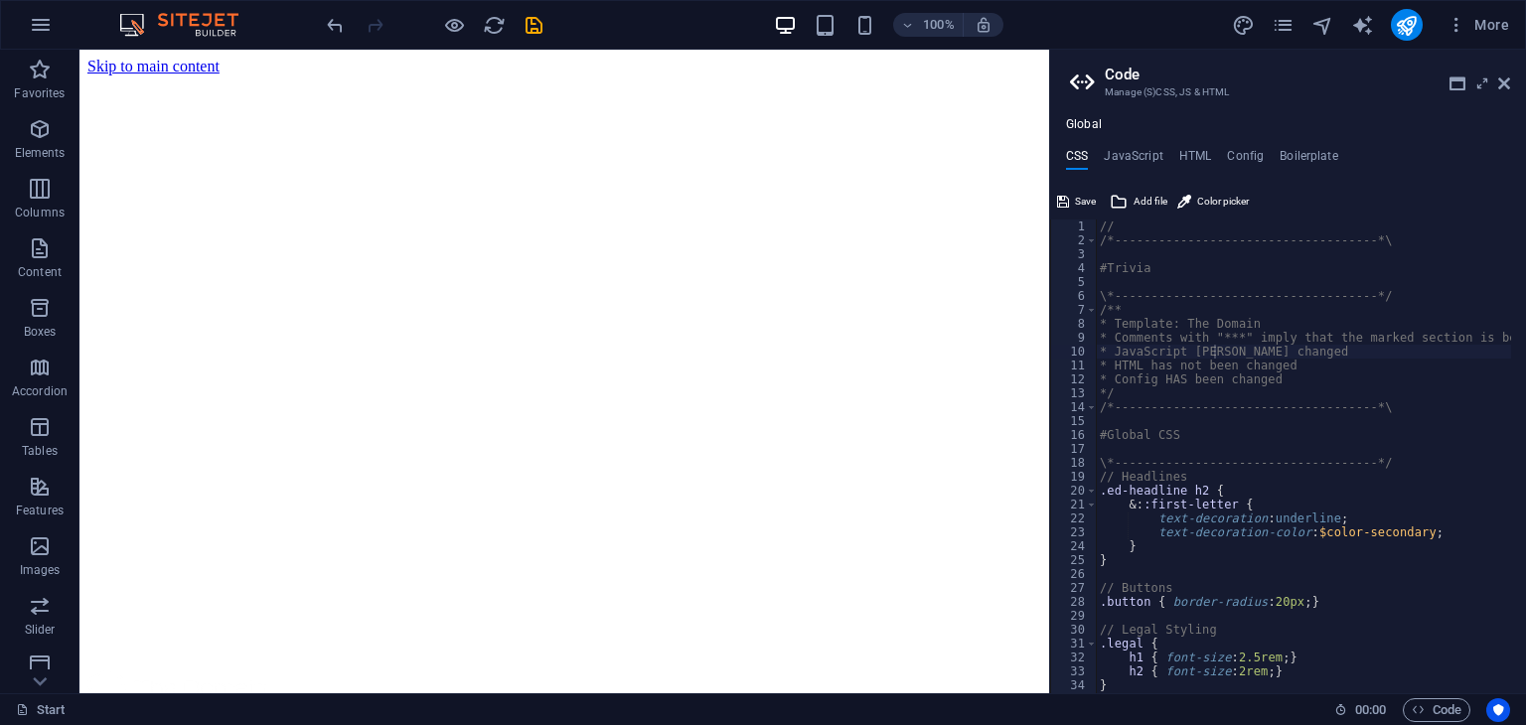
click at [1510, 83] on aside "Code Manage (S)CSS, JS & HTML Global CSS JavaScript HTML Config Boilerplate * J…" at bounding box center [1287, 372] width 477 height 644
drag, startPoint x: 1498, startPoint y: 84, endPoint x: 861, endPoint y: 164, distance: 641.8
click at [1498, 84] on icon at bounding box center [1504, 84] width 12 height 16
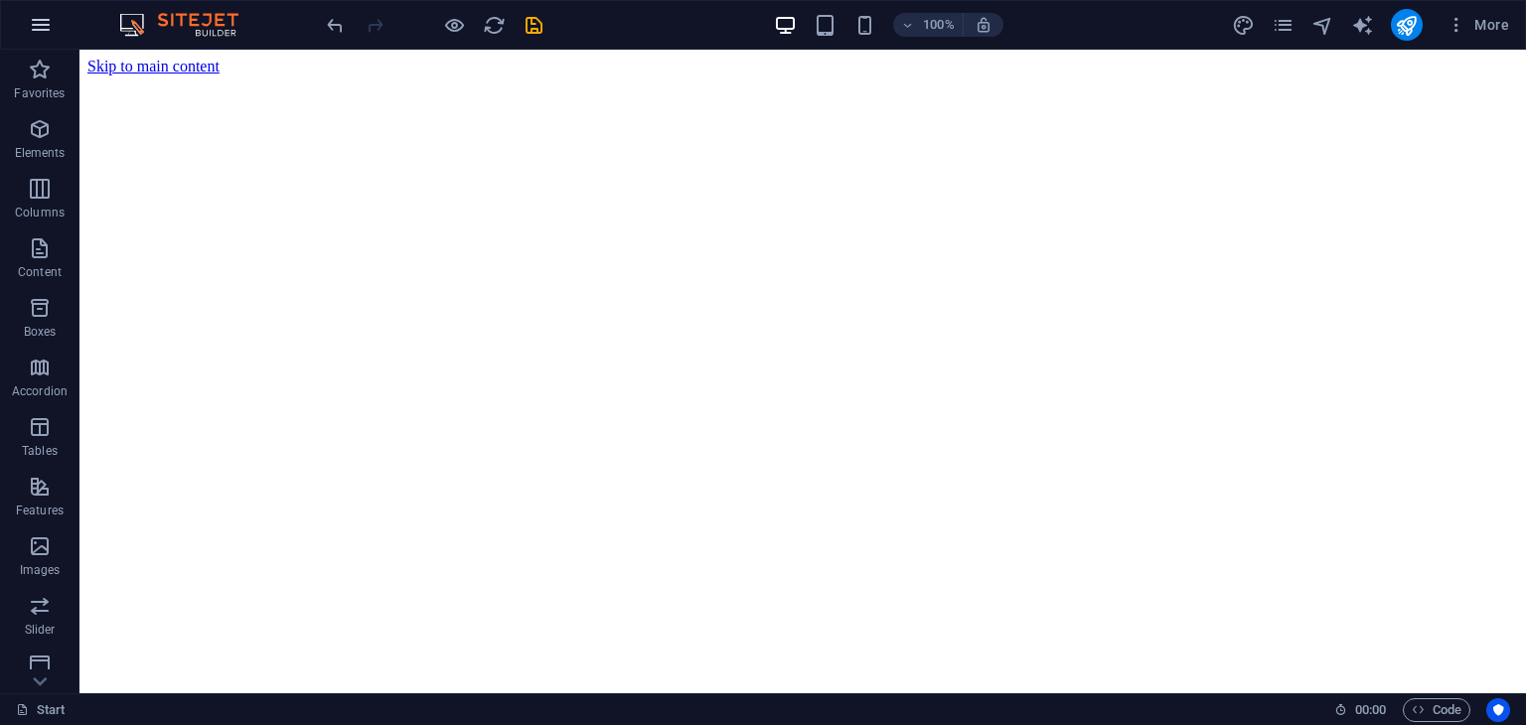
click at [51, 27] on icon "button" at bounding box center [41, 25] width 24 height 24
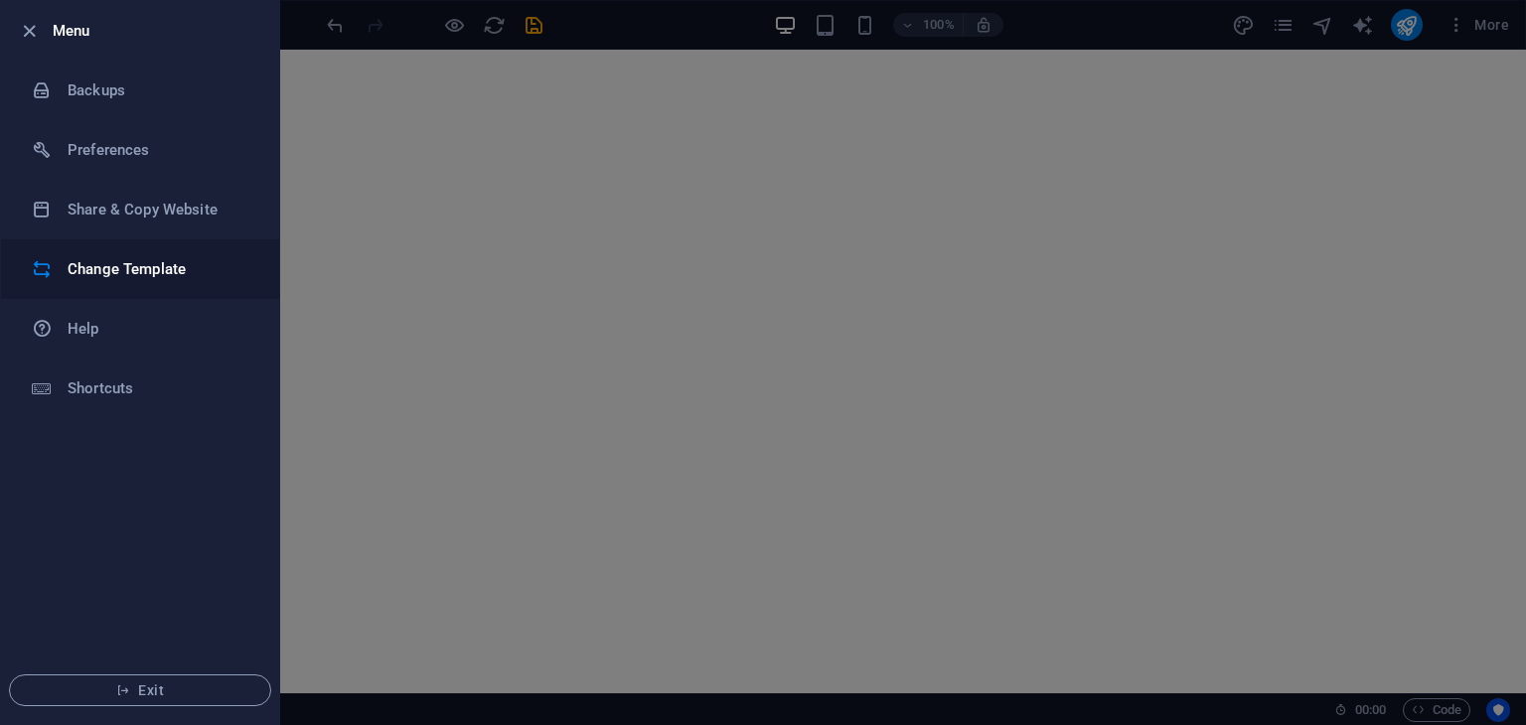
click at [123, 254] on li "Change Template" at bounding box center [140, 269] width 278 height 60
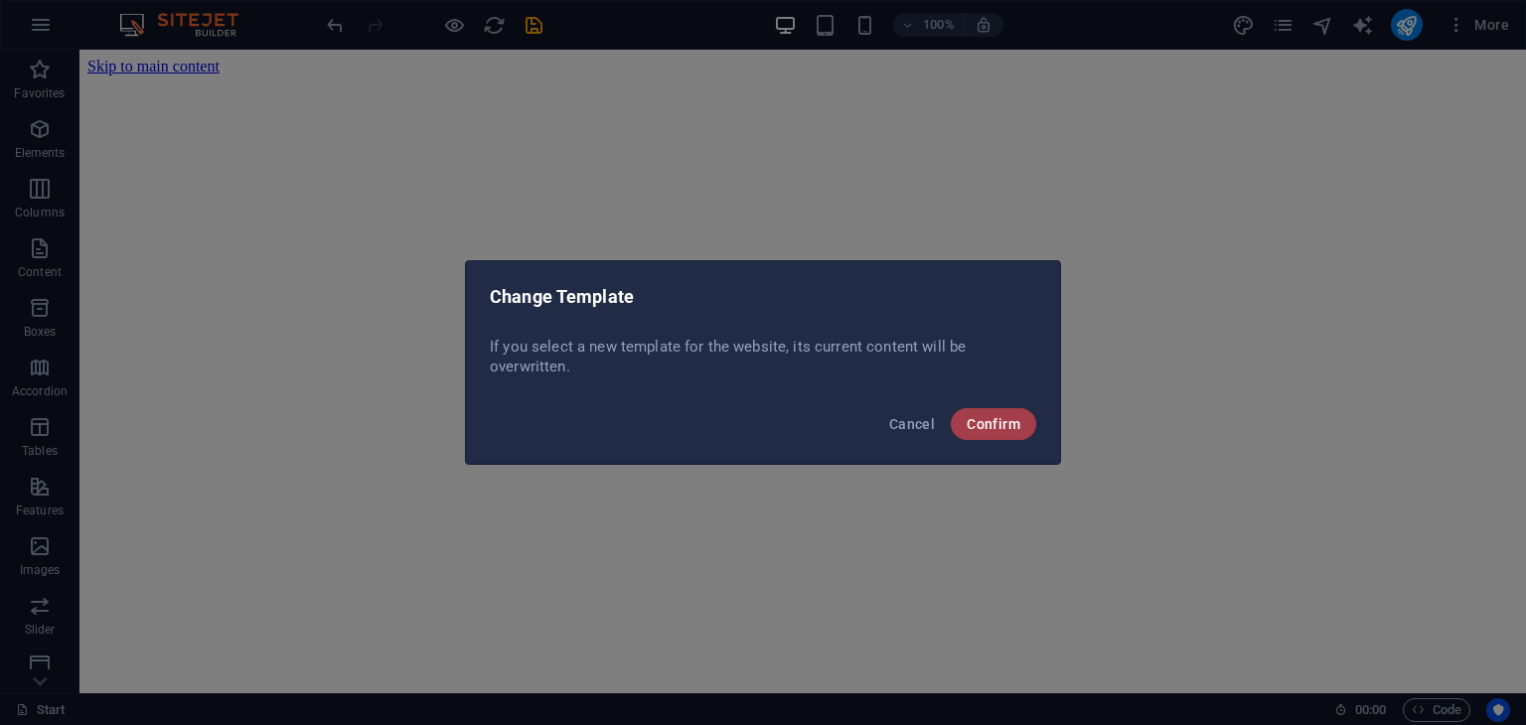
click at [979, 417] on span "Confirm" at bounding box center [994, 424] width 54 height 16
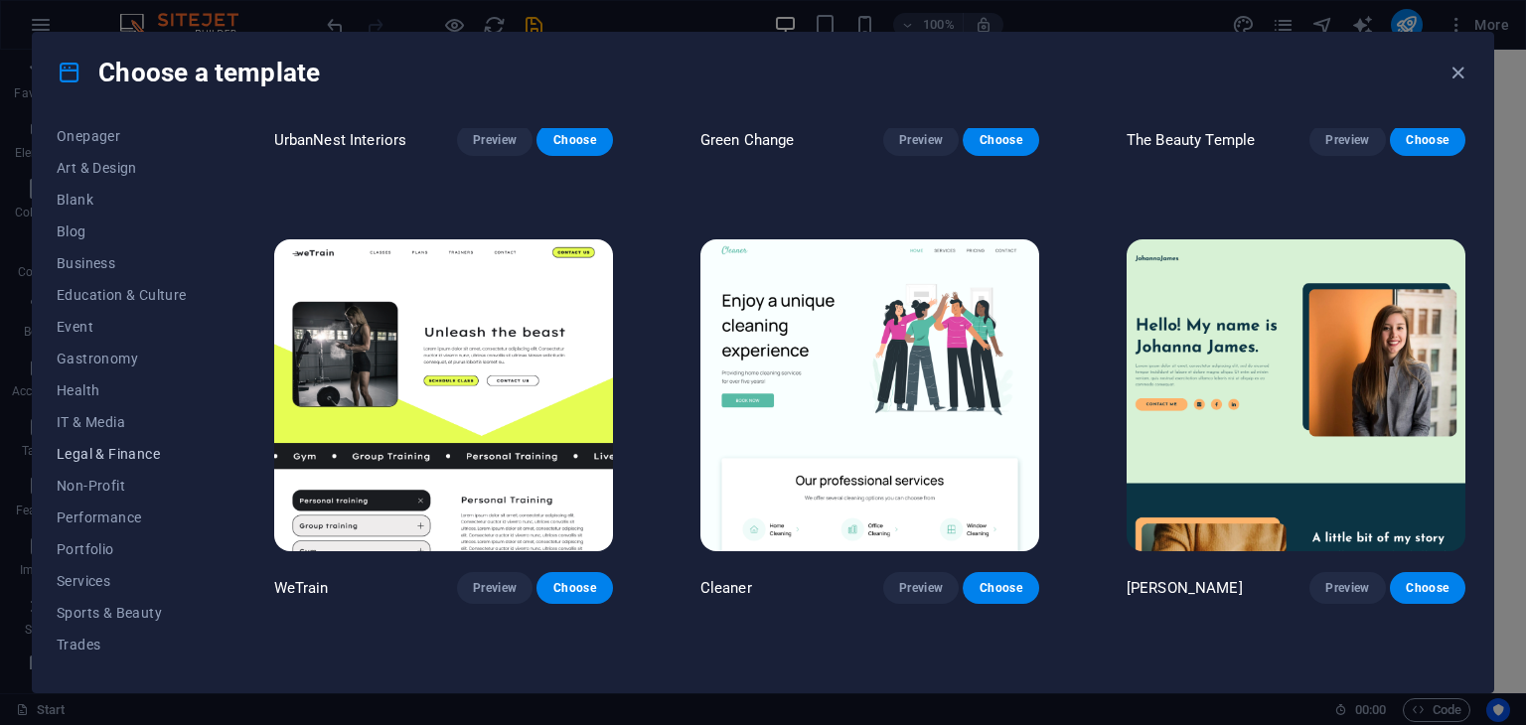
scroll to position [254, 0]
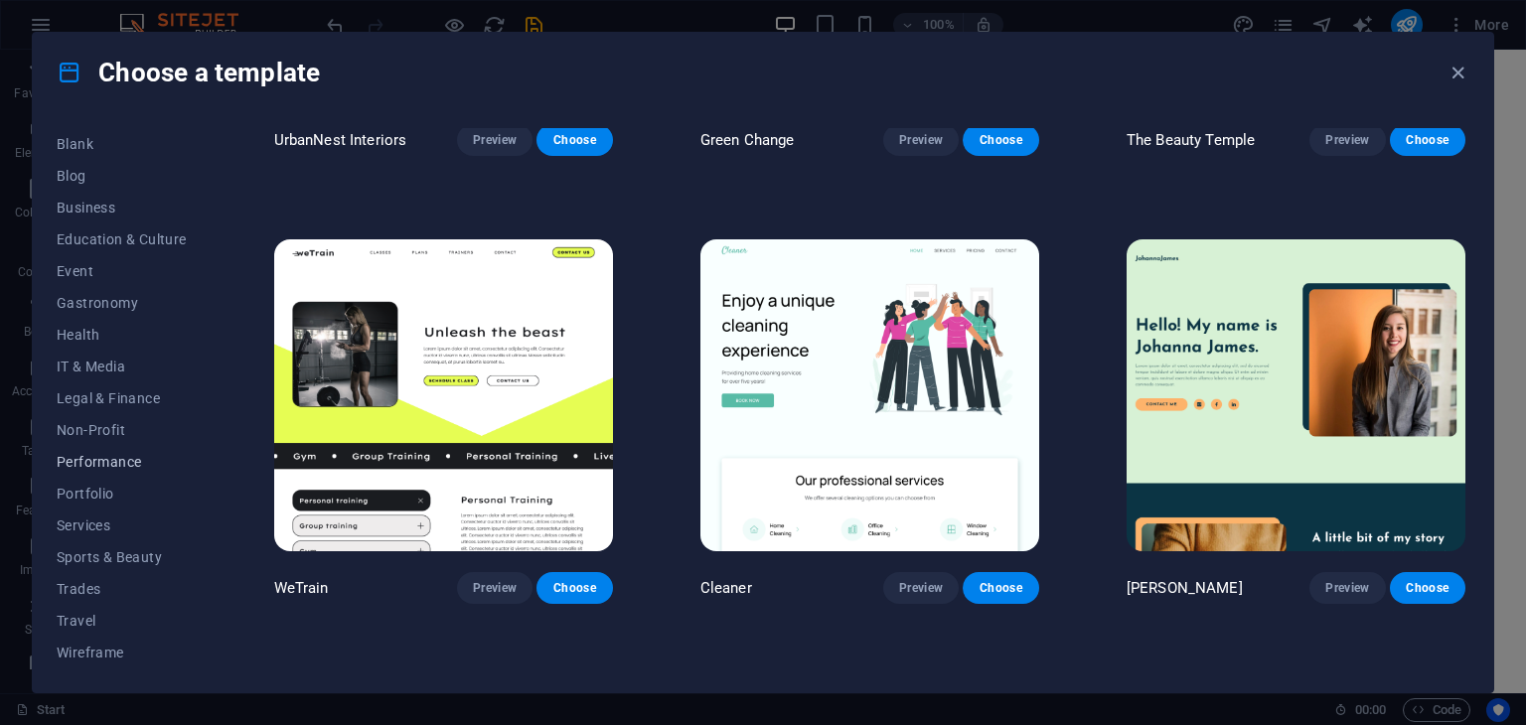
click at [95, 457] on span "Performance" at bounding box center [122, 462] width 130 height 16
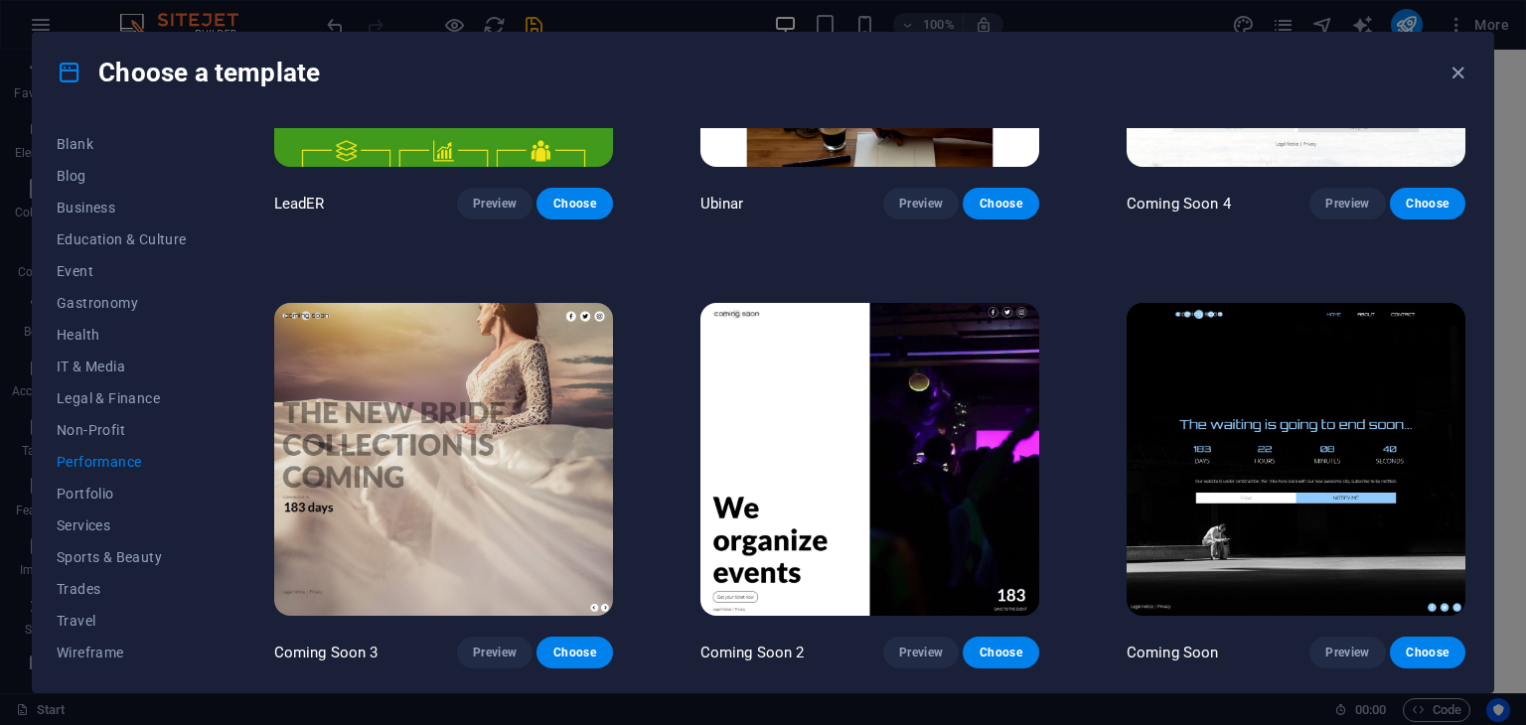
scroll to position [2059, 0]
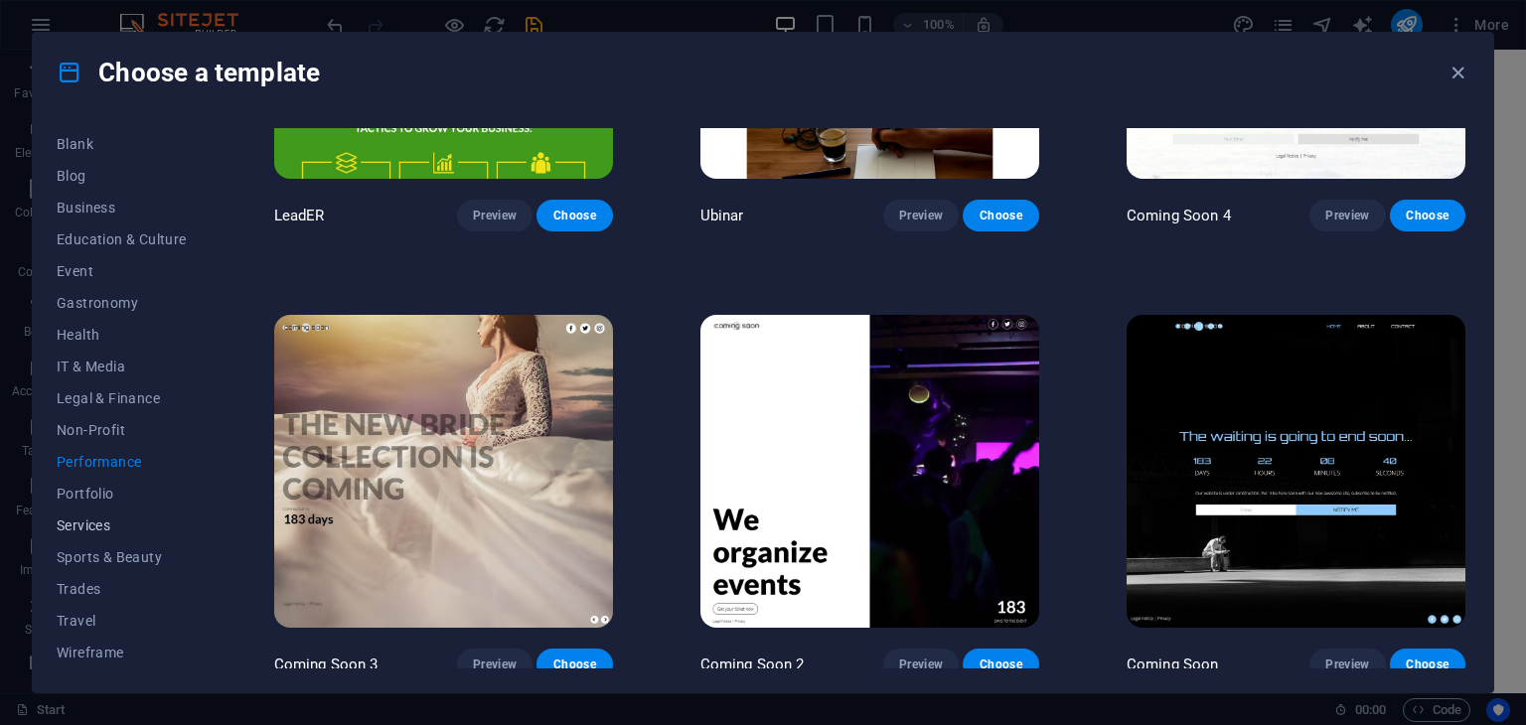
click at [111, 526] on span "Services" at bounding box center [122, 526] width 130 height 16
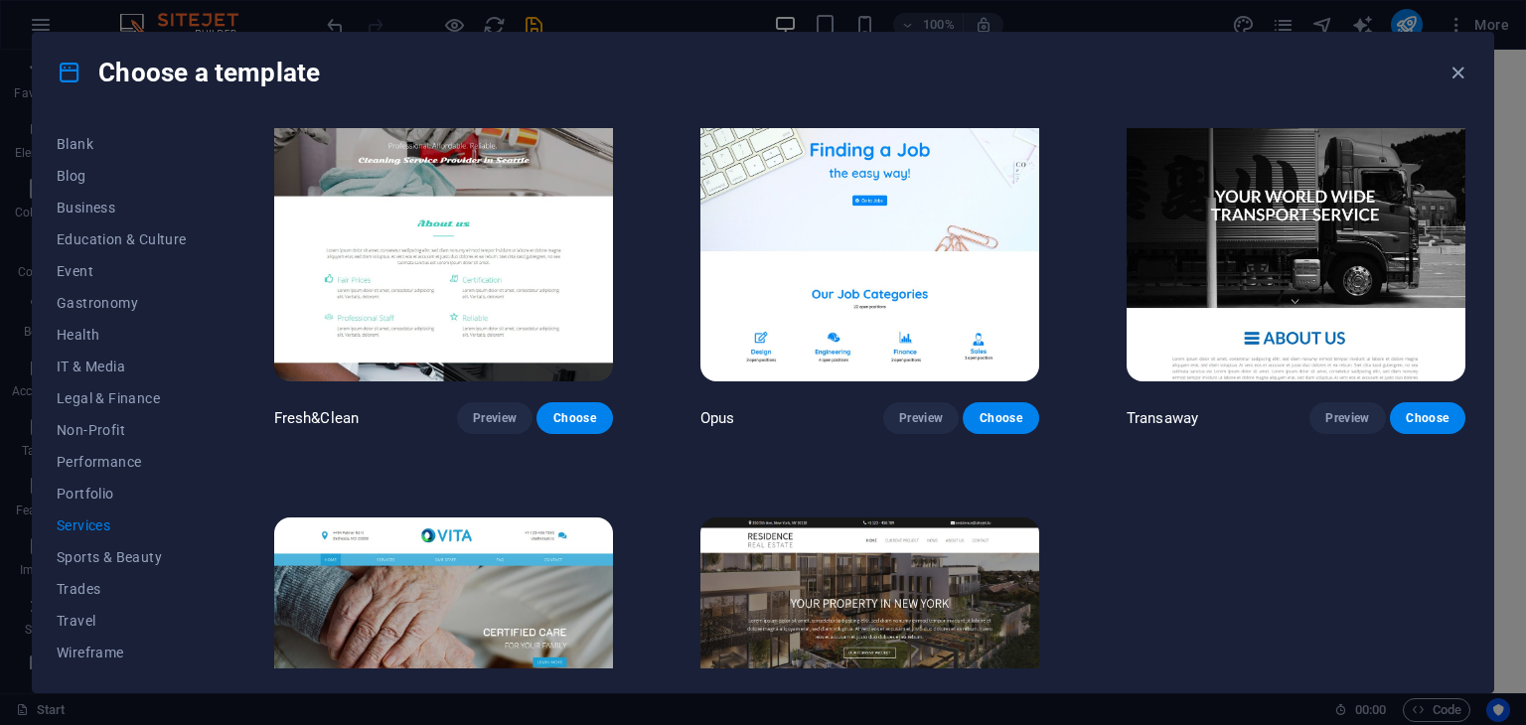
scroll to position [2207, 0]
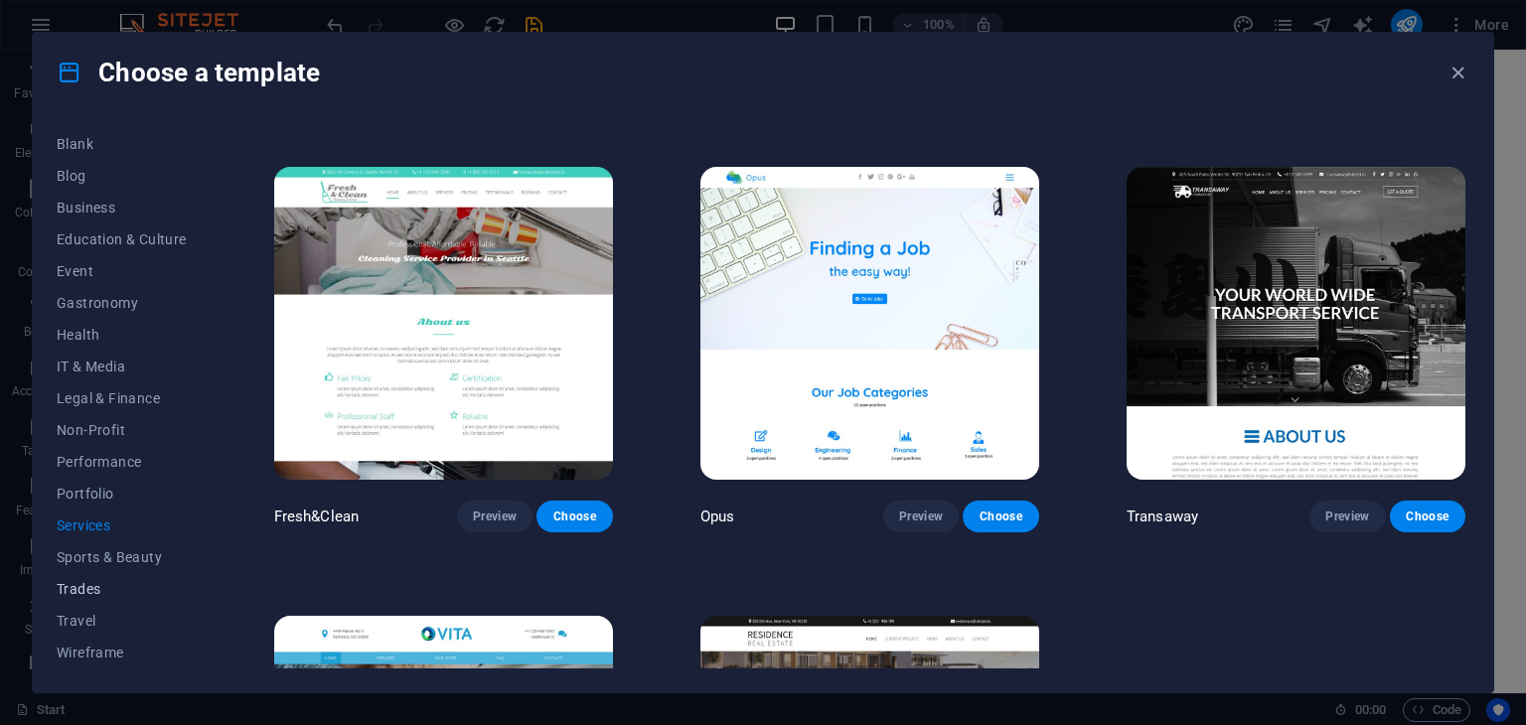
click at [103, 601] on button "Trades" at bounding box center [122, 589] width 130 height 32
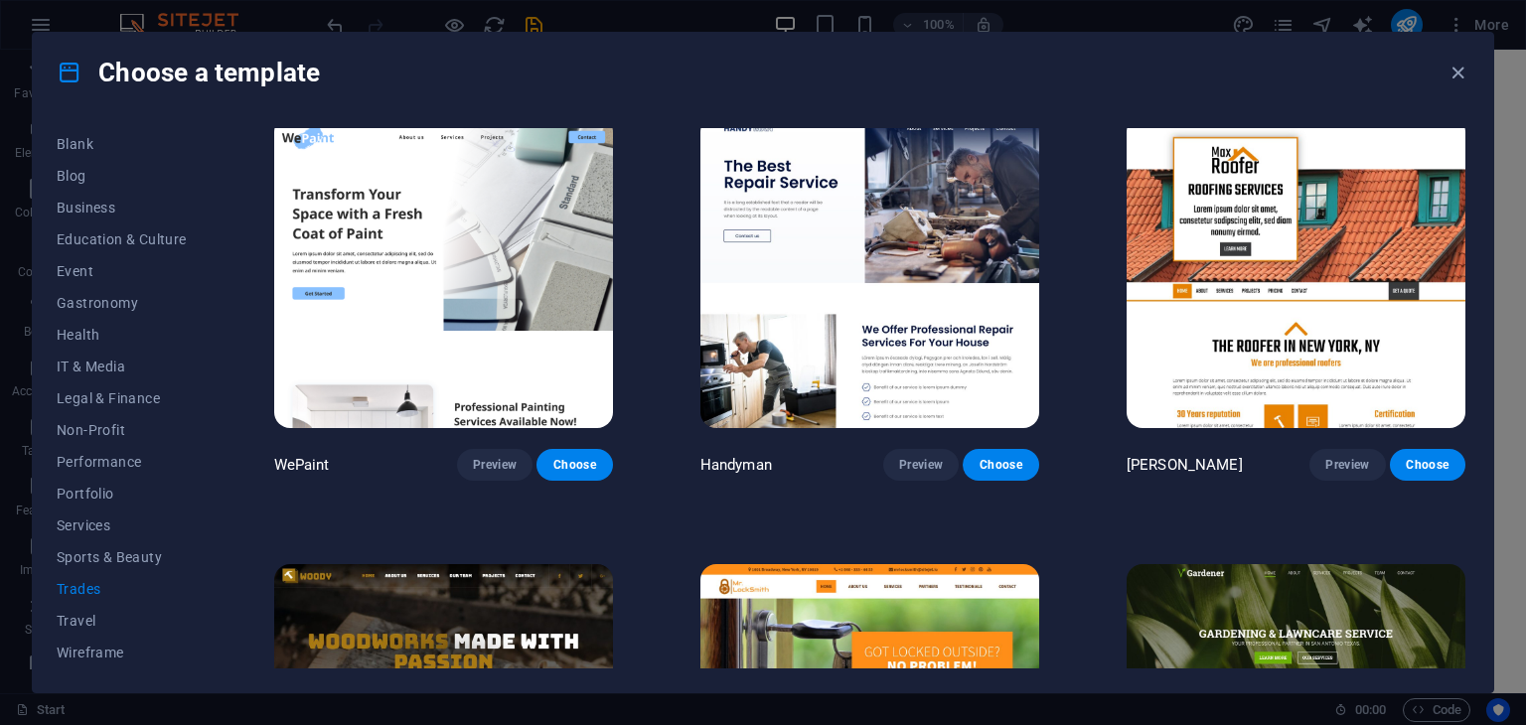
scroll to position [0, 0]
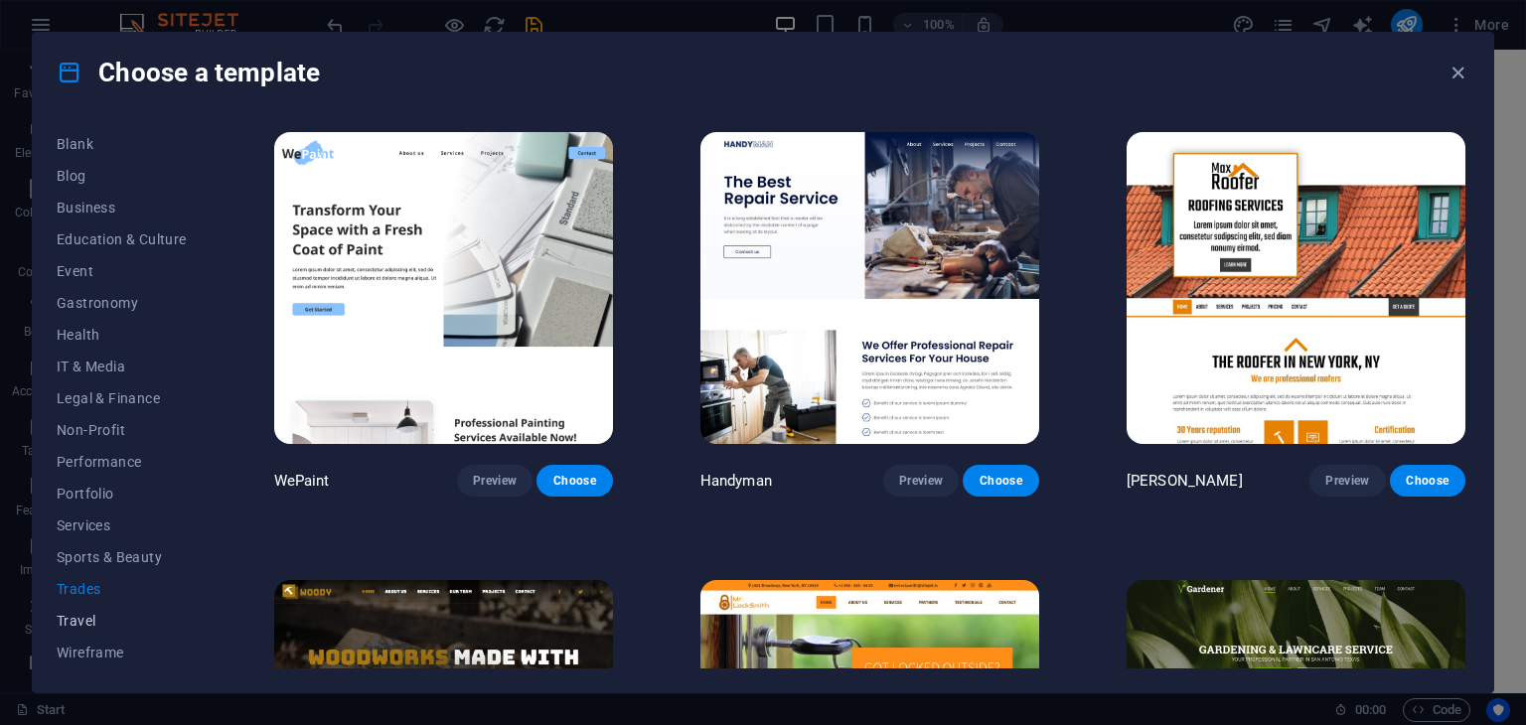
click at [99, 609] on button "Travel" at bounding box center [122, 621] width 130 height 32
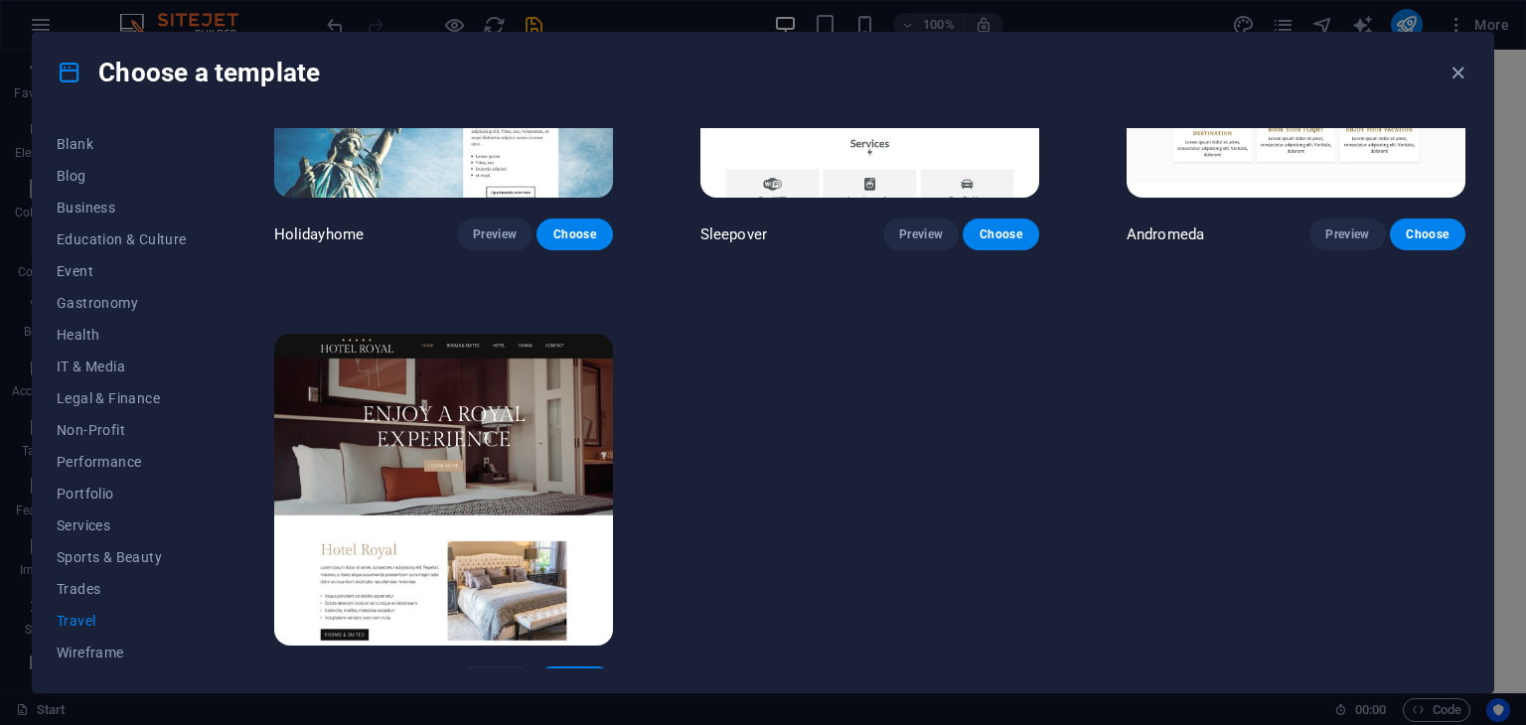
scroll to position [719, 0]
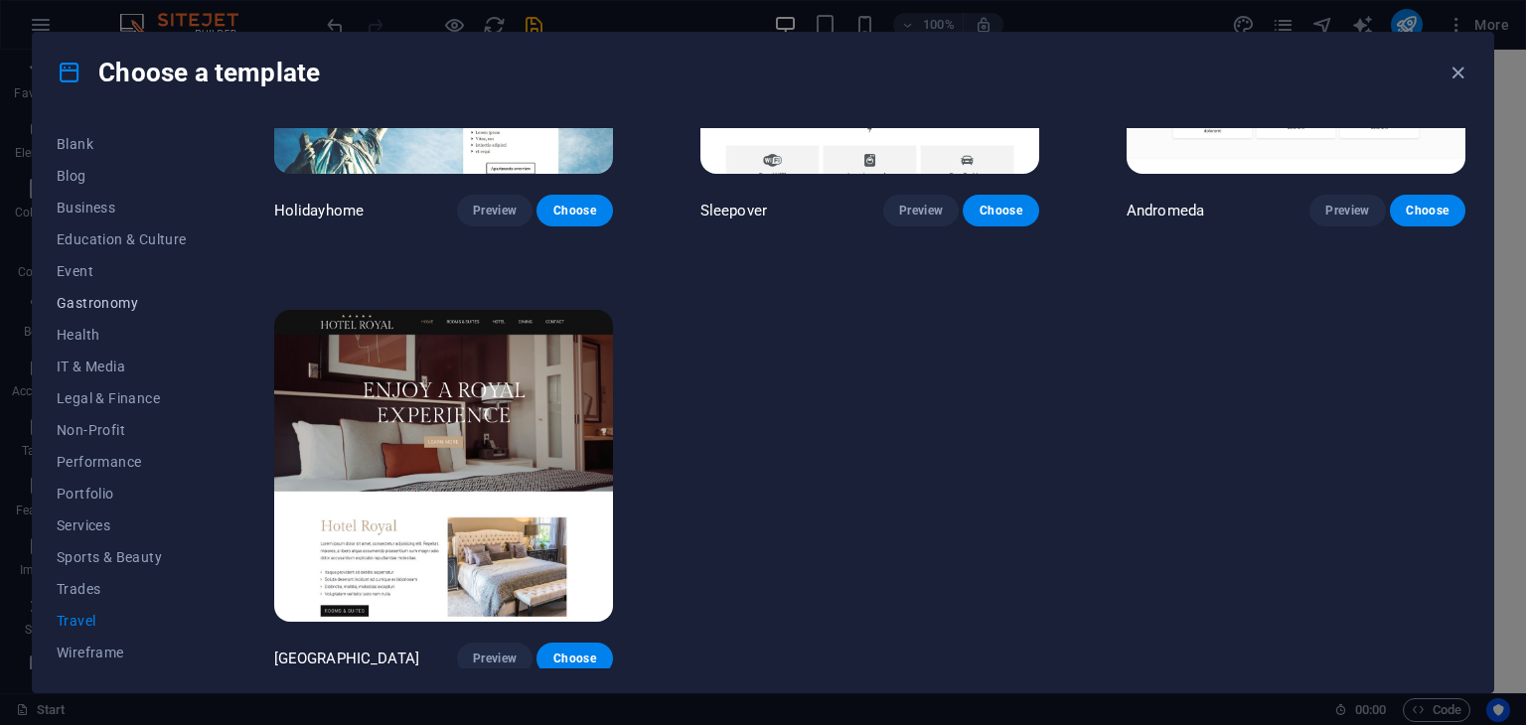
click at [86, 295] on span "Gastronomy" at bounding box center [122, 303] width 130 height 16
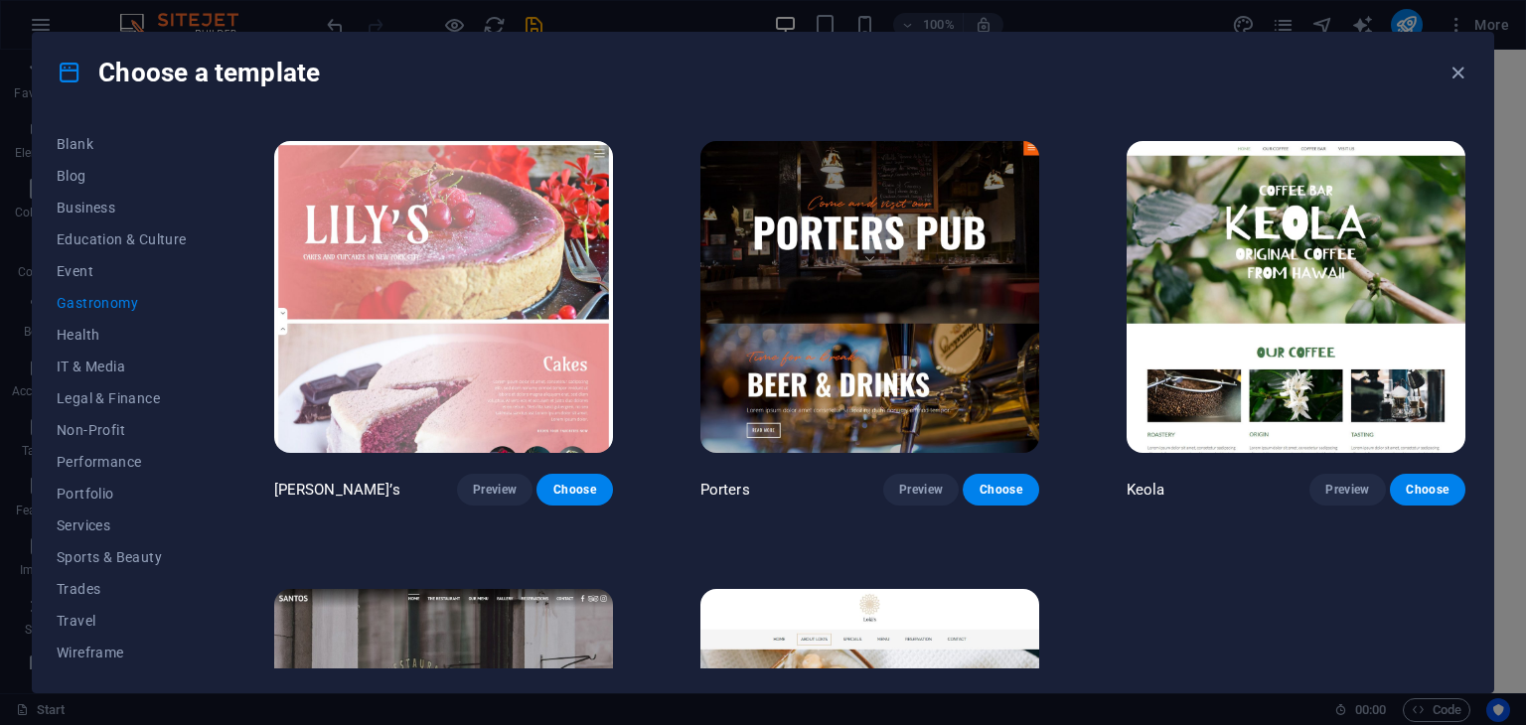
scroll to position [1912, 0]
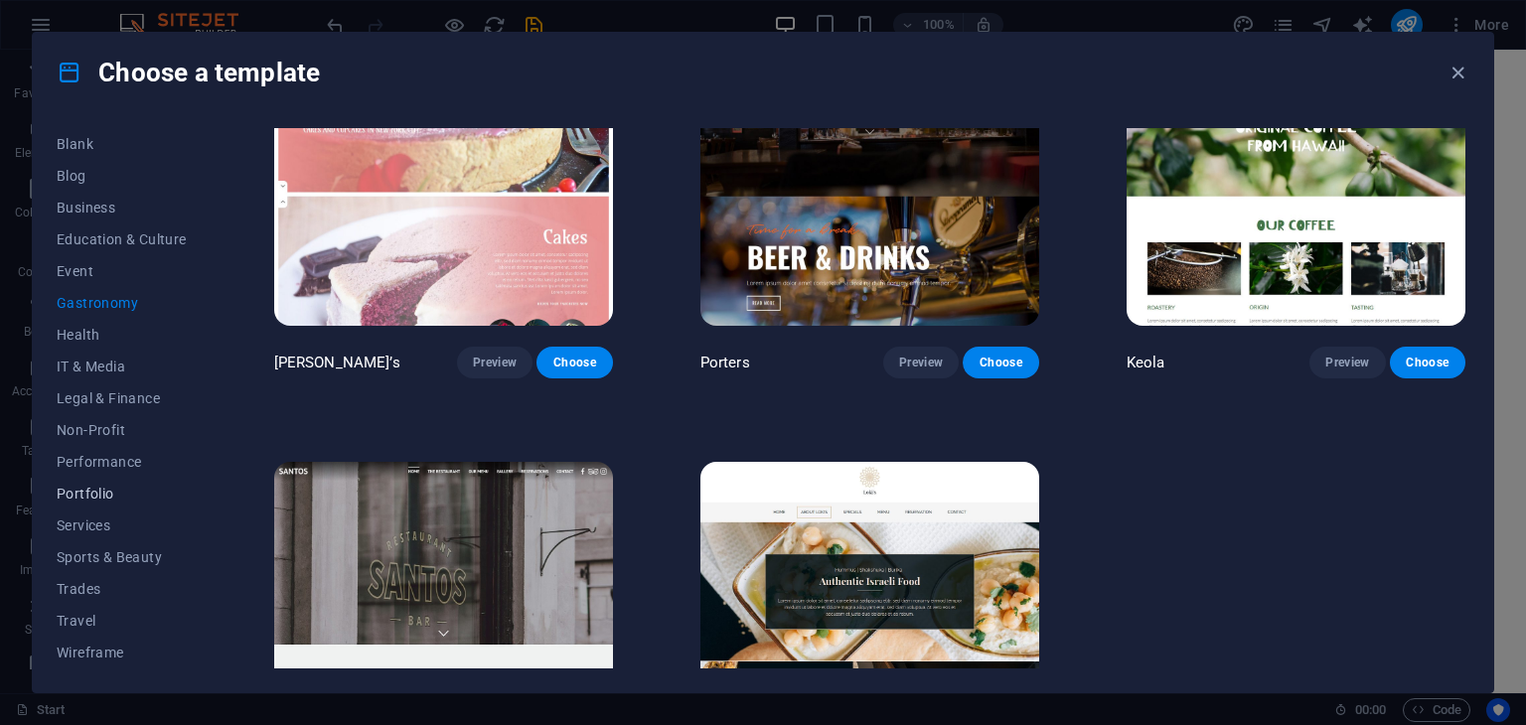
click at [87, 499] on span "Portfolio" at bounding box center [122, 494] width 130 height 16
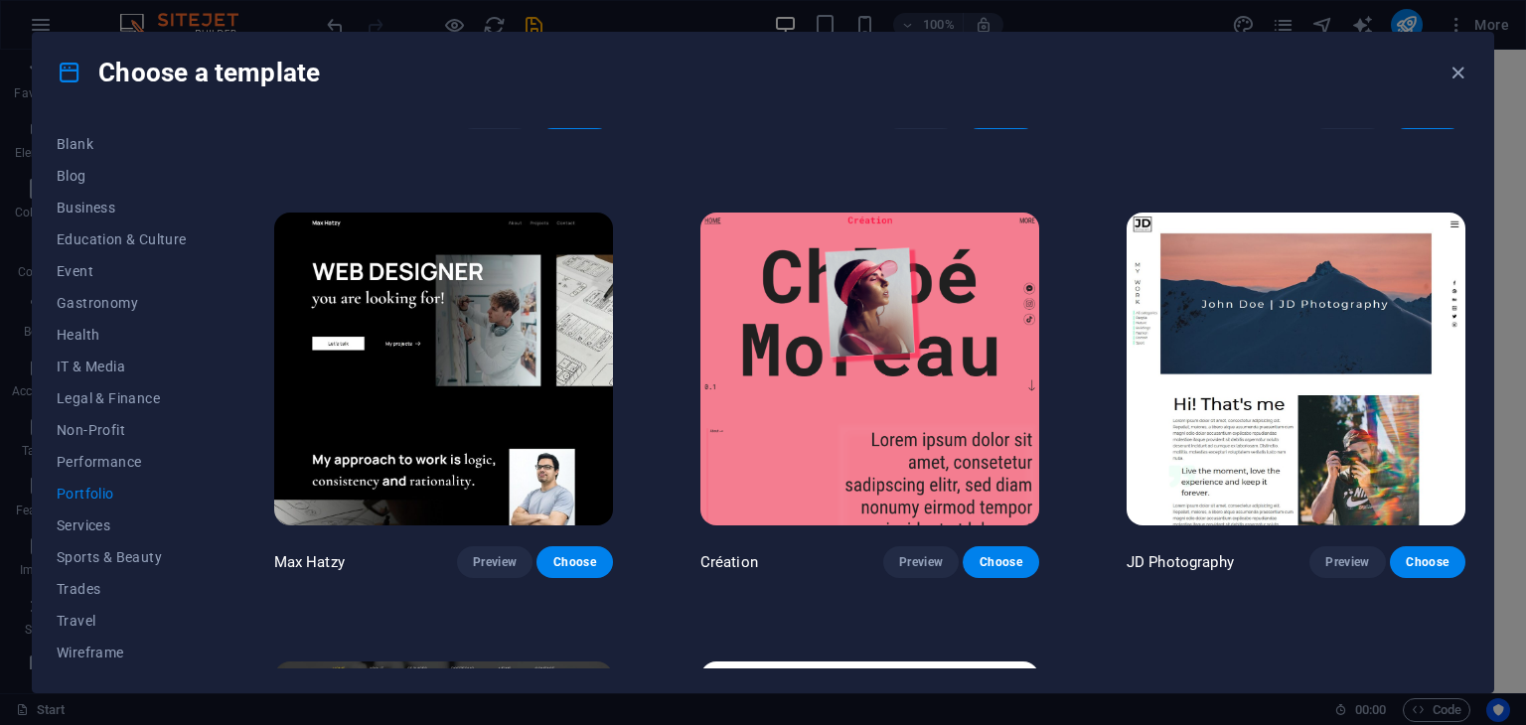
scroll to position [397, 0]
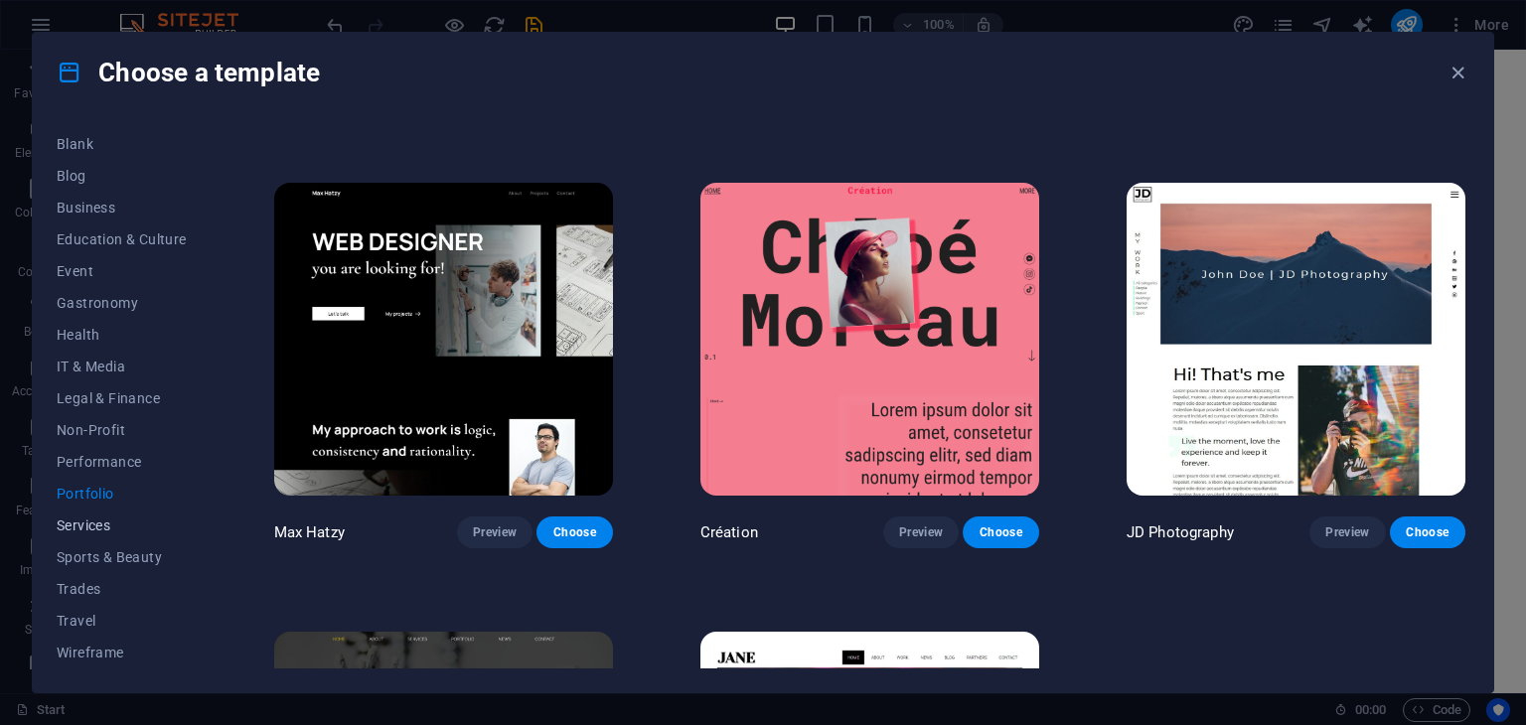
click at [131, 520] on span "Services" at bounding box center [122, 526] width 130 height 16
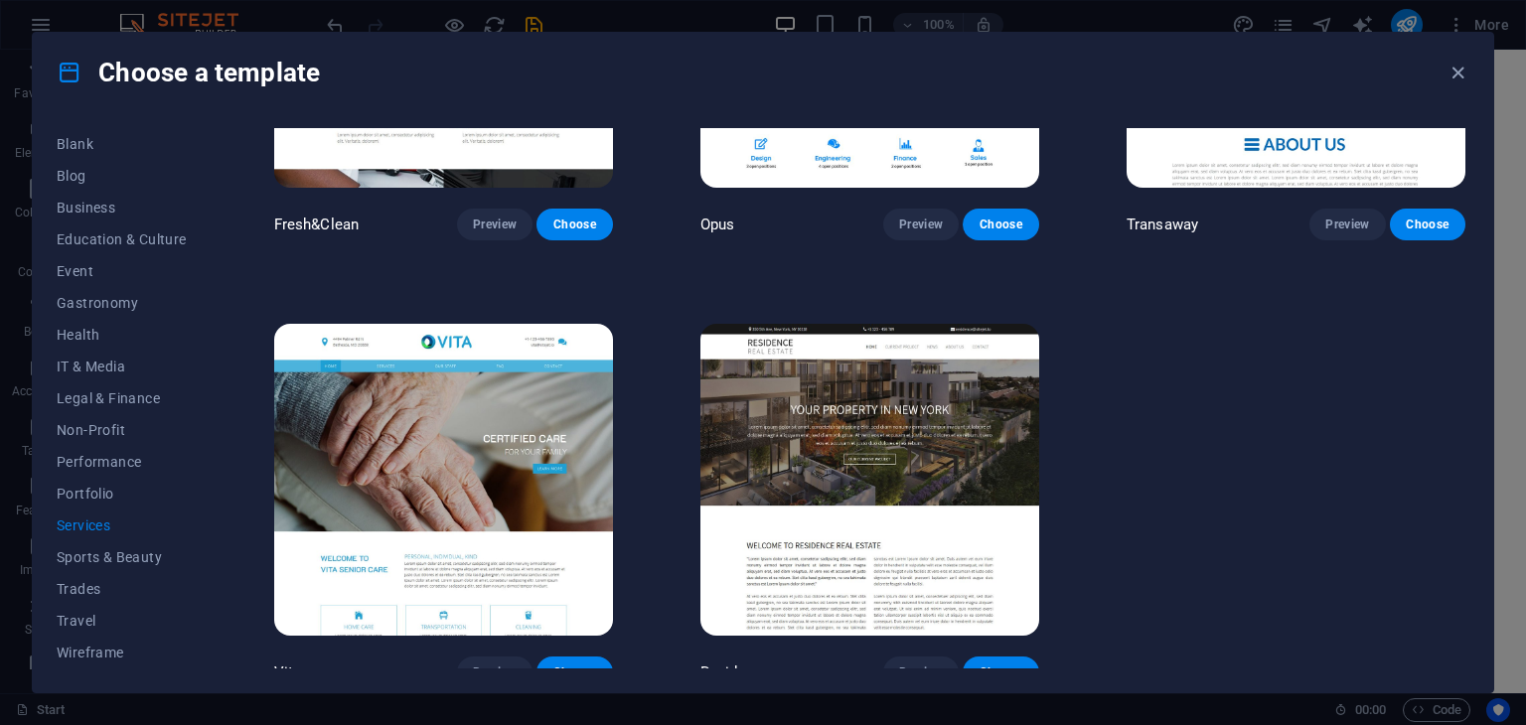
scroll to position [2505, 0]
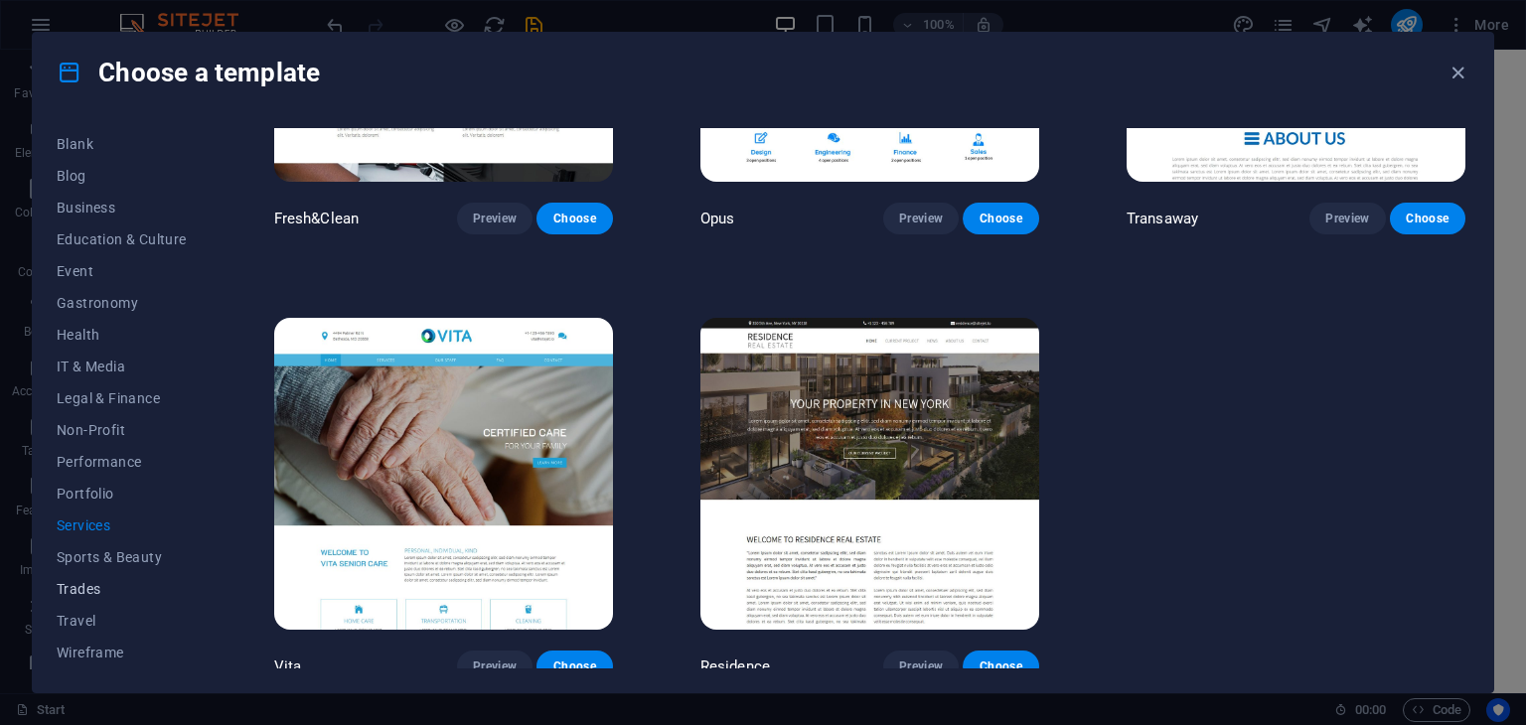
click at [115, 580] on button "Trades" at bounding box center [122, 589] width 130 height 32
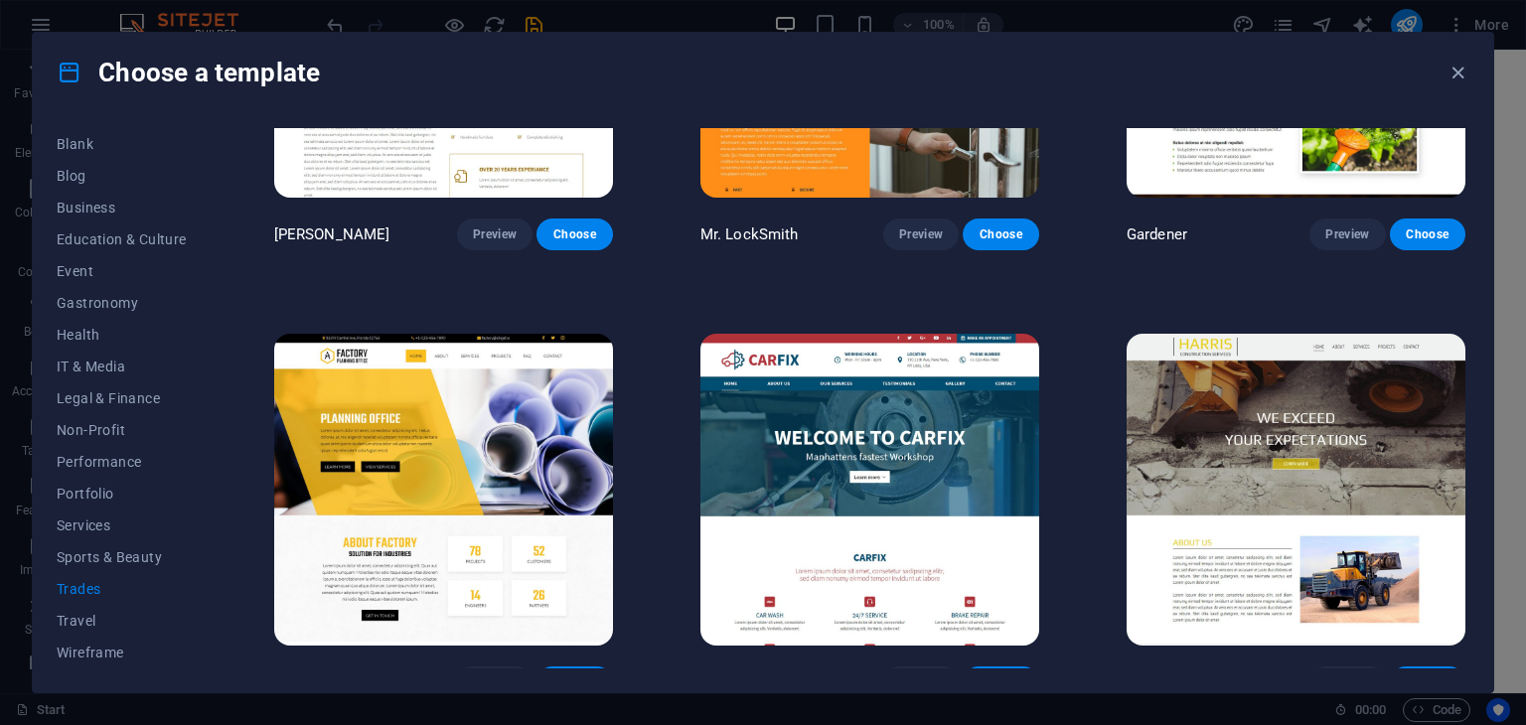
scroll to position [719, 0]
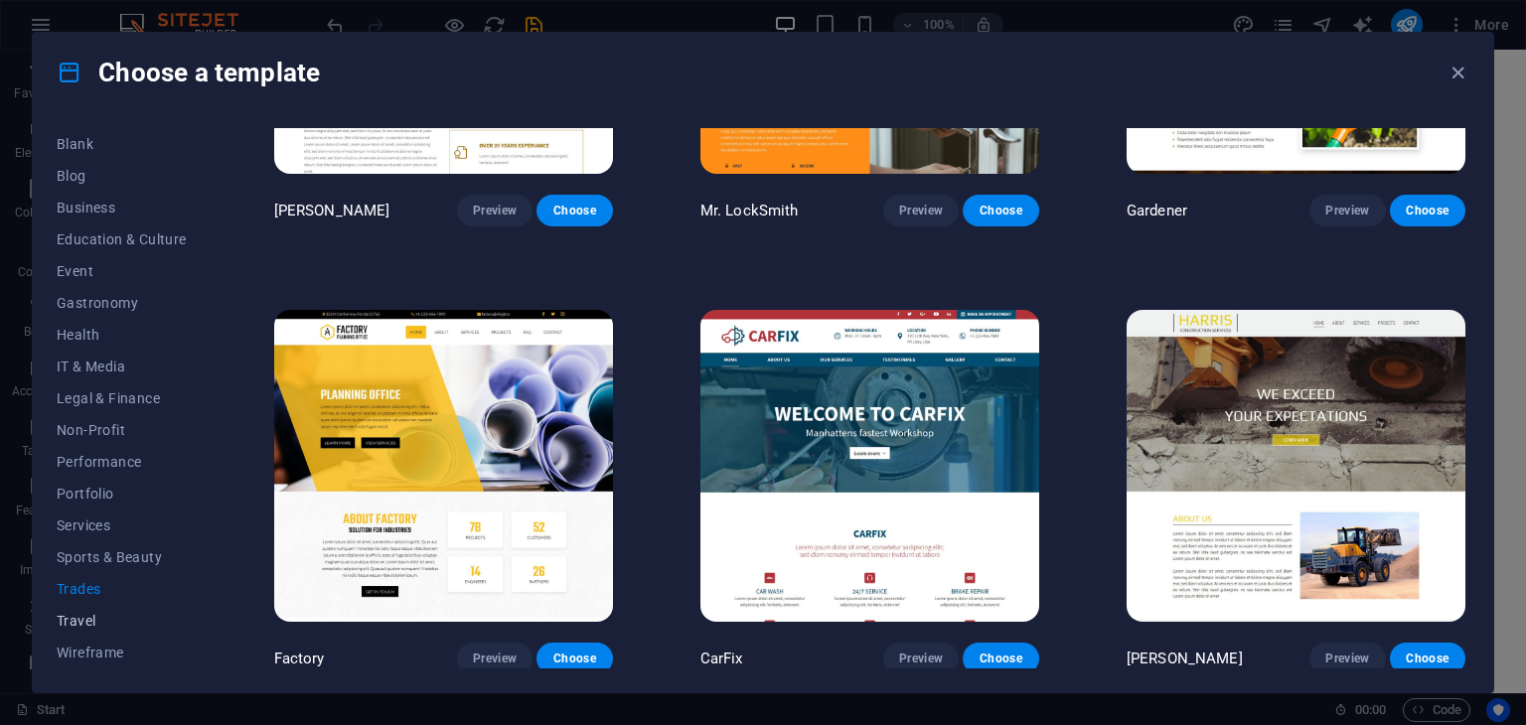
click at [104, 620] on span "Travel" at bounding box center [122, 621] width 130 height 16
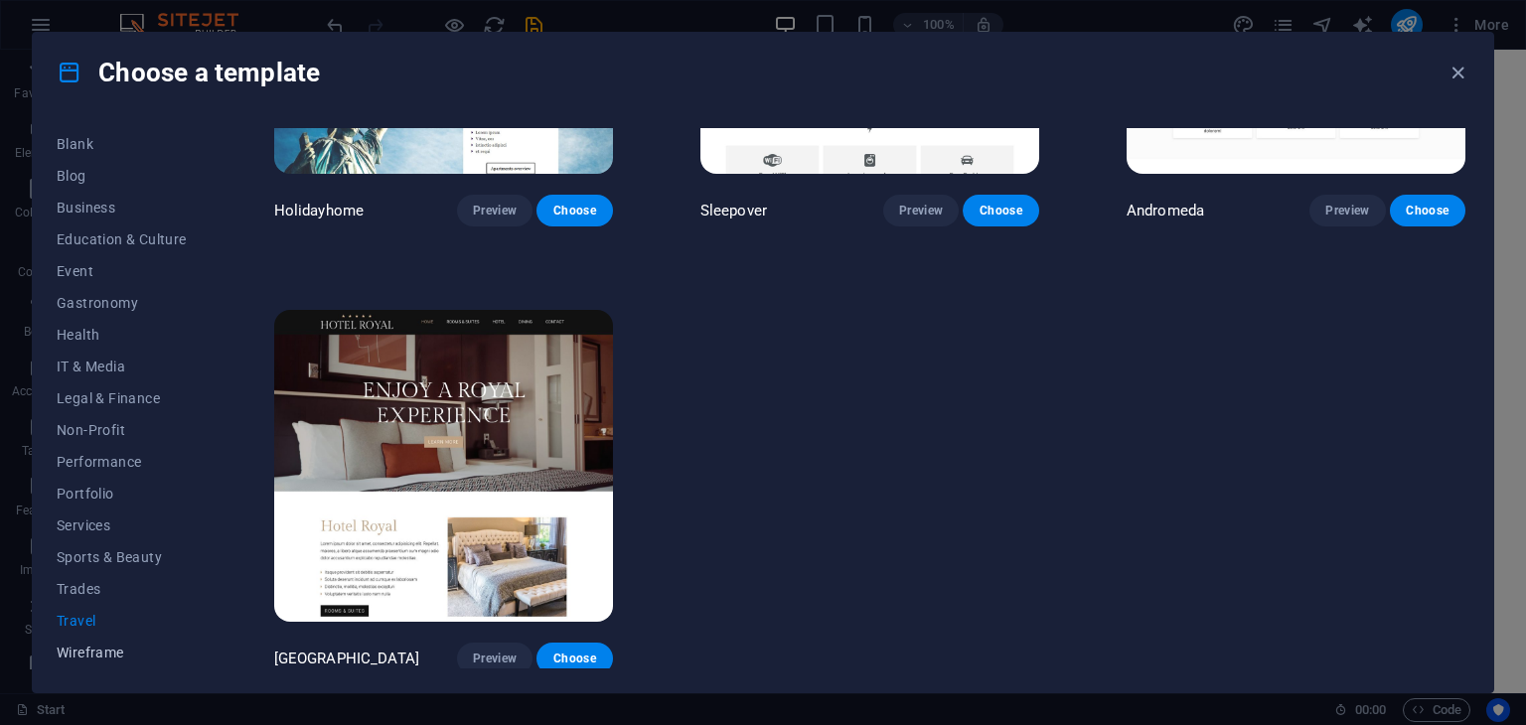
click at [83, 647] on span "Wireframe" at bounding box center [122, 653] width 130 height 16
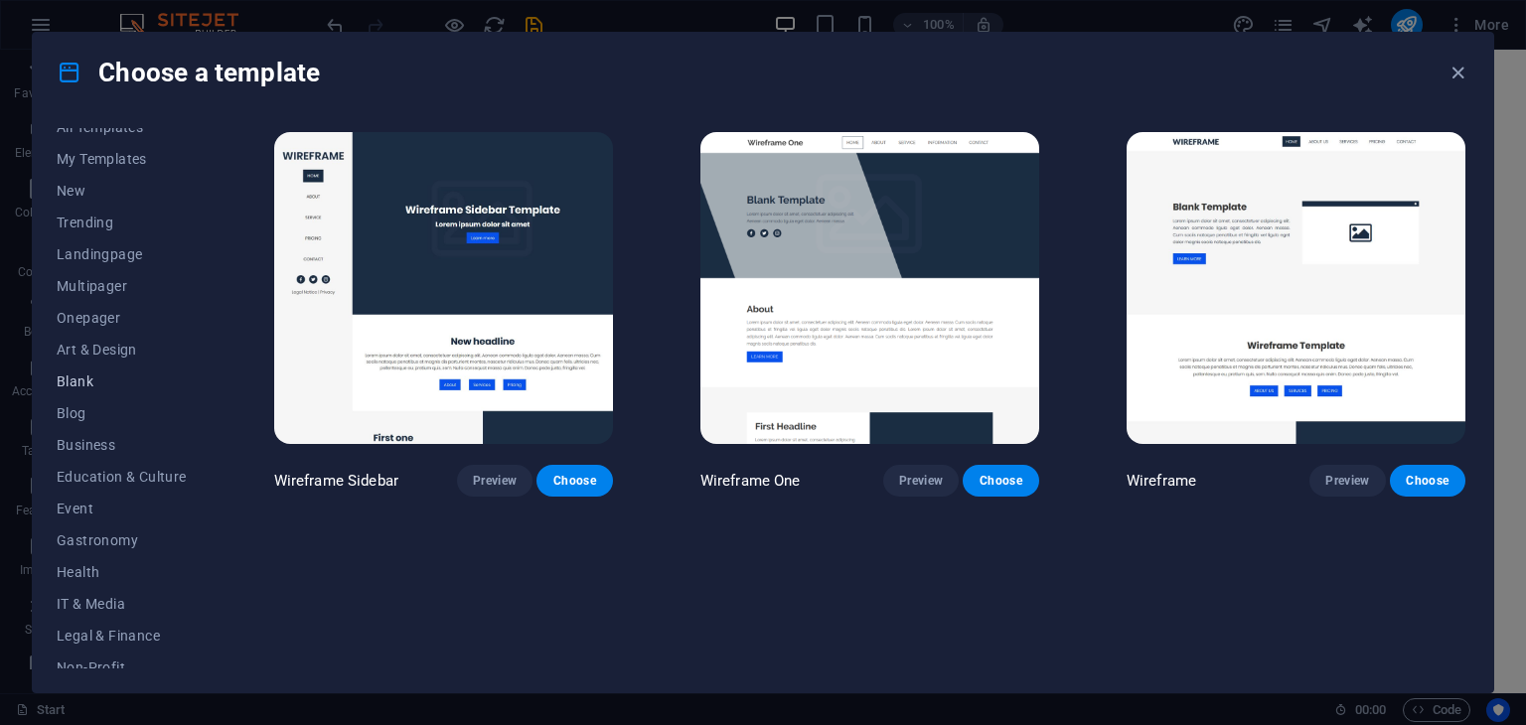
scroll to position [0, 0]
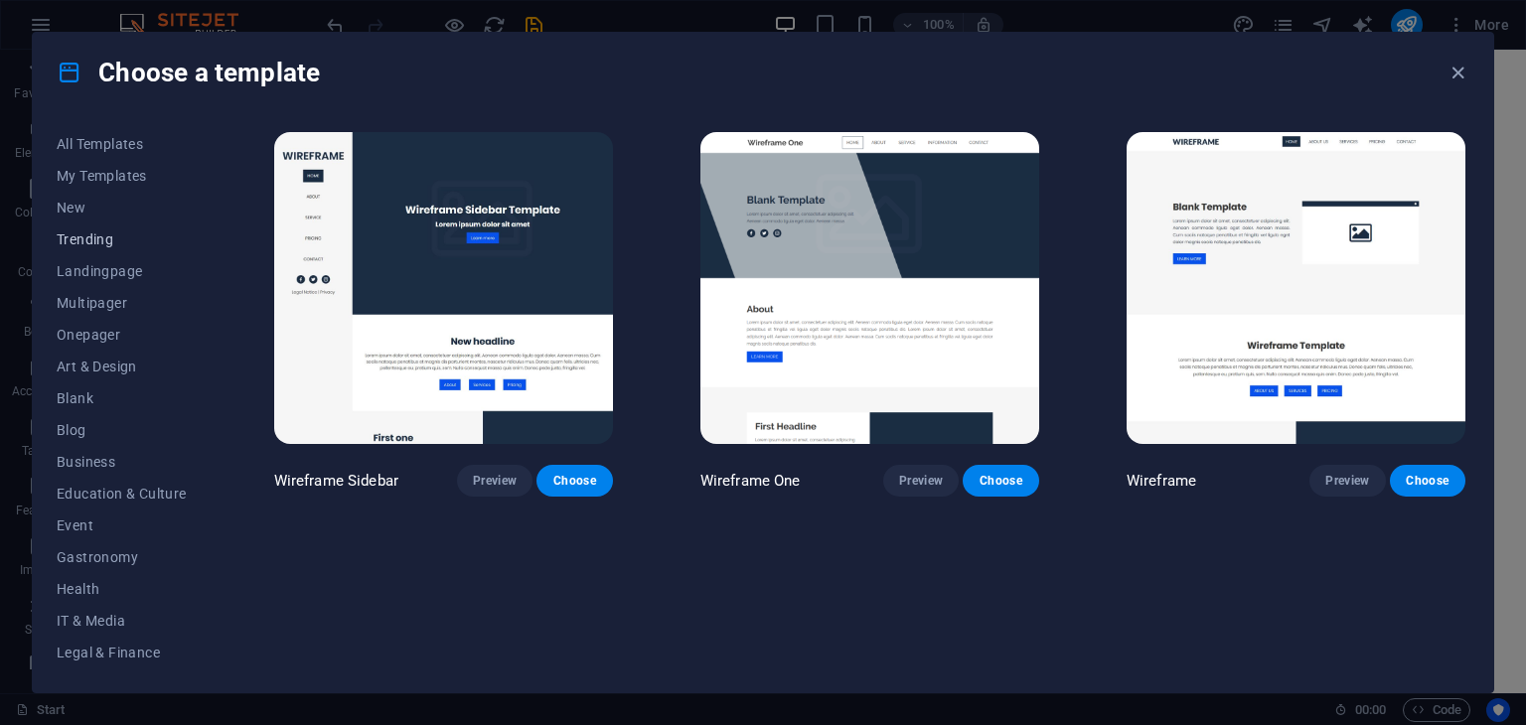
click at [126, 247] on button "Trending" at bounding box center [122, 240] width 130 height 32
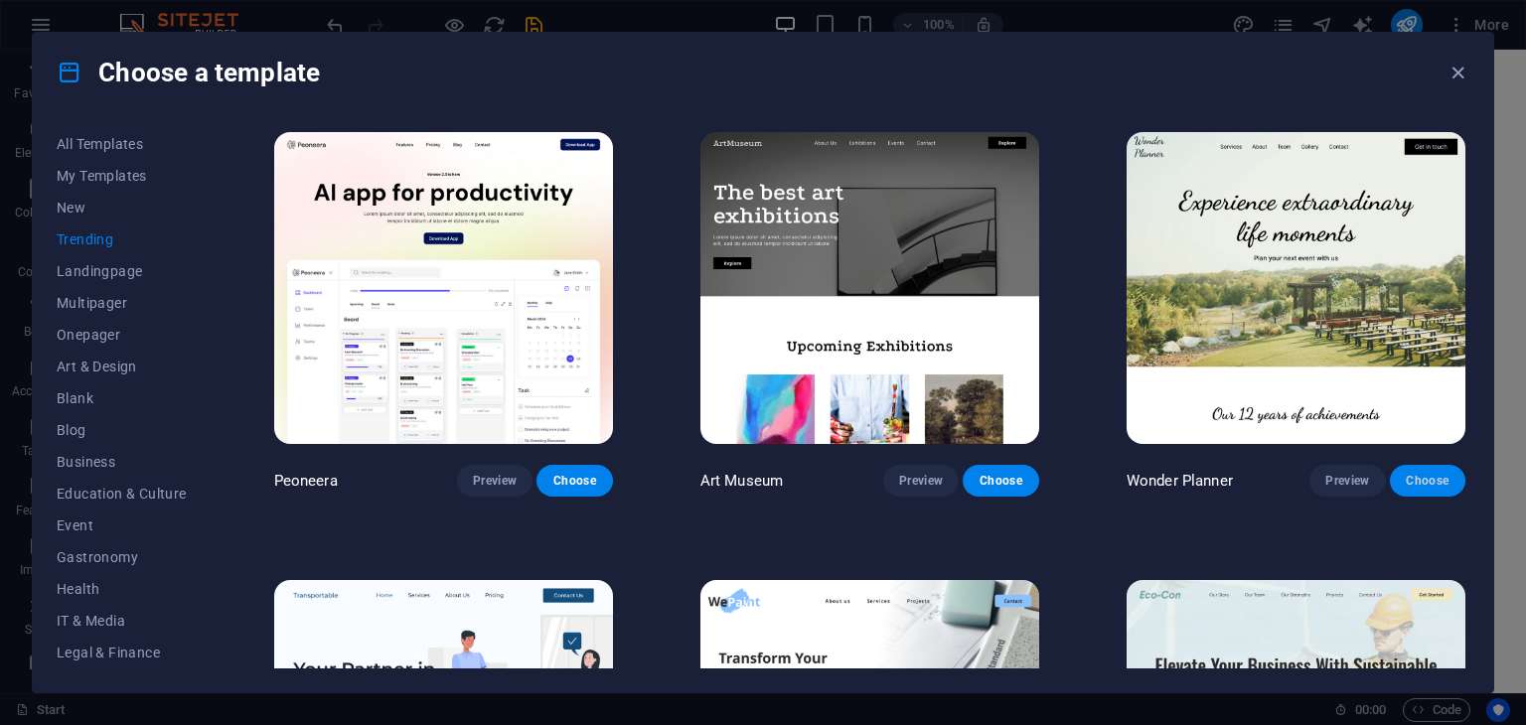
click at [1431, 473] on span "Choose" at bounding box center [1428, 481] width 44 height 16
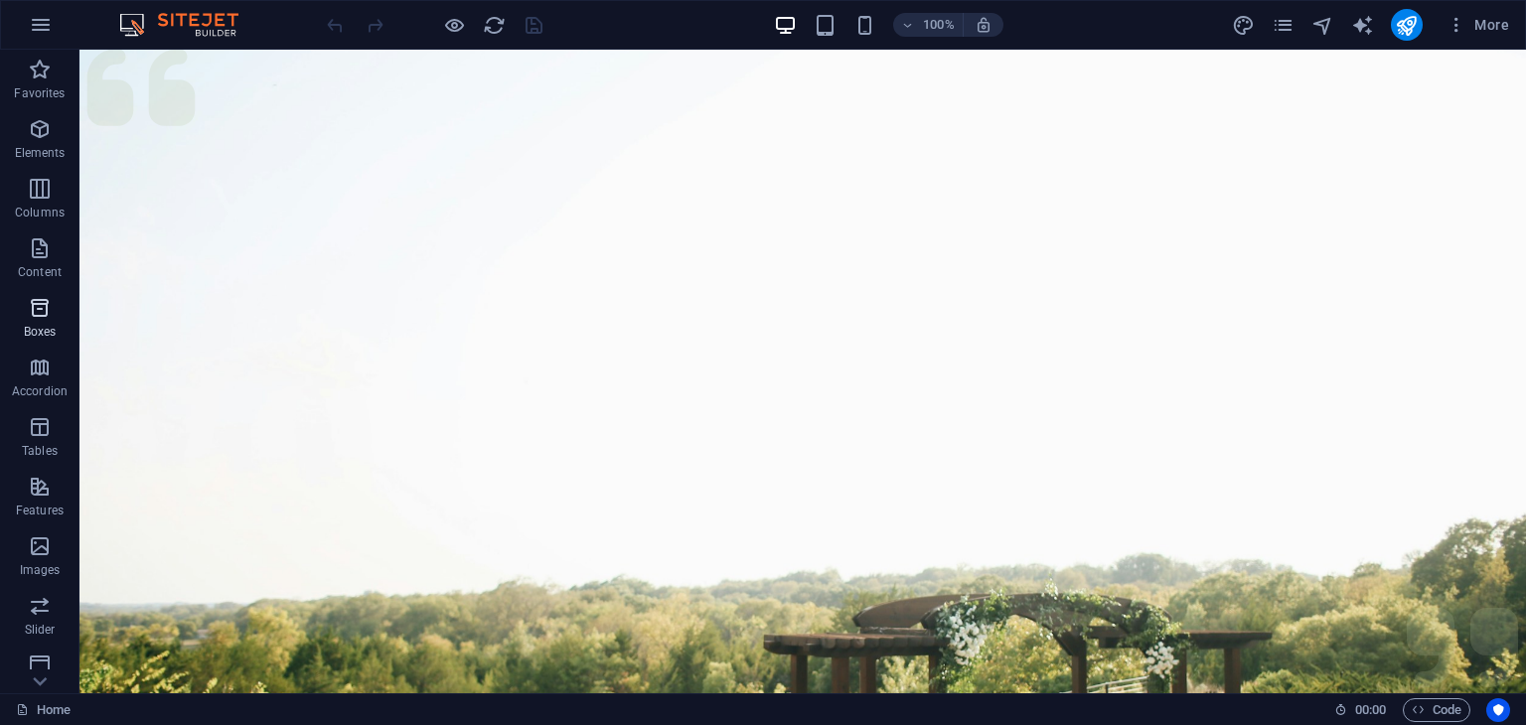
click at [66, 327] on span "Boxes" at bounding box center [39, 320] width 79 height 48
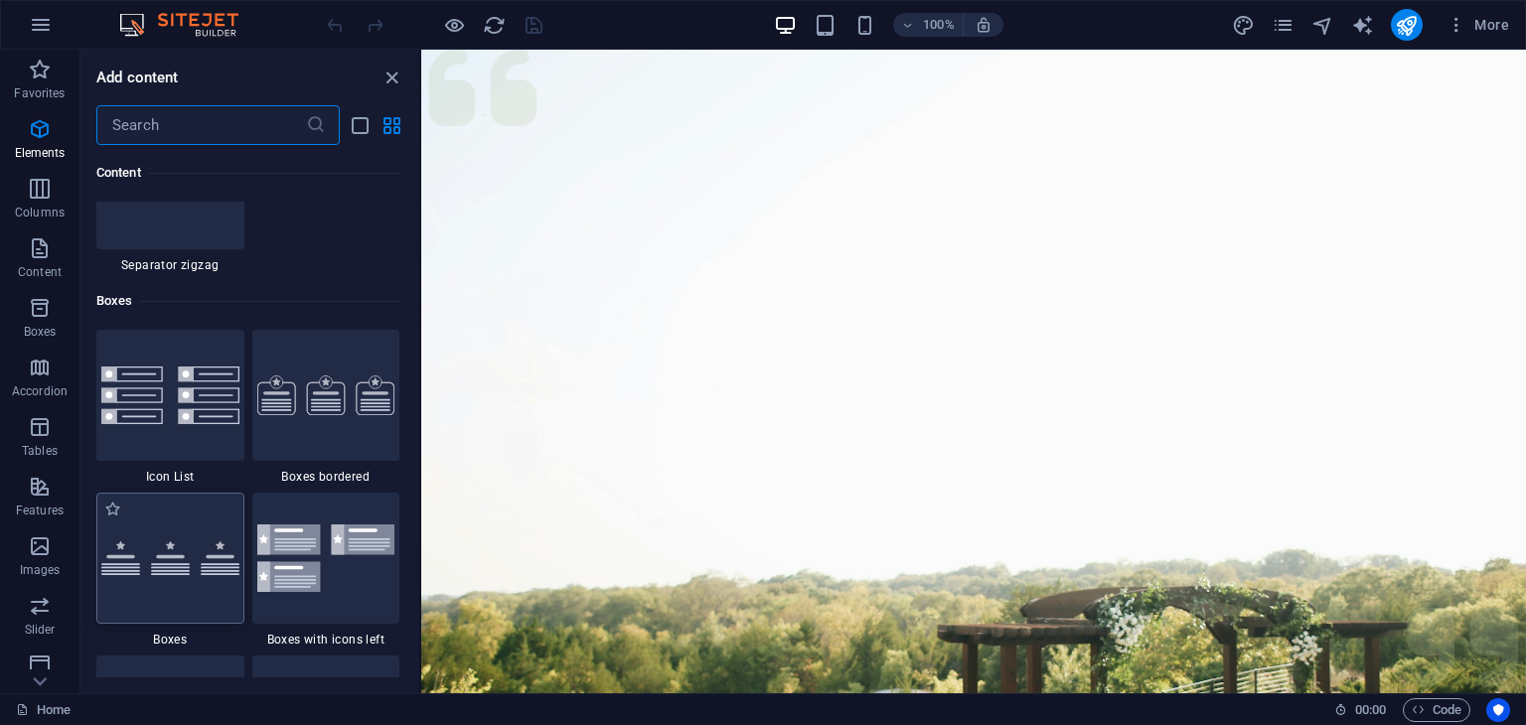
scroll to position [5480, 0]
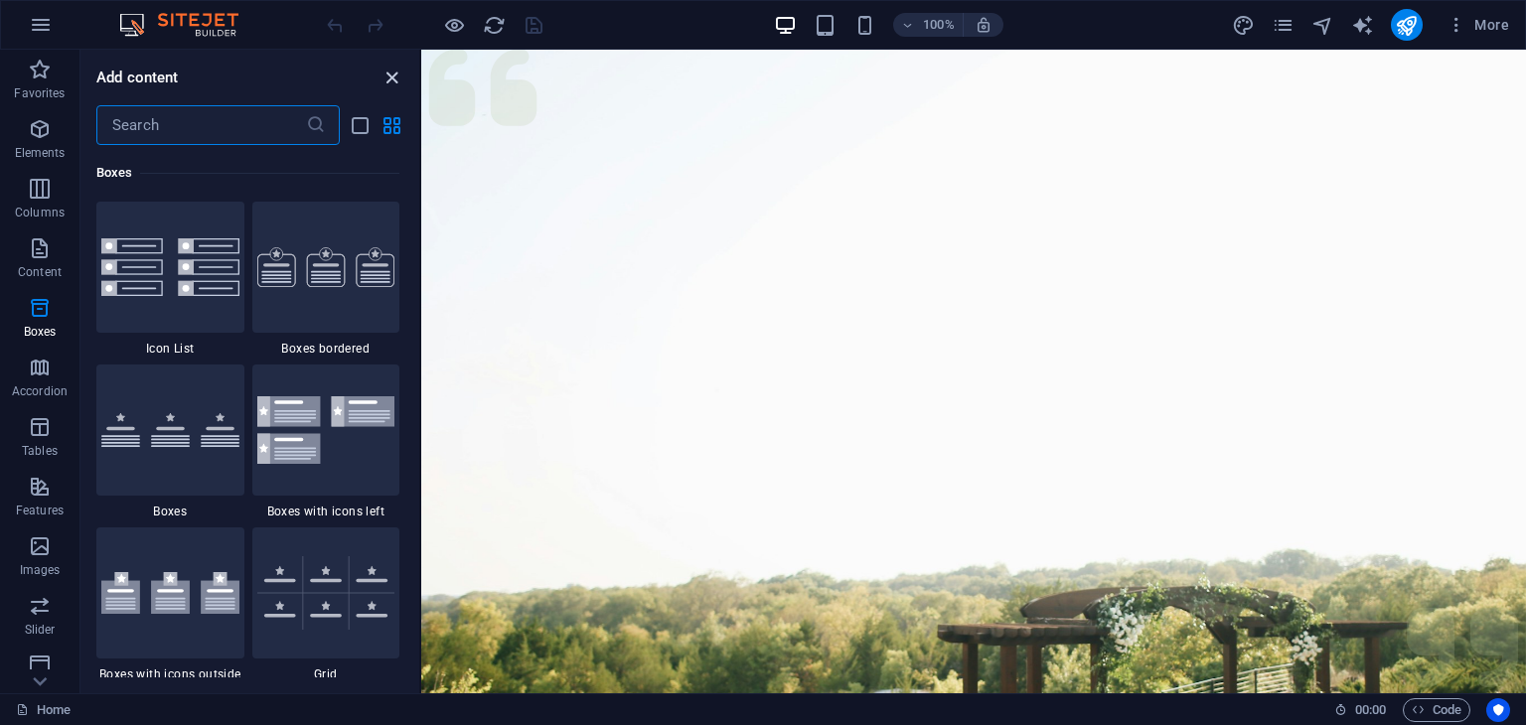
click at [398, 85] on icon "close panel" at bounding box center [392, 78] width 23 height 23
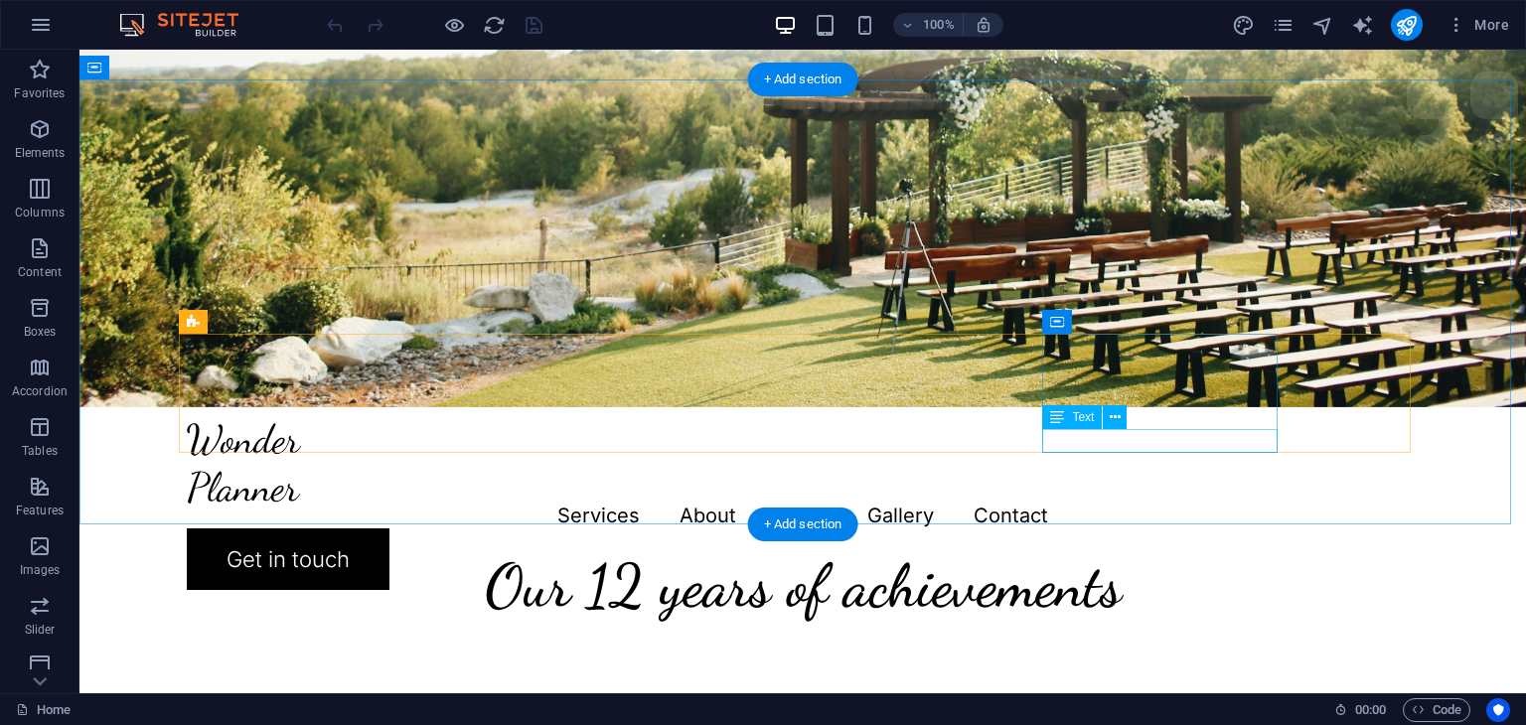
scroll to position [497, 0]
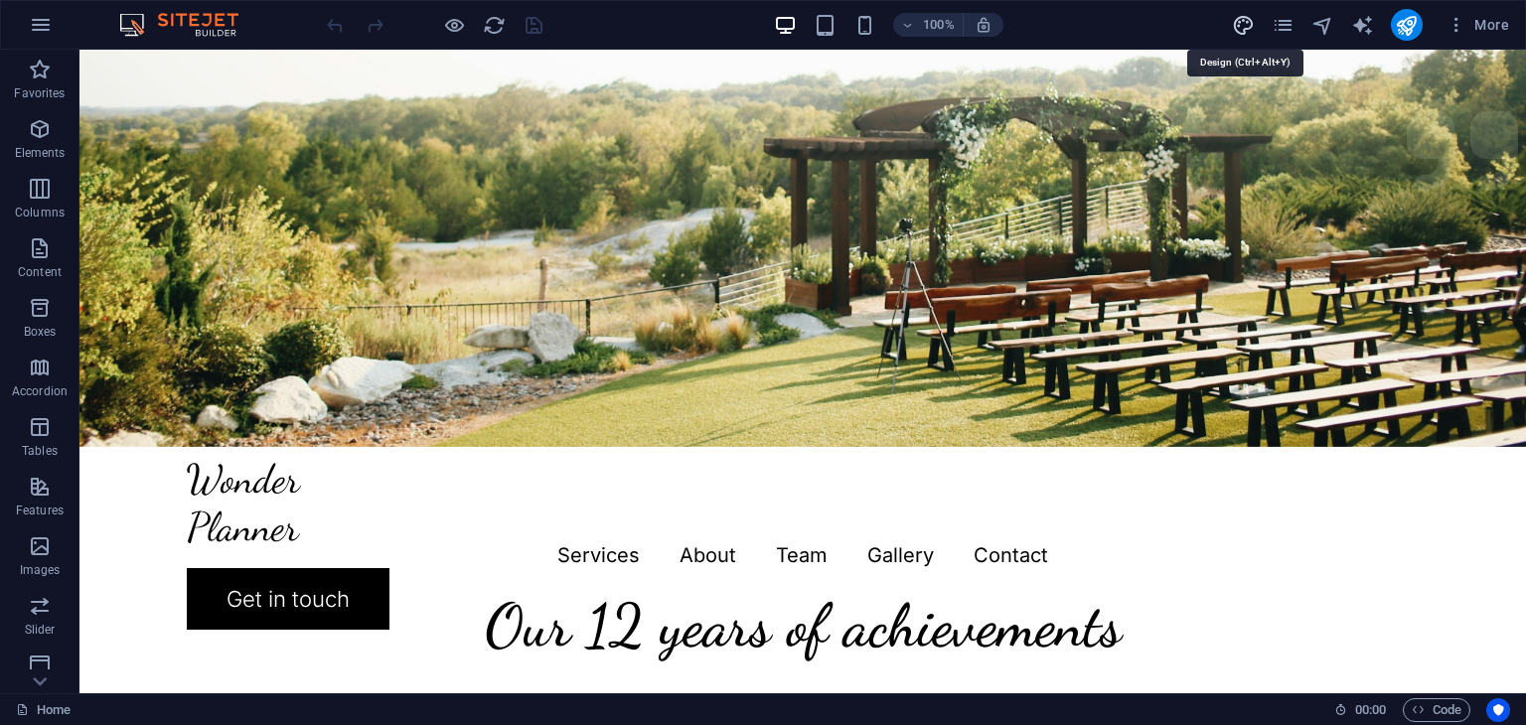
click at [1247, 29] on icon "design" at bounding box center [1243, 25] width 23 height 23
select select "px"
select select "300"
select select "px"
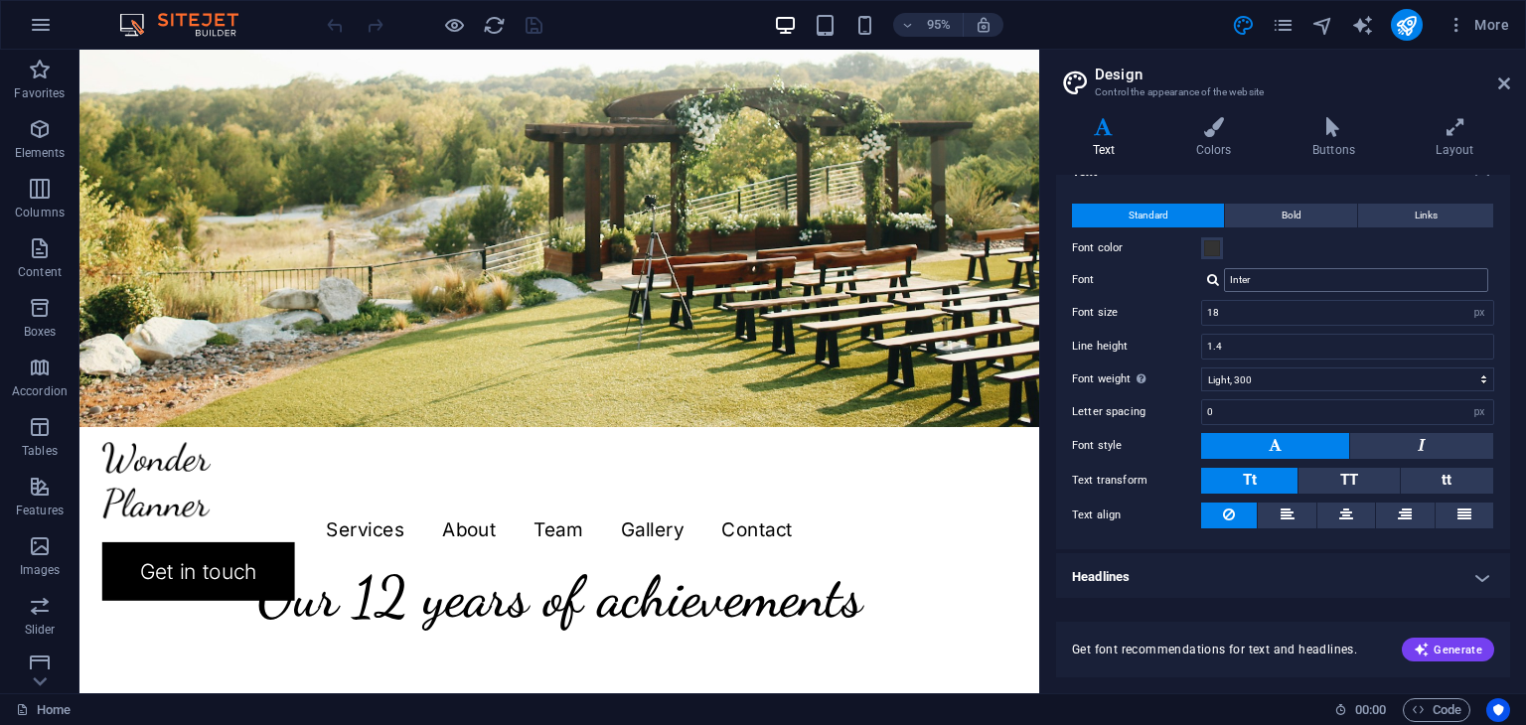
scroll to position [0, 0]
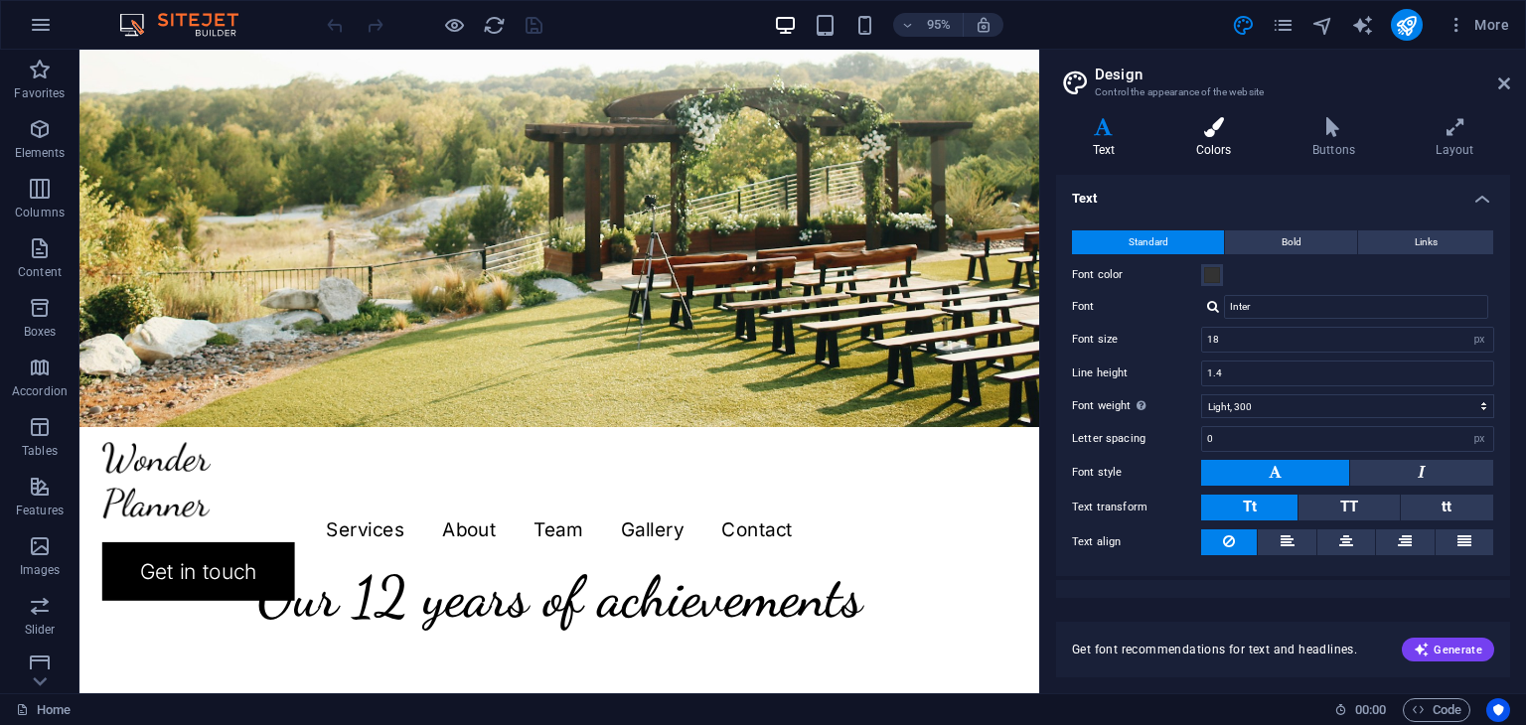
click at [1231, 132] on icon at bounding box center [1213, 127] width 108 height 20
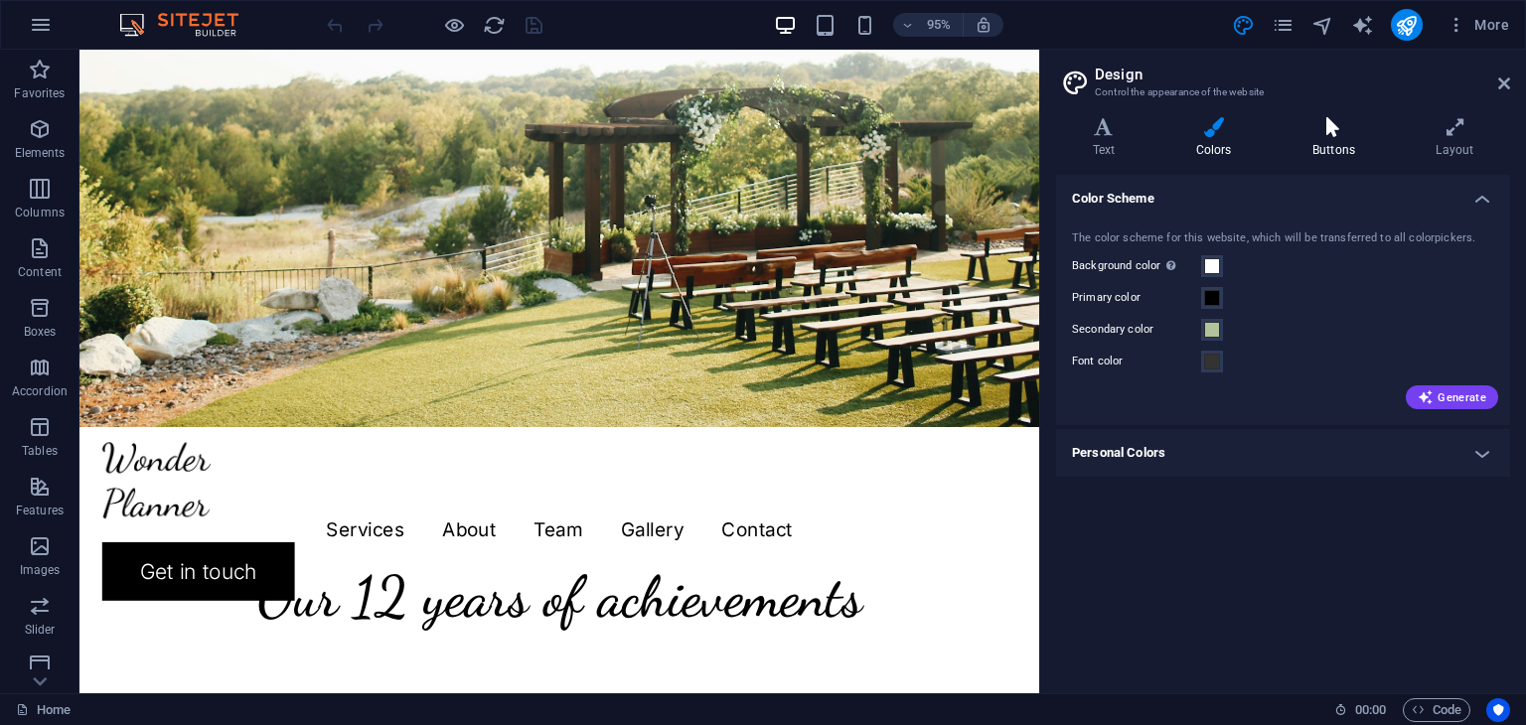
click at [1322, 144] on h4 "Buttons" at bounding box center [1337, 138] width 123 height 42
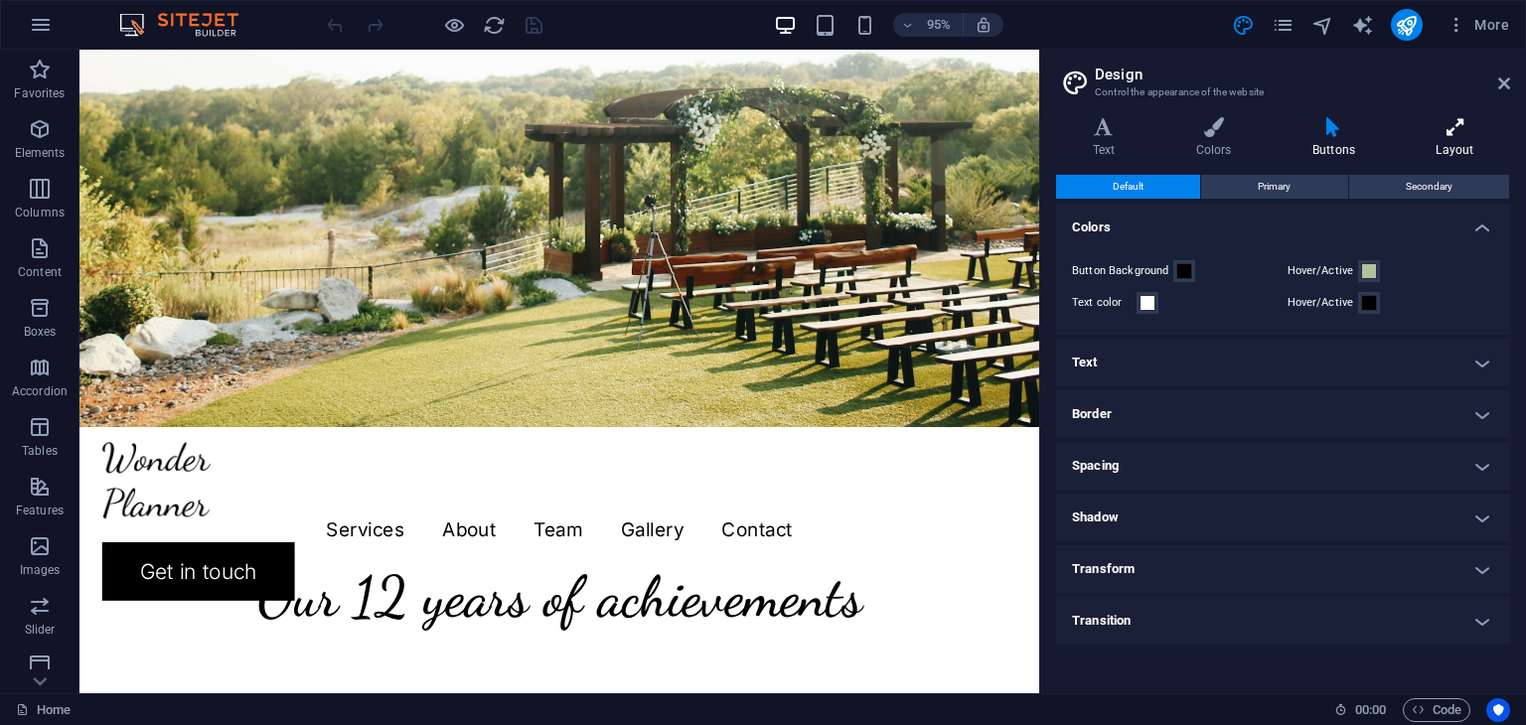
click at [1507, 140] on h4 "Layout" at bounding box center [1455, 138] width 110 height 42
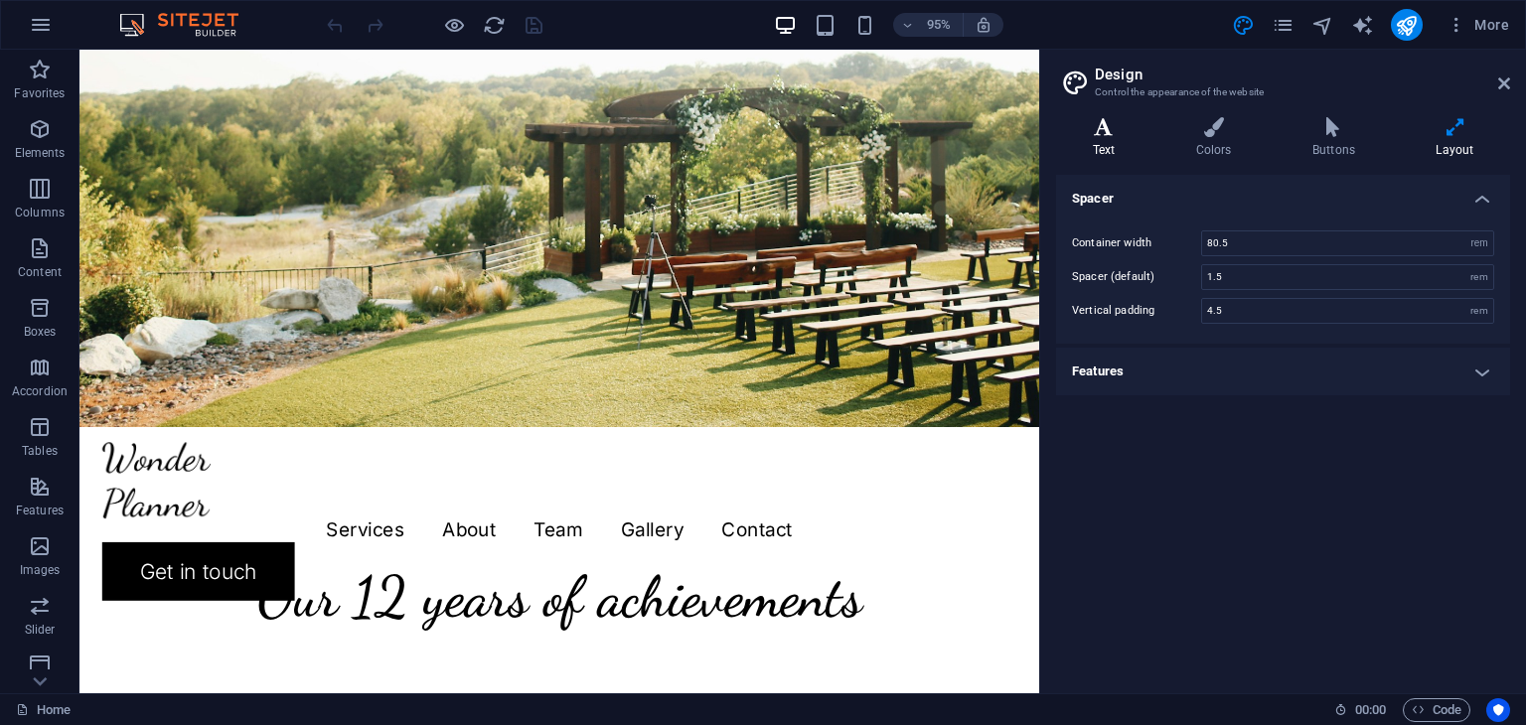
click at [1089, 135] on icon at bounding box center [1103, 127] width 95 height 20
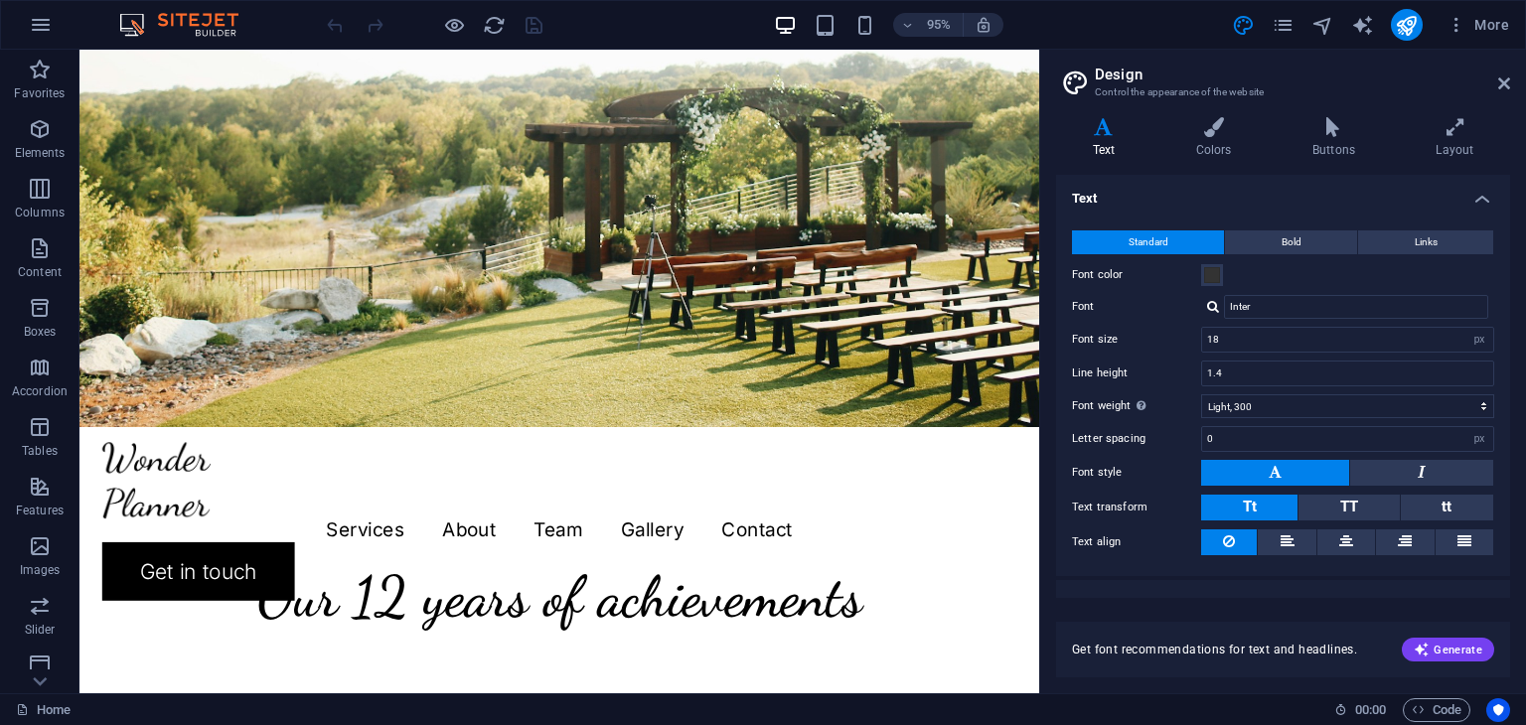
click at [1507, 73] on h2 "Design" at bounding box center [1302, 75] width 415 height 18
drag, startPoint x: 1506, startPoint y: 81, endPoint x: 1421, endPoint y: 39, distance: 95.5
click at [1506, 81] on icon at bounding box center [1504, 84] width 12 height 16
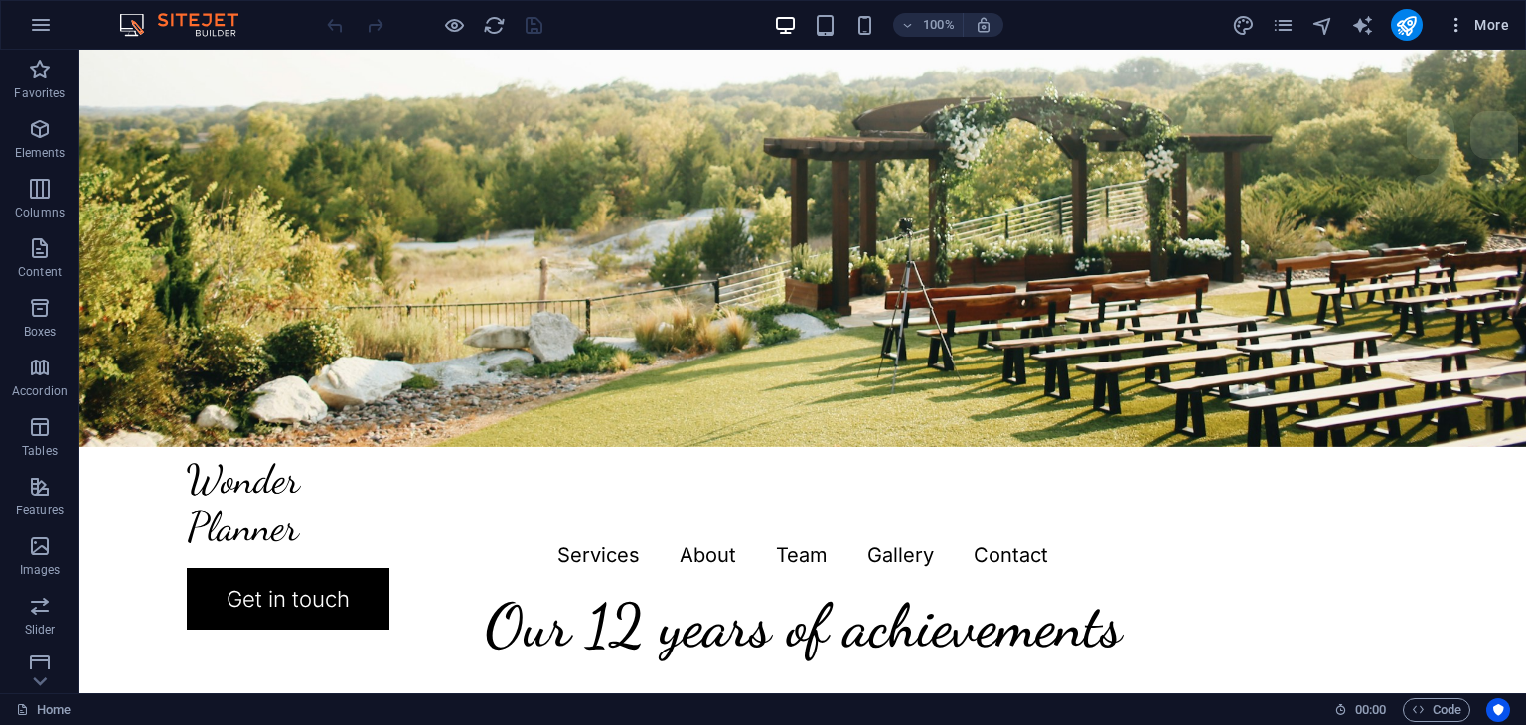
click at [1473, 23] on span "More" at bounding box center [1478, 25] width 63 height 20
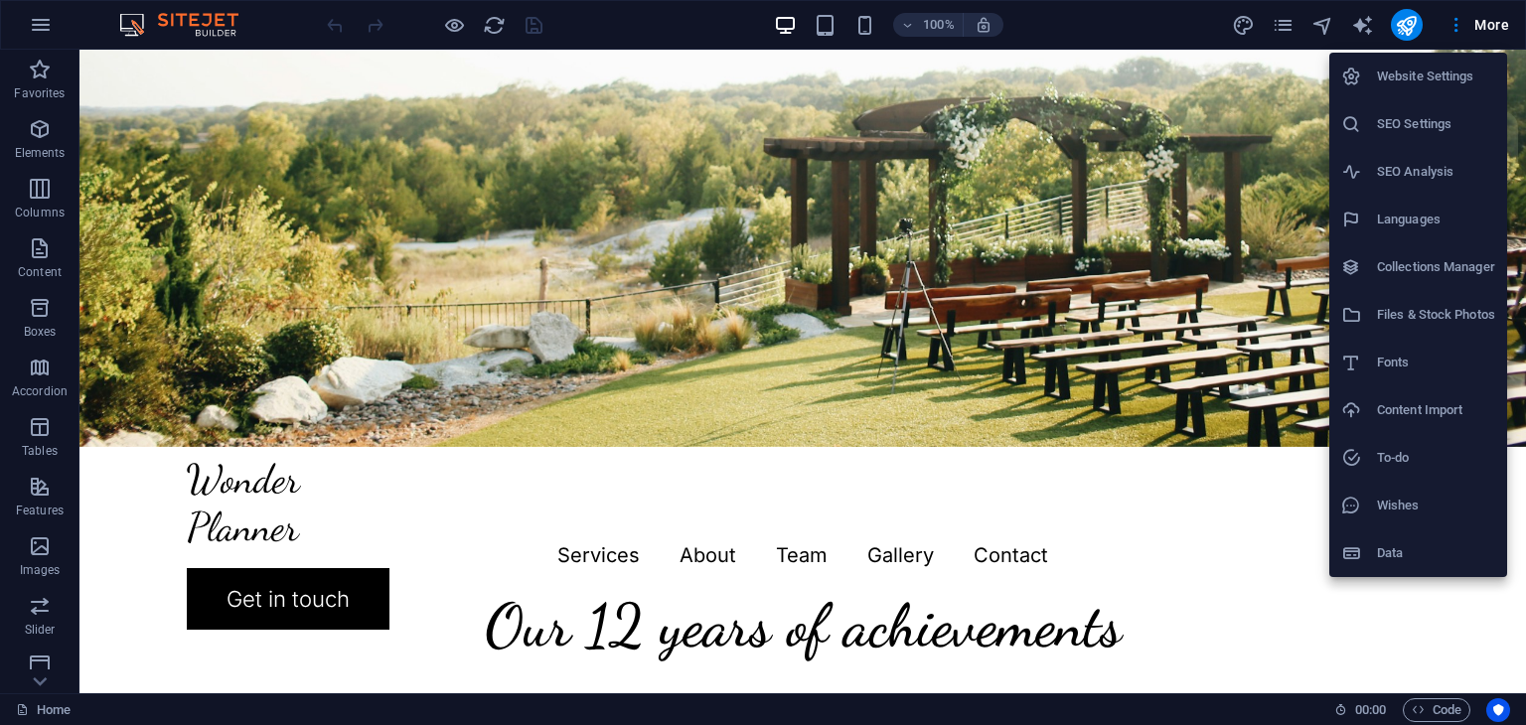
click at [1440, 446] on h6 "To-do" at bounding box center [1436, 458] width 118 height 24
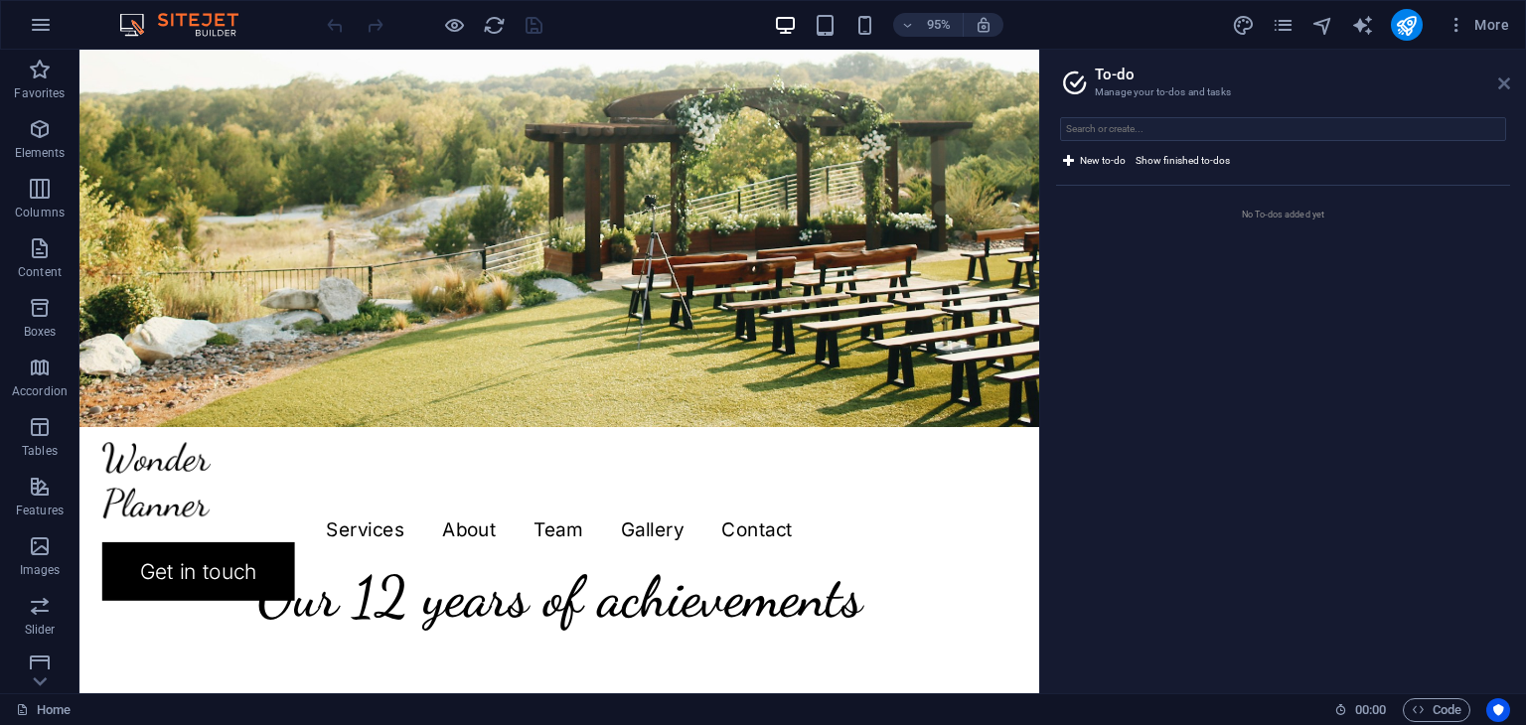
click at [1500, 83] on icon at bounding box center [1504, 84] width 12 height 16
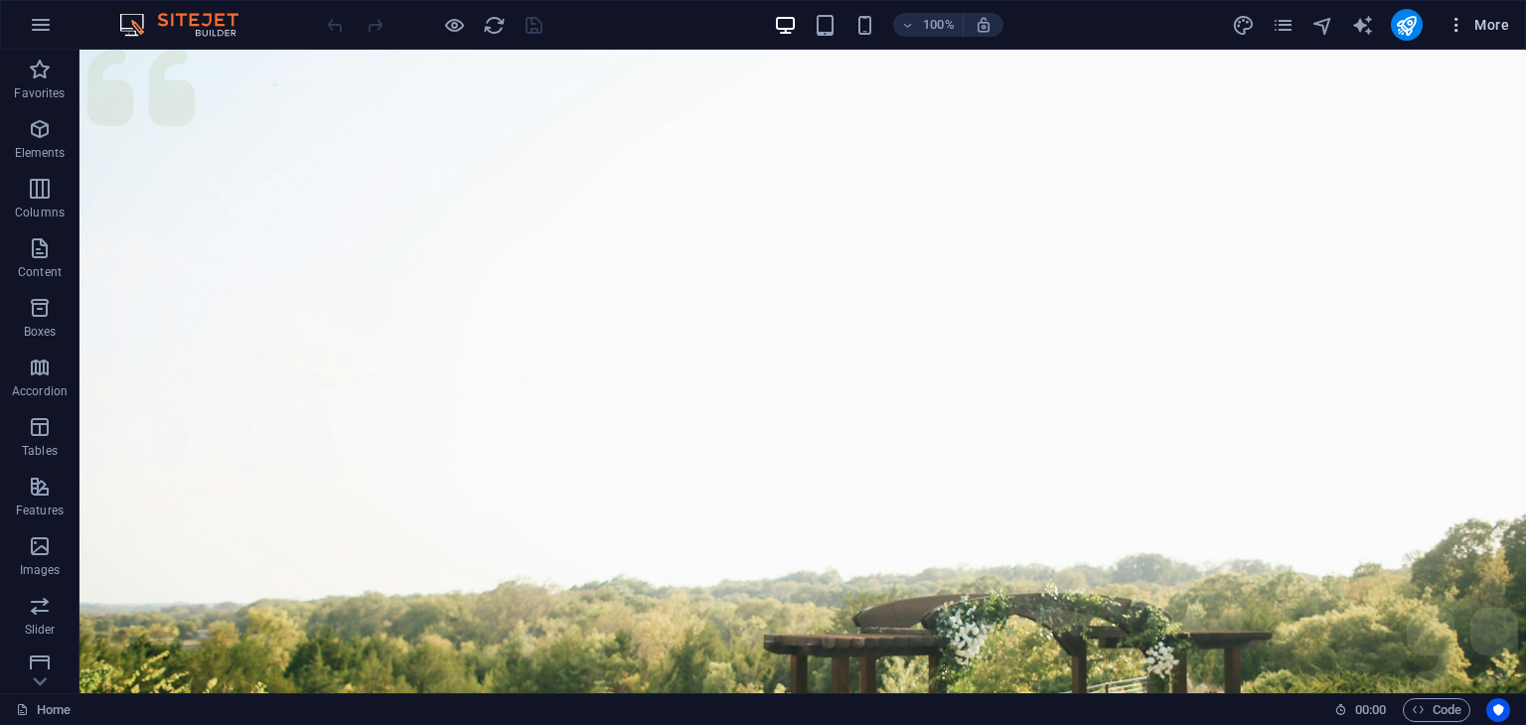
click at [1449, 27] on icon "button" at bounding box center [1457, 25] width 20 height 20
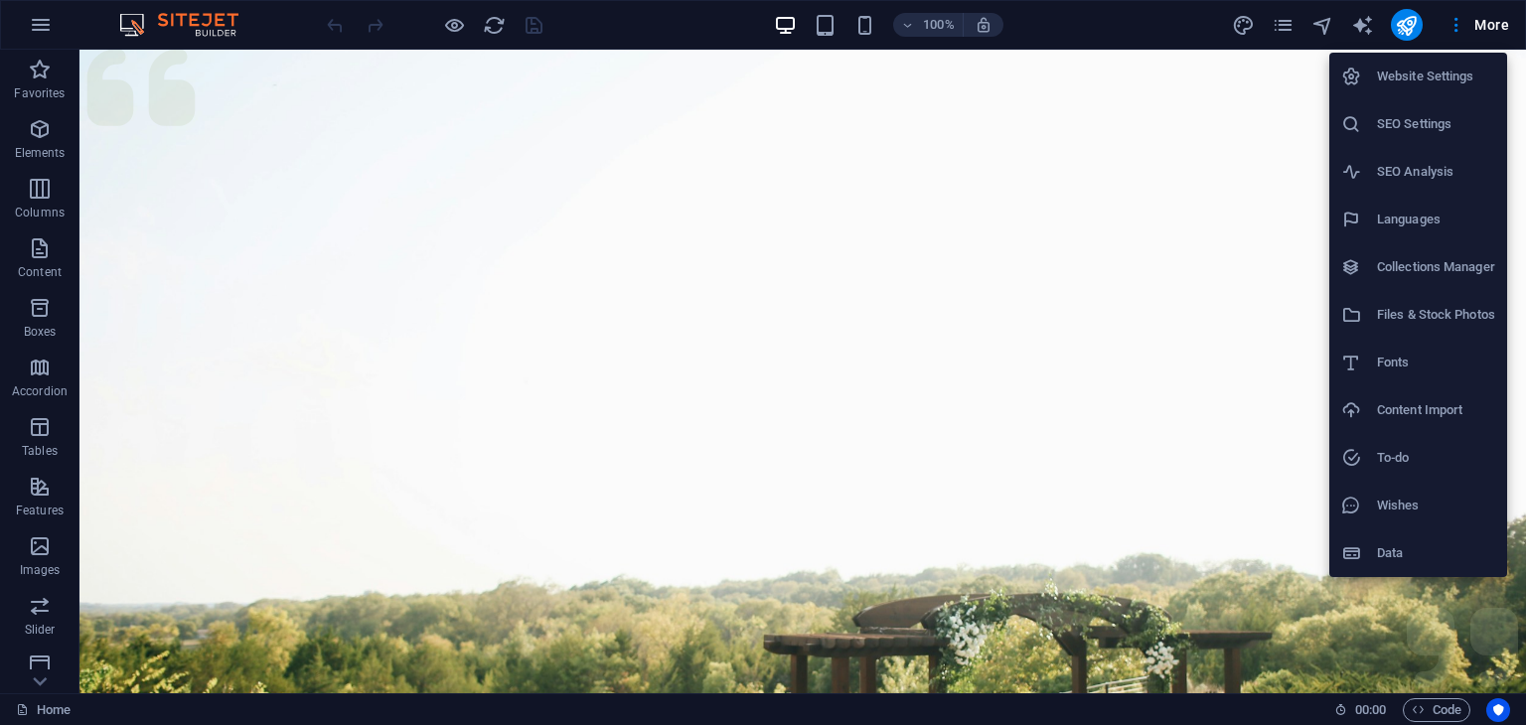
click at [1426, 271] on h6 "Collections Manager" at bounding box center [1436, 267] width 118 height 24
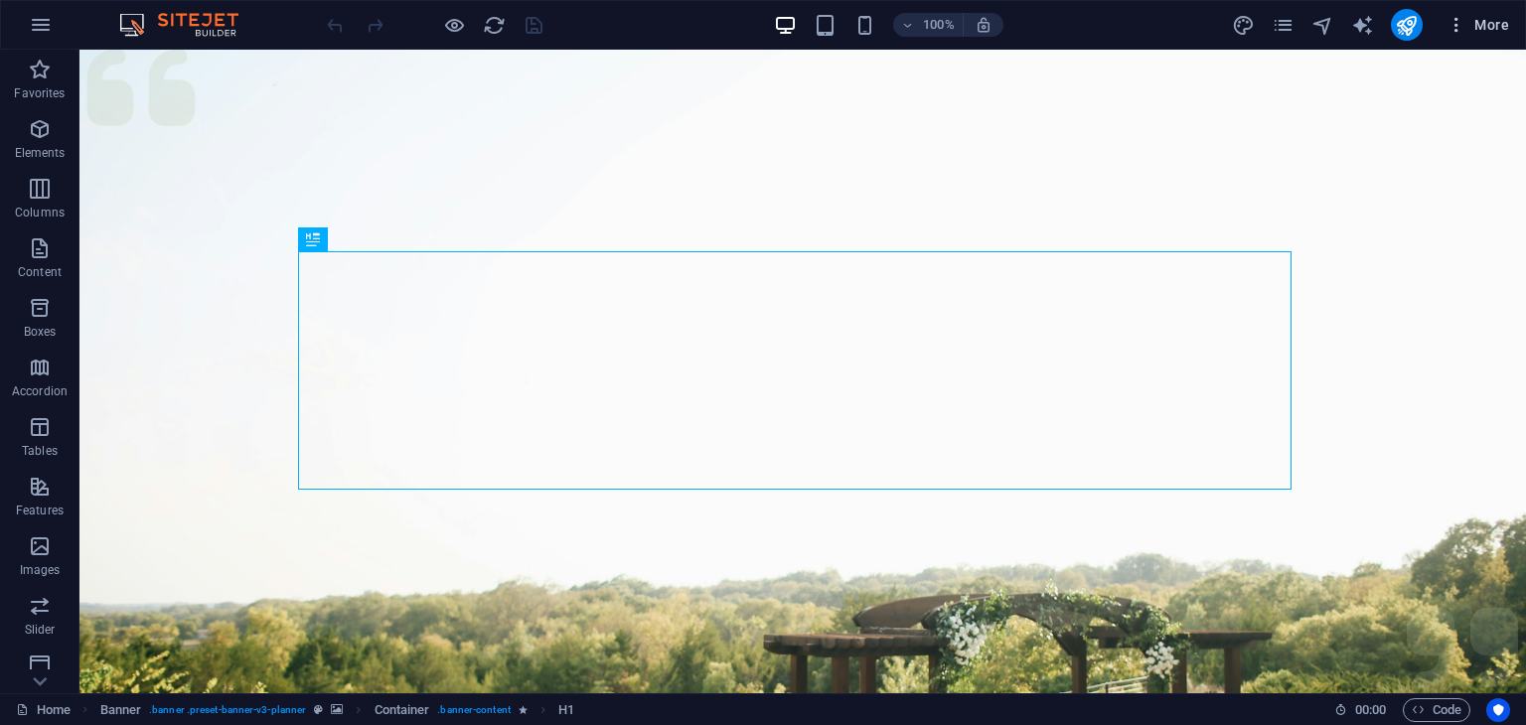
click at [1470, 30] on span "More" at bounding box center [1478, 25] width 63 height 20
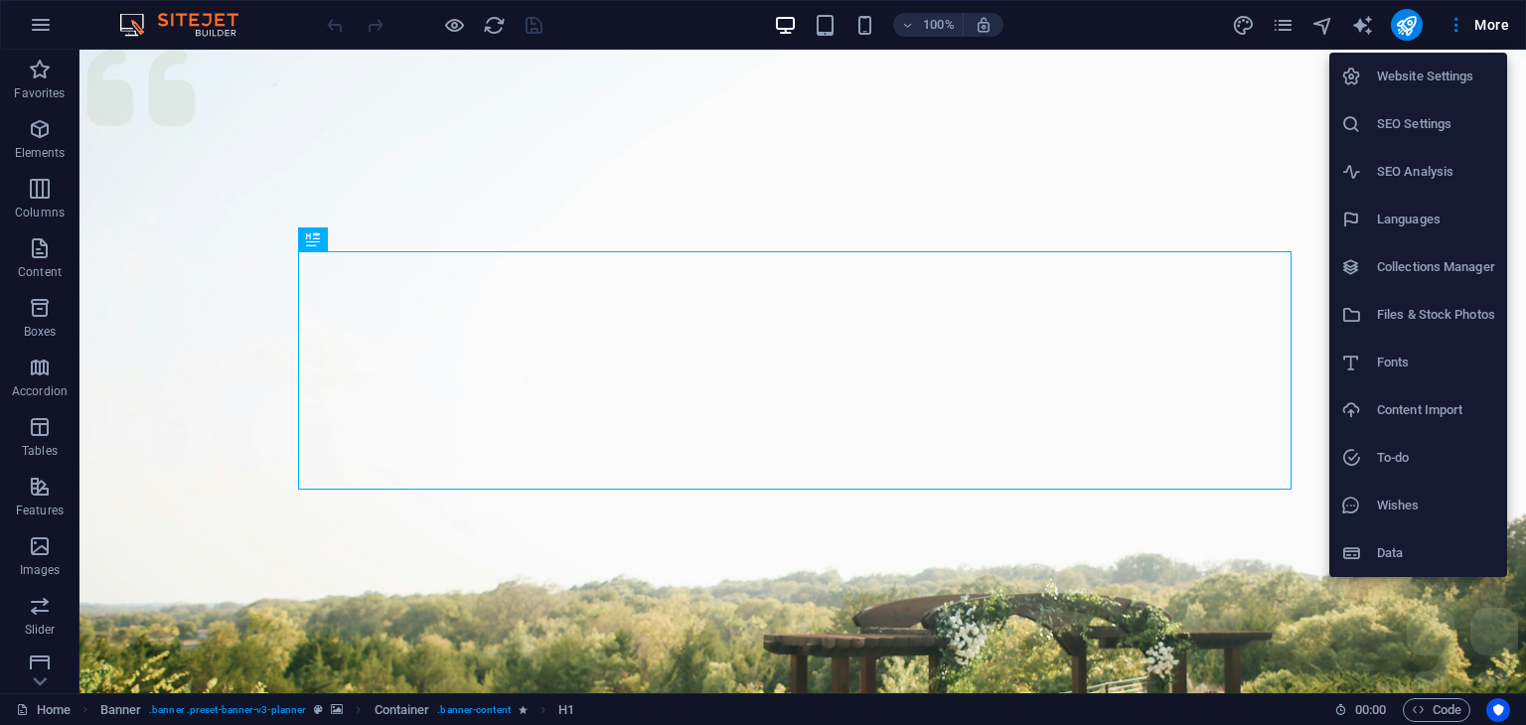
click at [1393, 516] on h6 "Wishes" at bounding box center [1436, 506] width 118 height 24
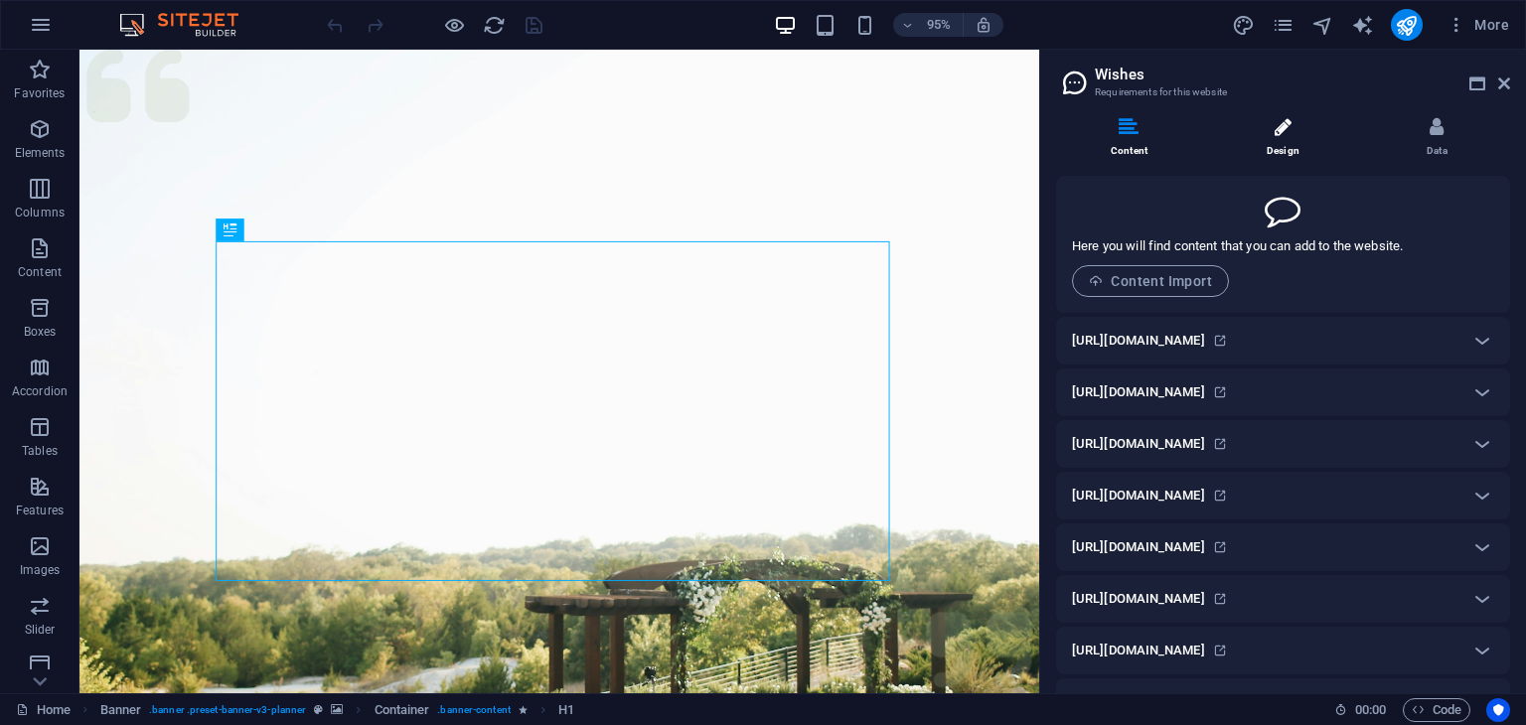
click at [1300, 141] on li "Design" at bounding box center [1287, 138] width 154 height 43
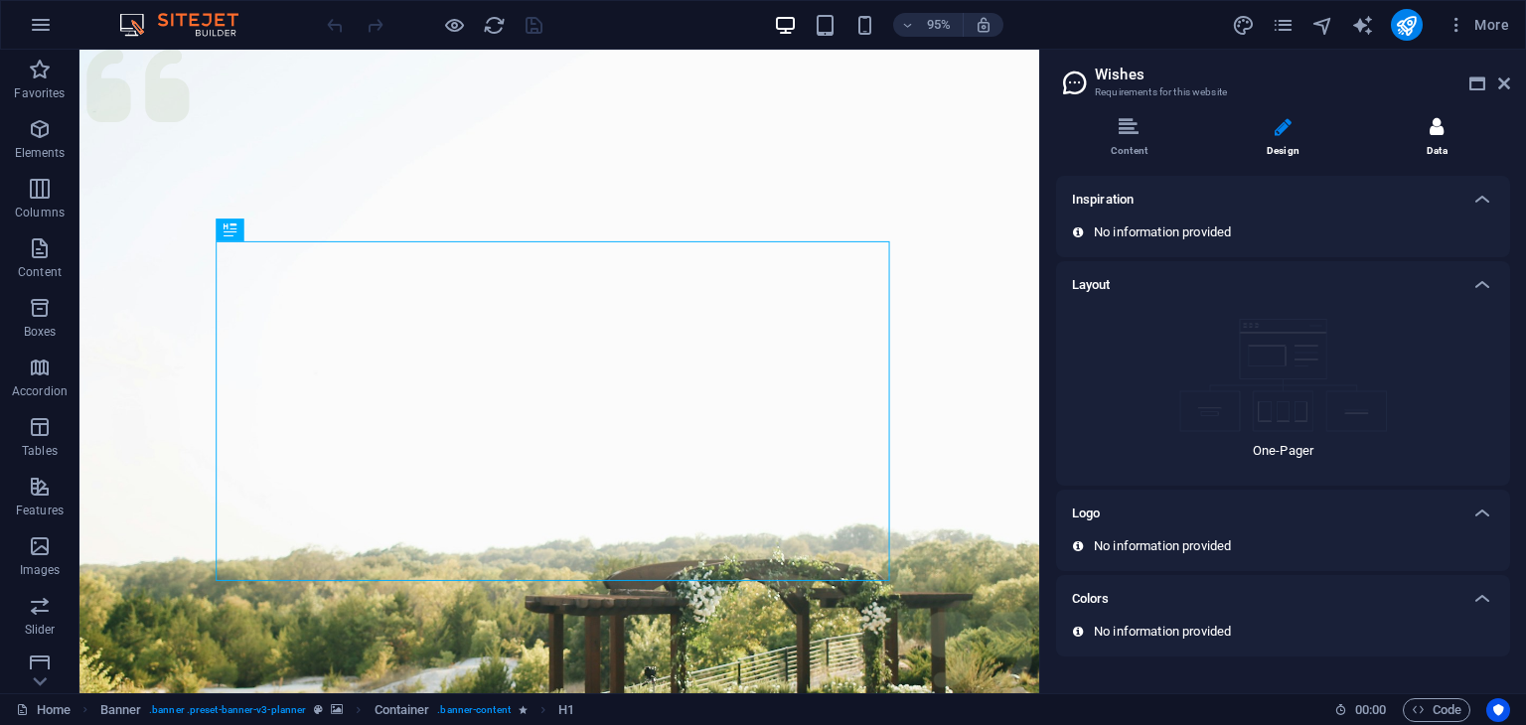
click at [1475, 130] on li "Data" at bounding box center [1437, 138] width 146 height 43
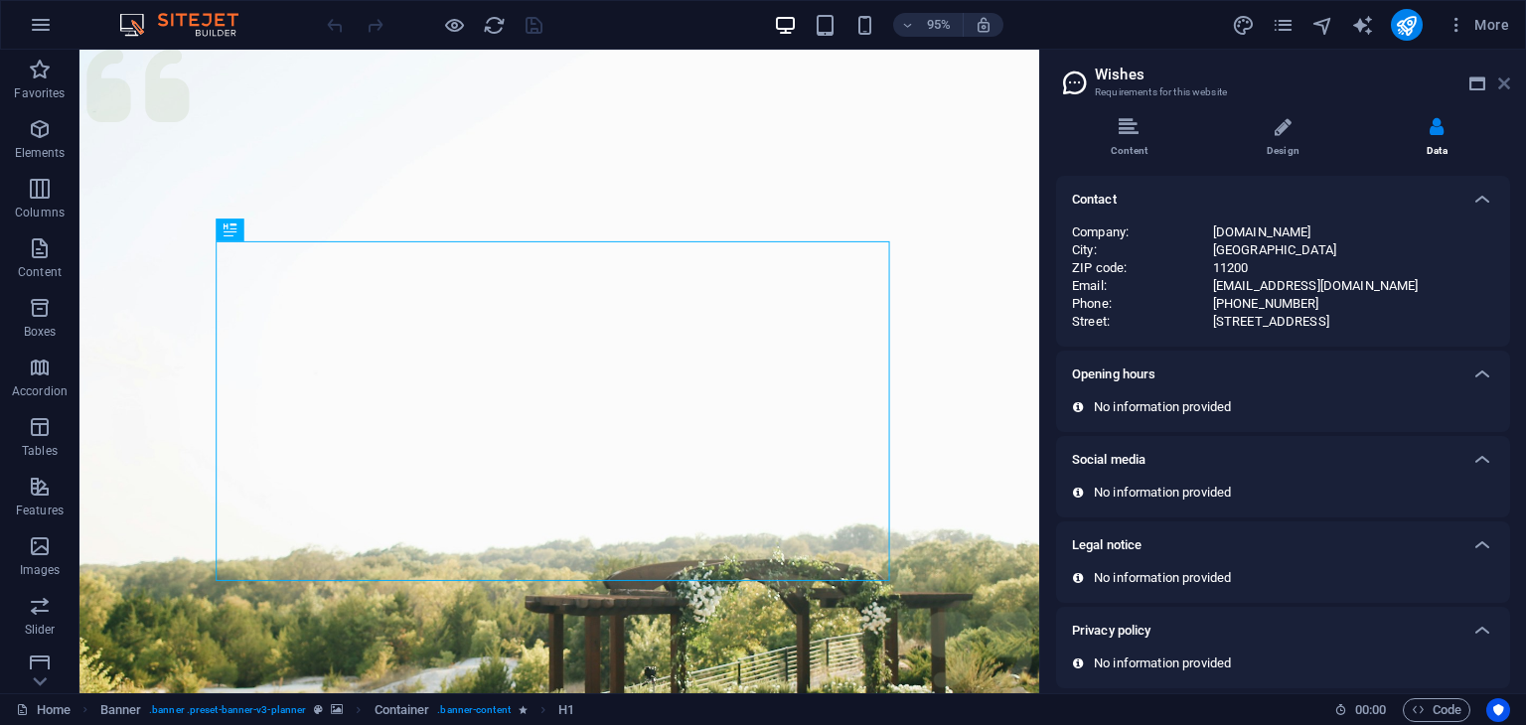
click at [1501, 76] on icon at bounding box center [1504, 84] width 12 height 16
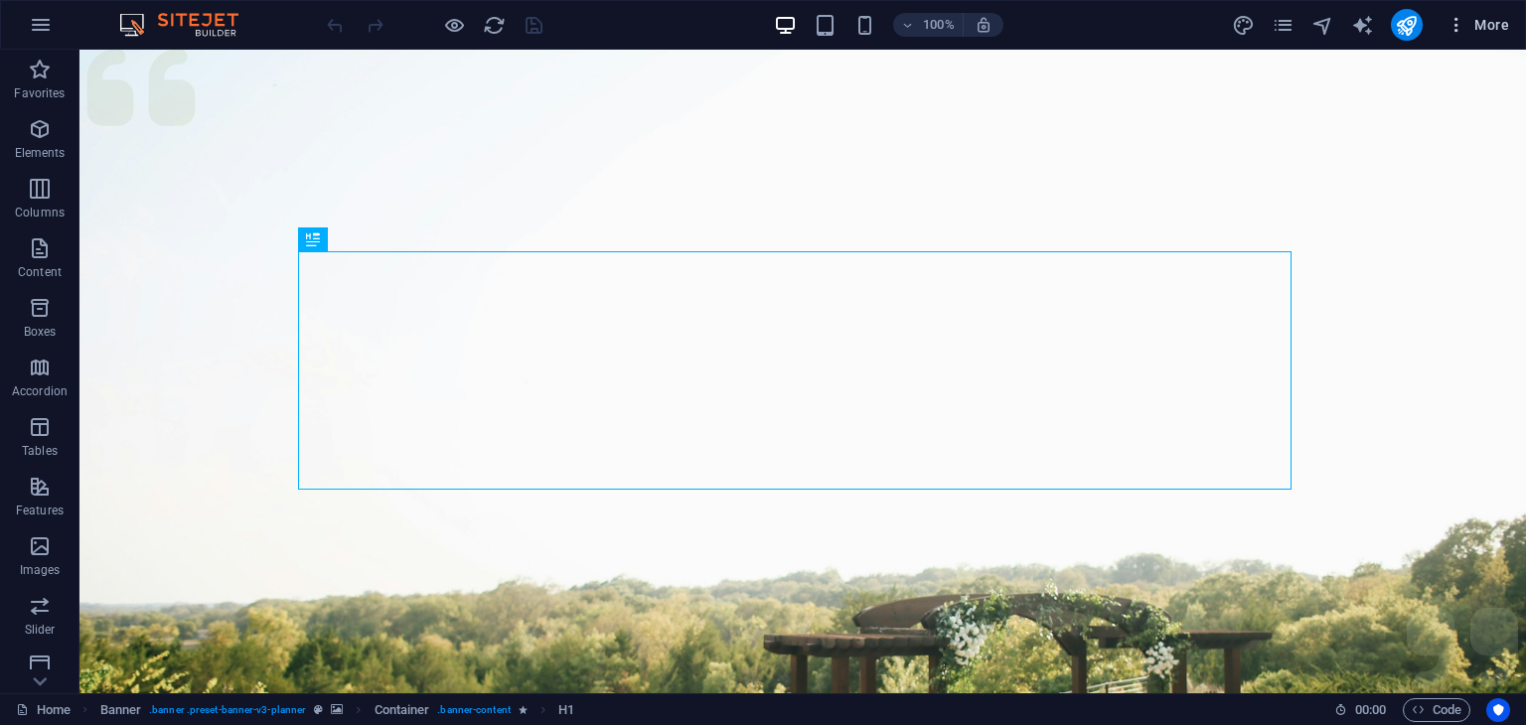
click at [1467, 33] on span "More" at bounding box center [1478, 25] width 63 height 20
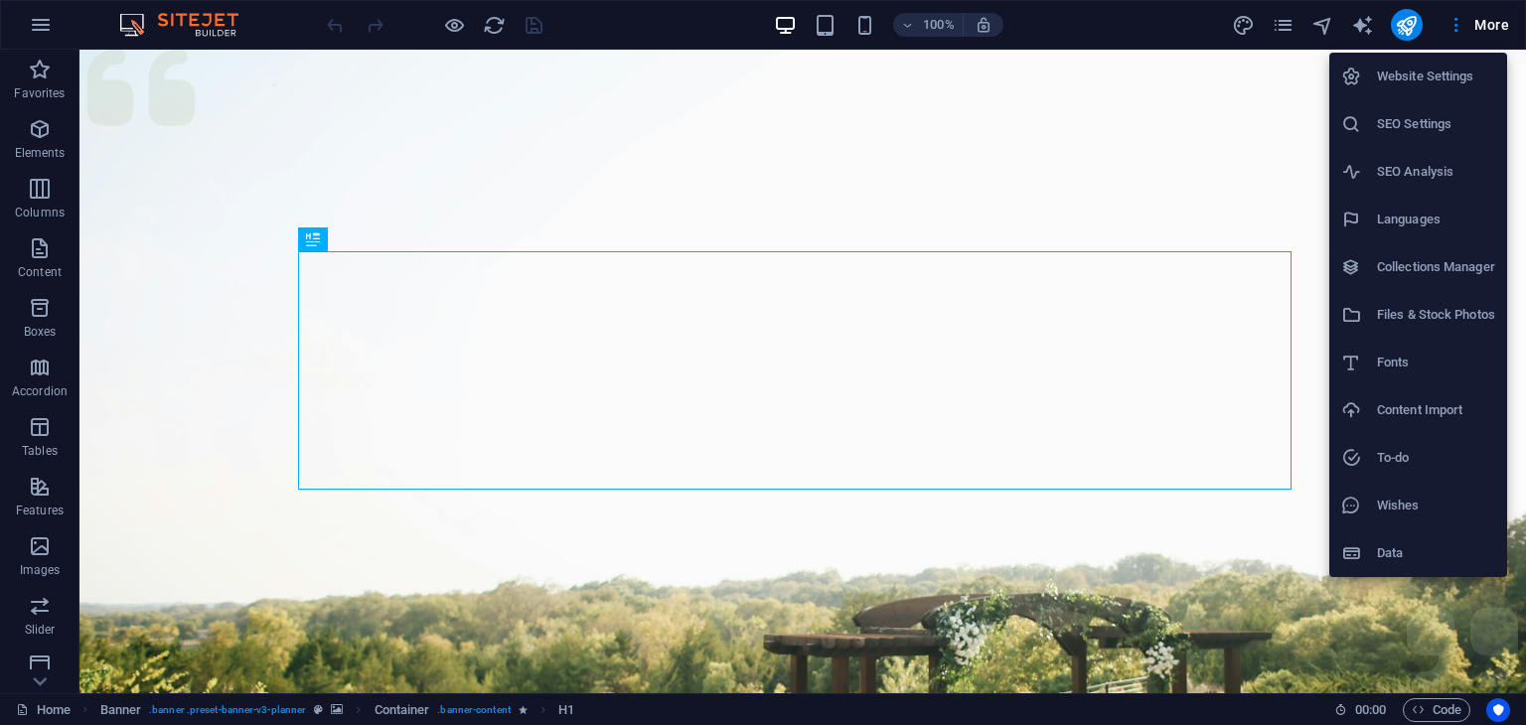
click at [1446, 84] on h6 "Website Settings" at bounding box center [1436, 77] width 118 height 24
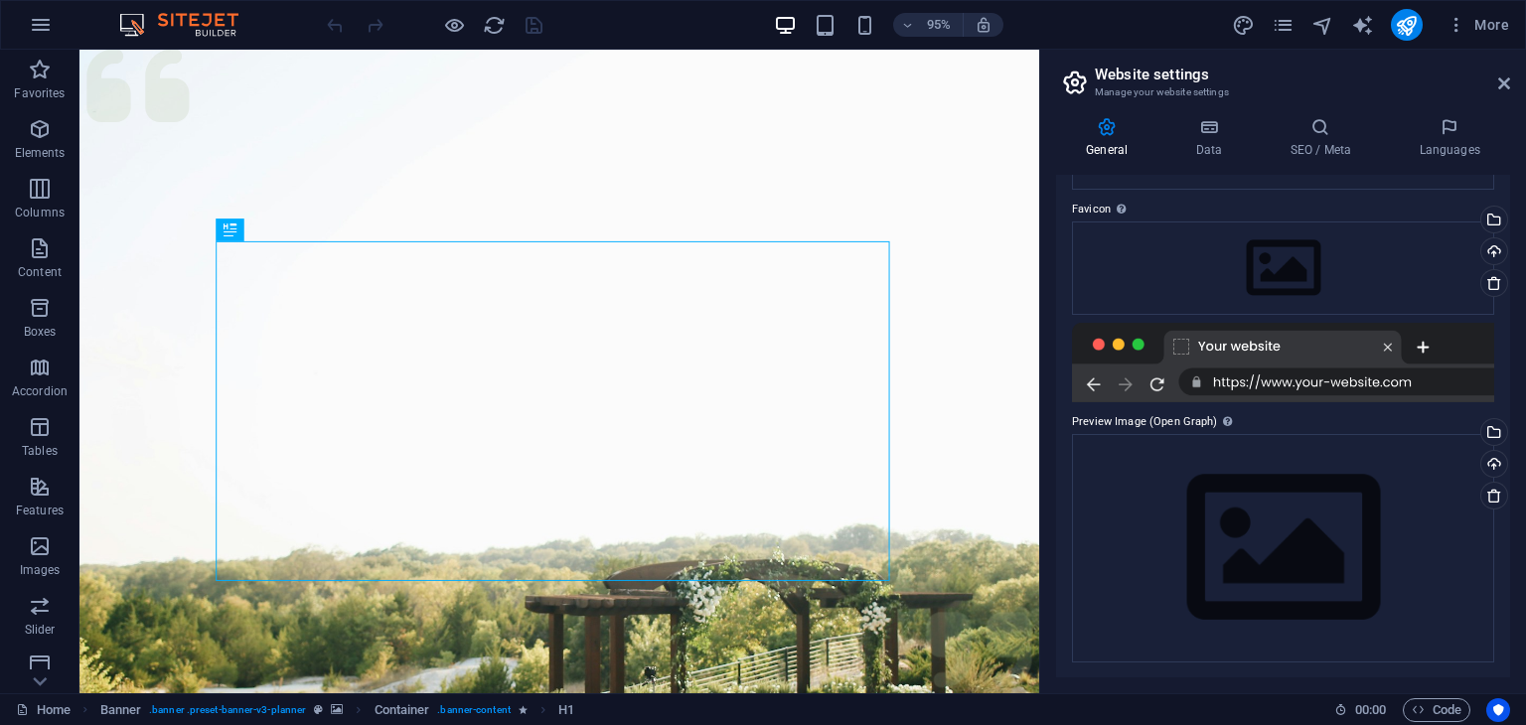
scroll to position [175, 0]
drag, startPoint x: 1347, startPoint y: 506, endPoint x: 1335, endPoint y: 488, distance: 21.5
click at [1334, 486] on div "Drag files here, click to choose files or select files from Files or our free s…" at bounding box center [1283, 547] width 422 height 228
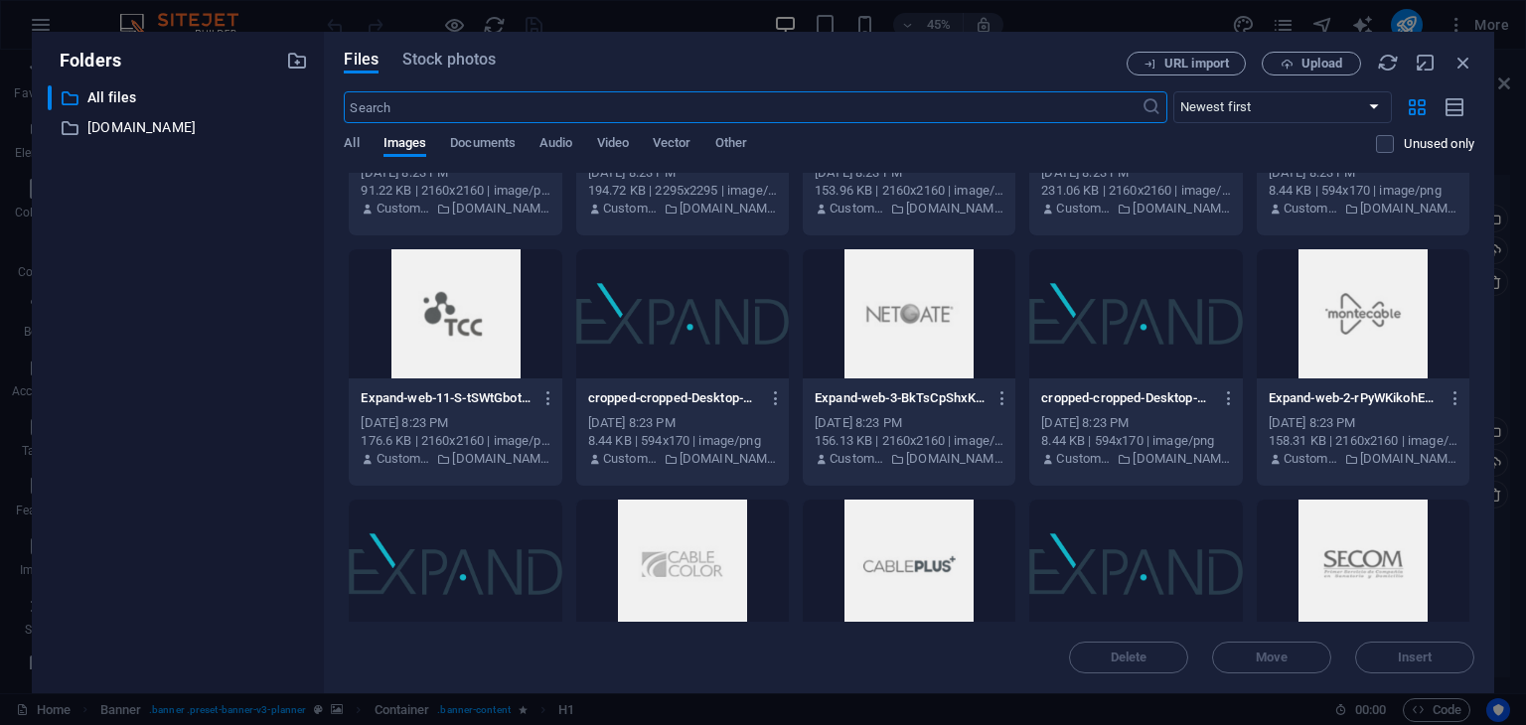
scroll to position [596, 0]
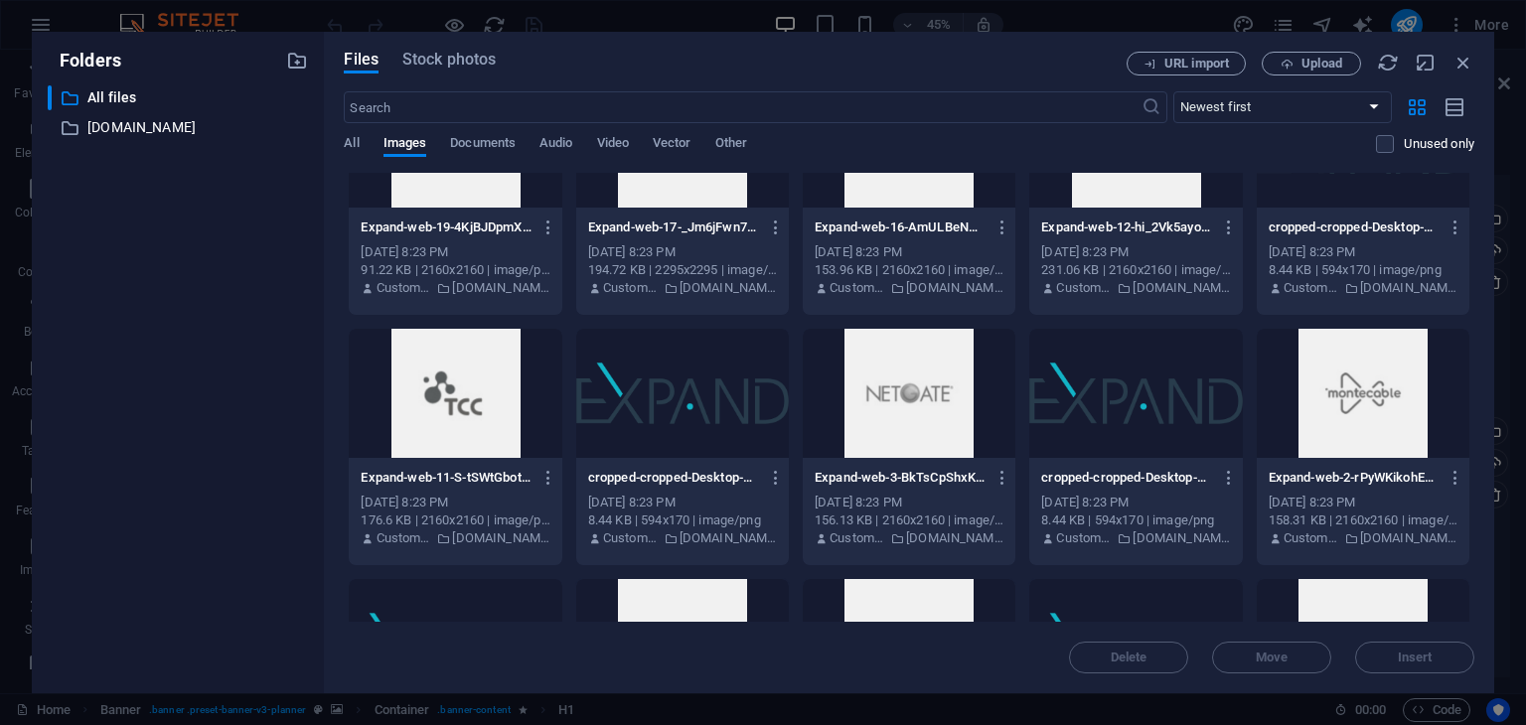
click at [1002, 416] on div at bounding box center [909, 393] width 213 height 129
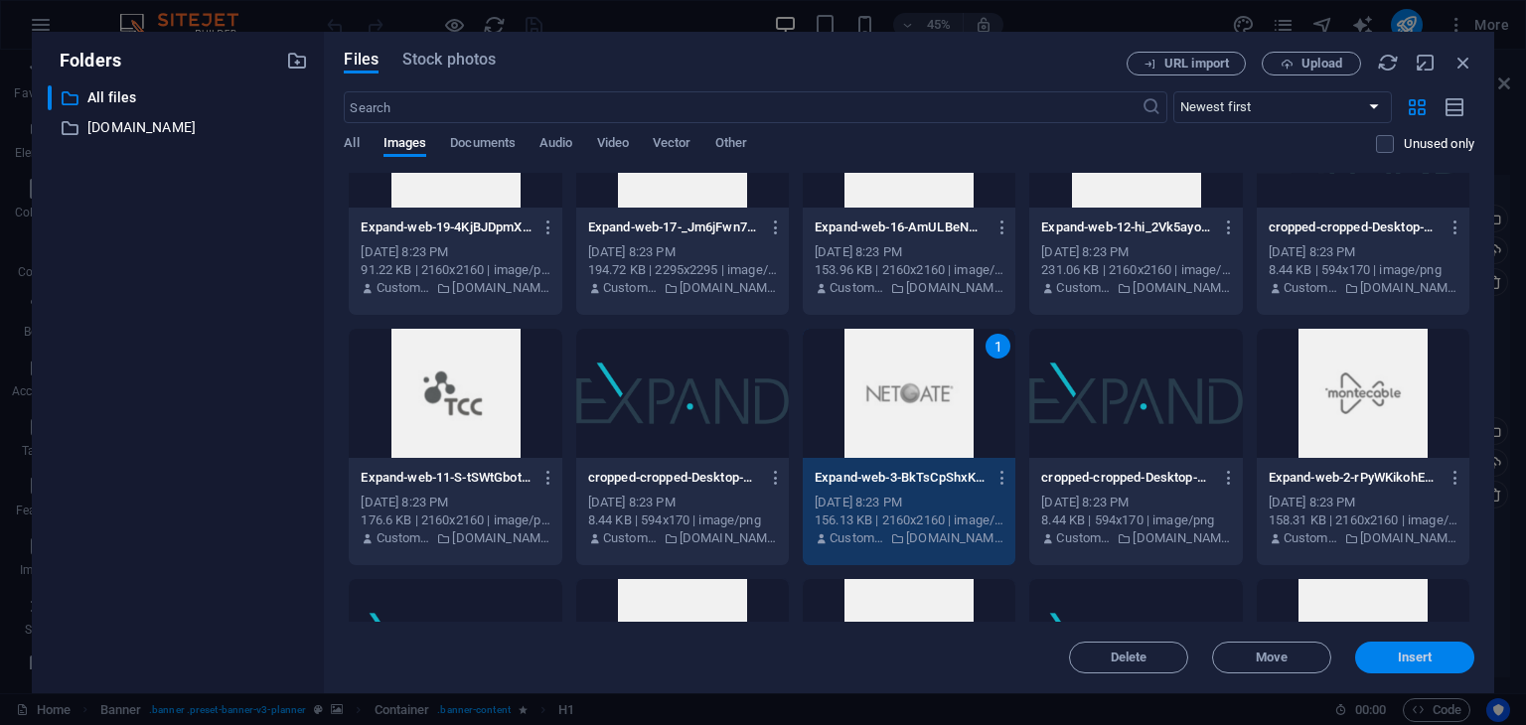
click at [1459, 663] on span "Insert" at bounding box center [1414, 658] width 103 height 12
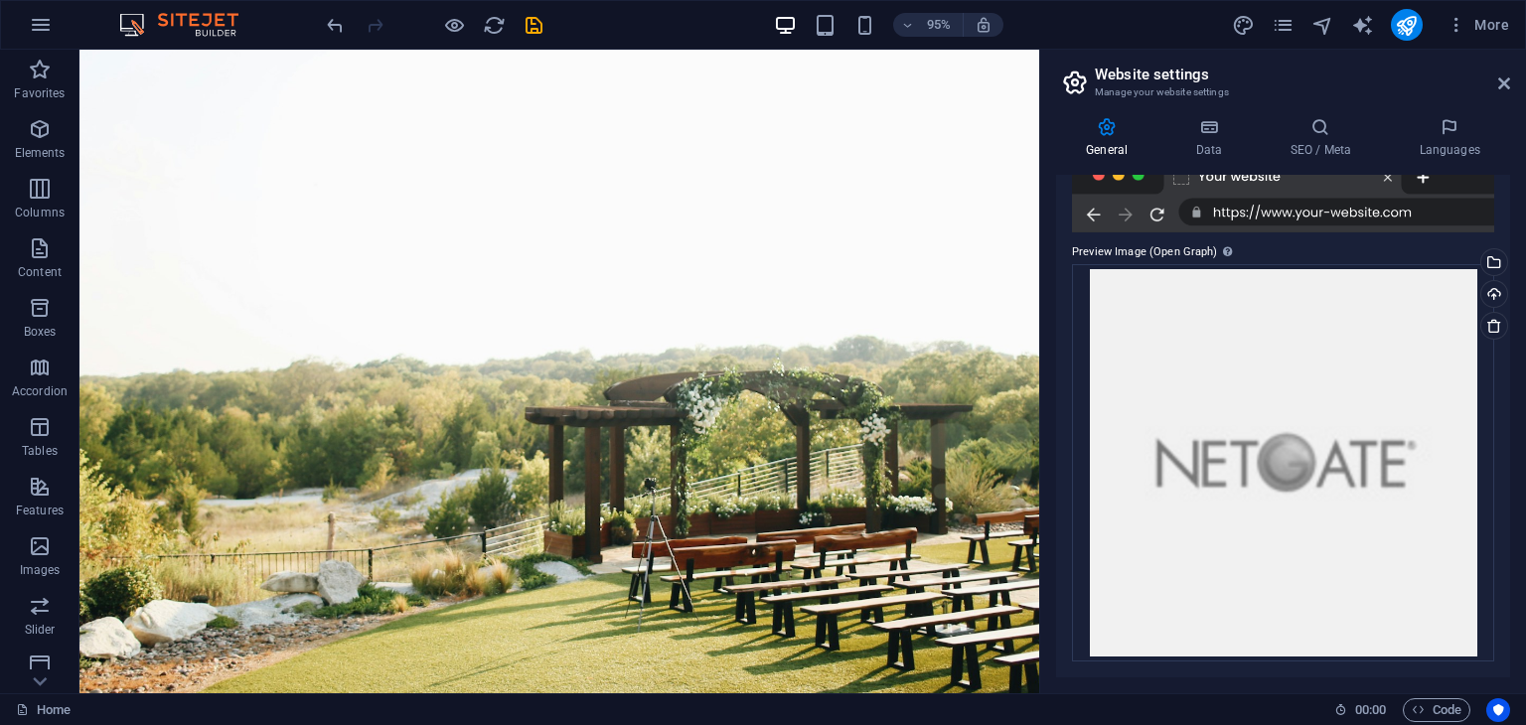
scroll to position [0, 0]
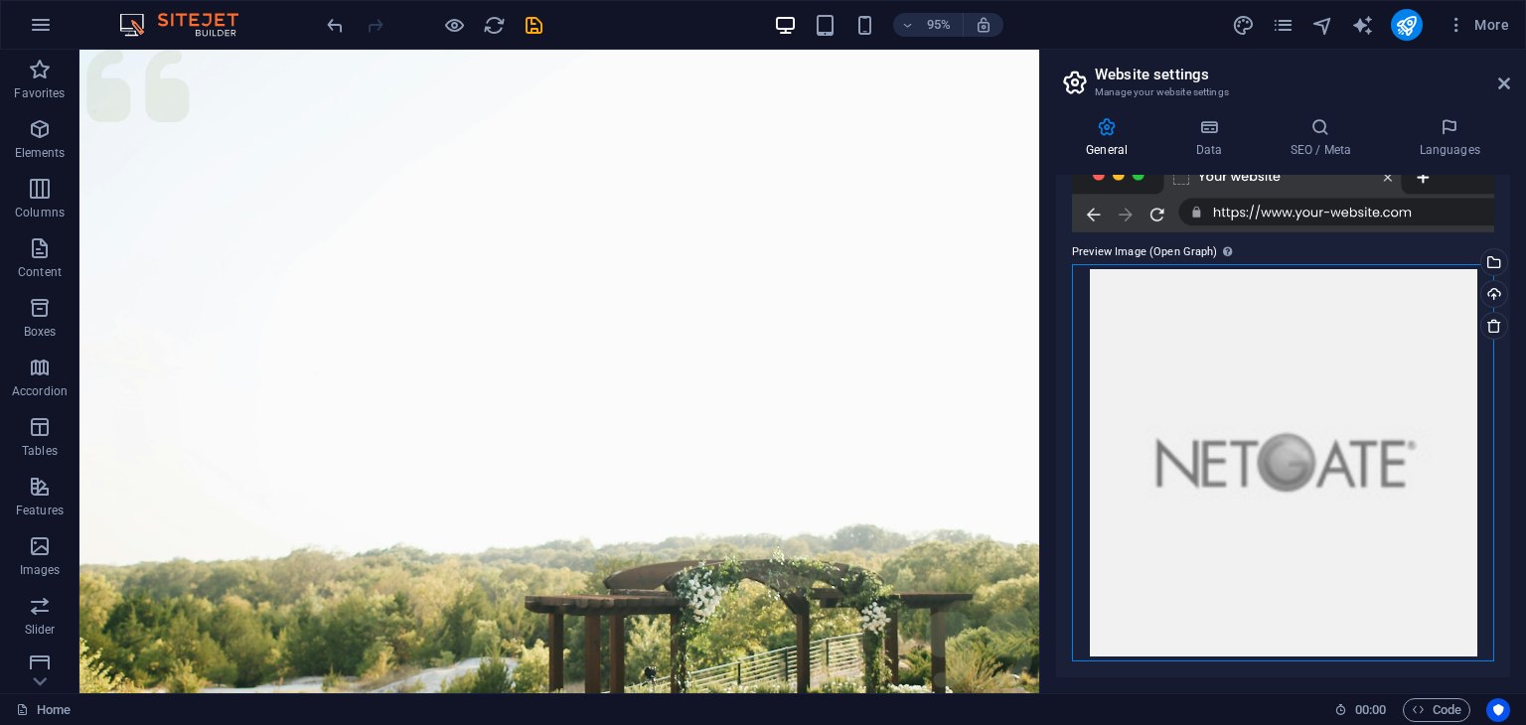
click at [1163, 482] on div "Drag files here, click to choose files or select files from Files or our free s…" at bounding box center [1283, 462] width 422 height 397
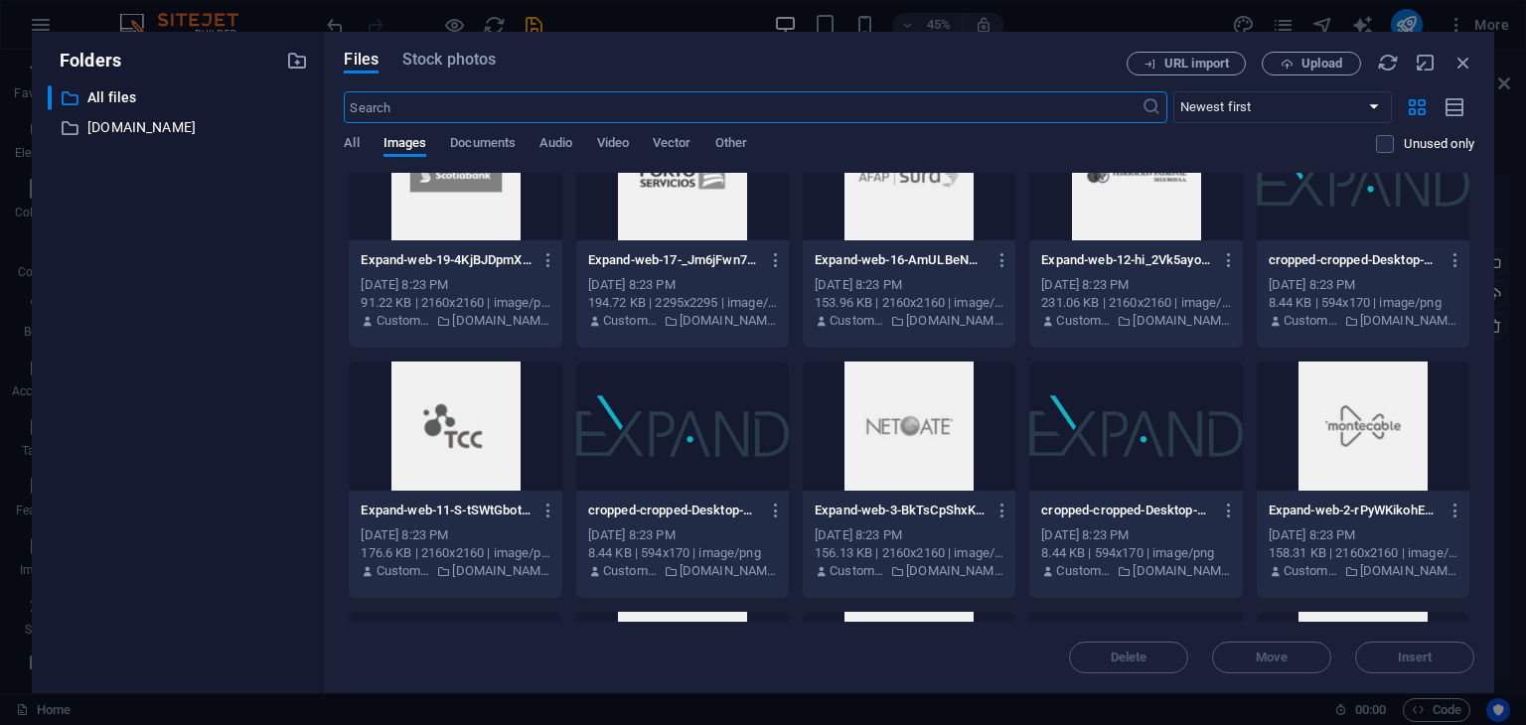
scroll to position [695, 0]
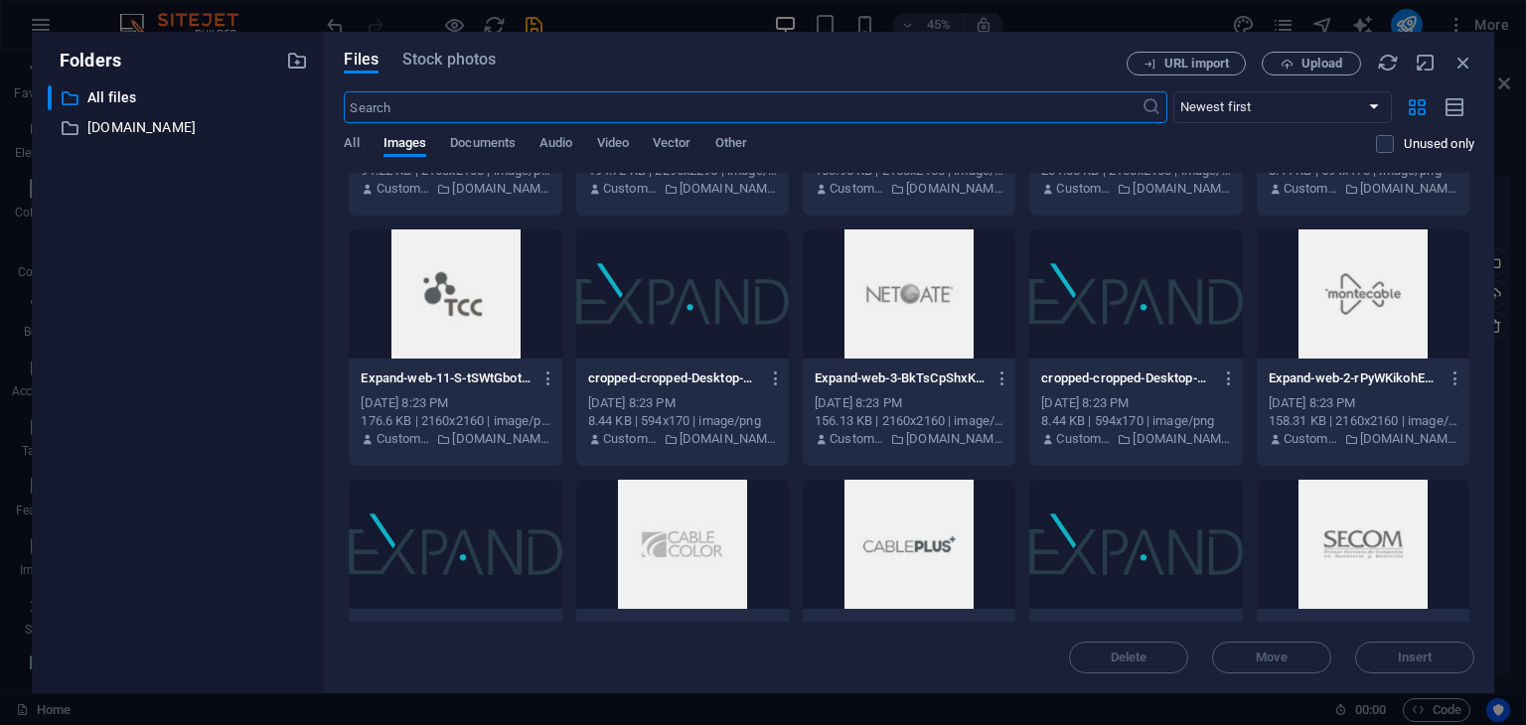
click at [478, 350] on div at bounding box center [455, 294] width 213 height 129
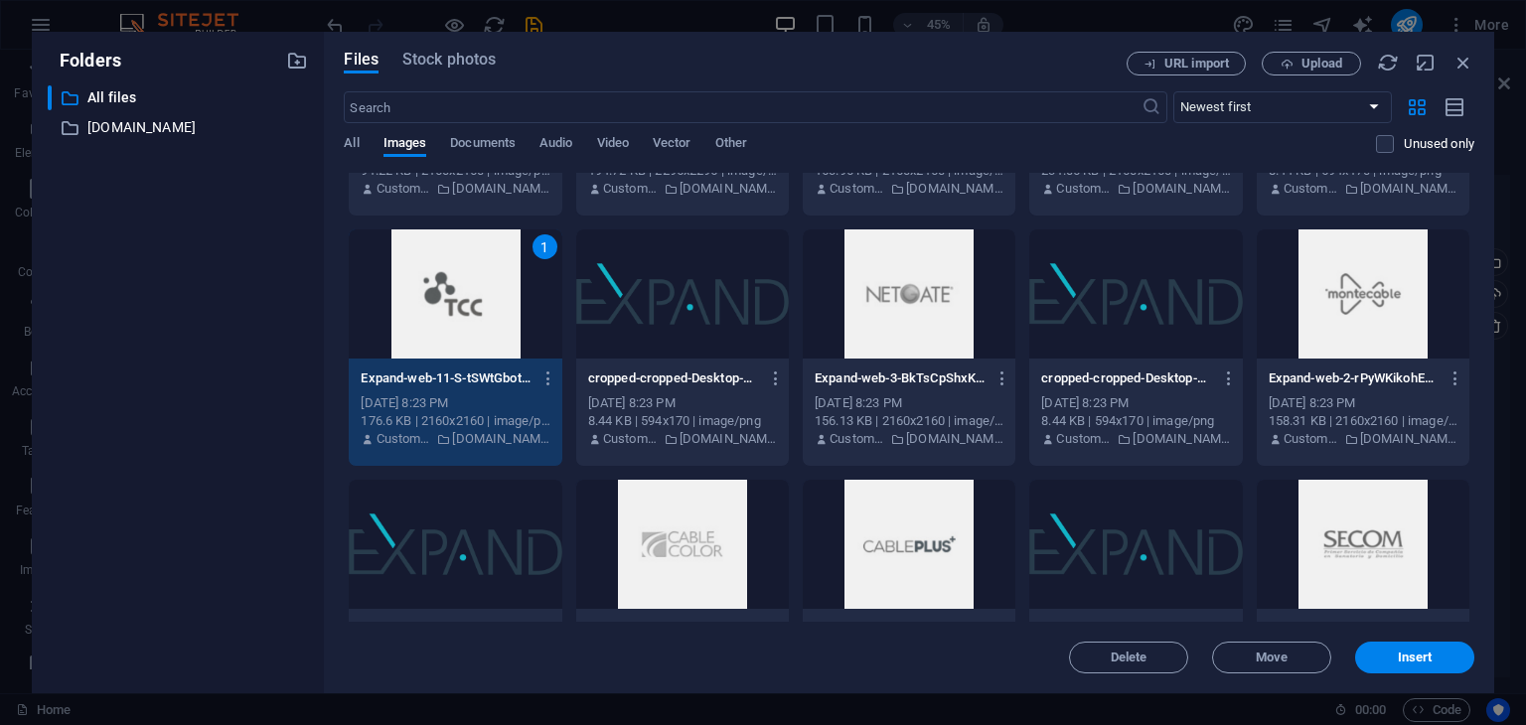
click at [499, 338] on div "1" at bounding box center [455, 294] width 213 height 129
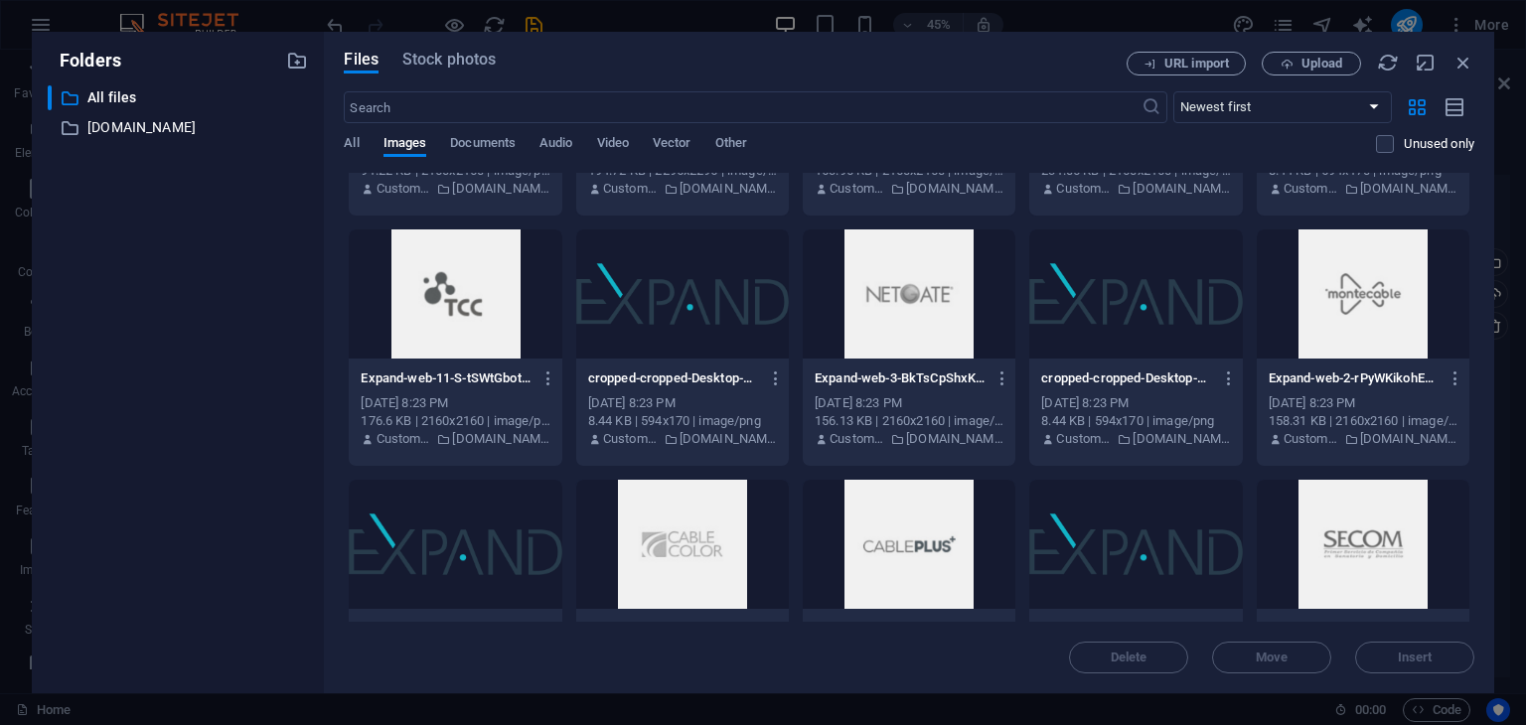
drag, startPoint x: 499, startPoint y: 338, endPoint x: 1305, endPoint y: 535, distance: 829.4
click at [501, 338] on div at bounding box center [455, 294] width 213 height 129
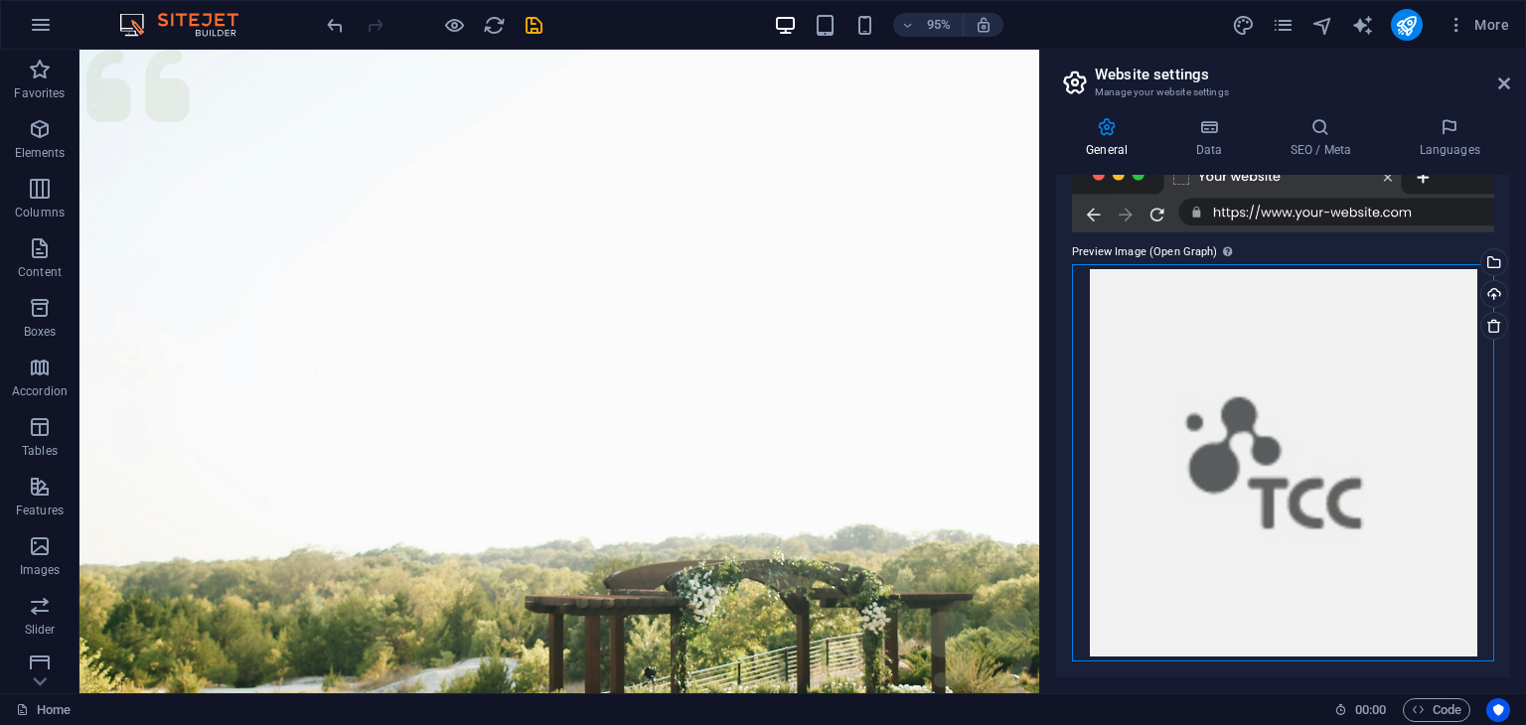
click at [1322, 374] on div "Drag files here, click to choose files or select files from Files or our free s…" at bounding box center [1283, 462] width 422 height 397
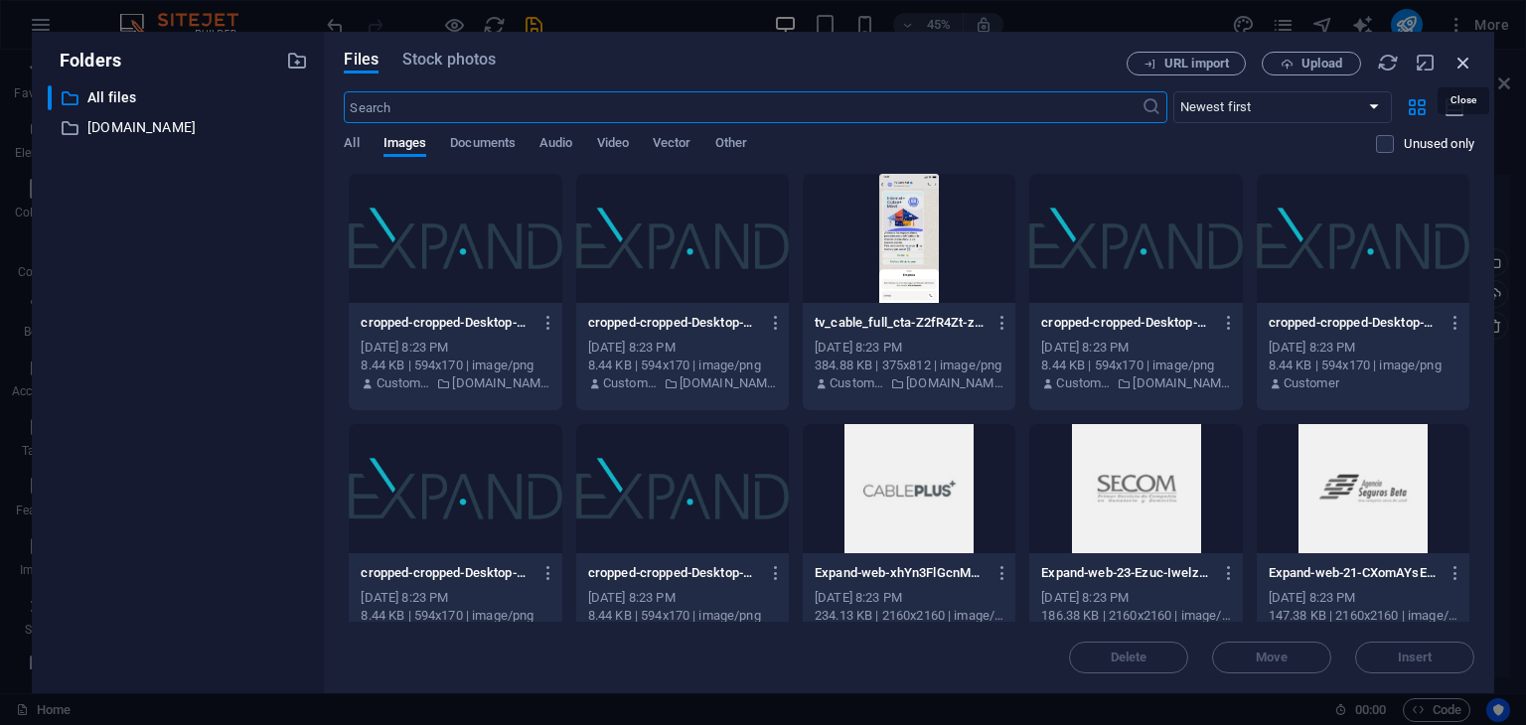
click at [1462, 69] on icon "button" at bounding box center [1464, 63] width 22 height 22
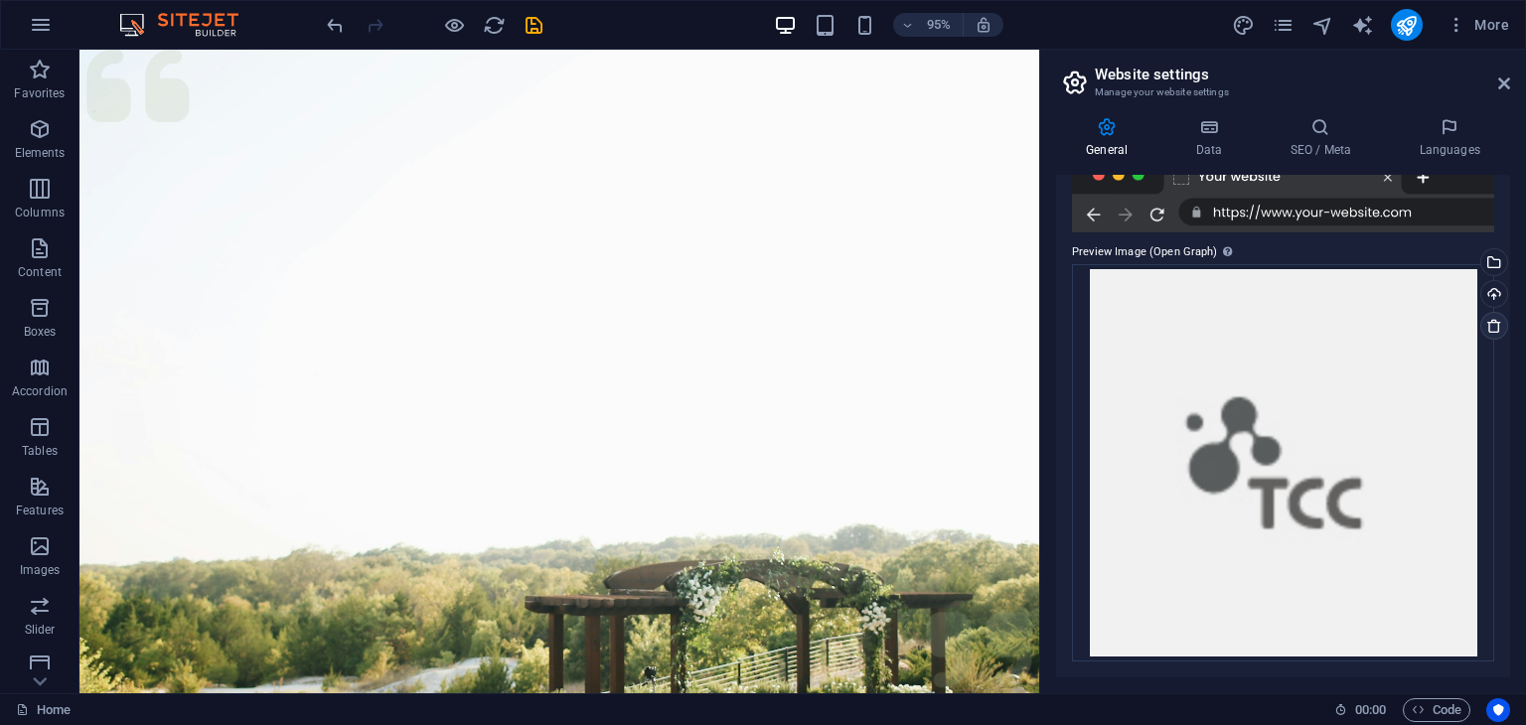
click at [1494, 315] on link at bounding box center [1494, 326] width 28 height 28
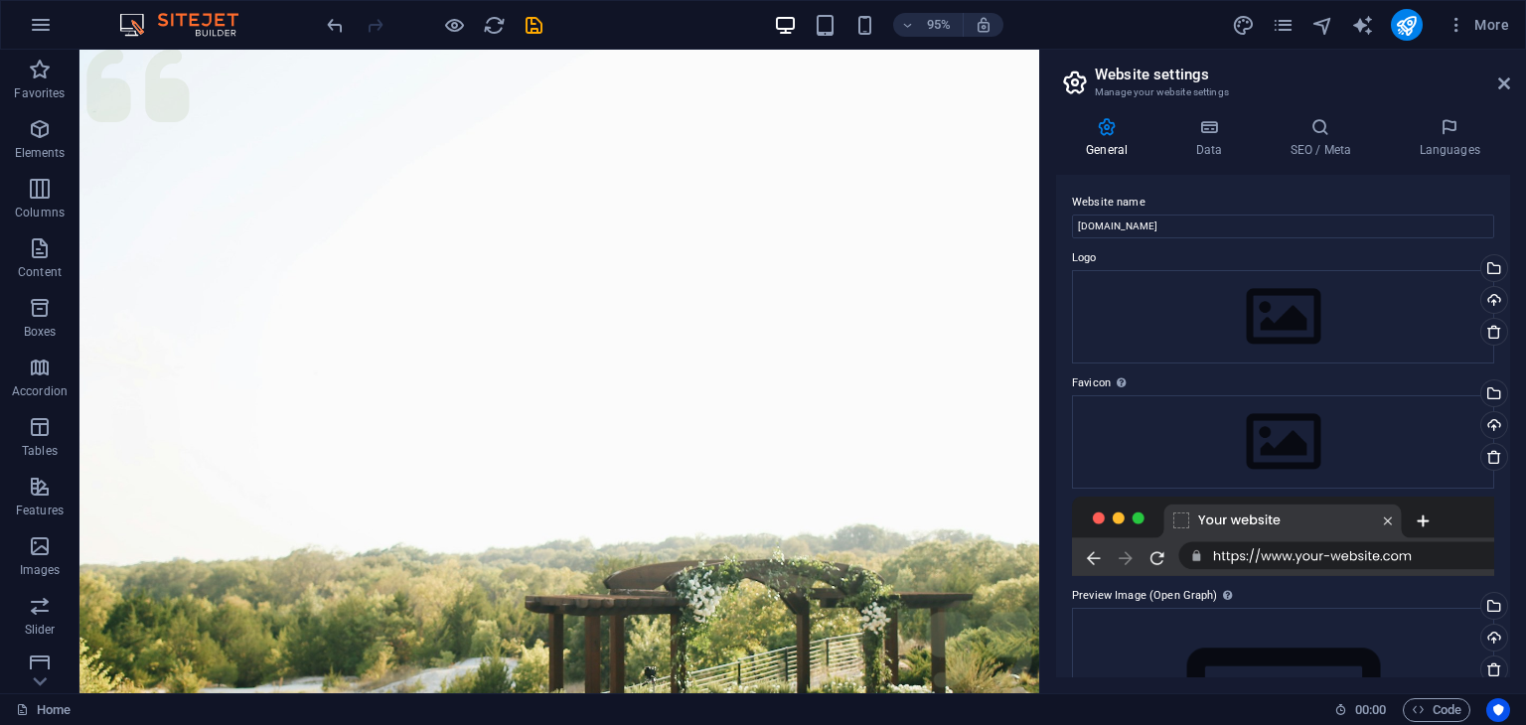
scroll to position [0, 0]
drag, startPoint x: 1216, startPoint y: 132, endPoint x: 1220, endPoint y: 157, distance: 25.2
click at [1215, 134] on icon at bounding box center [1208, 127] width 86 height 20
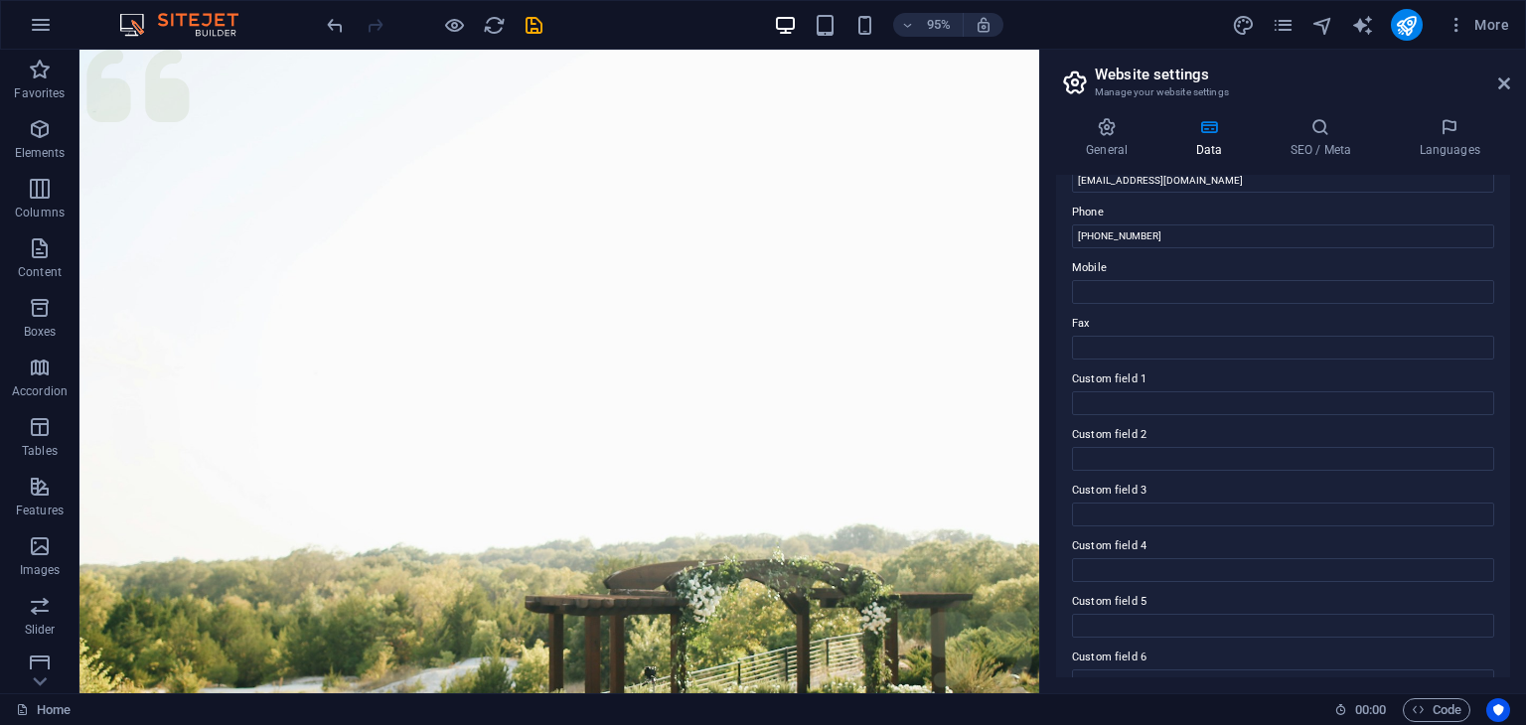
scroll to position [451, 0]
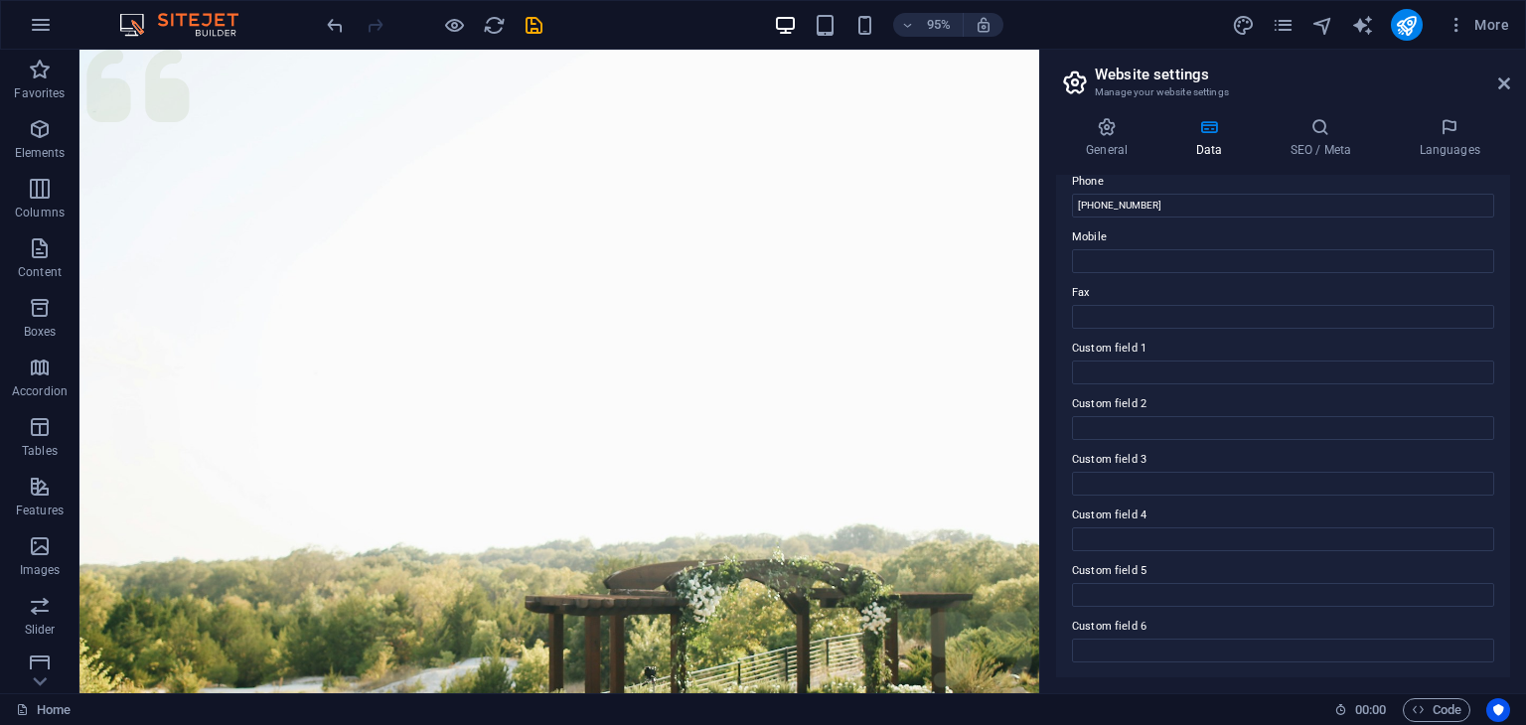
click at [1334, 166] on div "General Data SEO / Meta Languages Website name [DOMAIN_NAME] Logo Drag files he…" at bounding box center [1283, 397] width 454 height 560
click at [1504, 82] on icon at bounding box center [1504, 84] width 12 height 16
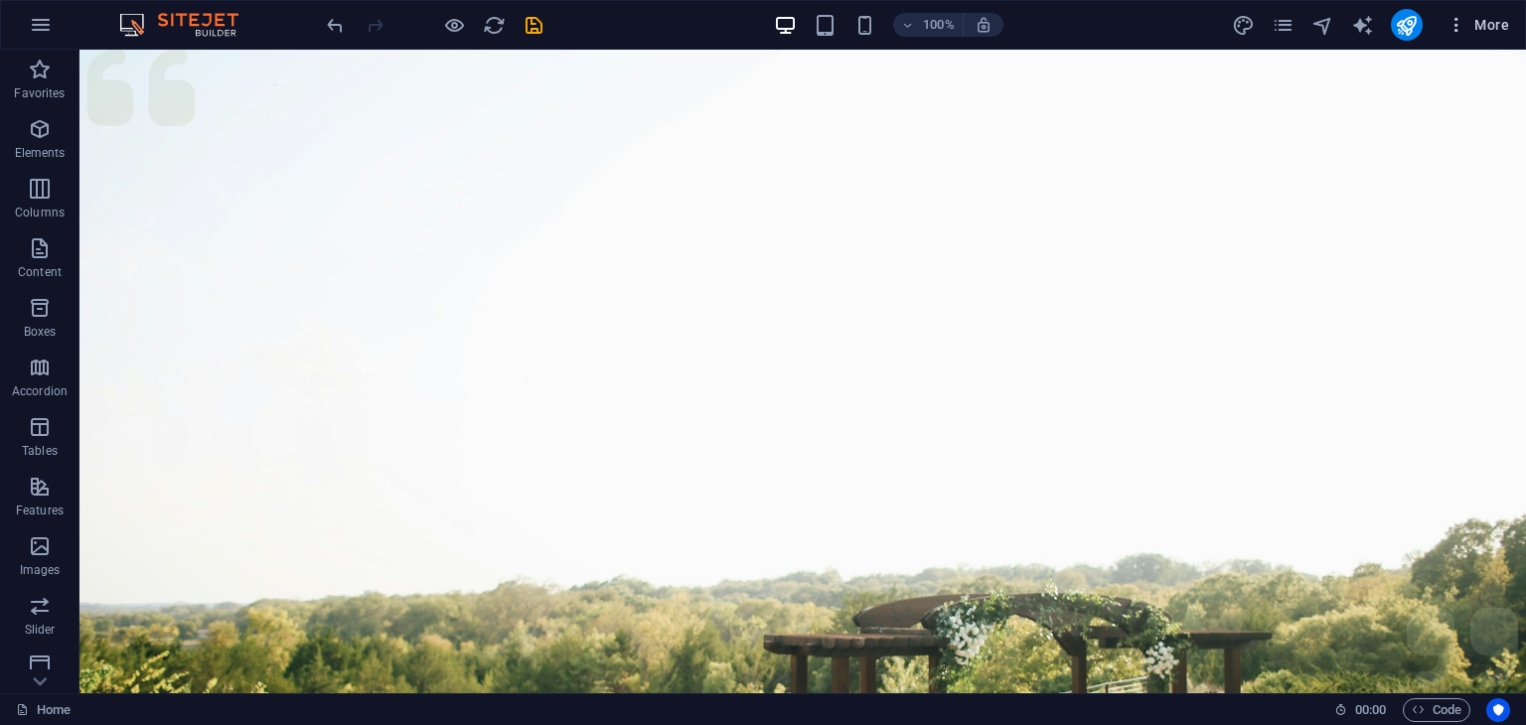
click at [1463, 30] on icon "button" at bounding box center [1457, 25] width 20 height 20
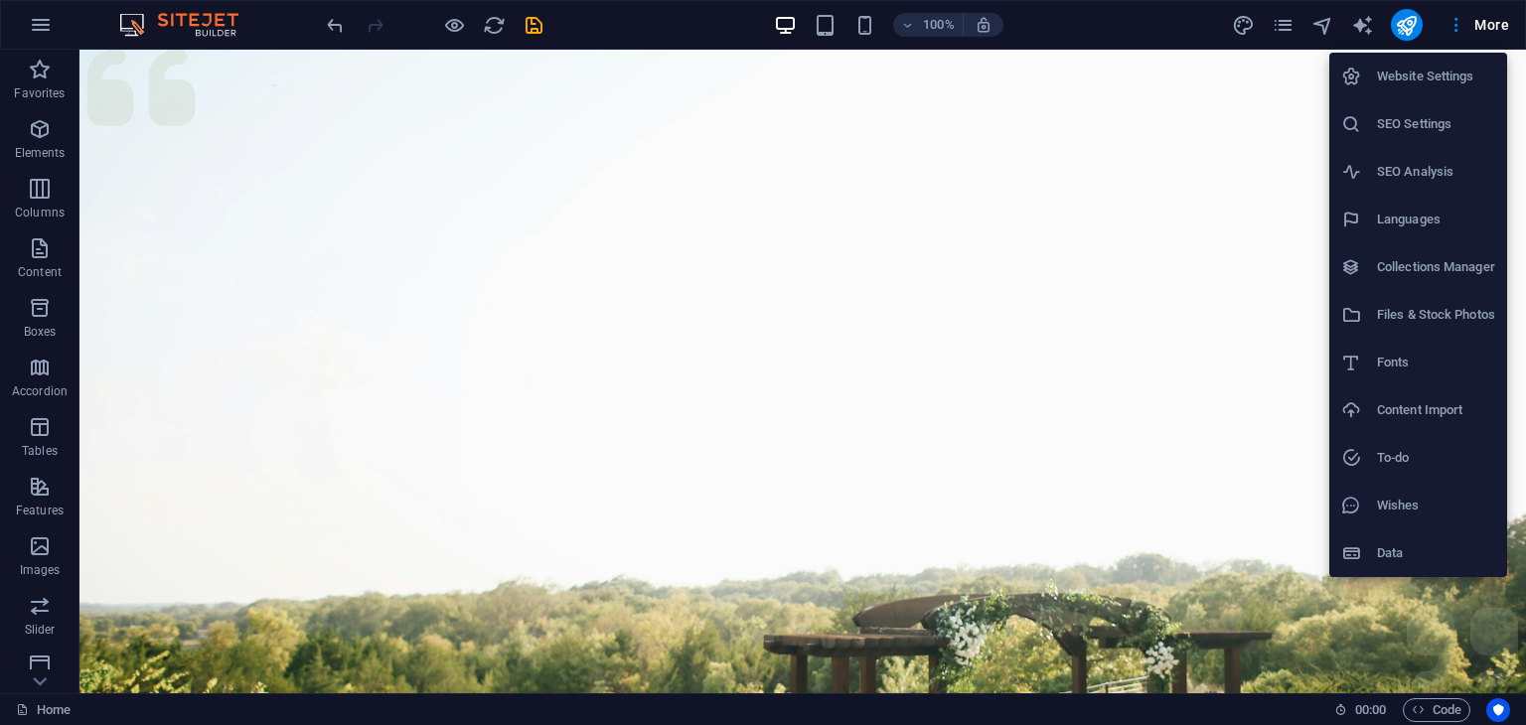
click at [1399, 538] on li "Data" at bounding box center [1418, 554] width 178 height 48
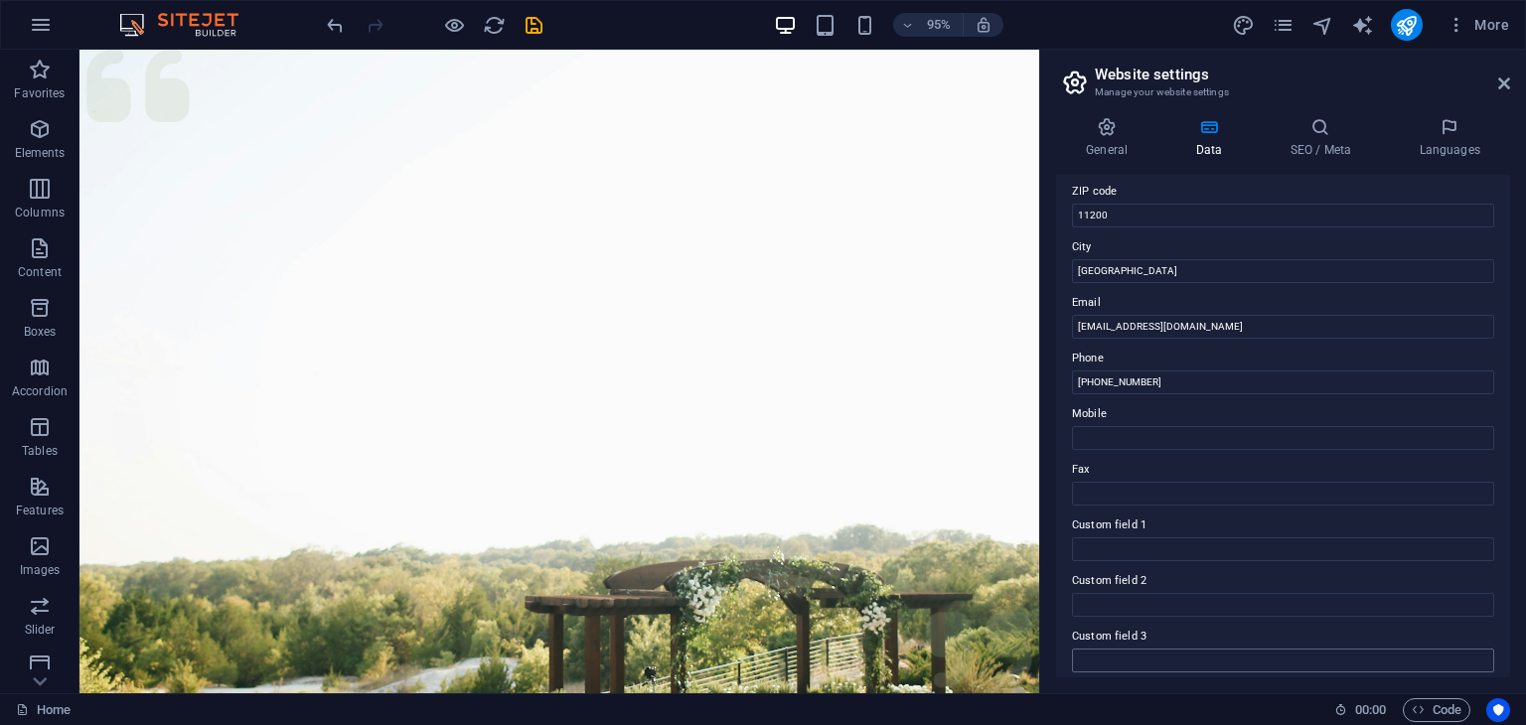
scroll to position [298, 0]
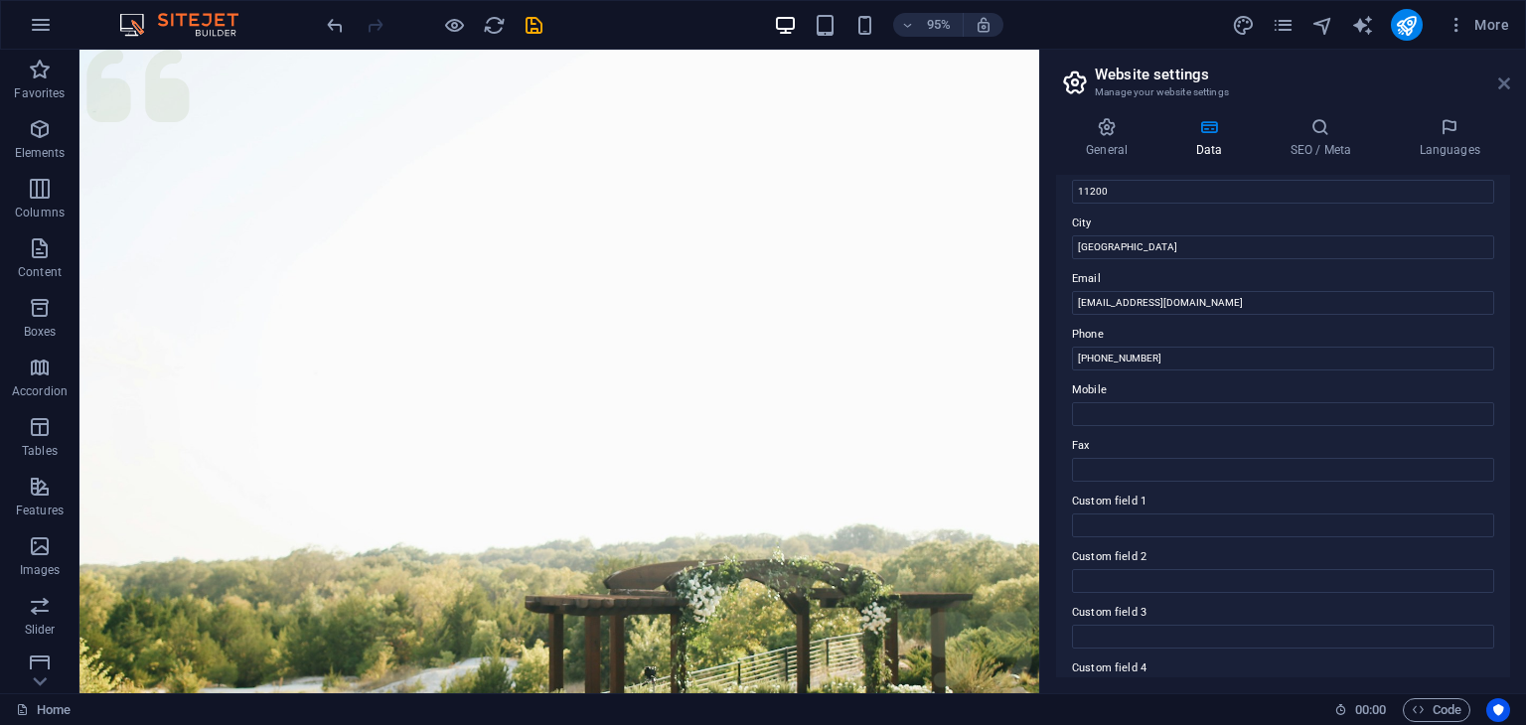
click at [1498, 76] on icon at bounding box center [1504, 84] width 12 height 16
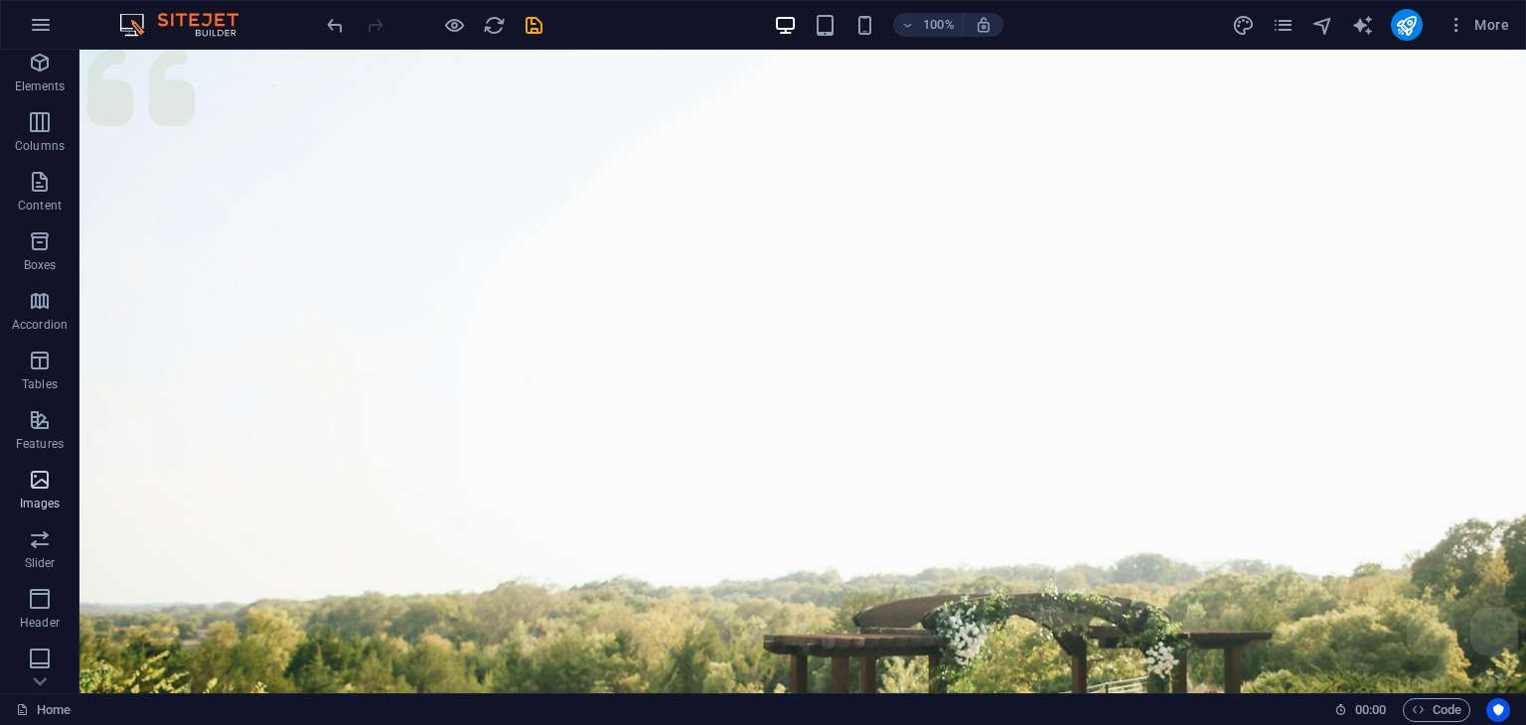
scroll to position [99, 0]
click at [49, 281] on span "Accordion" at bounding box center [39, 280] width 79 height 48
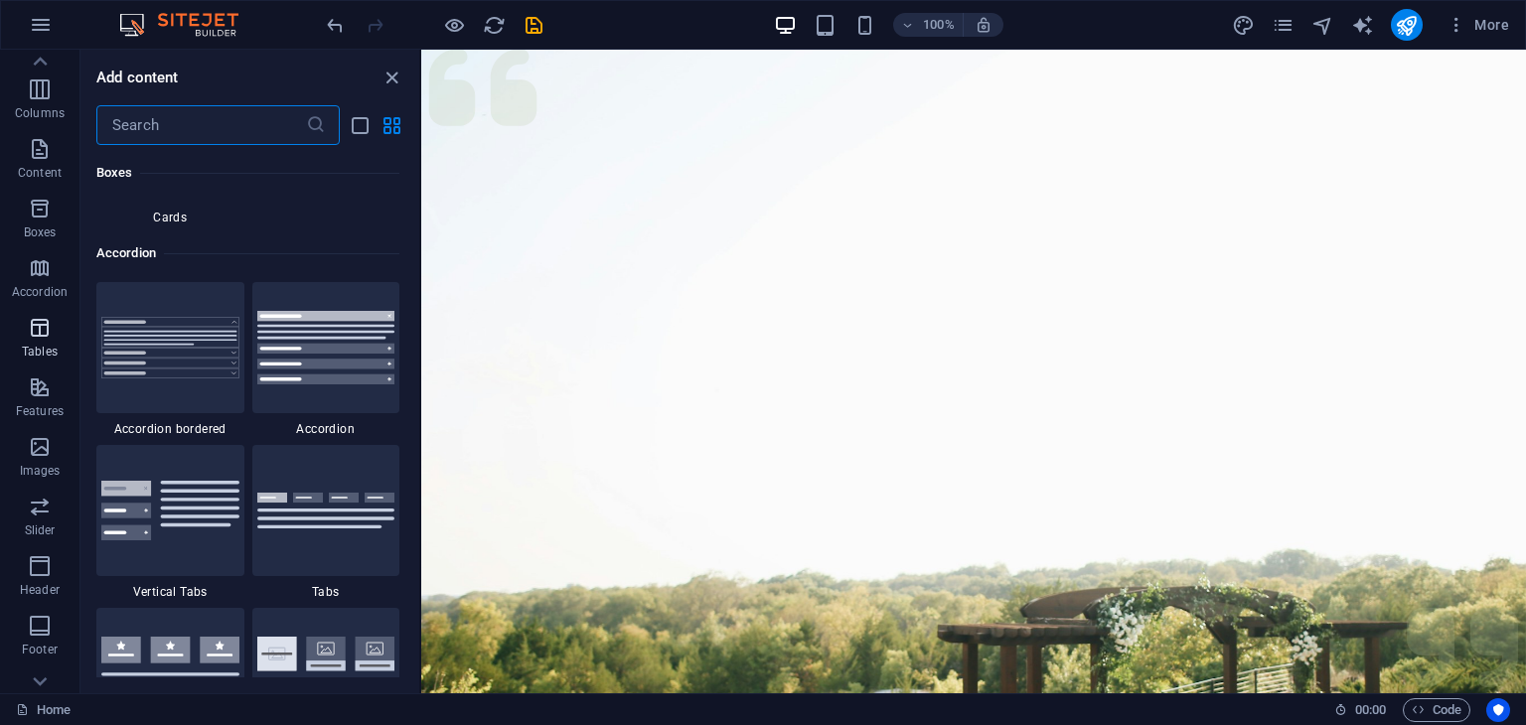
scroll to position [6343, 0]
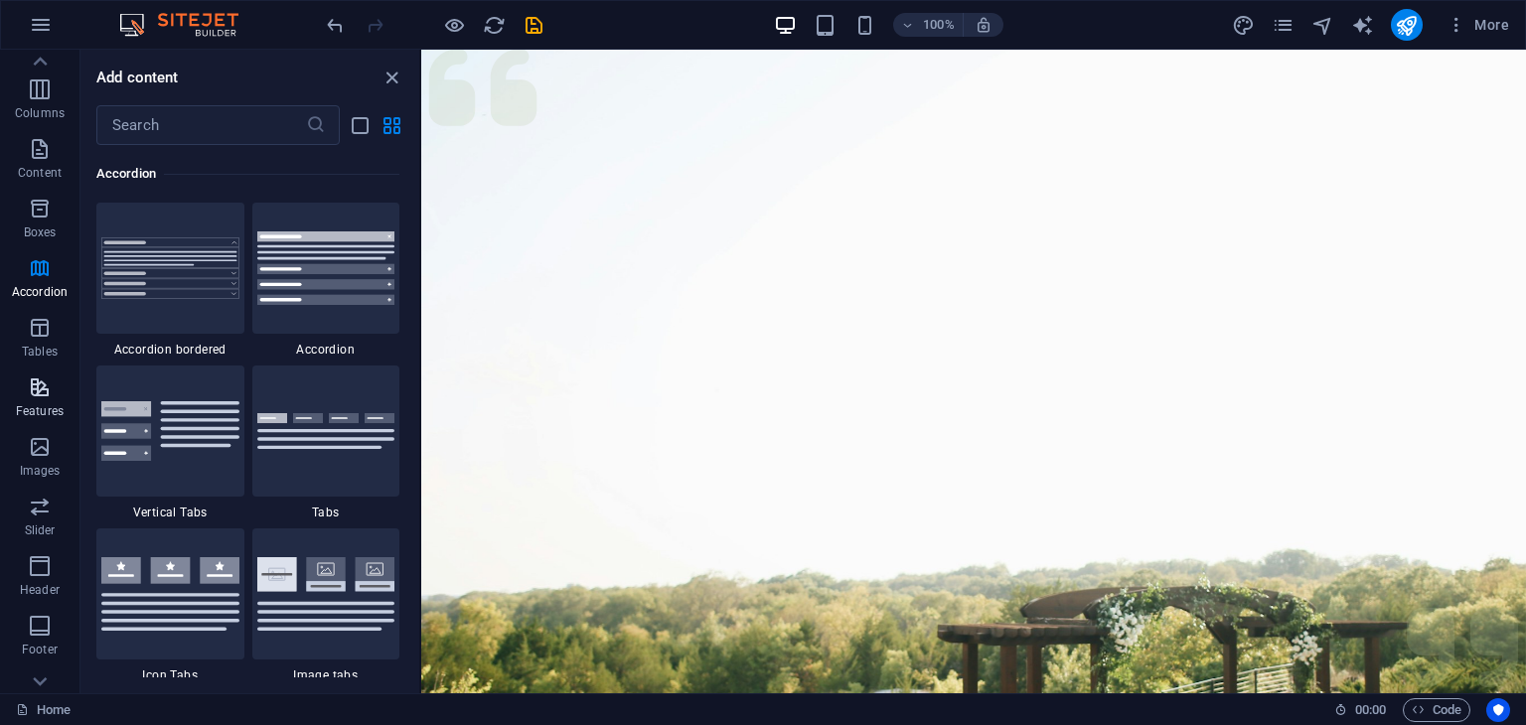
click at [45, 414] on p "Features" at bounding box center [40, 411] width 48 height 16
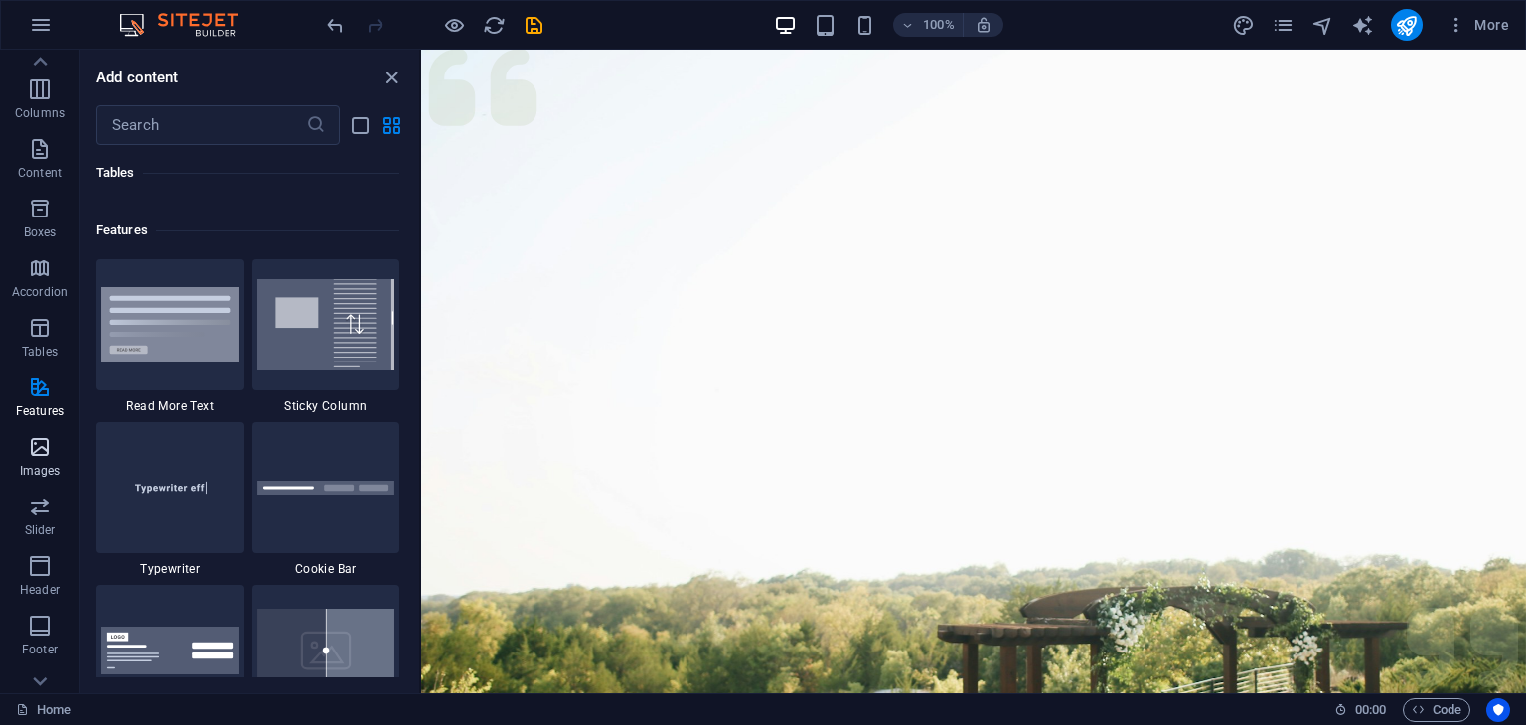
scroll to position [7745, 0]
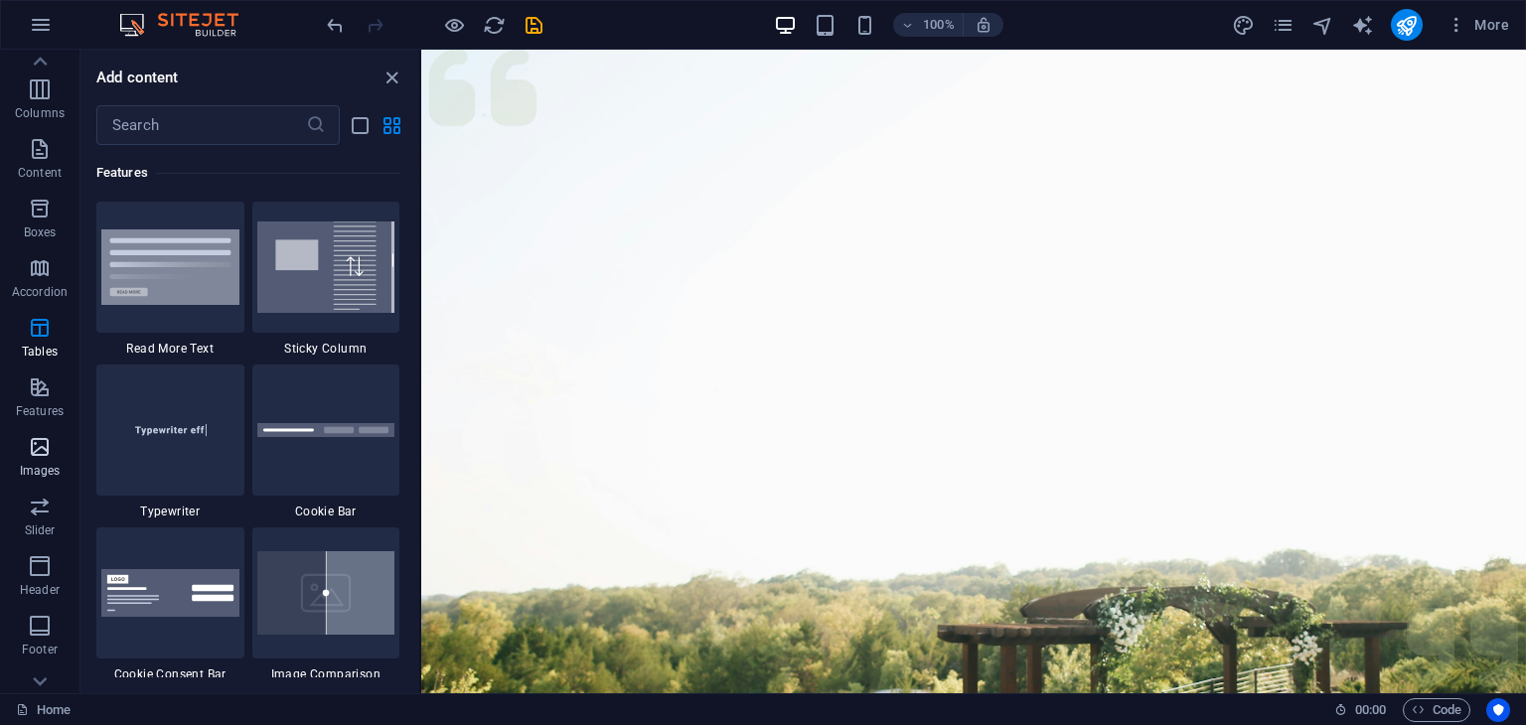
click at [46, 450] on icon "button" at bounding box center [40, 447] width 24 height 24
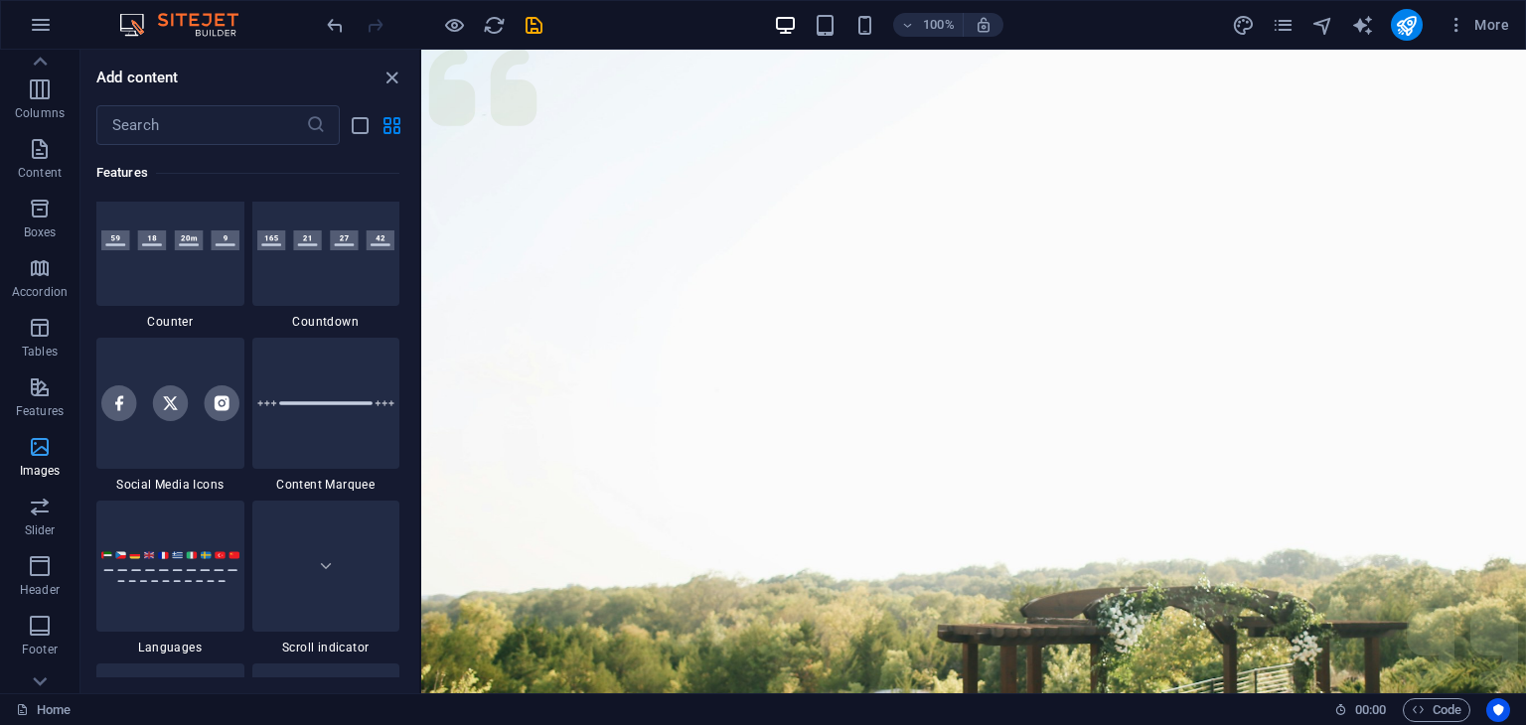
scroll to position [10075, 0]
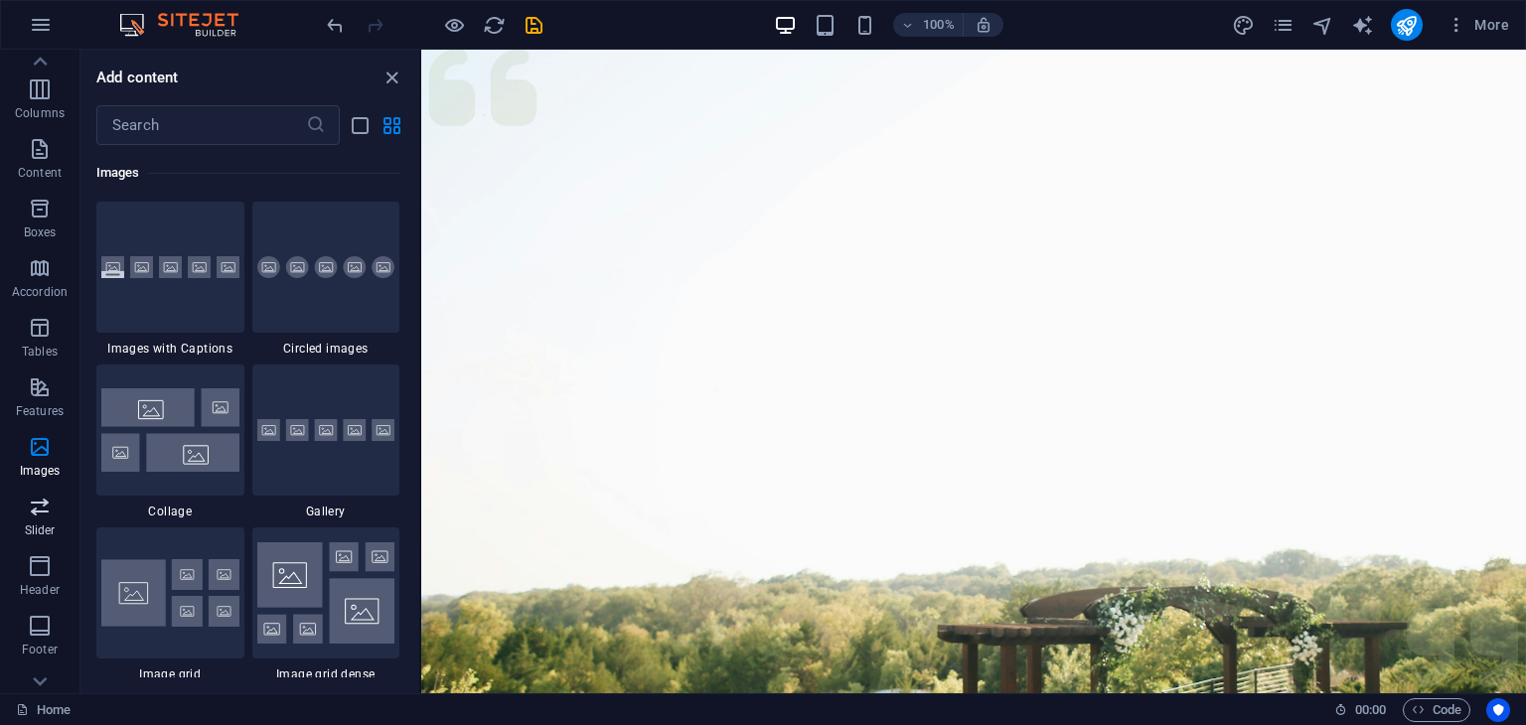
click at [61, 513] on span "Slider" at bounding box center [39, 519] width 79 height 48
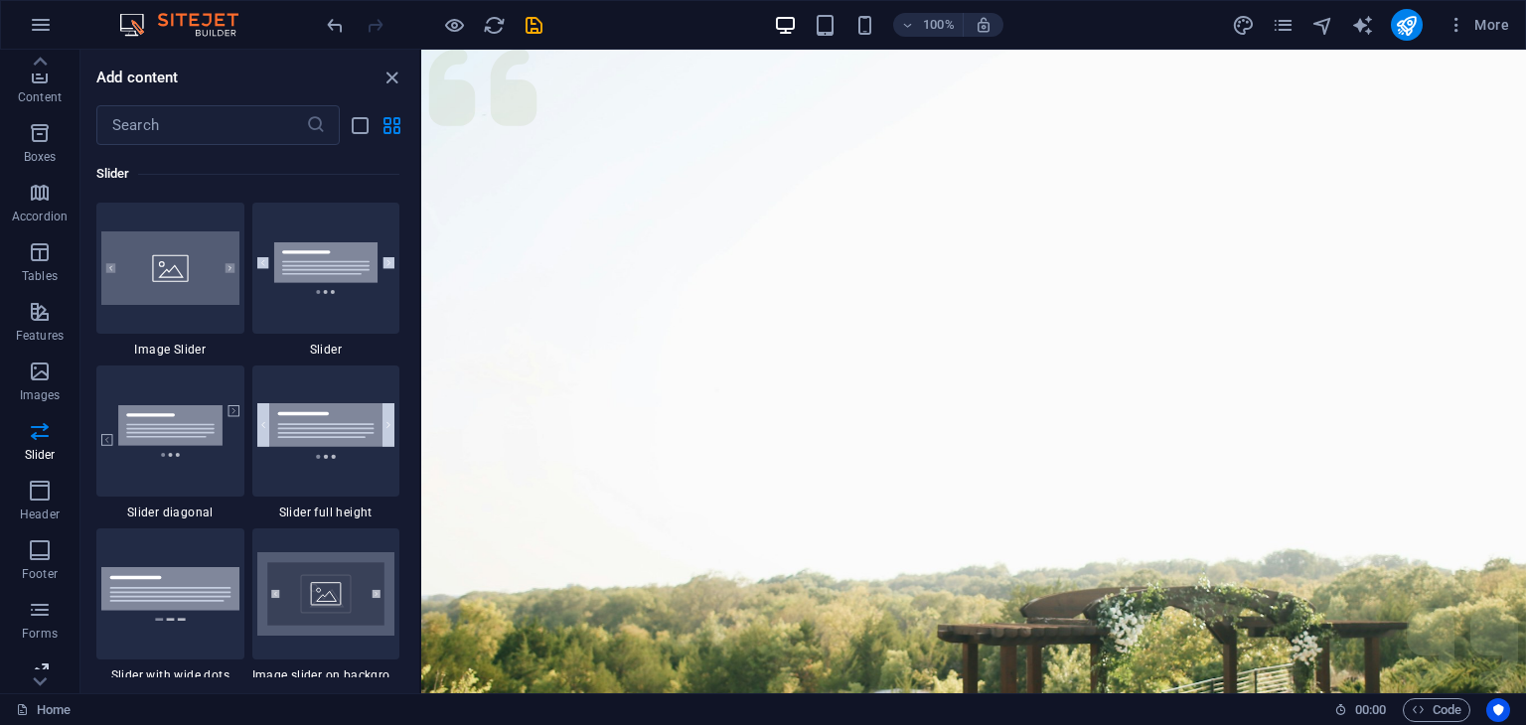
scroll to position [250, 0]
click at [40, 647] on icon "button" at bounding box center [40, 654] width 24 height 24
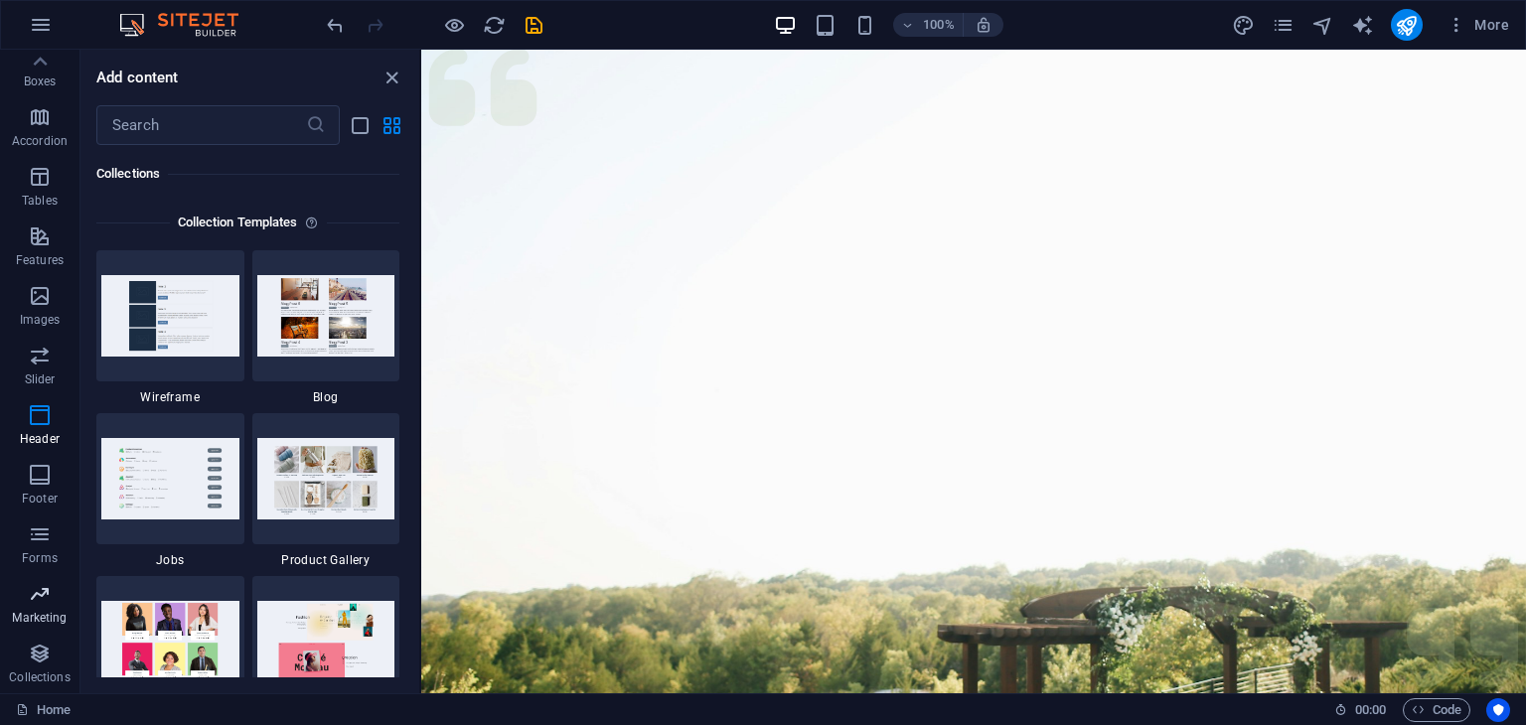
scroll to position [18187, 0]
click at [40, 606] on span "Marketing" at bounding box center [39, 606] width 79 height 48
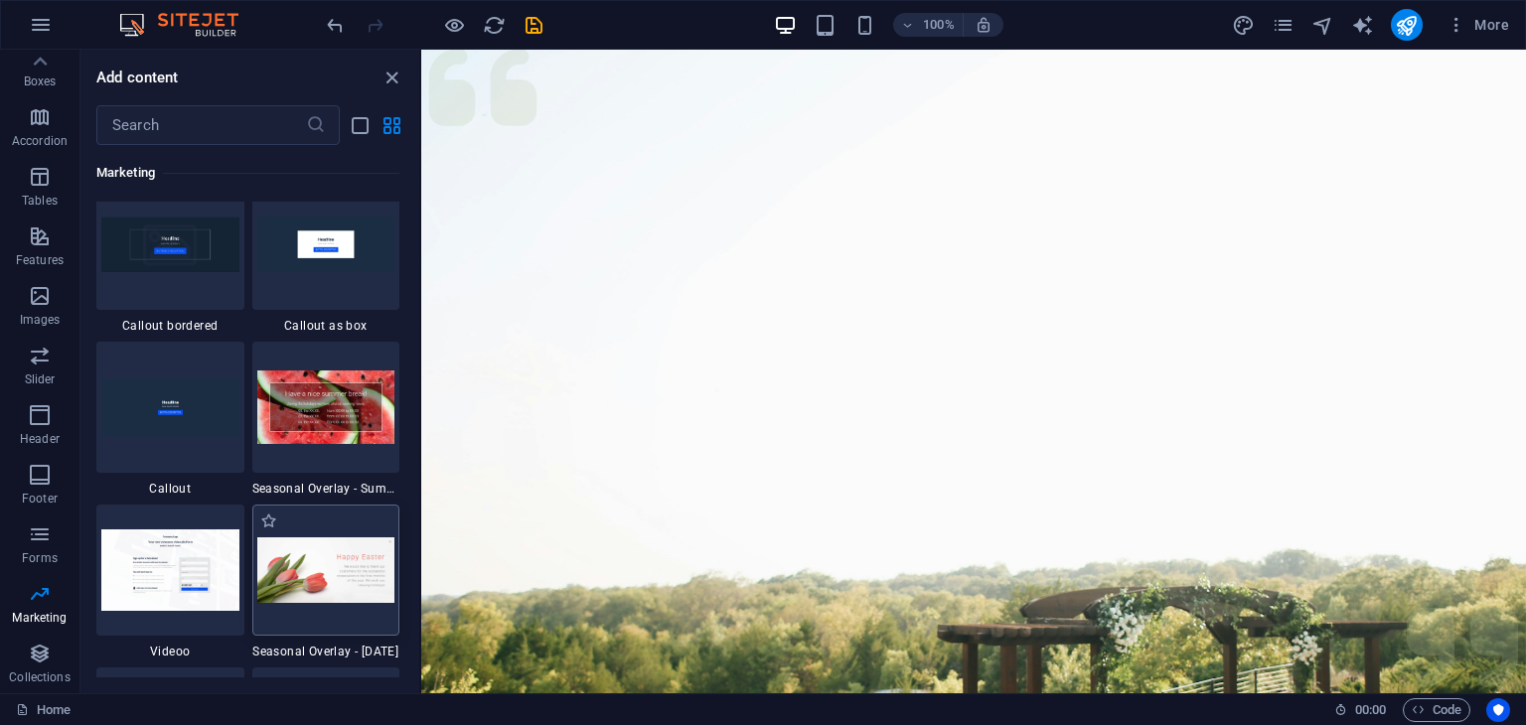
scroll to position [16382, 0]
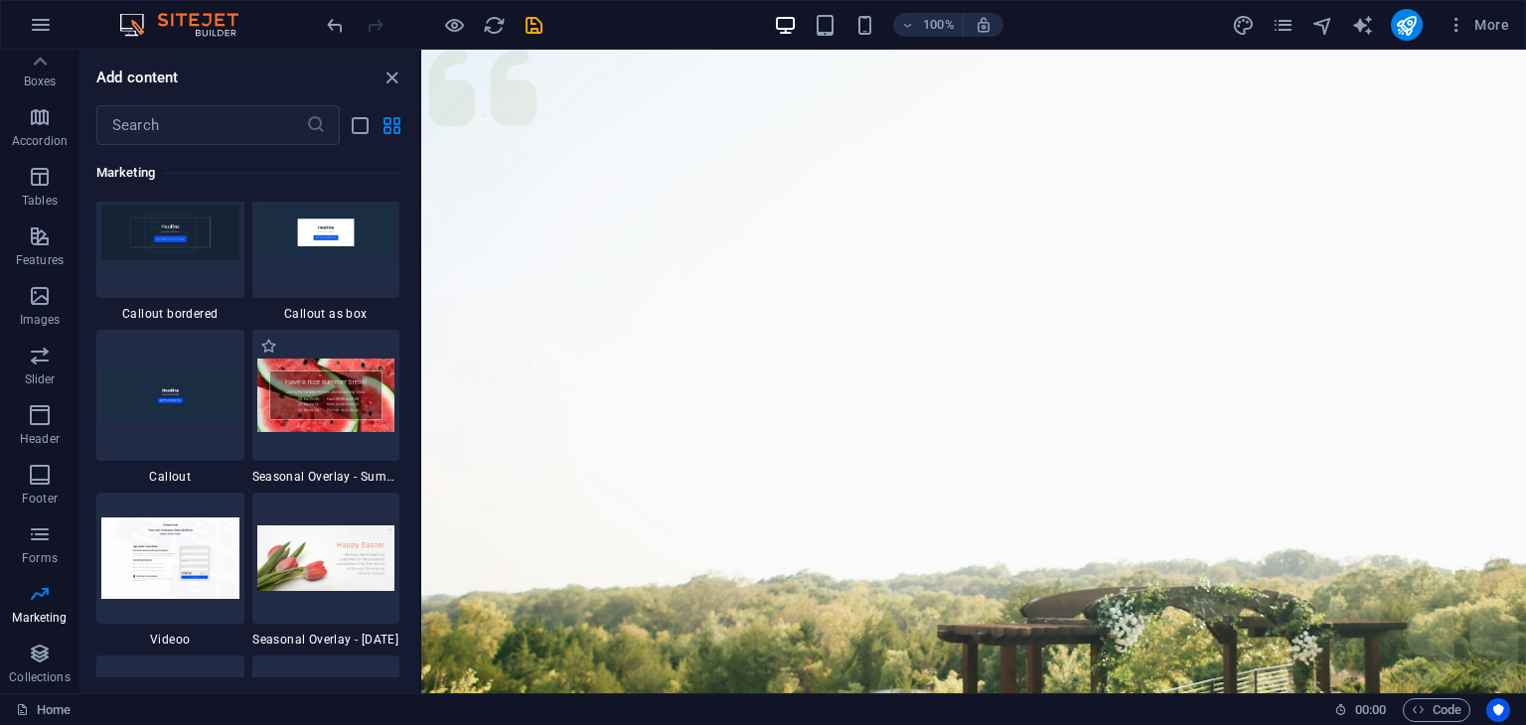
click at [362, 462] on div "1 Star Seasonal Overlay - Summer" at bounding box center [326, 407] width 148 height 155
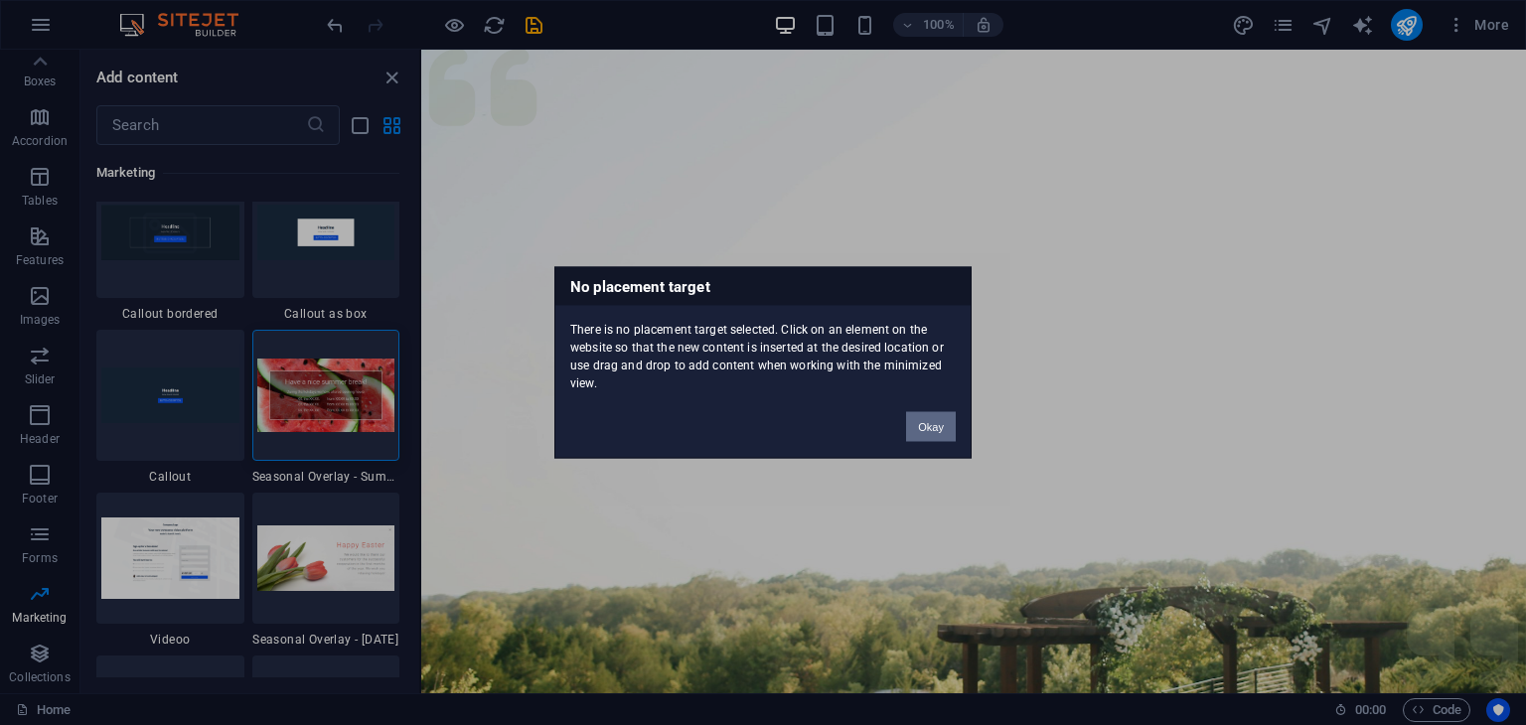
click at [934, 425] on button "Okay" at bounding box center [931, 427] width 50 height 30
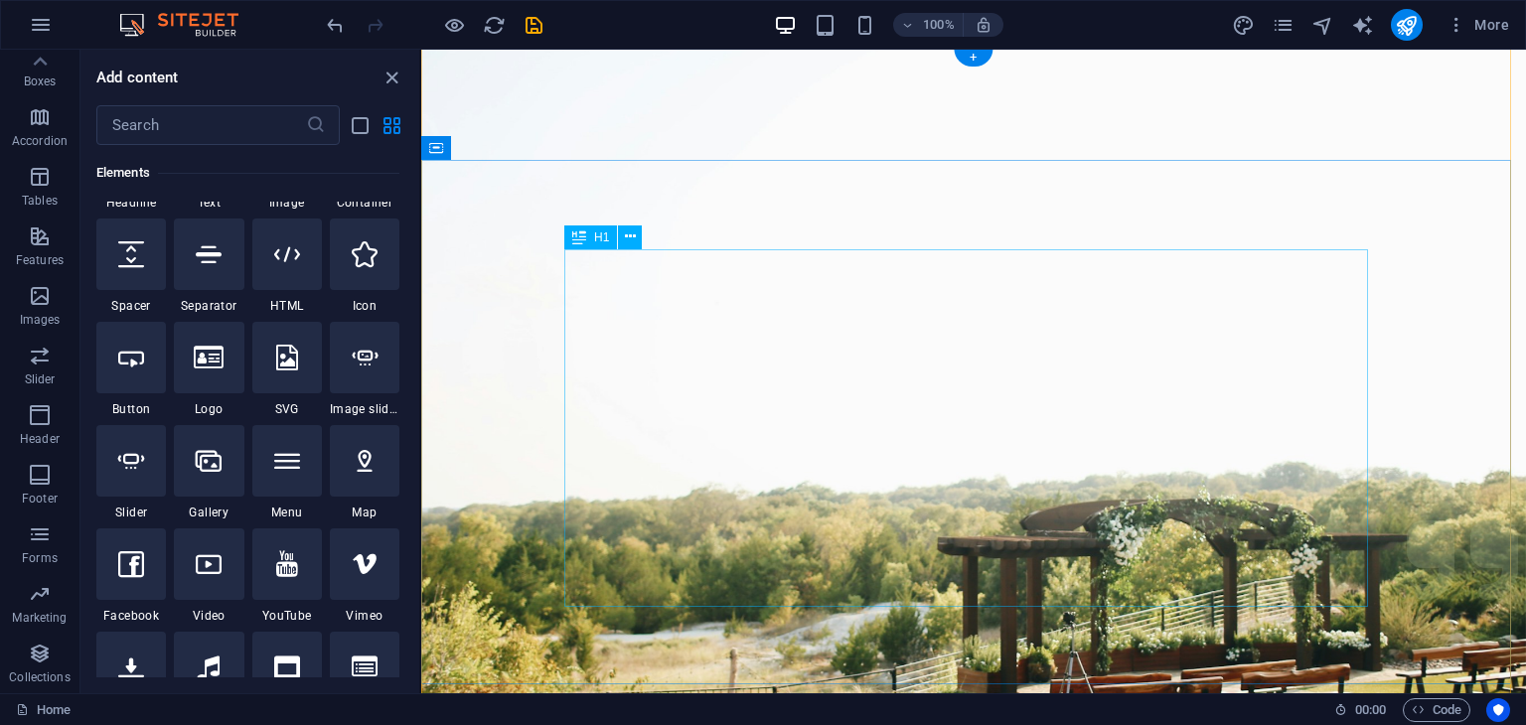
scroll to position [199, 0]
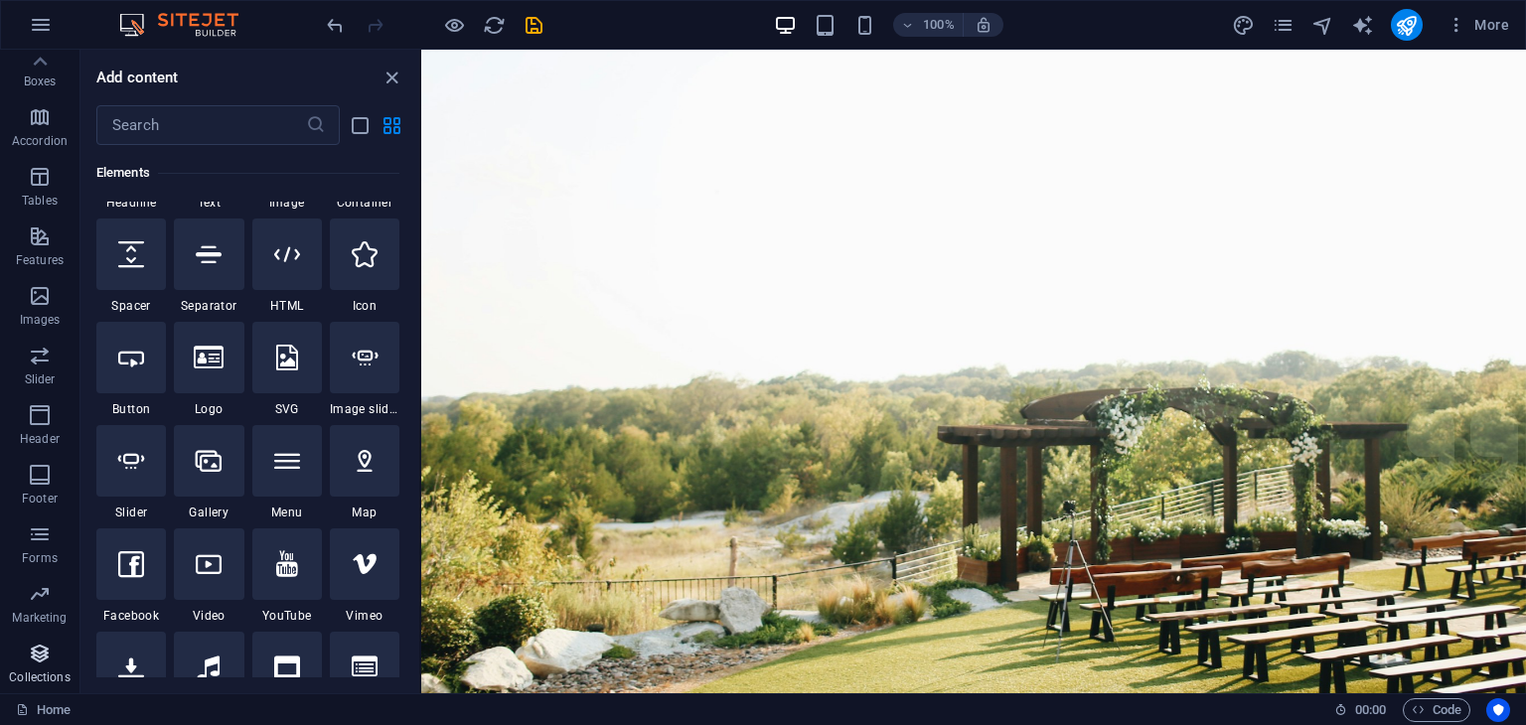
click at [40, 664] on icon "button" at bounding box center [40, 654] width 24 height 24
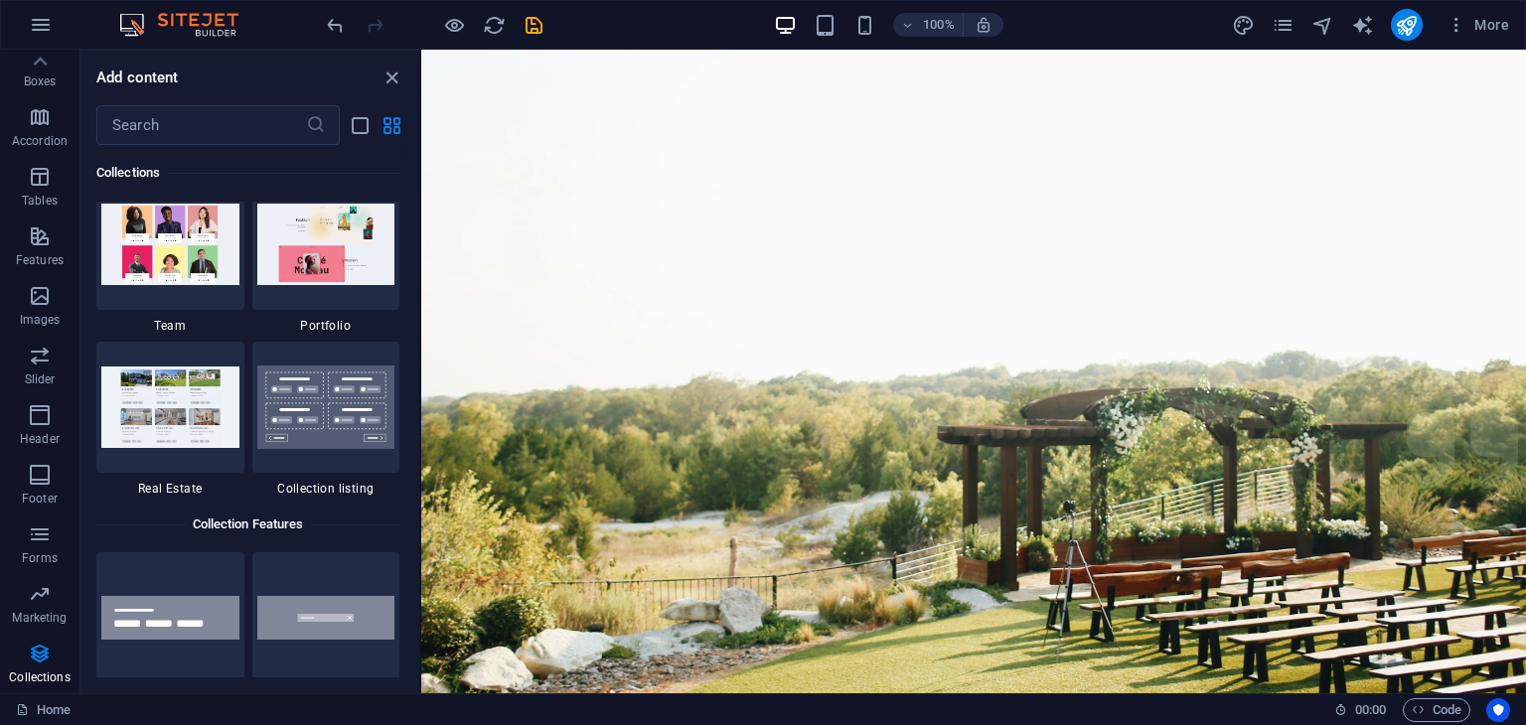
scroll to position [18585, 0]
click at [42, 73] on icon at bounding box center [40, 62] width 28 height 28
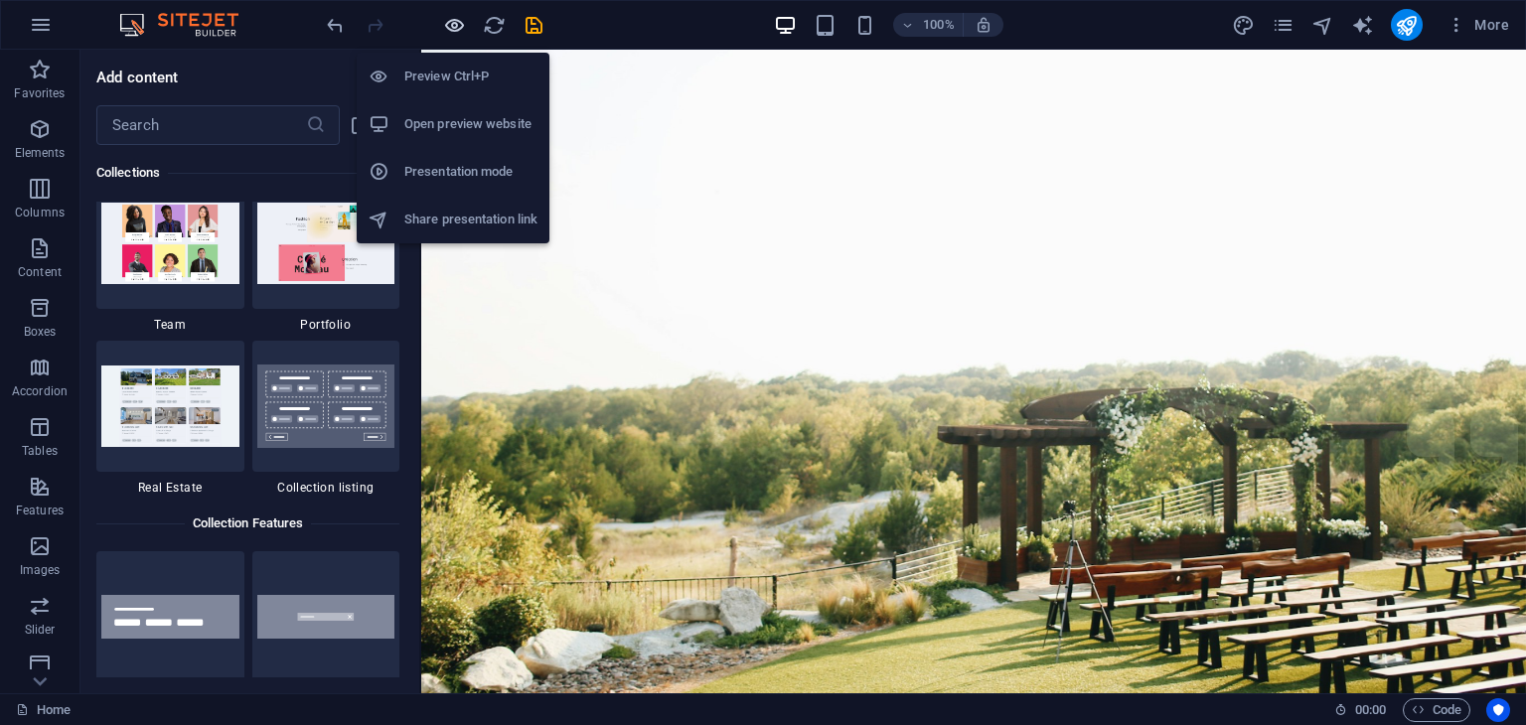
click at [453, 34] on icon "button" at bounding box center [454, 25] width 23 height 23
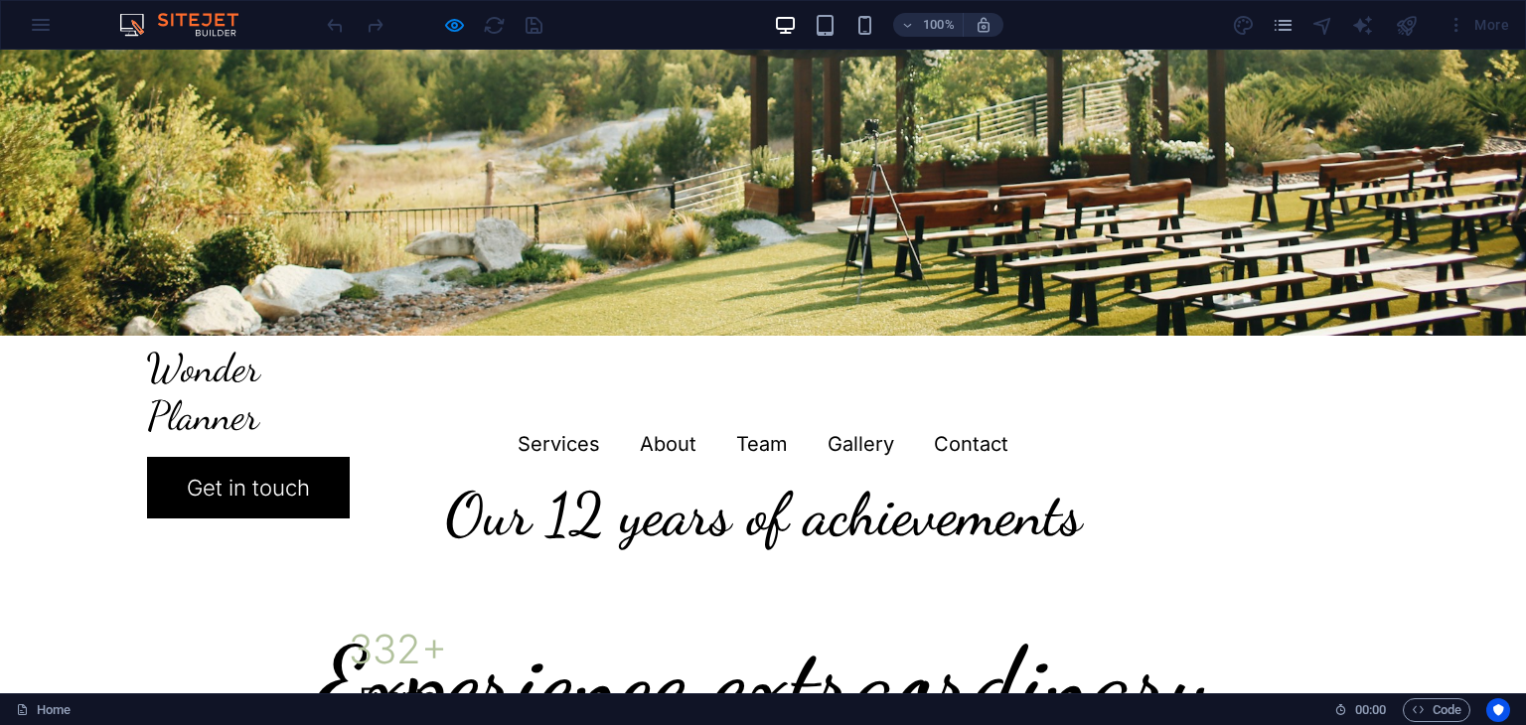
scroll to position [298, 0]
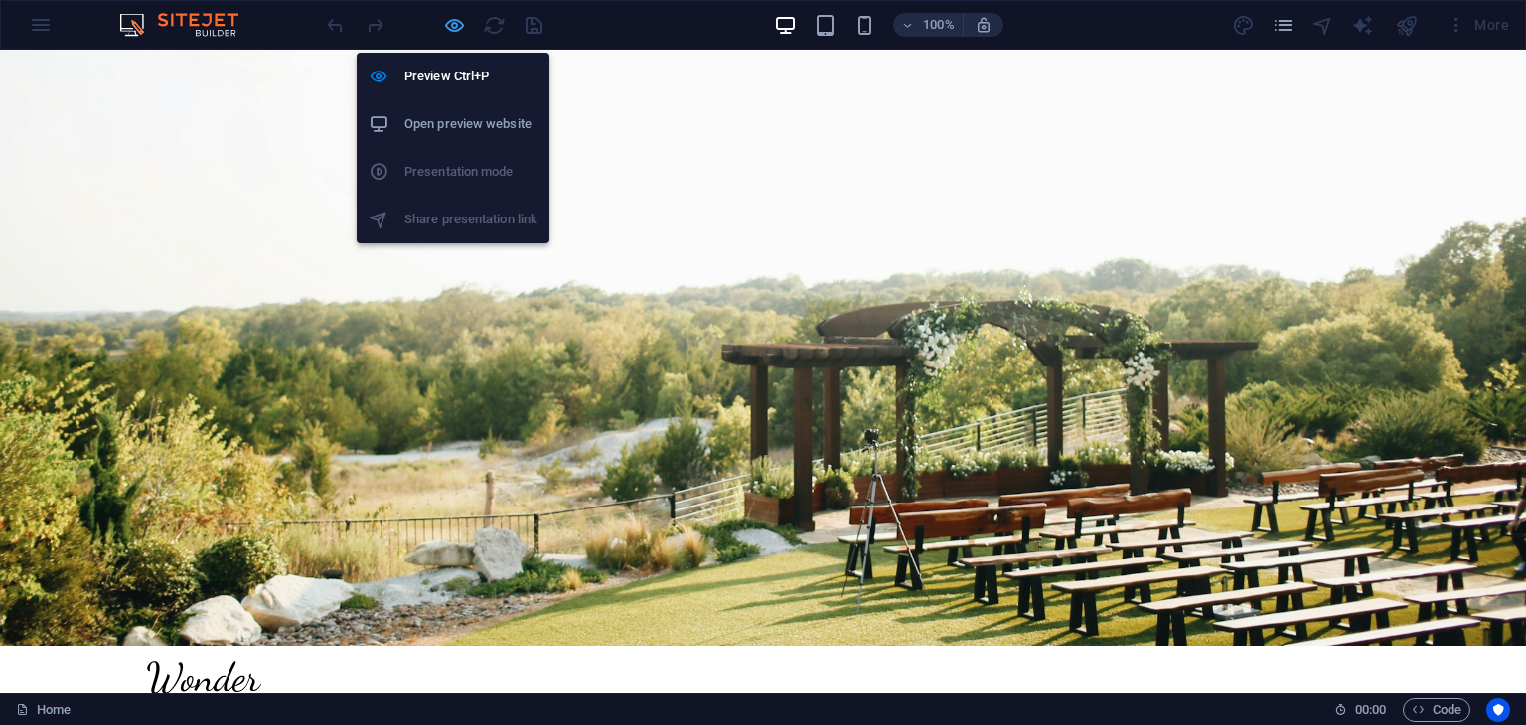
click at [455, 22] on icon "button" at bounding box center [454, 25] width 23 height 23
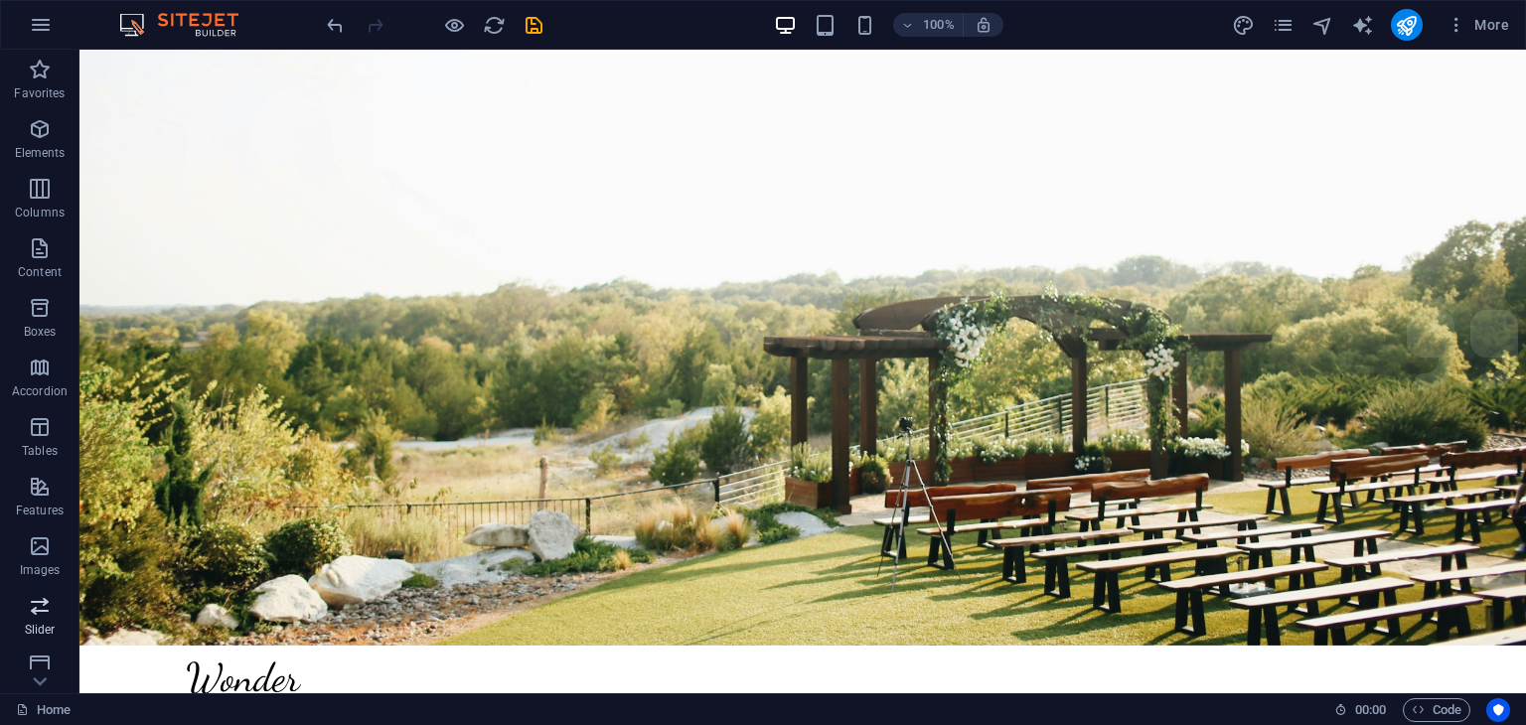
scroll to position [250, 0]
click at [30, 258] on p "Features" at bounding box center [40, 260] width 48 height 16
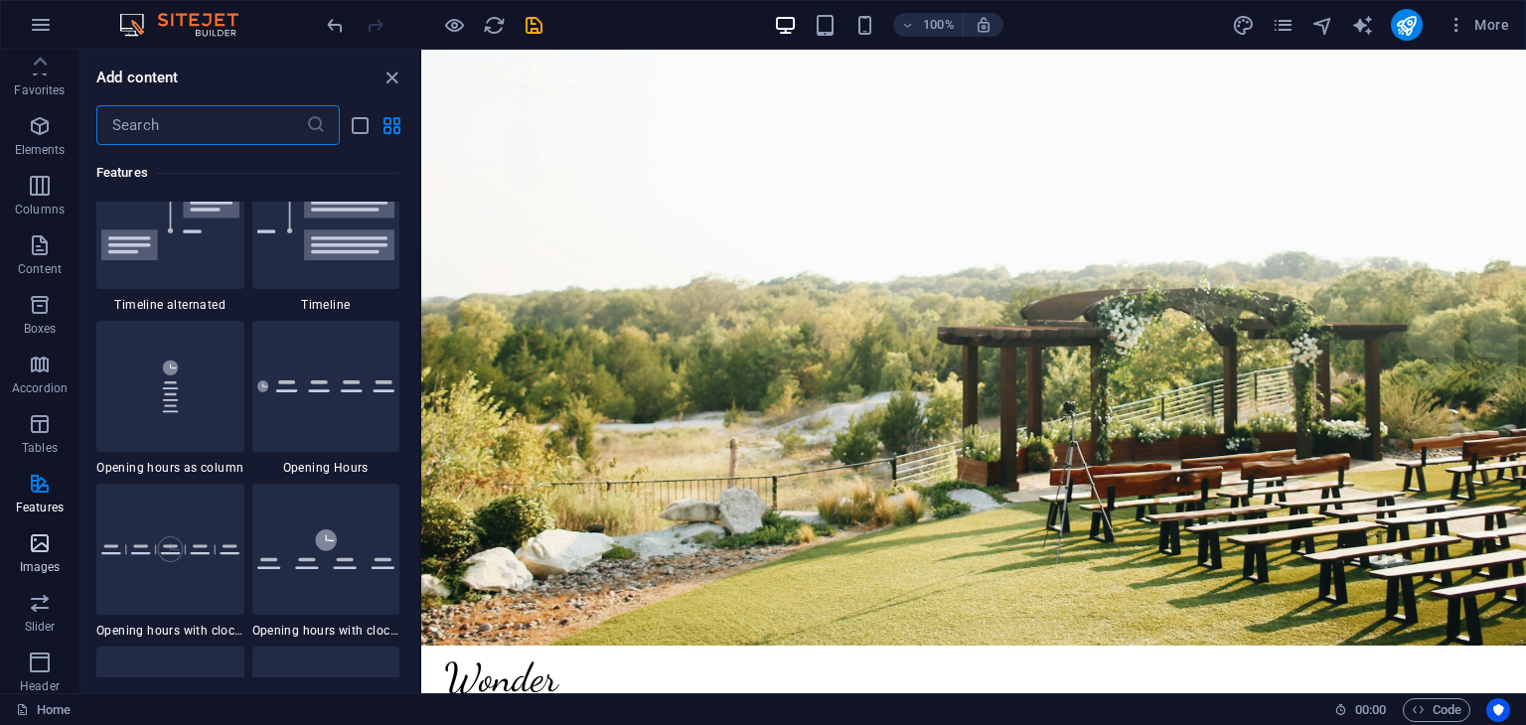
scroll to position [0, 0]
drag, startPoint x: 48, startPoint y: 106, endPoint x: 46, endPoint y: 124, distance: 18.0
click at [46, 124] on div "Favorites Elements Columns Content Boxes Accordion Tables Features Images Slide…" at bounding box center [39, 497] width 79 height 894
click at [46, 124] on icon "button" at bounding box center [40, 129] width 24 height 24
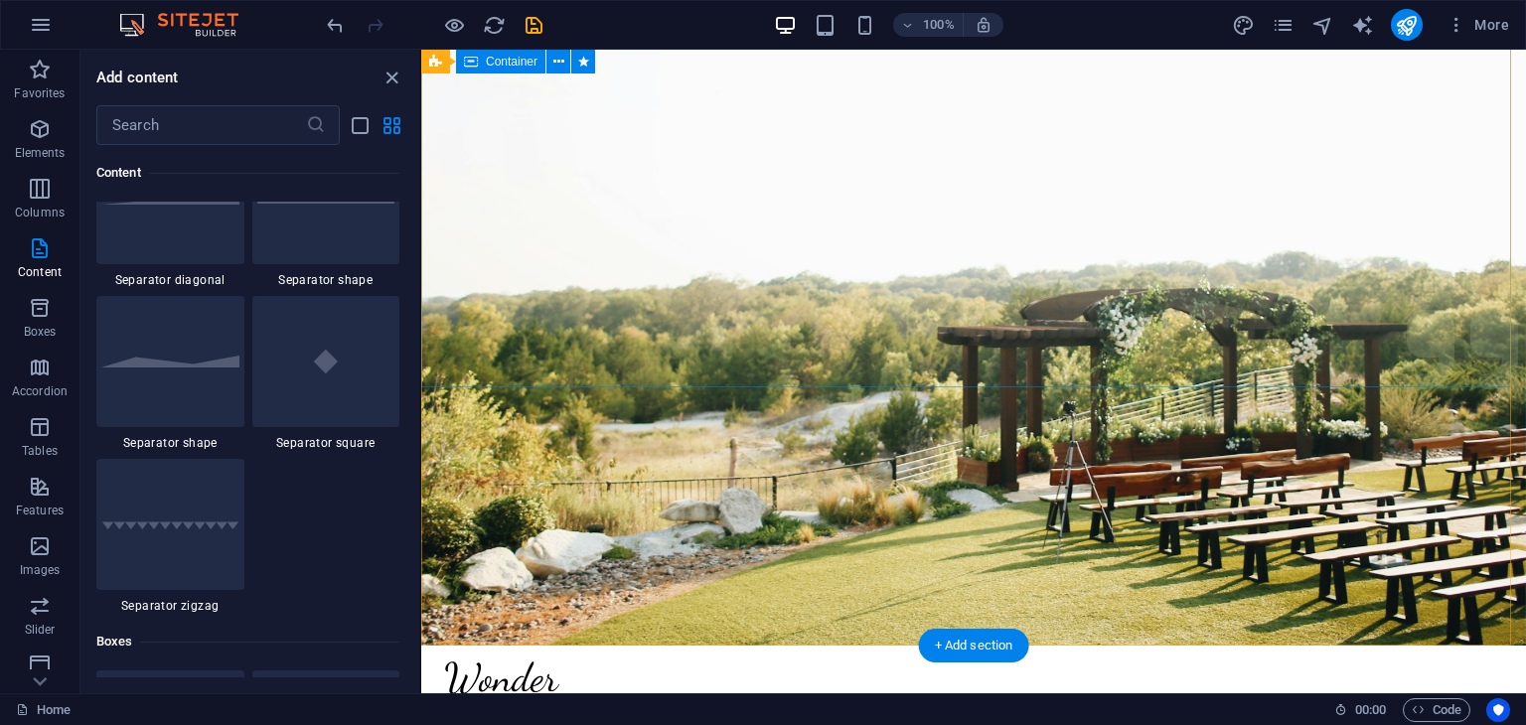
scroll to position [5080, 0]
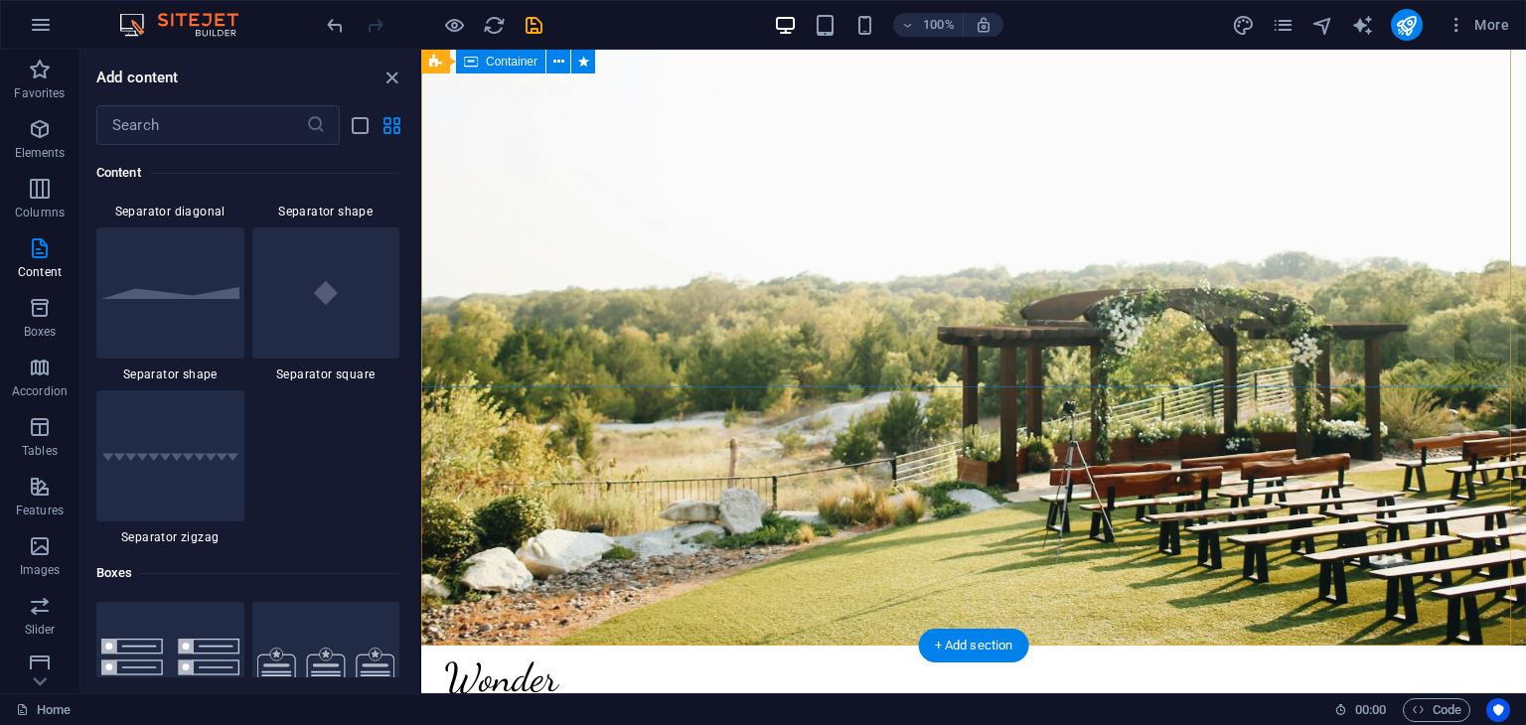
click at [803, 390] on div "Menu Services About Team Gallery Contact Get in touch Experience extraordinary …" at bounding box center [973, 199] width 1105 height 894
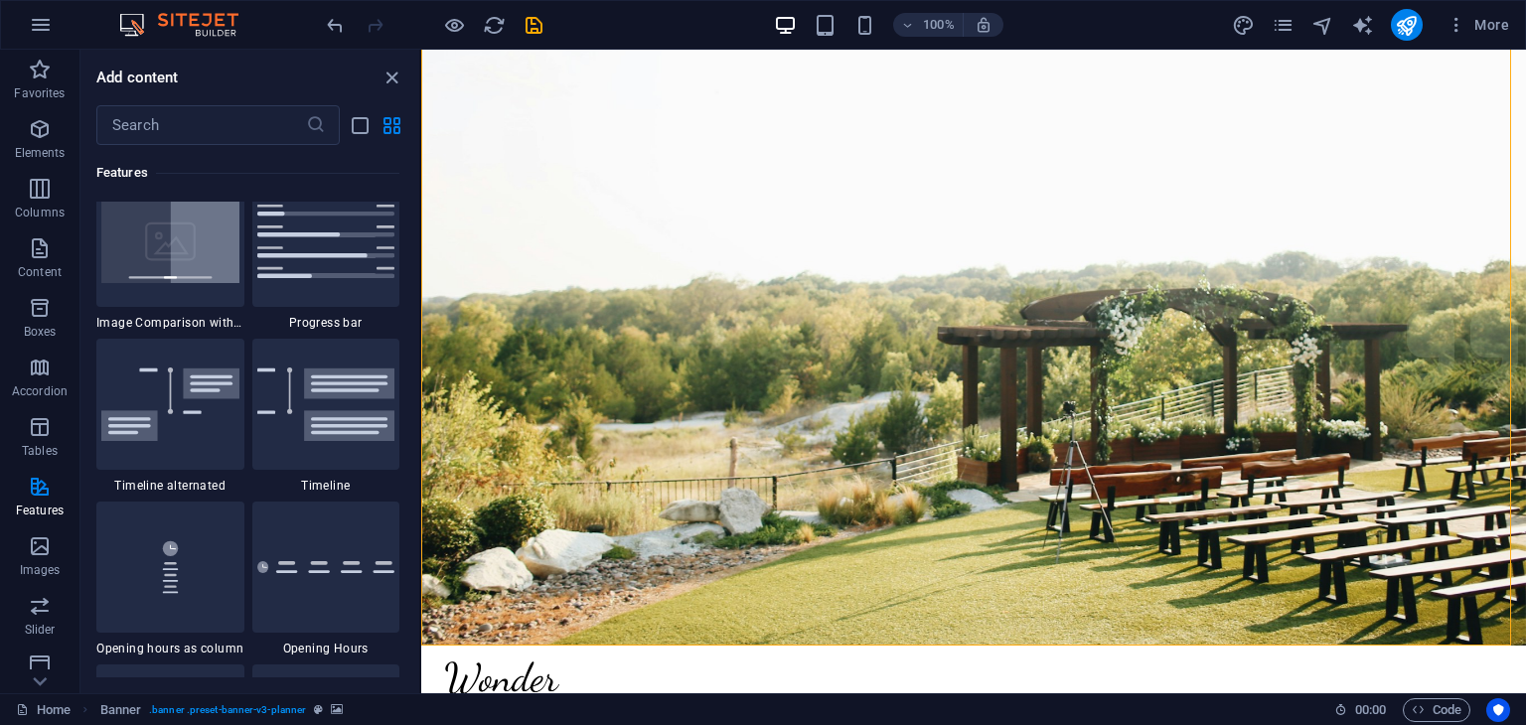
scroll to position [8359, 0]
